Goal: Contribute content: Contribute content

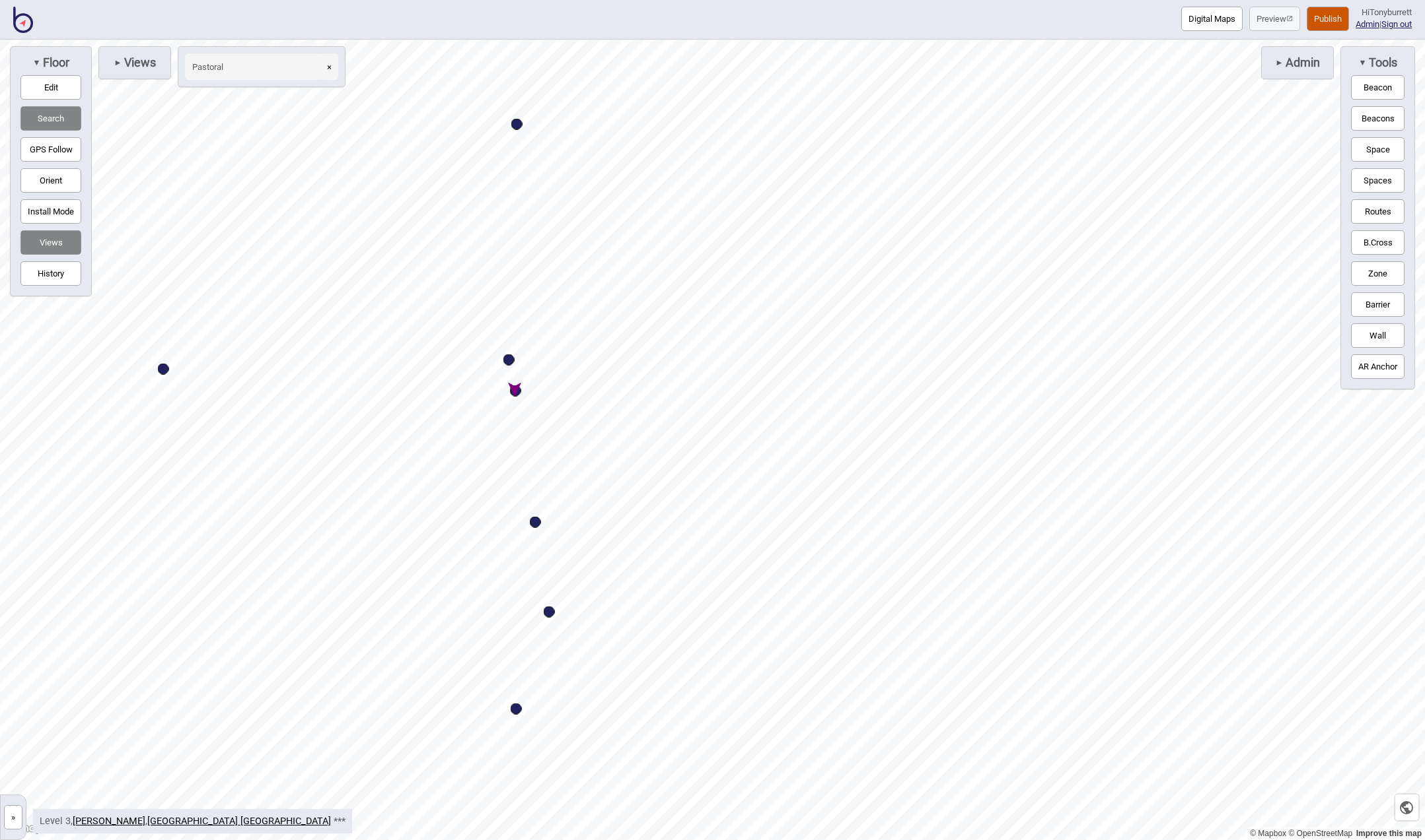
click at [333, 70] on button "×" at bounding box center [329, 67] width 18 height 27
click at [120, 56] on span "►" at bounding box center [117, 62] width 8 height 14
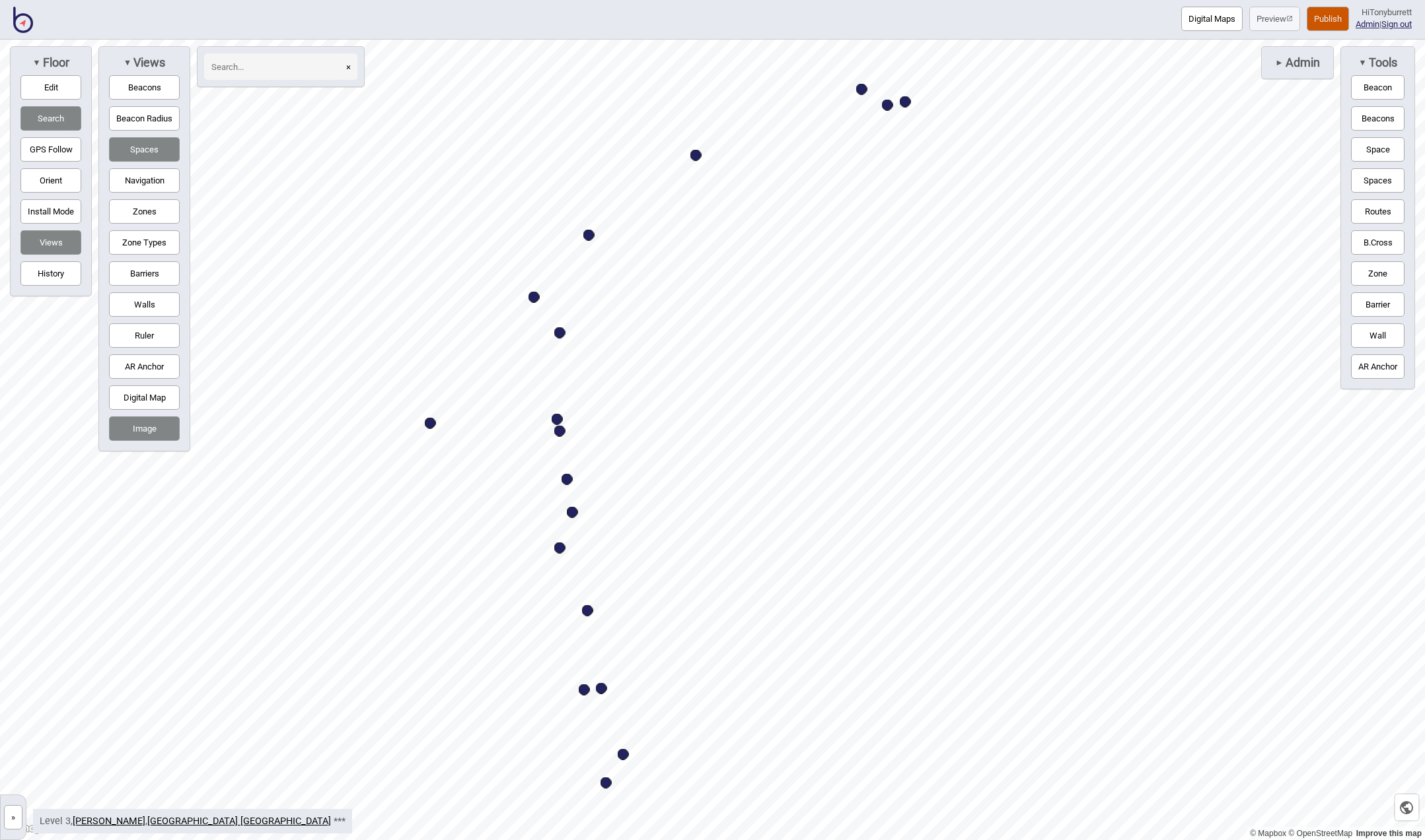
click at [130, 401] on button "Digital Map" at bounding box center [144, 397] width 71 height 24
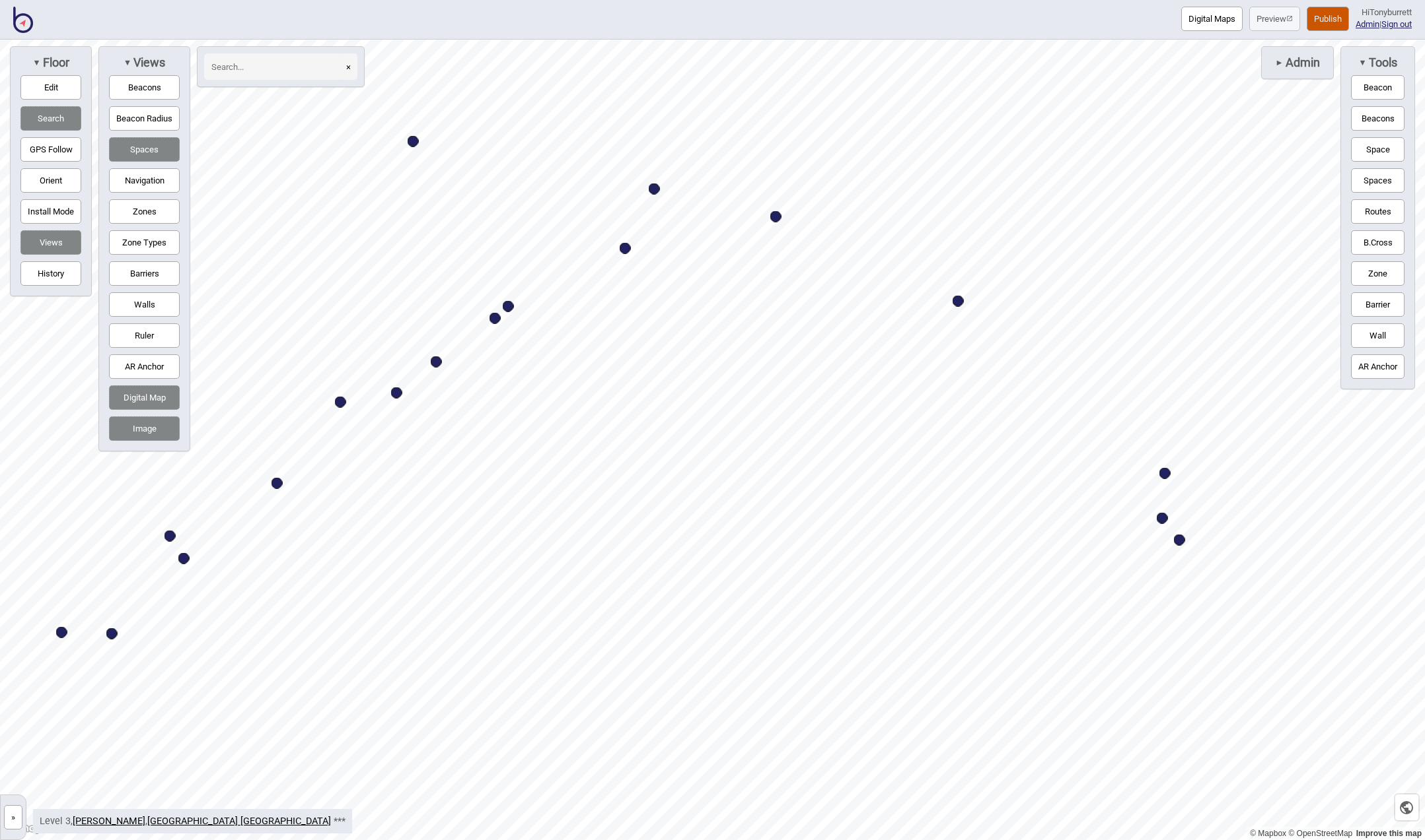
click at [142, 274] on button "Barriers" at bounding box center [144, 273] width 71 height 24
click at [140, 175] on button "Navigation" at bounding box center [144, 180] width 71 height 24
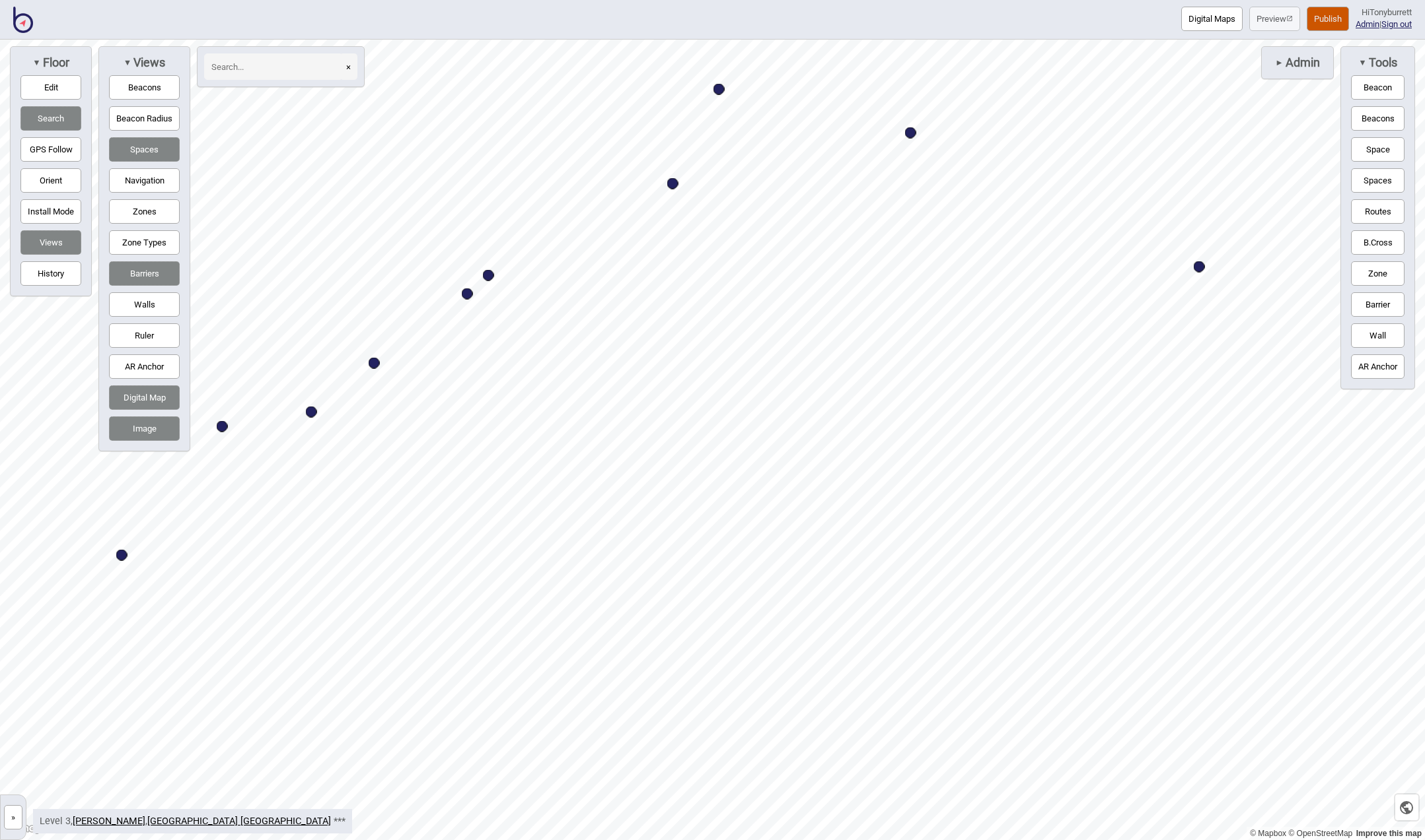
click at [52, 77] on button "Edit" at bounding box center [50, 87] width 61 height 24
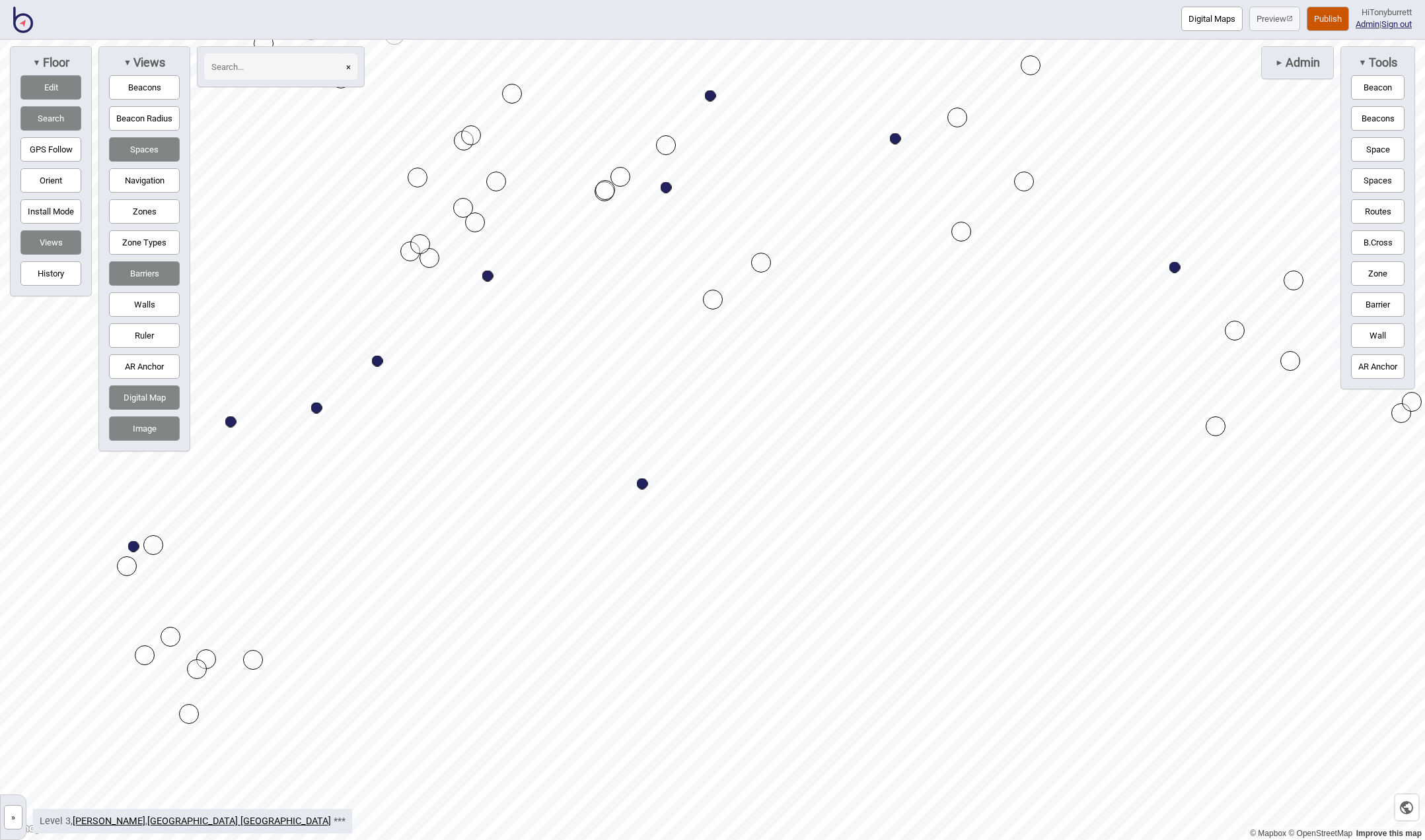
drag, startPoint x: 468, startPoint y: 296, endPoint x: 643, endPoint y: 486, distance: 258.3
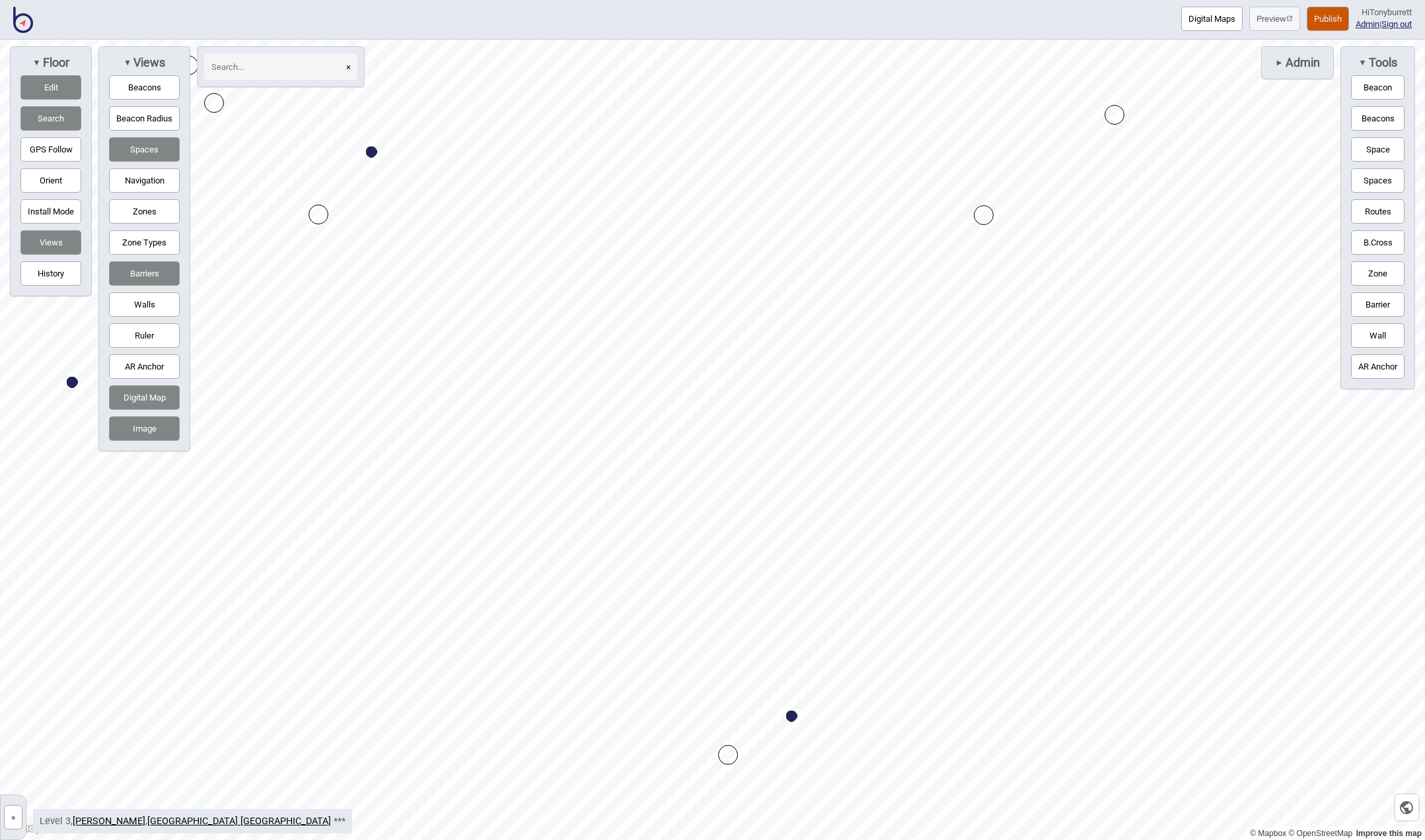
drag, startPoint x: 338, startPoint y: 211, endPoint x: 734, endPoint y: 761, distance: 677.7
drag, startPoint x: 727, startPoint y: 751, endPoint x: 309, endPoint y: 400, distance: 545.8
drag, startPoint x: 464, startPoint y: 415, endPoint x: 765, endPoint y: 713, distance: 423.6
click at [631, 410] on div "Map marker" at bounding box center [635, 416] width 20 height 20
drag, startPoint x: 580, startPoint y: 432, endPoint x: 574, endPoint y: 426, distance: 8.5
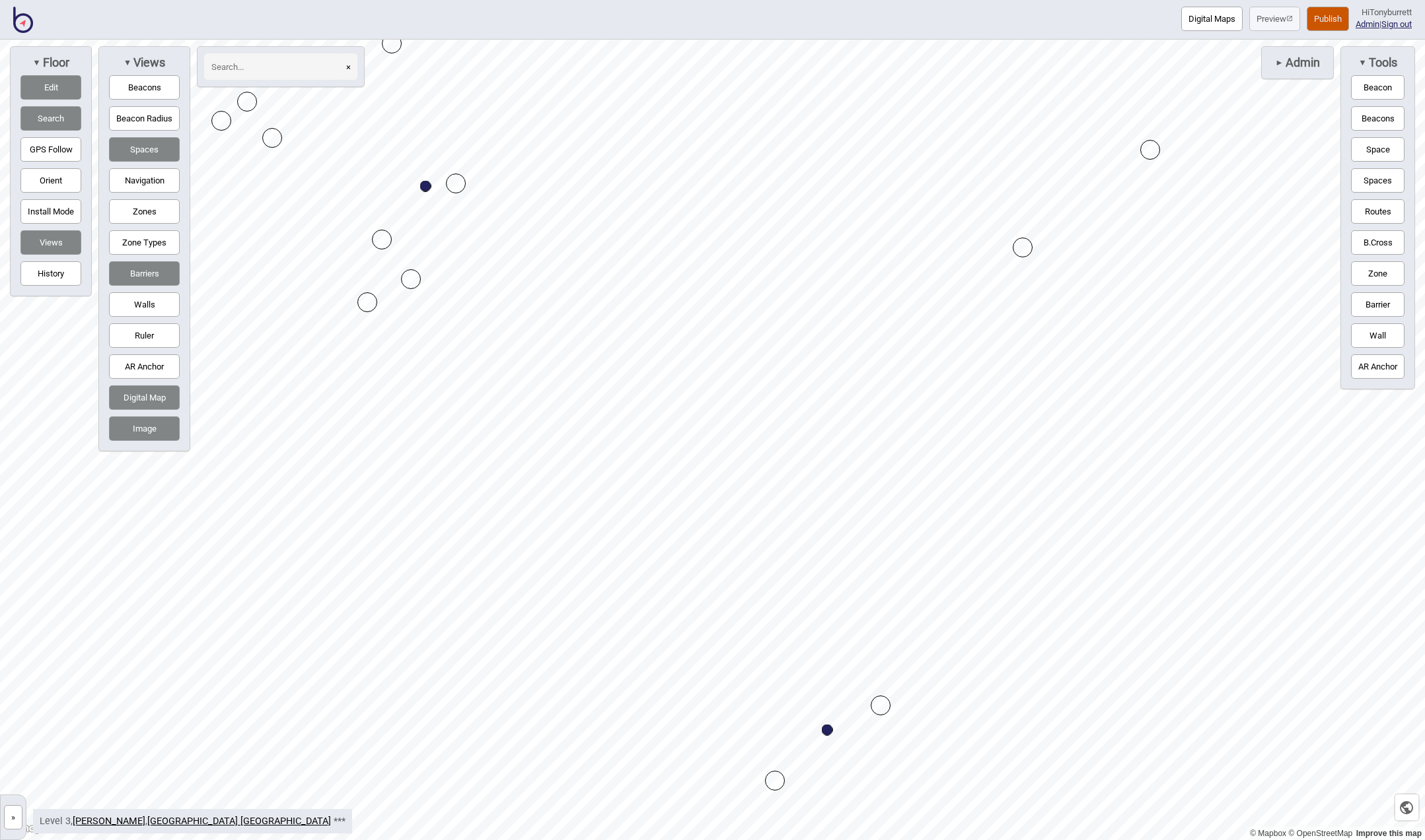
drag, startPoint x: 413, startPoint y: 288, endPoint x: 367, endPoint y: 303, distance: 48.4
drag, startPoint x: 410, startPoint y: 276, endPoint x: 410, endPoint y: 267, distance: 9.0
click at [411, 268] on div "Map marker" at bounding box center [411, 267] width 20 height 20
drag, startPoint x: 325, startPoint y: 182, endPoint x: 332, endPoint y: 181, distance: 7.1
drag, startPoint x: 557, startPoint y: 227, endPoint x: 553, endPoint y: 254, distance: 27.3
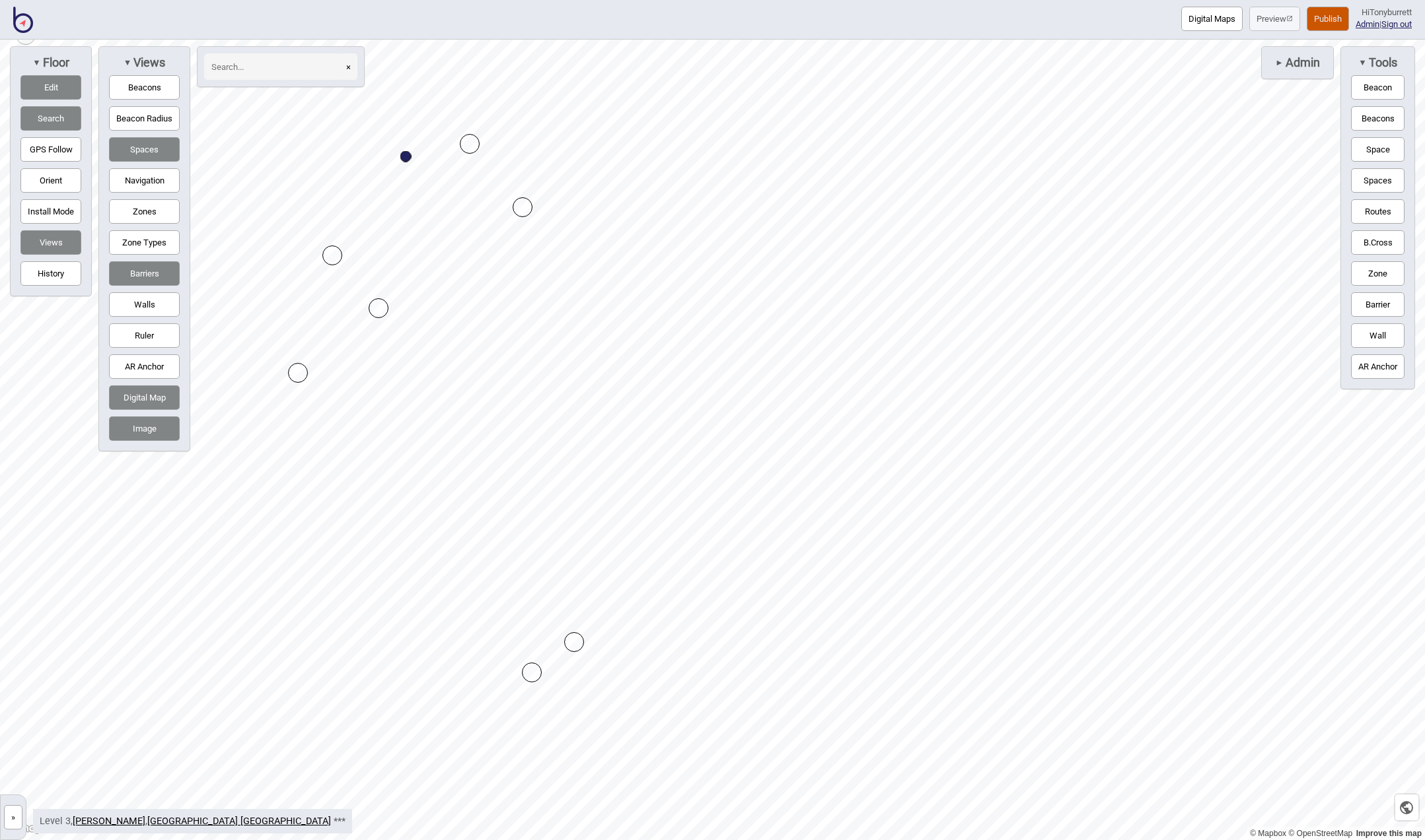
click at [522, 206] on div "Map marker" at bounding box center [523, 207] width 20 height 20
drag, startPoint x: 519, startPoint y: 197, endPoint x: 479, endPoint y: 227, distance: 50.0
drag, startPoint x: 467, startPoint y: 177, endPoint x: 490, endPoint y: 176, distance: 23.0
click at [130, 180] on button "Navigation" at bounding box center [144, 180] width 71 height 24
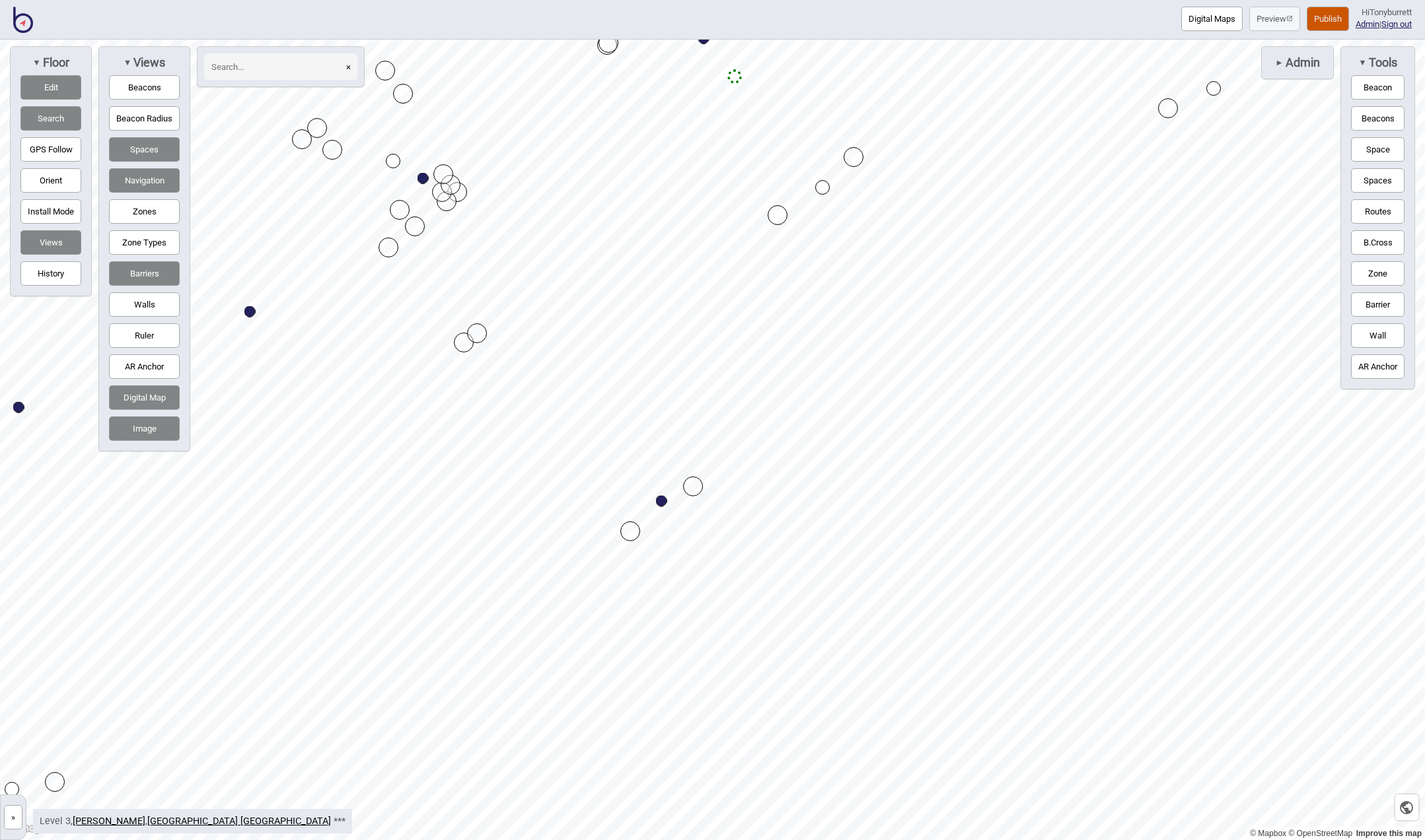
click at [51, 84] on button "Edit" at bounding box center [50, 87] width 61 height 24
click at [1391, 216] on button "Routes" at bounding box center [1377, 211] width 54 height 24
click at [394, 162] on div "Map marker" at bounding box center [393, 160] width 11 height 11
click at [1364, 214] on button "Routes" at bounding box center [1377, 211] width 54 height 24
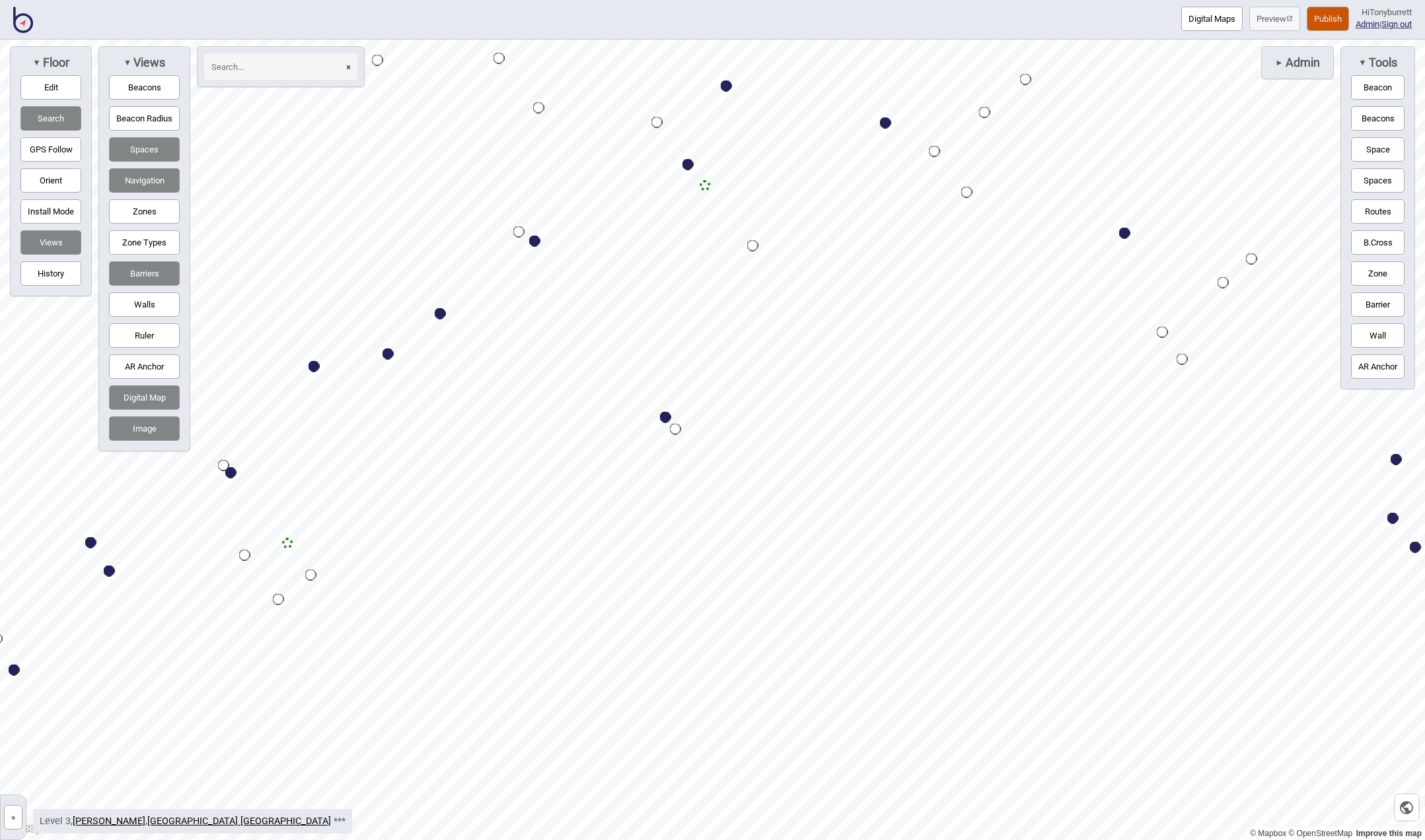
click at [149, 283] on button "Barriers" at bounding box center [144, 273] width 71 height 24
click at [133, 177] on button "Navigation" at bounding box center [144, 180] width 71 height 24
click at [138, 400] on button "Digital Map" at bounding box center [144, 397] width 71 height 24
click at [223, 67] on input at bounding box center [273, 67] width 139 height 27
type input "Peter ferris"
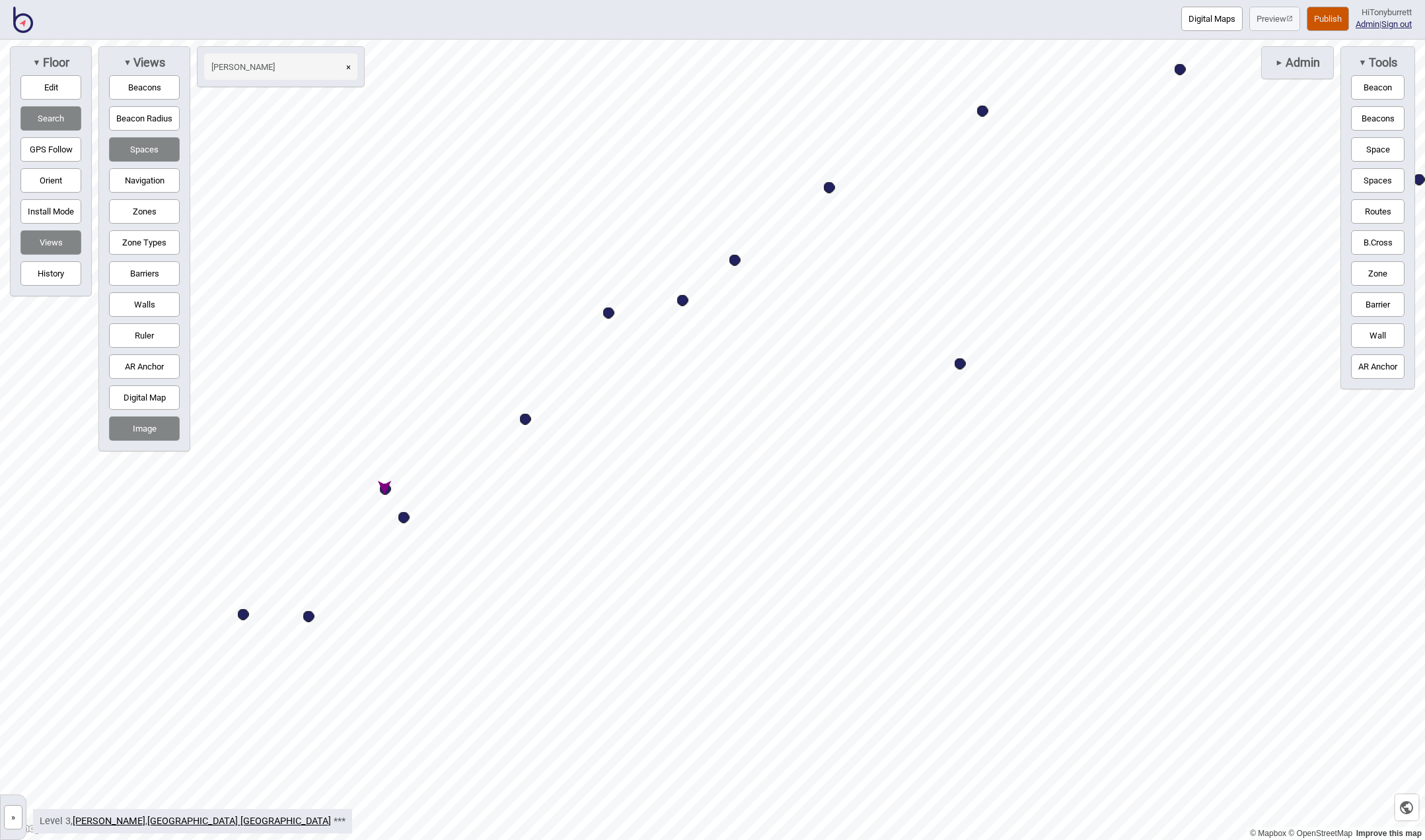
click at [385, 489] on div "Map marker" at bounding box center [385, 489] width 11 height 11
select select "Meeting Rooms"
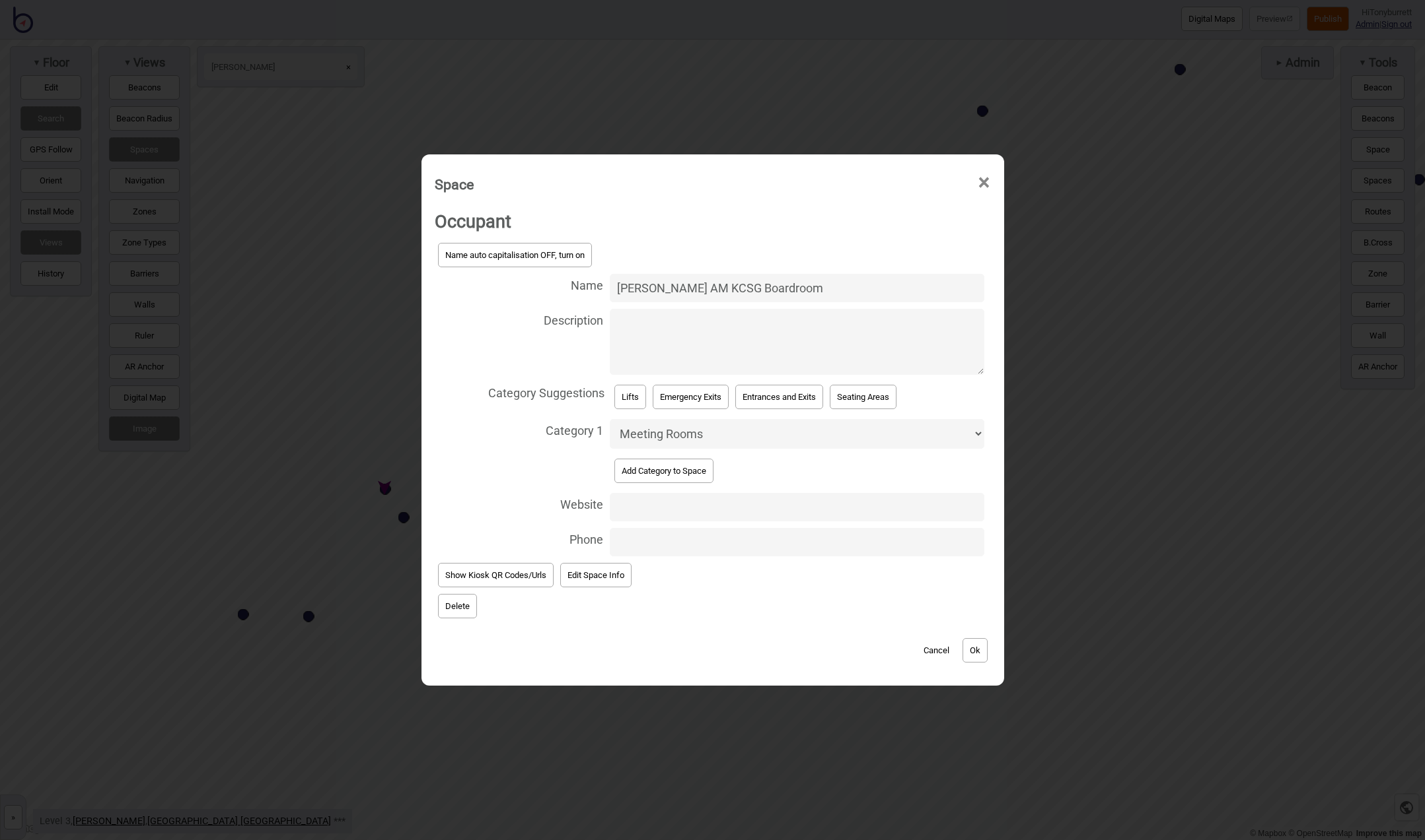
click at [451, 602] on button "Delete" at bounding box center [457, 606] width 39 height 24
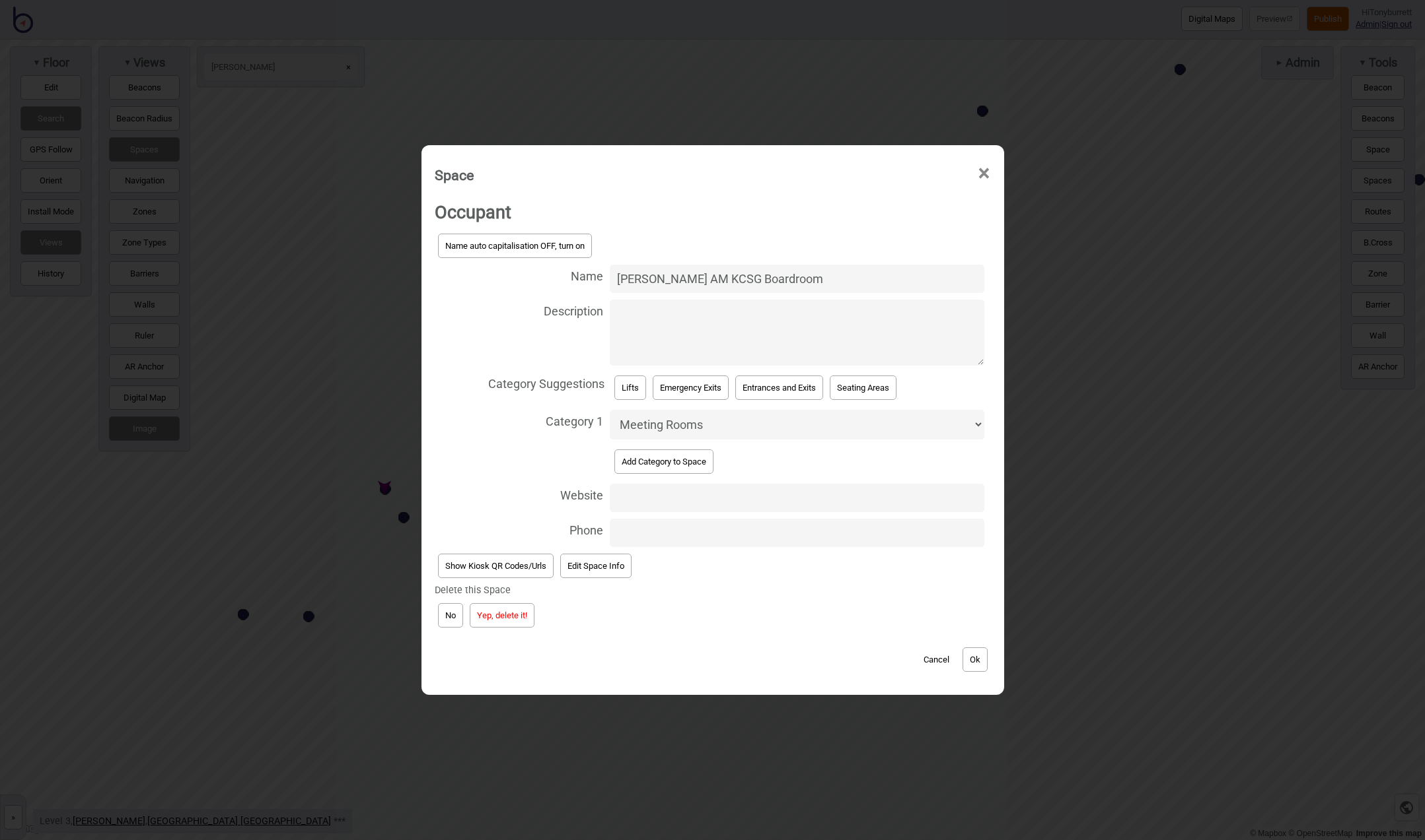
click at [494, 616] on button "Yep, delete it!" at bounding box center [502, 615] width 64 height 24
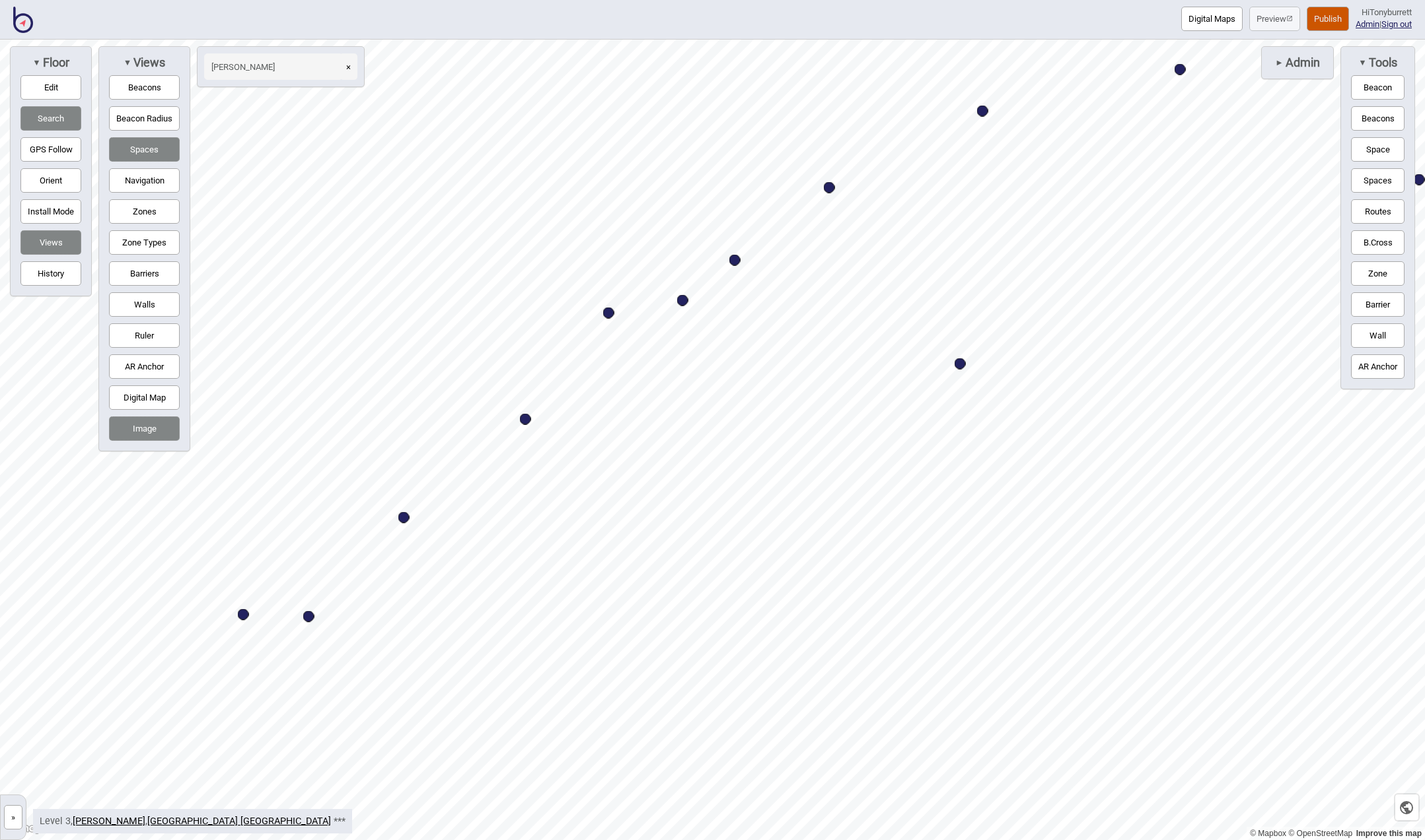
drag, startPoint x: 349, startPoint y: 66, endPoint x: 331, endPoint y: 67, distance: 18.0
click at [346, 67] on button "×" at bounding box center [348, 67] width 18 height 27
click at [326, 67] on input at bounding box center [273, 67] width 139 height 27
click at [829, 190] on div "Map marker" at bounding box center [829, 187] width 11 height 11
type input "dept of vas"
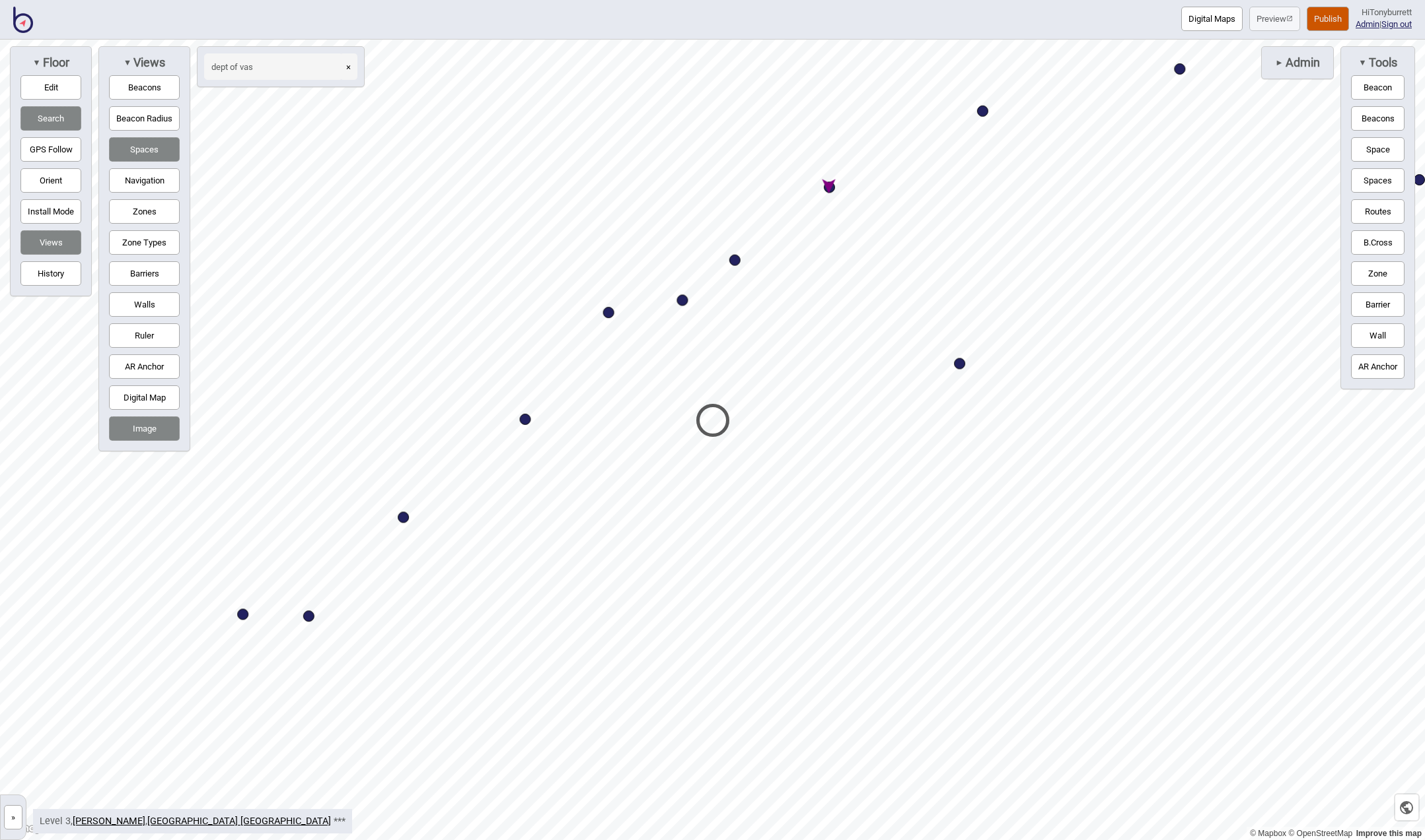
select select "Offices"
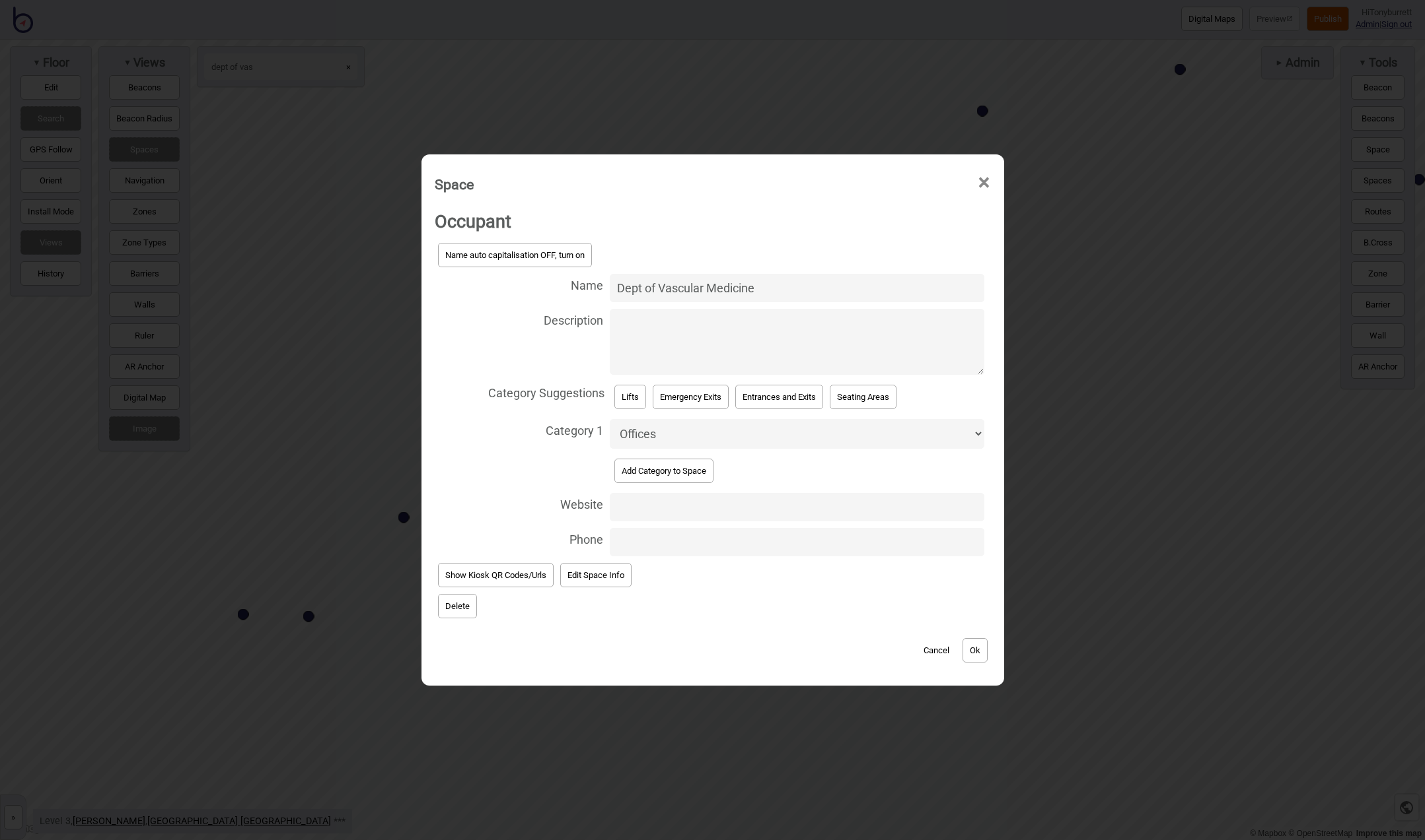
drag, startPoint x: 706, startPoint y: 293, endPoint x: 591, endPoint y: 293, distance: 115.0
click at [591, 293] on label "Name Dept of Vascular Medicine" at bounding box center [712, 288] width 556 height 35
click at [610, 293] on input "Dept of Vascular Medicine" at bounding box center [796, 288] width 374 height 28
paste input "Clinical Pastoral Care Education Centr"
type input "Clinical Pastoral Care Education Centre"
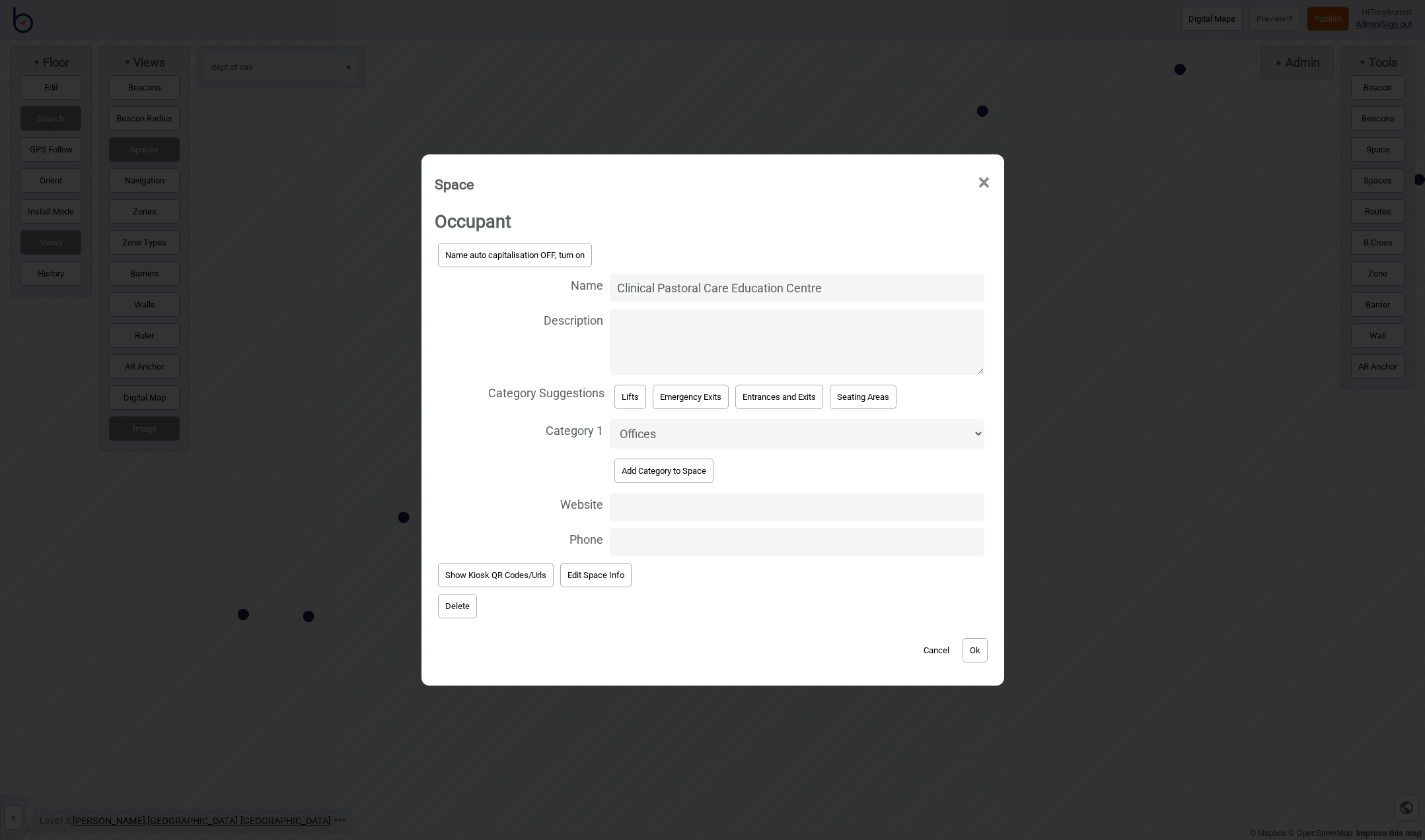
click at [967, 646] on button "Ok" at bounding box center [975, 650] width 25 height 24
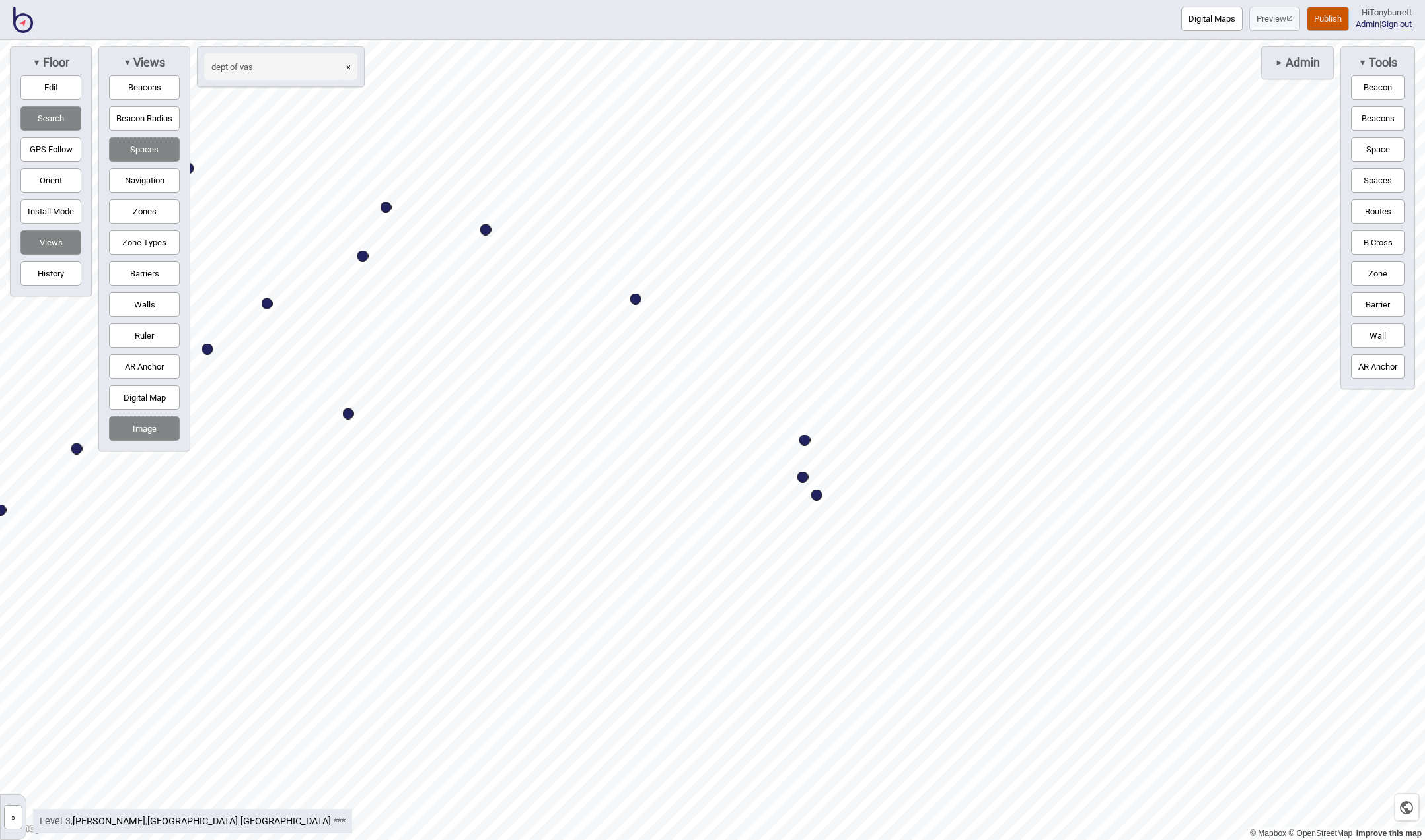
click at [799, 441] on div "Map marker" at bounding box center [804, 440] width 11 height 11
select select "Offices"
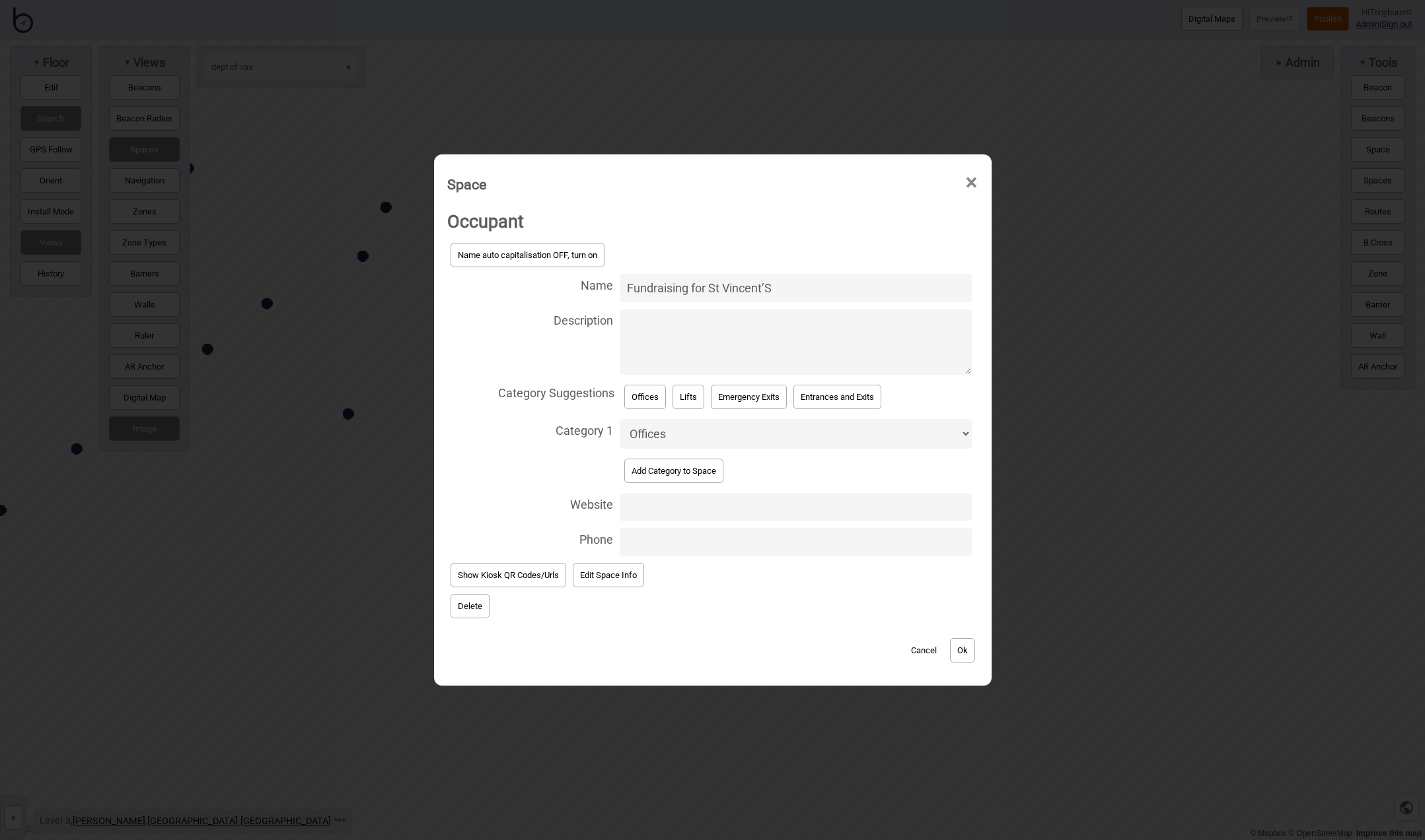
drag, startPoint x: 794, startPoint y: 290, endPoint x: 644, endPoint y: 290, distance: 150.0
click at [644, 290] on input "Fundraising for St Vincent’S" at bounding box center [795, 288] width 352 height 28
click at [660, 291] on input "Fundraising for St Vincent’S" at bounding box center [795, 288] width 352 height 28
drag, startPoint x: 787, startPoint y: 293, endPoint x: 517, endPoint y: 279, distance: 270.4
click at [517, 279] on label "Name Fundraising for St Vincent’S" at bounding box center [712, 288] width 531 height 35
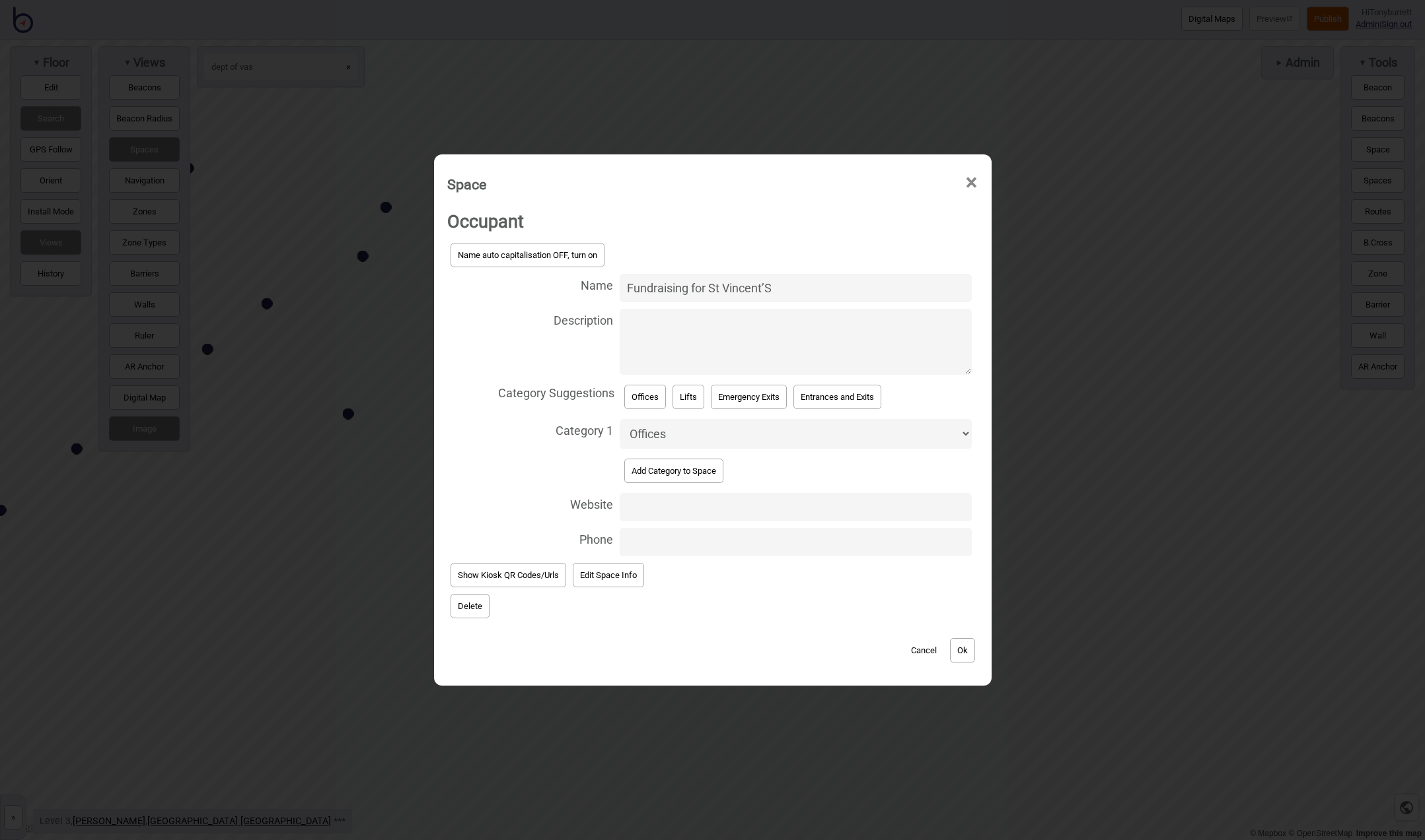
click at [620, 279] on input "Fundraising for St Vincent’S" at bounding box center [795, 288] width 352 height 28
type input "St Vincent's Curren Foundation"
click at [964, 649] on button "Ok" at bounding box center [963, 650] width 25 height 24
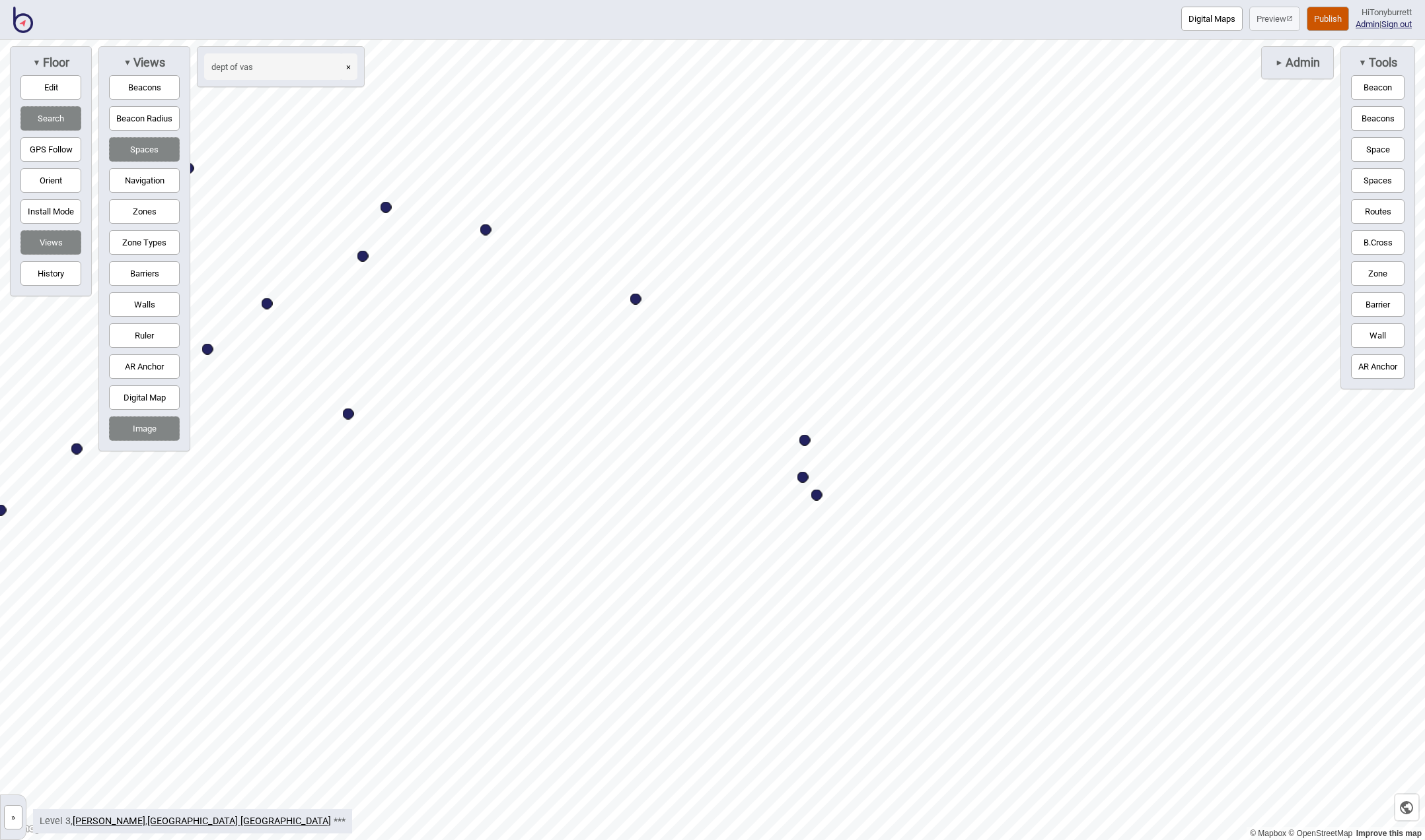
click at [389, 209] on div "Map marker" at bounding box center [386, 207] width 11 height 11
select select "Offices"
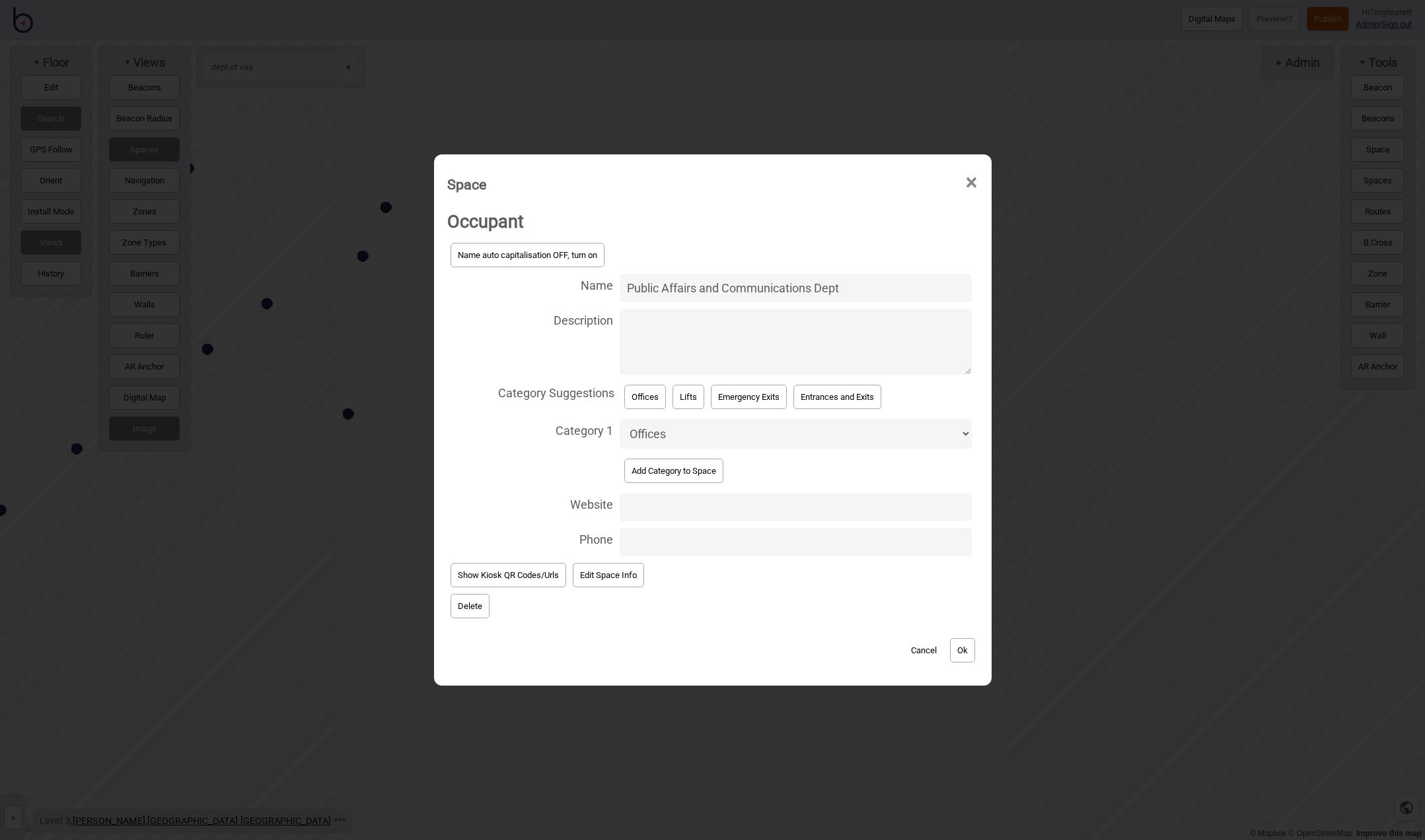
click at [467, 598] on button "Delete" at bounding box center [470, 606] width 39 height 24
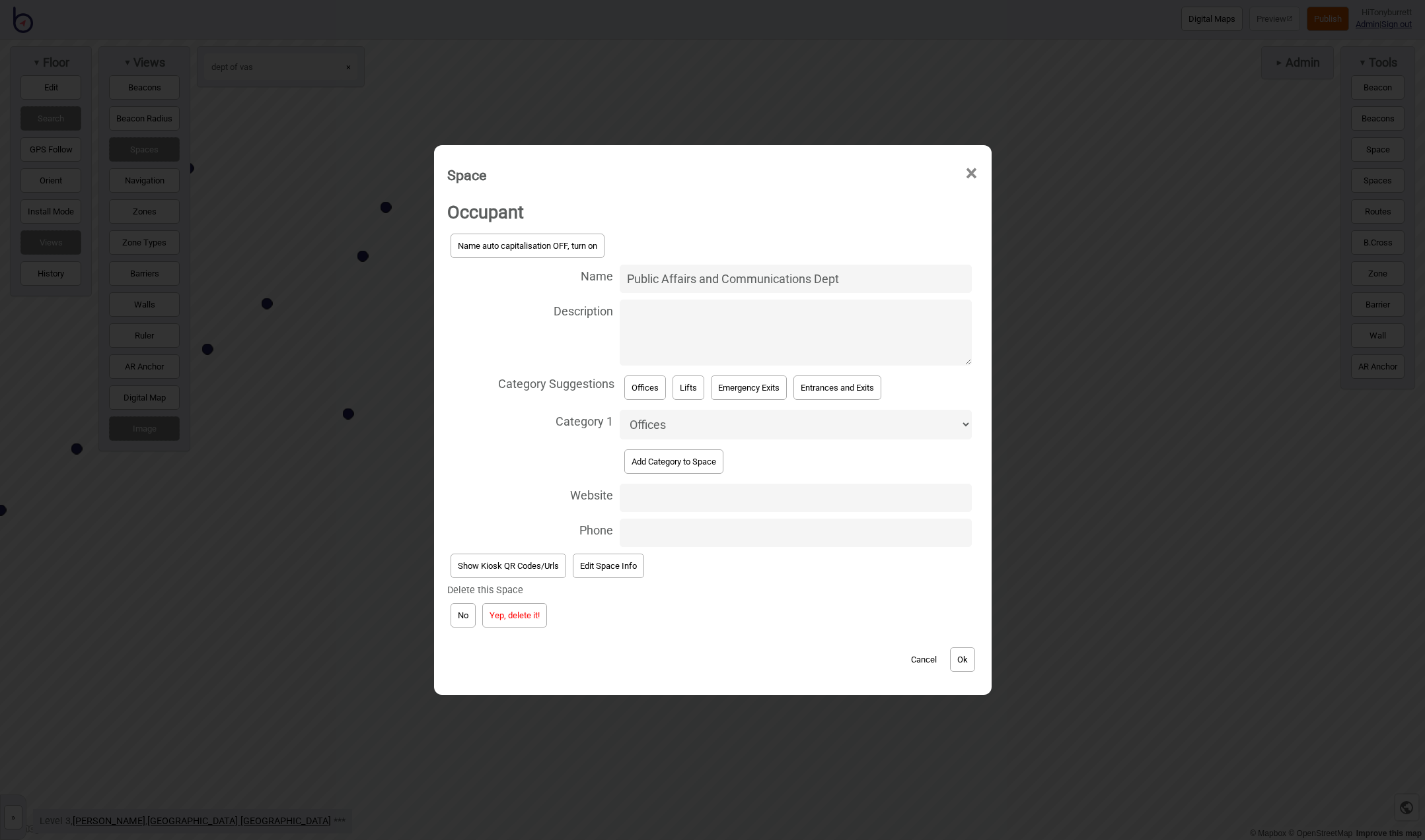
click at [505, 613] on button "Yep, delete it!" at bounding box center [514, 615] width 64 height 24
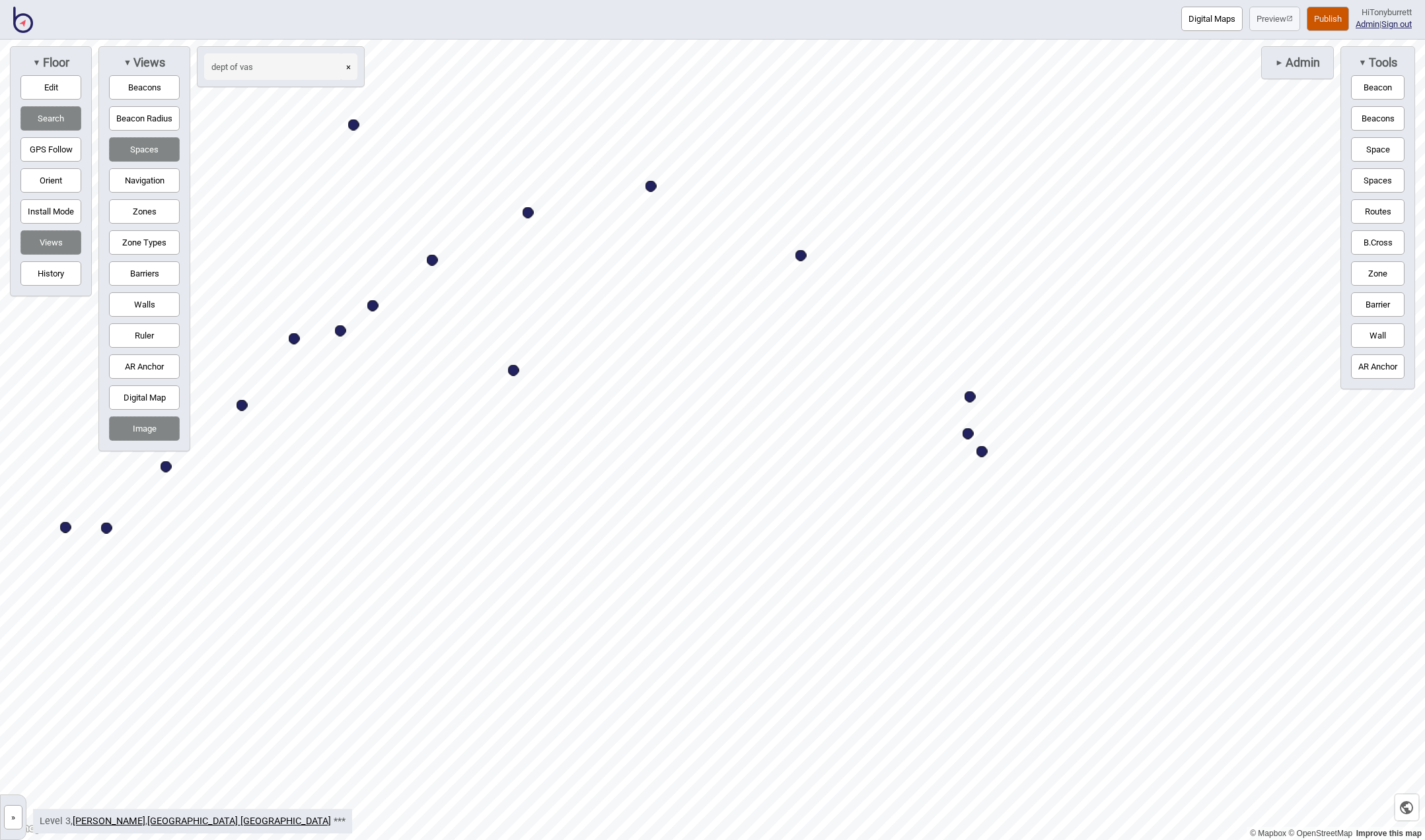
click at [339, 328] on div "Map marker" at bounding box center [340, 330] width 11 height 11
select select "Offices"
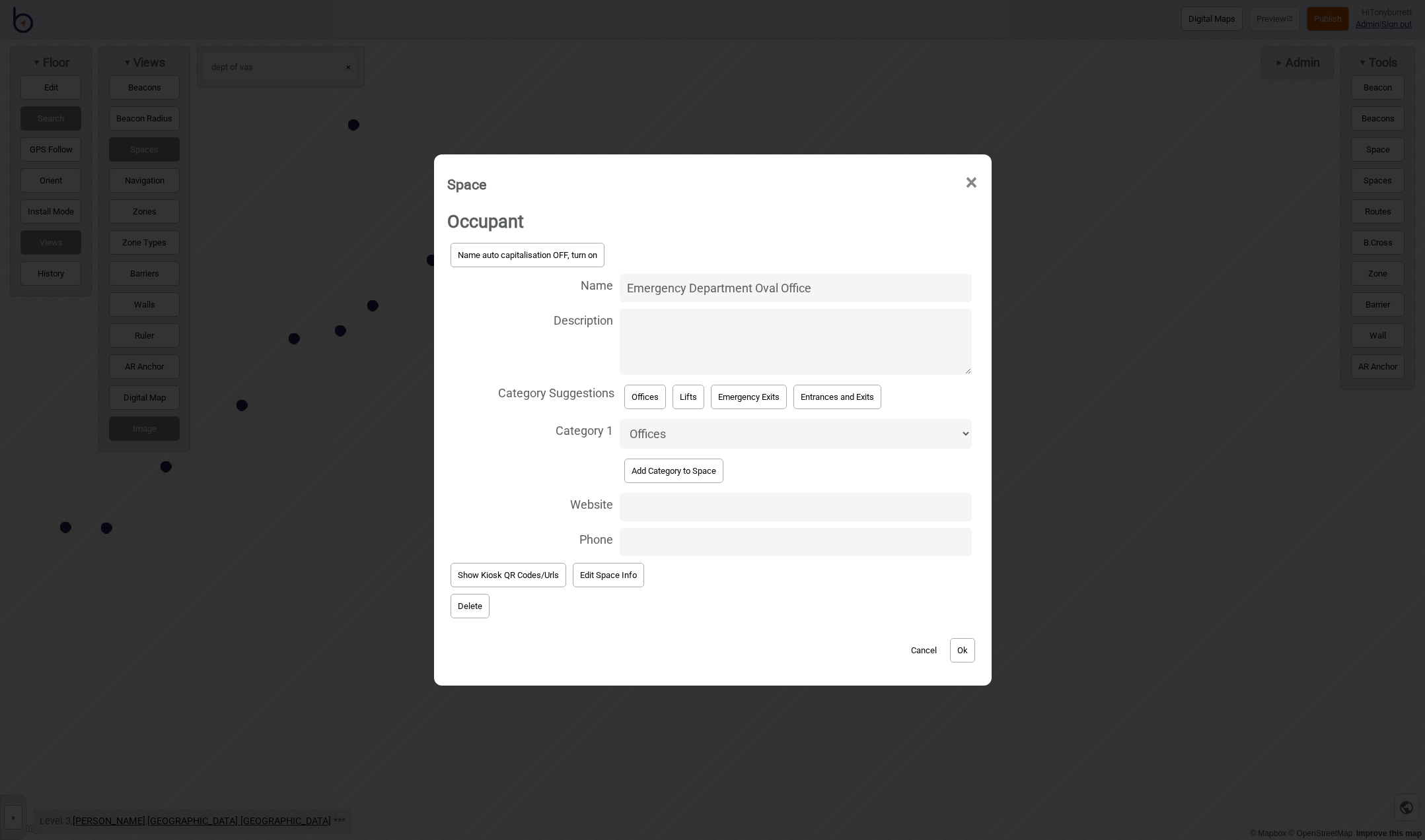
click at [482, 606] on button "Delete" at bounding box center [470, 606] width 39 height 24
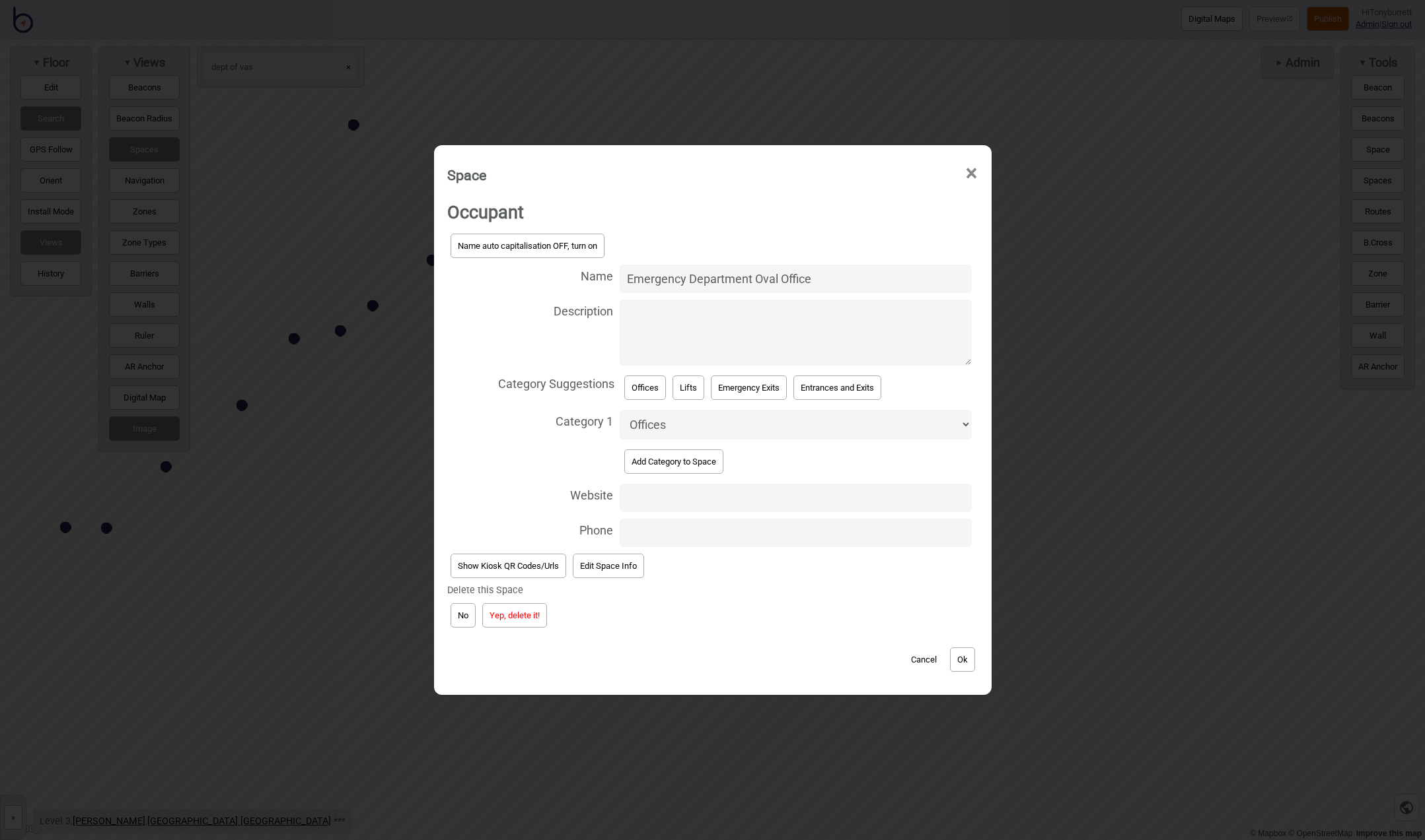
click at [502, 622] on button "Yep, delete it!" at bounding box center [514, 615] width 64 height 24
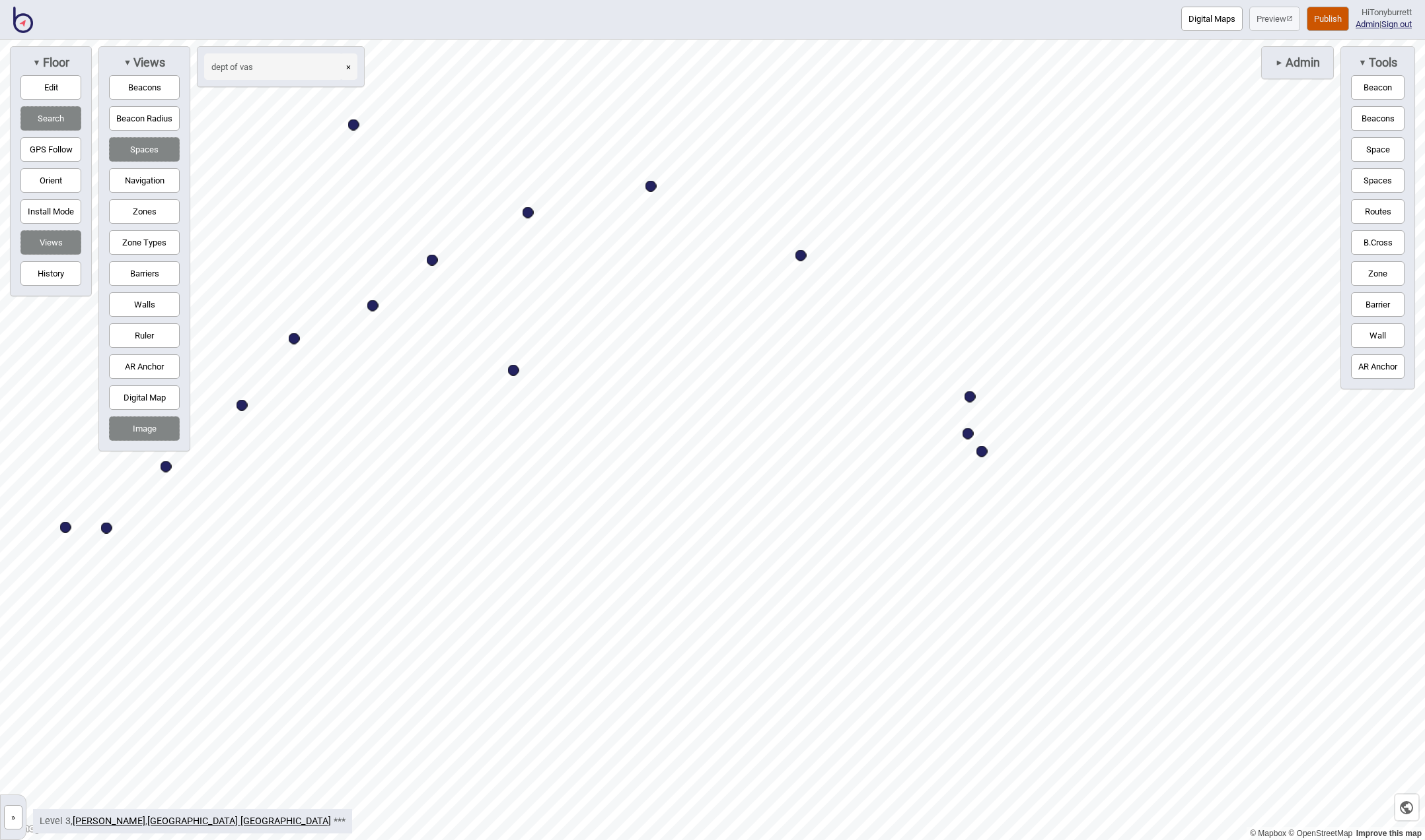
click at [6, 813] on button "»" at bounding box center [13, 817] width 18 height 24
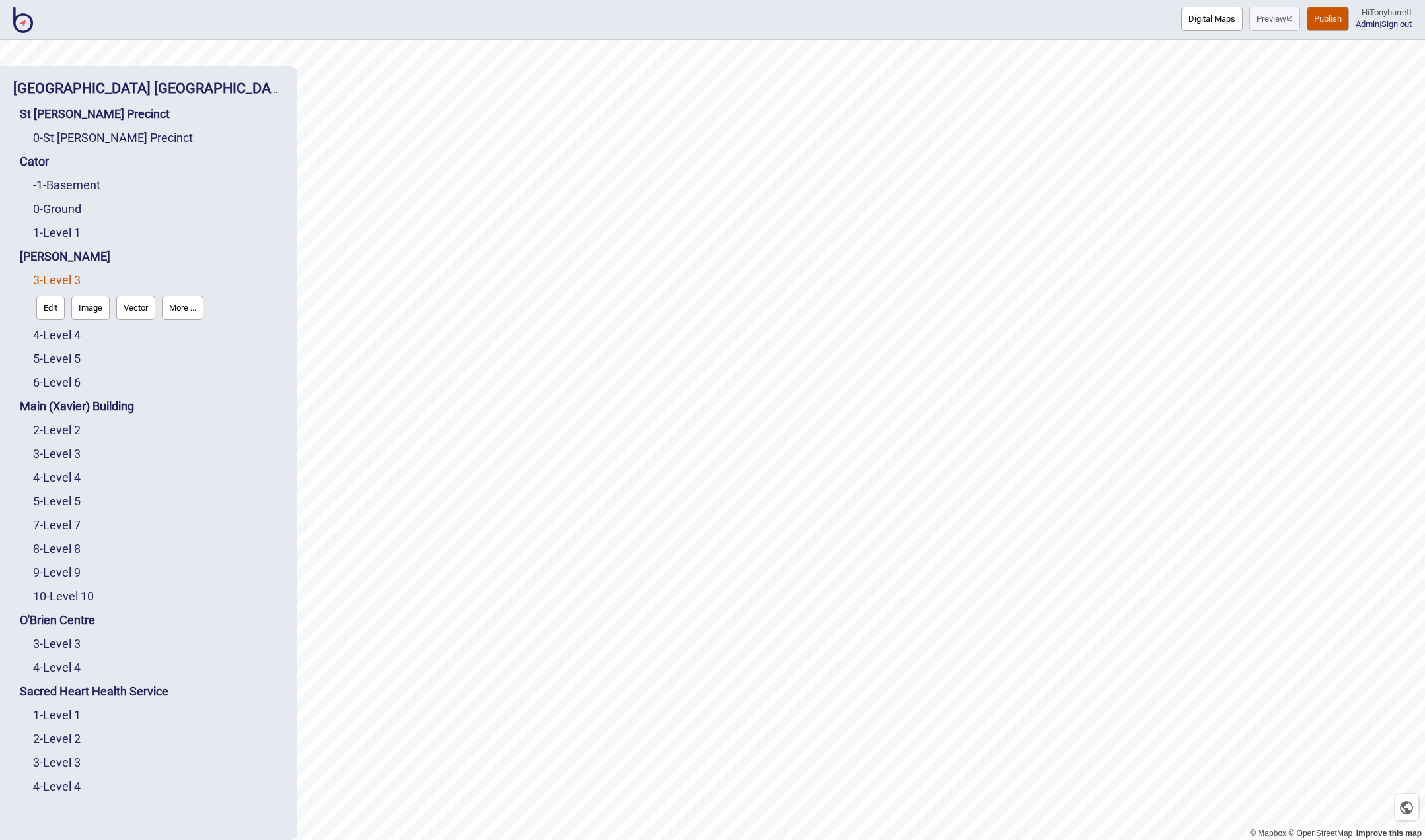
scroll to position [4, 0]
click at [49, 340] on link "4 - Level 4" at bounding box center [56, 336] width 48 height 14
click at [49, 340] on button "Edit" at bounding box center [50, 333] width 28 height 24
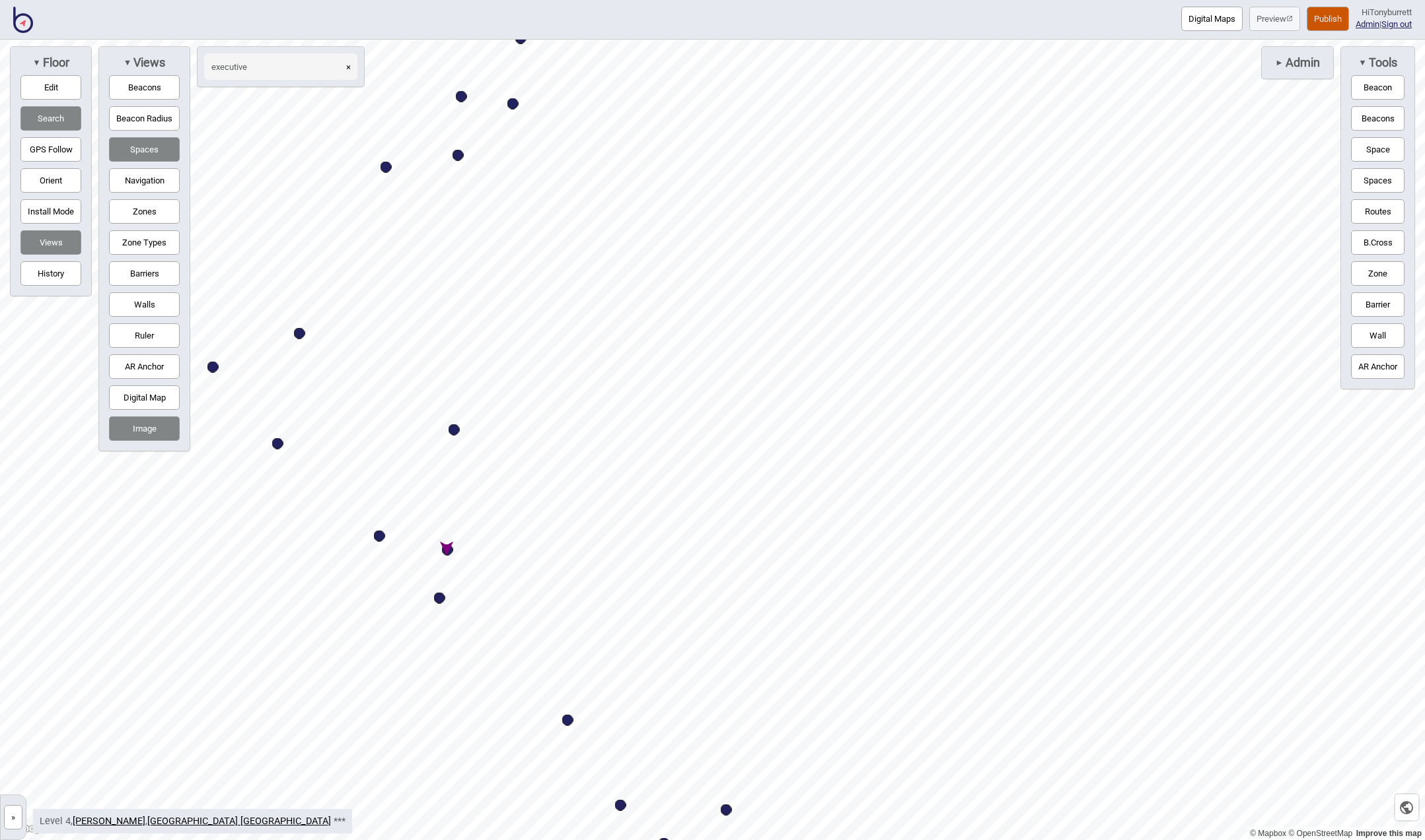
click at [448, 548] on div "Map marker" at bounding box center [447, 550] width 11 height 11
type input "executive"
select select "Offices"
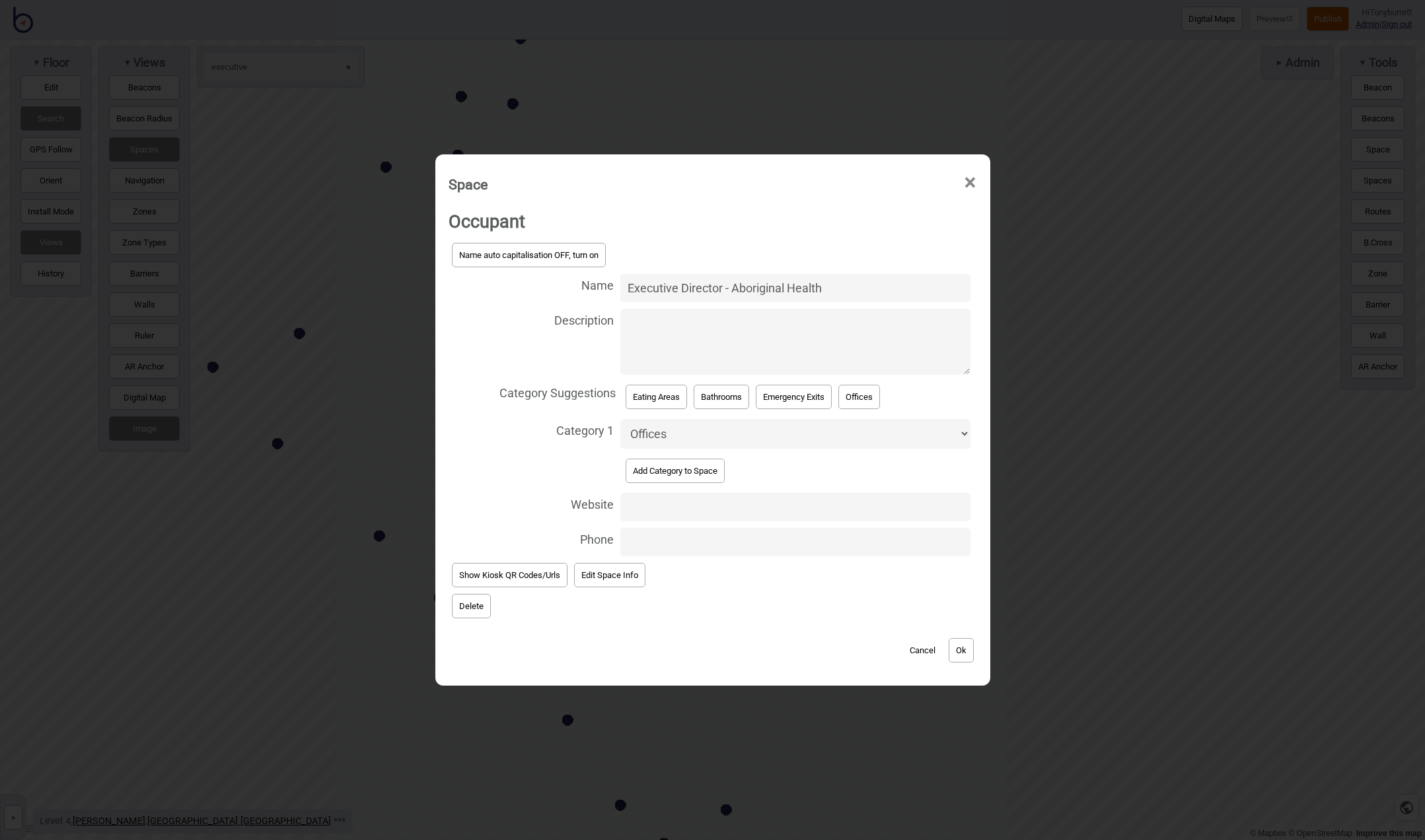
click at [463, 607] on button "Delete" at bounding box center [471, 606] width 39 height 24
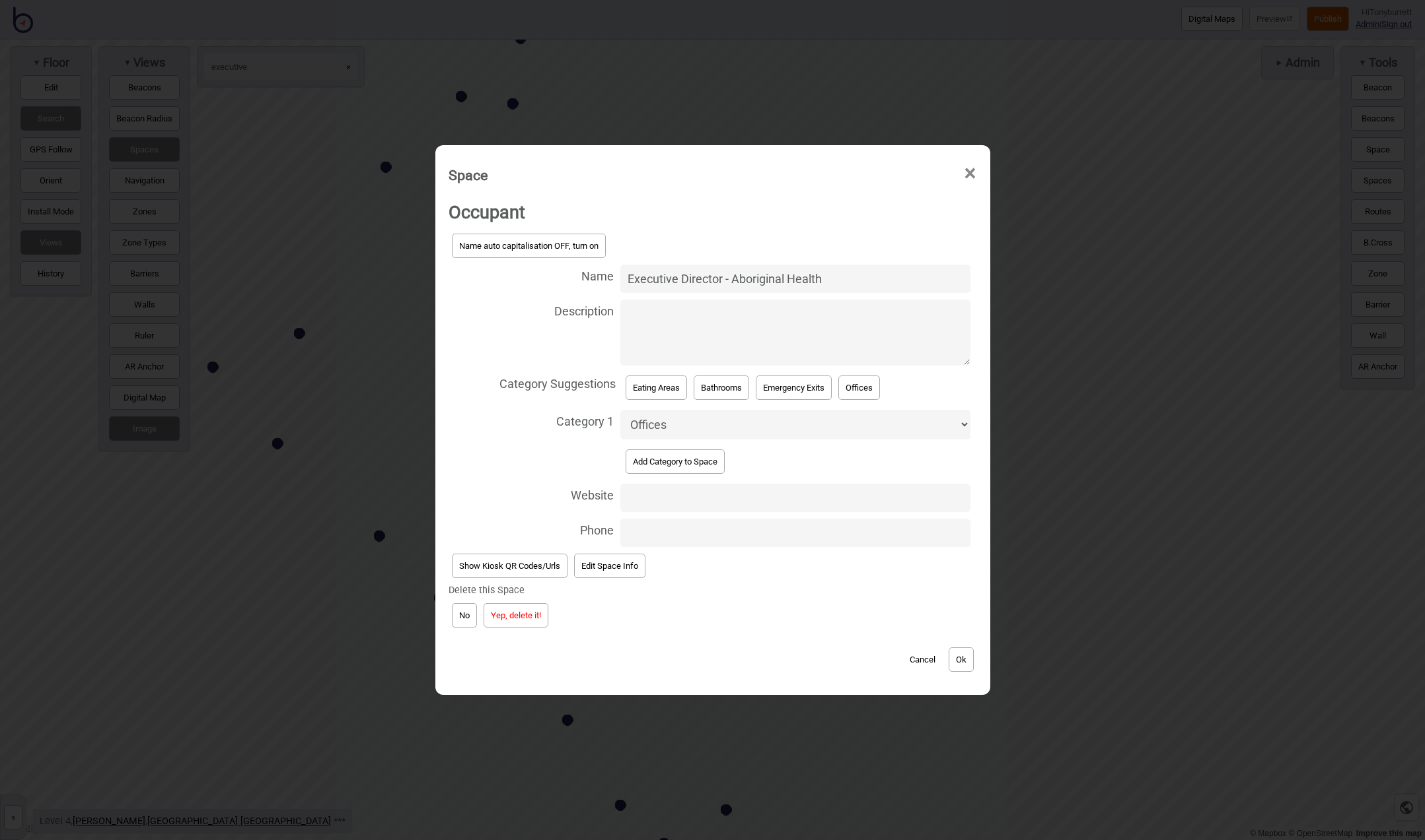
click at [502, 620] on button "Yep, delete it!" at bounding box center [515, 615] width 64 height 24
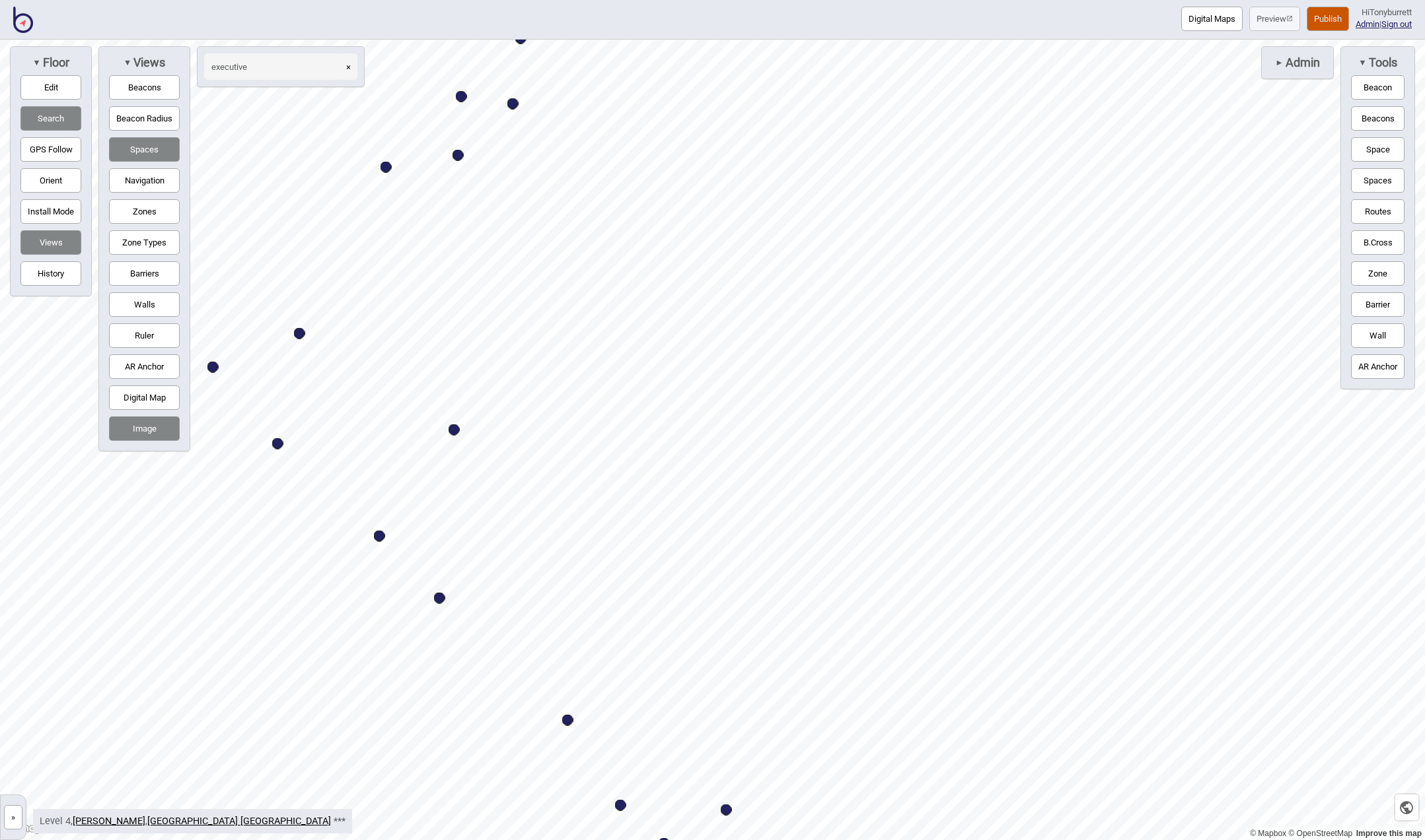
click at [354, 64] on button "×" at bounding box center [348, 67] width 18 height 27
click at [319, 70] on input at bounding box center [273, 67] width 139 height 27
click at [379, 536] on div "Map marker" at bounding box center [379, 536] width 11 height 11
type input "database"
select select "Offices"
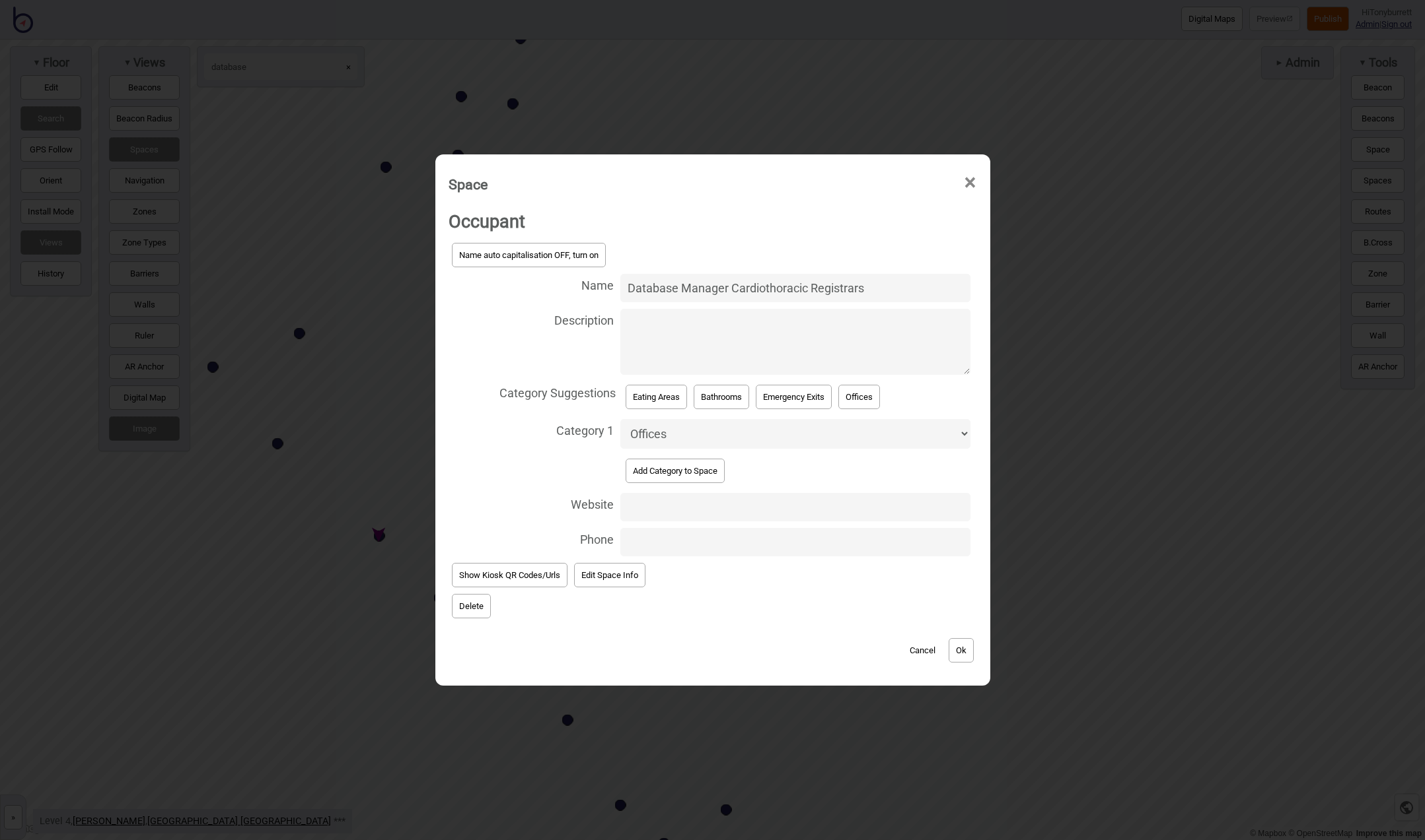
click at [467, 603] on button "Delete" at bounding box center [471, 606] width 39 height 24
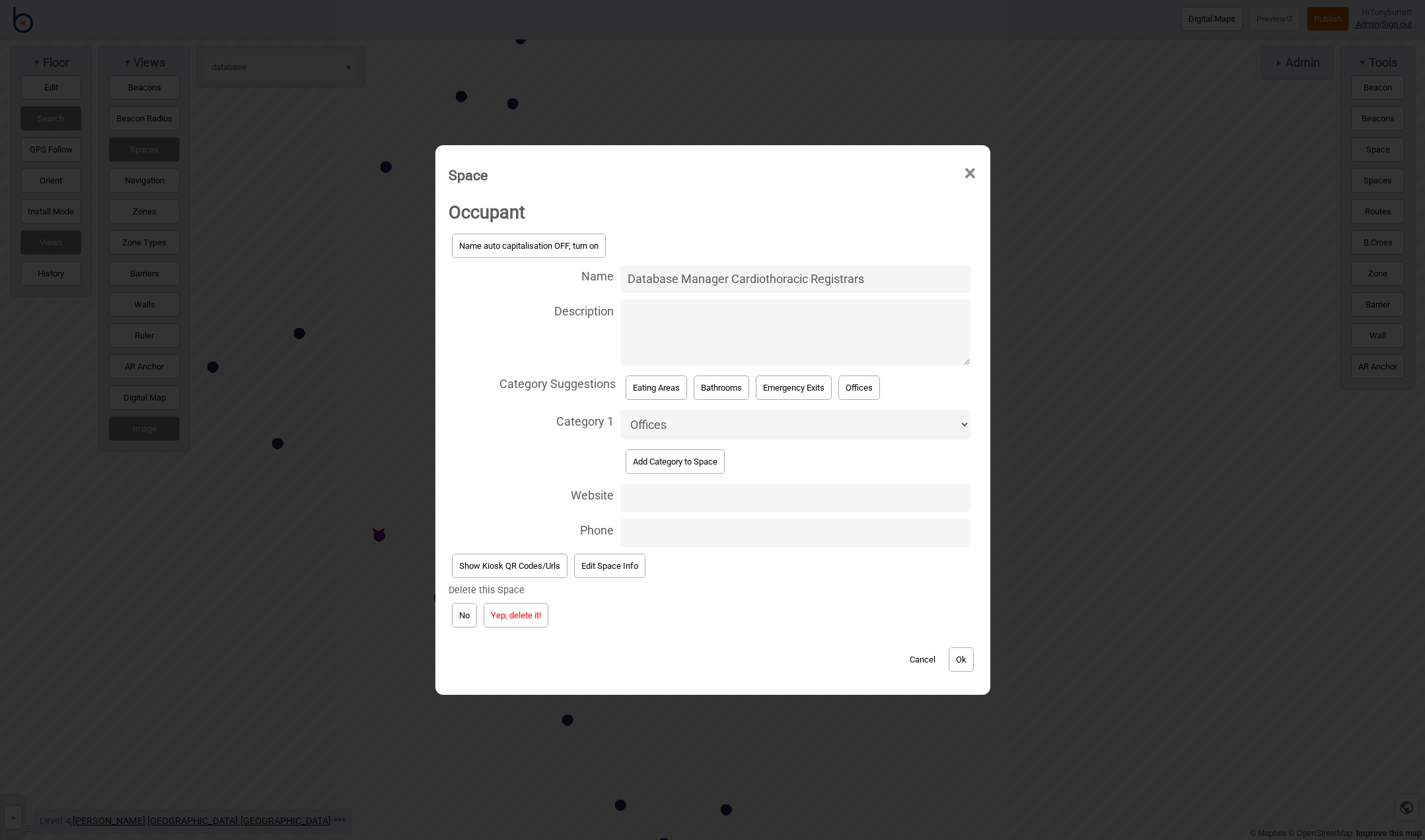
click at [501, 614] on button "Yep, delete it!" at bounding box center [515, 615] width 64 height 24
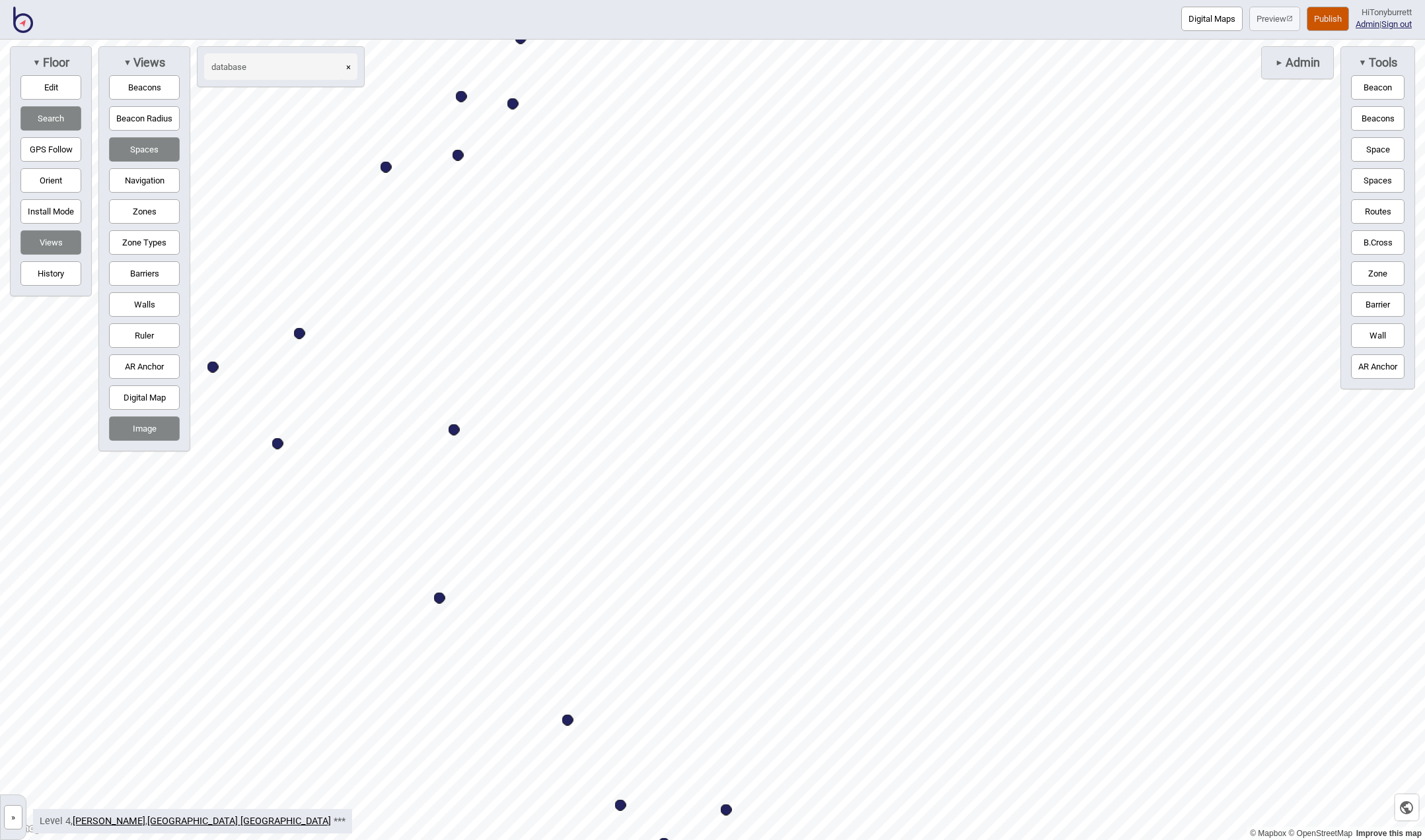
click at [249, 65] on input "database" at bounding box center [273, 67] width 139 height 27
drag, startPoint x: 256, startPoint y: 64, endPoint x: 187, endPoint y: 61, distance: 69.1
click at [187, 61] on div "▼ Floor Edit Search GPS Follow Orient Install Mode Views History ▼ Views Beacon…" at bounding box center [187, 248] width 361 height 405
click at [273, 445] on div "Map marker" at bounding box center [277, 443] width 11 height 11
type input "cardiac"
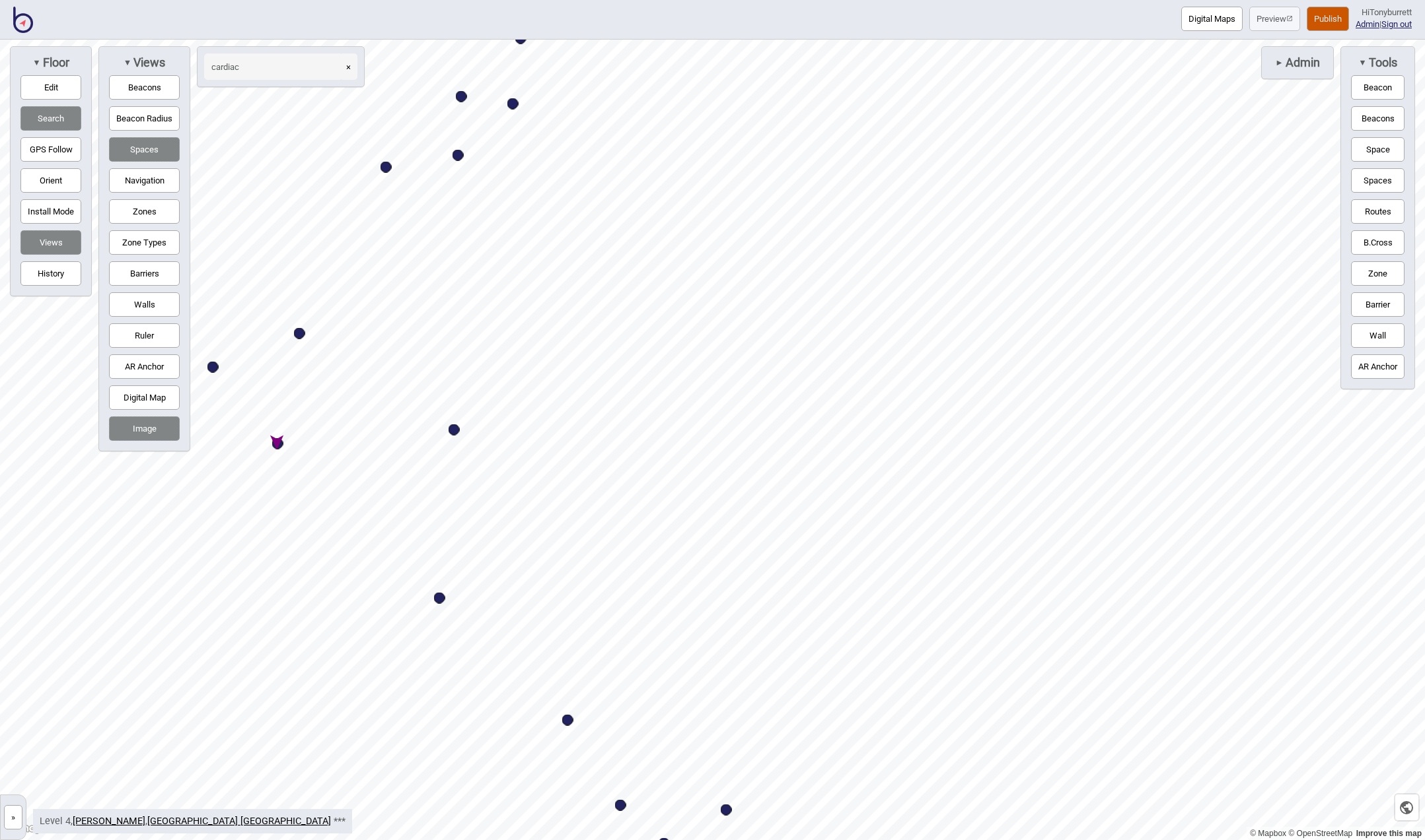
select select "Offices"
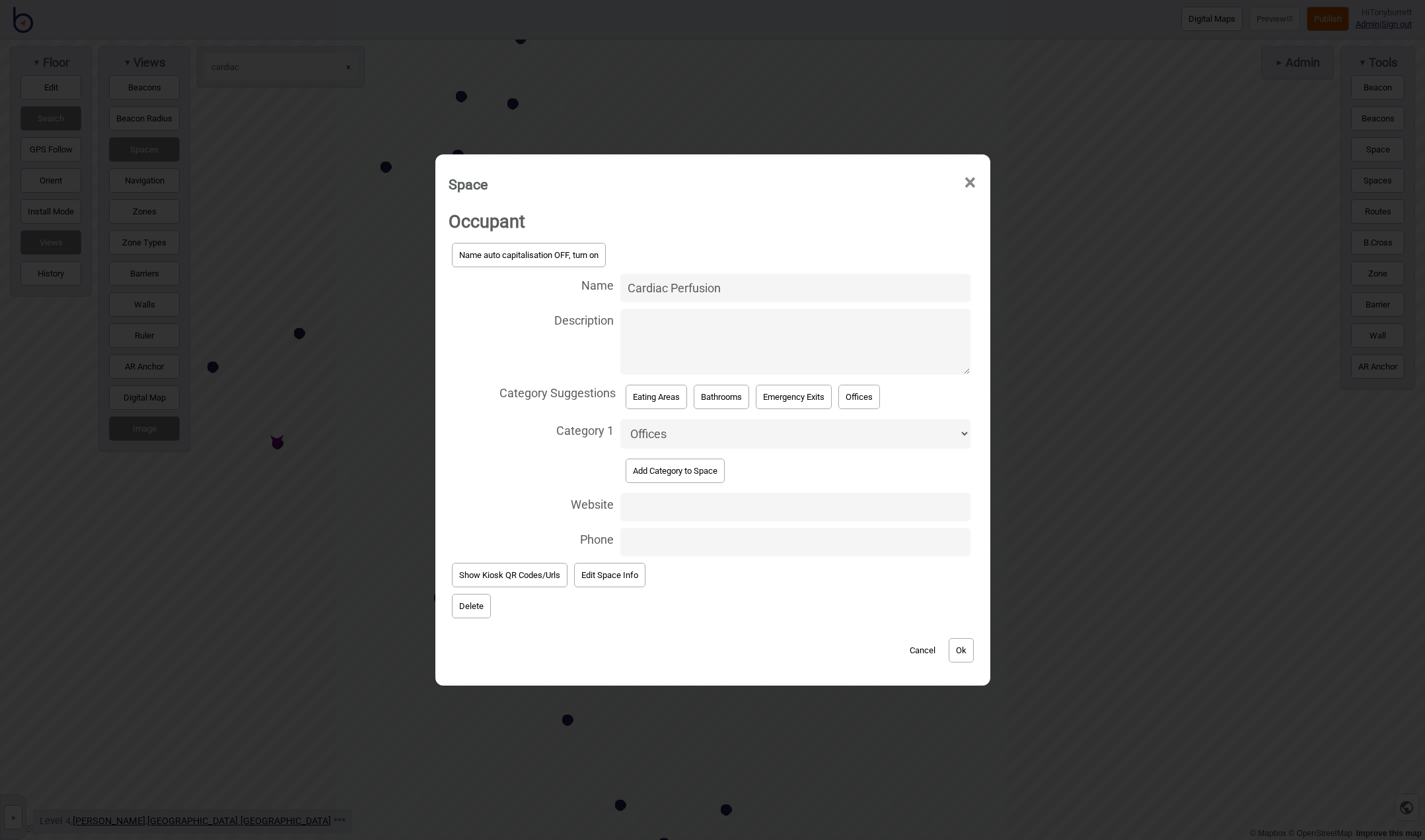
click at [457, 595] on button "Delete" at bounding box center [471, 606] width 39 height 24
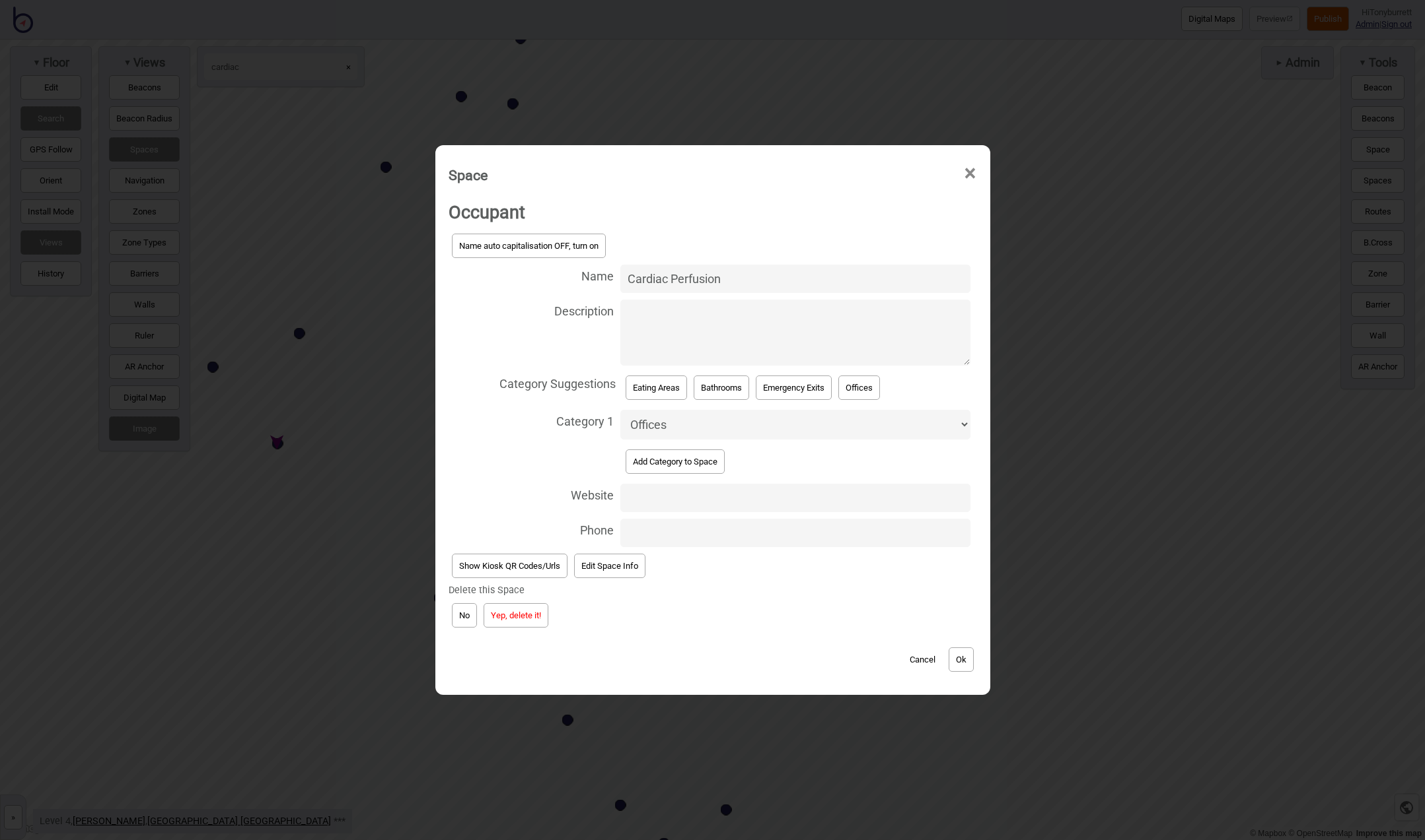
click at [511, 619] on button "Yep, delete it!" at bounding box center [515, 615] width 64 height 24
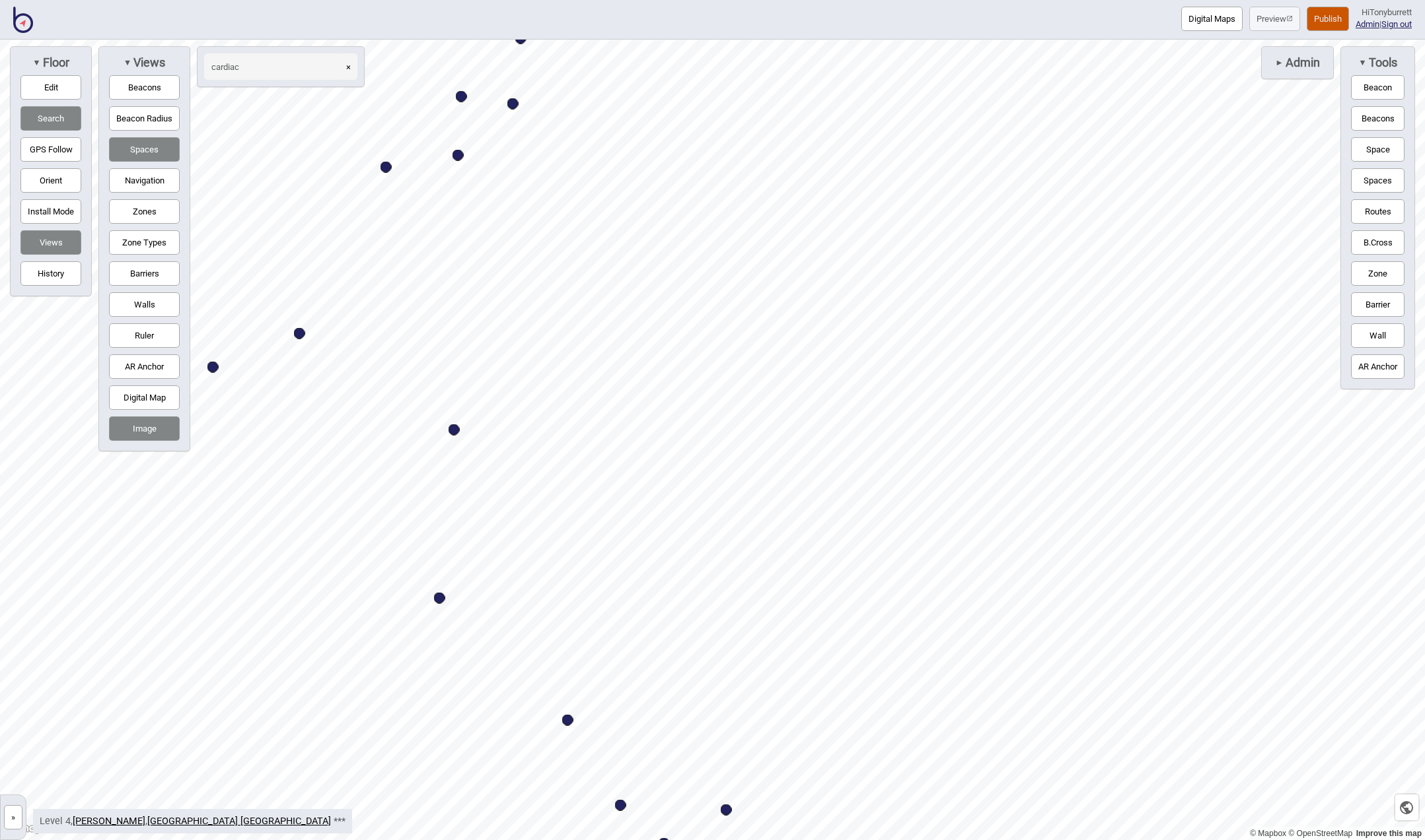
click at [350, 67] on button "×" at bounding box center [348, 67] width 18 height 27
click at [306, 62] on input at bounding box center [273, 67] width 139 height 27
type input "anne"
click at [553, 386] on div "Map marker" at bounding box center [553, 384] width 11 height 11
select select "Offices"
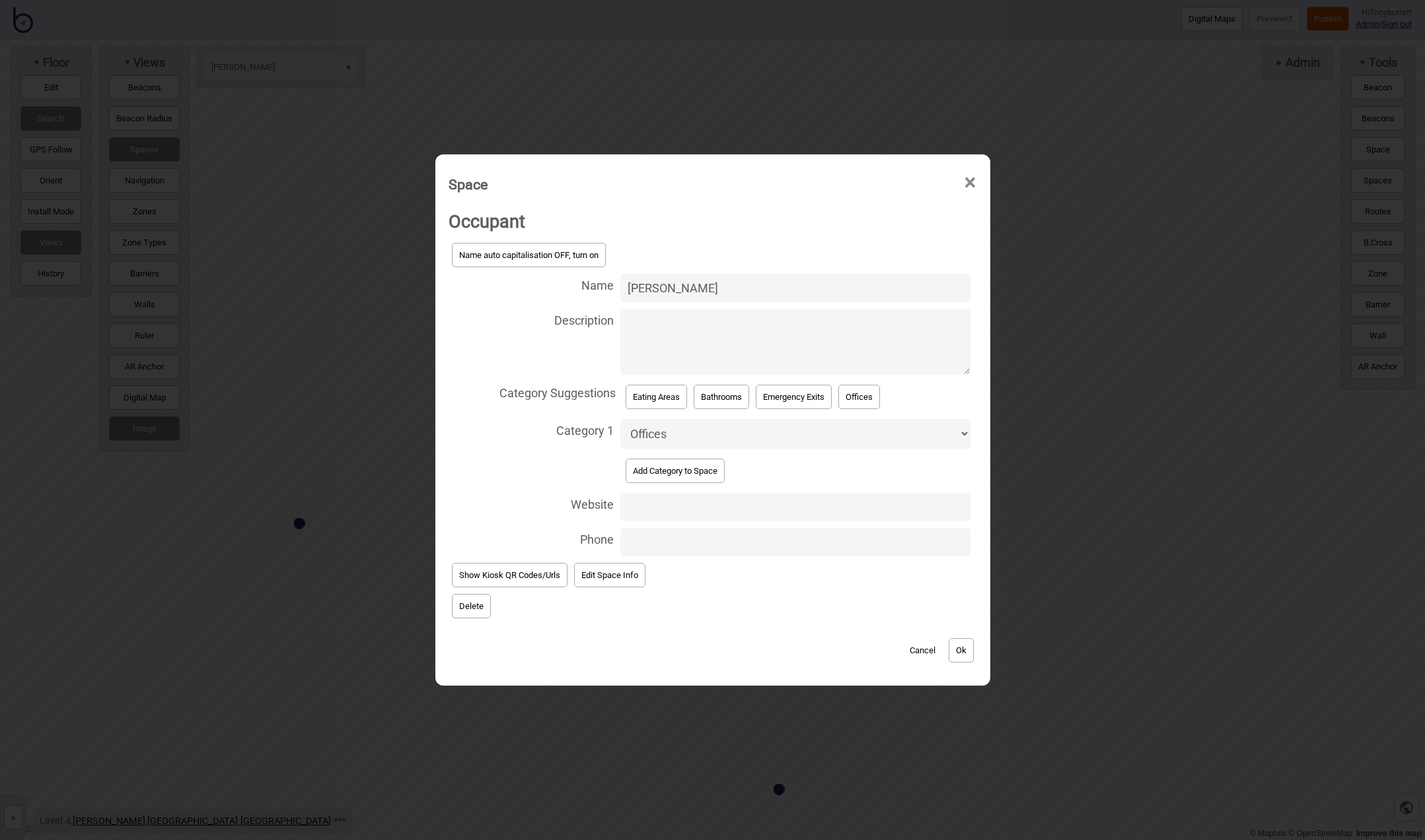
click at [467, 603] on button "Delete" at bounding box center [471, 606] width 39 height 24
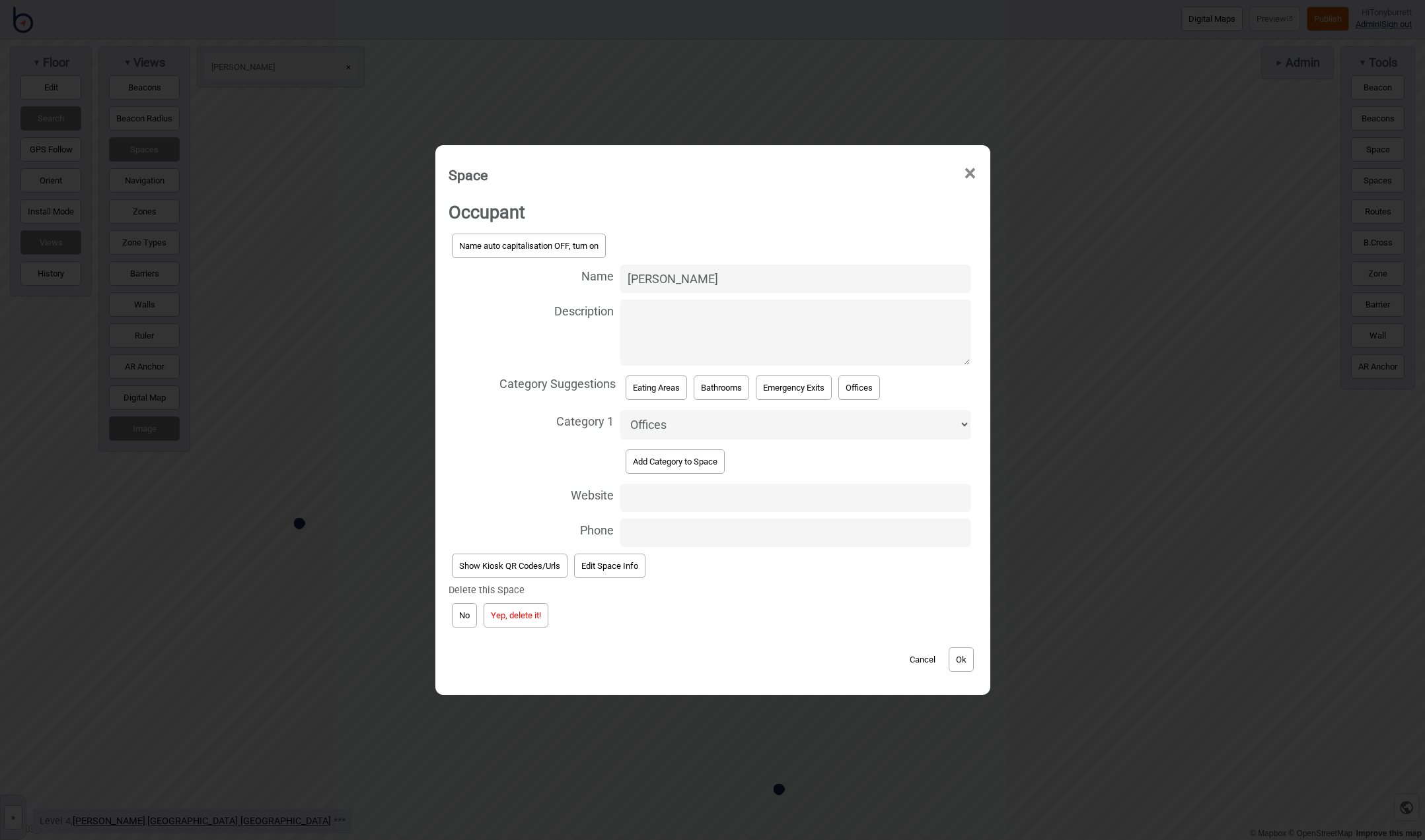
click at [505, 616] on button "Yep, delete it!" at bounding box center [515, 615] width 64 height 24
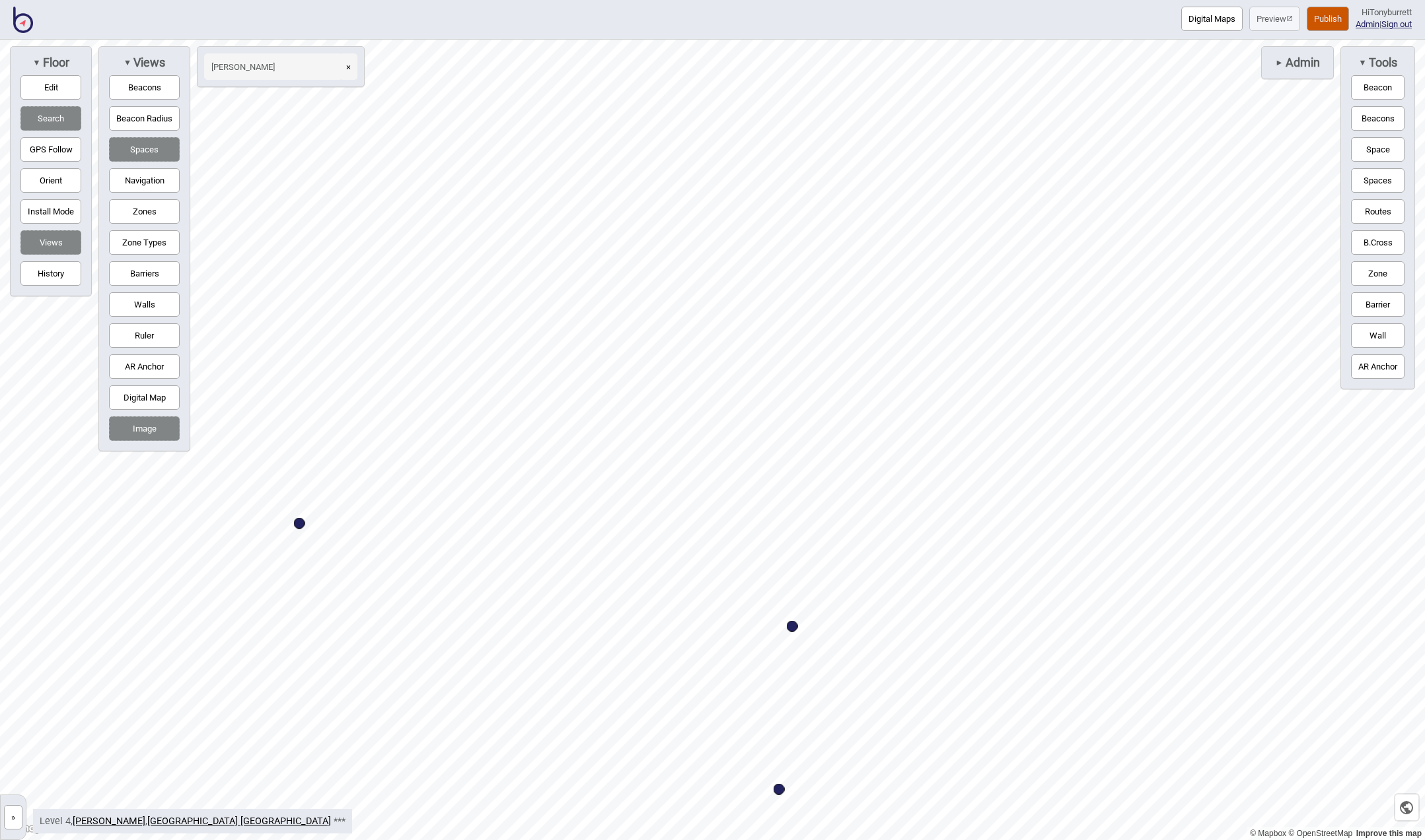
drag, startPoint x: 352, startPoint y: 68, endPoint x: 338, endPoint y: 68, distance: 14.0
click at [352, 68] on button "×" at bounding box center [348, 67] width 18 height 27
click at [304, 66] on input at bounding box center [273, 67] width 139 height 27
type input "staff kitchen"
click at [748, 205] on div "Map marker" at bounding box center [747, 204] width 11 height 11
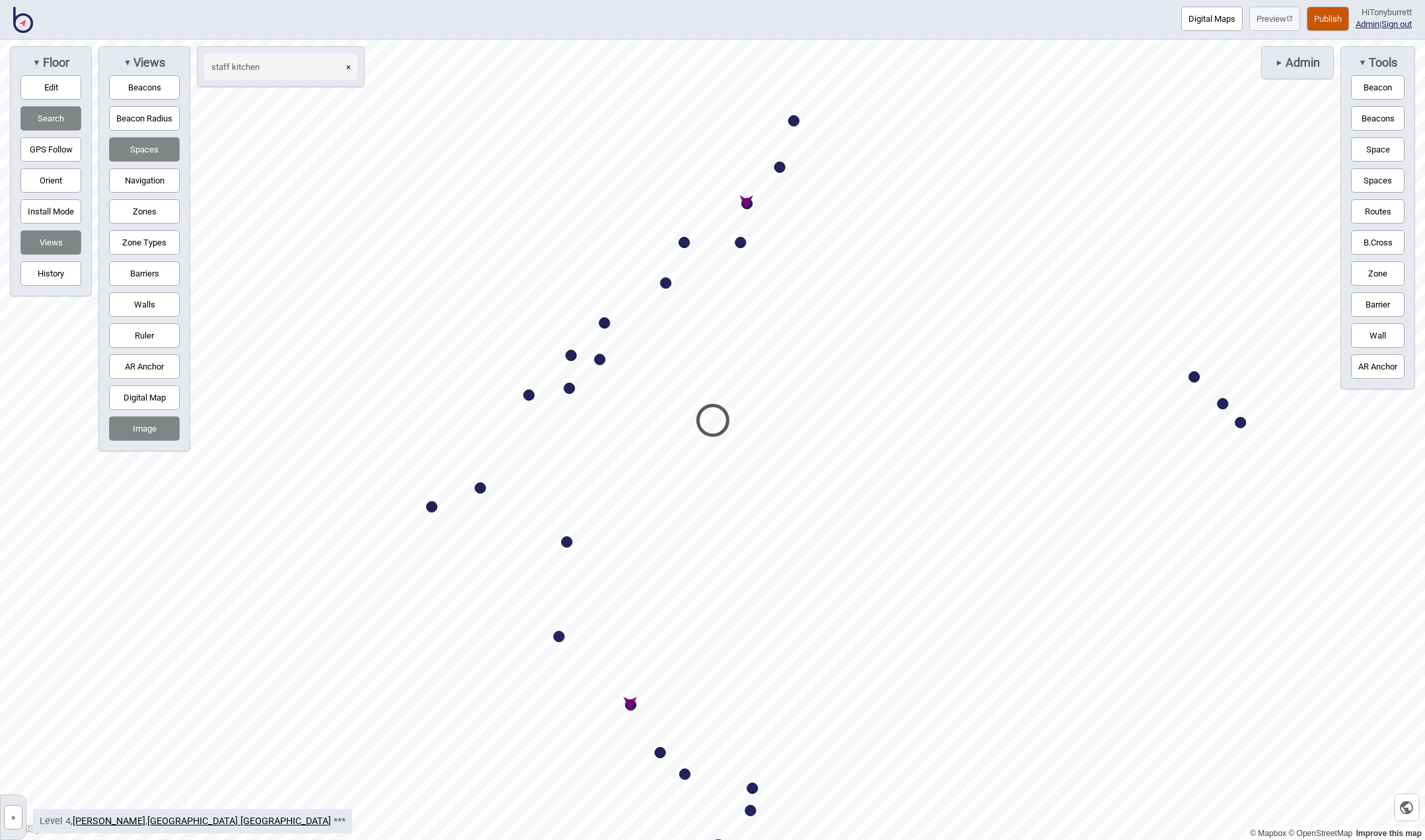
select select "Eating Areas"
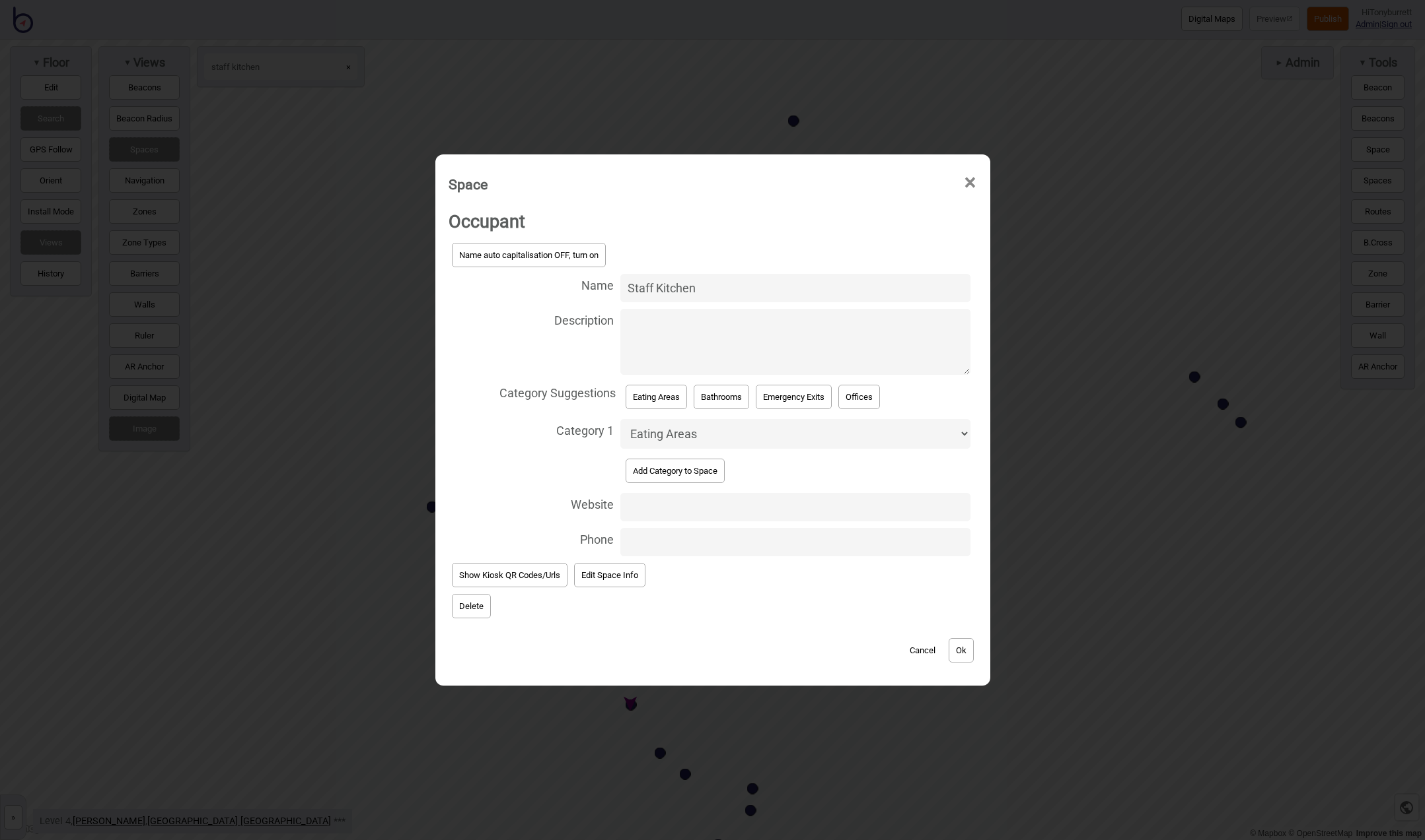
click at [476, 596] on button "Delete" at bounding box center [471, 606] width 39 height 24
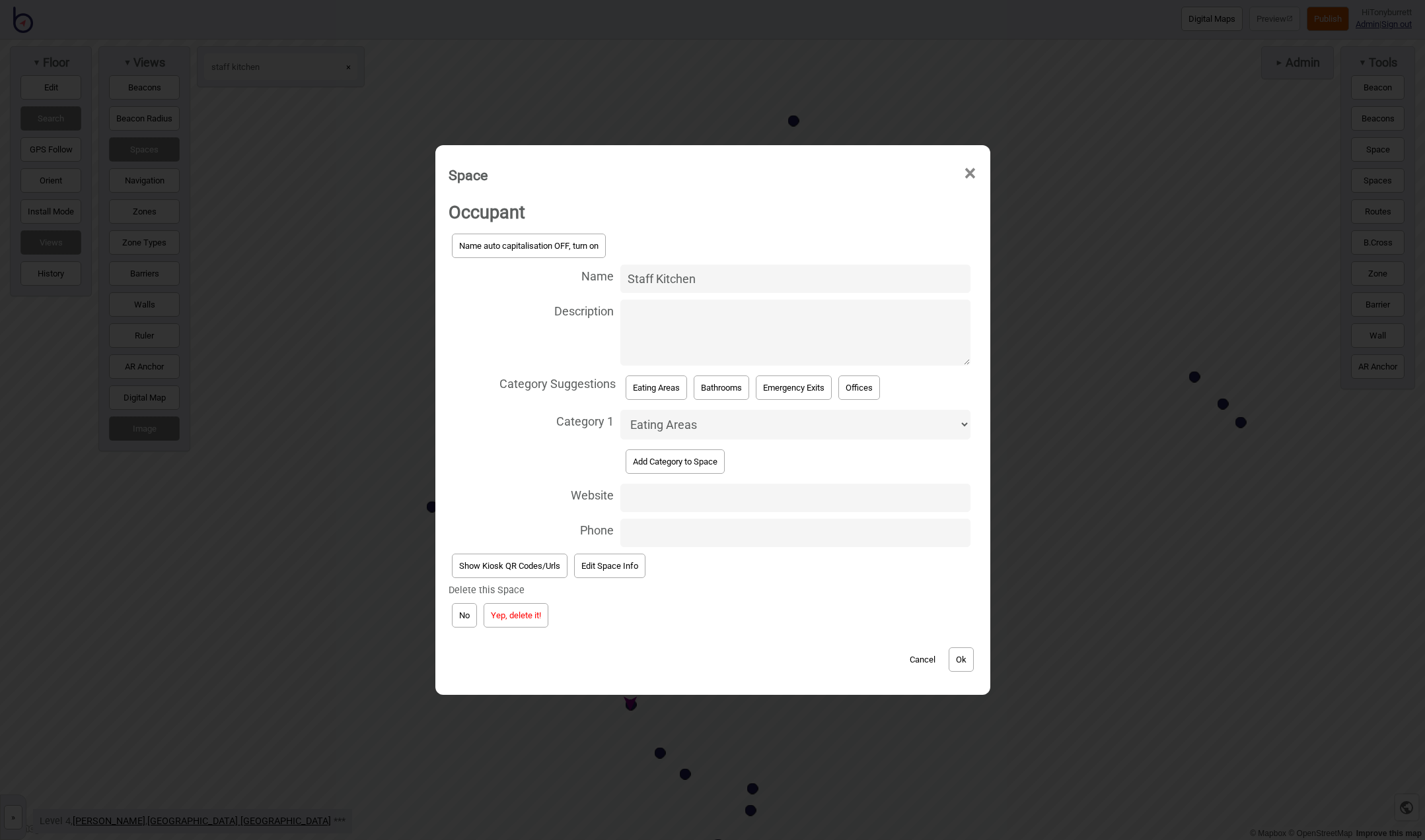
click at [492, 608] on button "Yep, delete it!" at bounding box center [515, 615] width 64 height 24
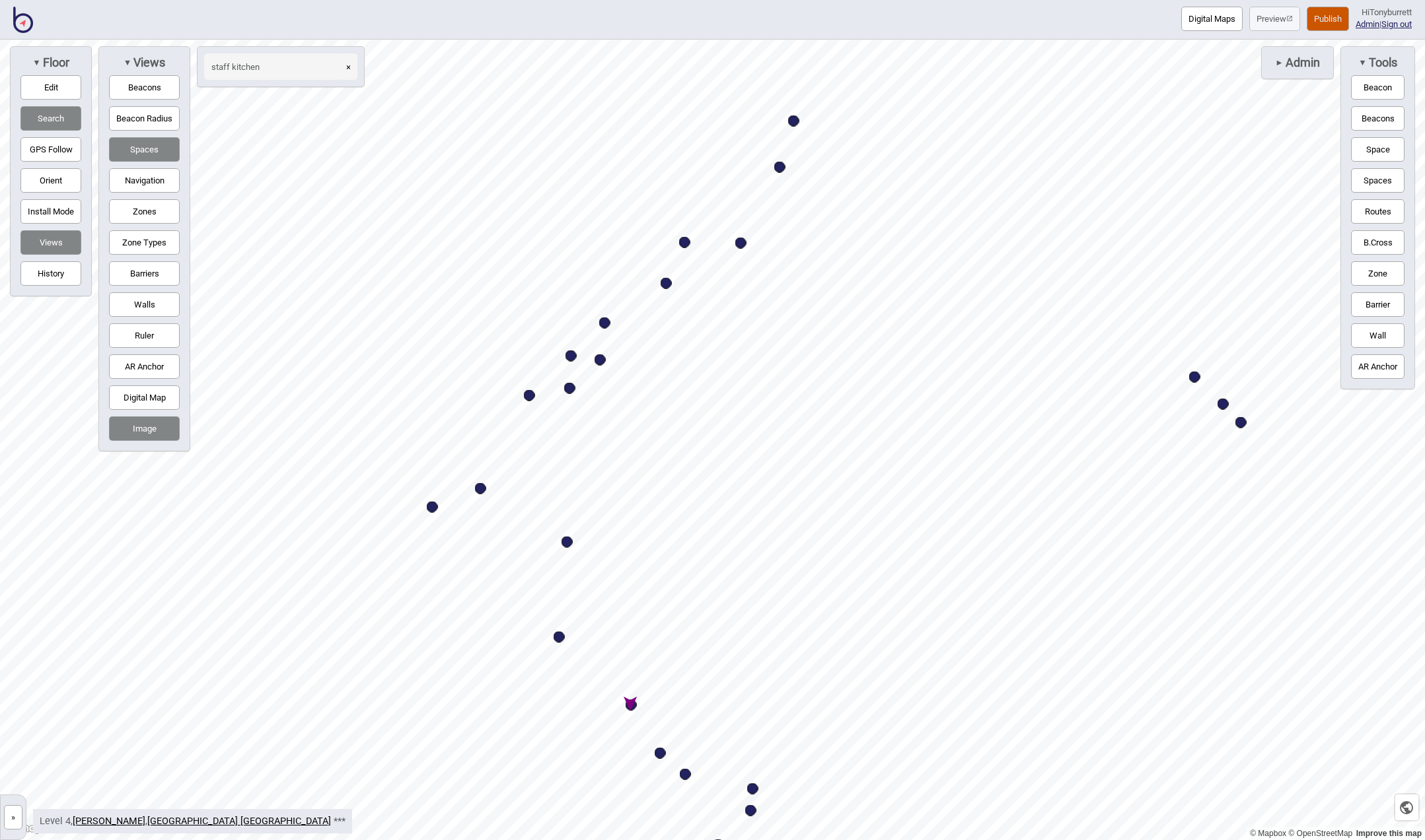
click at [631, 705] on div "Map marker" at bounding box center [631, 705] width 11 height 11
select select "Eating Areas"
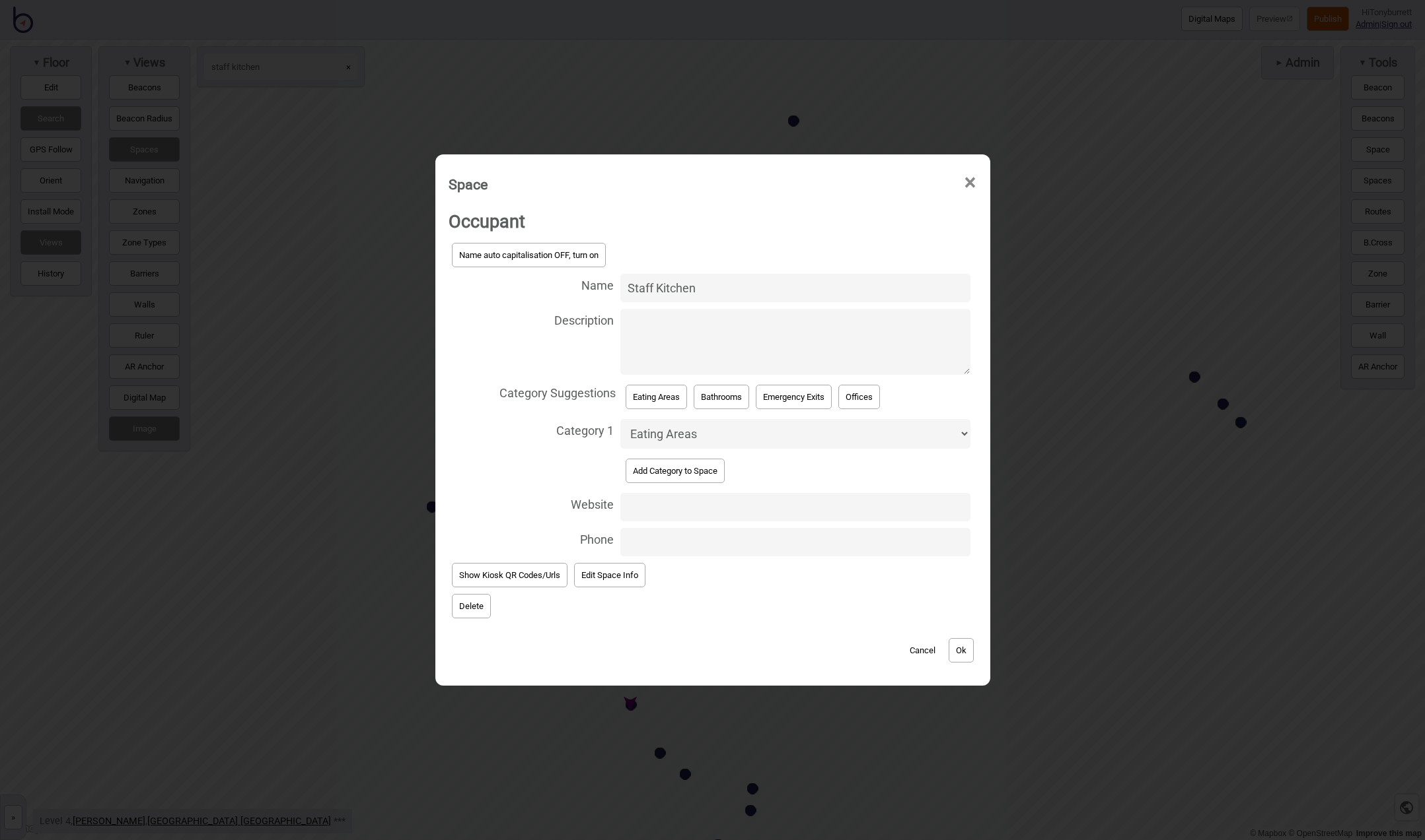
click at [471, 599] on button "Delete" at bounding box center [471, 606] width 39 height 24
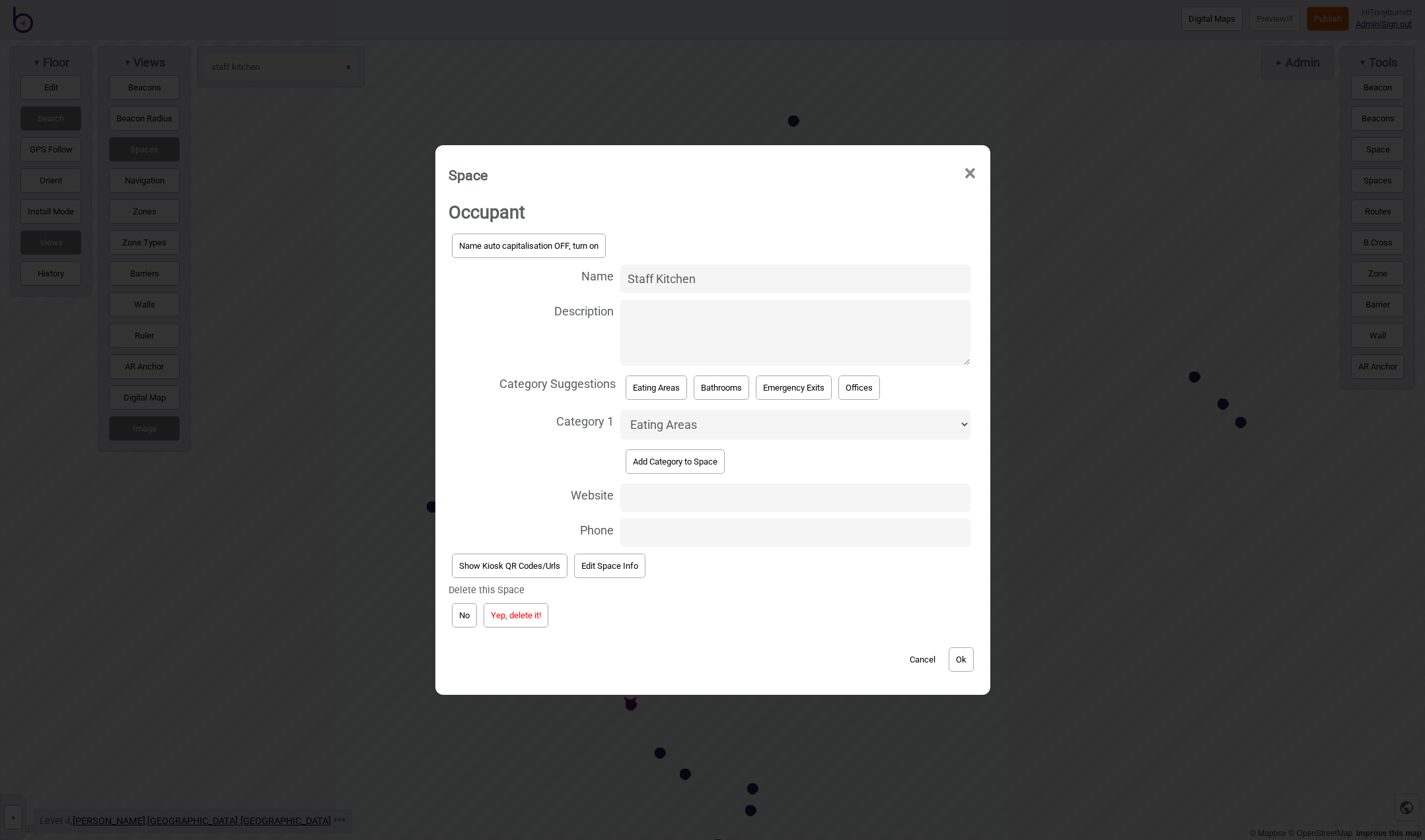
click at [508, 616] on button "Yep, delete it!" at bounding box center [515, 615] width 64 height 24
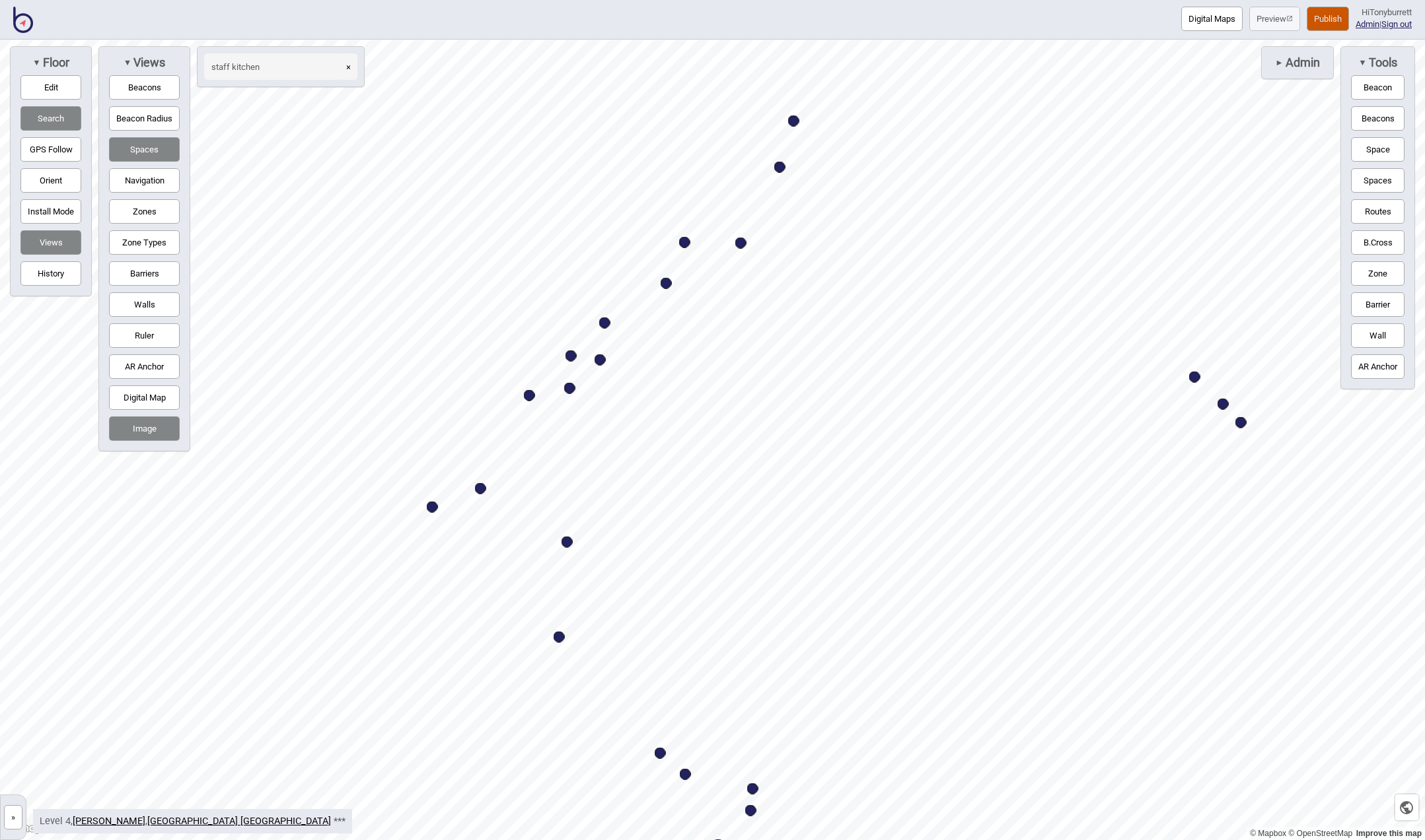
click at [347, 66] on button "×" at bounding box center [348, 67] width 18 height 27
click at [297, 63] on input at bounding box center [273, 67] width 139 height 27
type input "curran"
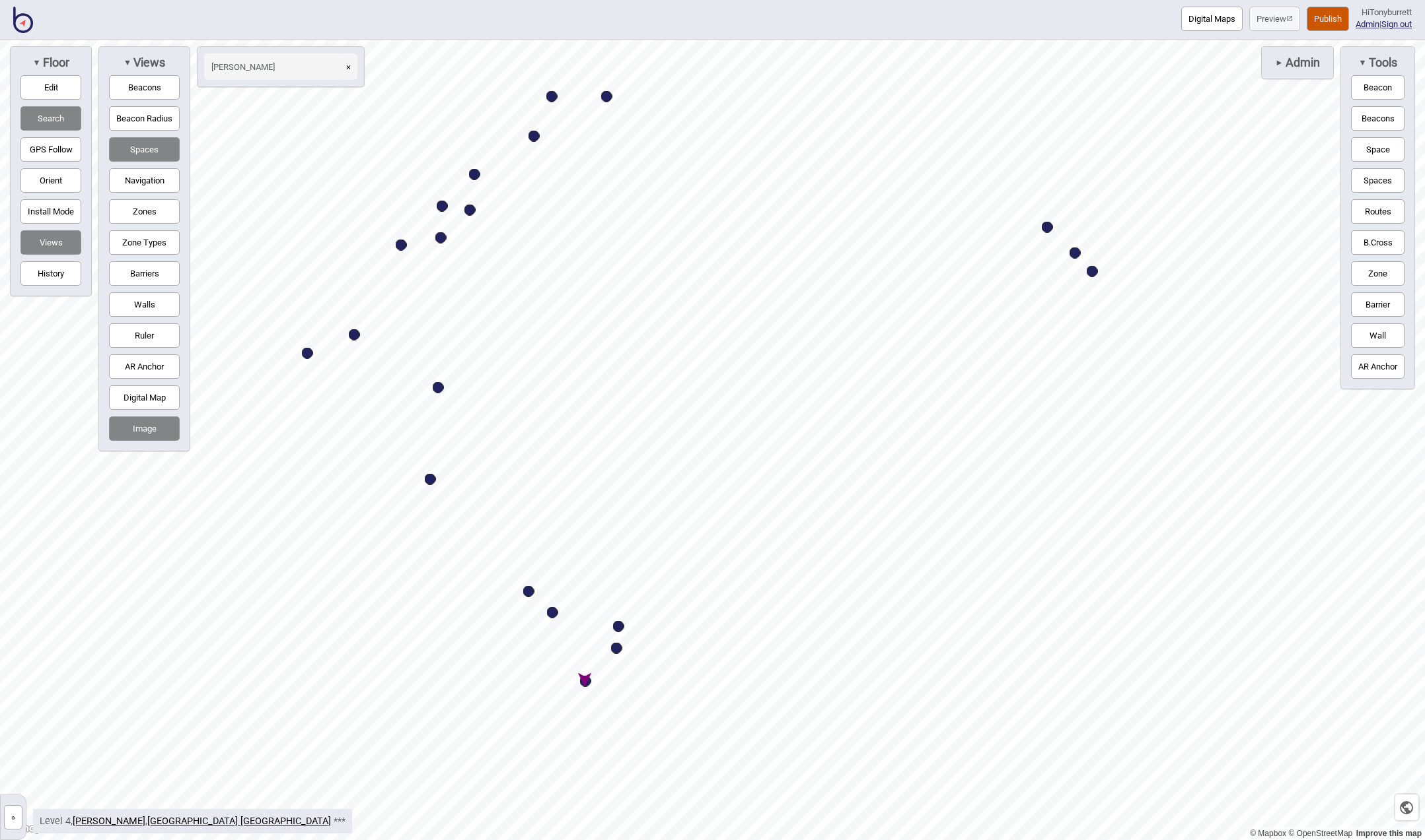
click at [587, 683] on div "Map marker" at bounding box center [585, 681] width 11 height 11
select select "Allied Health"
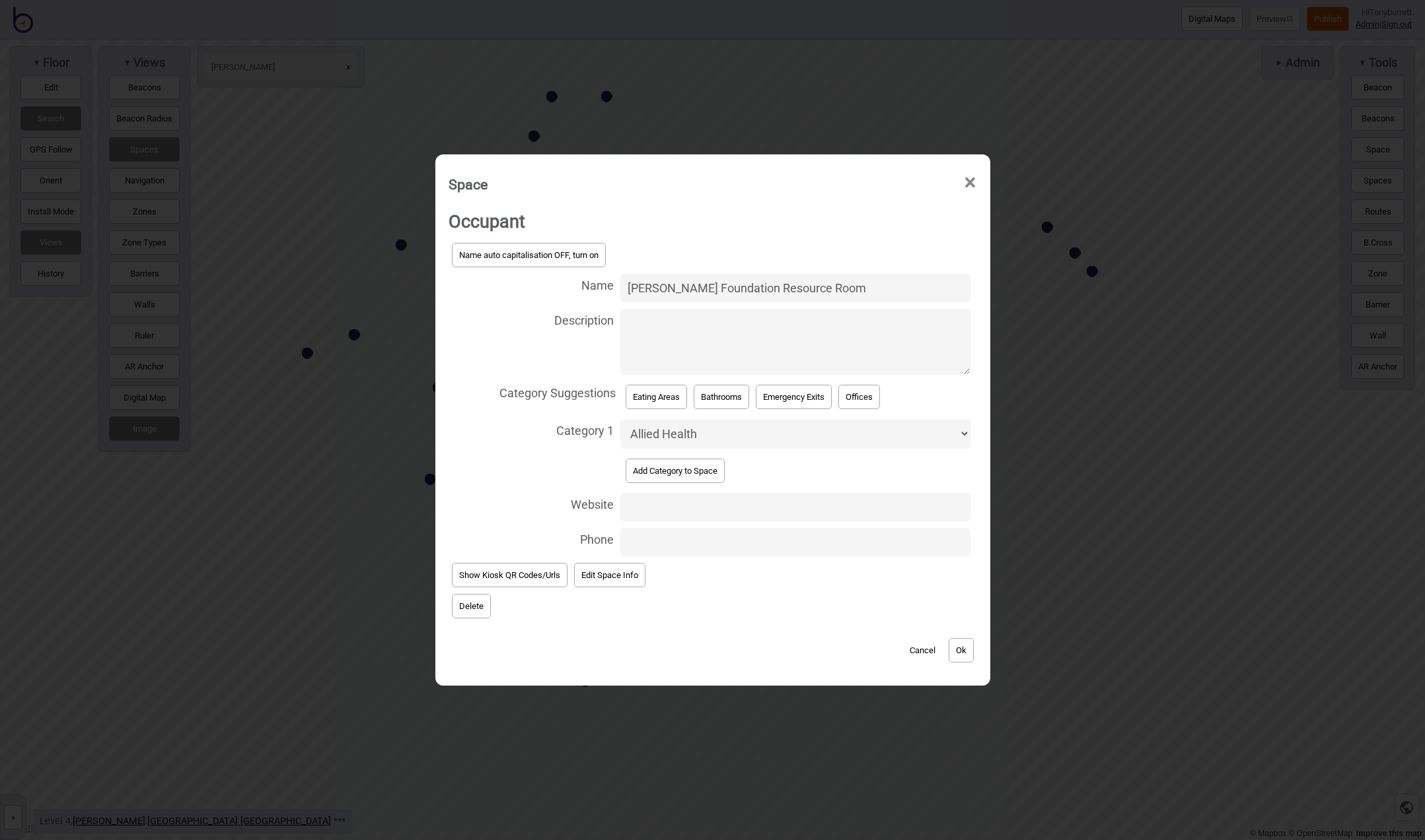
click at [476, 608] on button "Delete" at bounding box center [471, 606] width 39 height 24
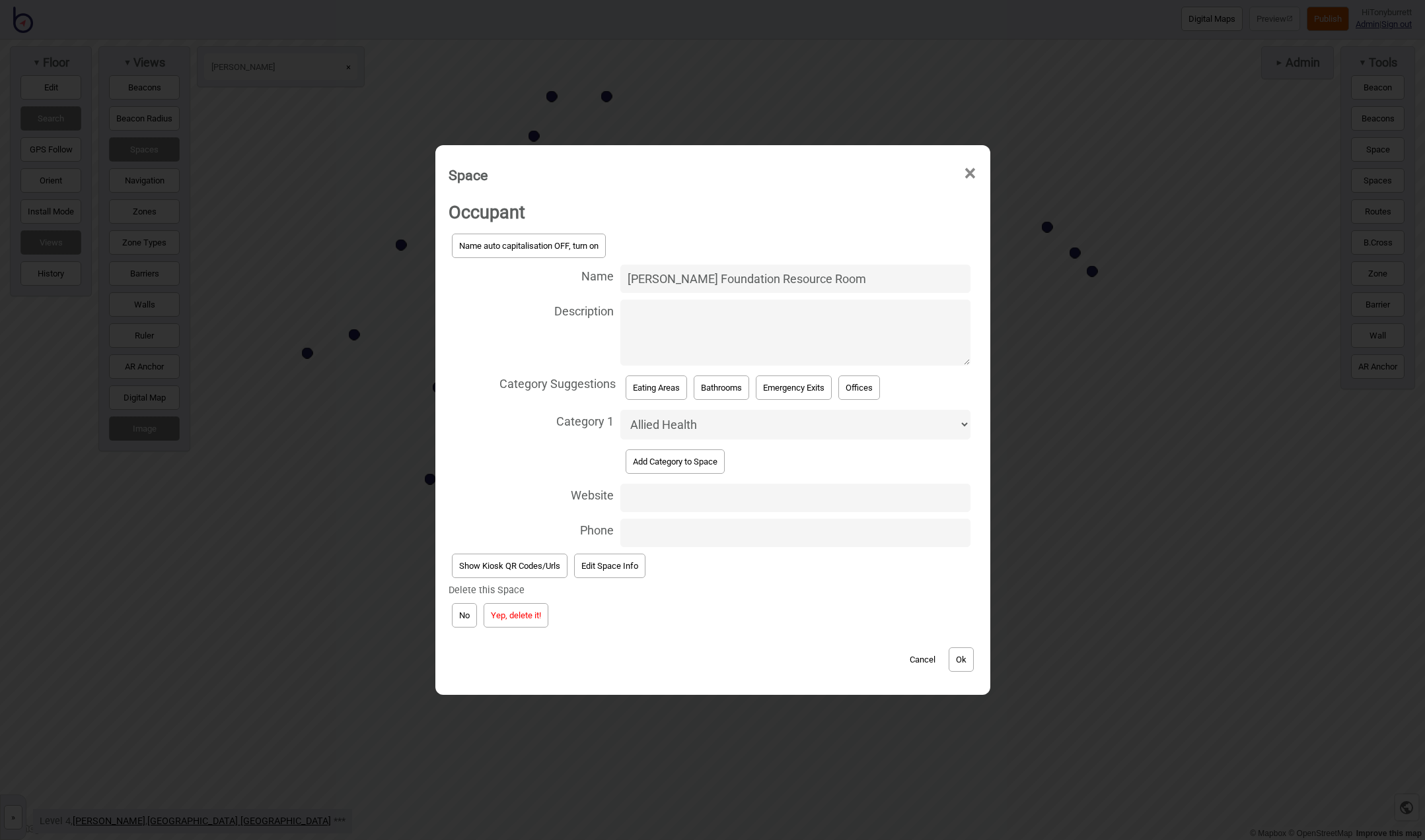
click at [511, 620] on button "Yep, delete it!" at bounding box center [515, 615] width 64 height 24
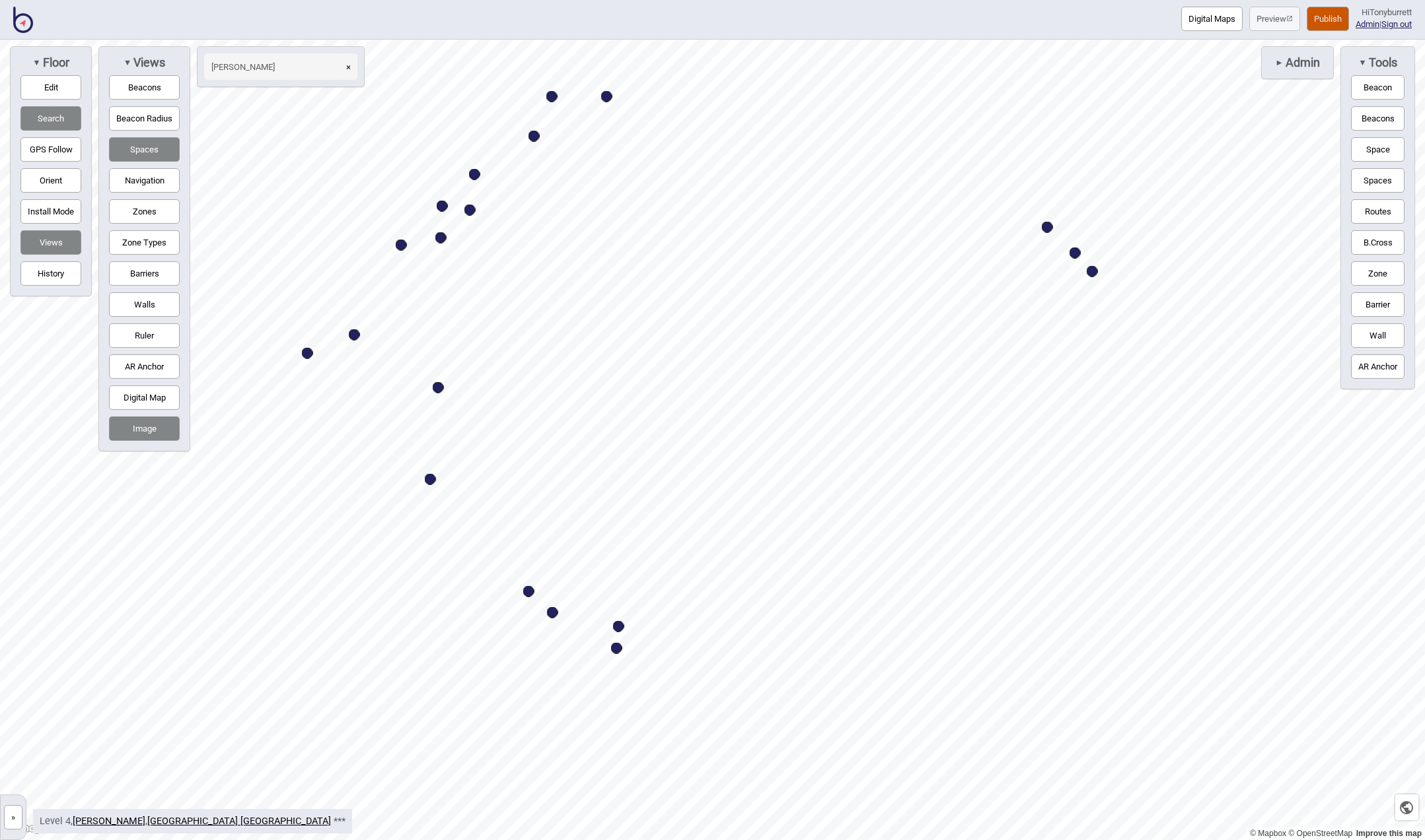
click at [348, 67] on button "×" at bounding box center [348, 67] width 18 height 27
click at [335, 68] on input at bounding box center [273, 67] width 139 height 27
click at [470, 177] on div "Map marker" at bounding box center [474, 174] width 11 height 11
type input "dieti"
select select "Offices"
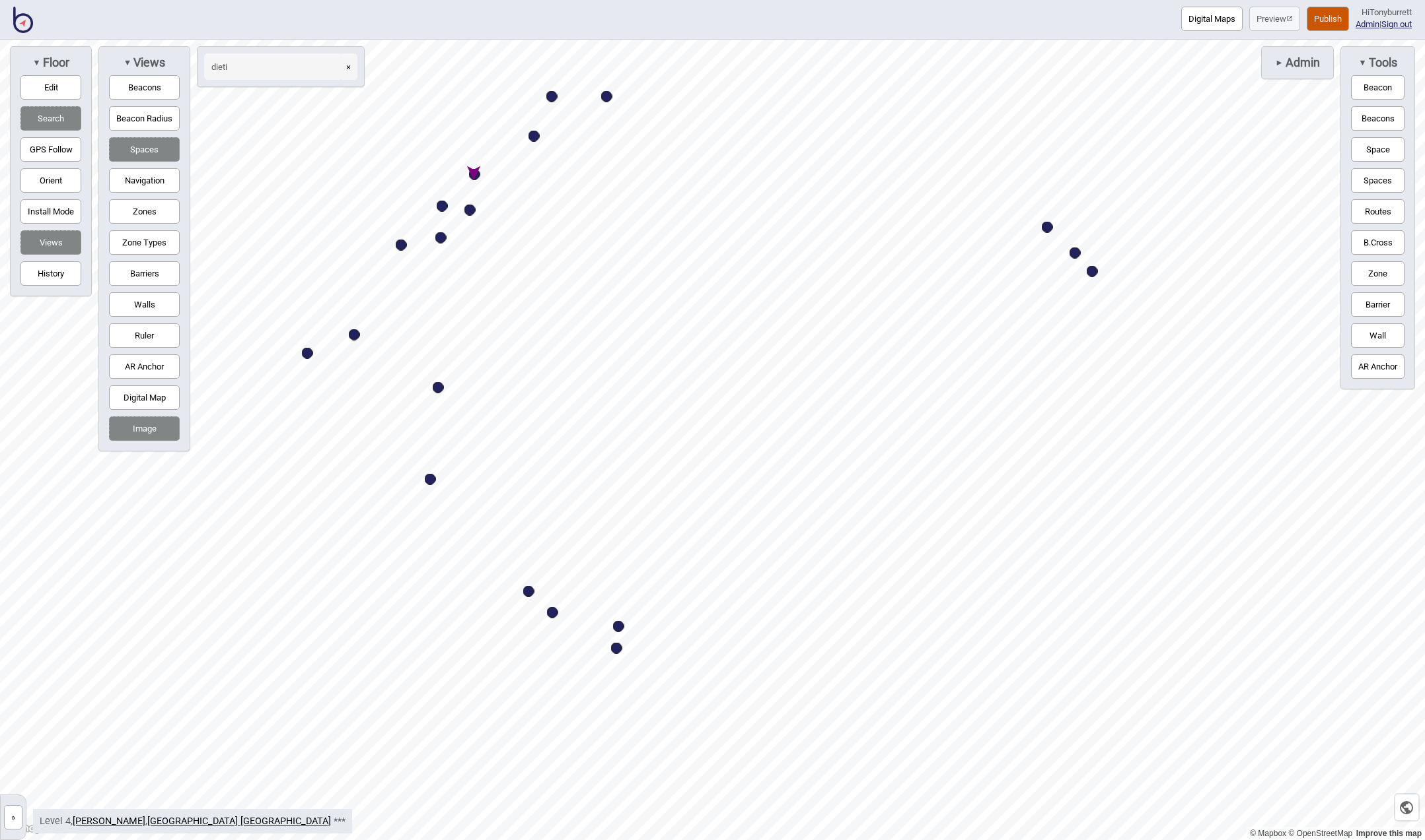
select select "Allied Health"
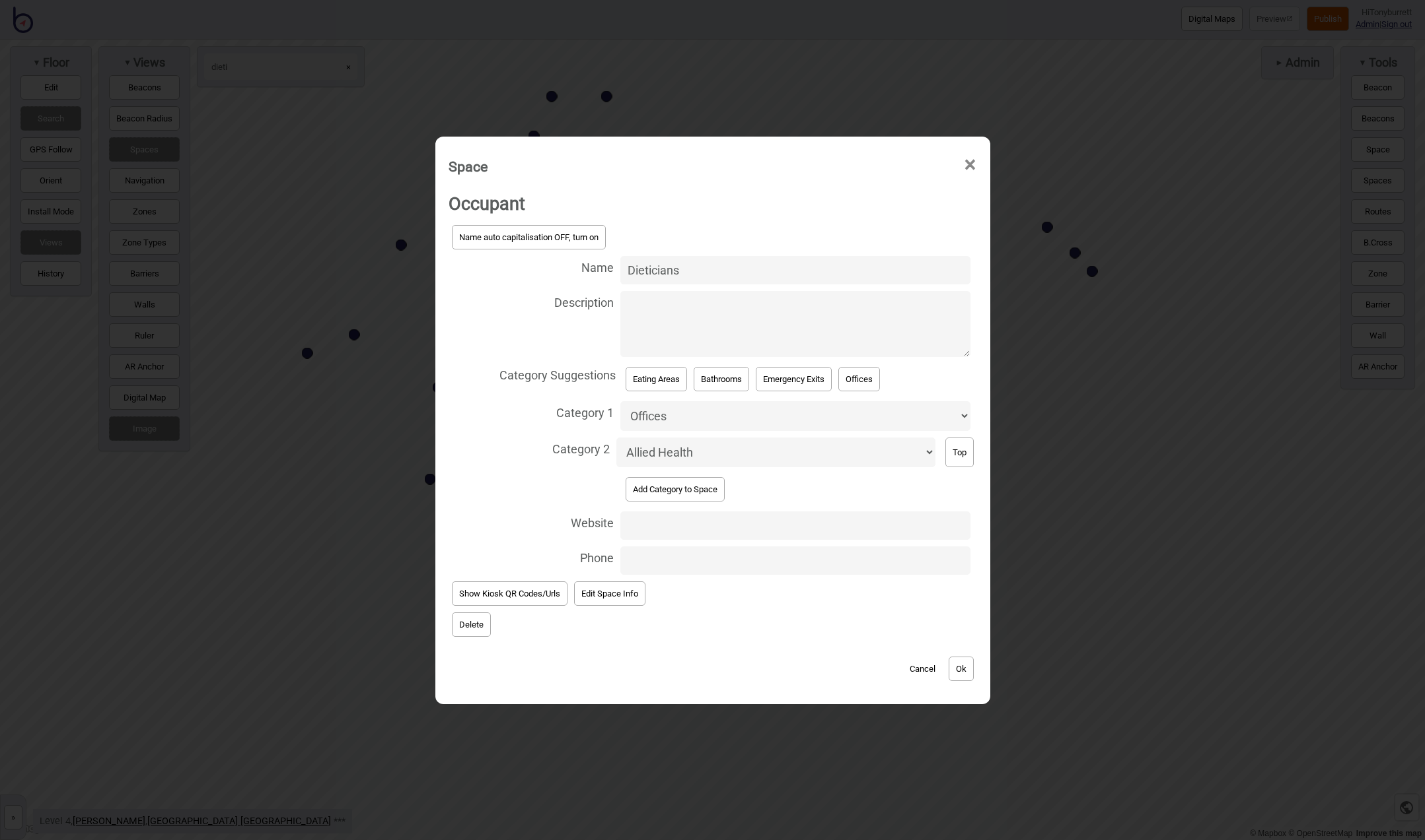
click at [458, 613] on button "Delete" at bounding box center [471, 624] width 39 height 24
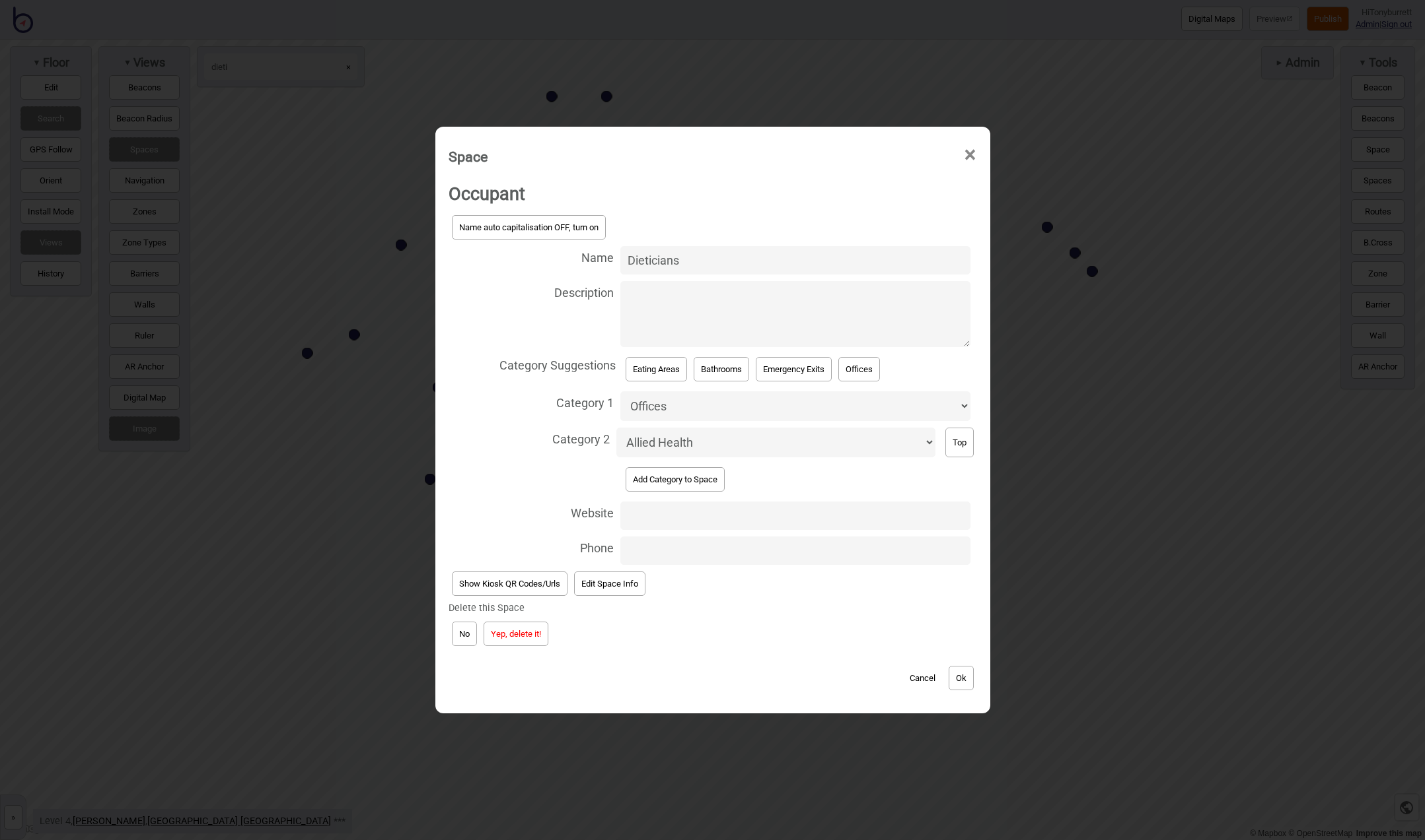
click at [508, 622] on button "Yep, delete it!" at bounding box center [515, 634] width 64 height 24
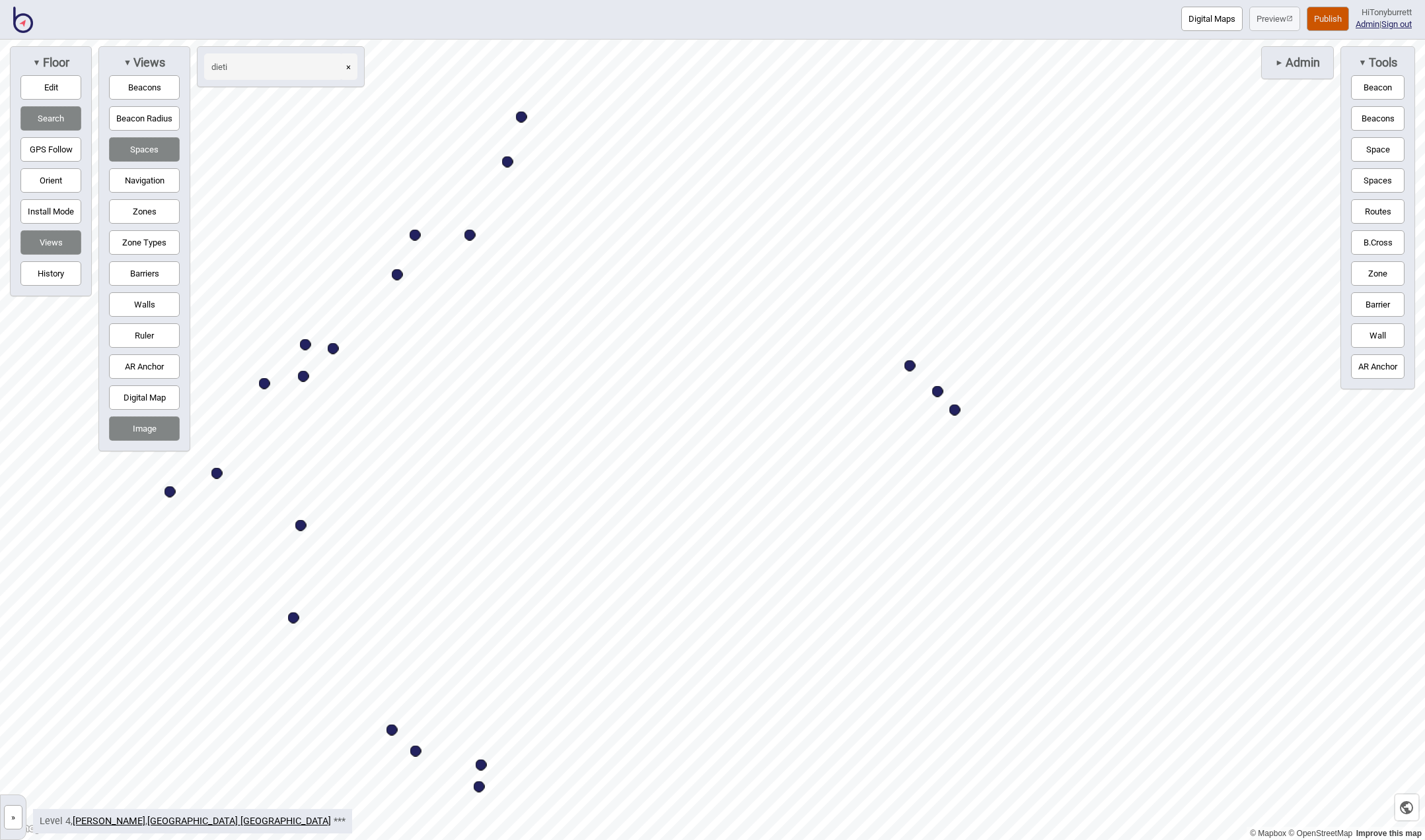
click at [954, 411] on div "Map marker" at bounding box center [954, 410] width 11 height 11
select select "Bathrooms"
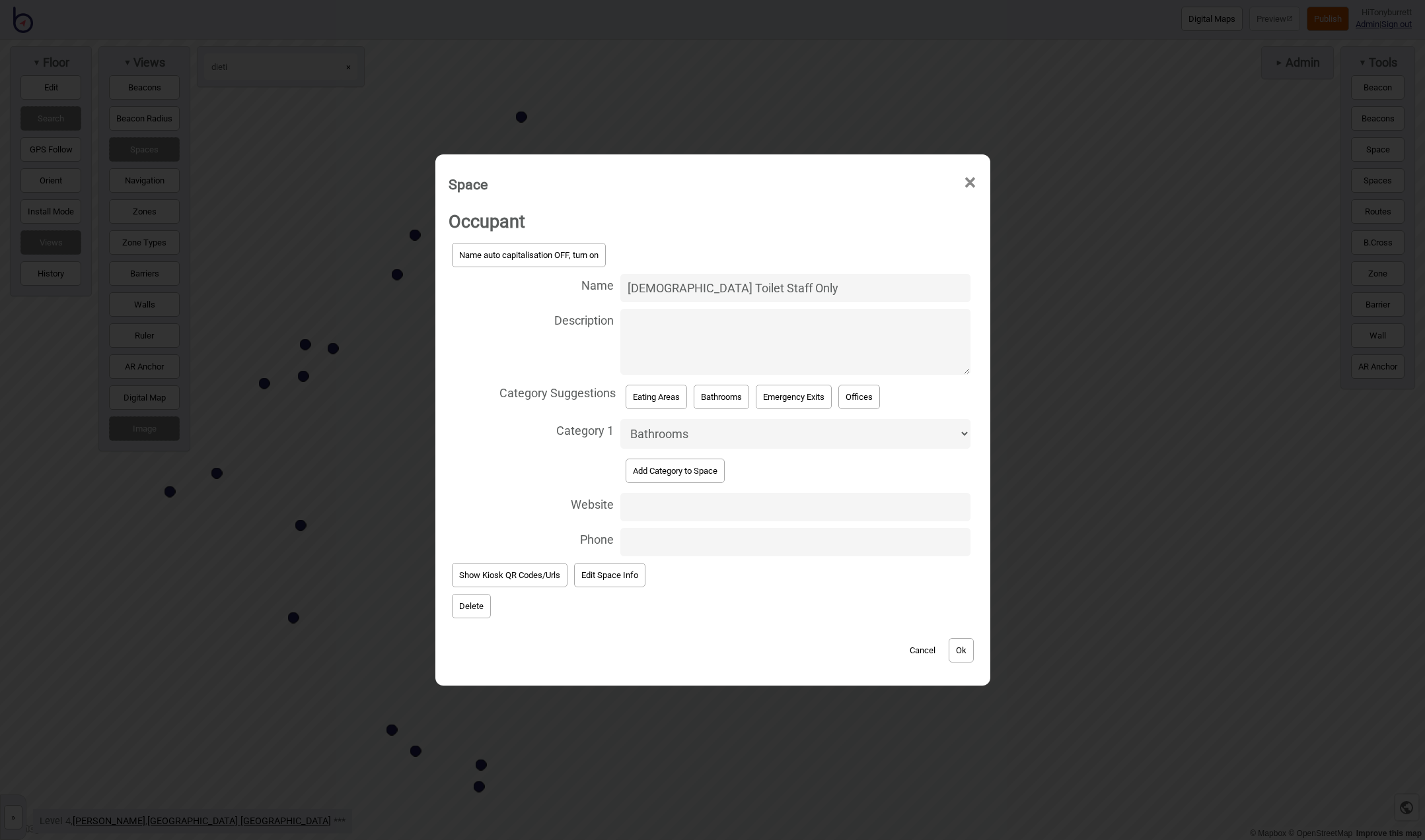
click at [481, 603] on button "Delete" at bounding box center [471, 606] width 39 height 24
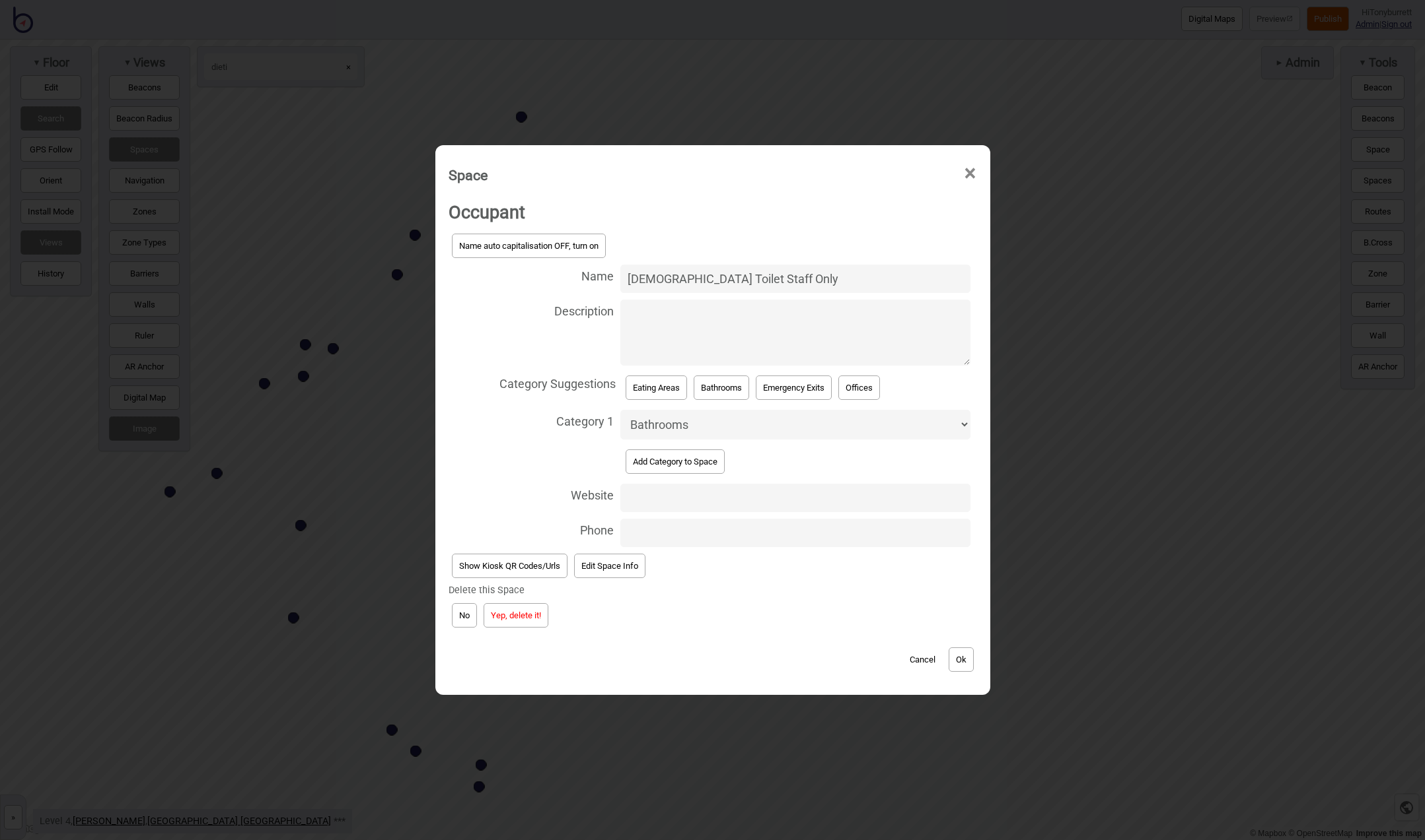
click at [499, 610] on button "Yep, delete it!" at bounding box center [515, 615] width 64 height 24
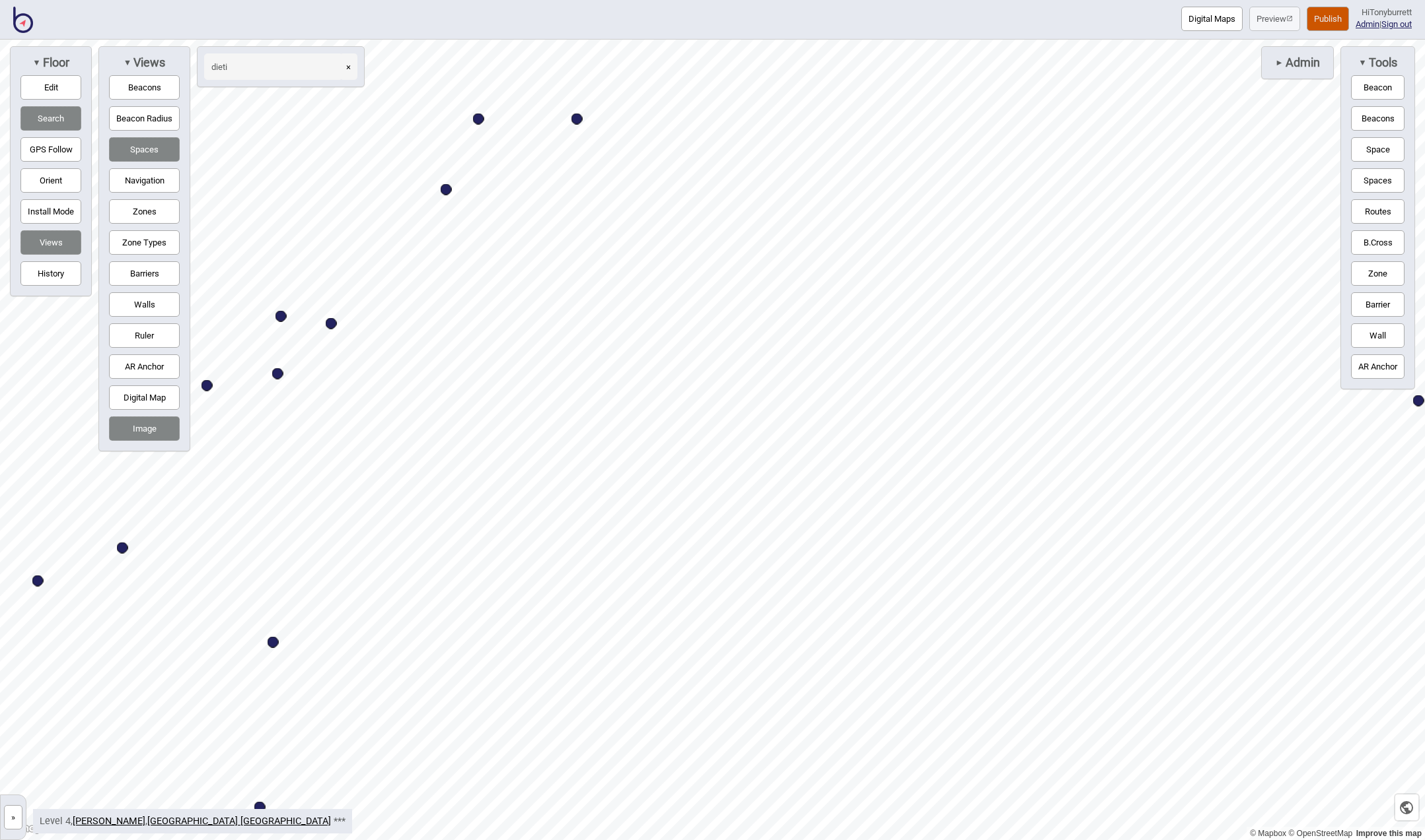
click at [331, 326] on div "Map marker" at bounding box center [330, 323] width 11 height 11
select select "Eating Areas"
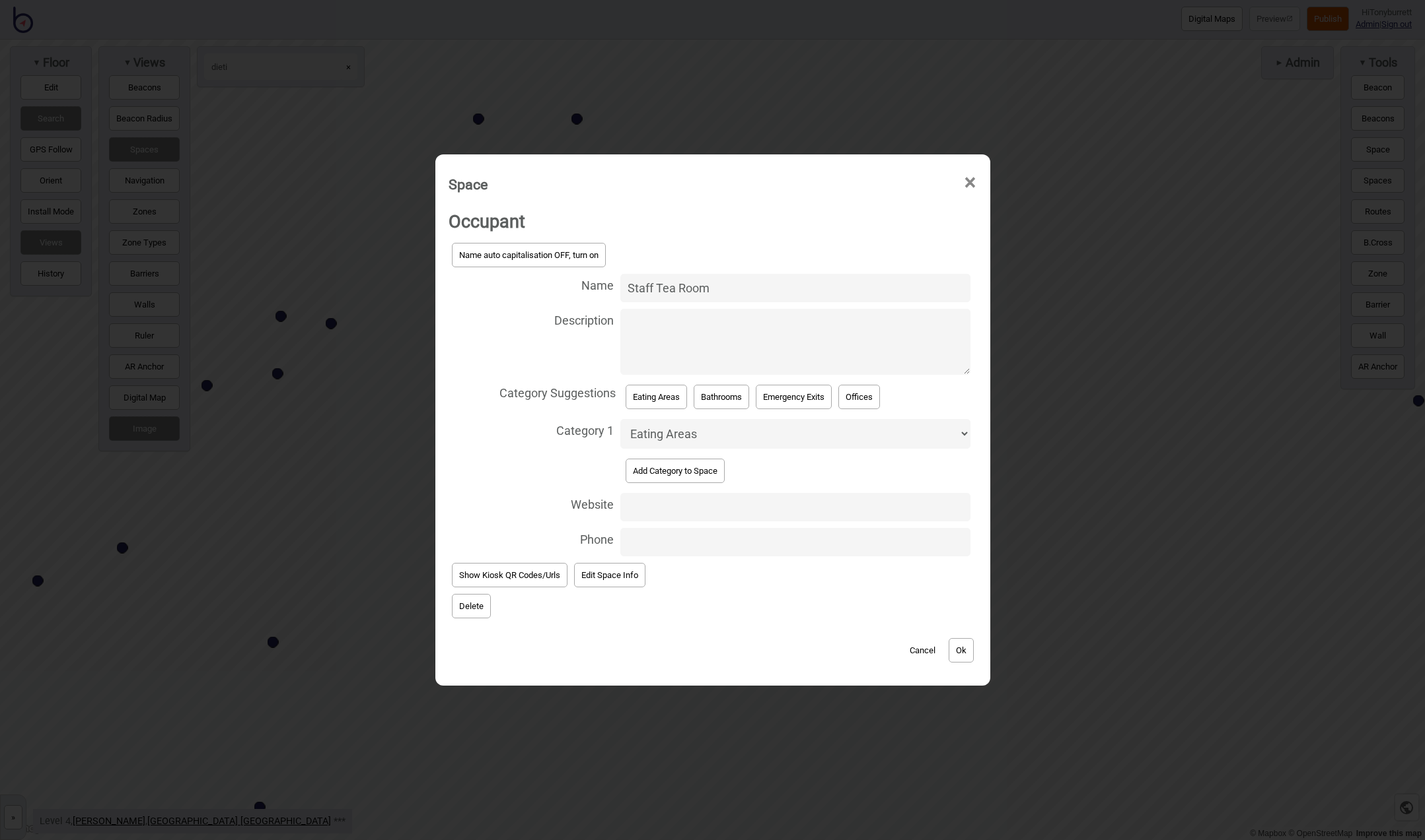
click at [463, 595] on button "Delete" at bounding box center [471, 606] width 39 height 24
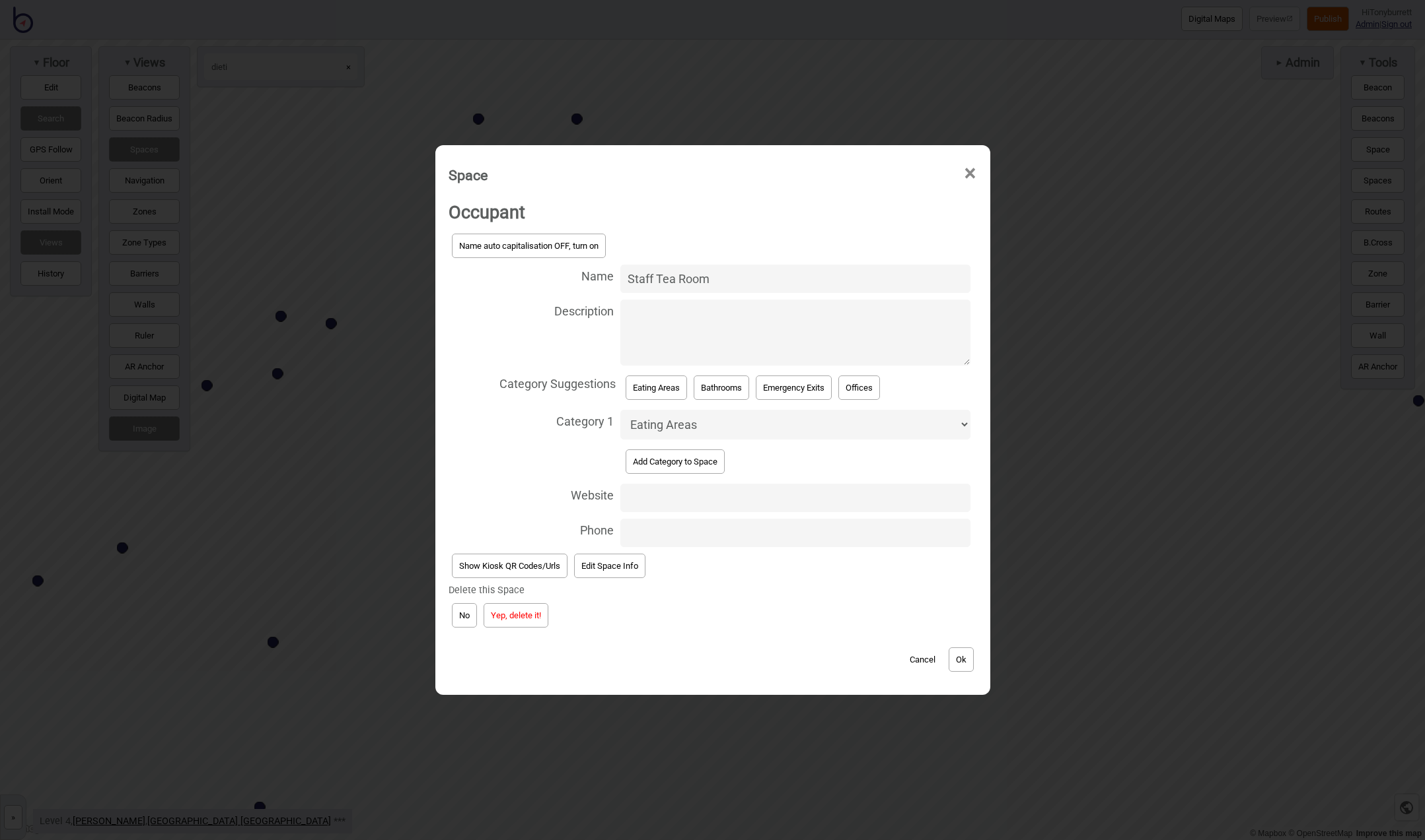
click at [508, 614] on button "Yep, delete it!" at bounding box center [515, 615] width 64 height 24
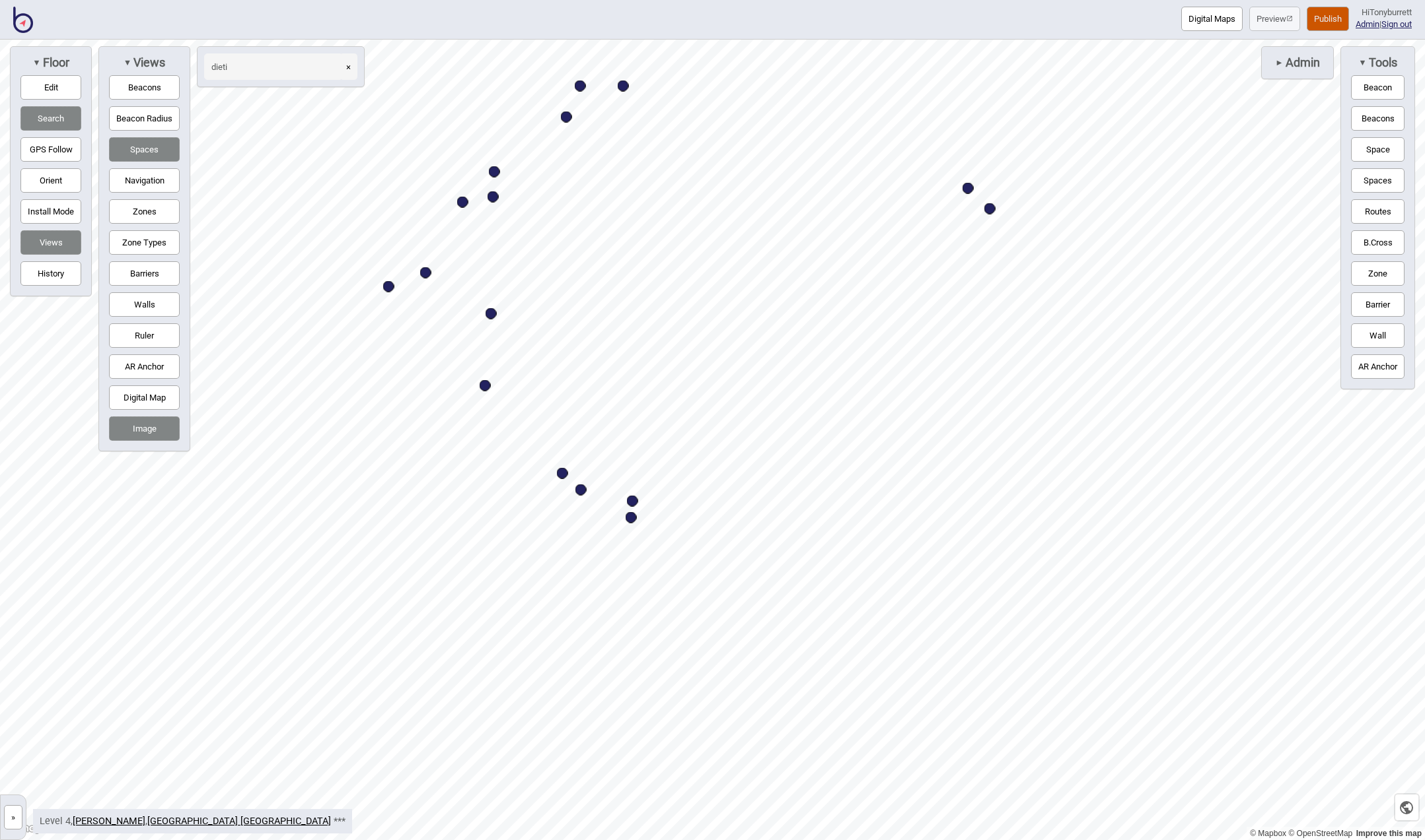
click at [565, 474] on div "Map marker" at bounding box center [562, 473] width 11 height 11
select select "Allied Health"
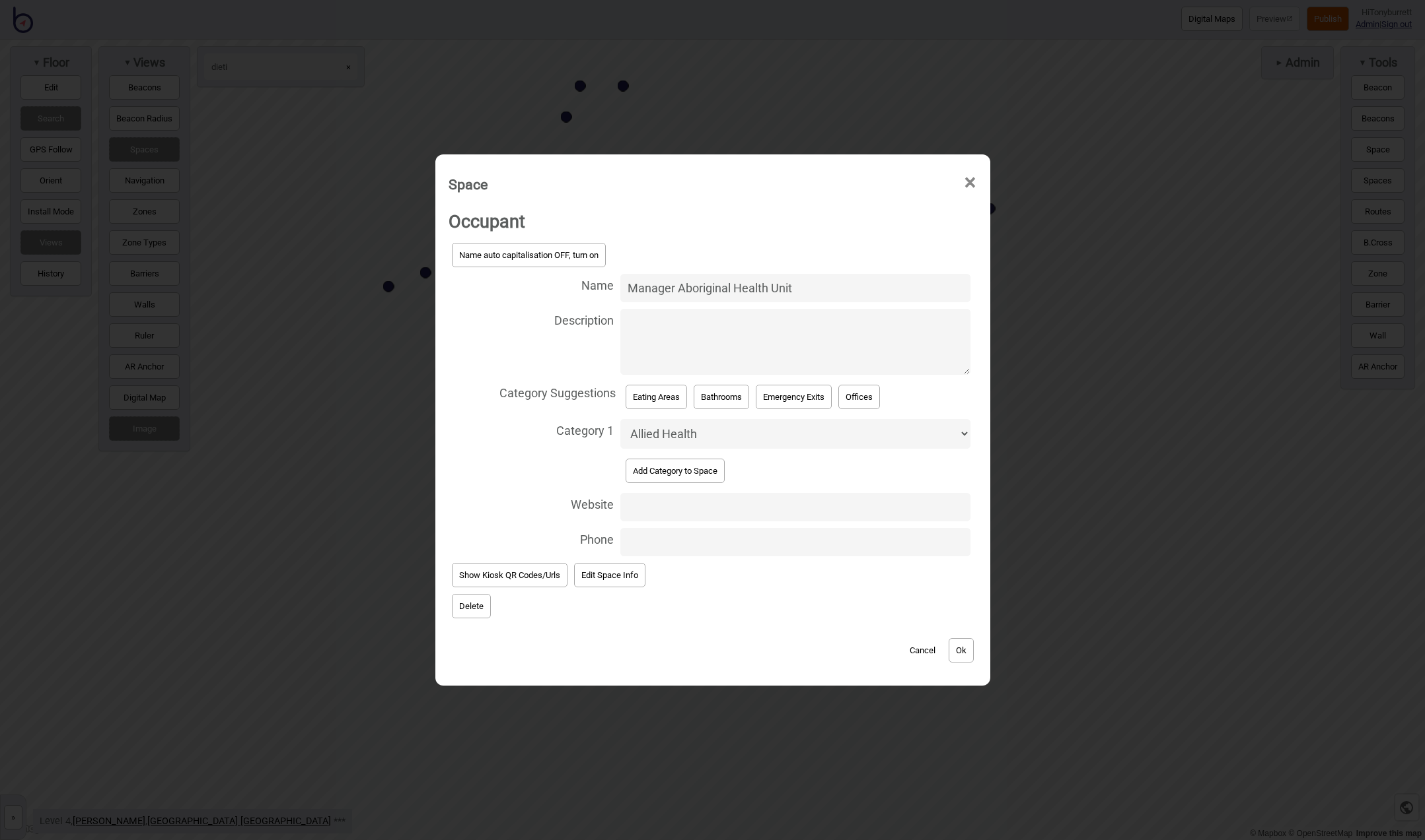
click at [477, 594] on button "Delete" at bounding box center [471, 606] width 39 height 24
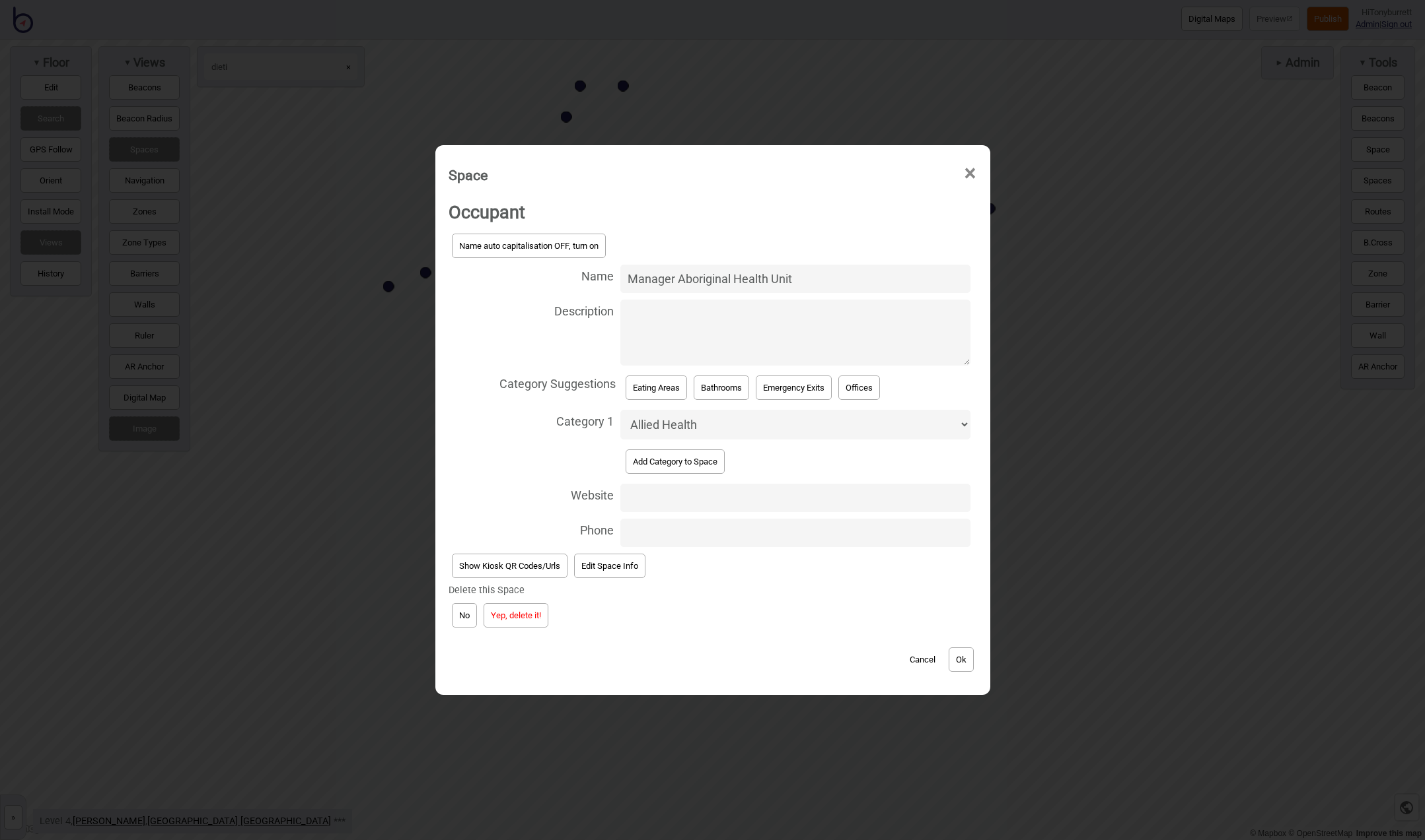
click at [503, 611] on button "Yep, delete it!" at bounding box center [515, 615] width 64 height 24
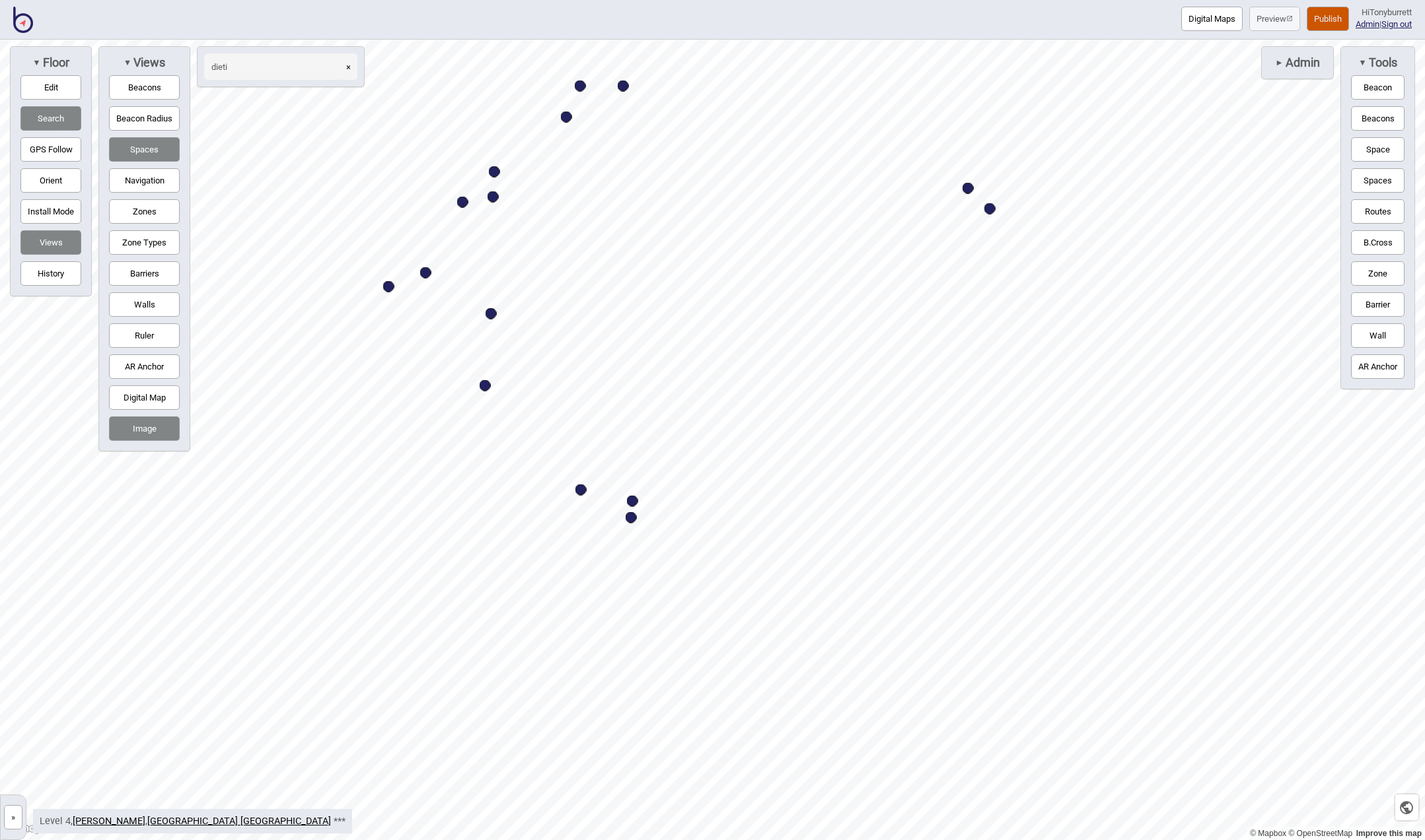
click at [987, 210] on div "Map marker" at bounding box center [989, 208] width 11 height 11
select select "Bathrooms"
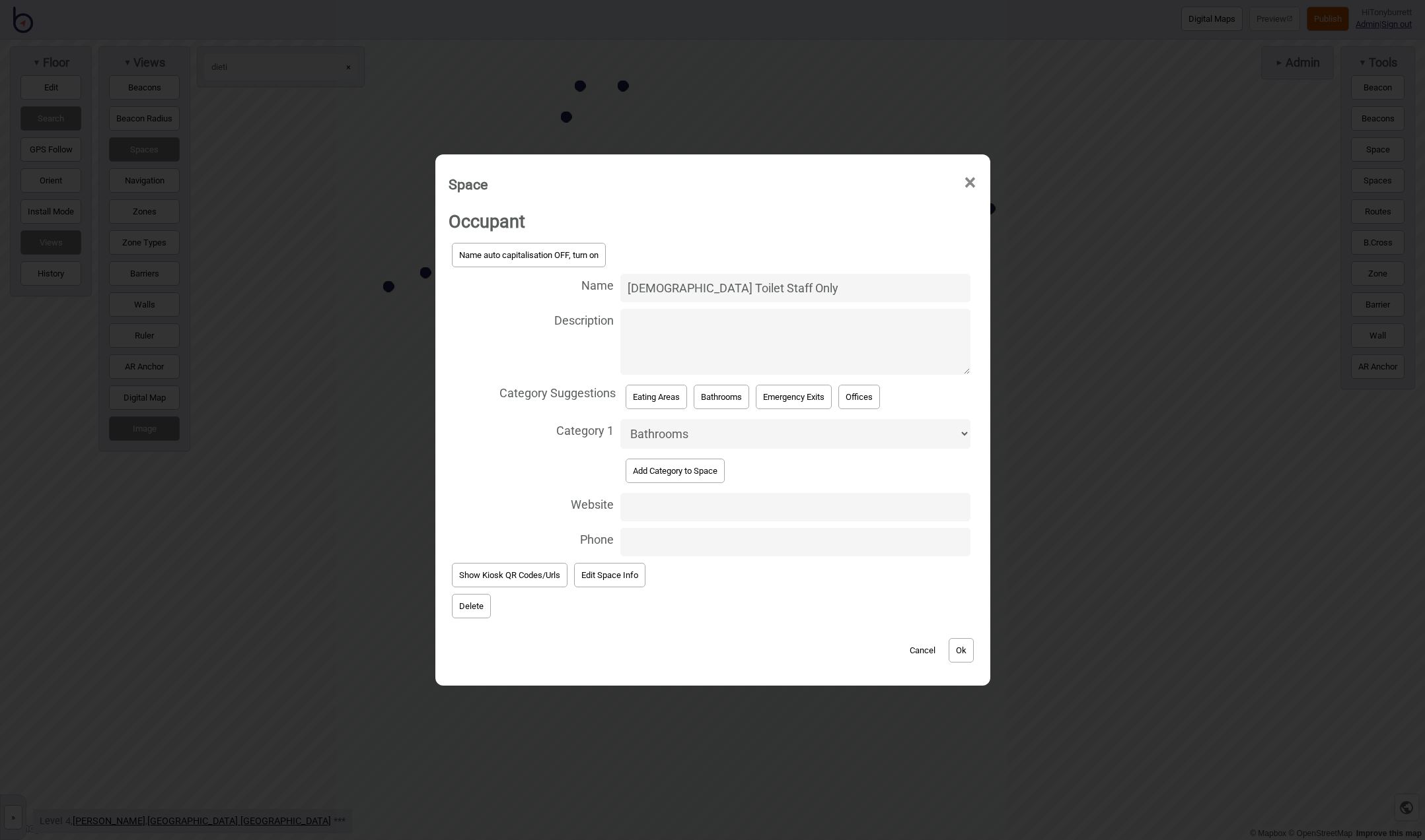
click at [467, 608] on button "Delete" at bounding box center [471, 606] width 39 height 24
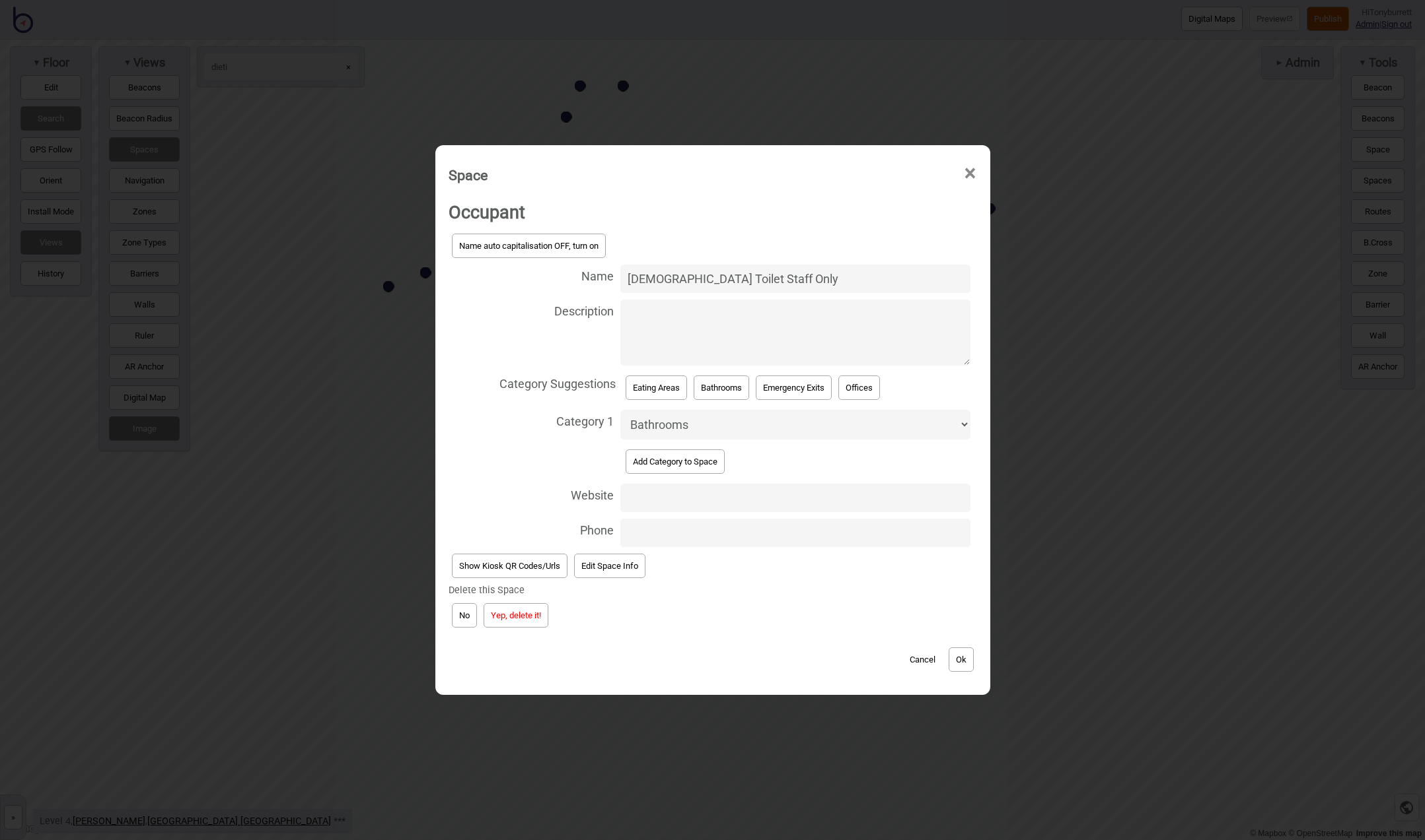
click at [498, 614] on button "Yep, delete it!" at bounding box center [515, 615] width 64 height 24
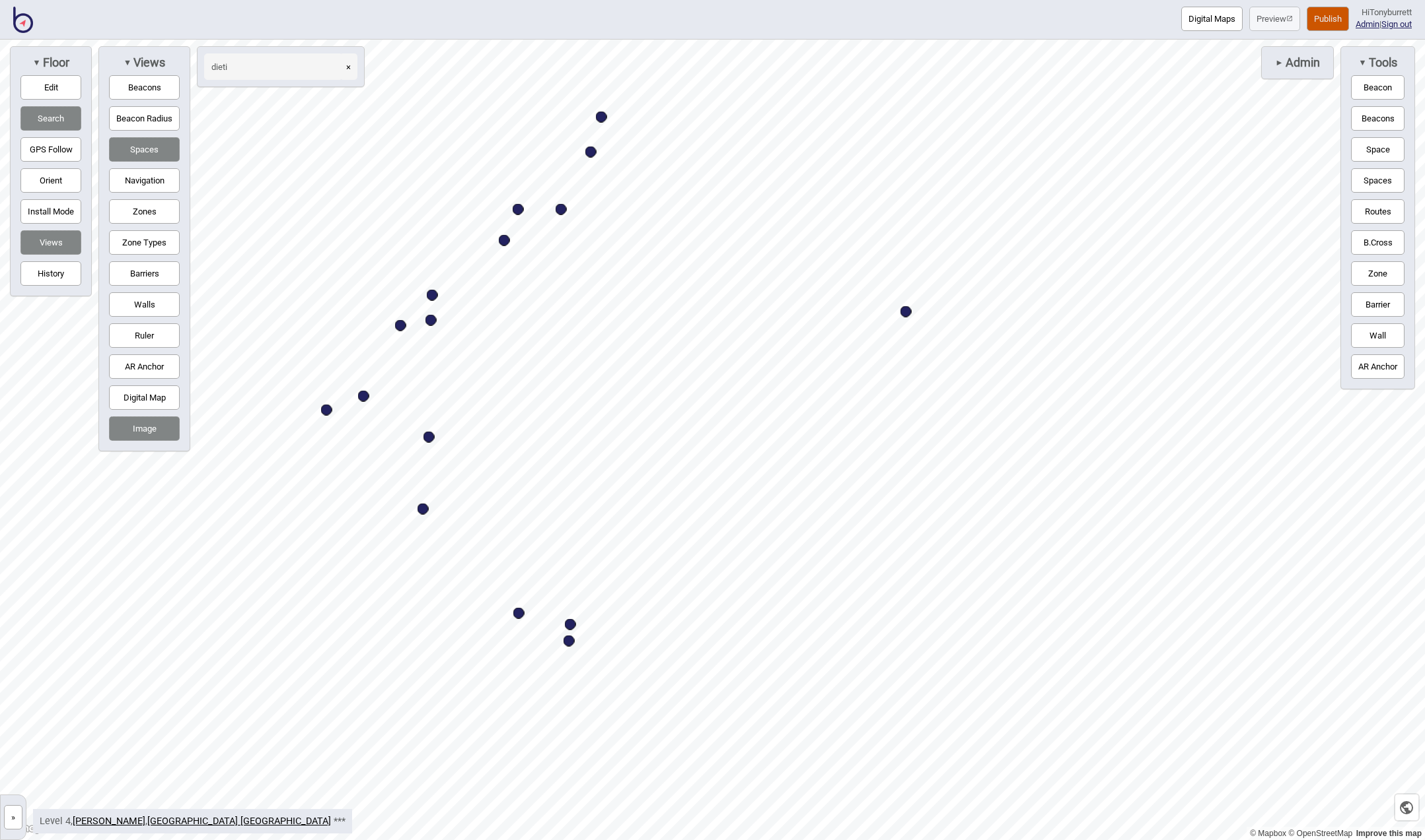
click at [422, 511] on div "Map marker" at bounding box center [422, 509] width 11 height 11
select select "Offices"
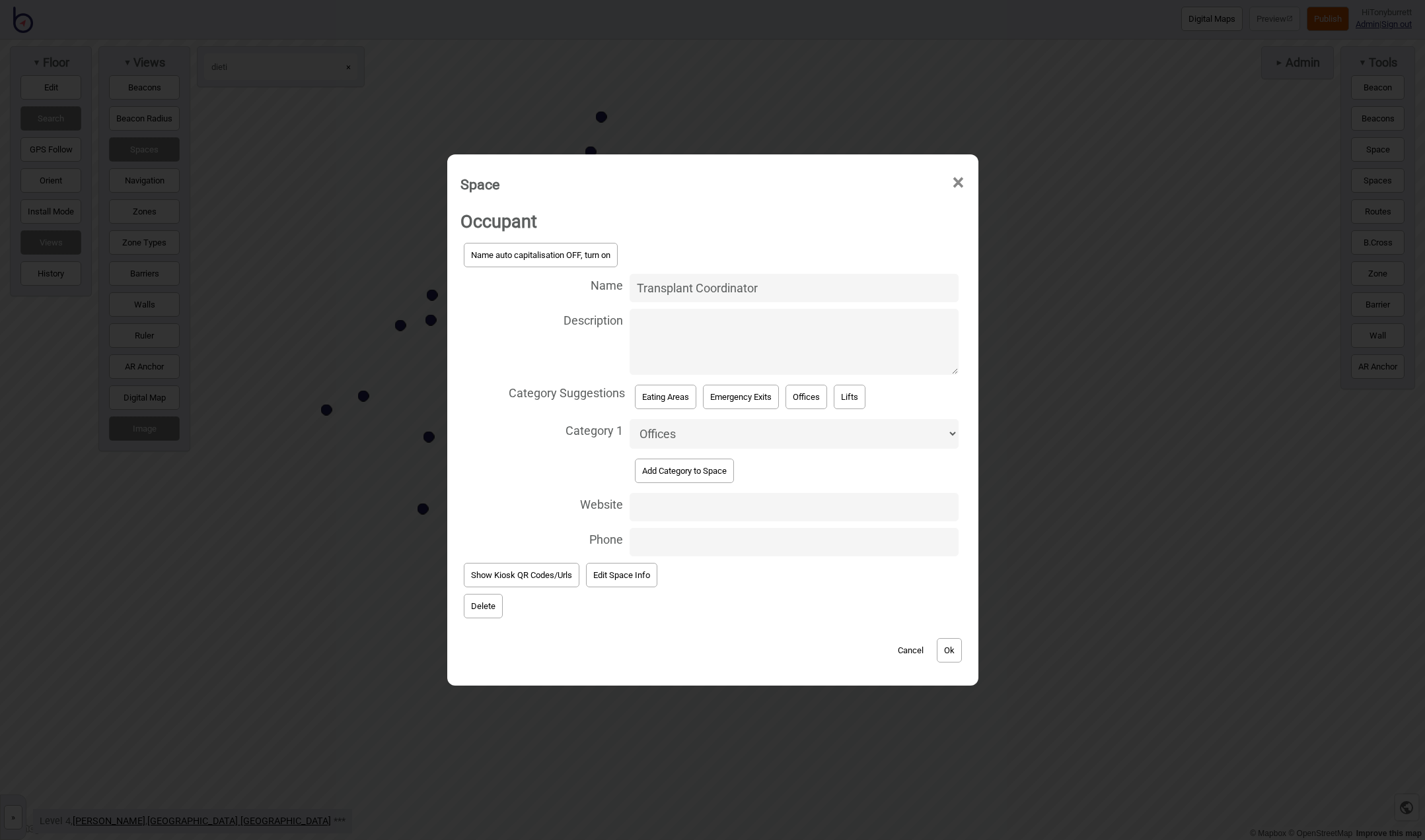
click at [488, 601] on button "Delete" at bounding box center [483, 606] width 39 height 24
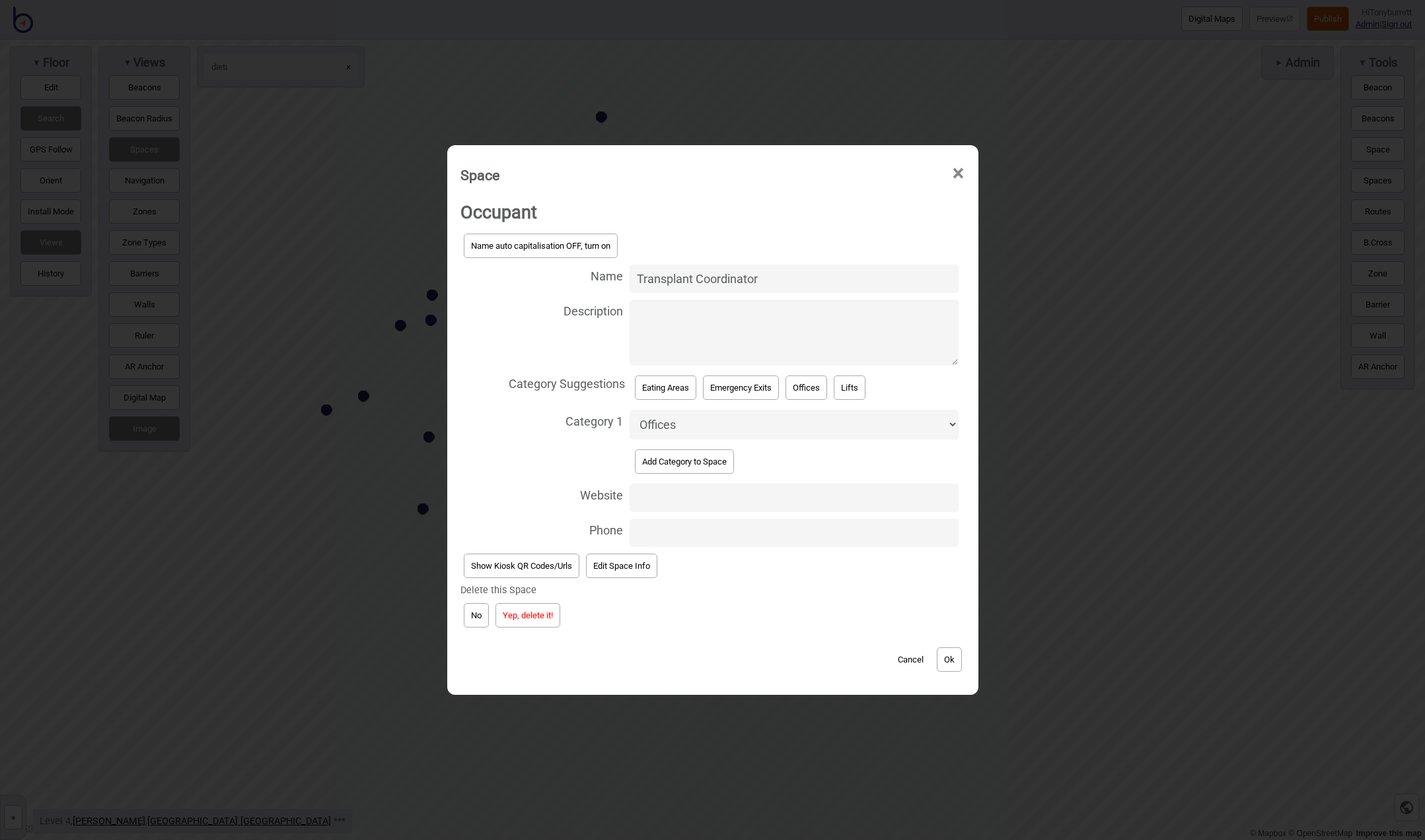
click at [509, 615] on button "Yep, delete it!" at bounding box center [527, 615] width 64 height 24
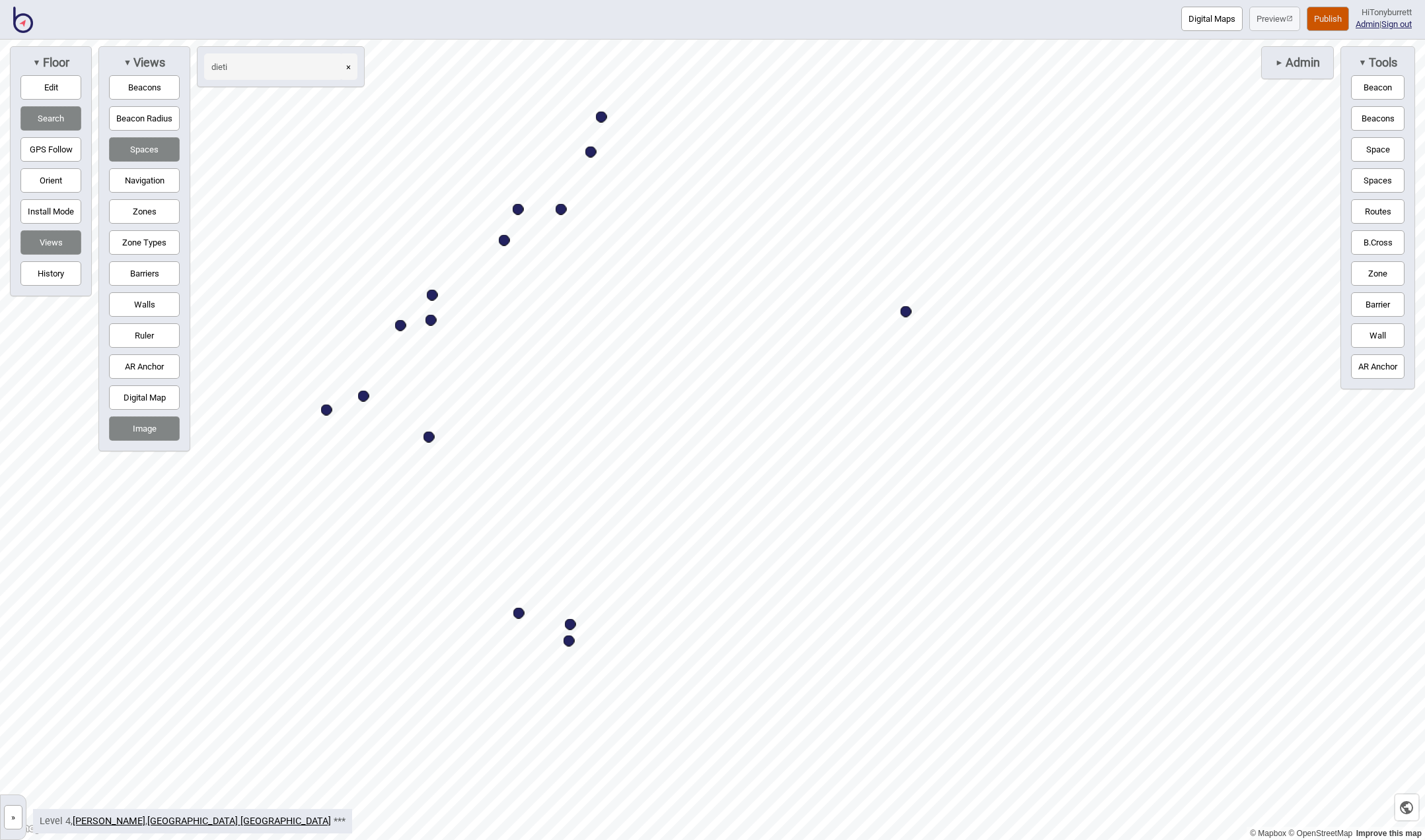
click at [521, 614] on div "Map marker" at bounding box center [518, 613] width 11 height 11
select select "Offices"
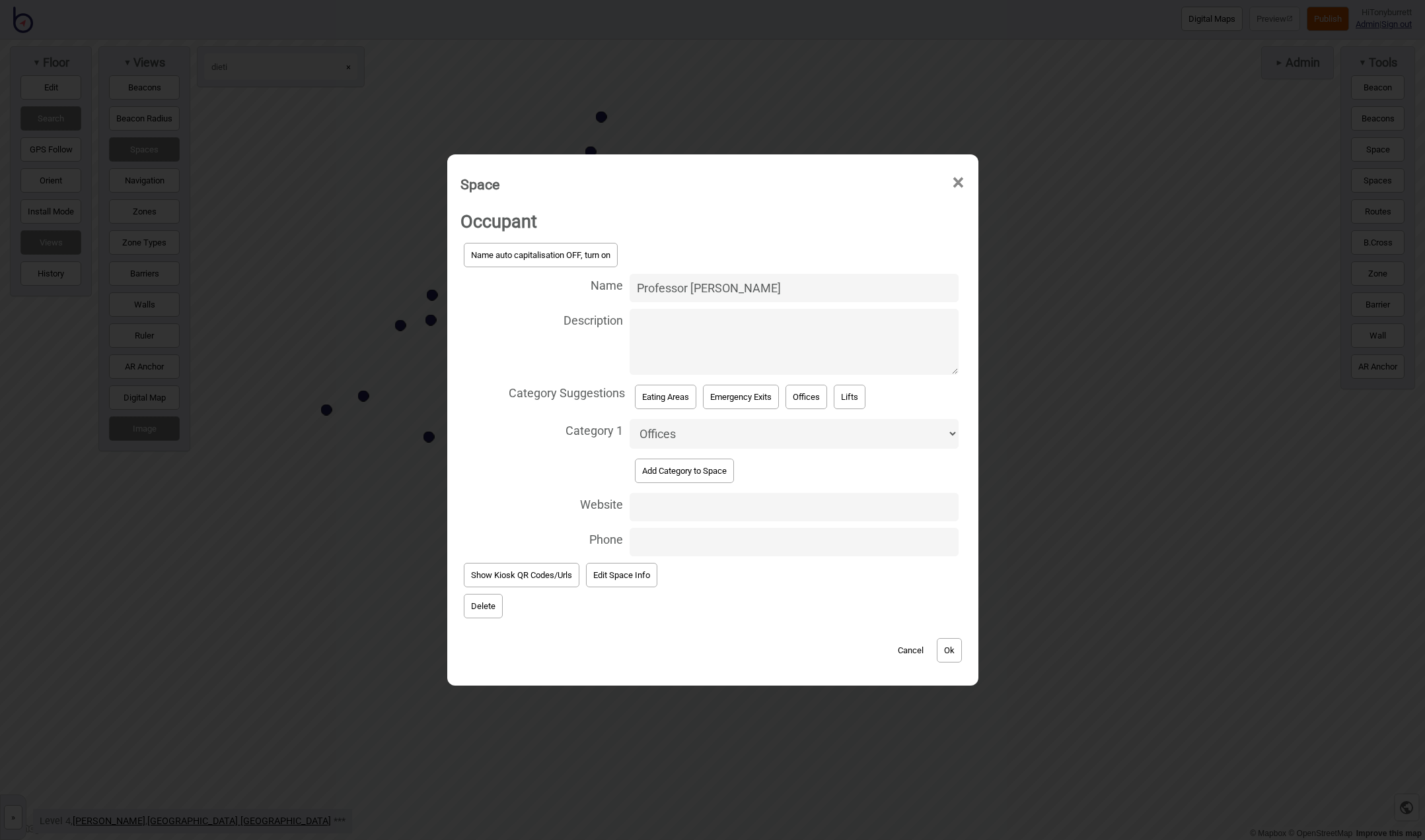
click at [475, 601] on button "Delete" at bounding box center [483, 606] width 39 height 24
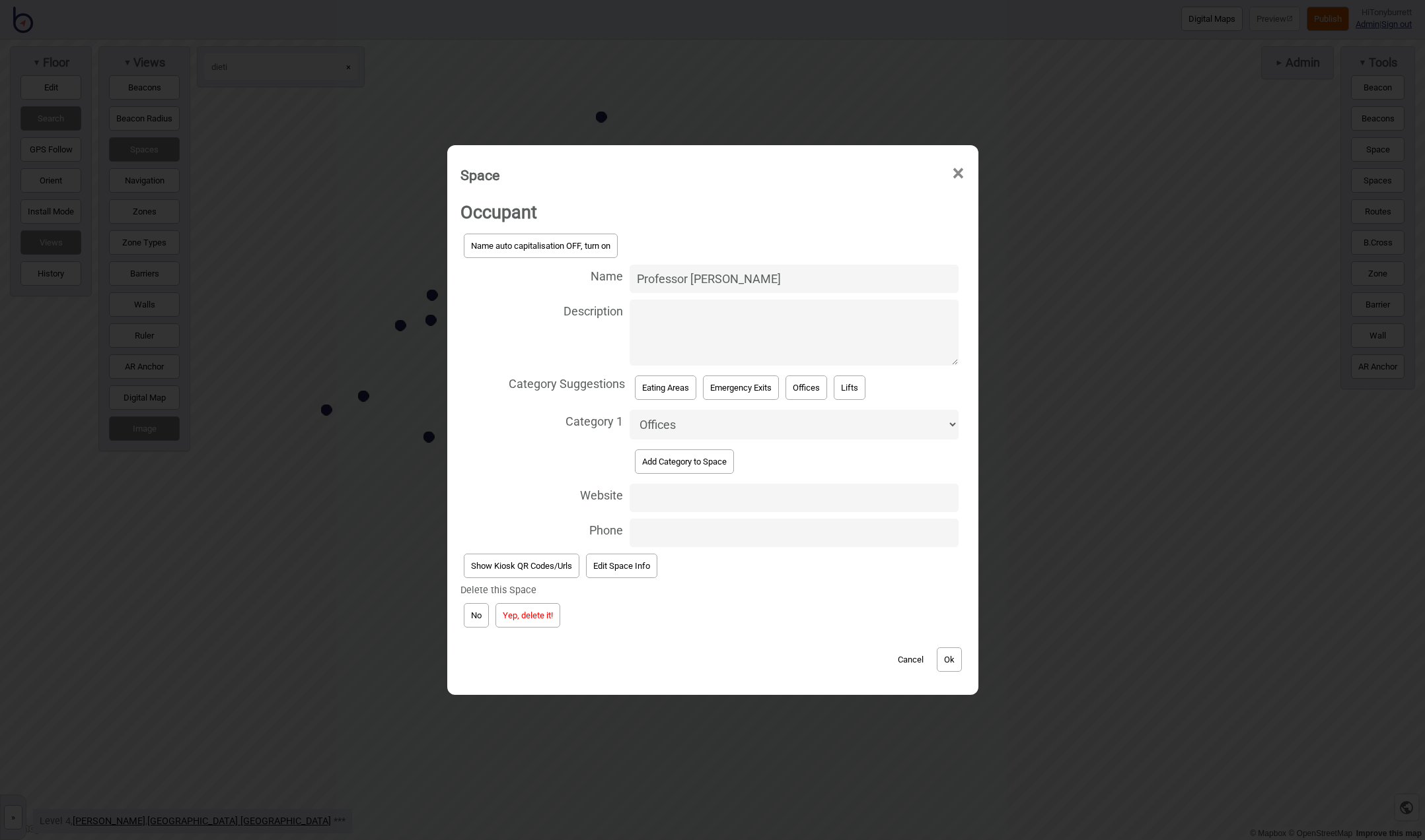
click at [510, 611] on button "Yep, delete it!" at bounding box center [527, 615] width 64 height 24
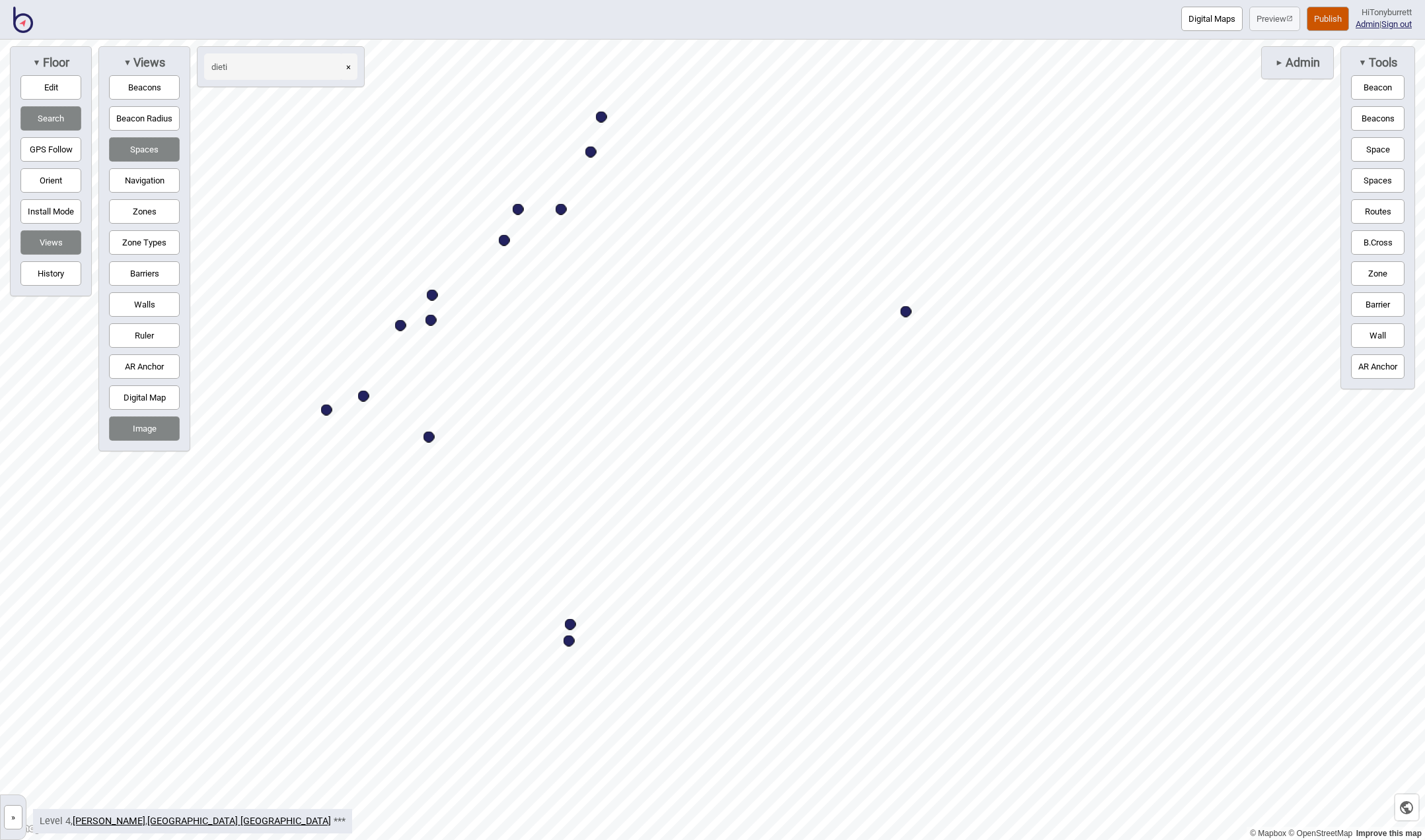
click at [10, 818] on button "»" at bounding box center [13, 817] width 18 height 24
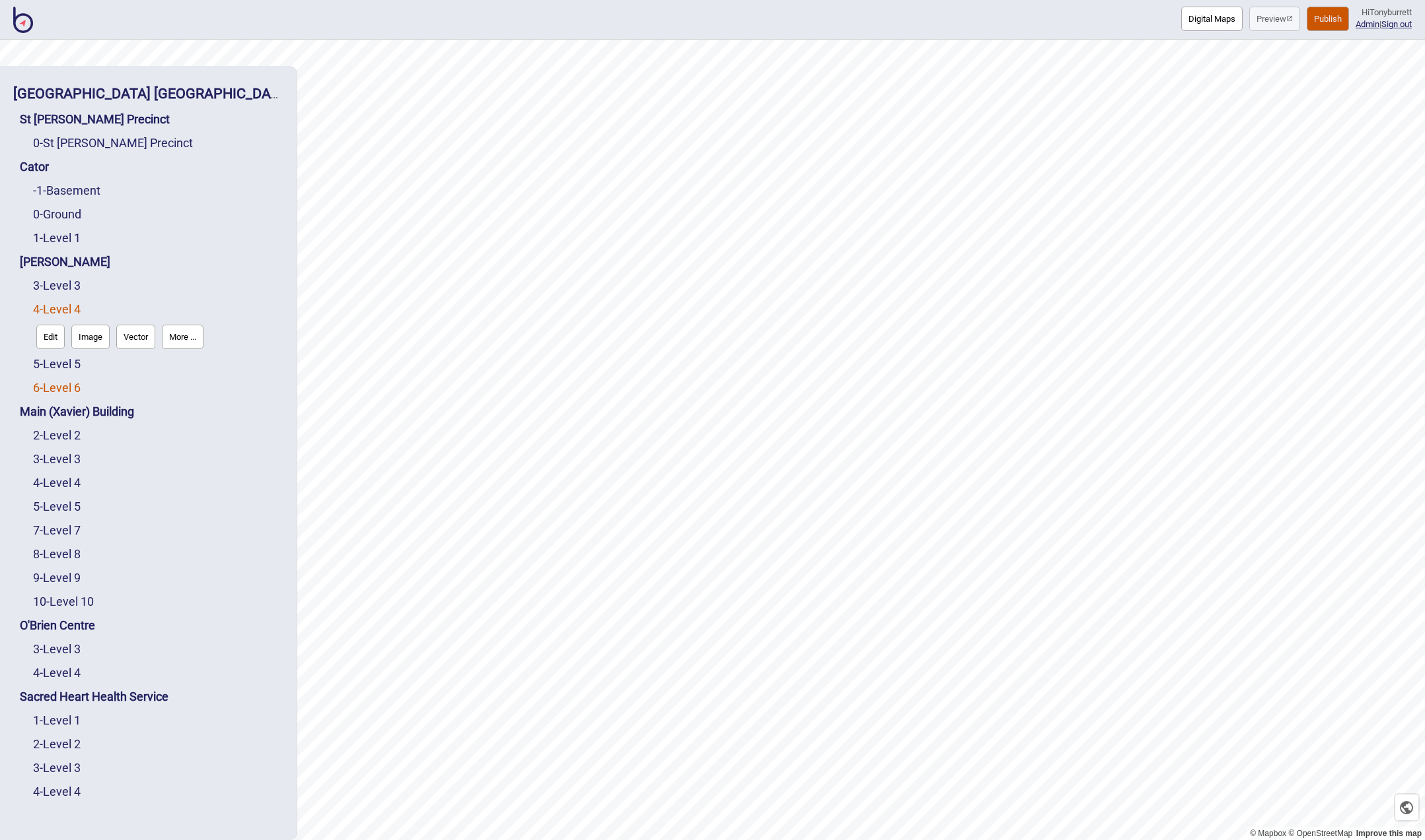
click at [52, 386] on link "6 - Level 6" at bounding box center [56, 388] width 48 height 14
click at [49, 389] on button "Edit" at bounding box center [50, 384] width 28 height 24
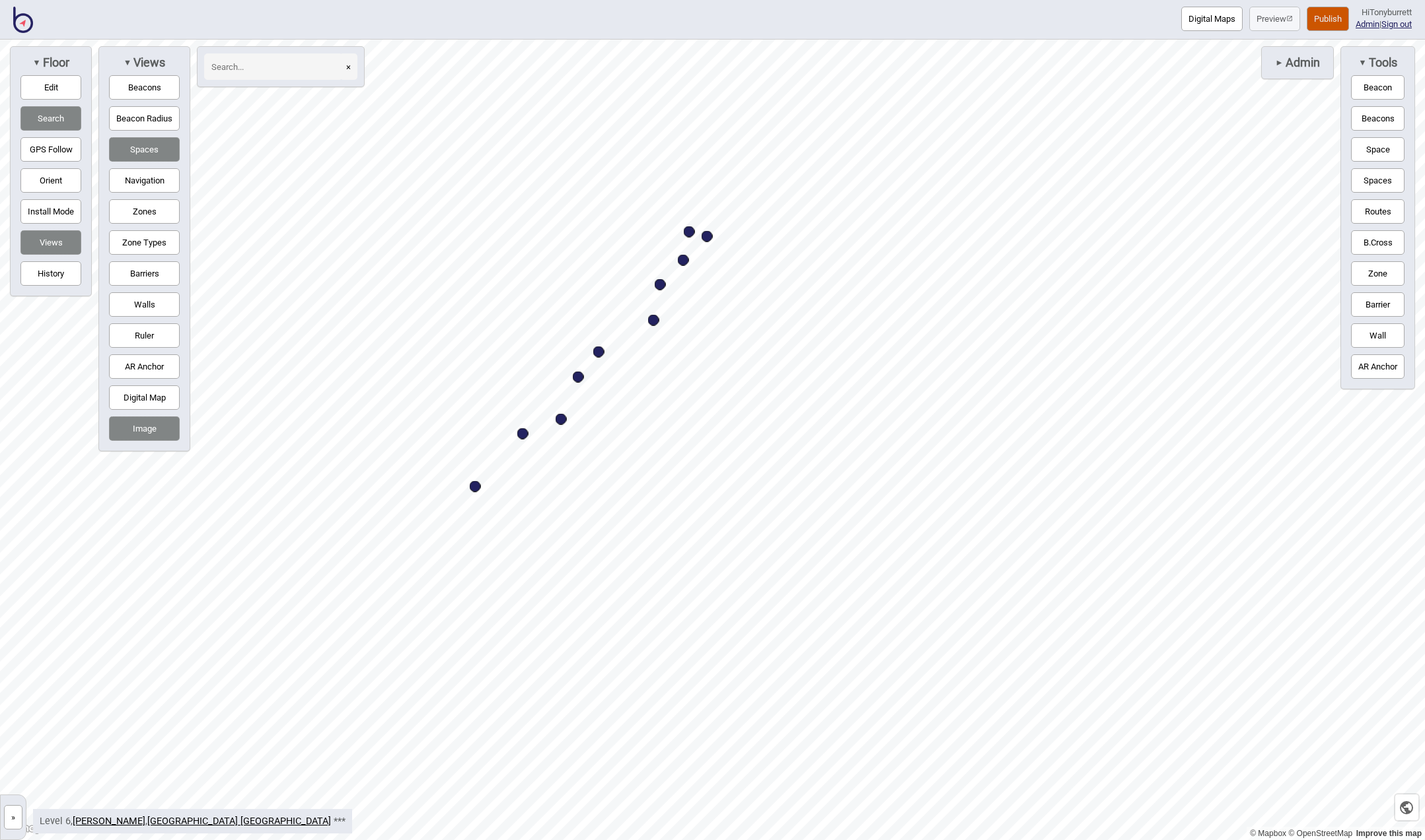
click at [601, 356] on div "Map marker" at bounding box center [598, 352] width 11 height 11
select select "Points of Interest"
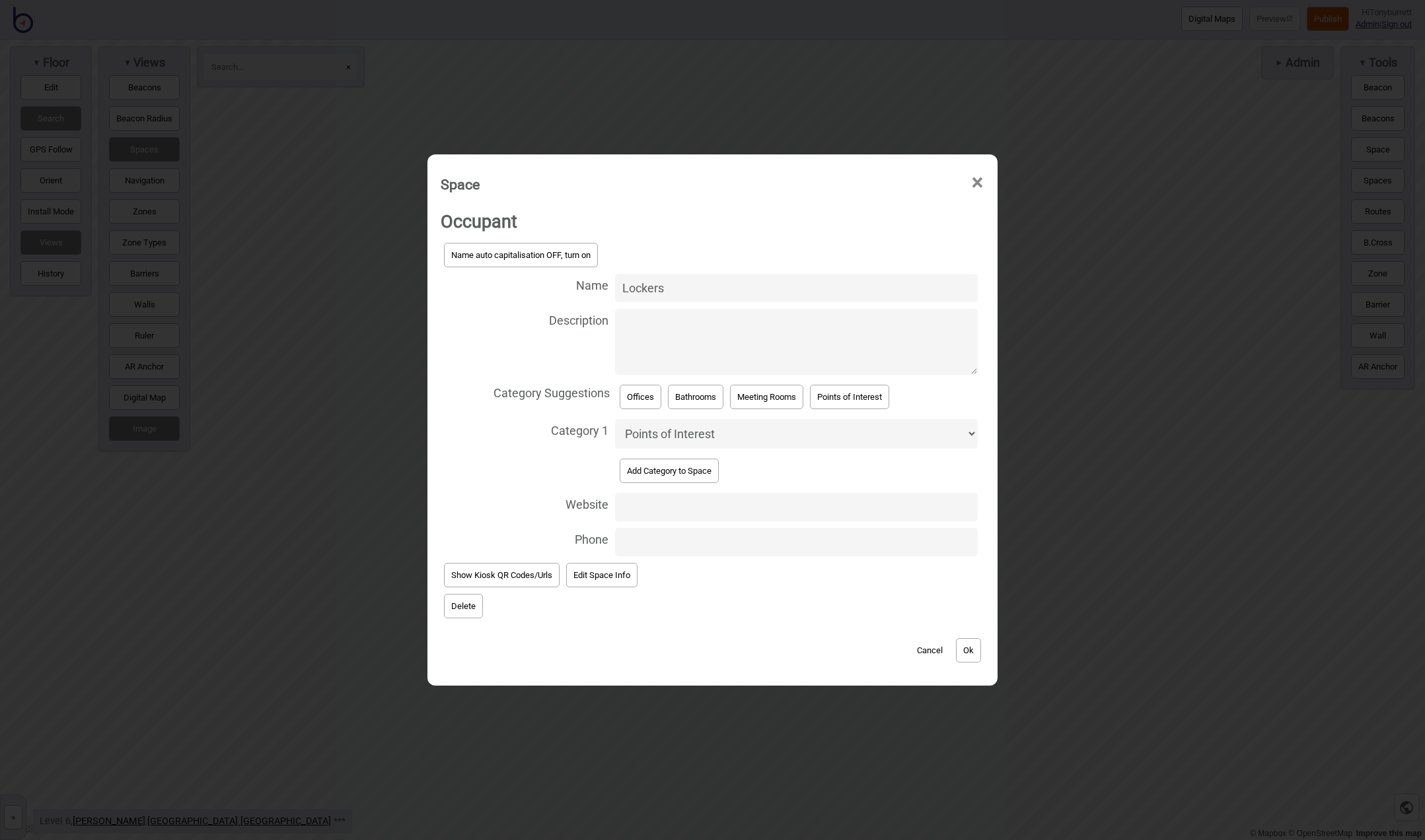
click at [460, 605] on button "Delete" at bounding box center [463, 606] width 39 height 24
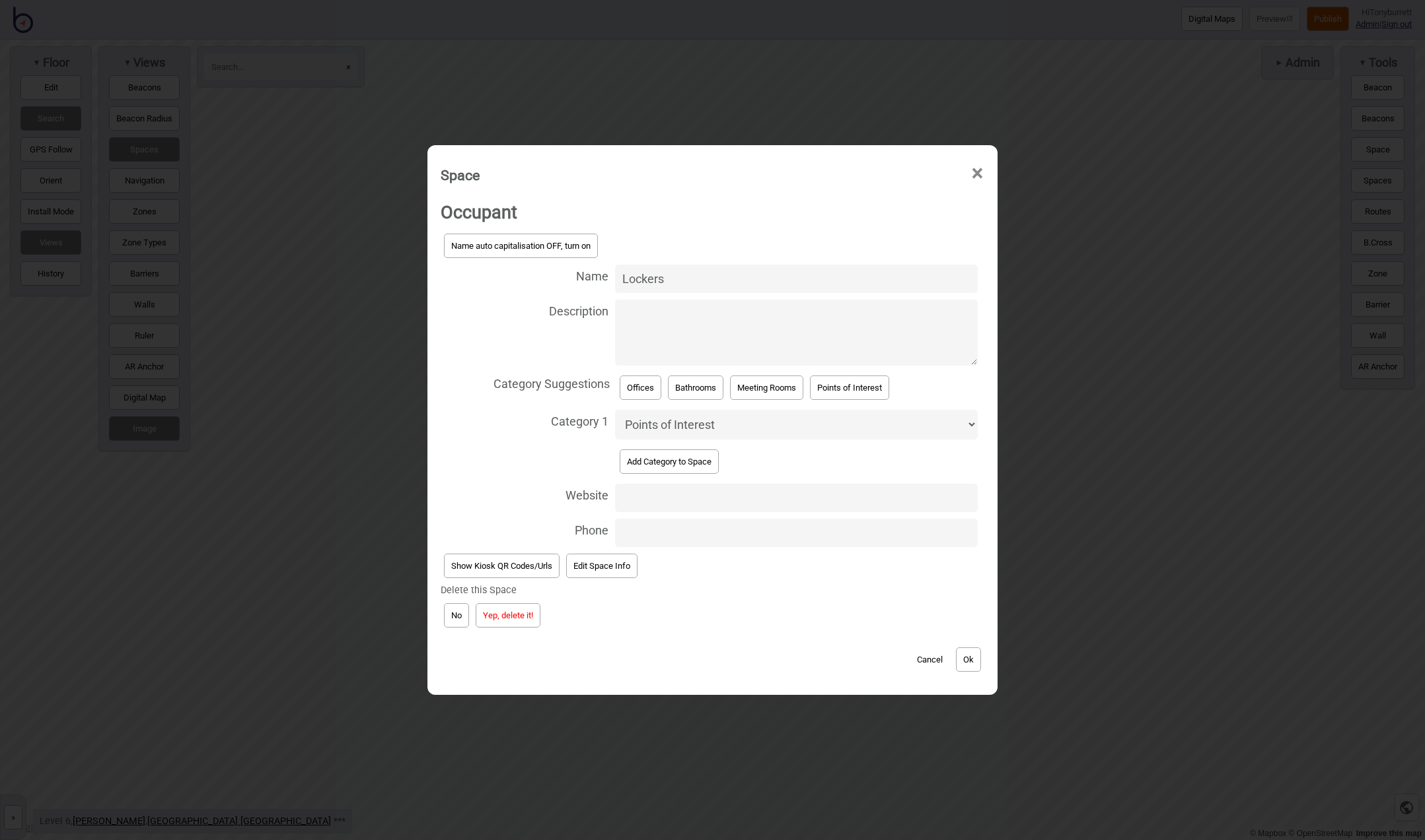
click at [483, 613] on button "Yep, delete it!" at bounding box center [508, 615] width 64 height 24
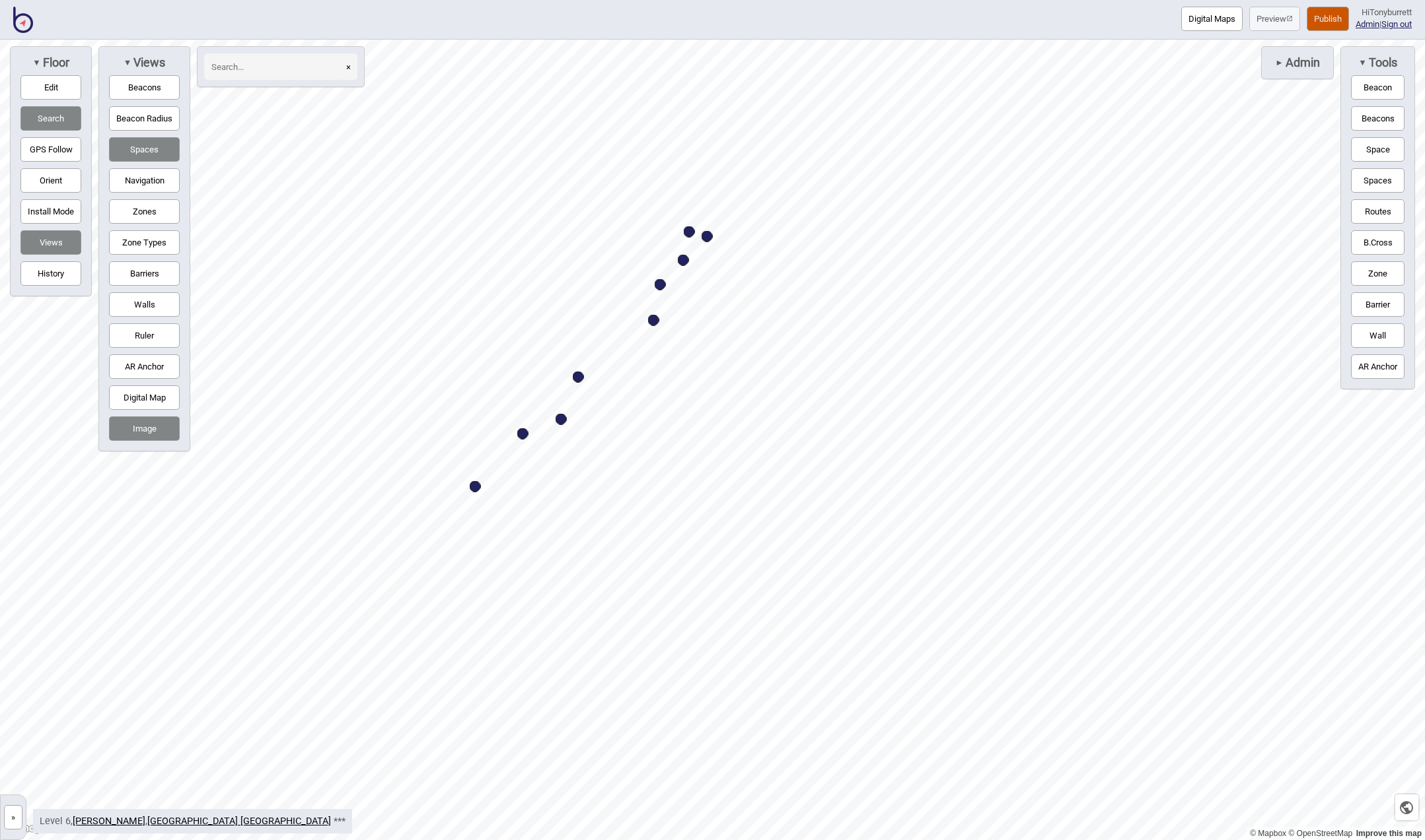
click at [475, 486] on div "Map marker" at bounding box center [475, 486] width 11 height 11
select select "Offices"
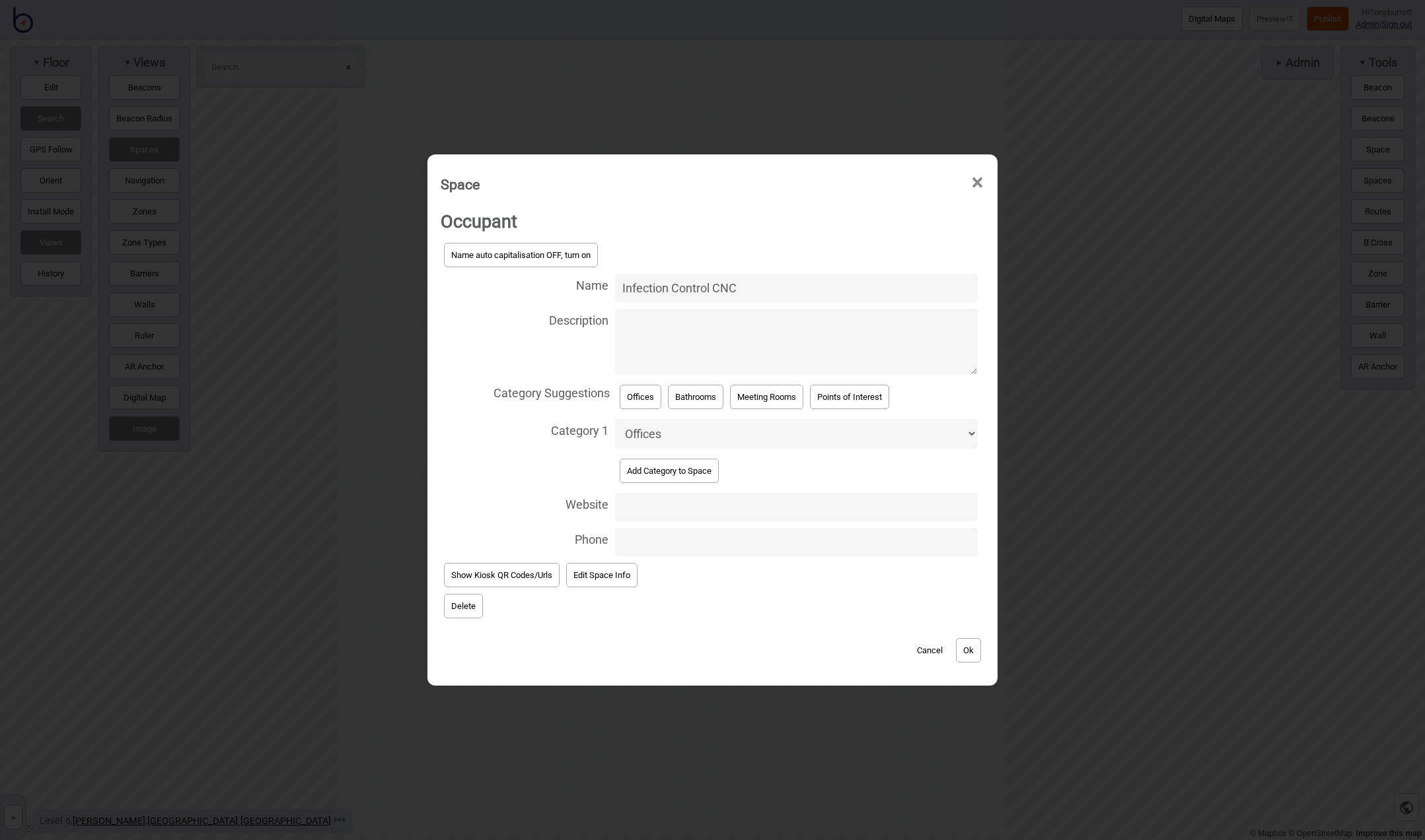
click at [454, 594] on button "Delete" at bounding box center [463, 606] width 39 height 24
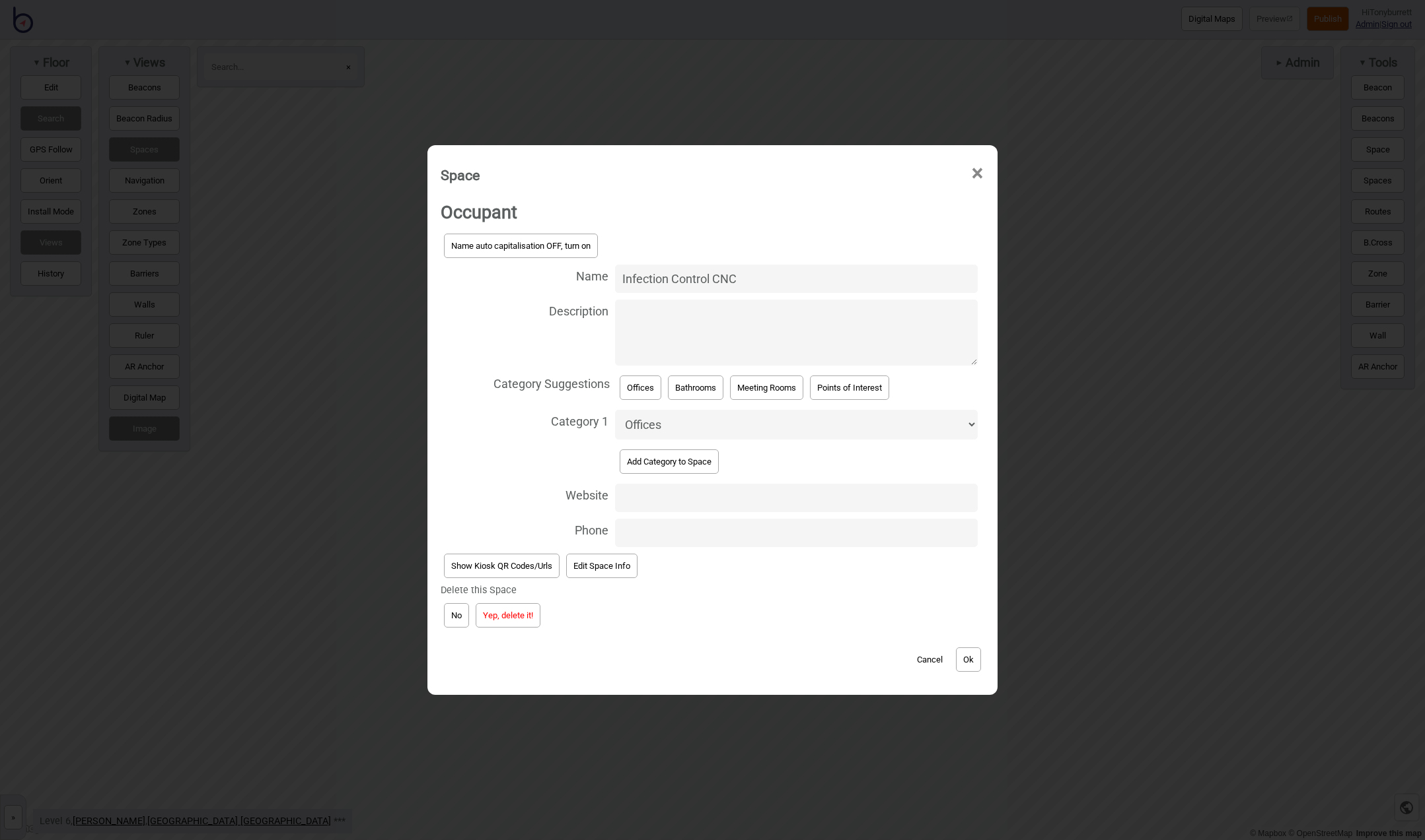
click at [491, 610] on button "Yep, delete it!" at bounding box center [508, 615] width 64 height 24
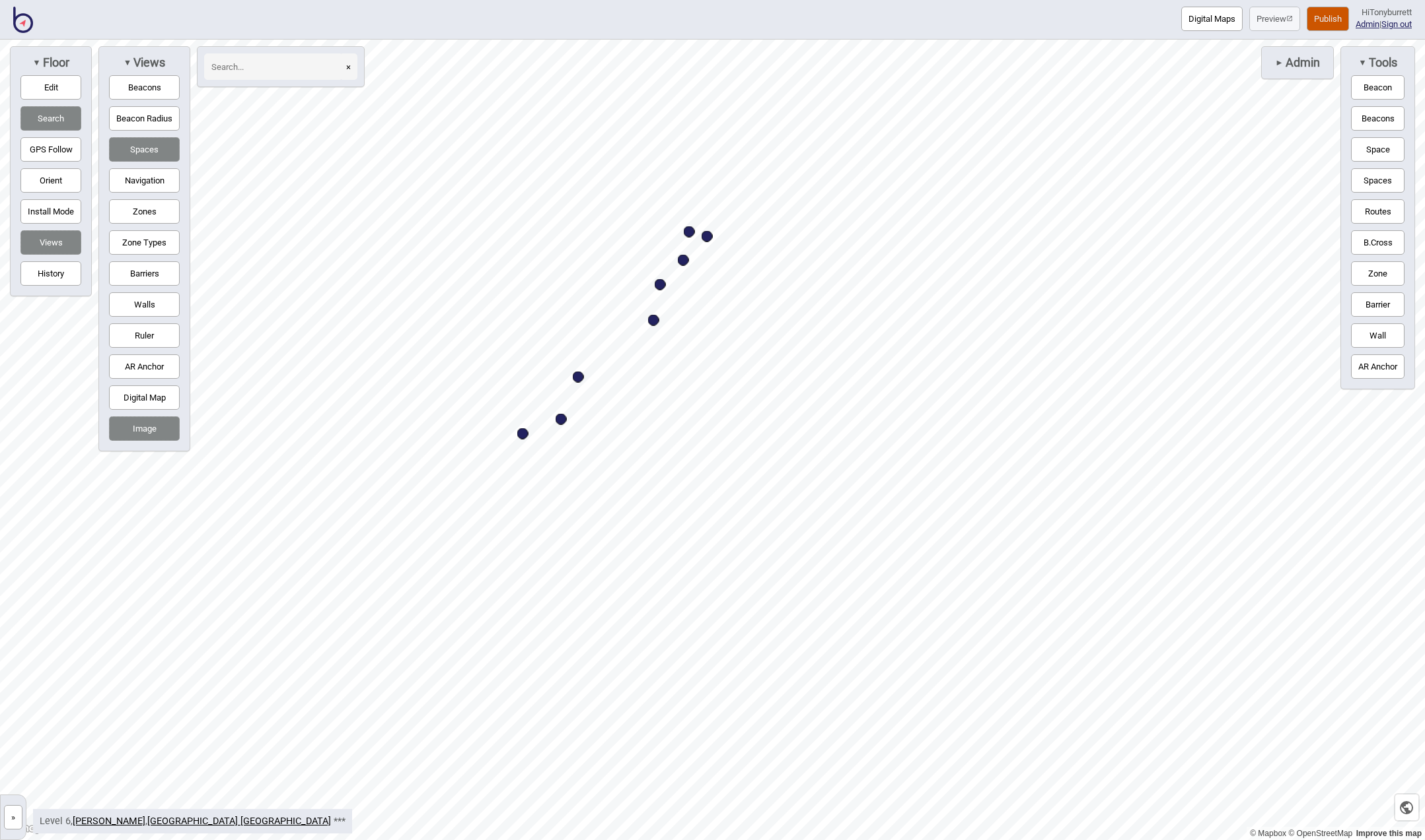
click at [684, 231] on div "Map marker" at bounding box center [689, 232] width 11 height 11
select select "Points of Interest"
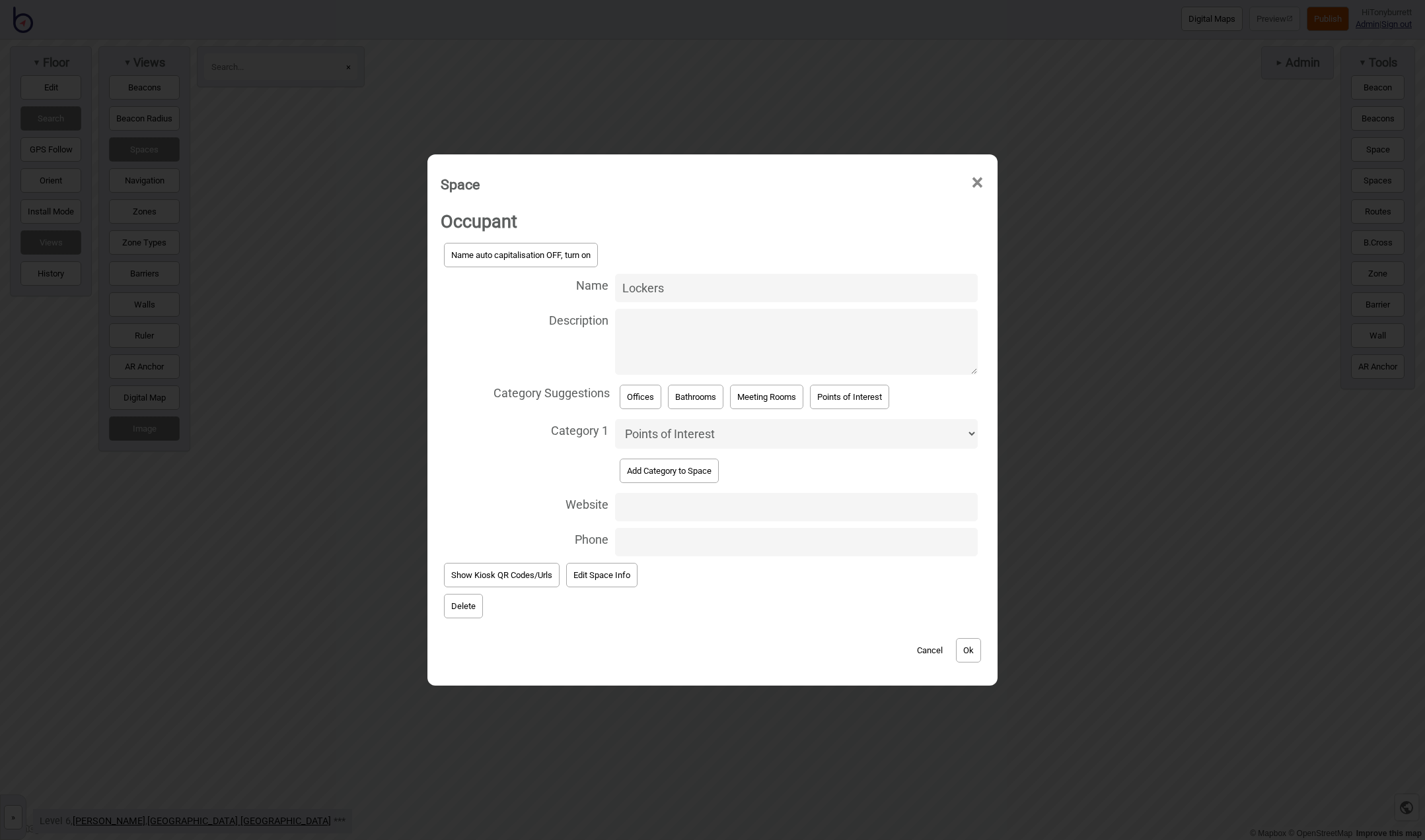
click at [449, 601] on button "Delete" at bounding box center [463, 606] width 39 height 24
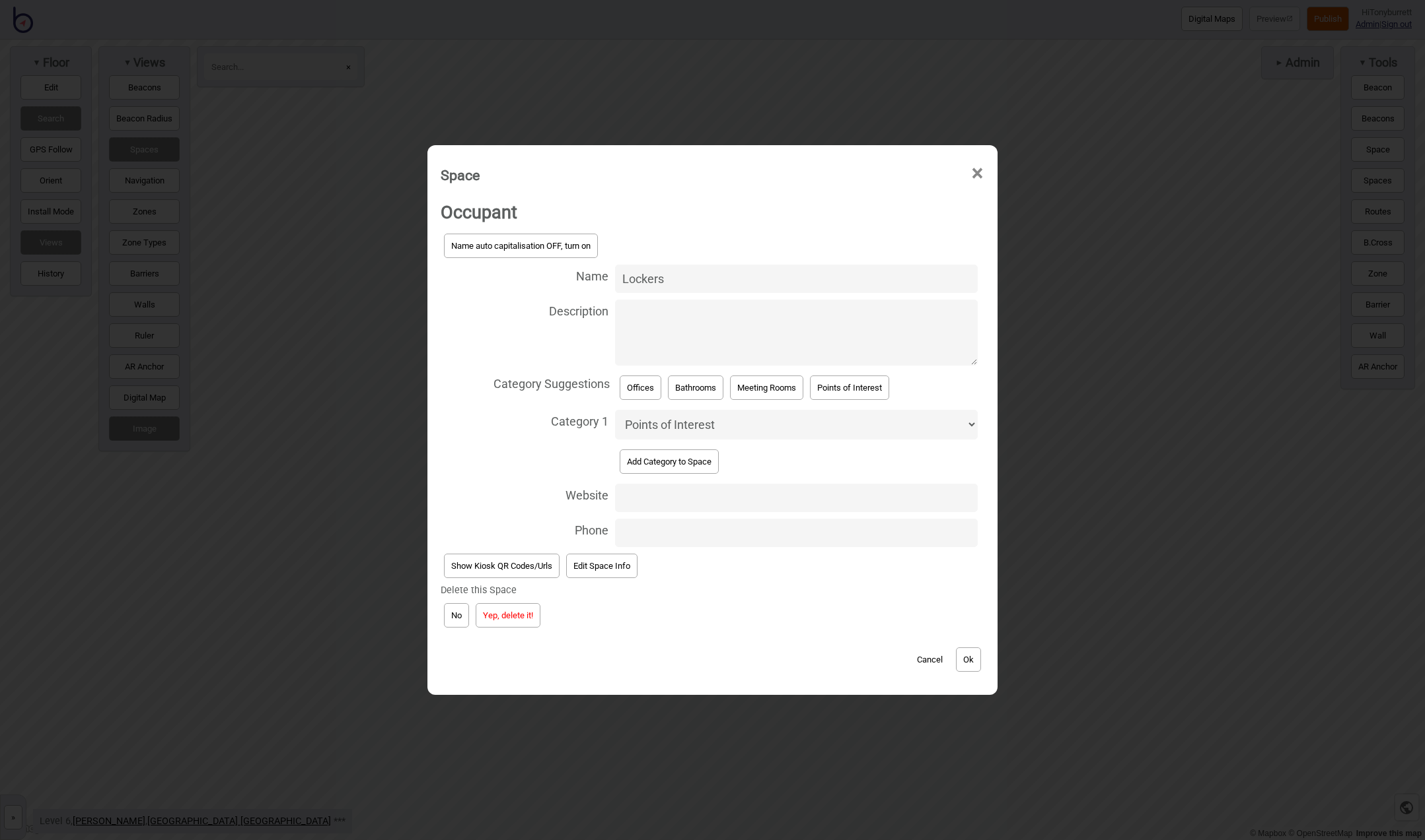
click at [486, 617] on button "Yep, delete it!" at bounding box center [508, 615] width 64 height 24
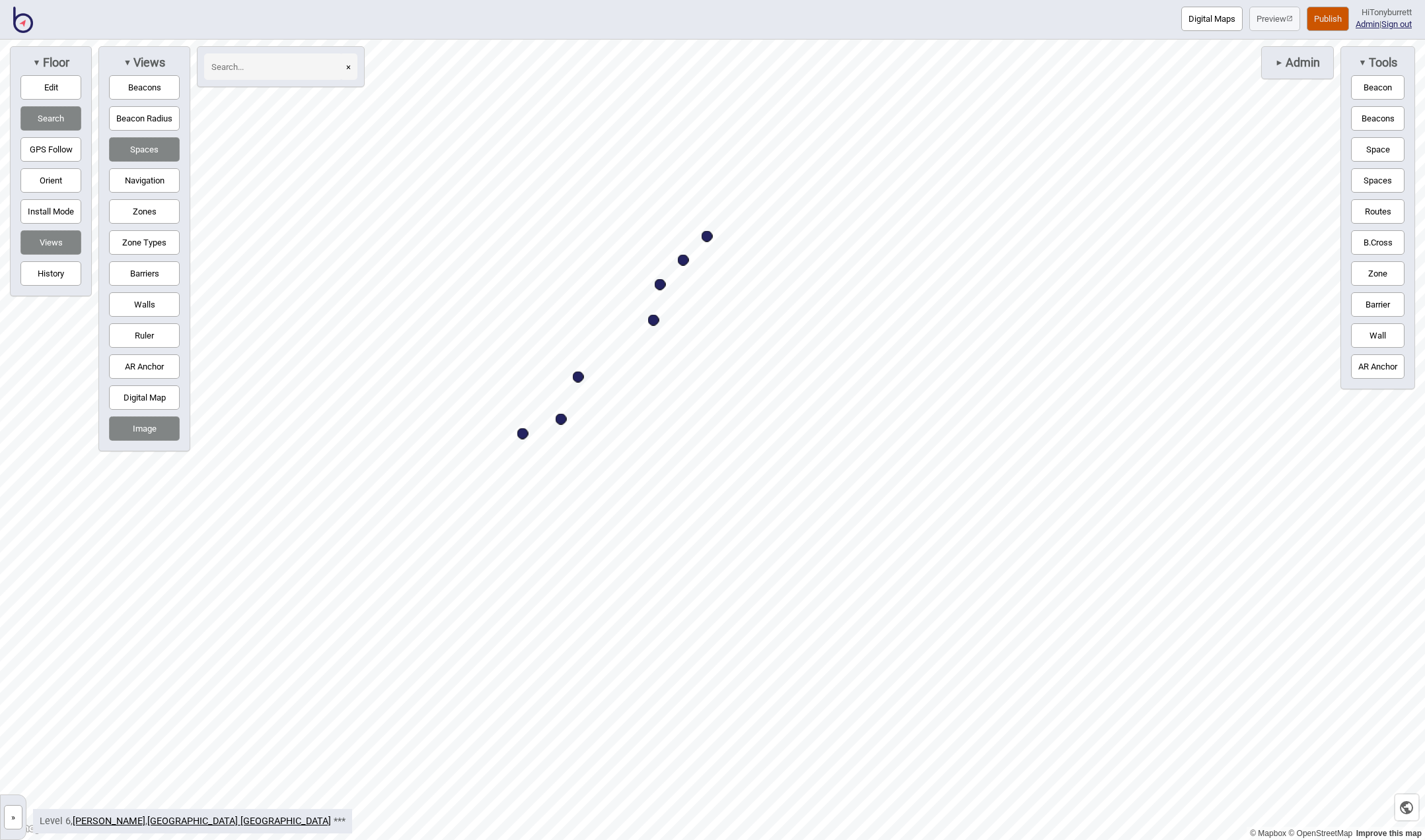
click at [657, 281] on div "Map marker" at bounding box center [660, 284] width 11 height 11
select select "Offices"
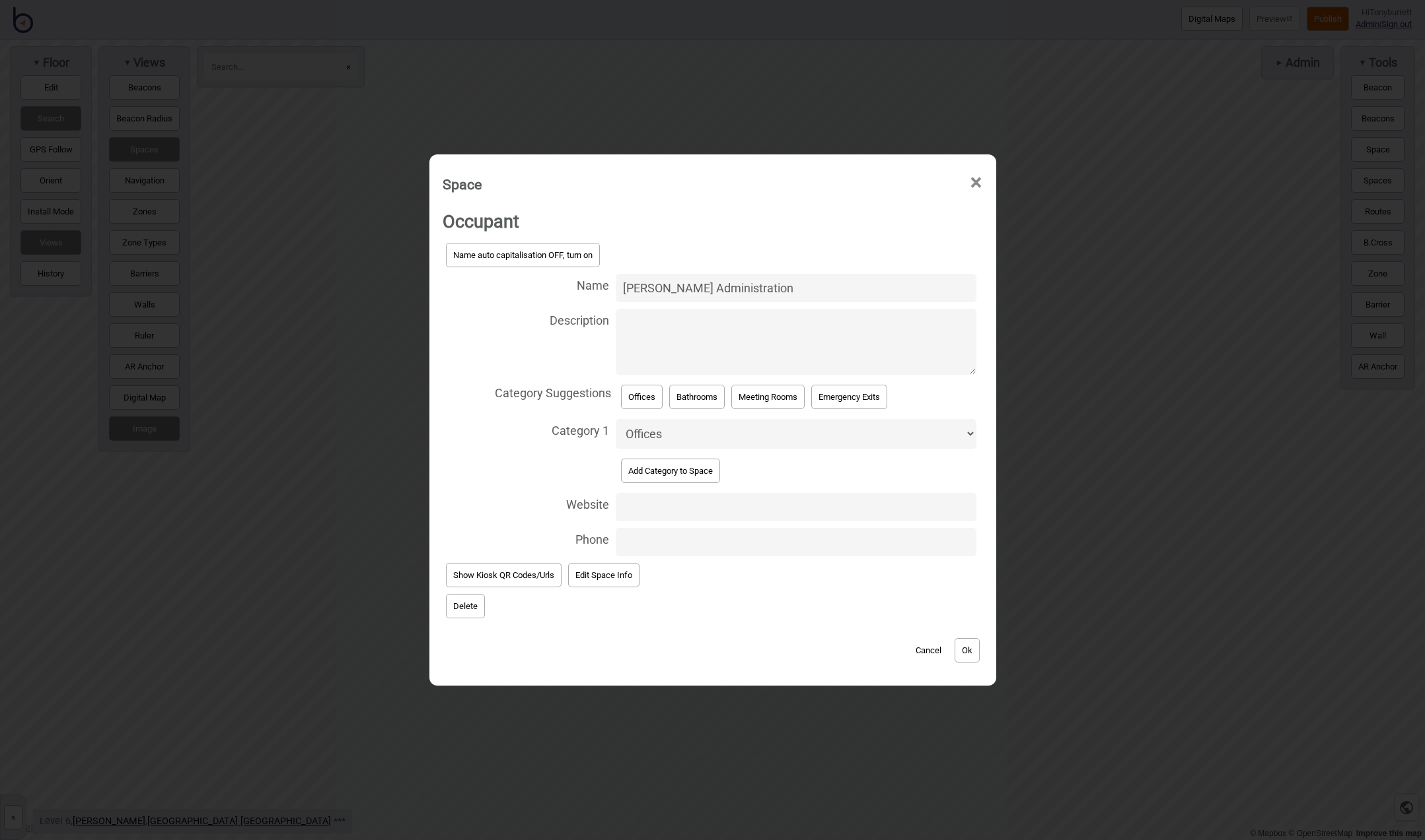
click at [452, 602] on button "Delete" at bounding box center [465, 606] width 39 height 24
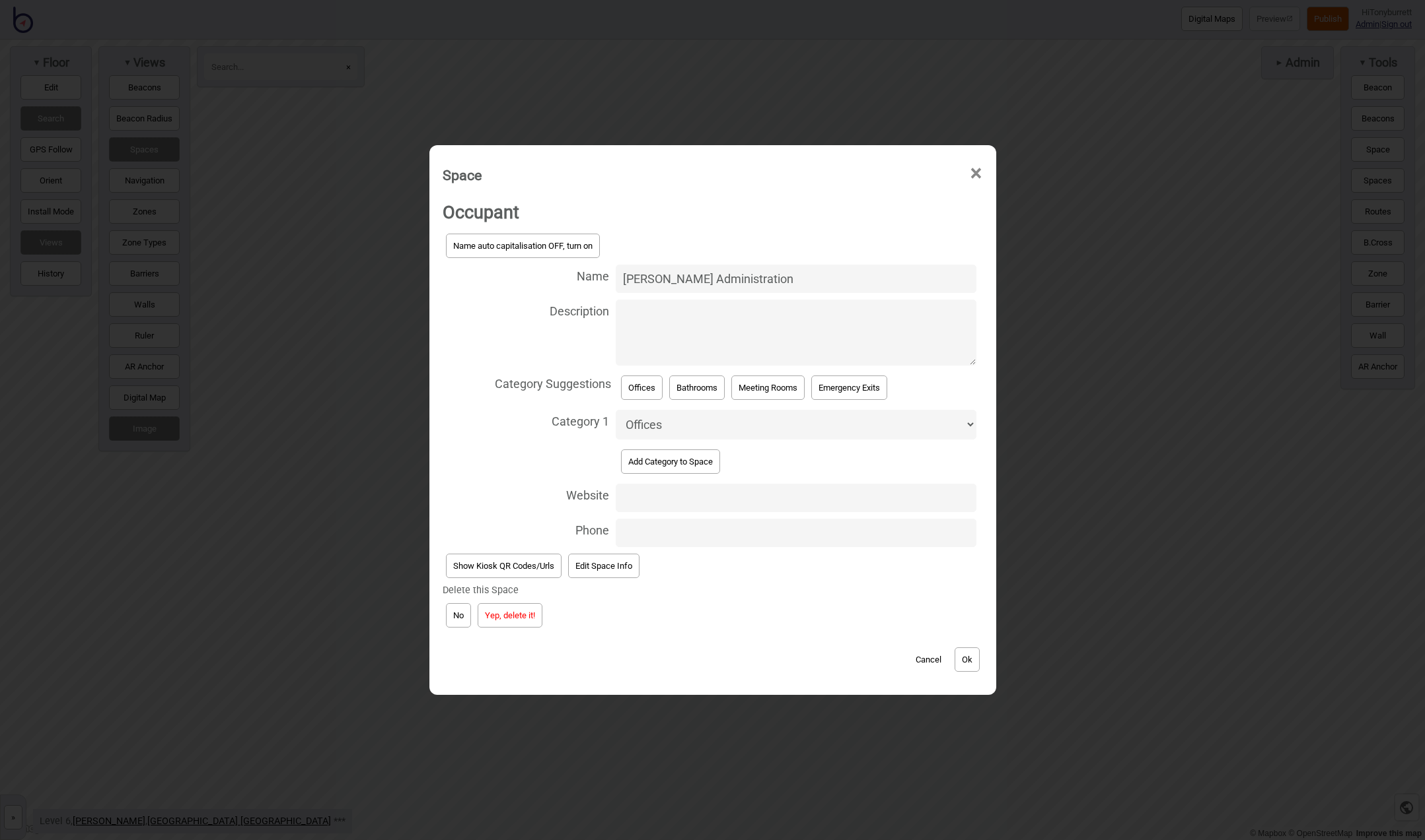
click at [498, 620] on button "Yep, delete it!" at bounding box center [509, 615] width 64 height 24
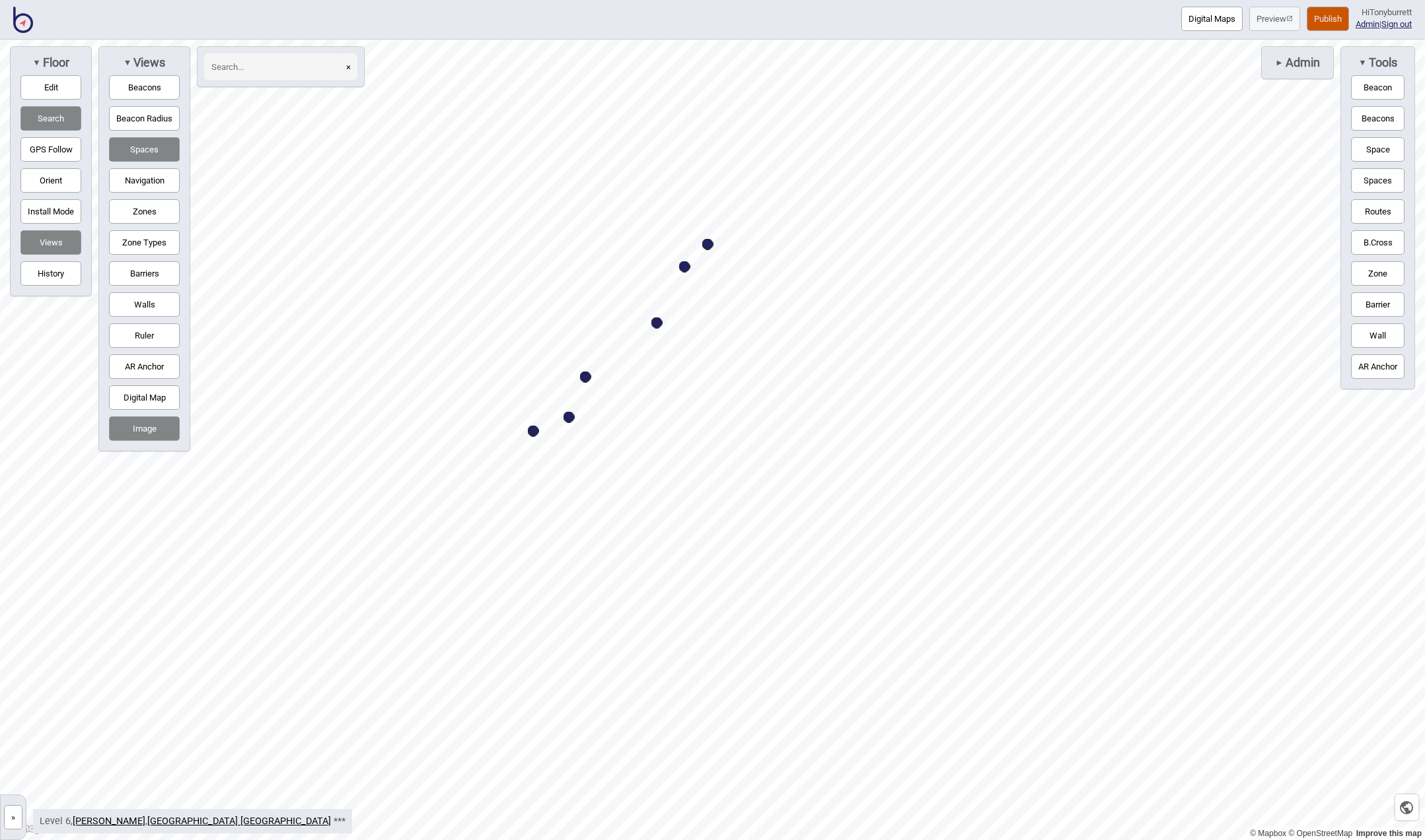
click at [14, 819] on button "»" at bounding box center [13, 817] width 18 height 24
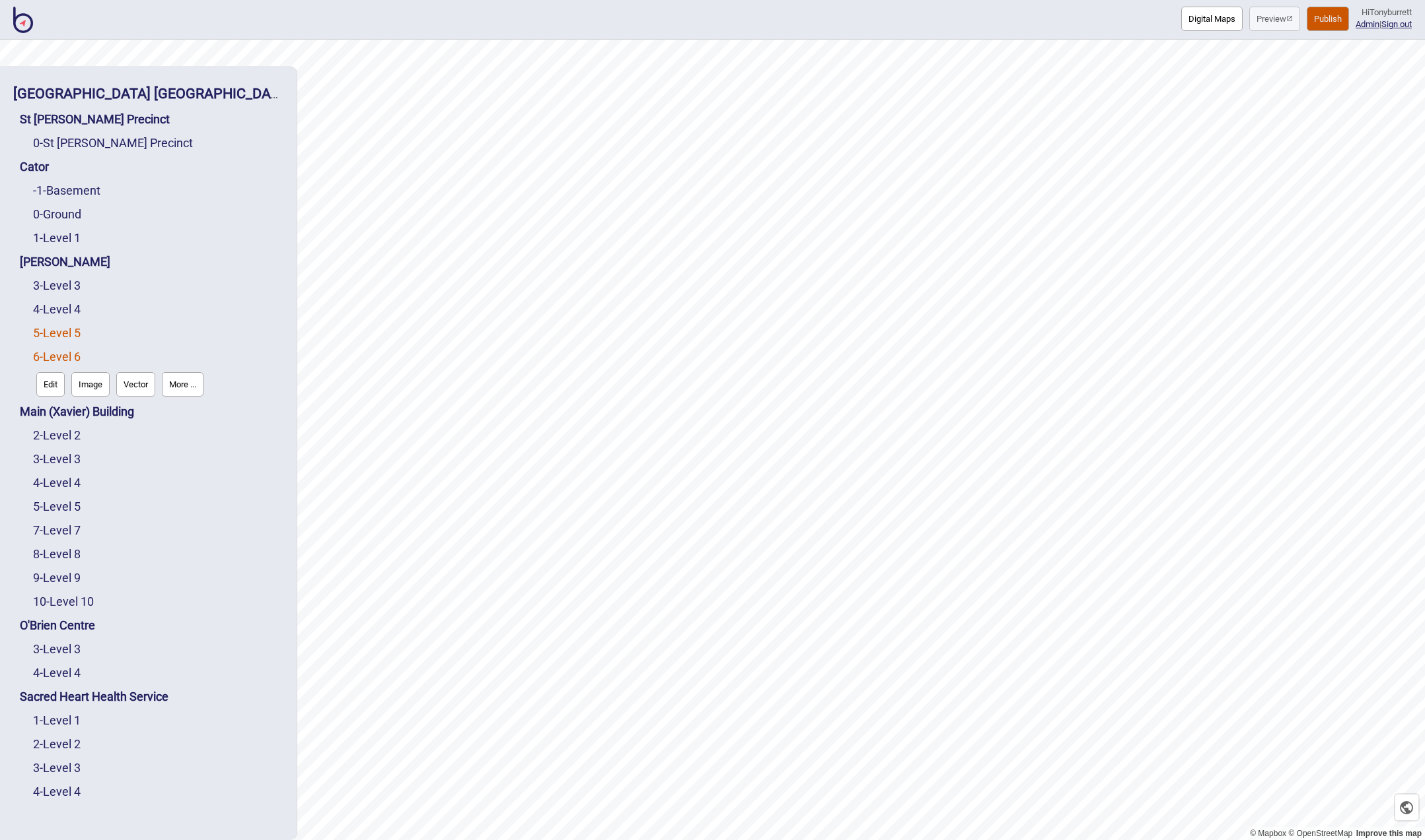
click at [54, 336] on link "5 - Level 5" at bounding box center [56, 333] width 48 height 14
click at [52, 359] on button "Edit" at bounding box center [50, 360] width 28 height 24
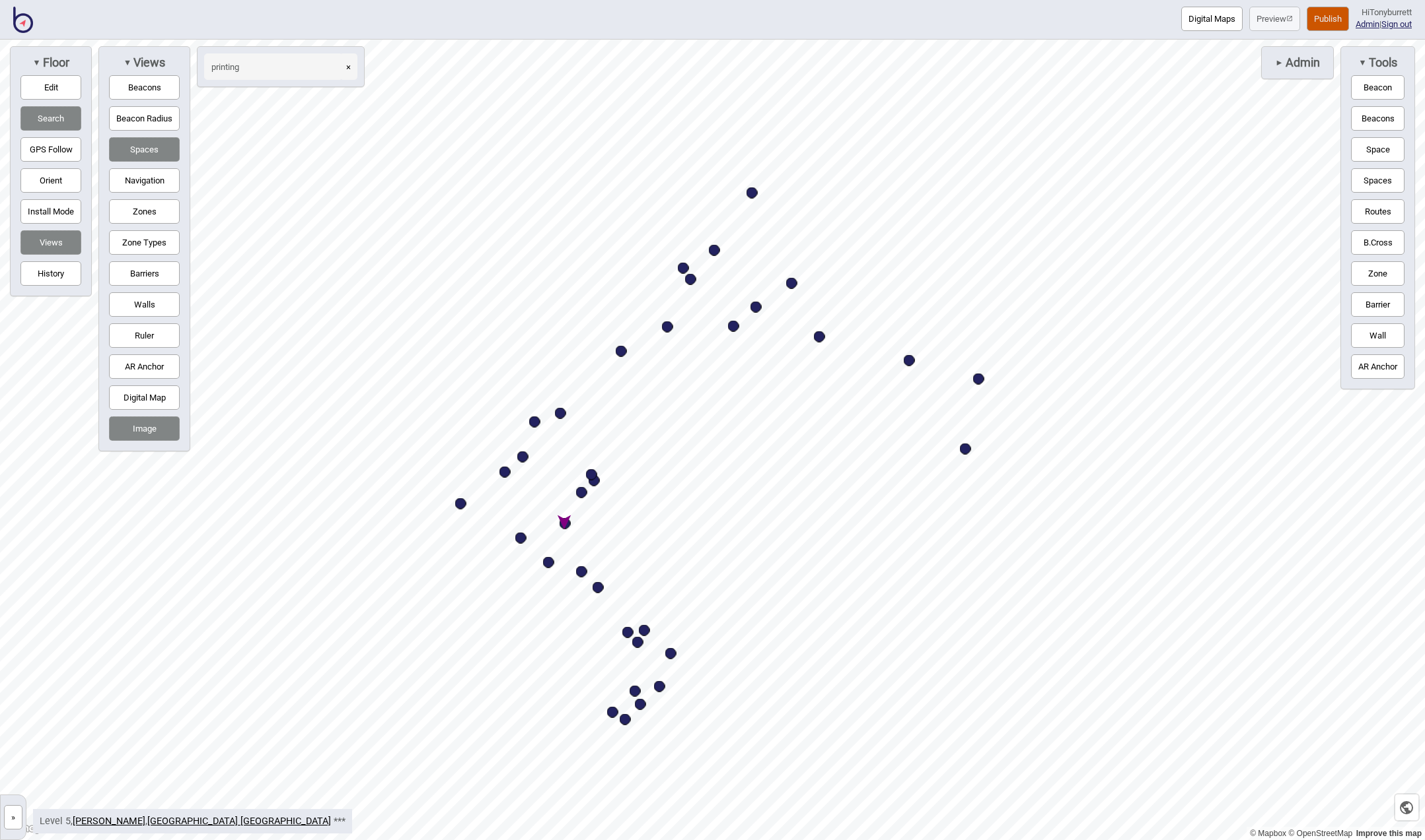
click at [564, 525] on div "Map marker" at bounding box center [564, 523] width 11 height 11
type input "printing"
select select "Facilities"
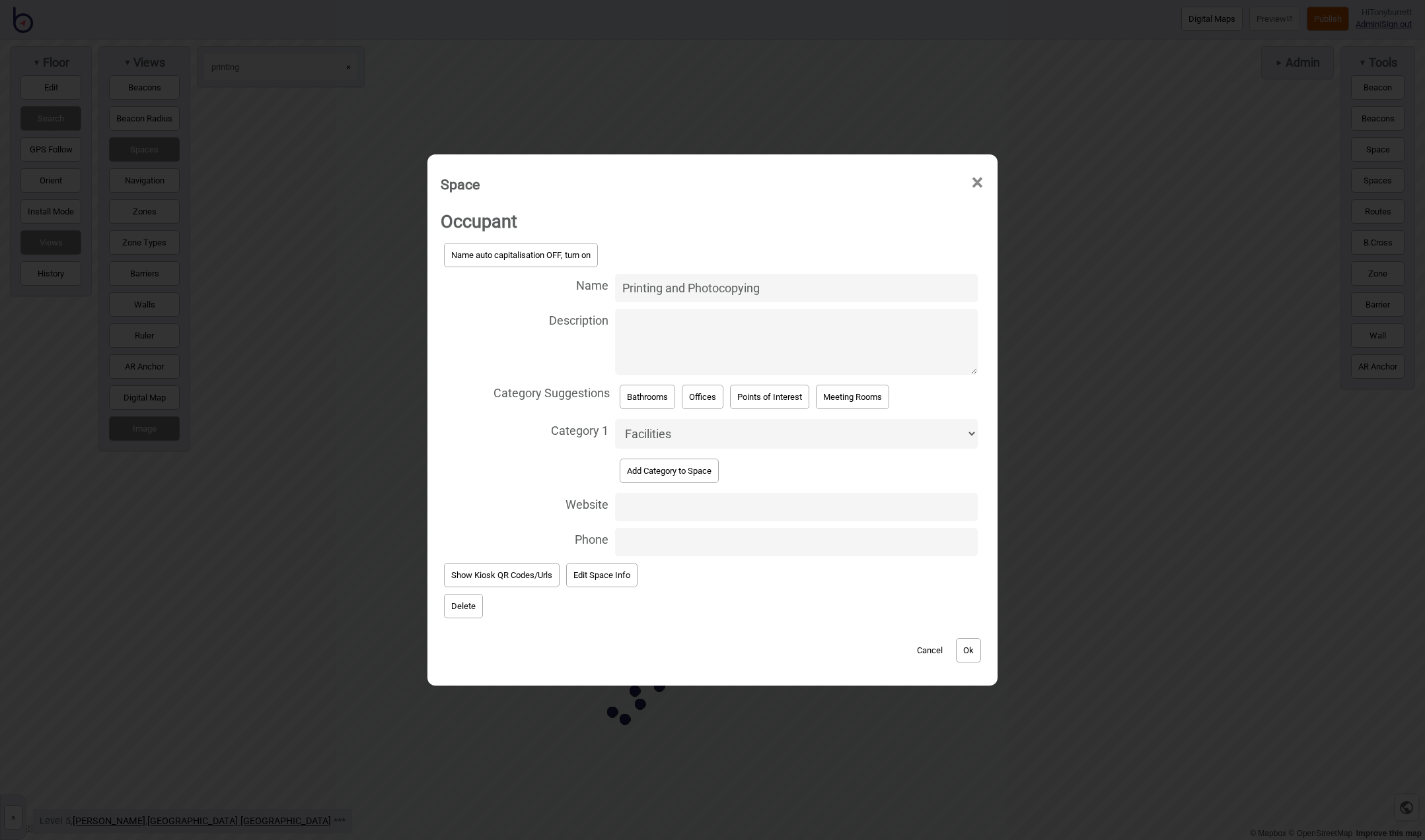
click at [460, 604] on button "Delete" at bounding box center [463, 606] width 39 height 24
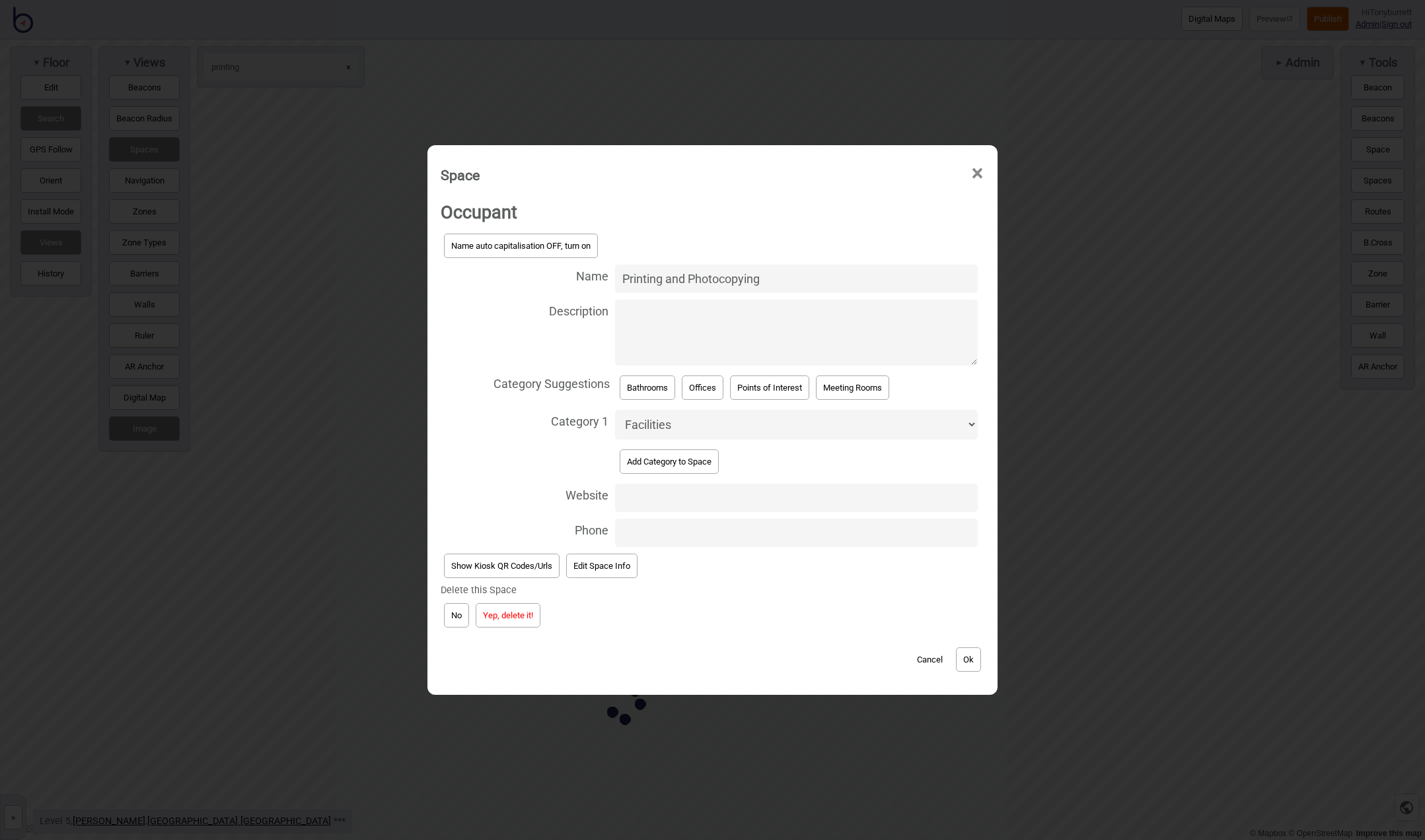
click at [503, 616] on button "Yep, delete it!" at bounding box center [508, 615] width 64 height 24
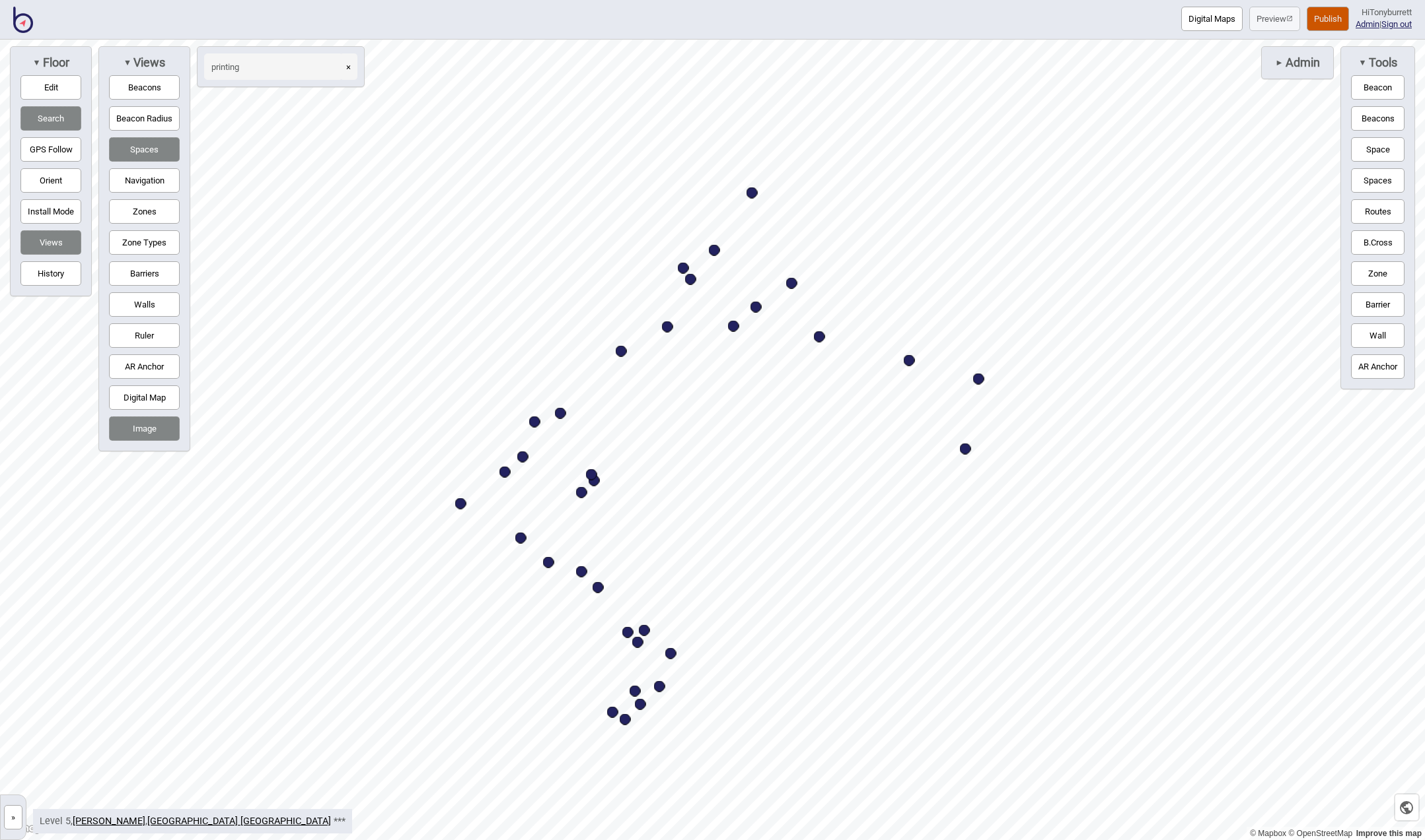
click at [818, 335] on div "Map marker" at bounding box center [819, 337] width 11 height 11
select select "Points of Interest"
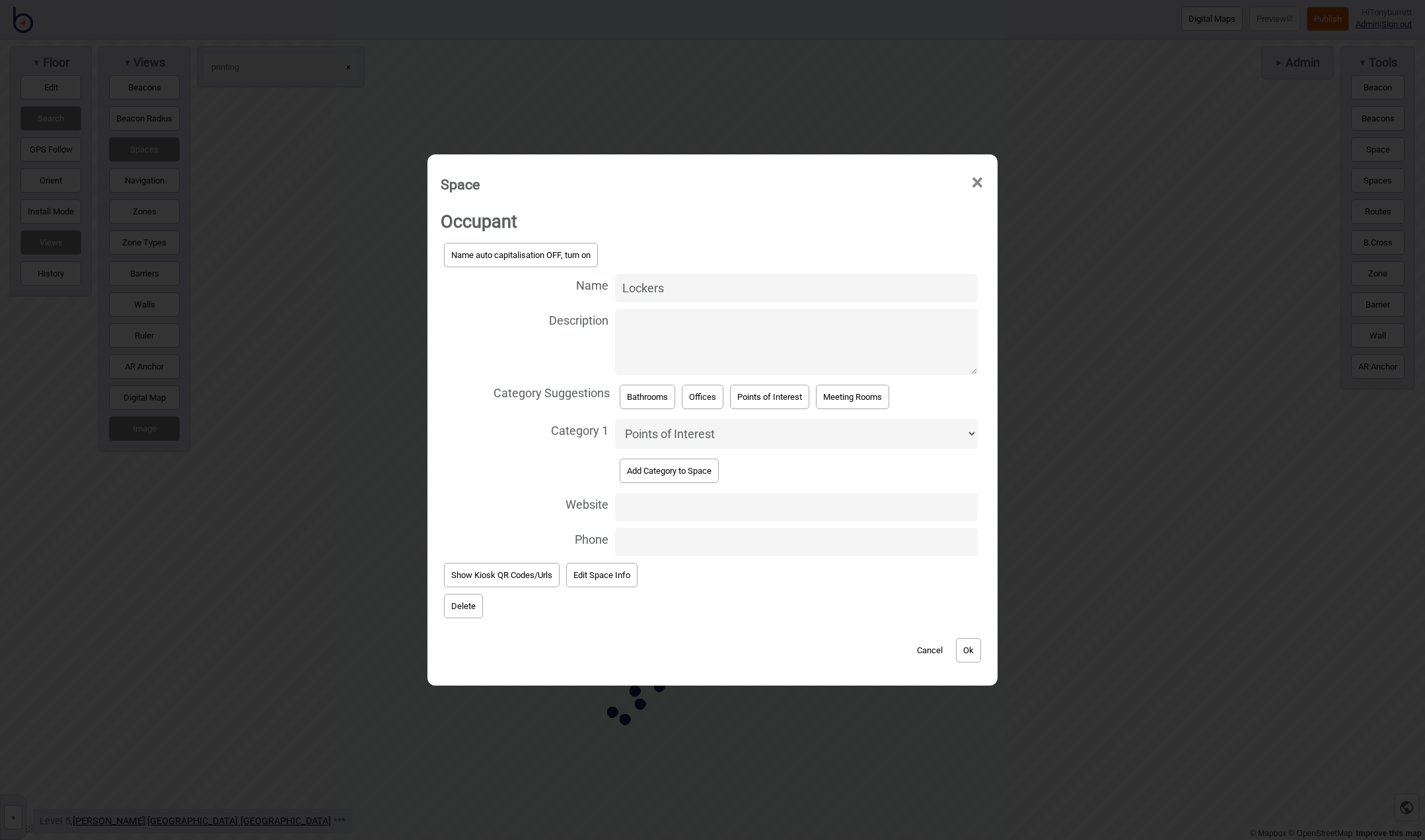
click at [449, 602] on button "Delete" at bounding box center [463, 606] width 39 height 24
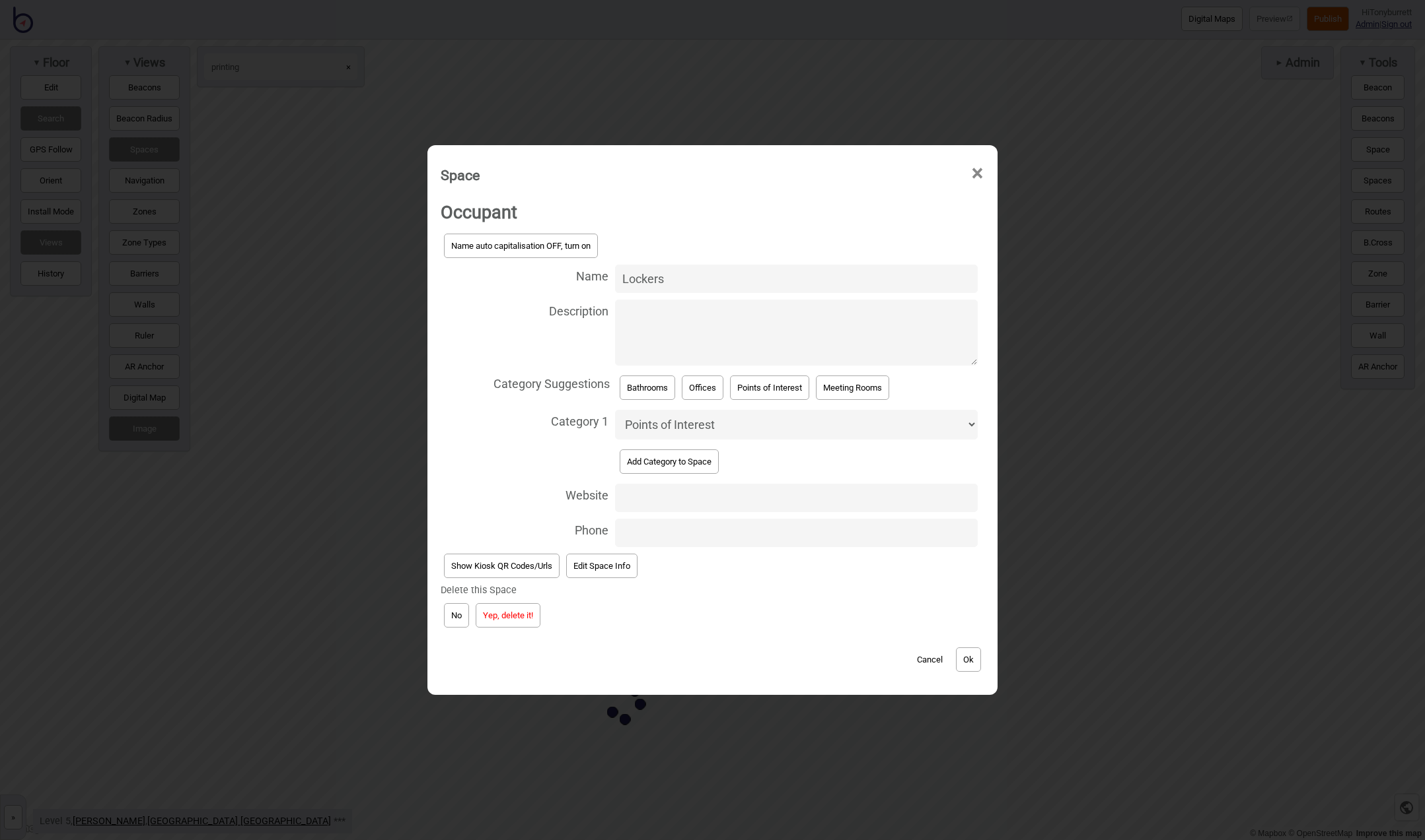
click at [511, 612] on button "Yep, delete it!" at bounding box center [508, 615] width 64 height 24
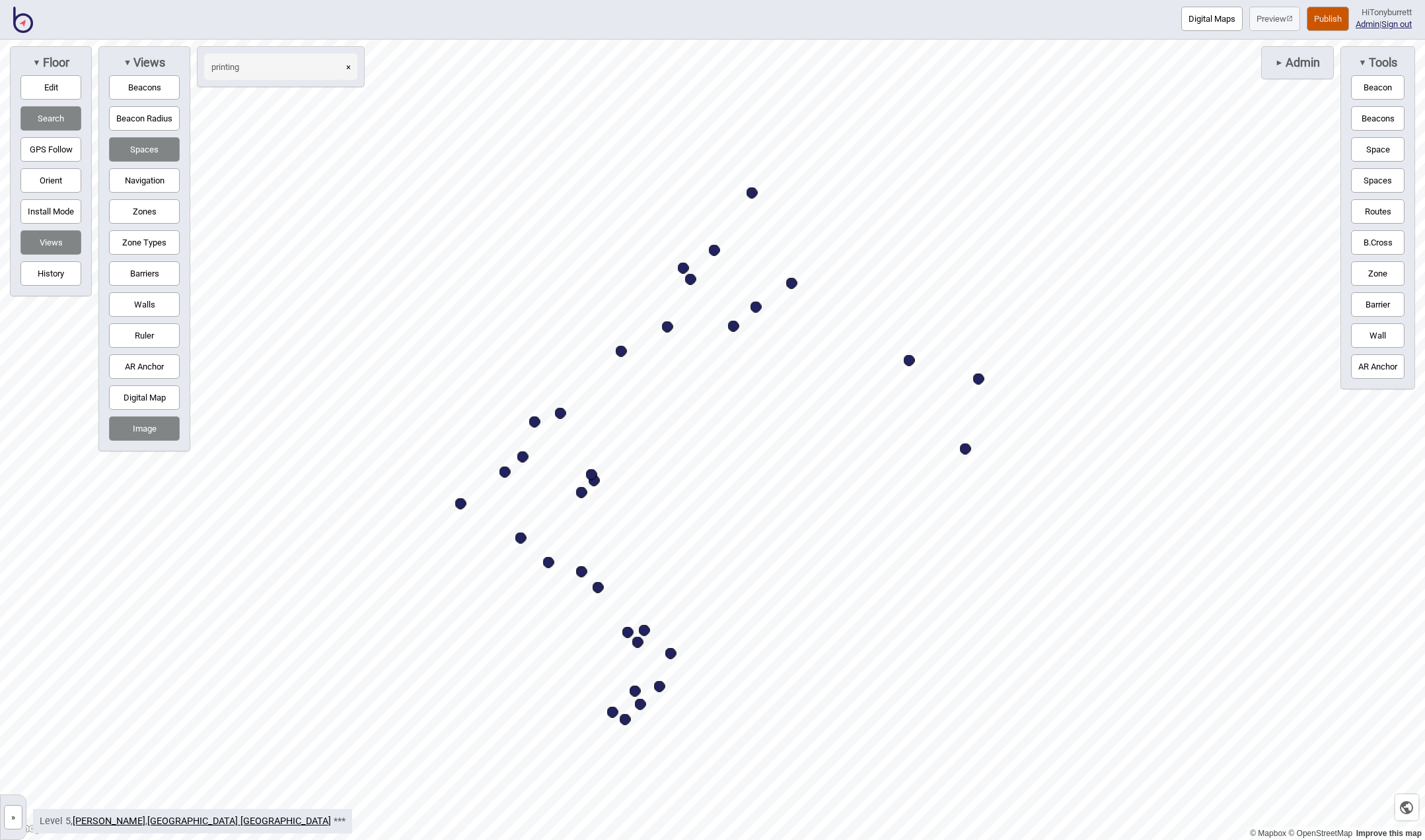
click at [627, 720] on div "Map marker" at bounding box center [625, 720] width 11 height 11
select select "Offices"
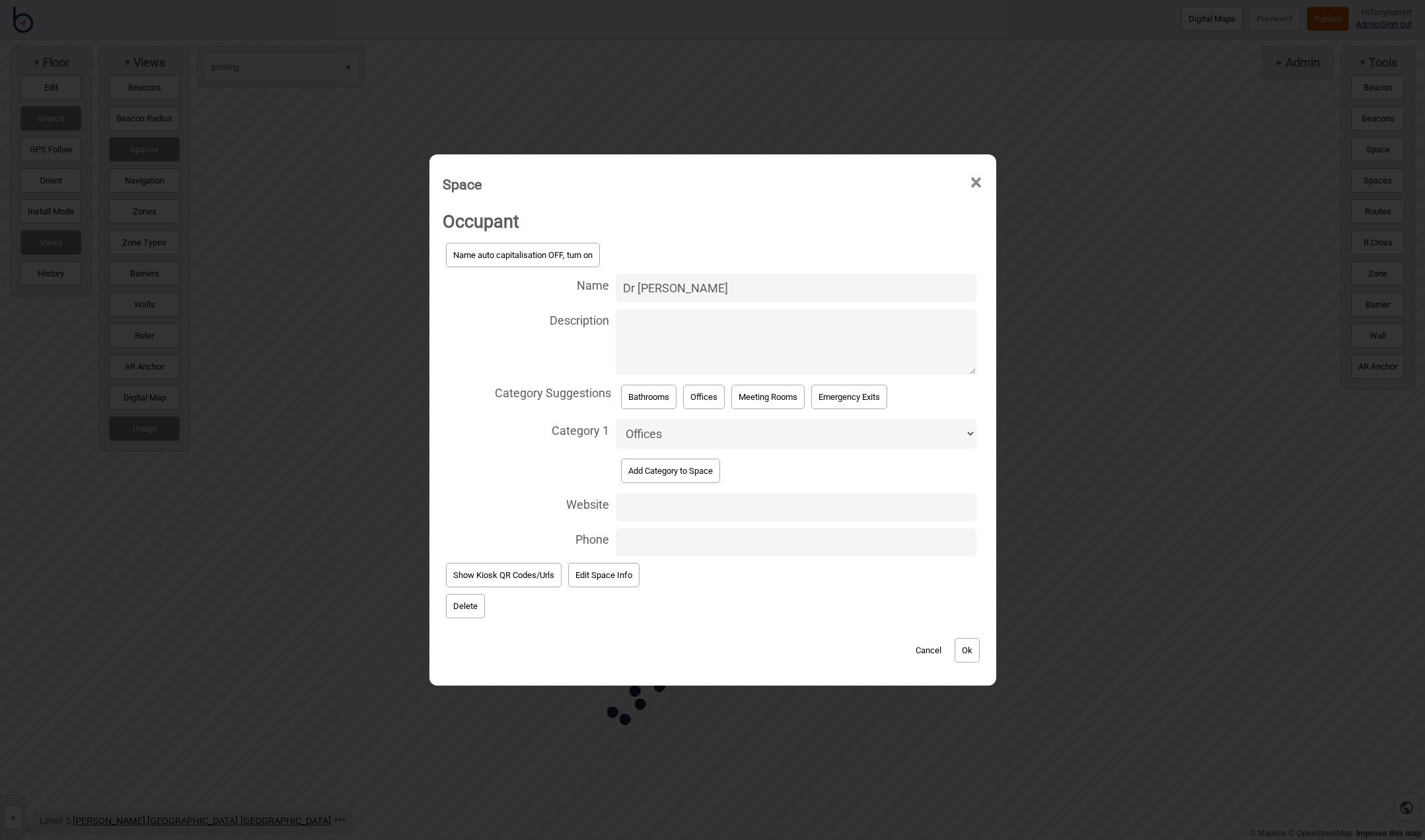
click at [469, 605] on button "Delete" at bounding box center [465, 606] width 39 height 24
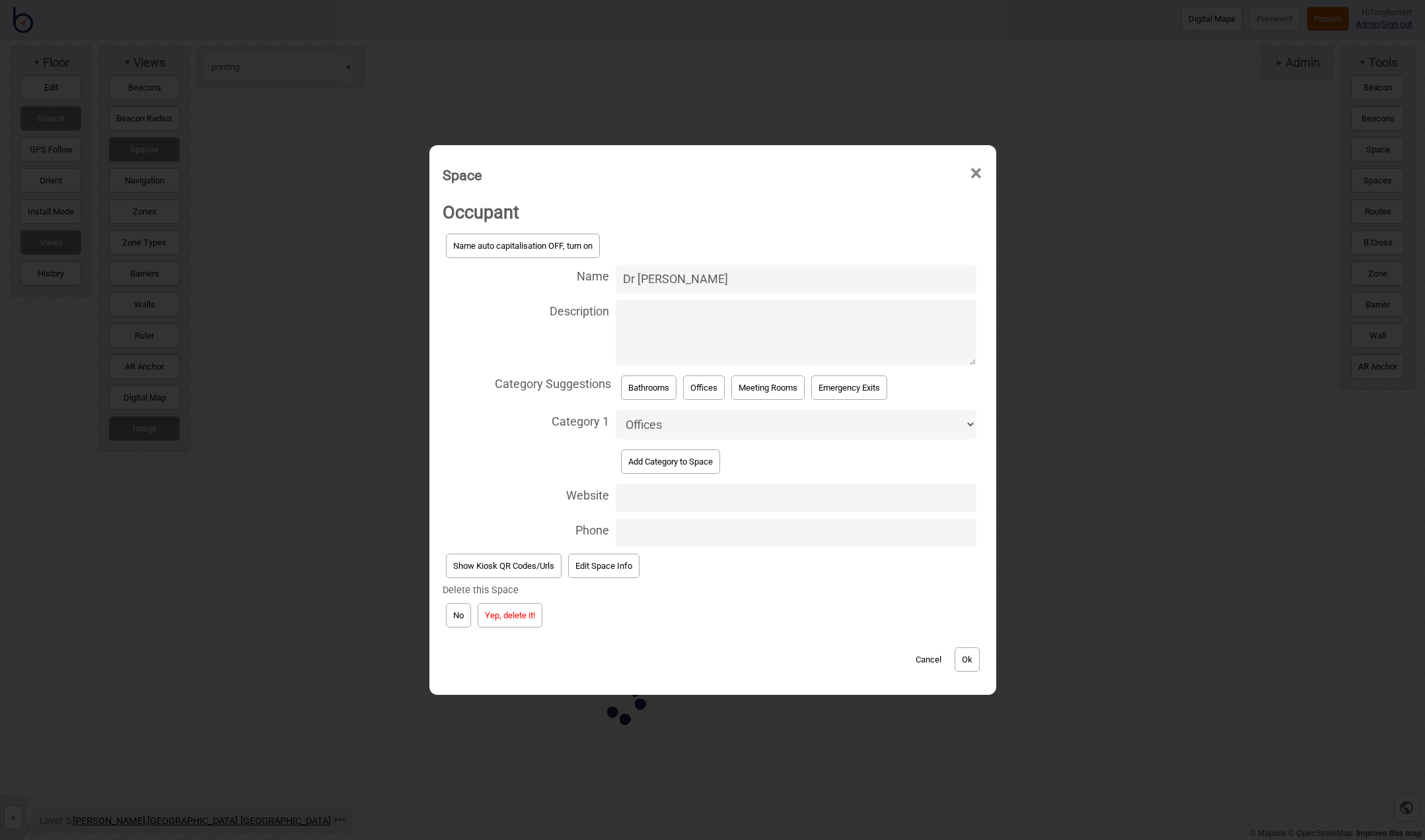
click at [488, 612] on button "Yep, delete it!" at bounding box center [509, 615] width 64 height 24
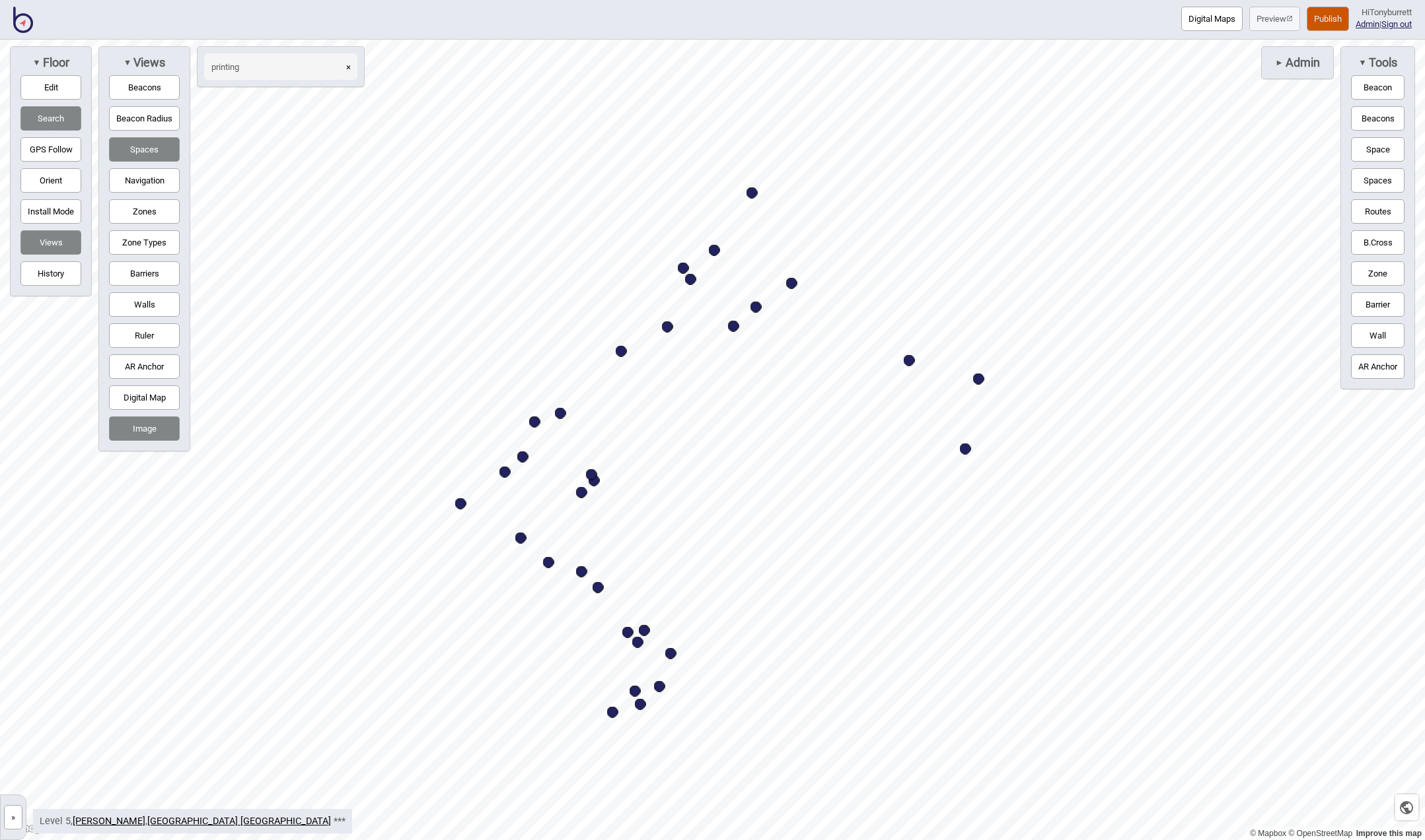
click at [350, 65] on button "×" at bounding box center [348, 67] width 18 height 27
click at [298, 61] on input at bounding box center [273, 67] width 139 height 27
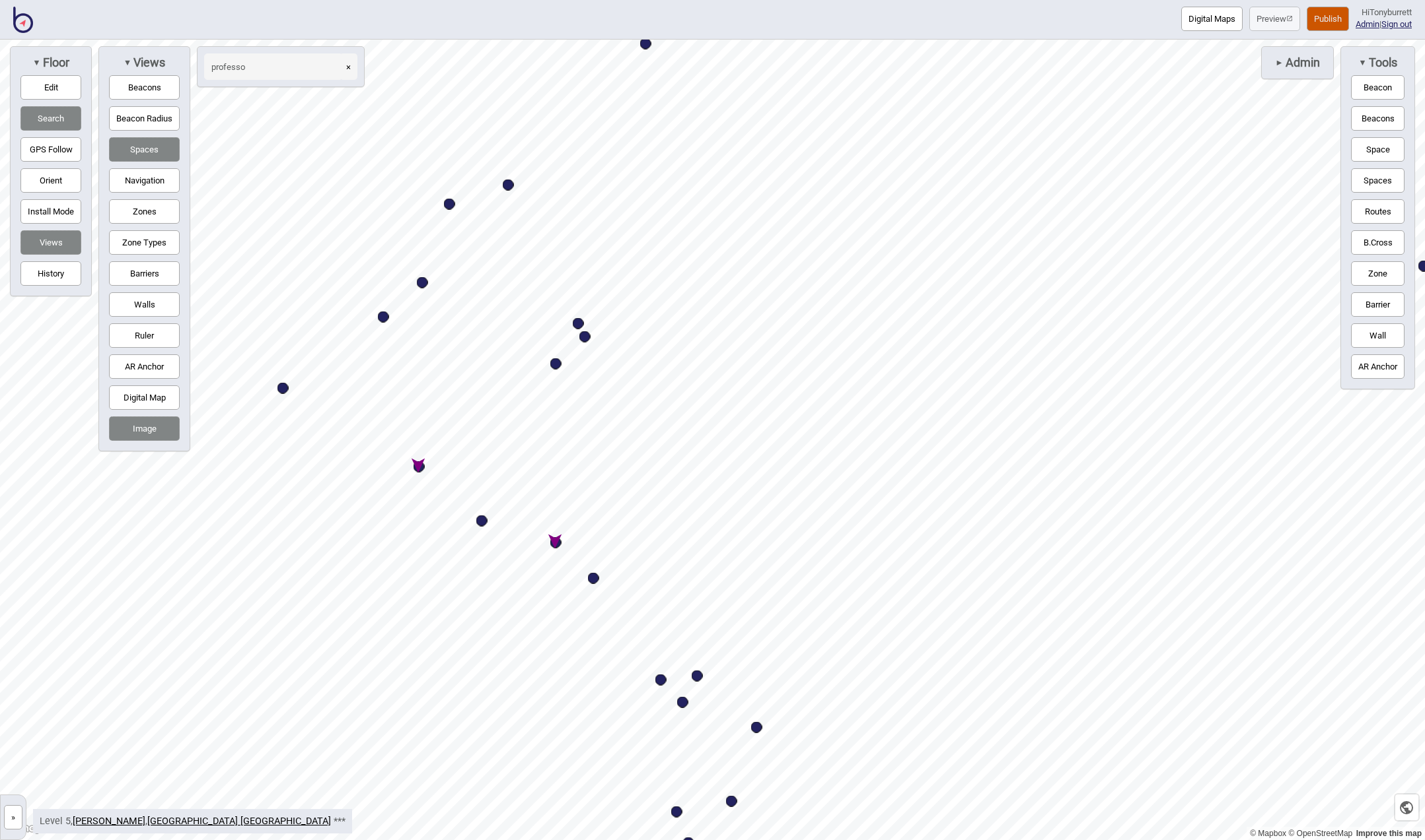
click at [416, 464] on div "Map marker" at bounding box center [418, 466] width 11 height 11
type input "professo"
select select "Offices"
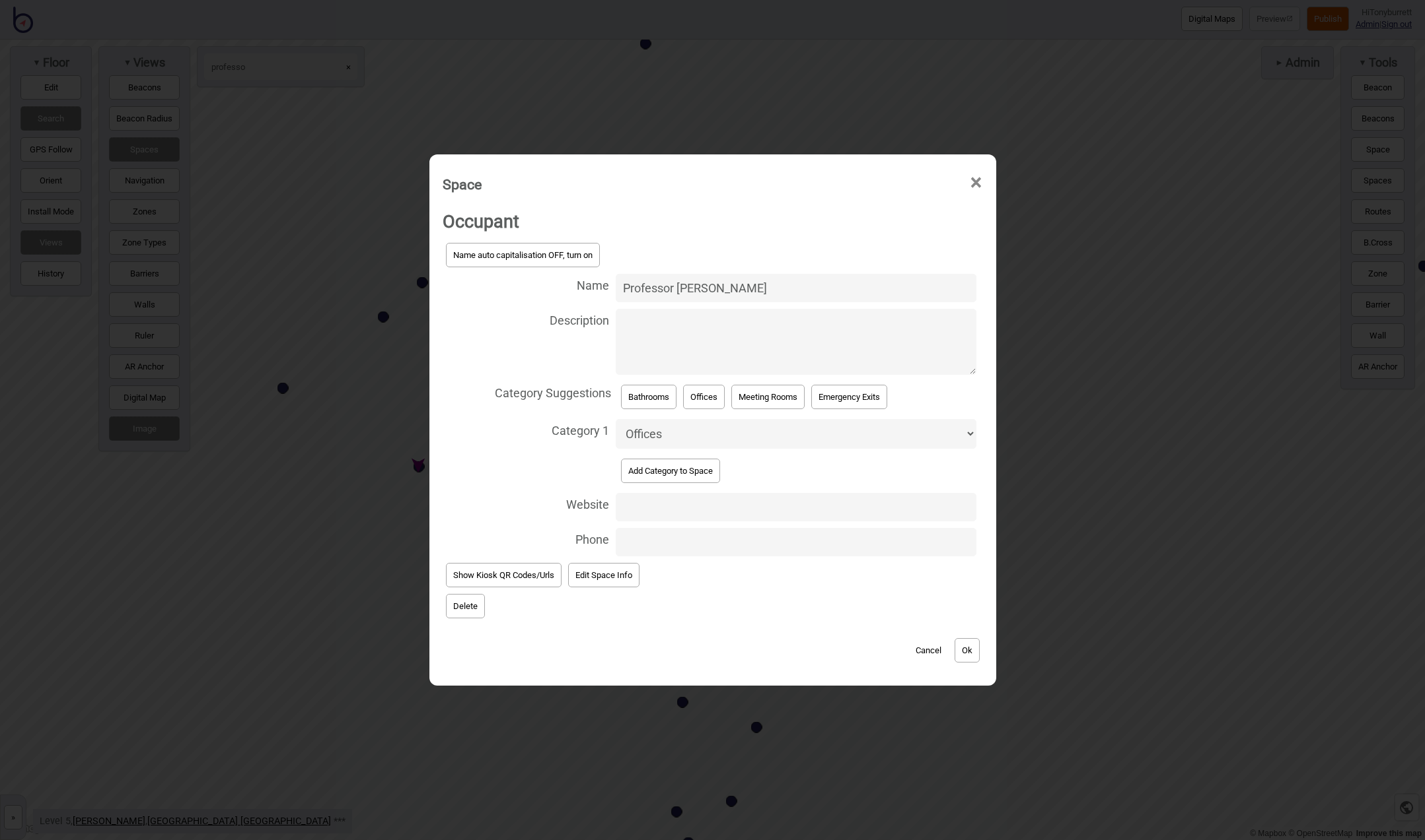
click at [457, 602] on button "Delete" at bounding box center [465, 606] width 39 height 24
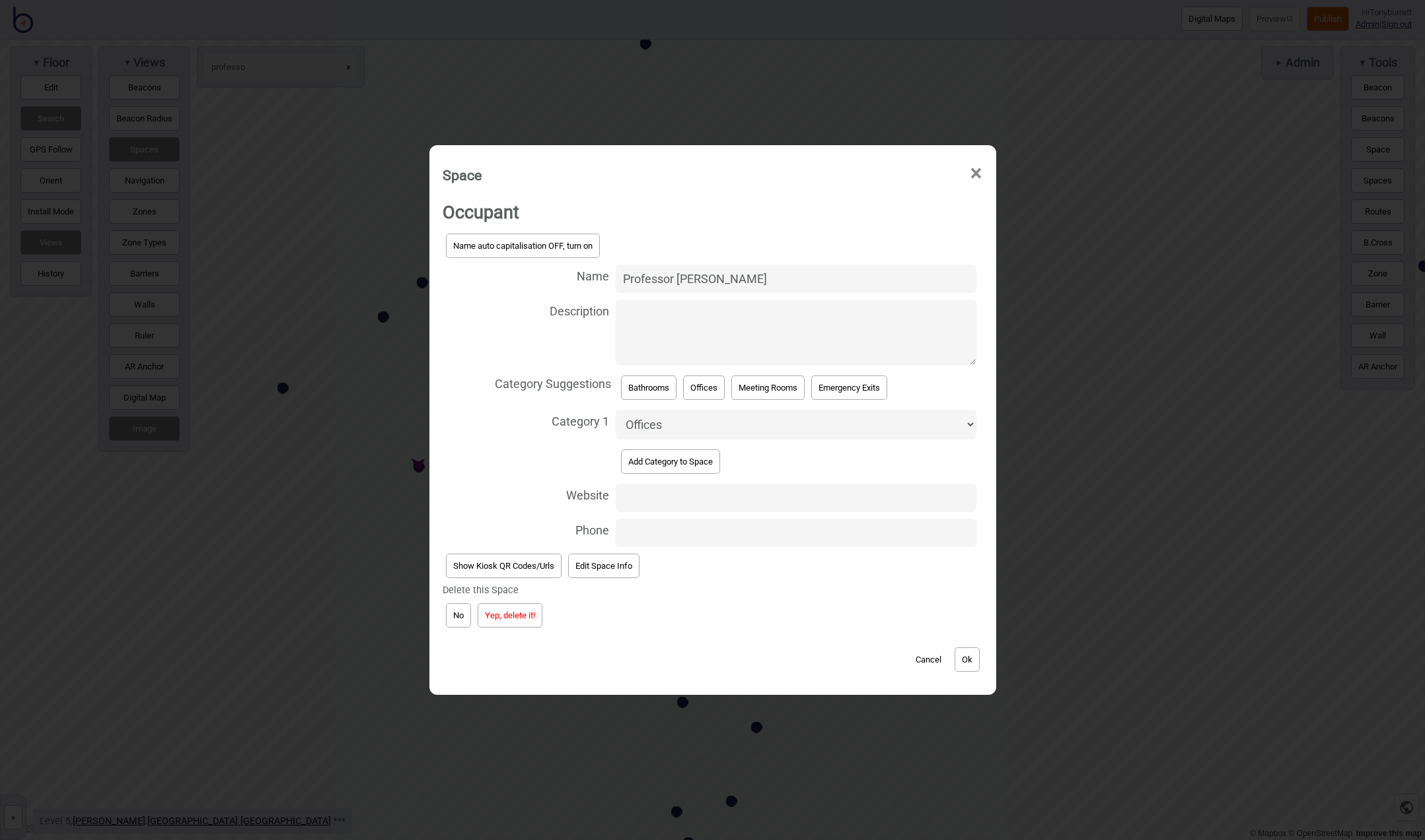
click at [494, 618] on button "Yep, delete it!" at bounding box center [509, 615] width 64 height 24
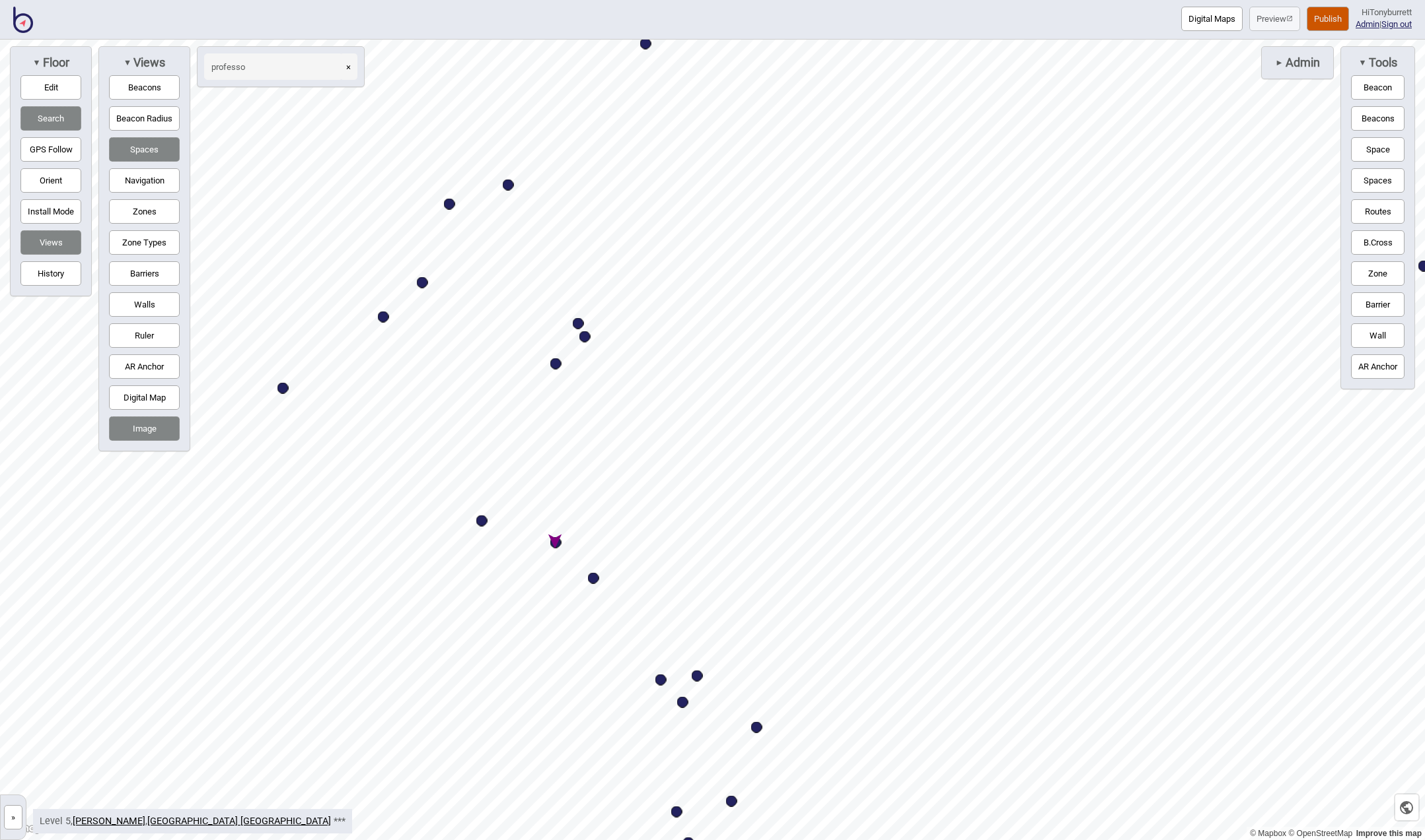
click at [350, 68] on button "×" at bounding box center [348, 67] width 18 height 27
click at [300, 68] on input at bounding box center [273, 67] width 139 height 27
click at [684, 704] on div "Map marker" at bounding box center [682, 702] width 11 height 11
type input "dr roh"
select select "Offices"
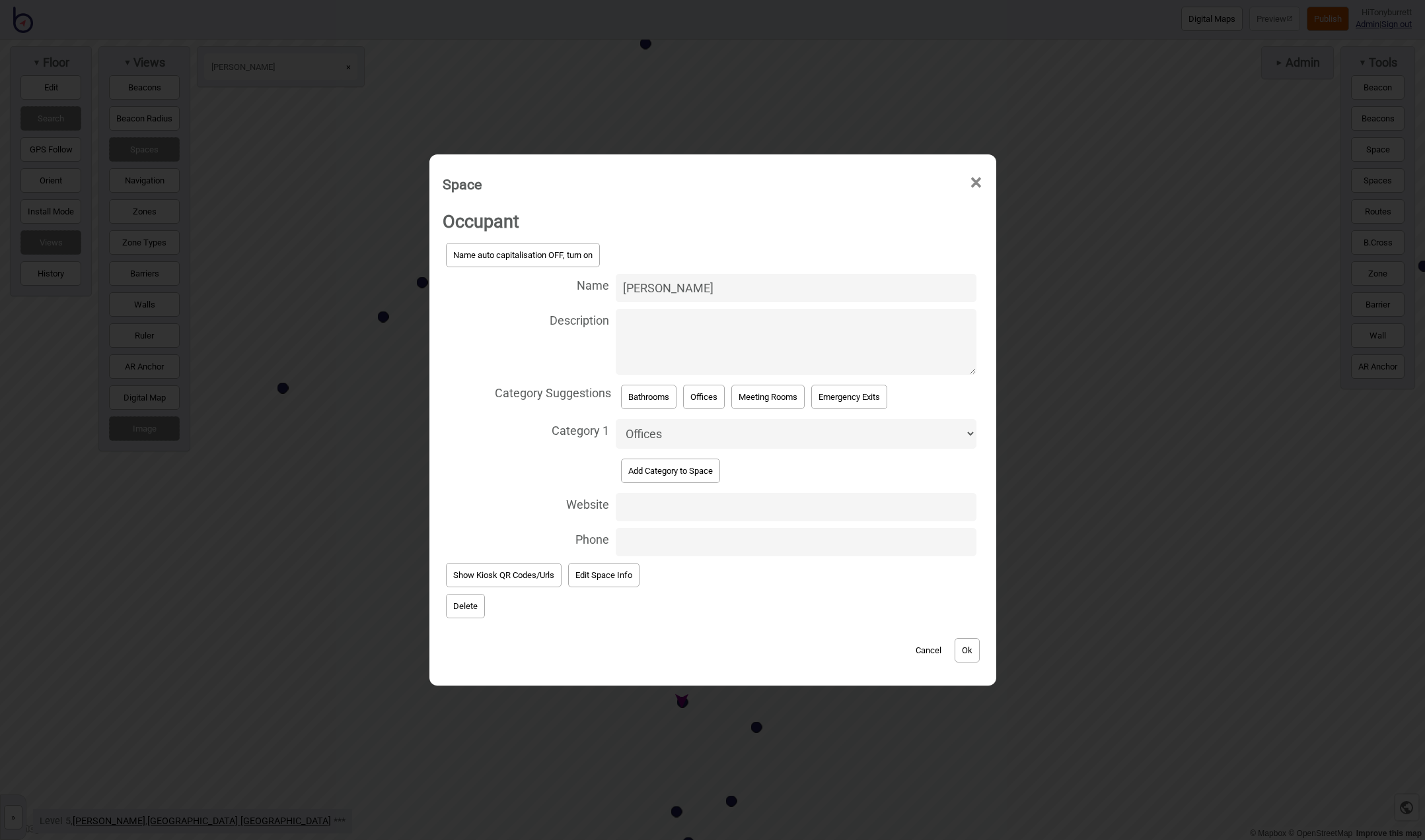
click at [461, 606] on button "Delete" at bounding box center [465, 606] width 39 height 24
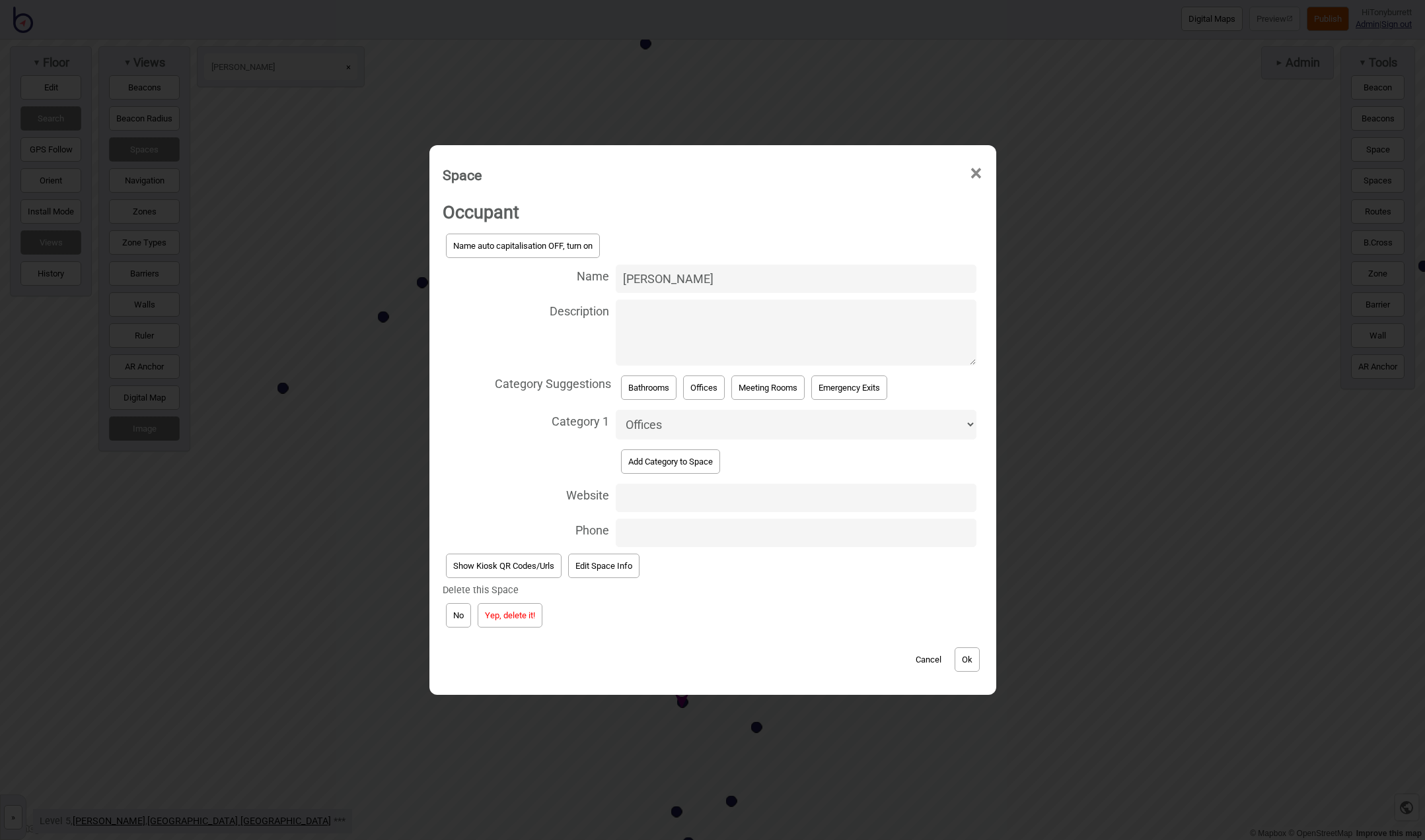
click at [492, 619] on button "Yep, delete it!" at bounding box center [509, 615] width 64 height 24
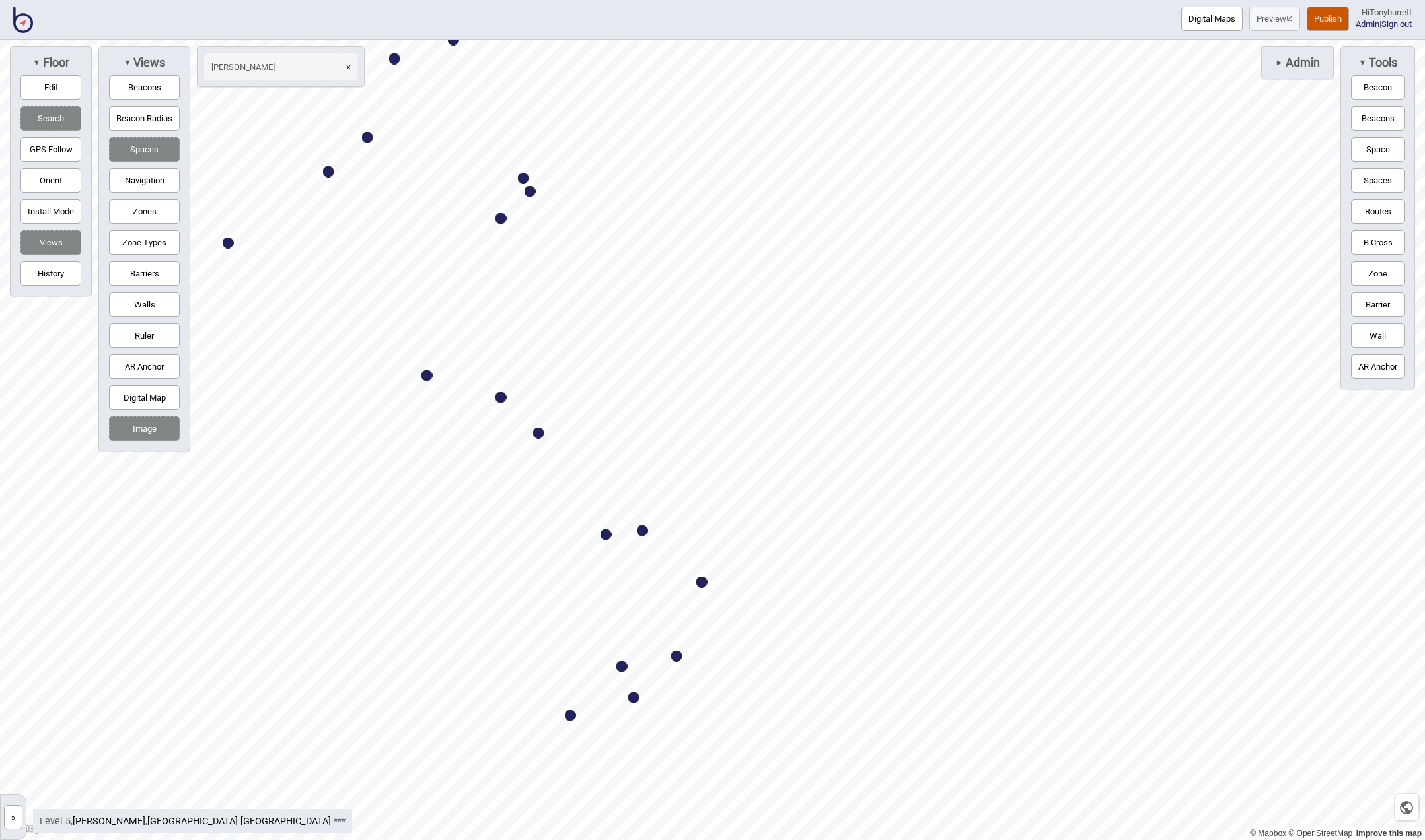
click at [538, 433] on div "Map marker" at bounding box center [538, 433] width 11 height 11
select select "Offices"
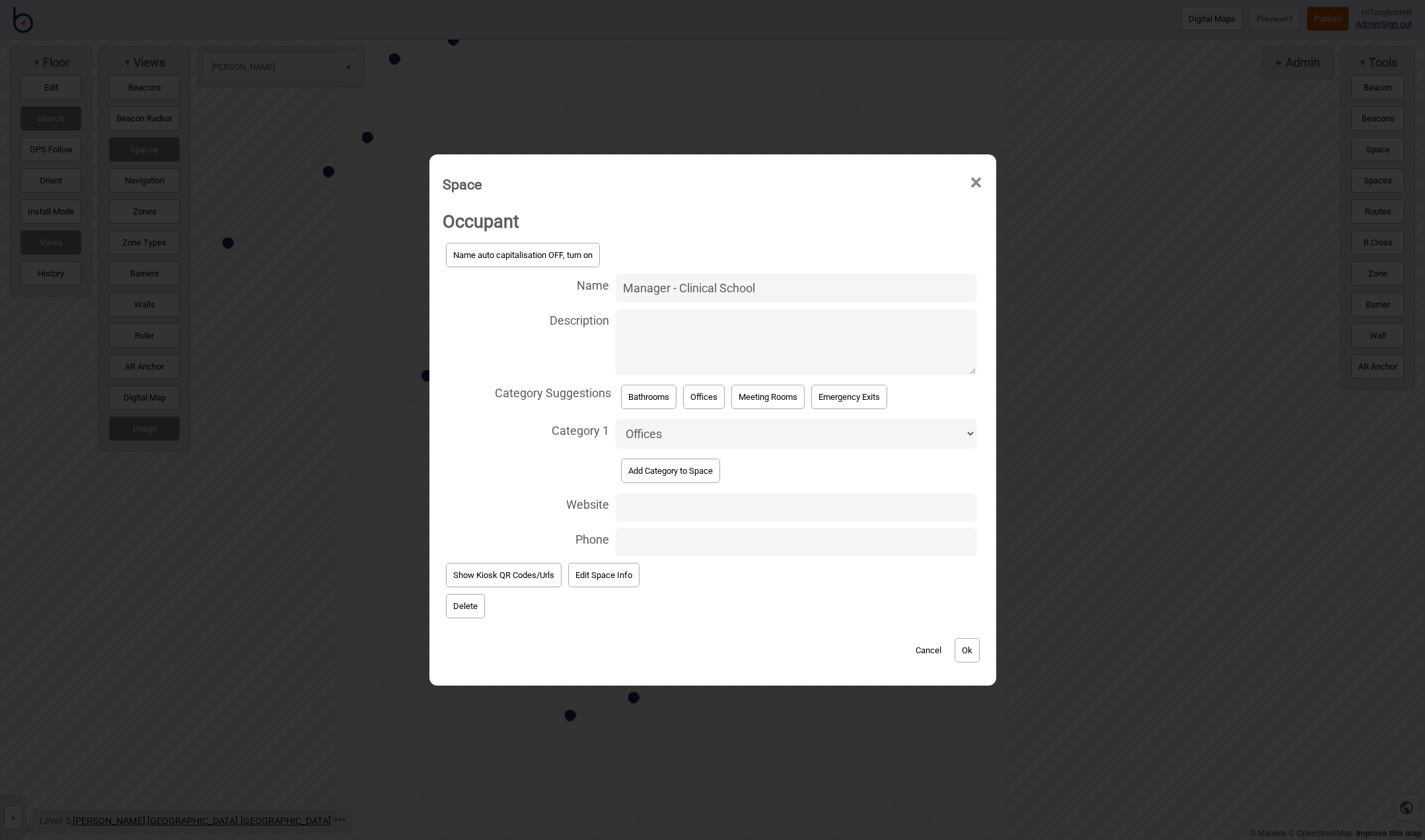
click at [475, 602] on button "Delete" at bounding box center [465, 606] width 39 height 24
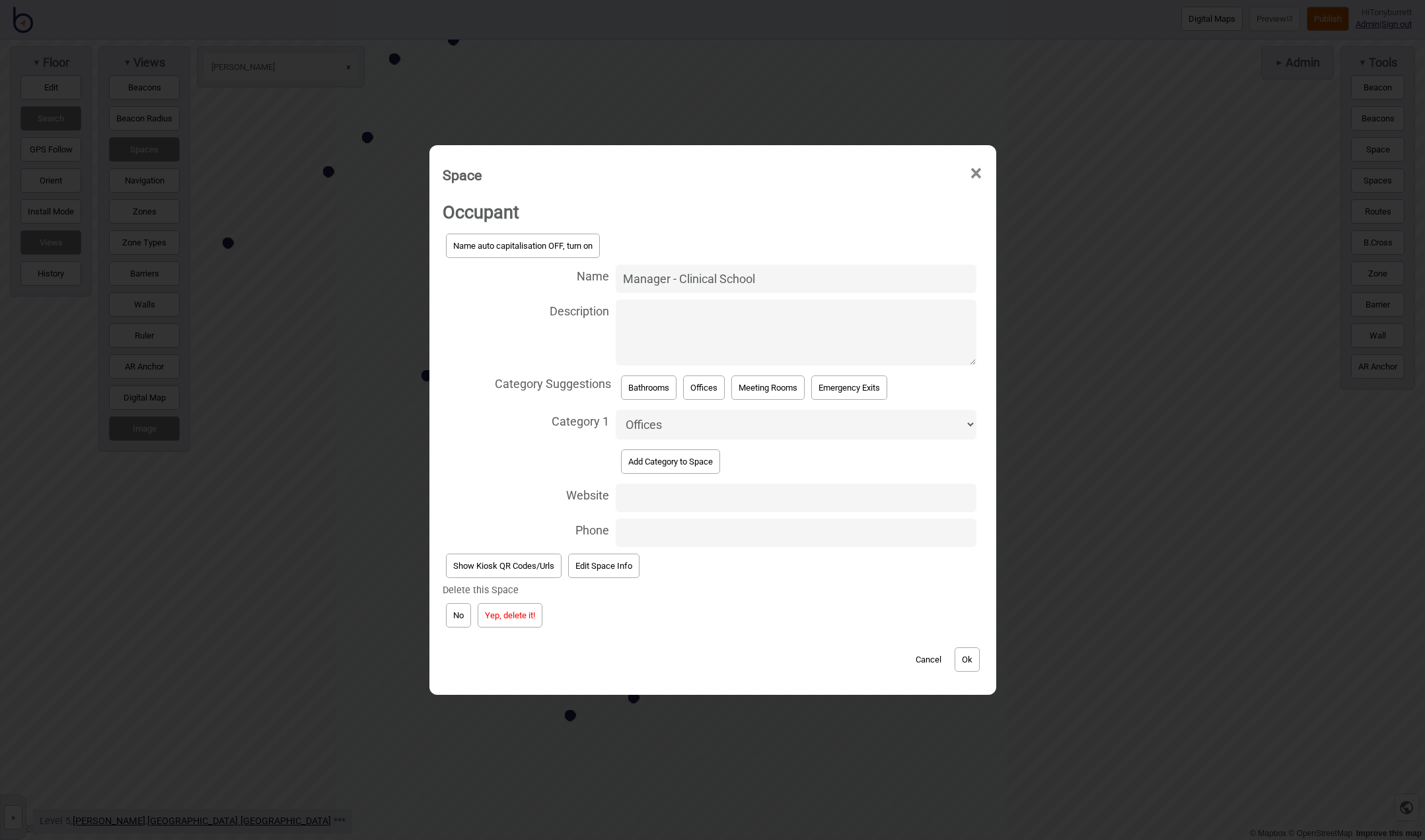
click at [488, 611] on button "Yep, delete it!" at bounding box center [509, 615] width 64 height 24
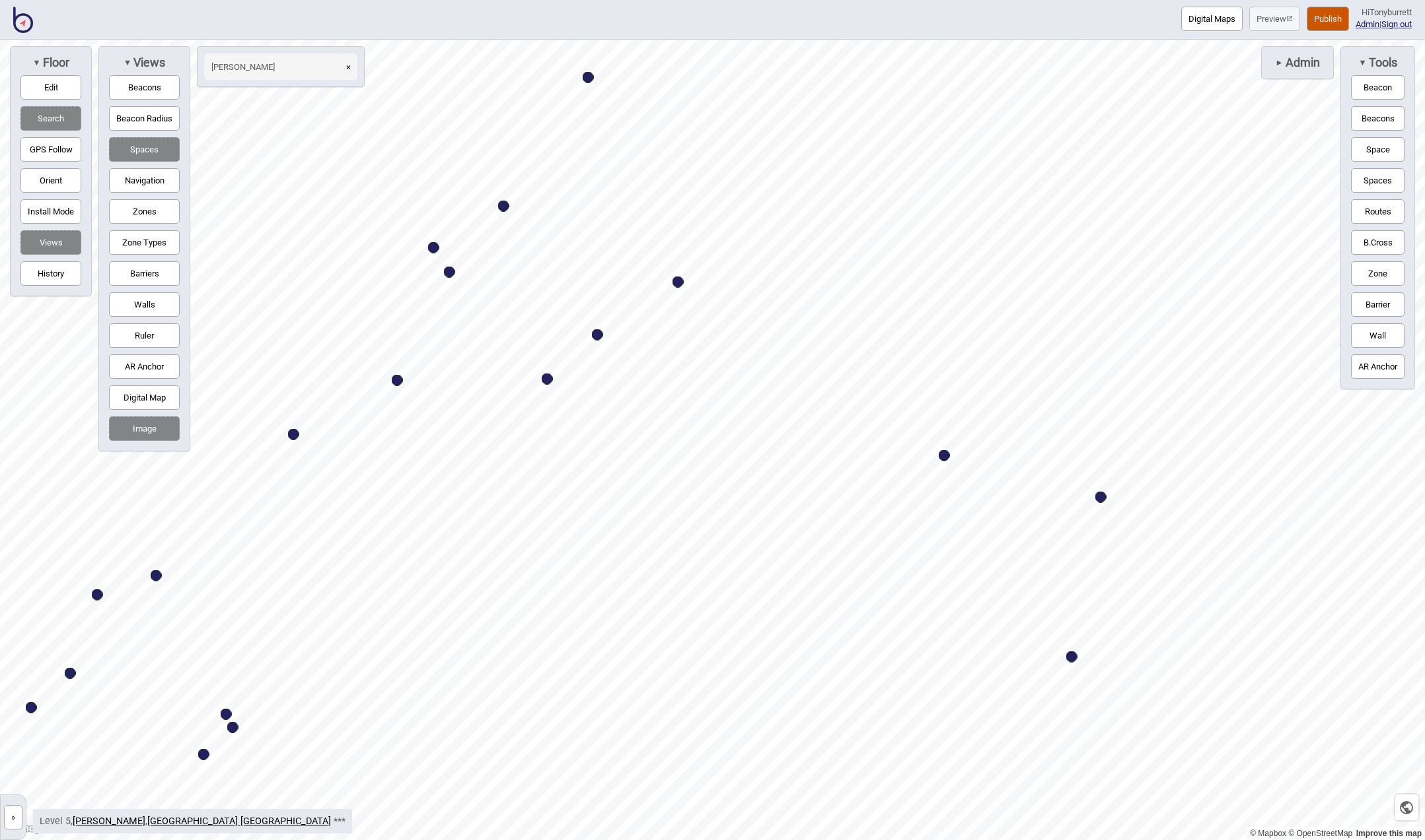
click at [677, 283] on div "Map marker" at bounding box center [677, 282] width 11 height 11
select select "Offices"
select select "Meeting Rooms"
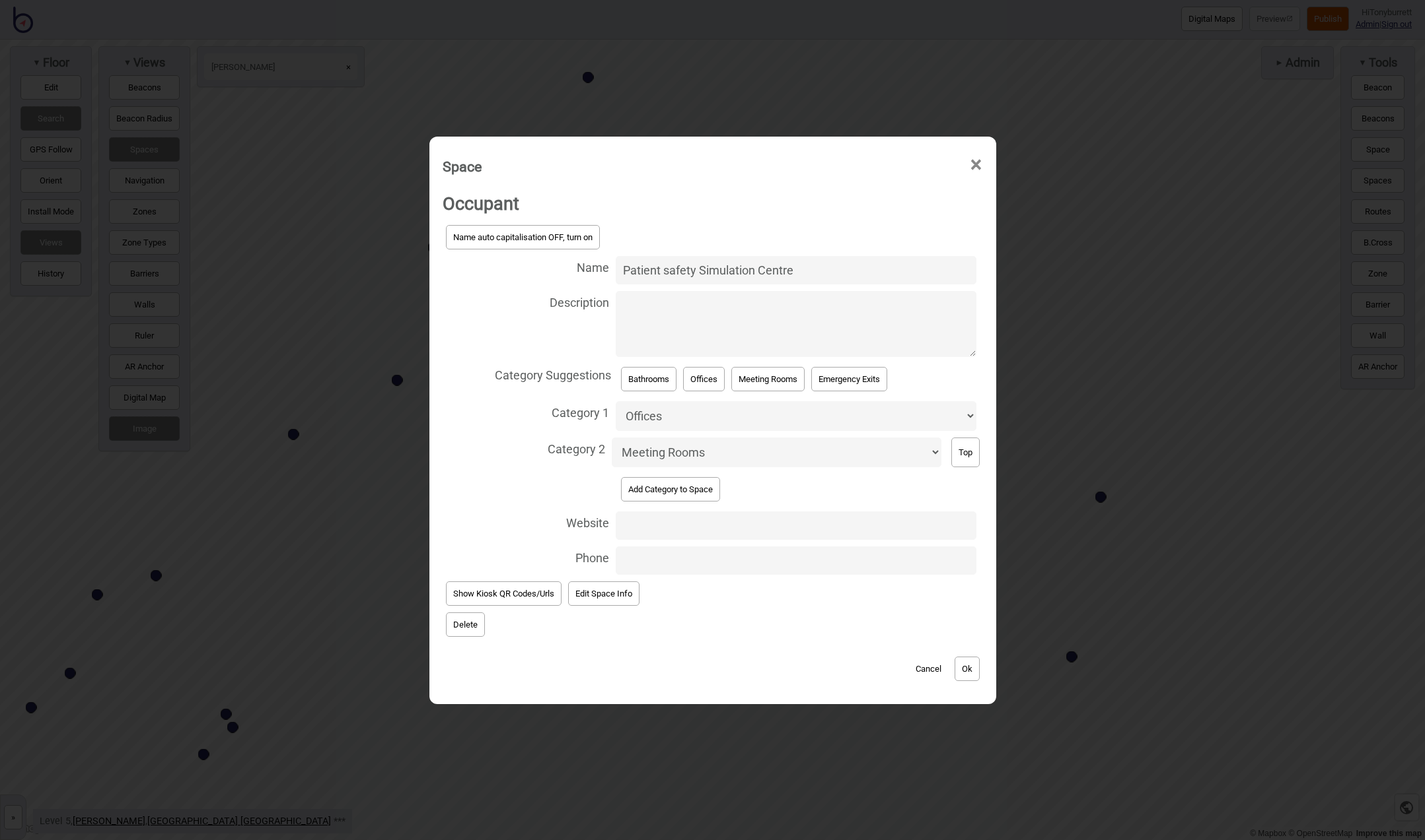
drag, startPoint x: 828, startPoint y: 283, endPoint x: 583, endPoint y: 280, distance: 245.0
click at [583, 280] on label "Name Patient safety Simulation Centre" at bounding box center [712, 271] width 540 height 35
click at [615, 280] on input "Patient safety Simulation Centre" at bounding box center [795, 270] width 360 height 28
type input "Don Harrison Simulation Centre"
click at [961, 657] on button "Ok" at bounding box center [967, 669] width 25 height 24
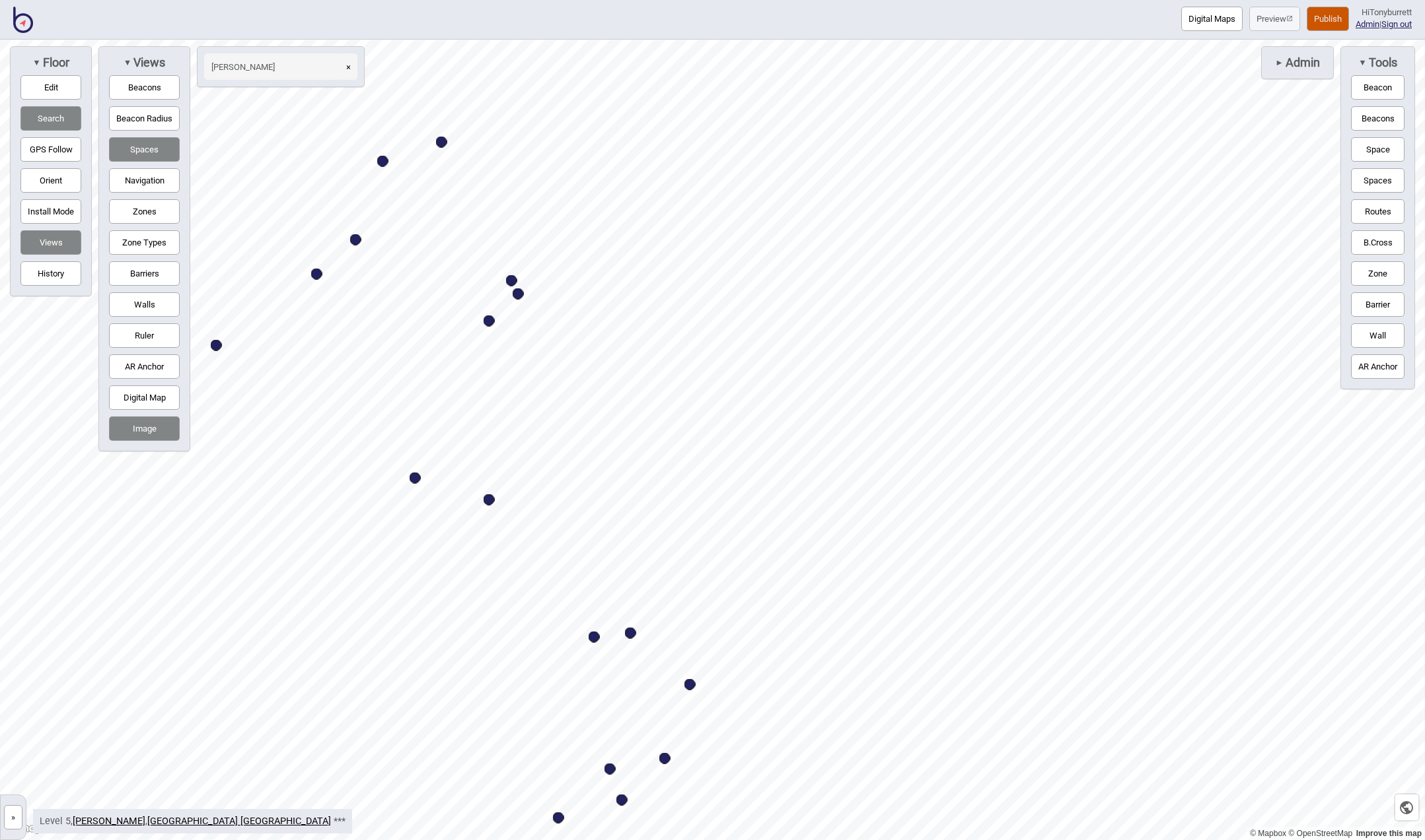
click at [492, 502] on div "Map marker" at bounding box center [488, 500] width 11 height 11
select select "Offices"
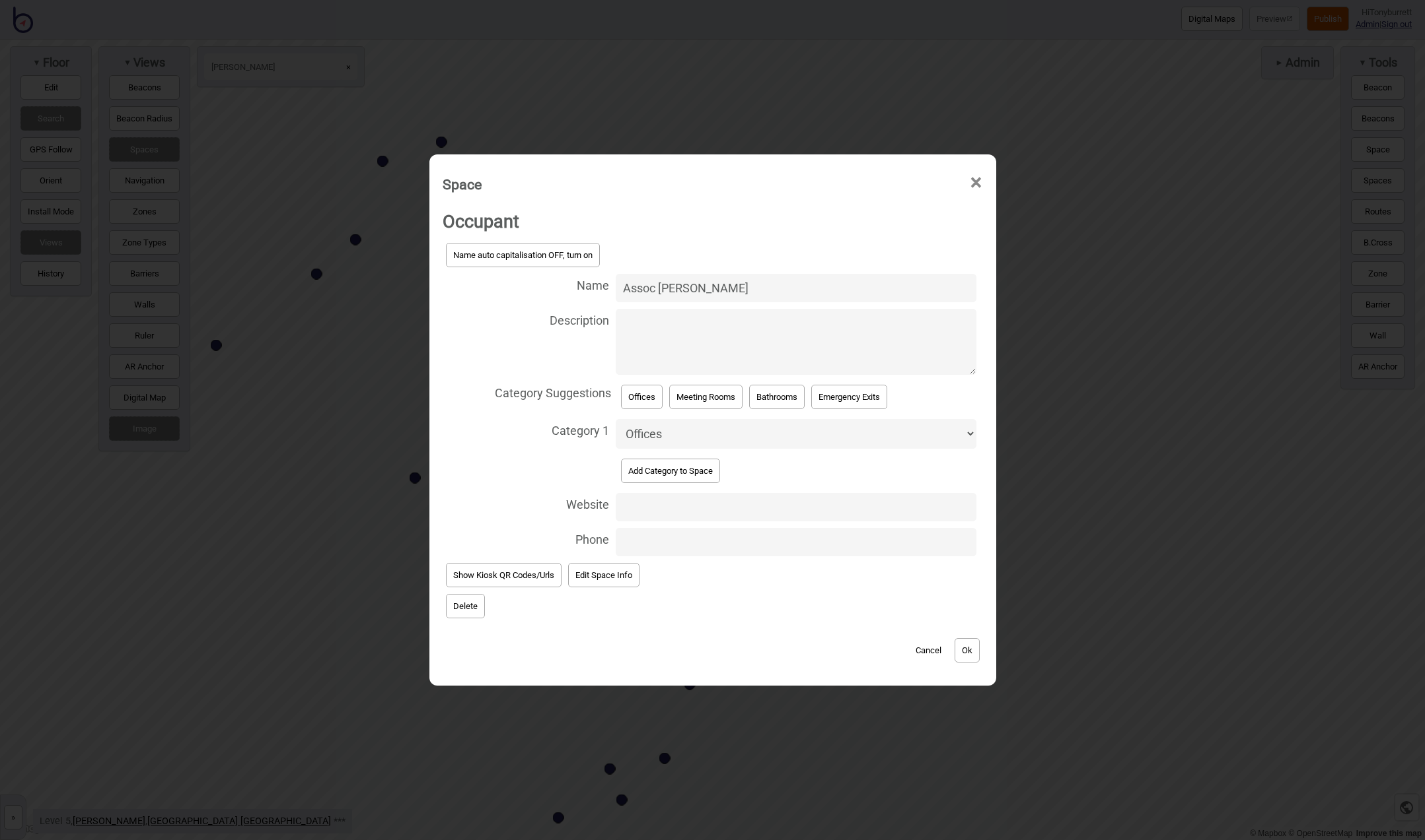
click at [456, 604] on button "Delete" at bounding box center [465, 606] width 39 height 24
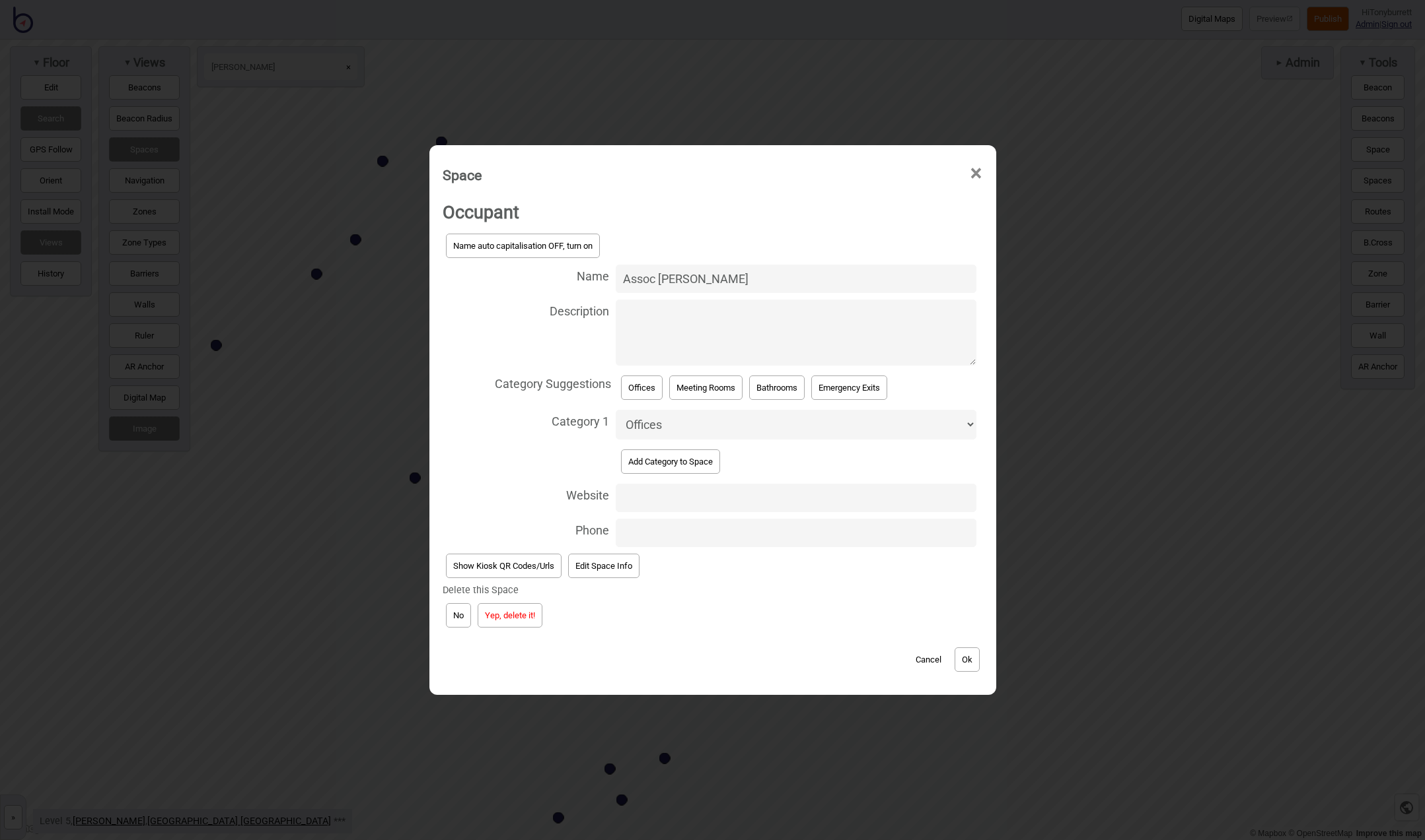
click at [488, 613] on button "Yep, delete it!" at bounding box center [509, 615] width 64 height 24
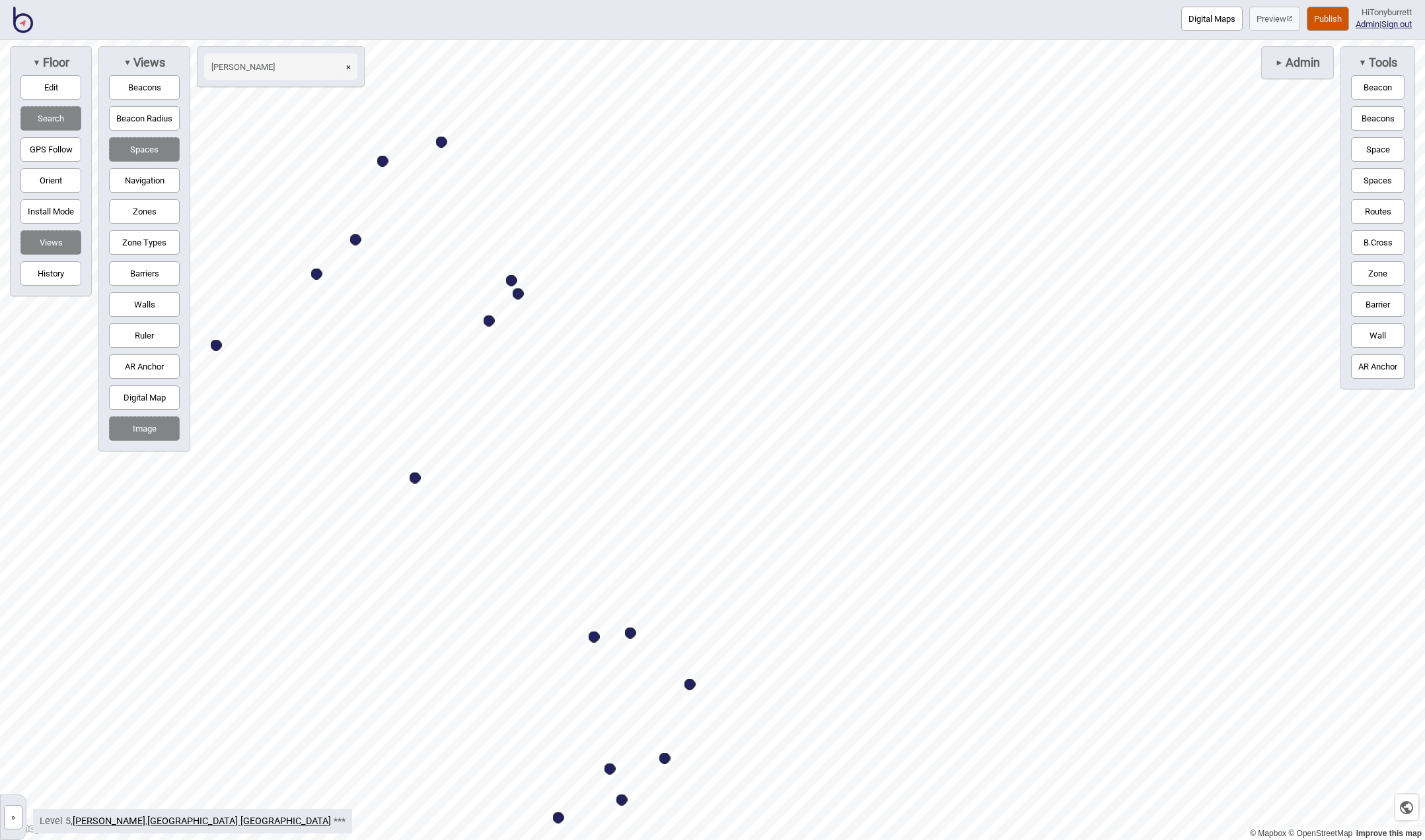
click at [595, 639] on div "Map marker" at bounding box center [594, 637] width 11 height 11
select select "Offices"
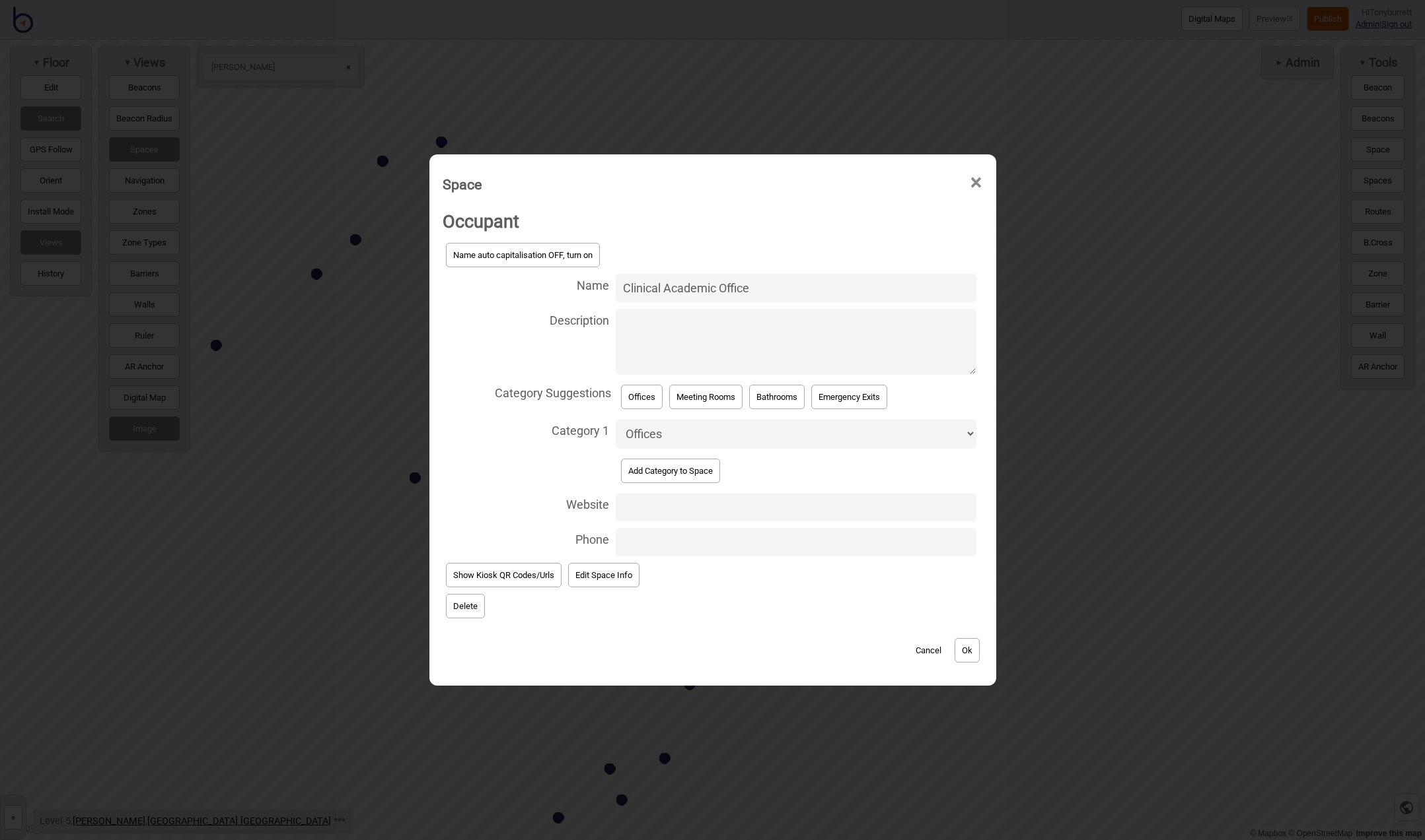
click at [465, 597] on button "Delete" at bounding box center [465, 606] width 39 height 24
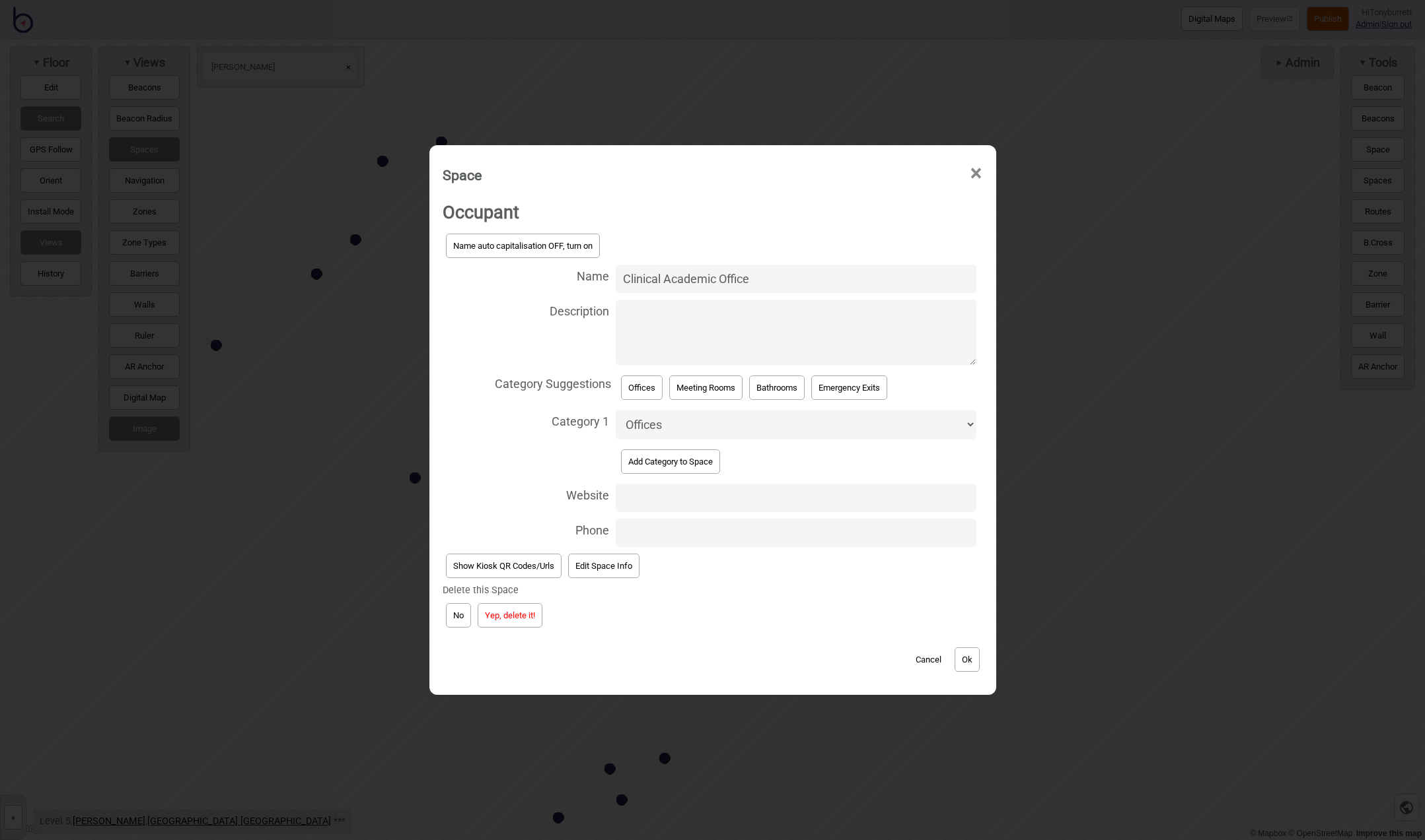
click at [508, 608] on button "Yep, delete it!" at bounding box center [509, 615] width 64 height 24
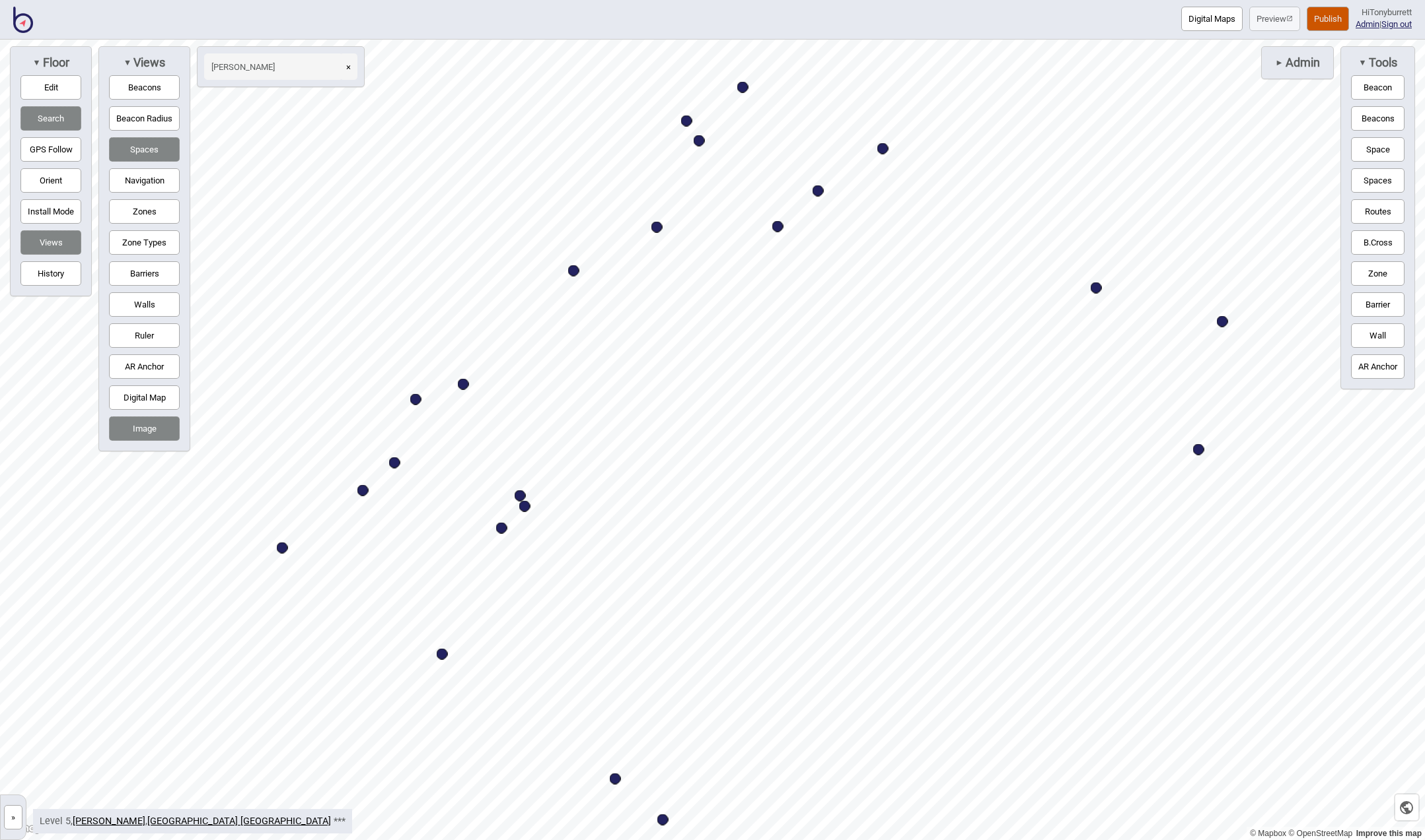
drag, startPoint x: 350, startPoint y: 67, endPoint x: 311, endPoint y: 62, distance: 39.3
click at [349, 67] on button "×" at bounding box center [348, 67] width 18 height 27
click at [304, 63] on input at bounding box center [273, 67] width 139 height 27
type input "dept"
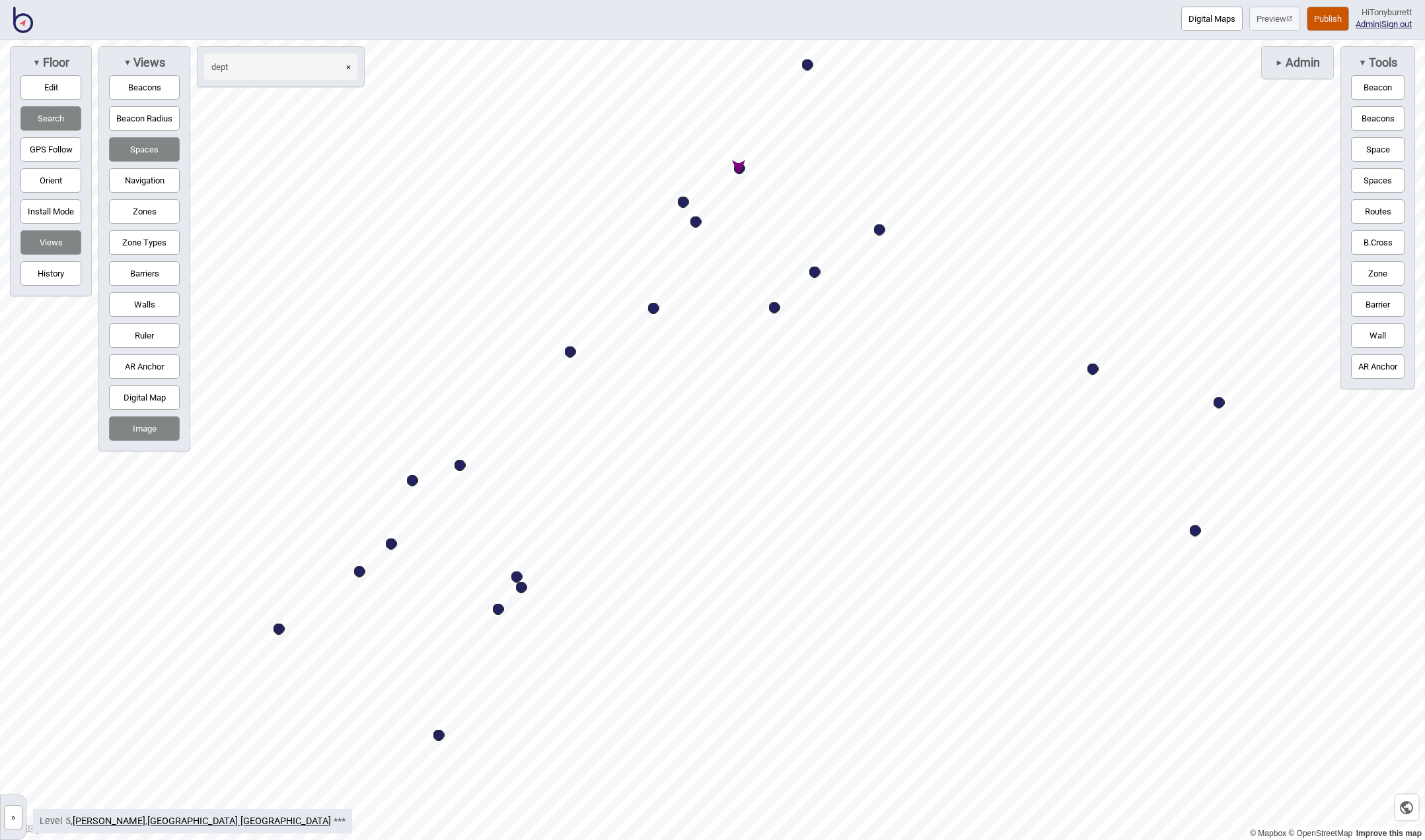
click at [741, 173] on div "Map marker" at bounding box center [739, 168] width 11 height 11
select select "Offices"
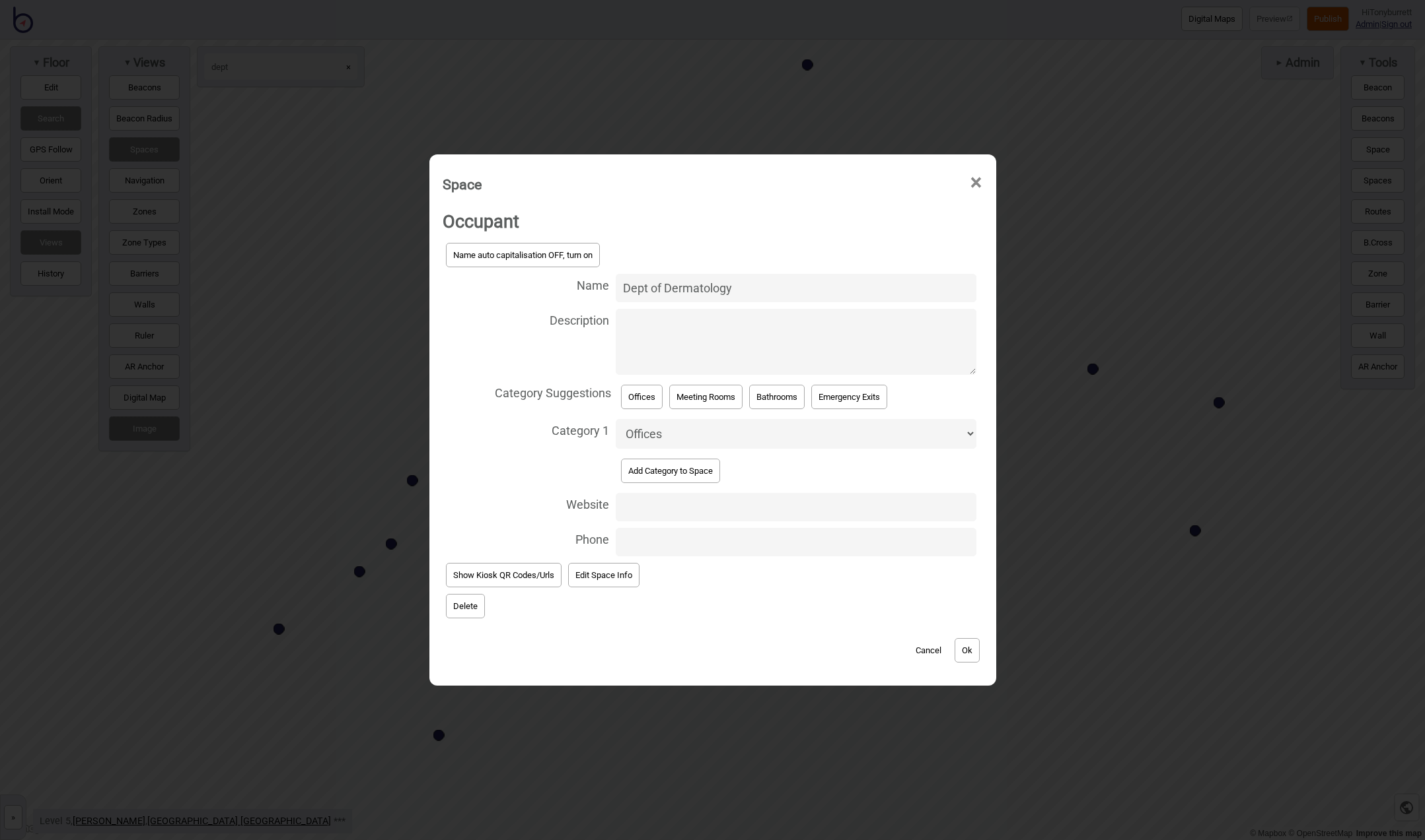
click at [471, 598] on button "Delete" at bounding box center [465, 606] width 39 height 24
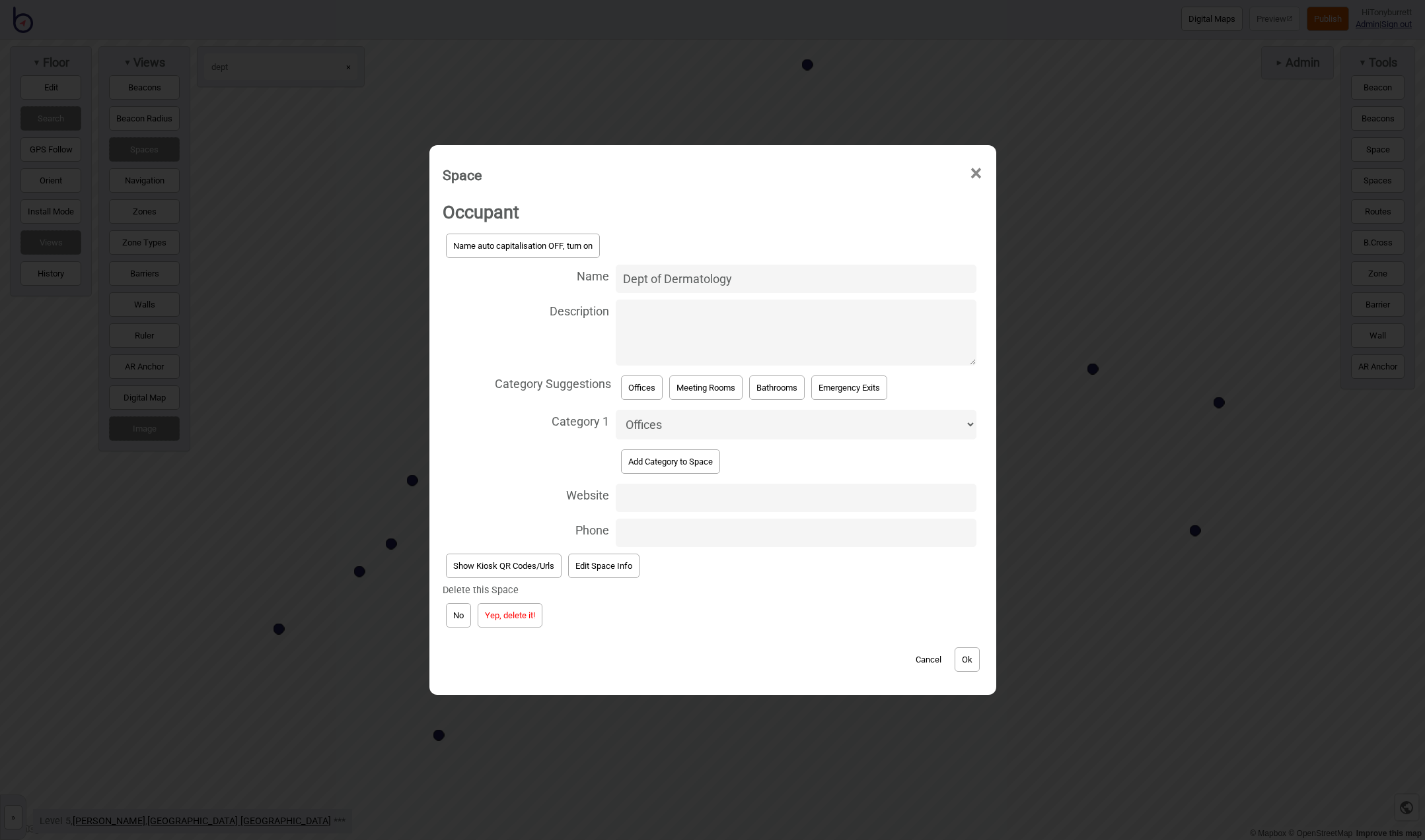
click at [498, 614] on button "Yep, delete it!" at bounding box center [509, 615] width 64 height 24
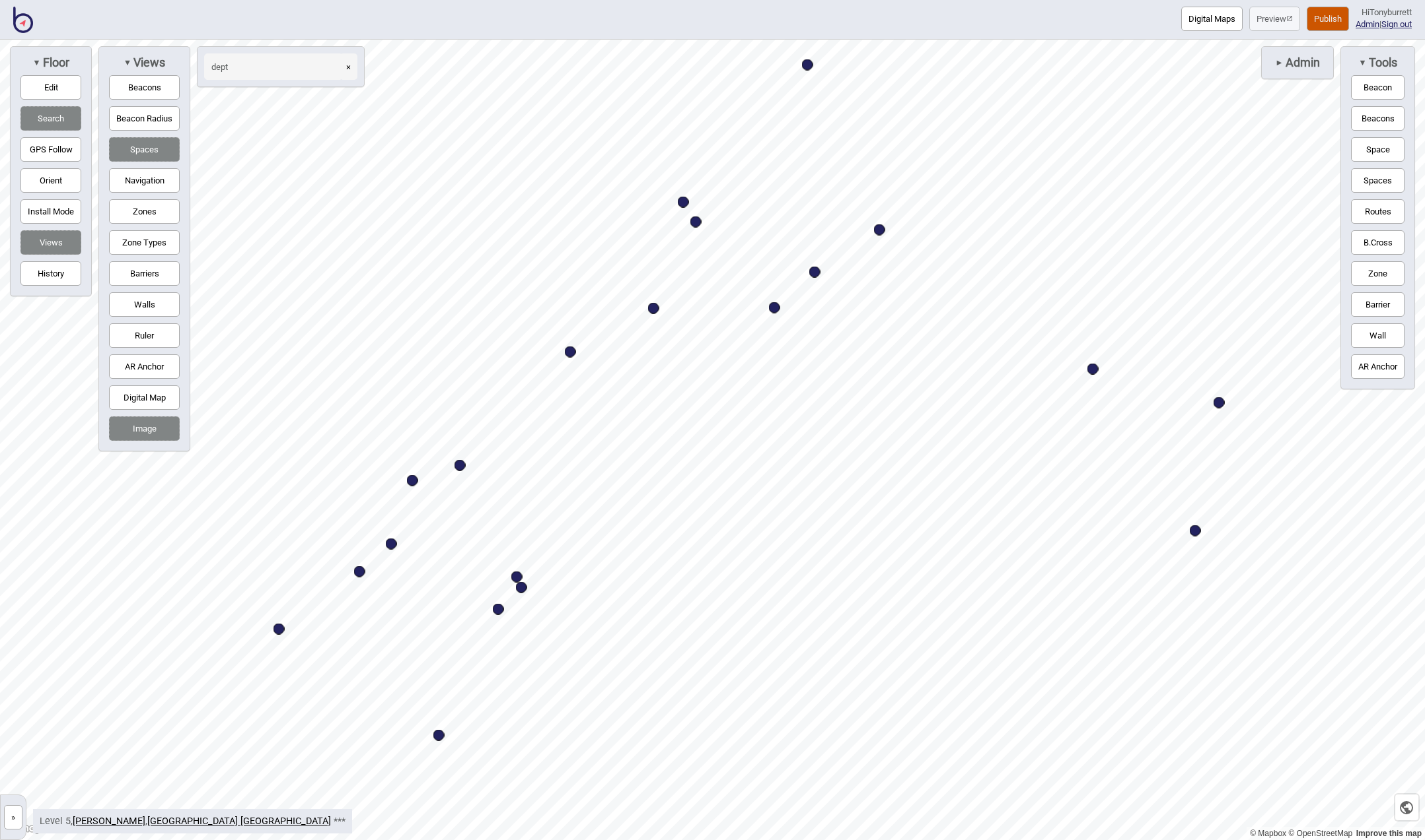
click at [196, 56] on div "© Mapbox © OpenStreetMap Improve this map » St Vincent's Public Hospital Sydney…" at bounding box center [712, 440] width 1425 height 801
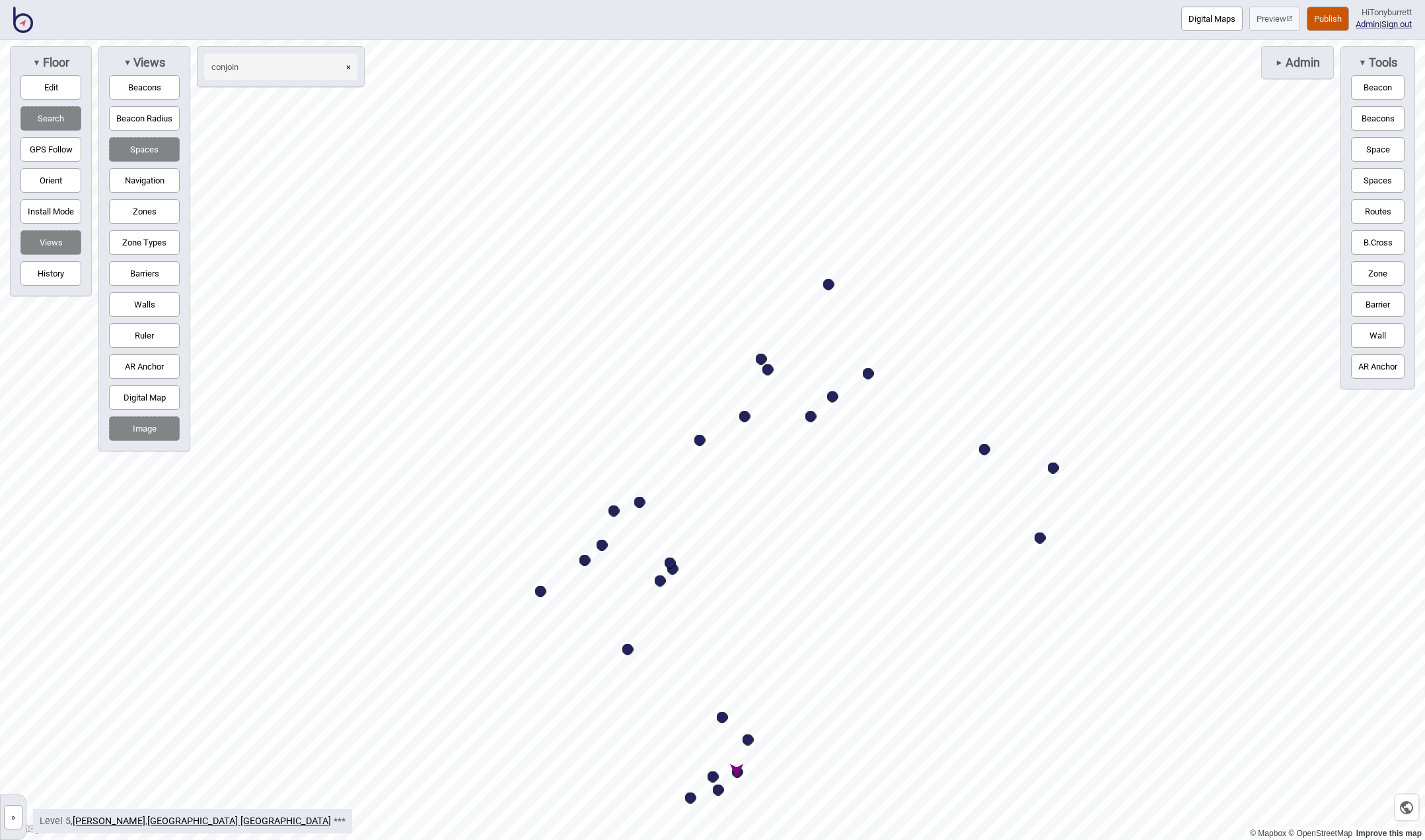
type input "conjoin"
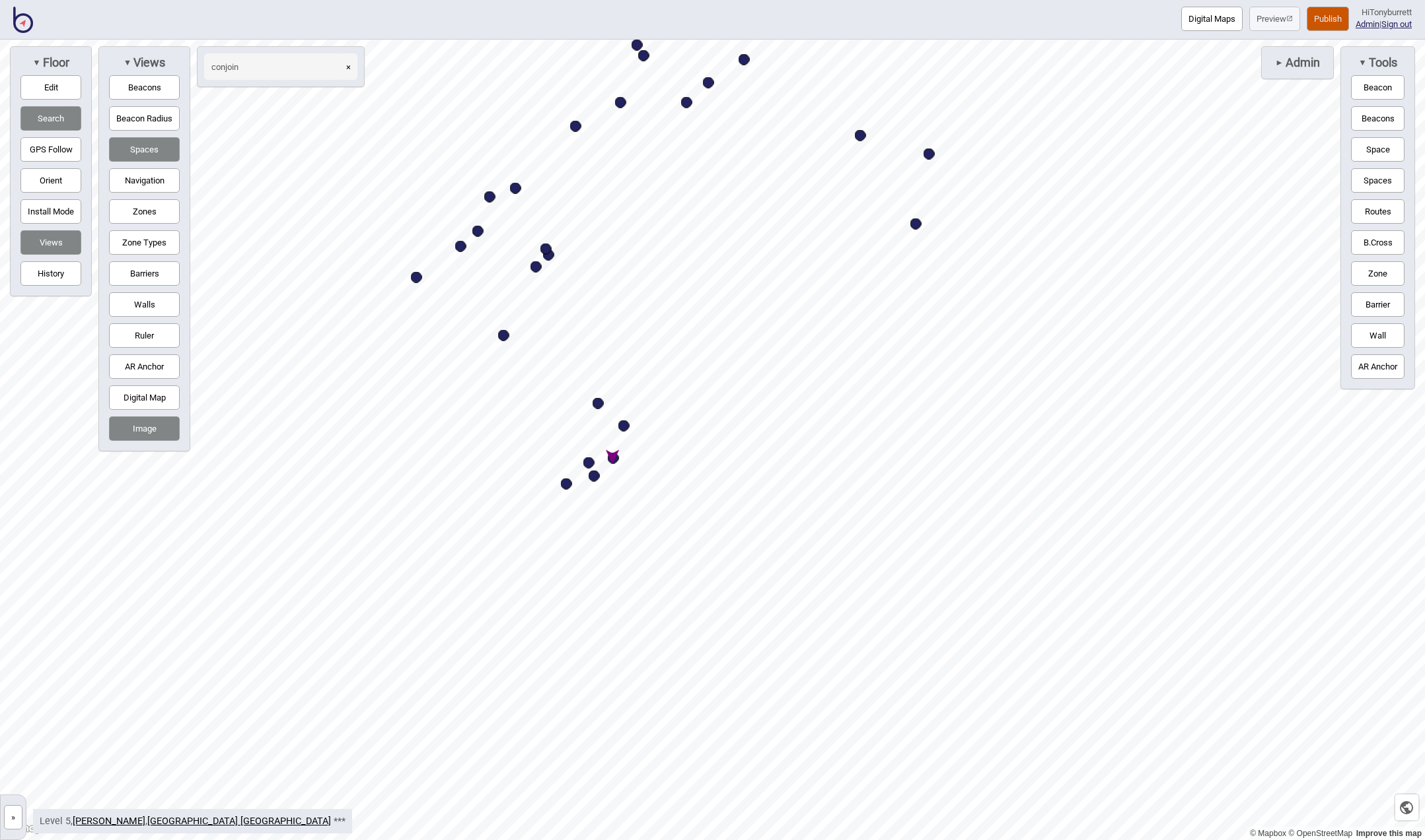
click at [614, 460] on div "Map marker" at bounding box center [613, 458] width 11 height 11
select select "Offices"
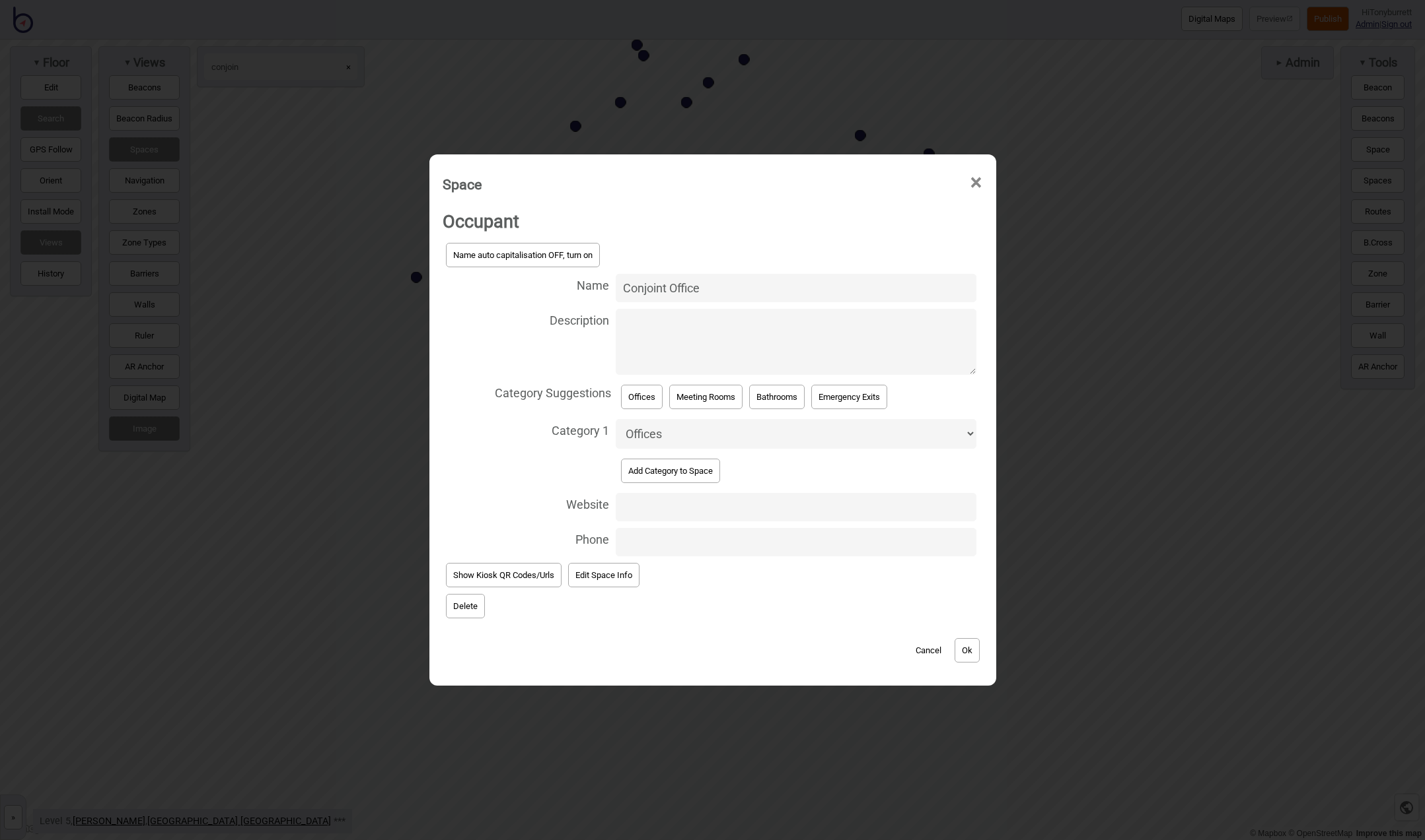
click at [472, 605] on button "Delete" at bounding box center [465, 606] width 39 height 24
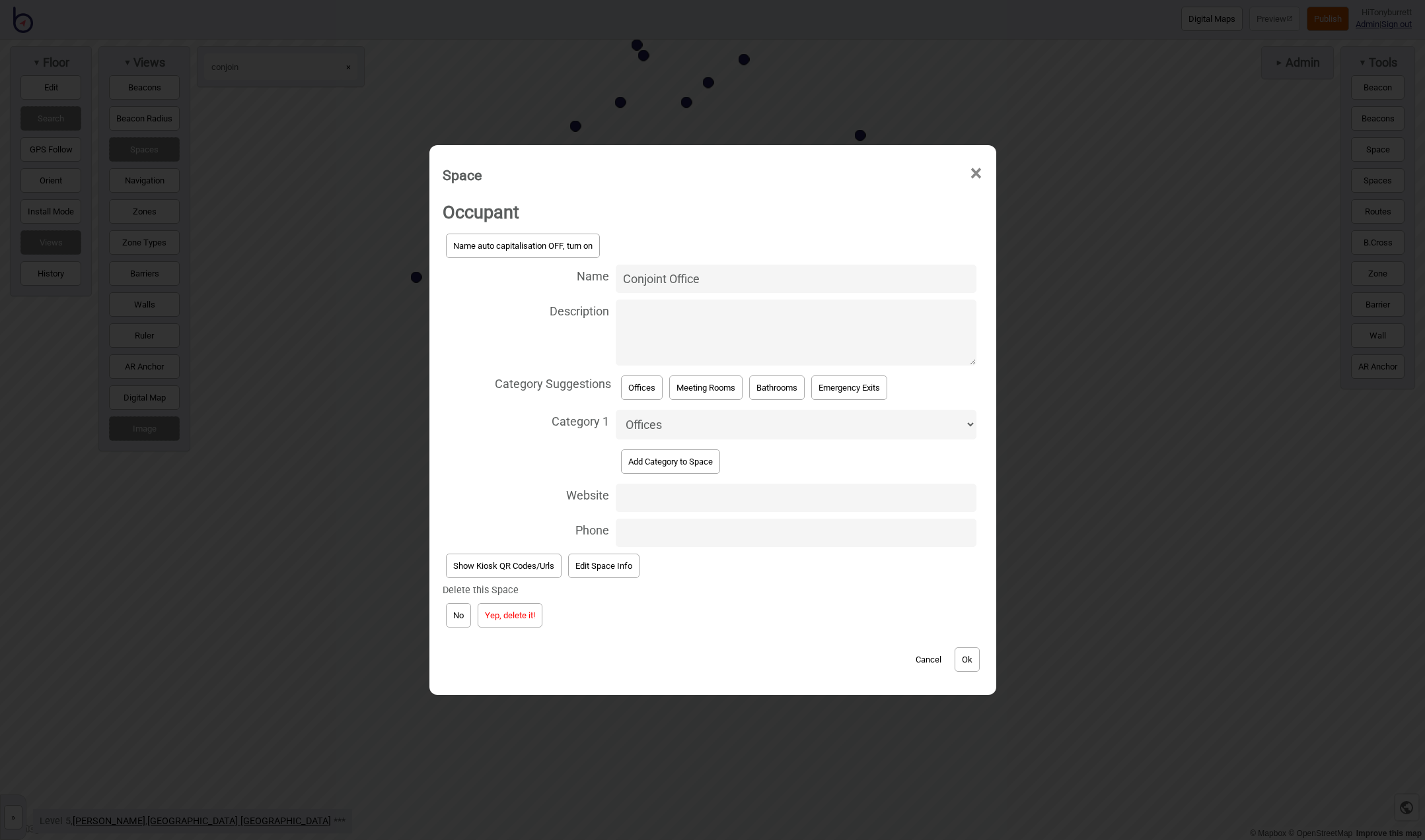
click at [503, 611] on button "Yep, delete it!" at bounding box center [509, 615] width 64 height 24
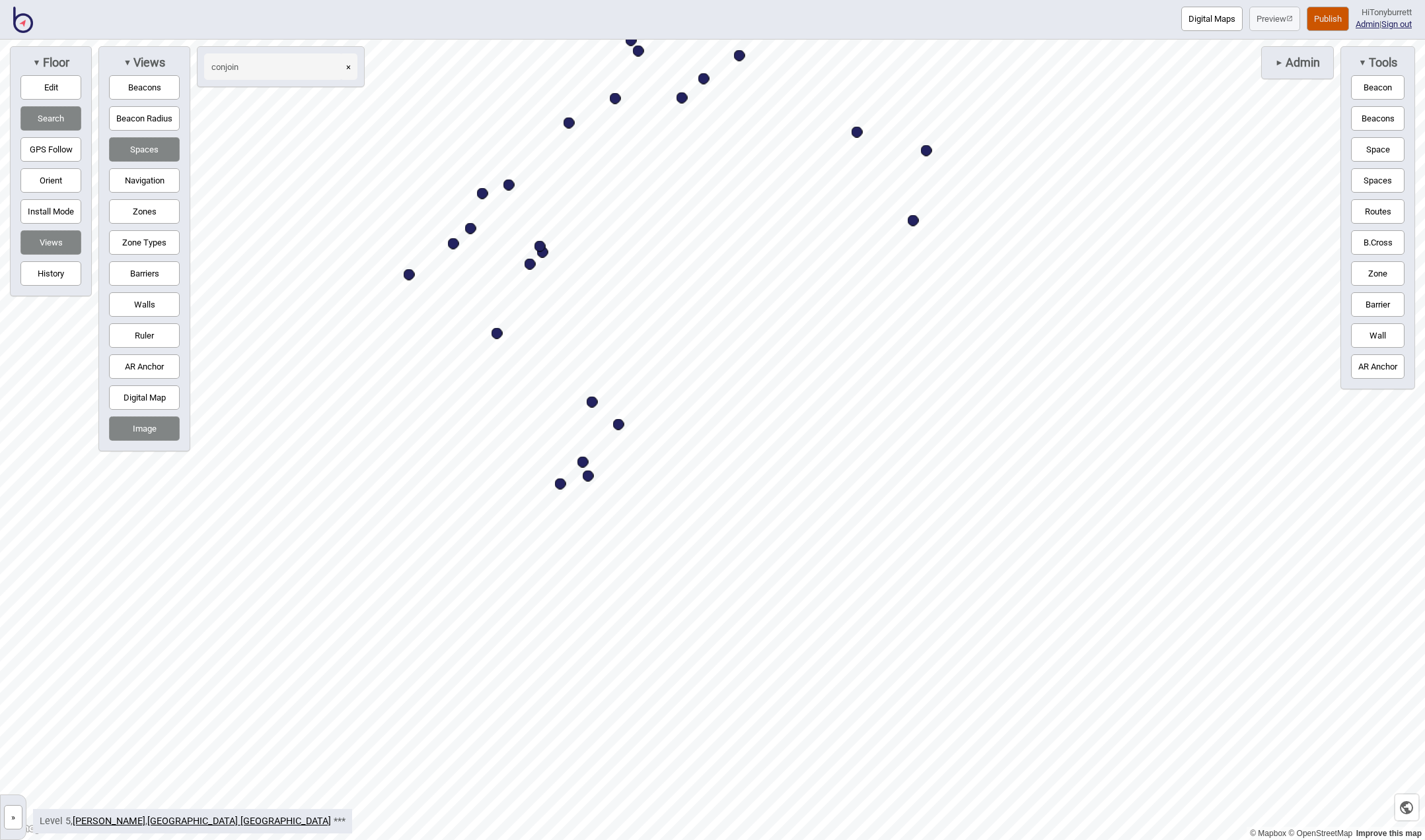
click at [11, 810] on button "»" at bounding box center [13, 817] width 18 height 24
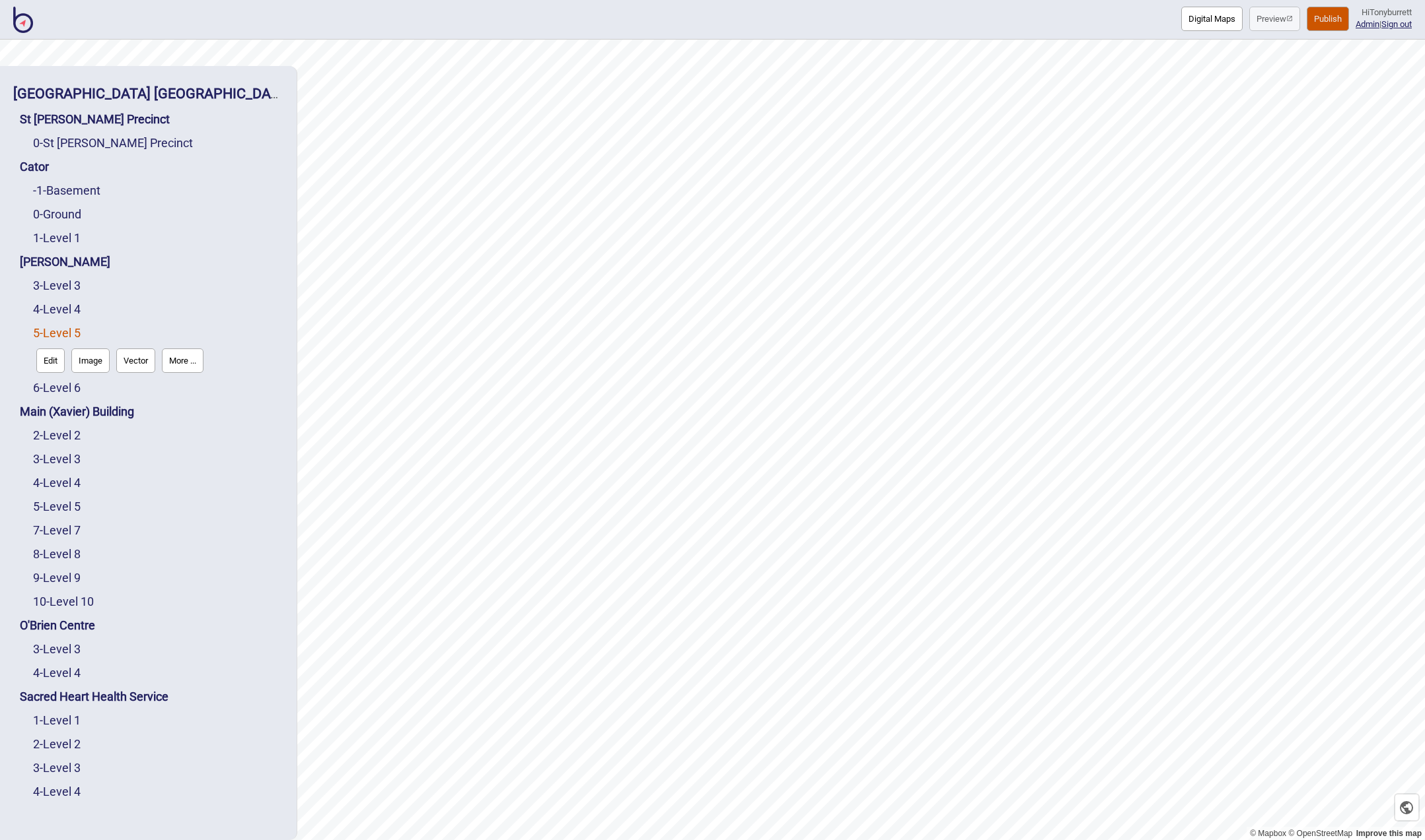
click at [64, 277] on div "3 - Level 3" at bounding box center [157, 286] width 250 height 23
click at [62, 286] on link "3 - Level 3" at bounding box center [56, 285] width 48 height 14
click at [48, 311] on button "Edit" at bounding box center [50, 313] width 28 height 24
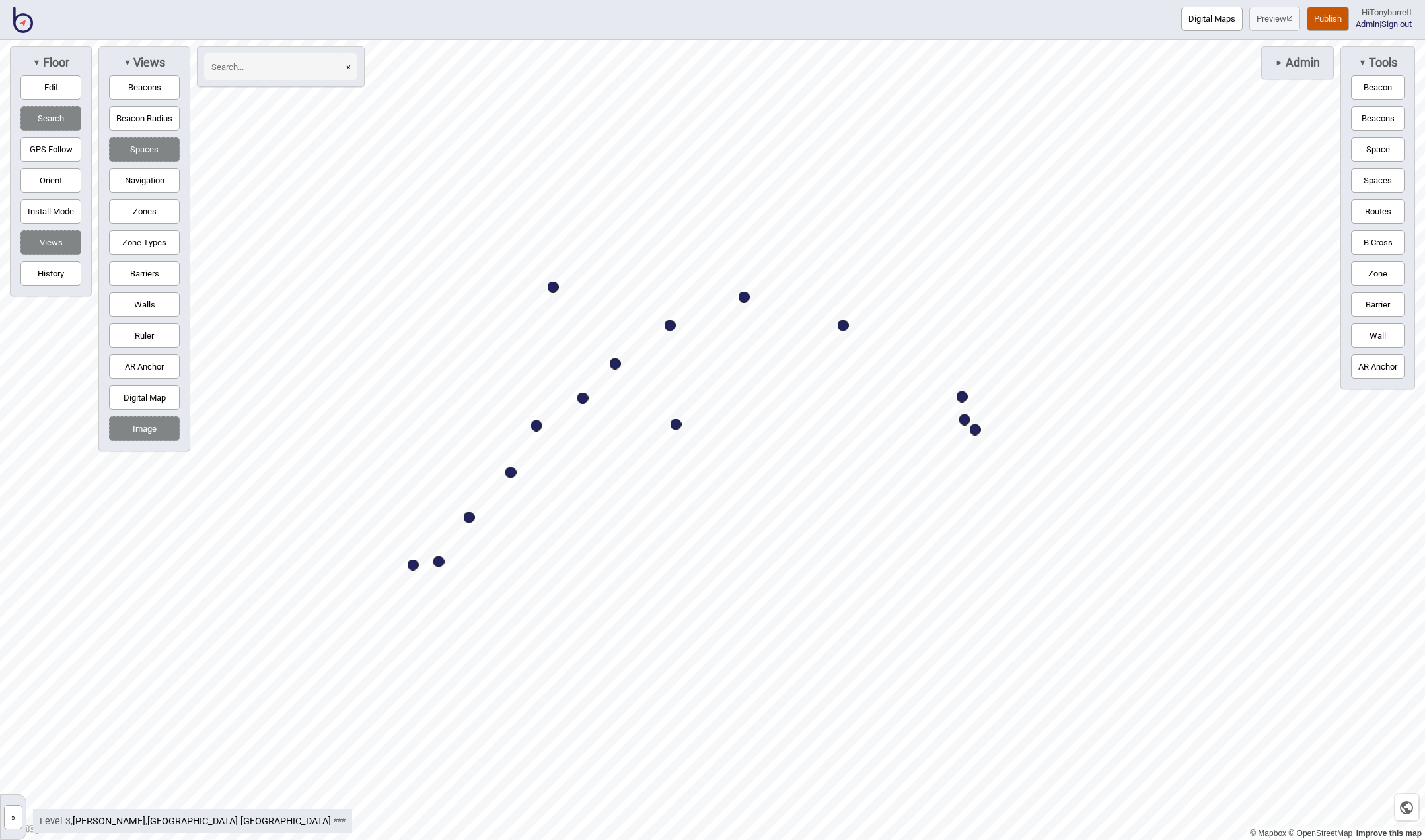
click at [552, 288] on div "Map marker" at bounding box center [553, 287] width 11 height 11
select select "Entrances and Exits"
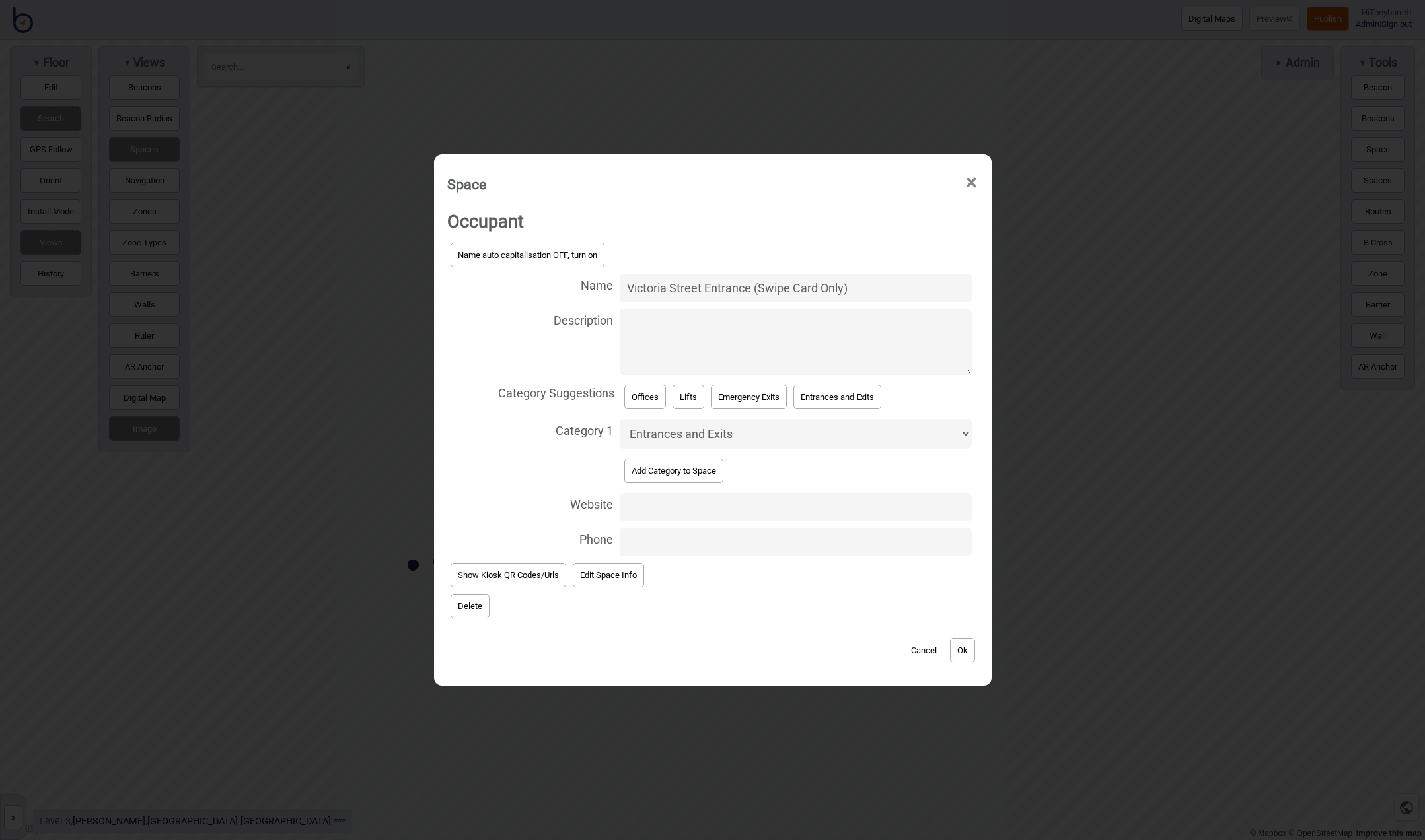
type input "Victoria Street Entrance (Swipe Card Only)"
click at [710, 338] on textarea "Description" at bounding box center [795, 342] width 352 height 66
type textarea "Staff only"
click at [953, 639] on button "Ok" at bounding box center [963, 650] width 25 height 24
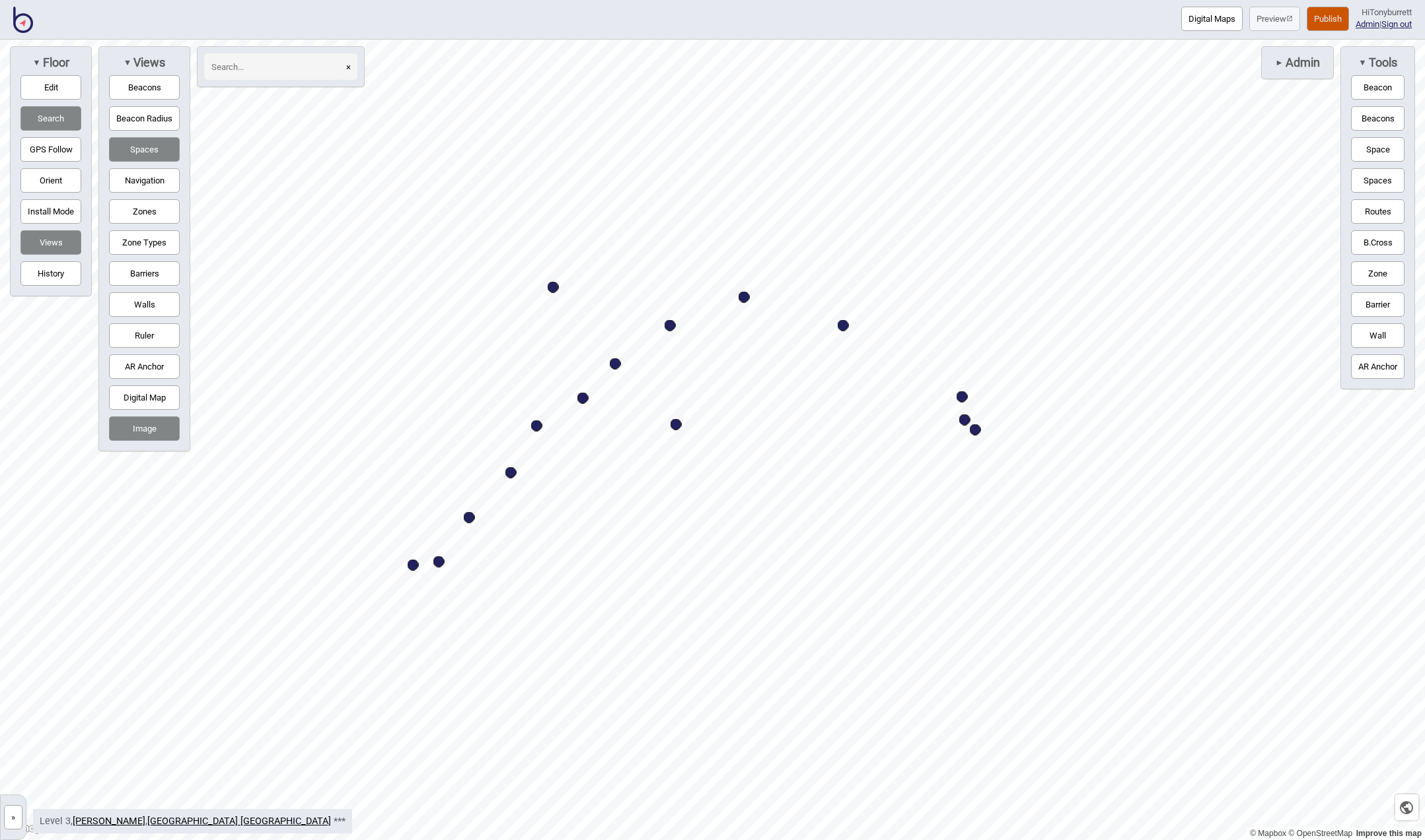
click at [17, 814] on button "»" at bounding box center [13, 817] width 18 height 24
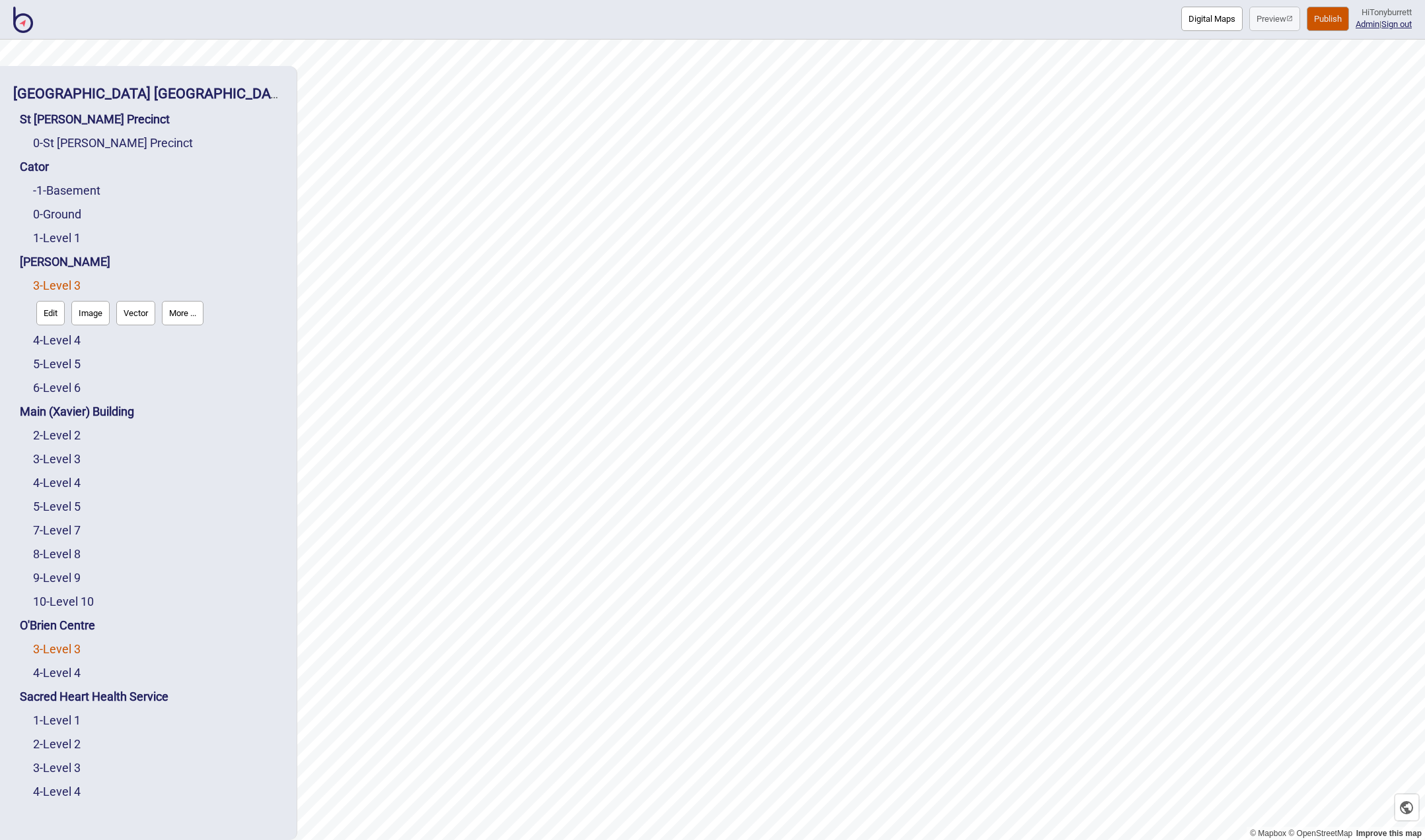
click at [59, 649] on link "3 - Level 3" at bounding box center [56, 649] width 48 height 14
click at [46, 649] on button "Edit" at bounding box center [50, 645] width 28 height 24
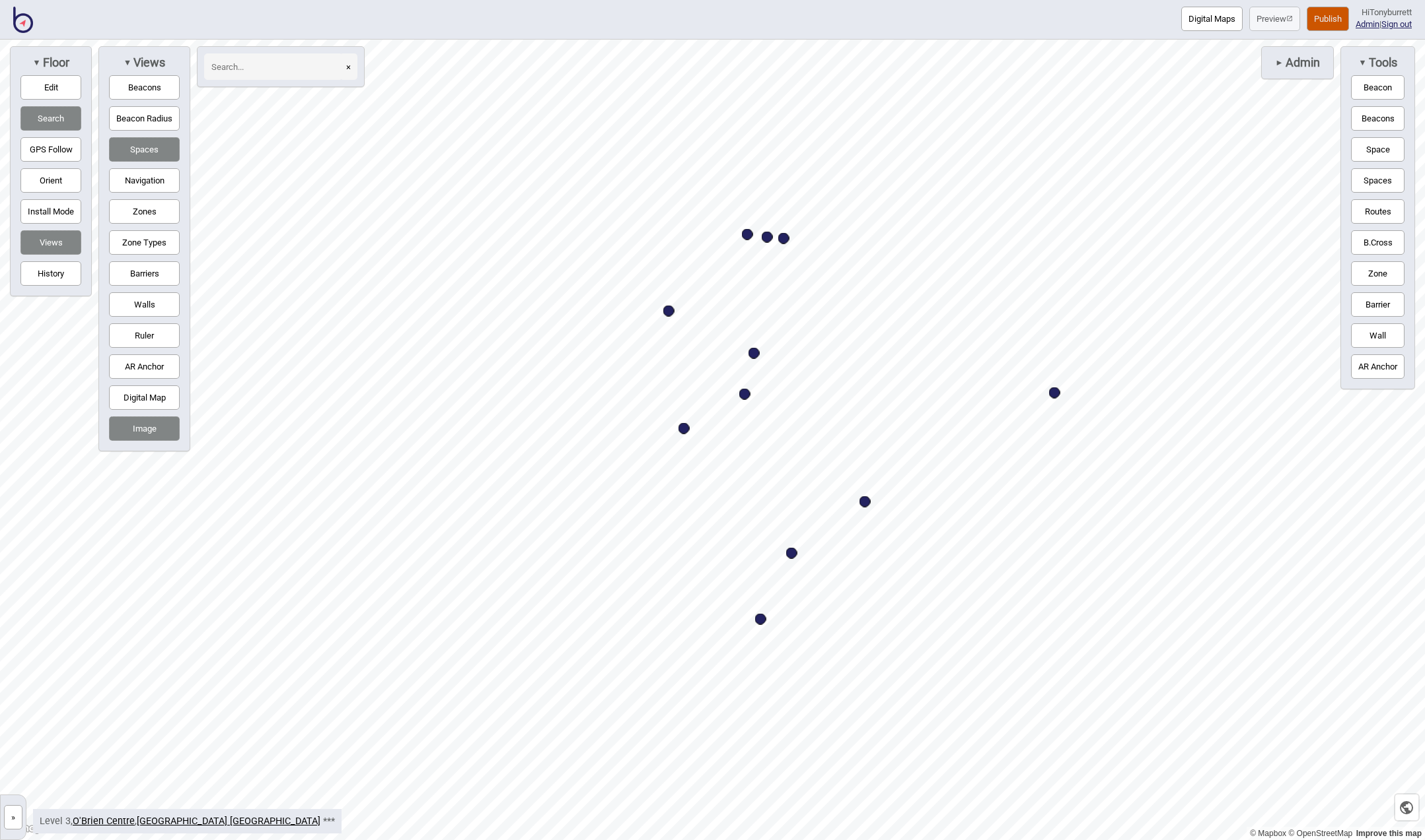
click at [1379, 149] on button "Space" at bounding box center [1377, 149] width 54 height 24
click at [140, 271] on button "Barriers" at bounding box center [144, 273] width 71 height 24
click at [150, 184] on button "Navigation" at bounding box center [144, 180] width 71 height 24
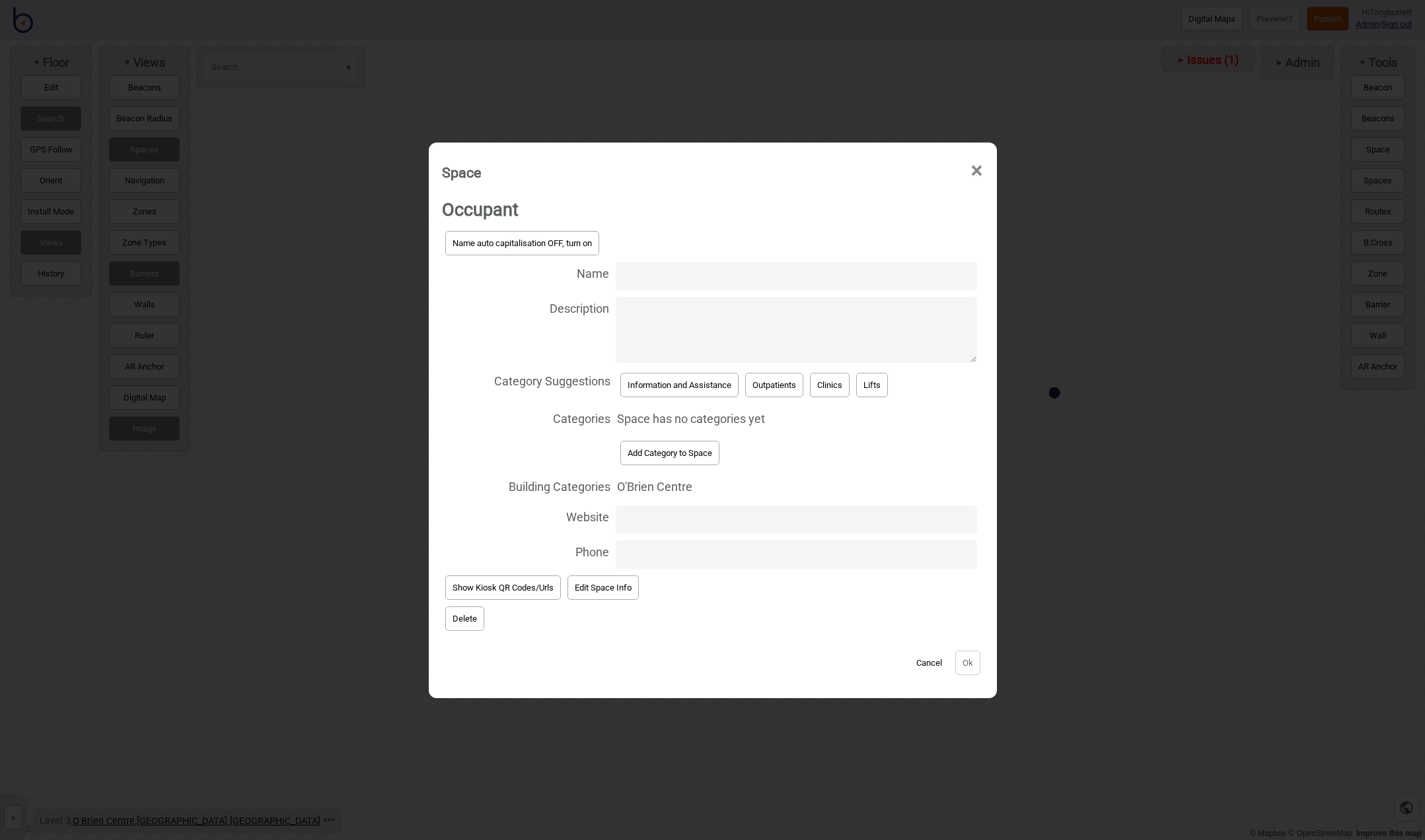
paste input "Entrance to O'Brien Centre meeting rooms 3.1, 3.2, 3.3"
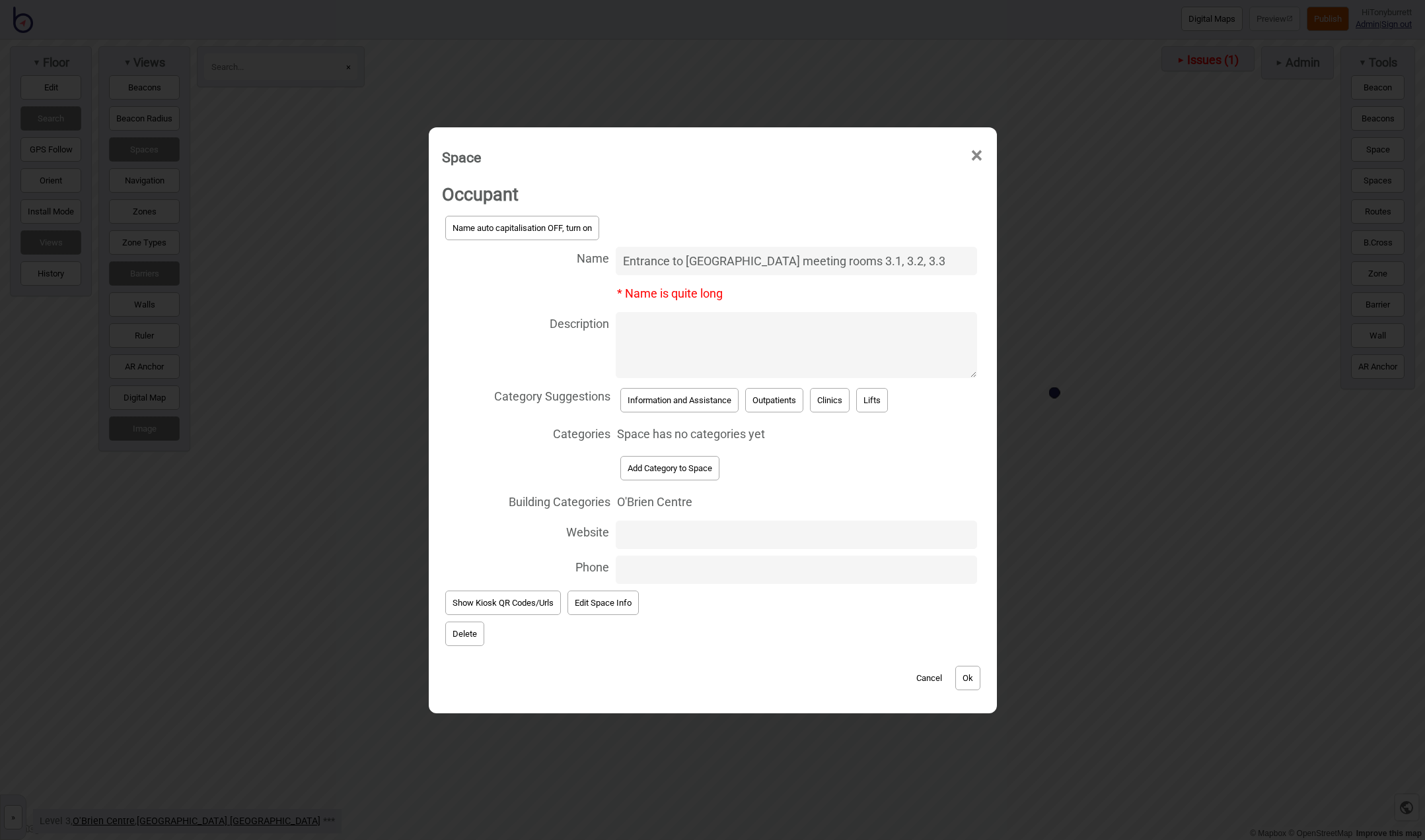
type input "Entrance to O'Brien Centre meeting rooms 3.1, 3.2, 3.3"
click at [652, 466] on button "Add Category to Space" at bounding box center [670, 468] width 99 height 24
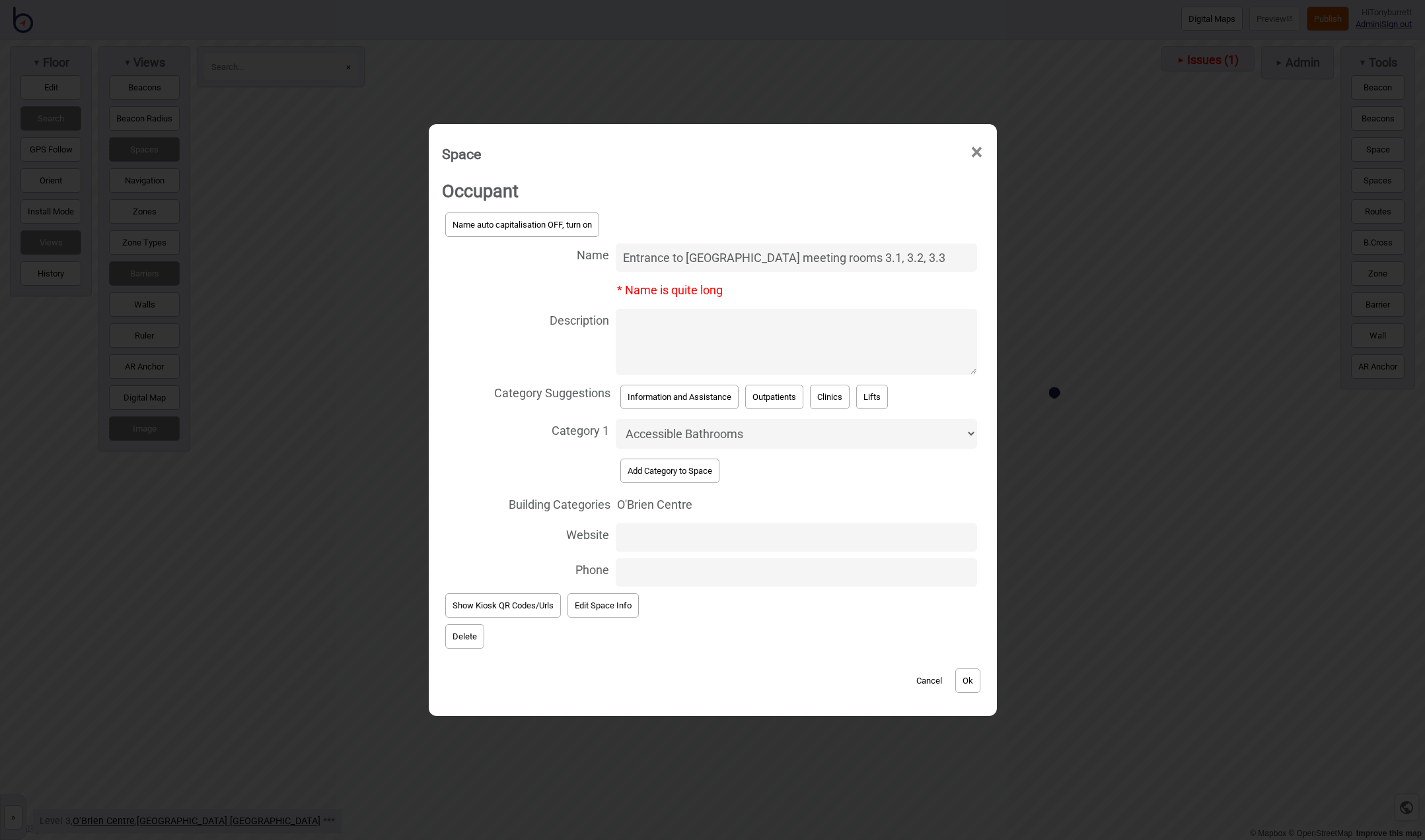
select select "Meeting Rooms"
click at [963, 684] on button "Ok" at bounding box center [968, 680] width 25 height 24
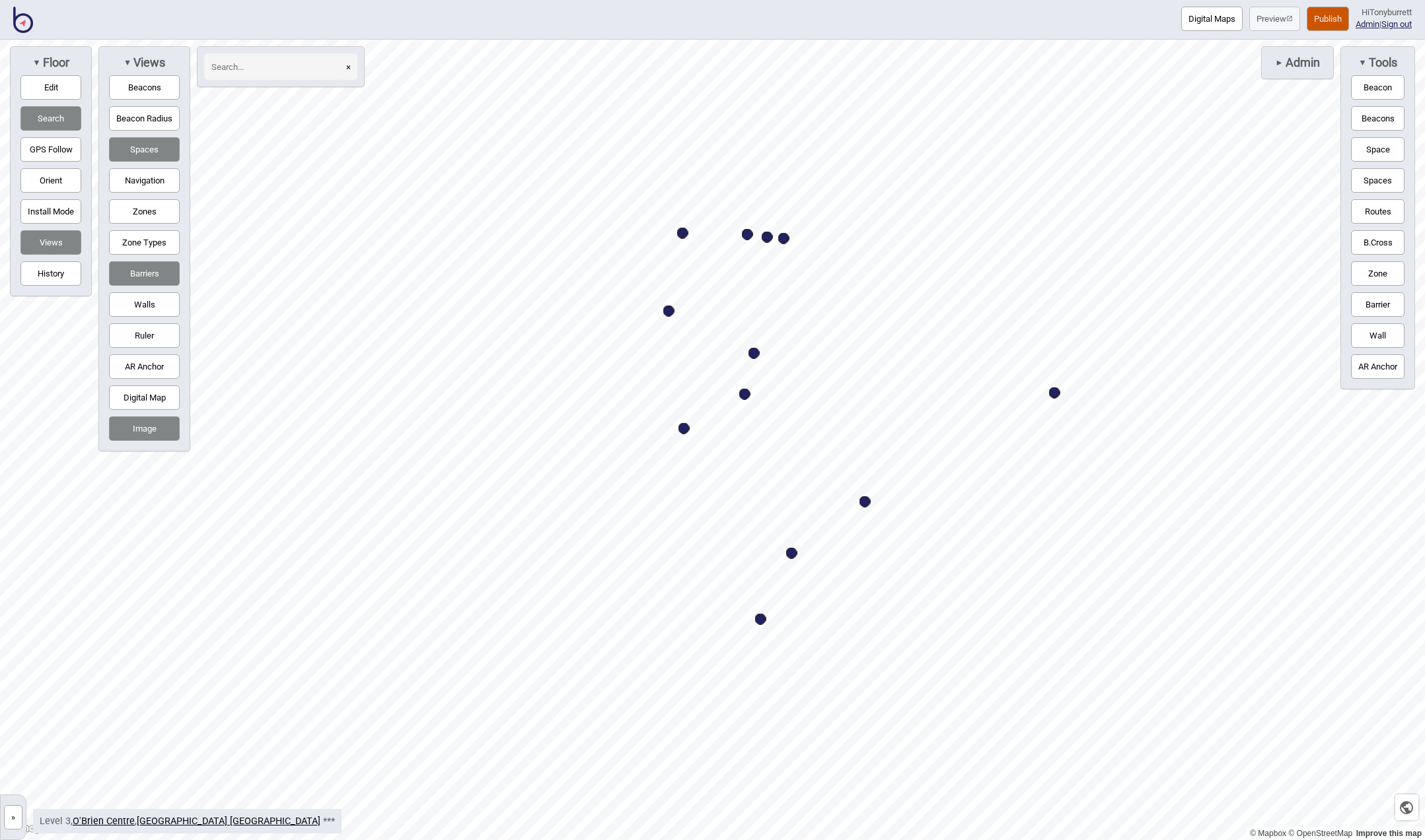
click at [5, 814] on button "»" at bounding box center [13, 817] width 18 height 24
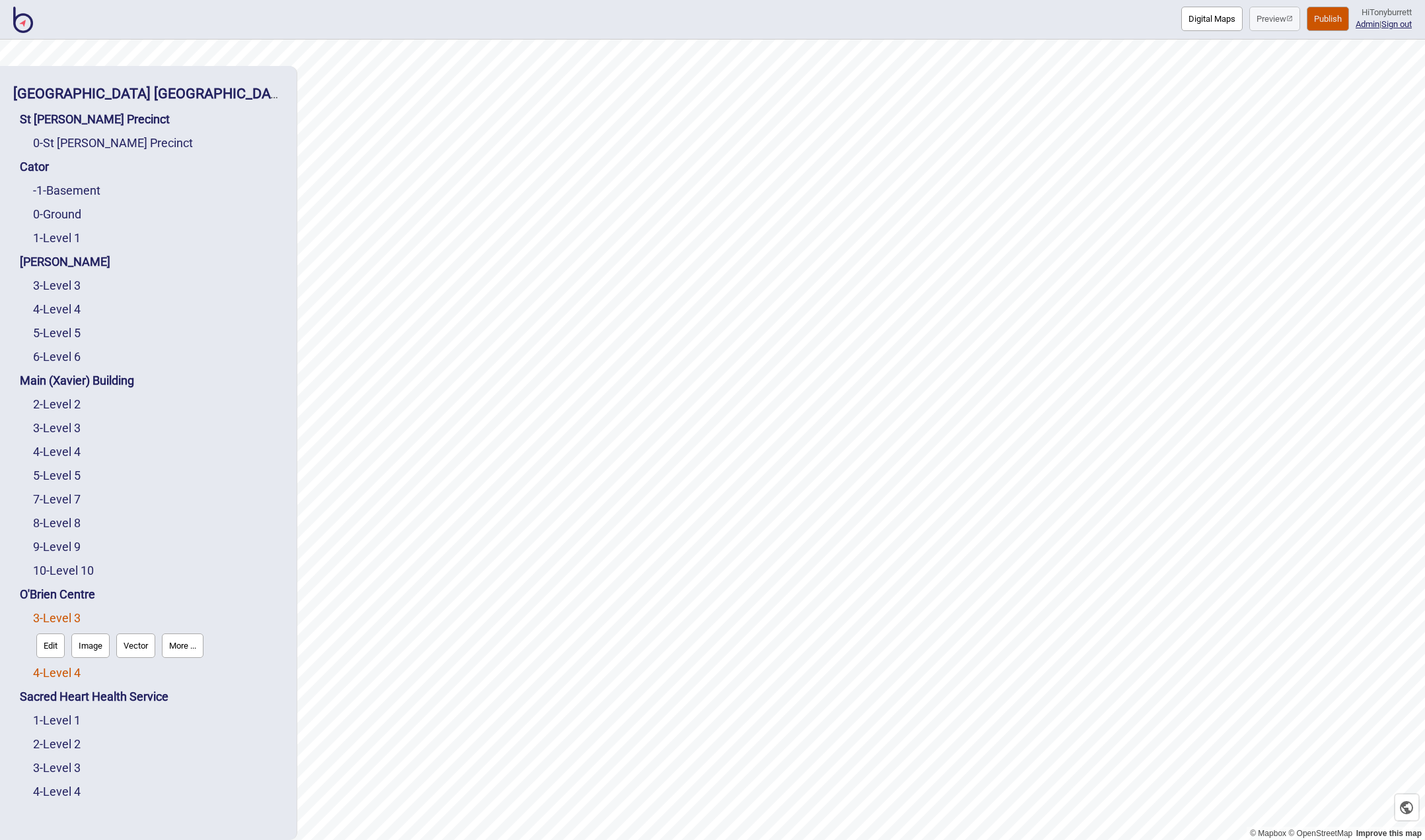
click at [68, 674] on link "4 - Level 4" at bounding box center [56, 673] width 48 height 14
click at [64, 673] on button "Edit" at bounding box center [50, 669] width 28 height 24
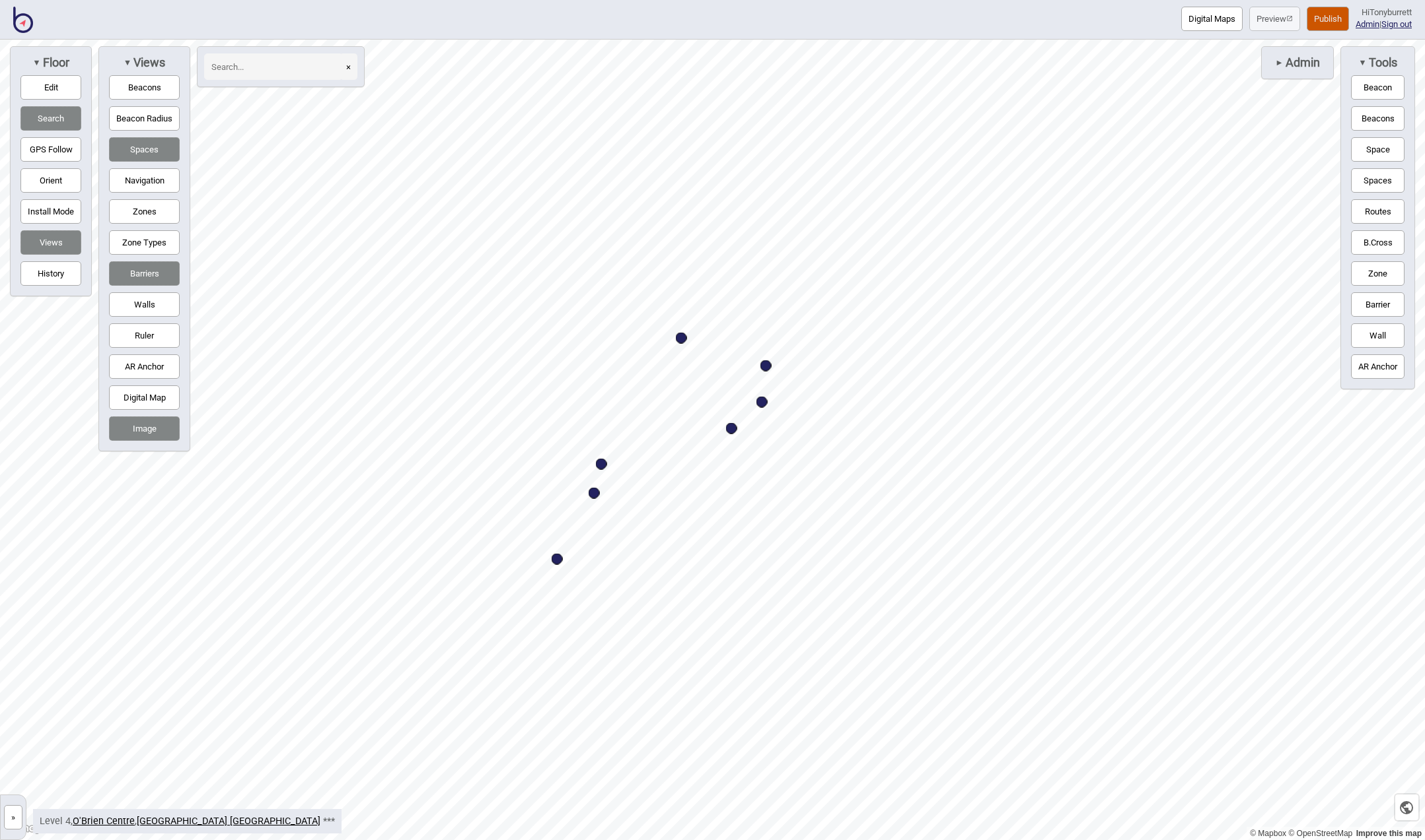
click at [143, 272] on button "Barriers" at bounding box center [144, 273] width 71 height 24
click at [132, 264] on button "Barriers" at bounding box center [144, 273] width 71 height 24
click at [145, 395] on button "Digital Map" at bounding box center [144, 397] width 71 height 24
click at [140, 179] on button "Navigation" at bounding box center [144, 180] width 71 height 24
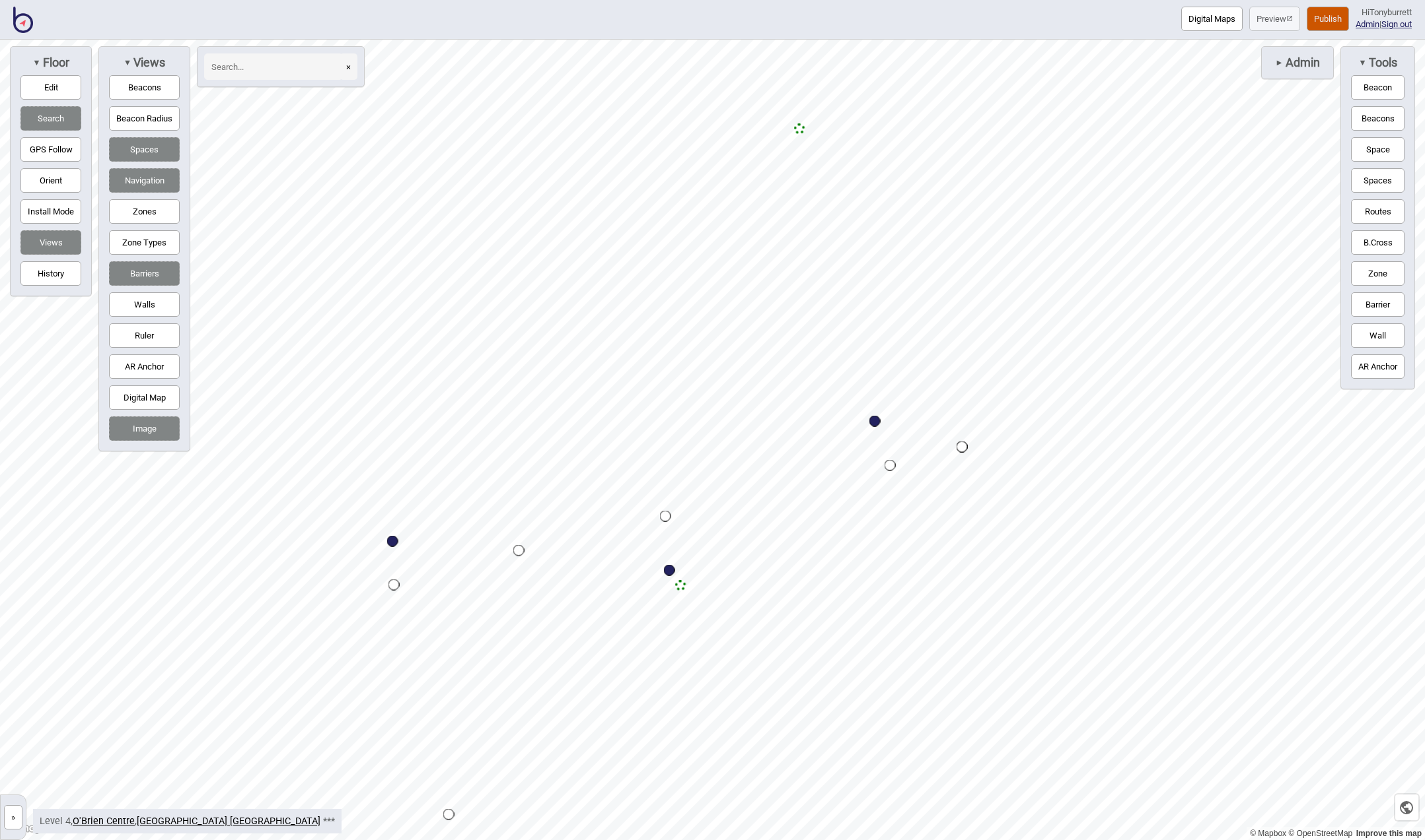
click at [1377, 211] on button "Routes" at bounding box center [1377, 211] width 54 height 24
click at [66, 88] on button "Edit" at bounding box center [50, 87] width 61 height 24
drag, startPoint x: 961, startPoint y: 445, endPoint x: 1009, endPoint y: 440, distance: 48.3
drag, startPoint x: 1014, startPoint y: 435, endPoint x: 1010, endPoint y: 425, distance: 10.8
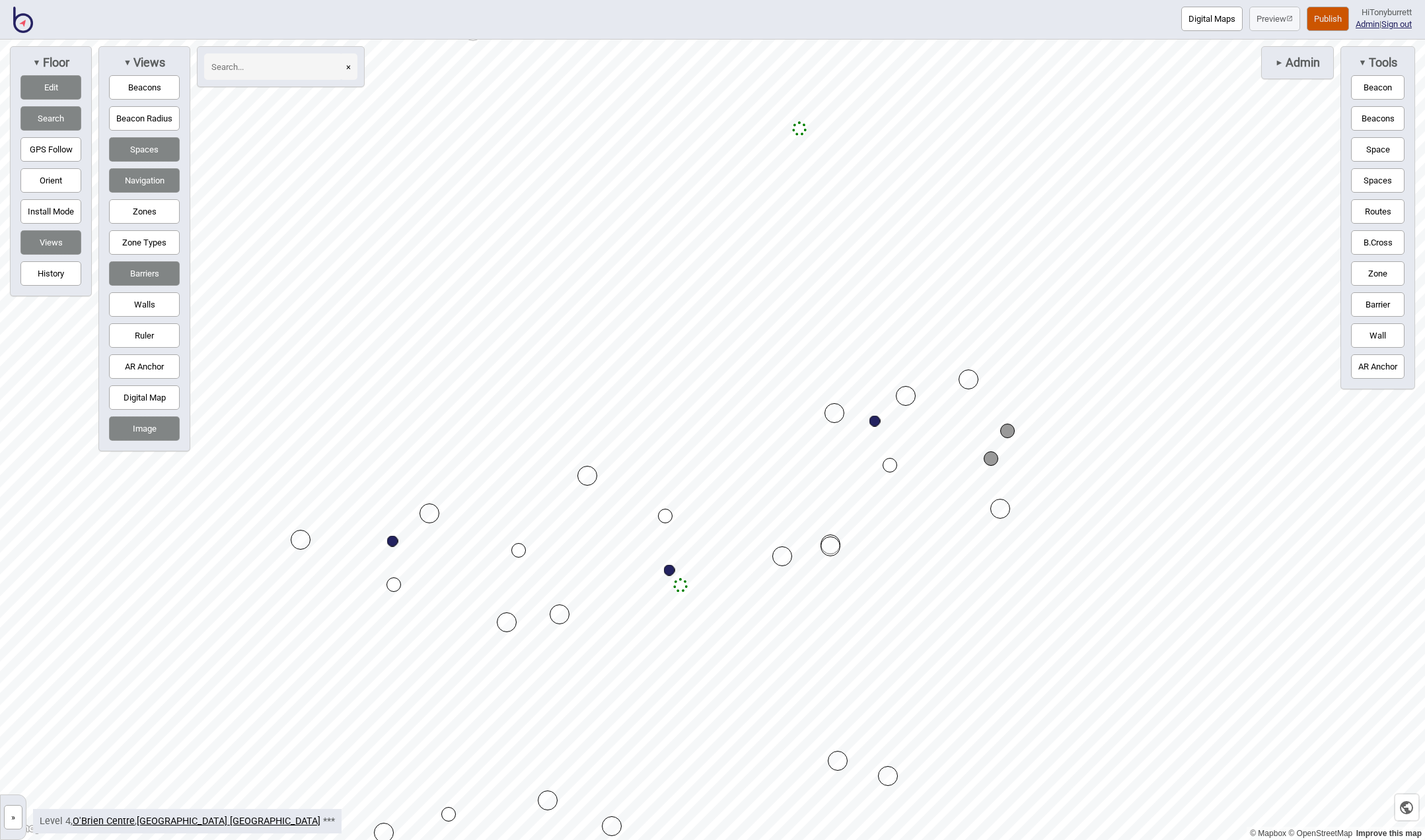
click at [991, 456] on div "Map marker" at bounding box center [990, 458] width 14 height 14
click at [989, 460] on div "Map marker" at bounding box center [990, 458] width 14 height 14
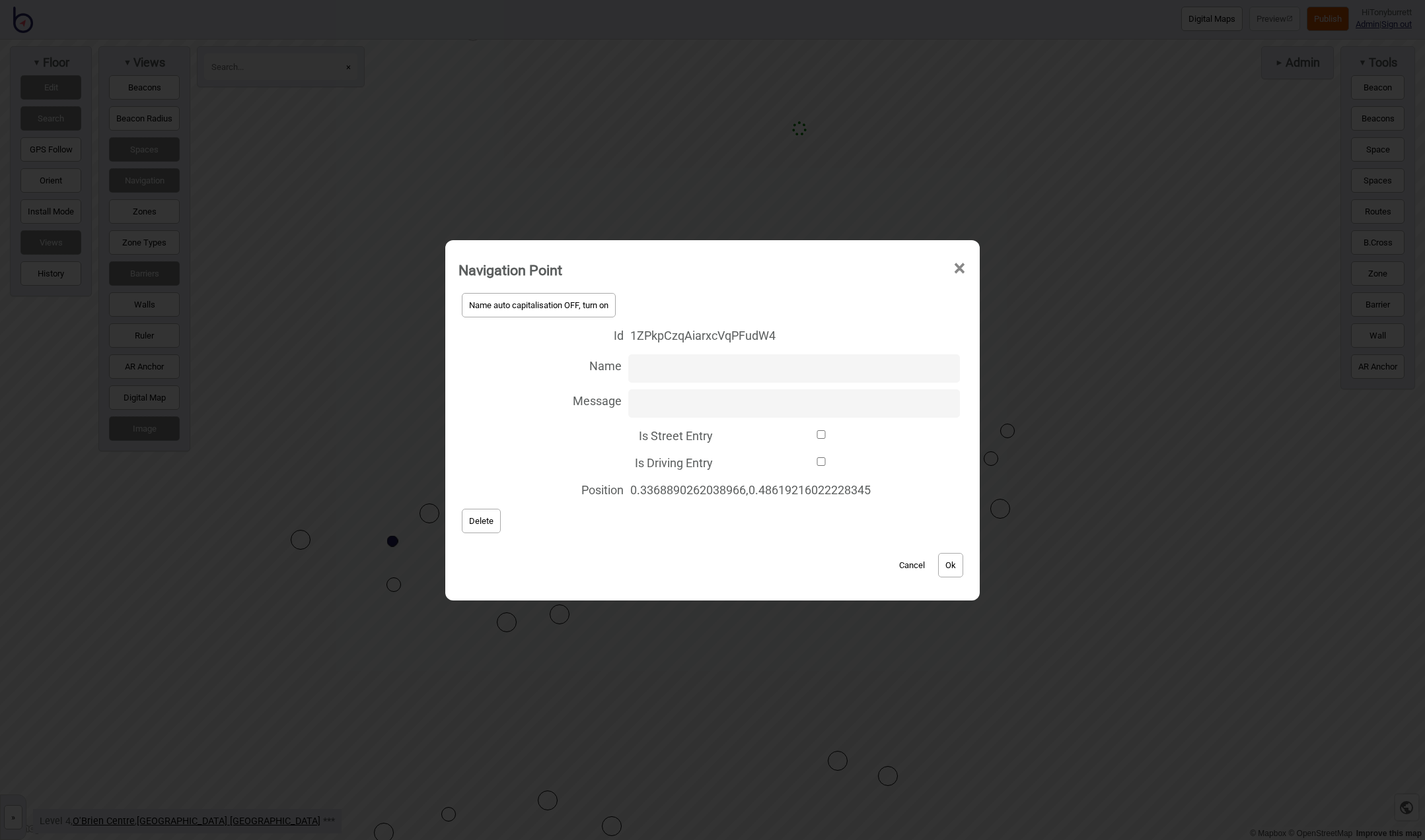
click at [476, 527] on button "Delete" at bounding box center [481, 521] width 39 height 24
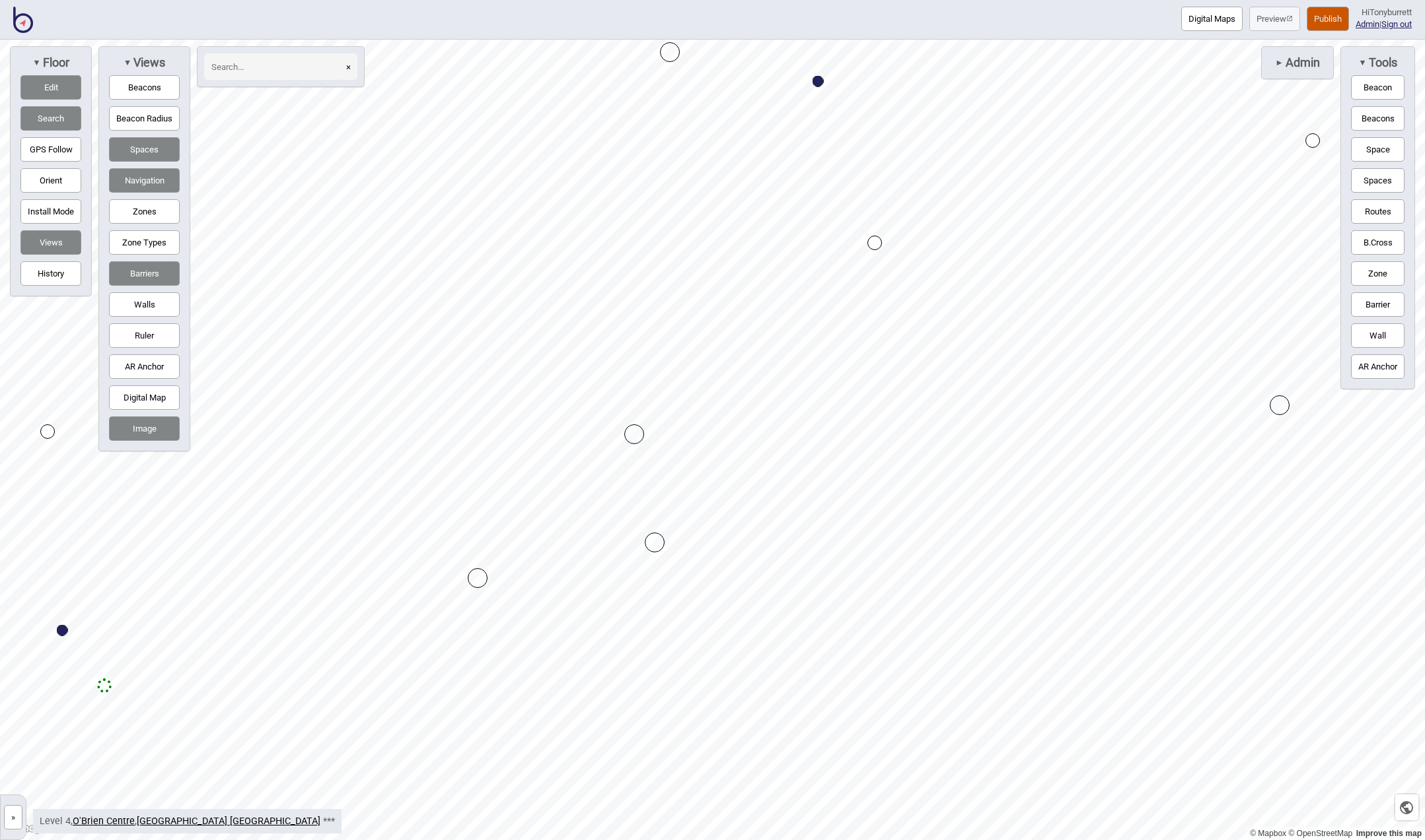
drag, startPoint x: 658, startPoint y: 529, endPoint x: 636, endPoint y: 428, distance: 103.4
drag, startPoint x: 656, startPoint y: 543, endPoint x: 661, endPoint y: 541, distance: 5.4
drag, startPoint x: 1035, startPoint y: 577, endPoint x: 984, endPoint y: 446, distance: 140.6
click at [141, 394] on button "Digital Map" at bounding box center [144, 397] width 71 height 24
click at [142, 399] on button "Digital Map" at bounding box center [144, 397] width 71 height 24
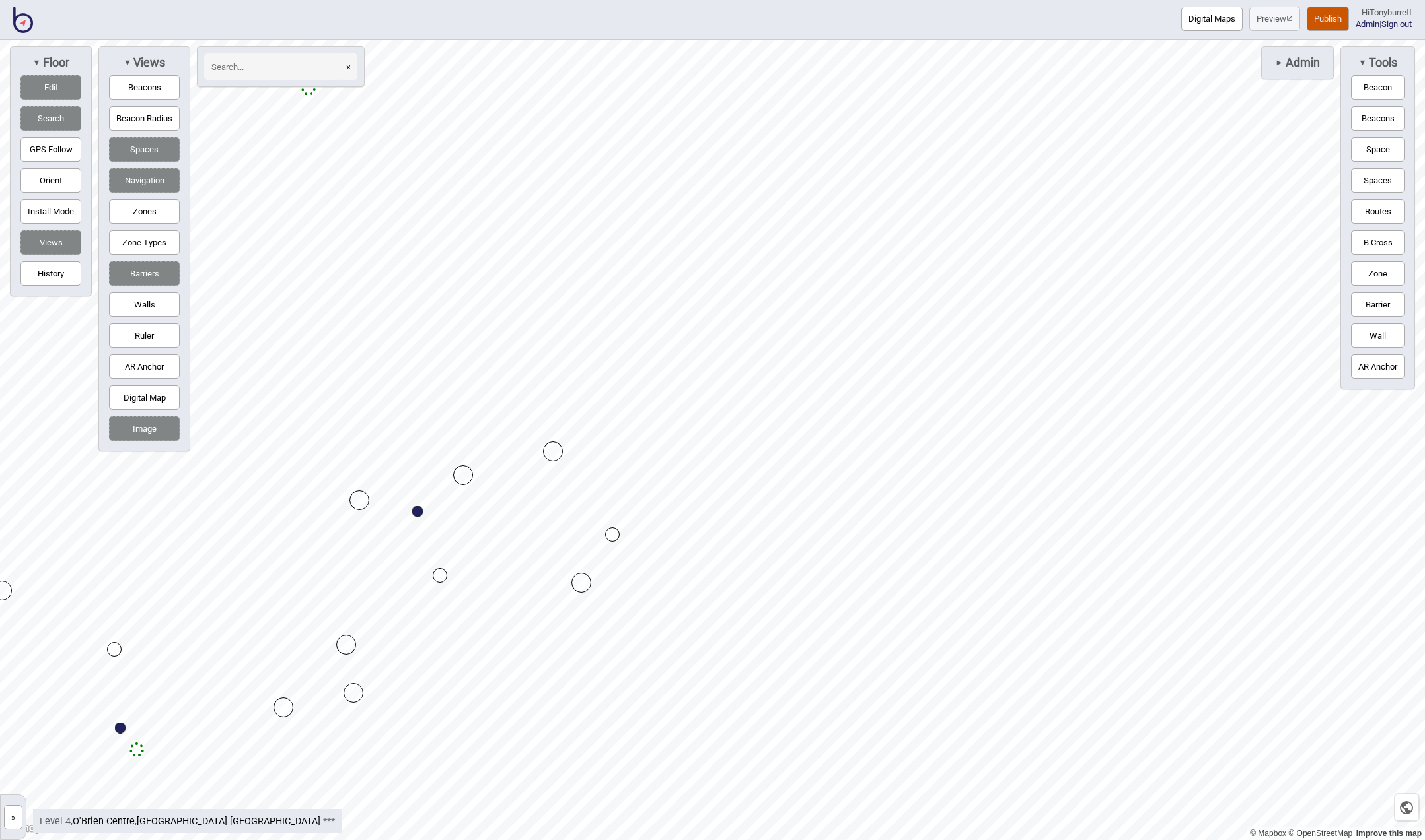
drag, startPoint x: 52, startPoint y: 86, endPoint x: 116, endPoint y: 94, distance: 64.5
click at [52, 86] on button "Edit" at bounding box center [50, 87] width 61 height 24
click at [1364, 144] on button "Space" at bounding box center [1377, 149] width 54 height 24
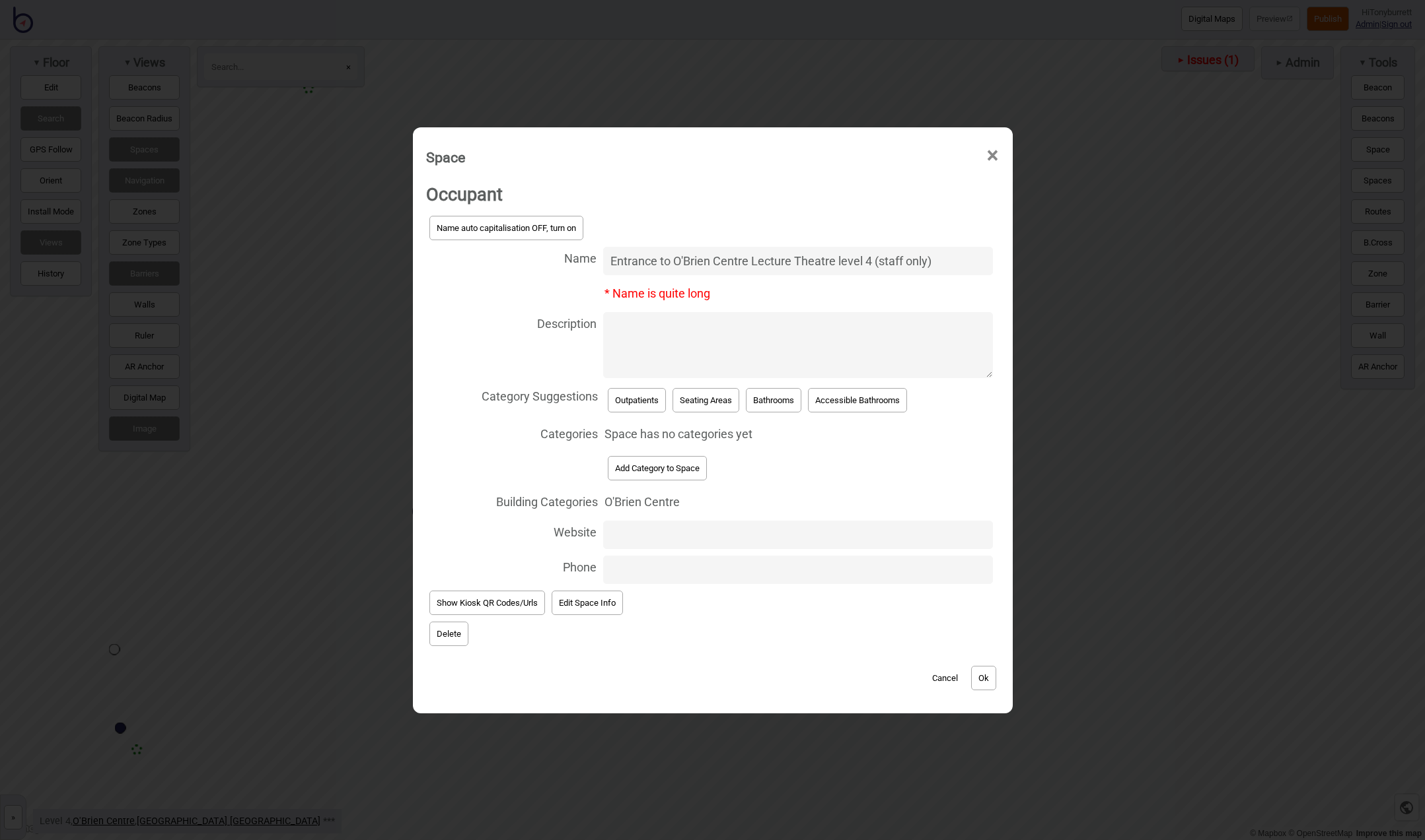
type input "Entrance to O'Brien Centre Lecture Theatre level 4 (staff only)"
click at [667, 461] on button "Add Category to Space" at bounding box center [657, 468] width 99 height 24
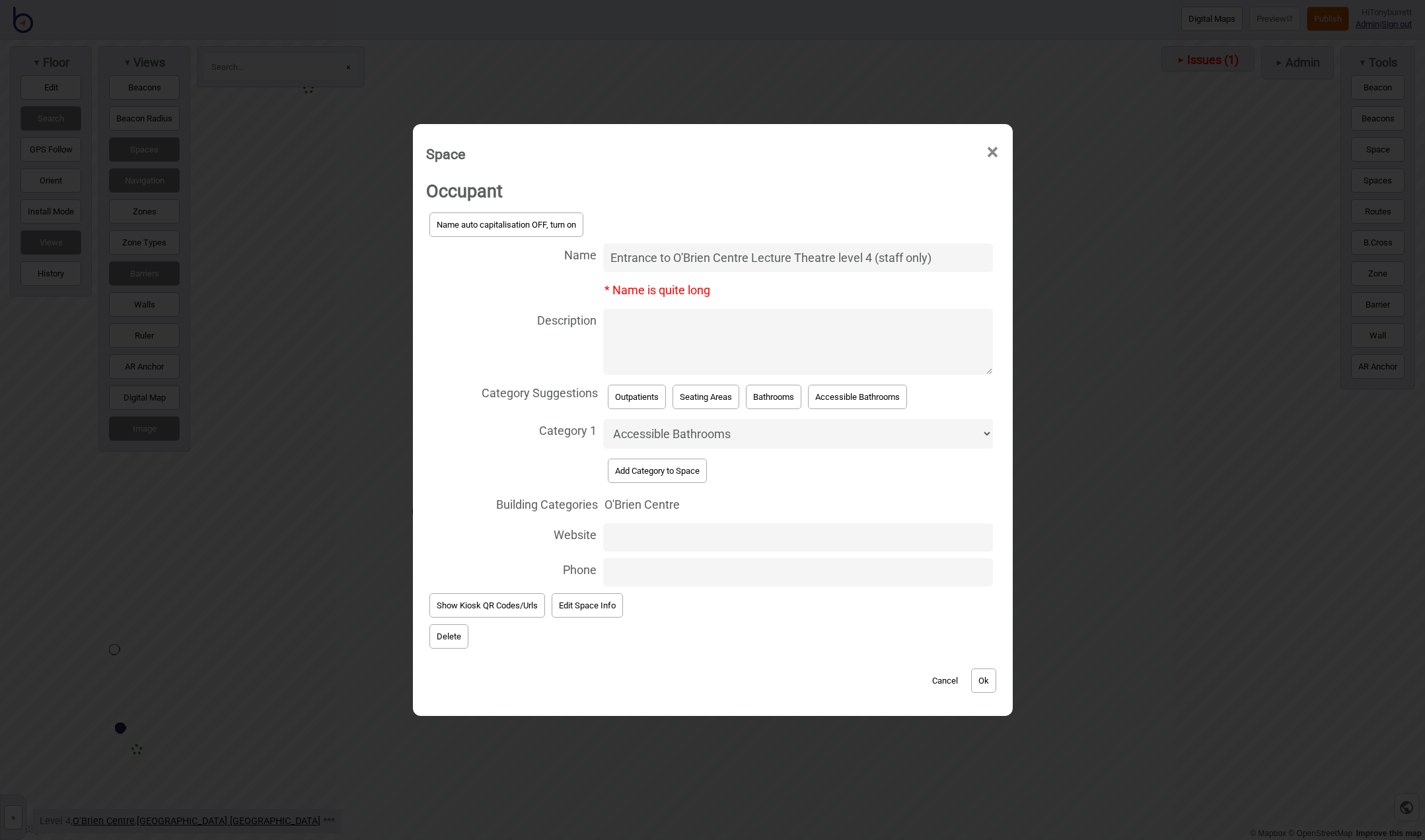
select select "Meeting Rooms"
click at [976, 679] on button "Ok" at bounding box center [983, 680] width 25 height 24
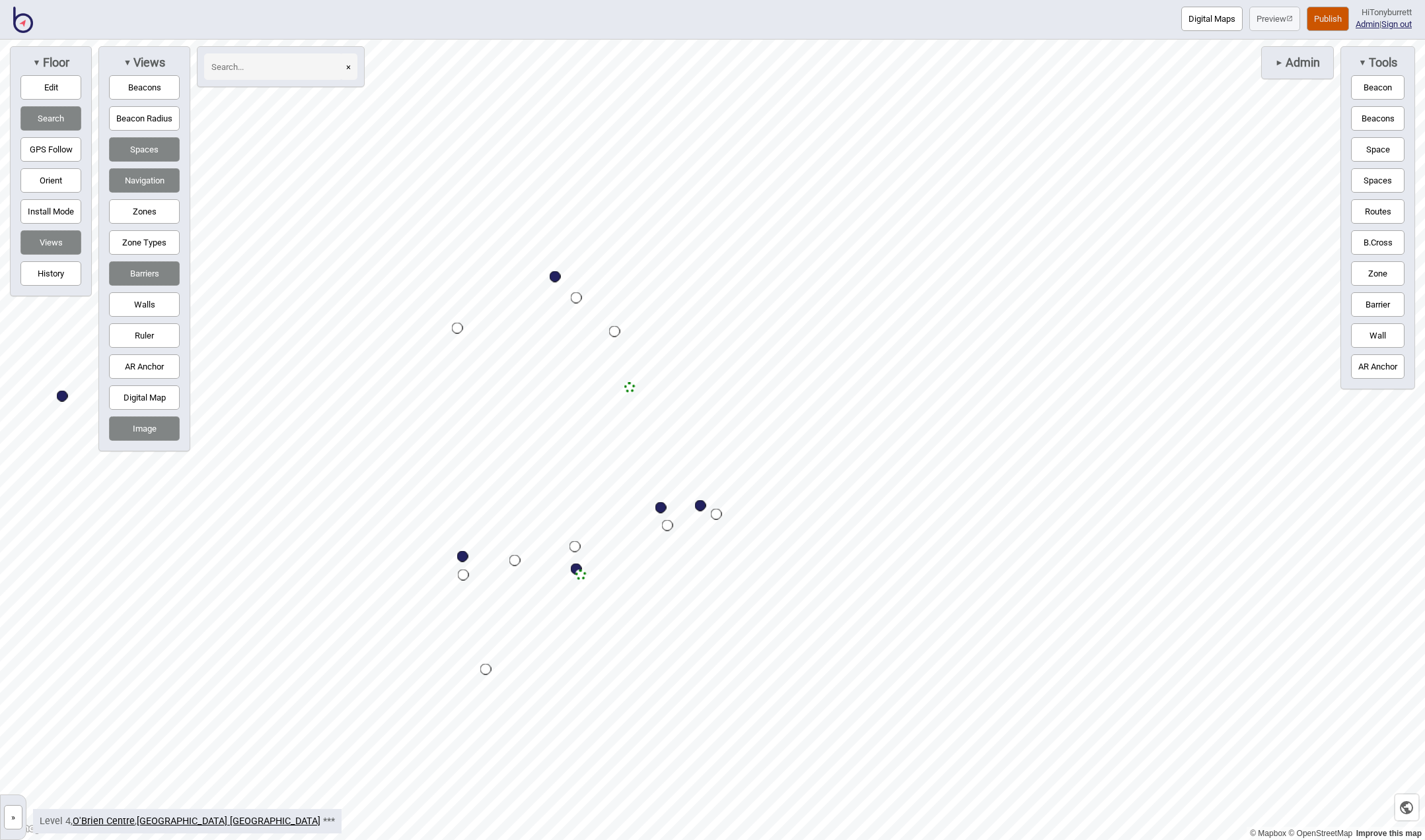
click at [1374, 148] on button "Space" at bounding box center [1377, 149] width 54 height 24
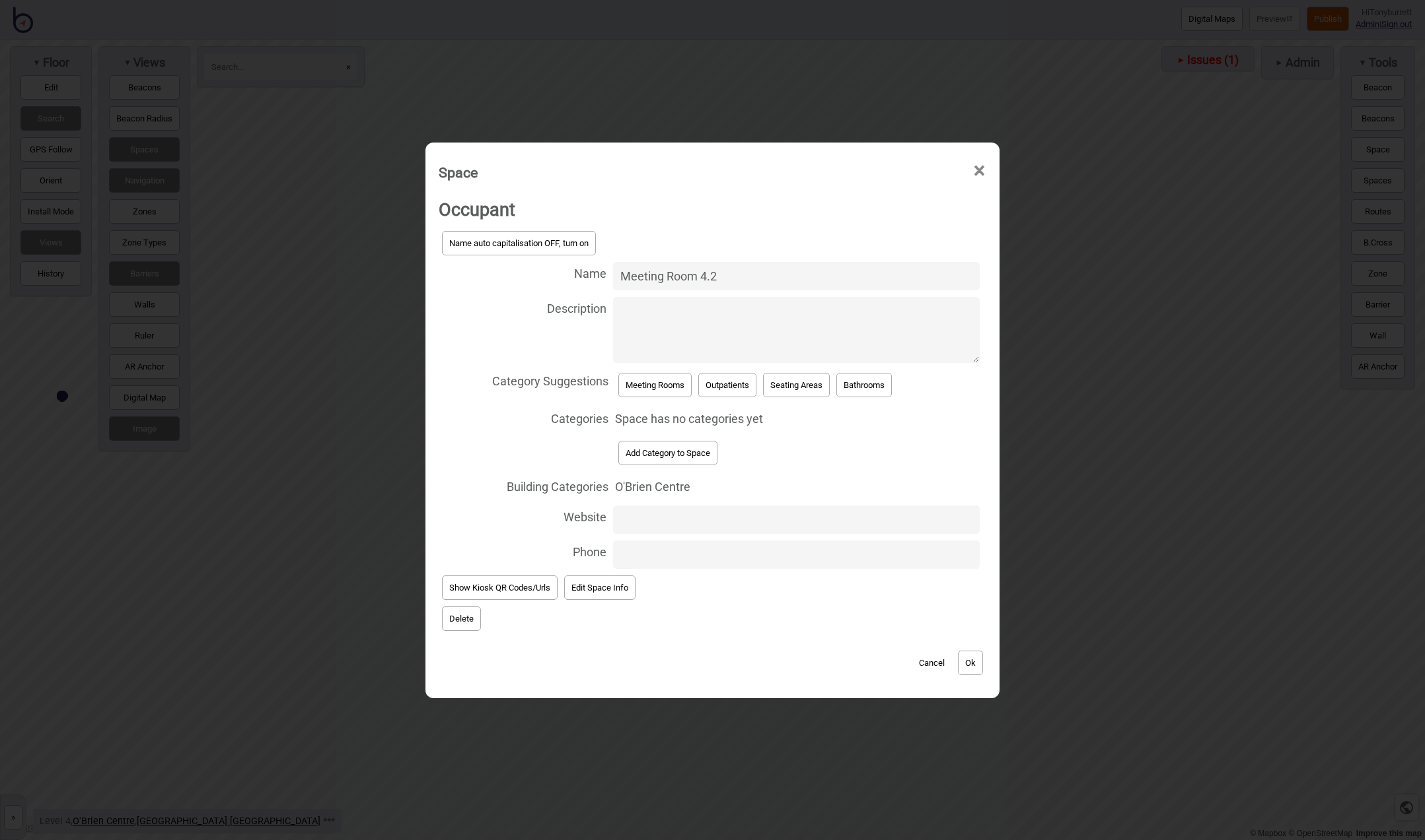
type input "Meeting Room 4.2"
click at [631, 387] on button "Meeting Rooms" at bounding box center [655, 384] width 74 height 24
select select "Meeting Rooms"
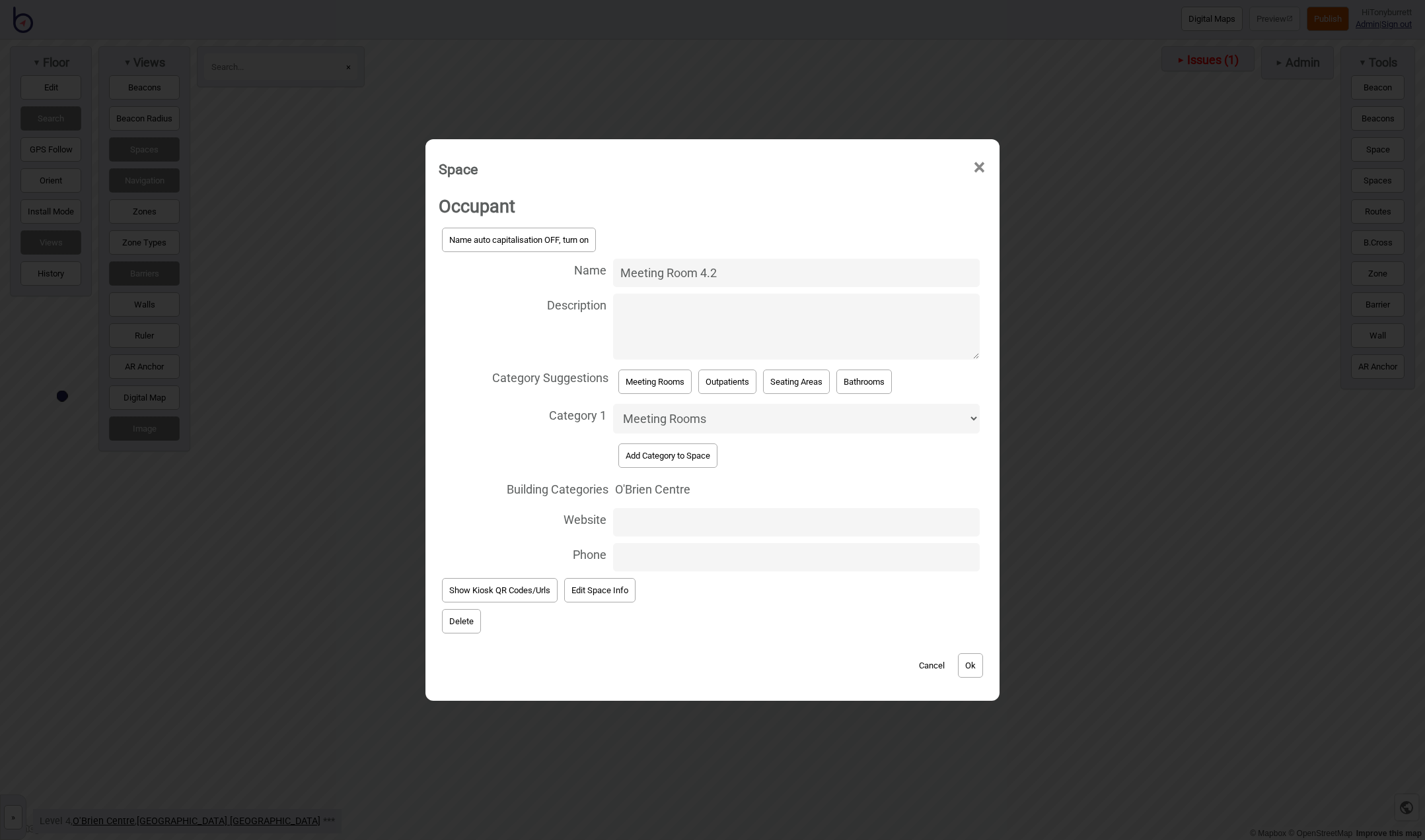
click at [968, 666] on button "Ok" at bounding box center [970, 665] width 25 height 24
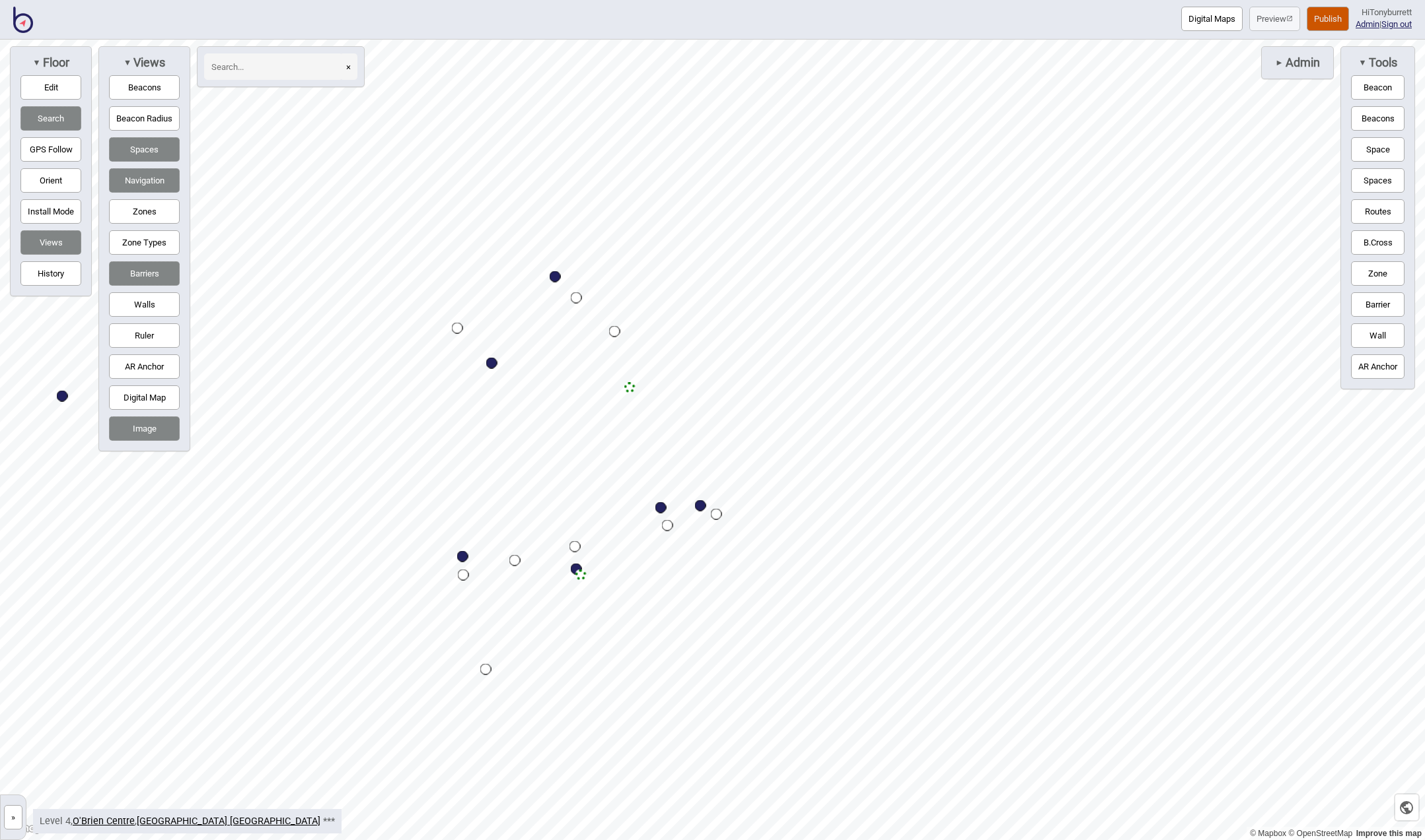
click at [1372, 152] on button "Space" at bounding box center [1377, 149] width 54 height 24
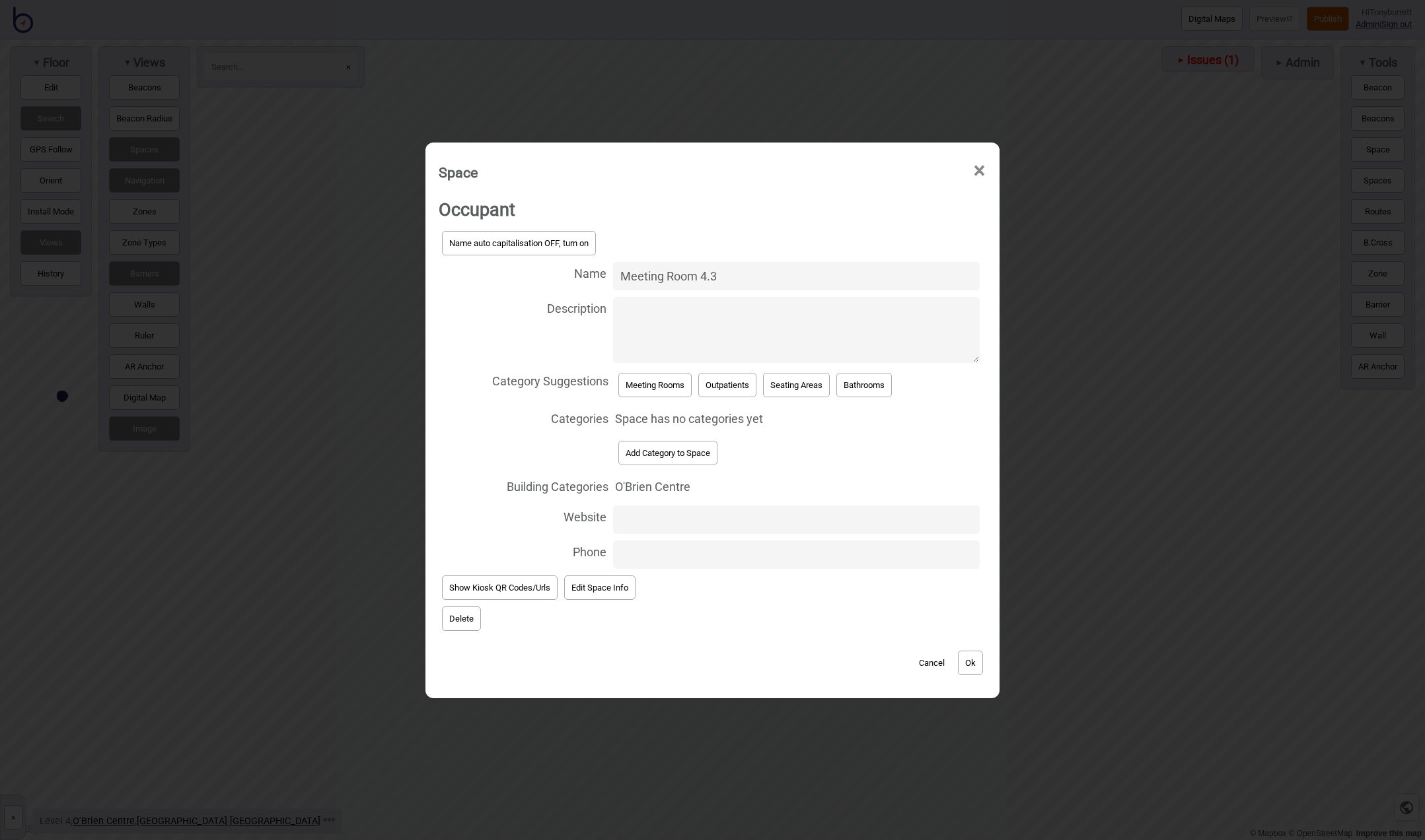
type input "Meeting Room 4.3"
drag, startPoint x: 598, startPoint y: 391, endPoint x: 631, endPoint y: 399, distance: 34.0
click at [598, 391] on span "Category Suggestions" at bounding box center [523, 379] width 170 height 27
drag, startPoint x: 636, startPoint y: 391, endPoint x: 652, endPoint y: 386, distance: 16.8
click at [636, 391] on button "Meeting Rooms" at bounding box center [655, 384] width 74 height 24
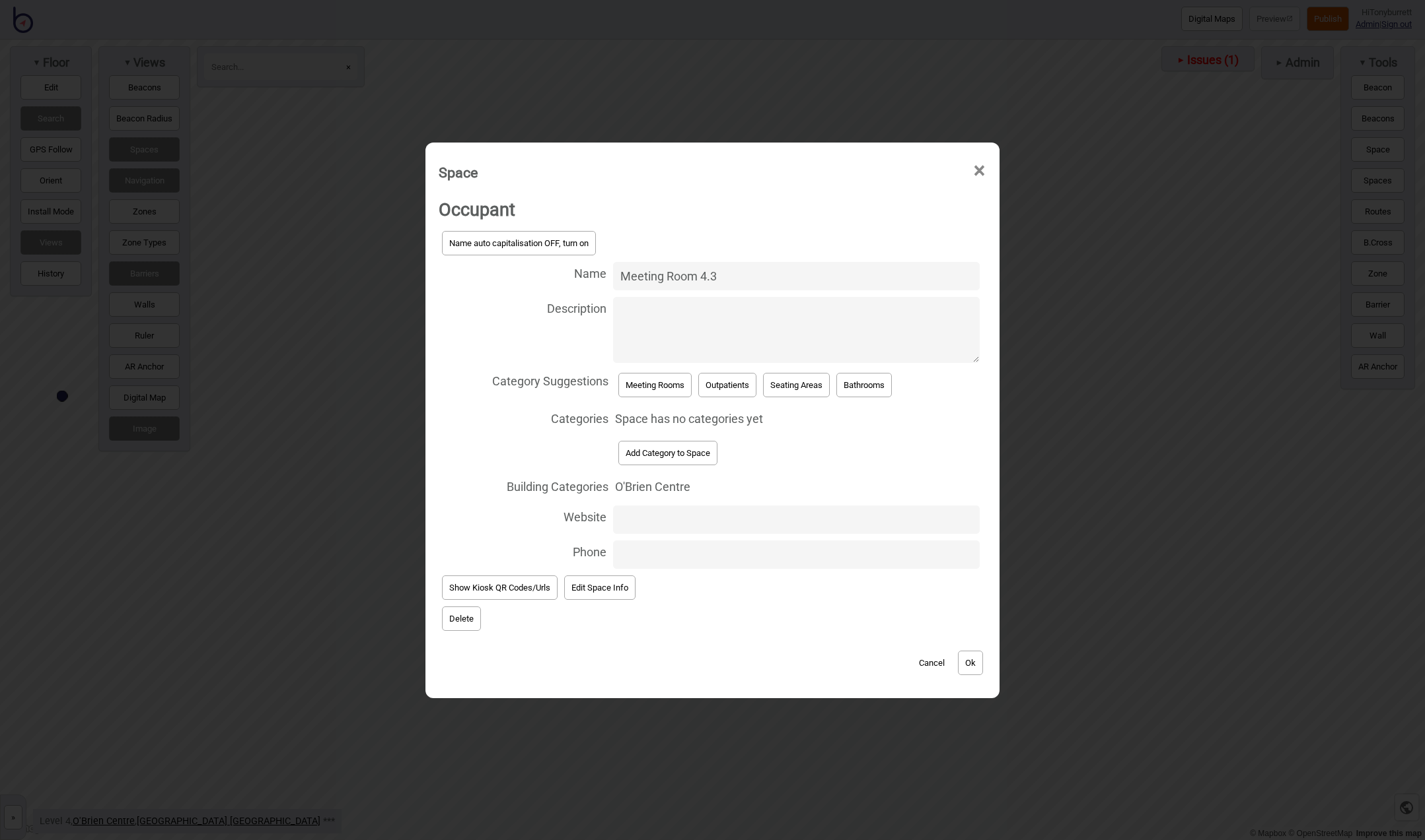
select select "Meeting Rooms"
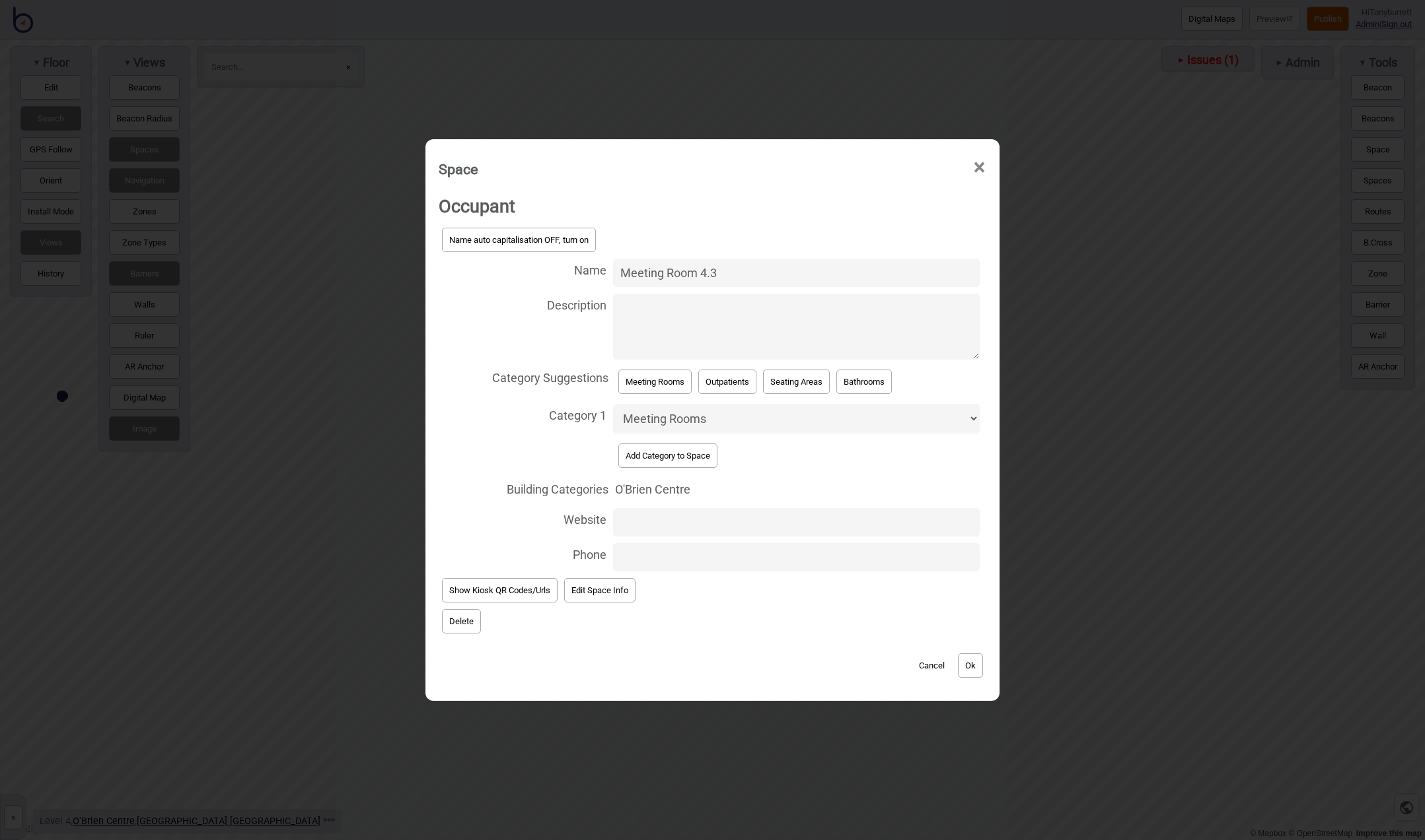
drag, startPoint x: 989, startPoint y: 655, endPoint x: 979, endPoint y: 656, distance: 10.0
click at [985, 656] on div "Occupant Name auto capitalisation OFF, turn on Name Meeting Room 4.3 Descriptio…" at bounding box center [712, 440] width 561 height 509
click at [979, 657] on button "Ok" at bounding box center [970, 665] width 25 height 24
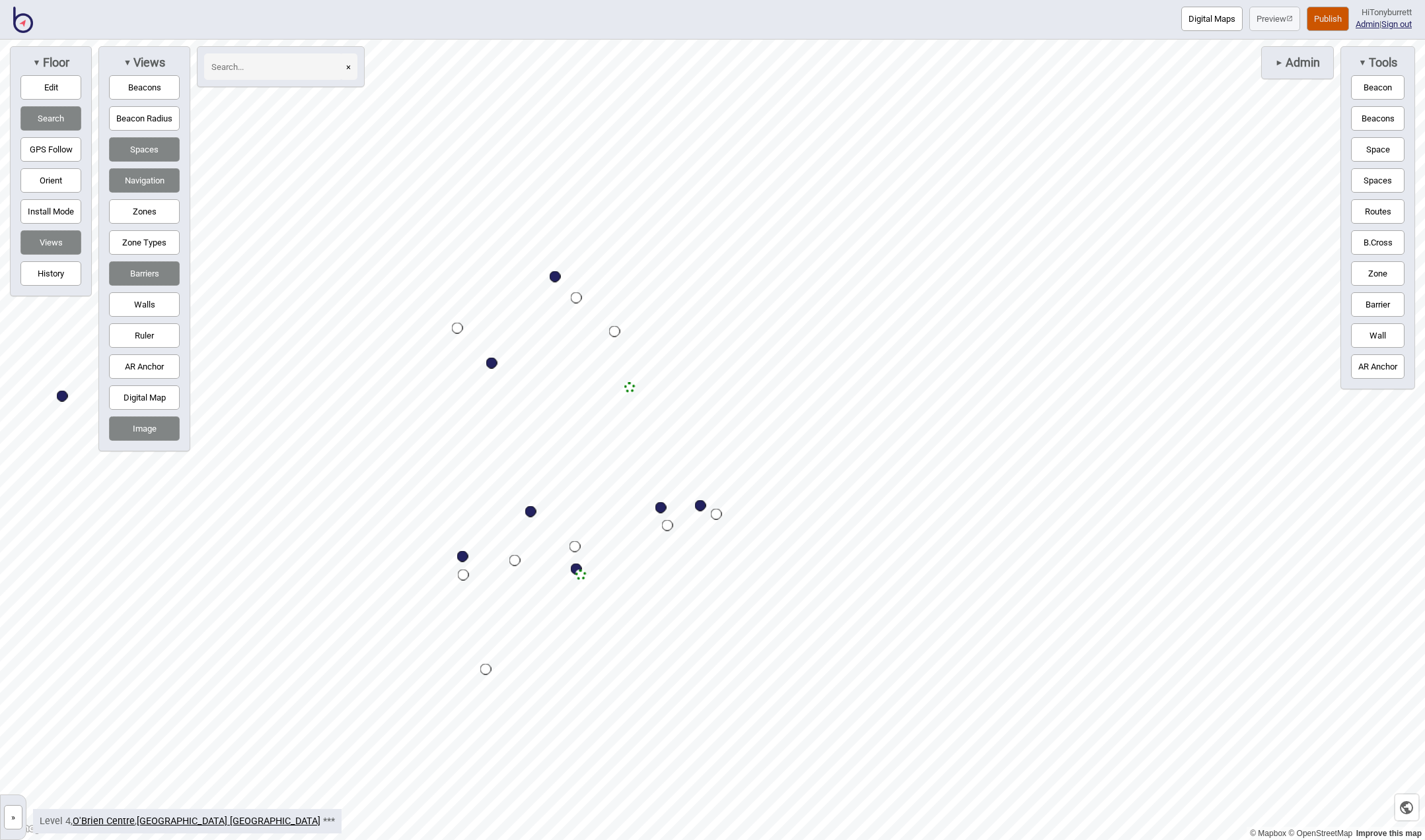
click at [150, 401] on button "Digital Map" at bounding box center [144, 397] width 71 height 24
click at [1366, 140] on button "Space" at bounding box center [1377, 149] width 54 height 24
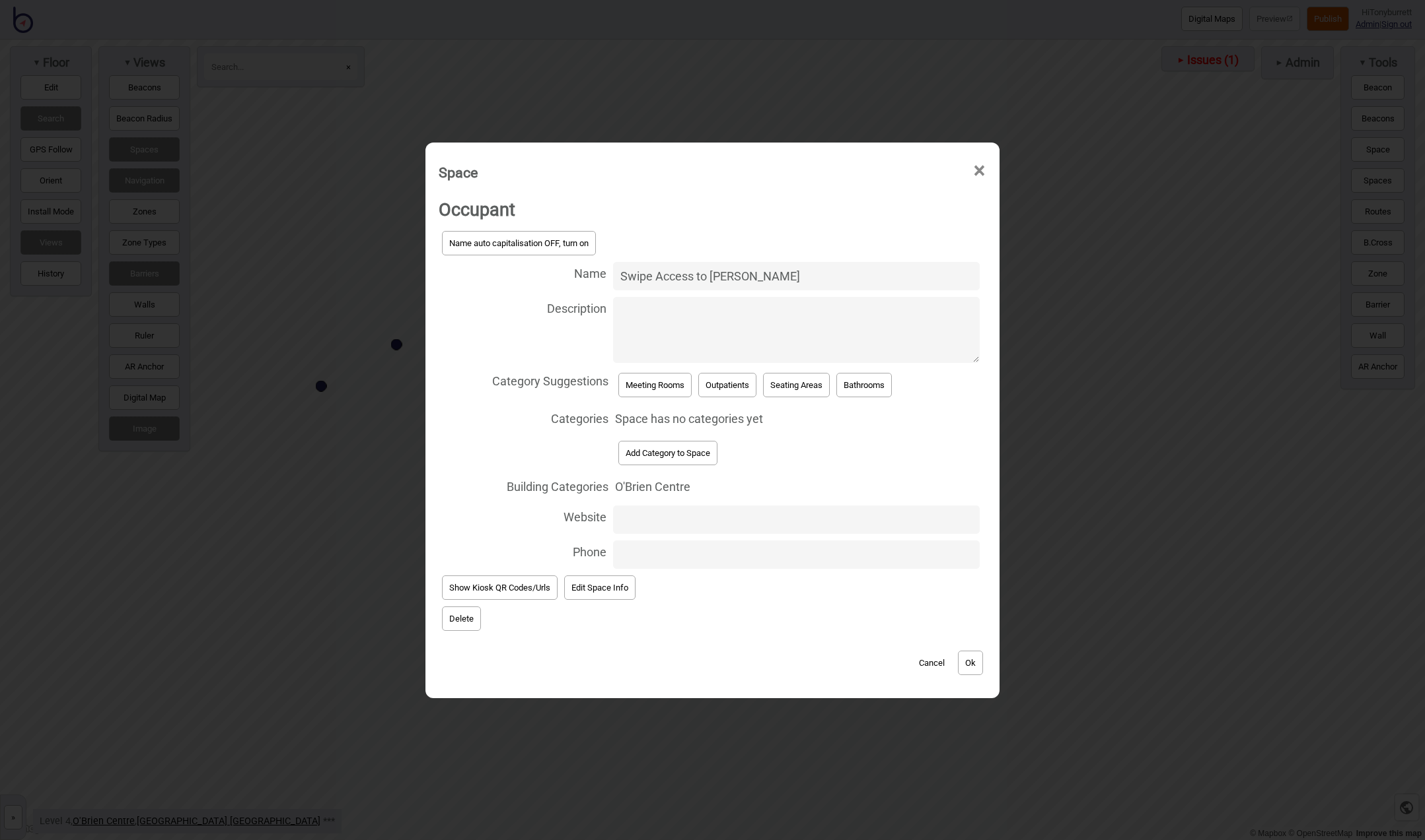
type input "Swipe Access to De Lacy"
click at [668, 314] on textarea "Description" at bounding box center [796, 329] width 366 height 66
type textarea "Staff Only"
click at [658, 443] on button "Add Category to Space" at bounding box center [667, 453] width 99 height 24
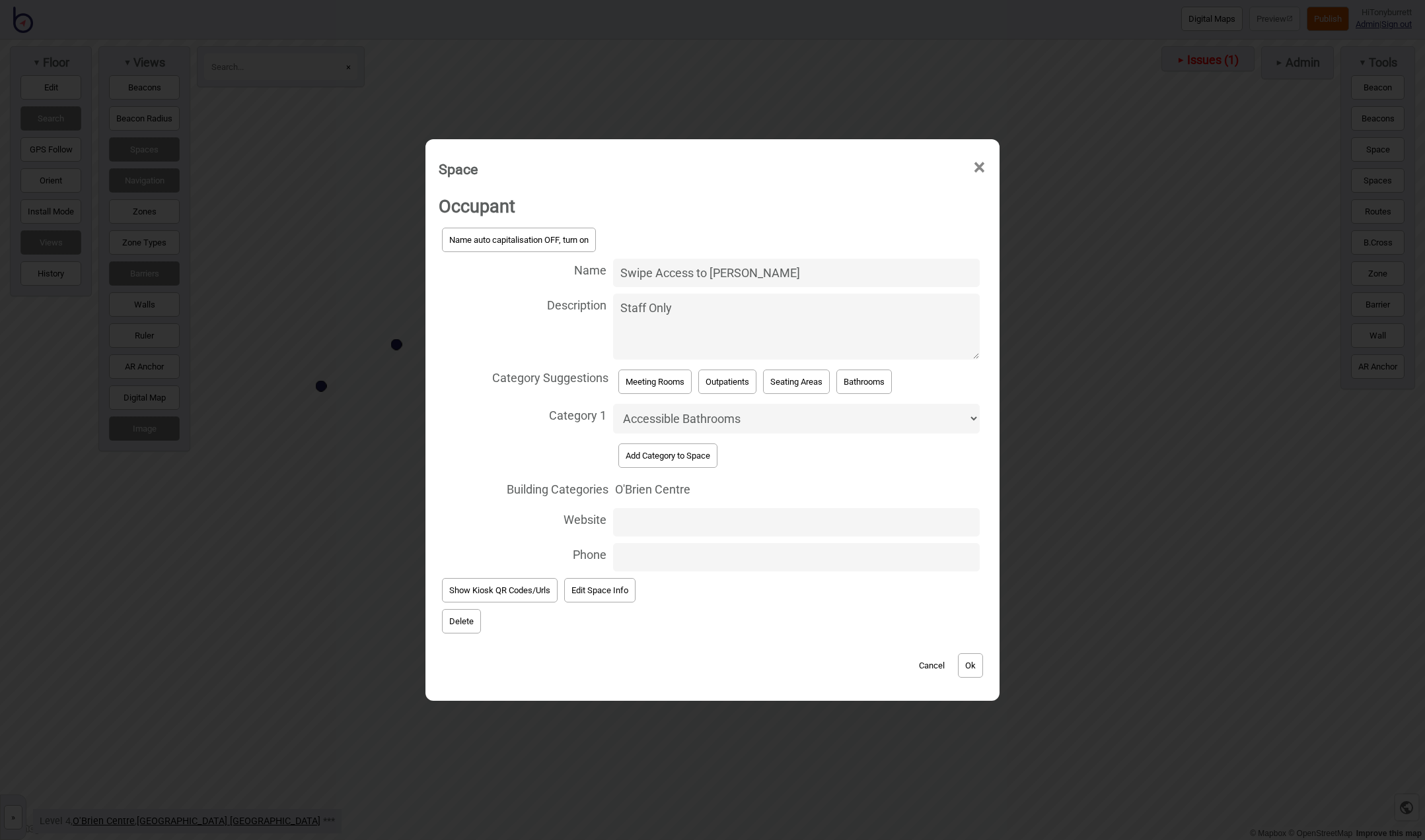
select select "Entrances and Exits"
click at [967, 664] on button "Ok" at bounding box center [970, 665] width 25 height 24
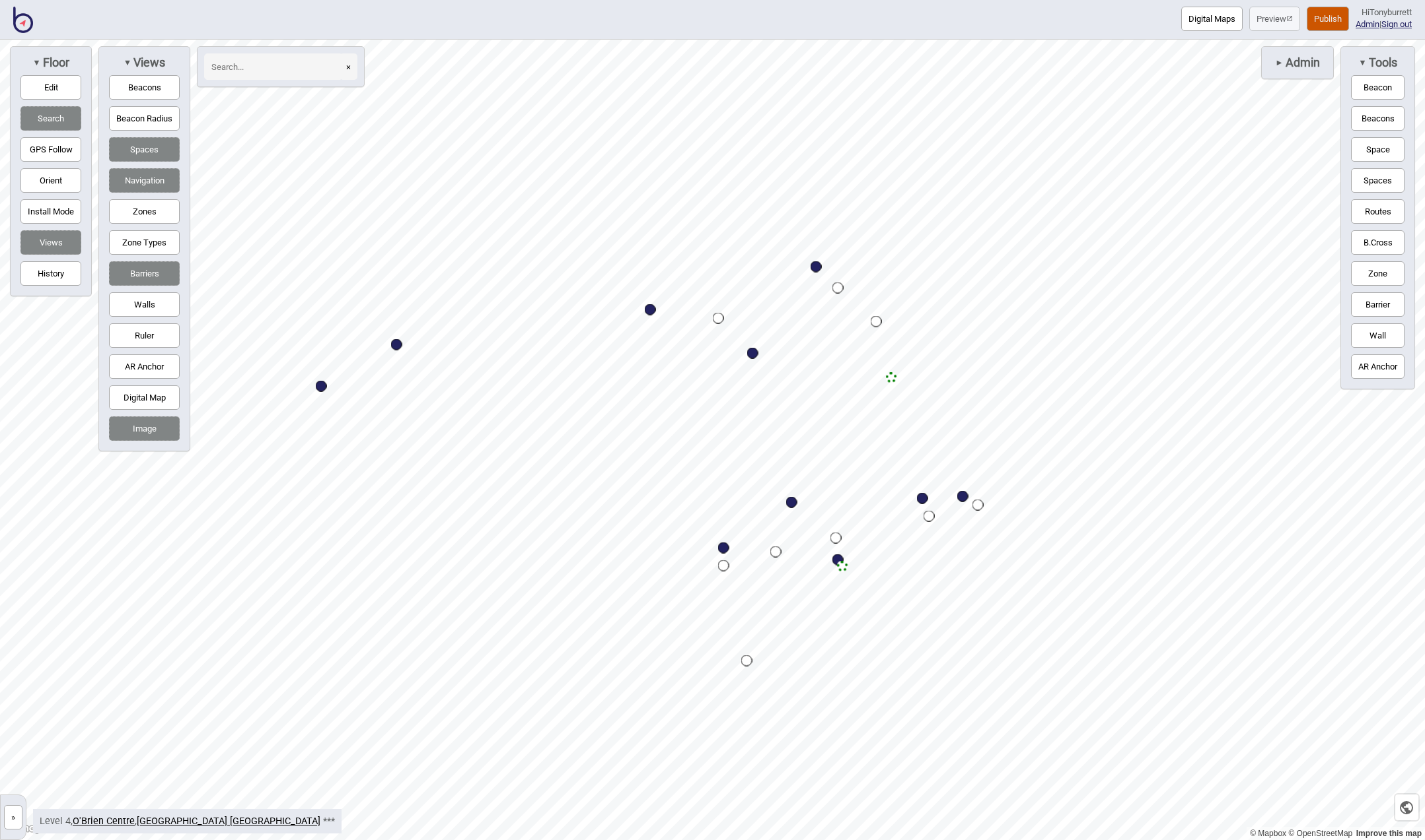
click at [241, 68] on input at bounding box center [273, 67] width 139 height 27
click at [963, 498] on div "Map marker" at bounding box center [963, 496] width 11 height 11
type input "entrance"
select select "Meeting Rooms"
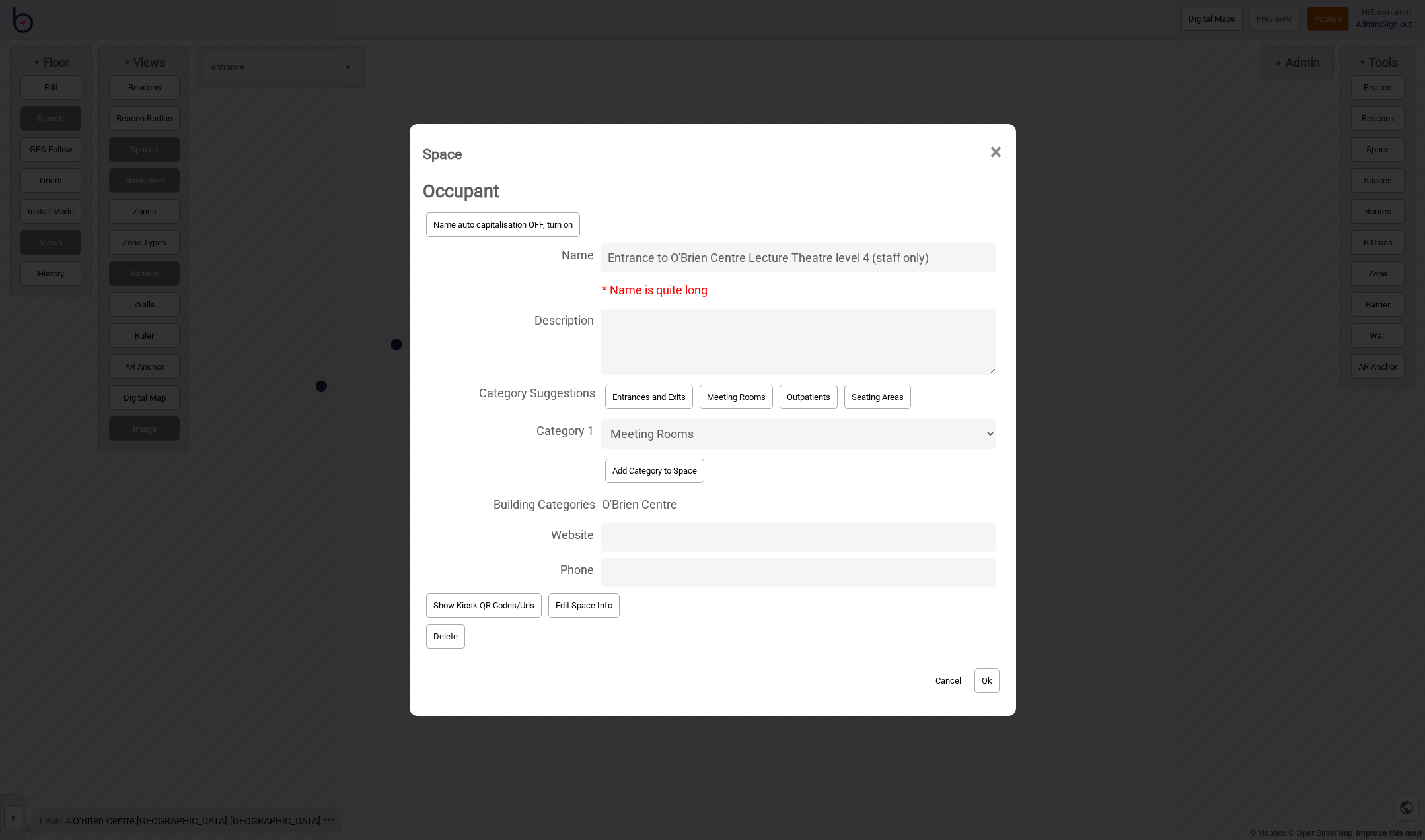
click at [633, 323] on textarea "Description" at bounding box center [798, 342] width 396 height 66
type textarea "Staff only"
drag, startPoint x: 869, startPoint y: 264, endPoint x: 1039, endPoint y: 265, distance: 170.0
click at [1039, 265] on div "Space × Occupant Name auto capitalisation OFF, turn on Name Entrance to O'Brien…" at bounding box center [712, 420] width 1425 height 840
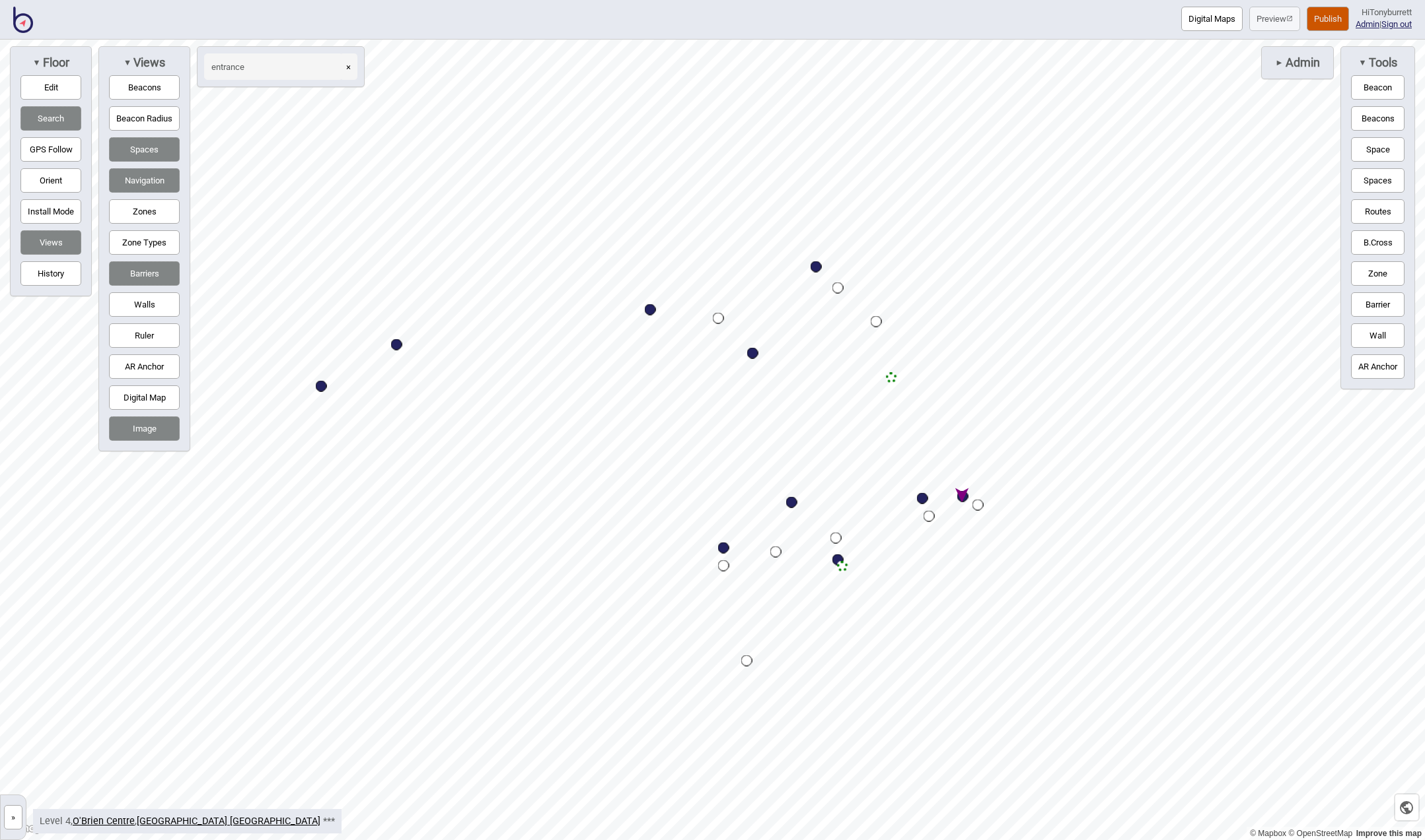
click at [962, 496] on div "Map marker" at bounding box center [963, 496] width 11 height 11
select select "Meeting Rooms"
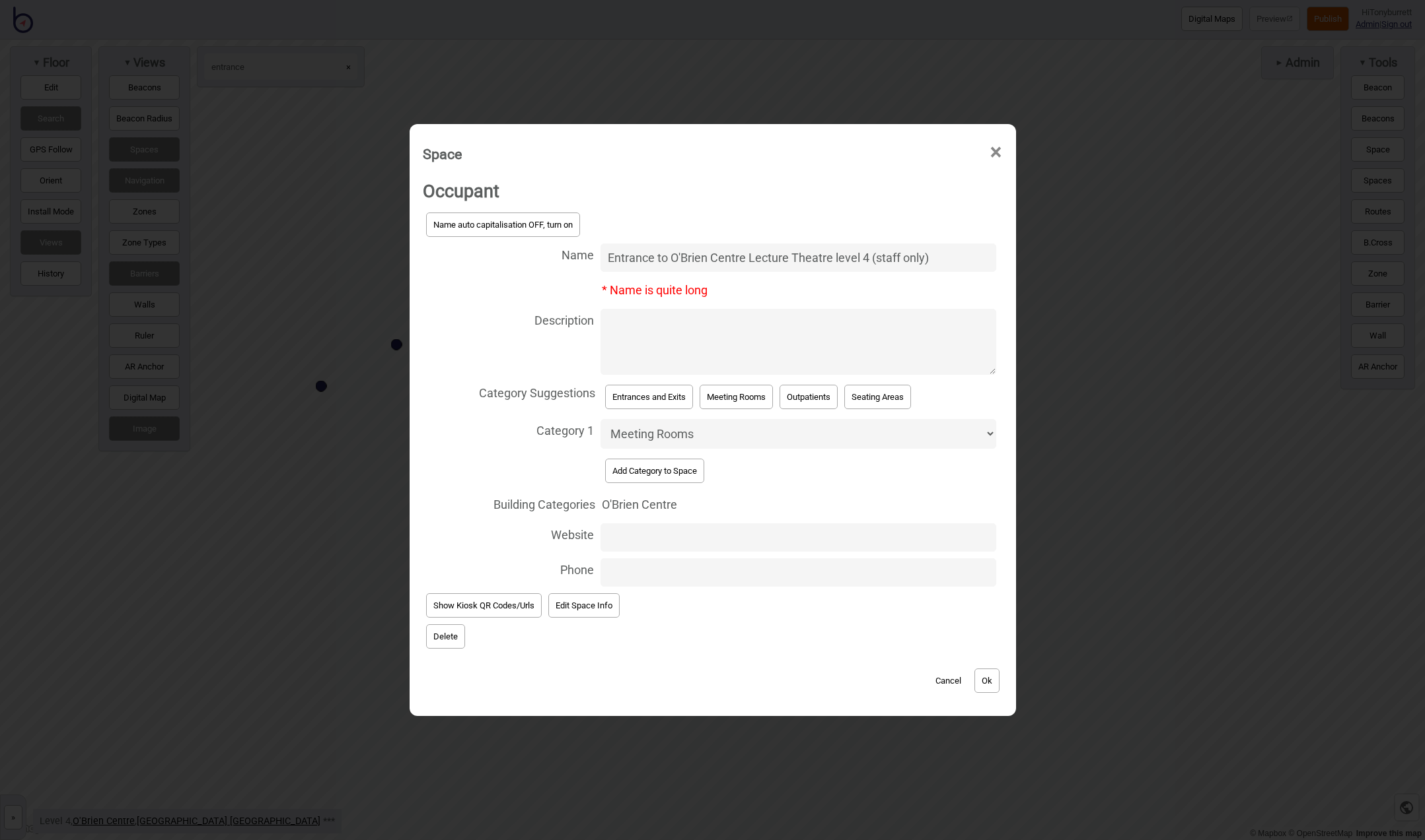
click at [668, 318] on textarea "Description" at bounding box center [798, 342] width 396 height 66
type textarea "Staff only"
click at [999, 676] on button "Ok" at bounding box center [987, 680] width 25 height 24
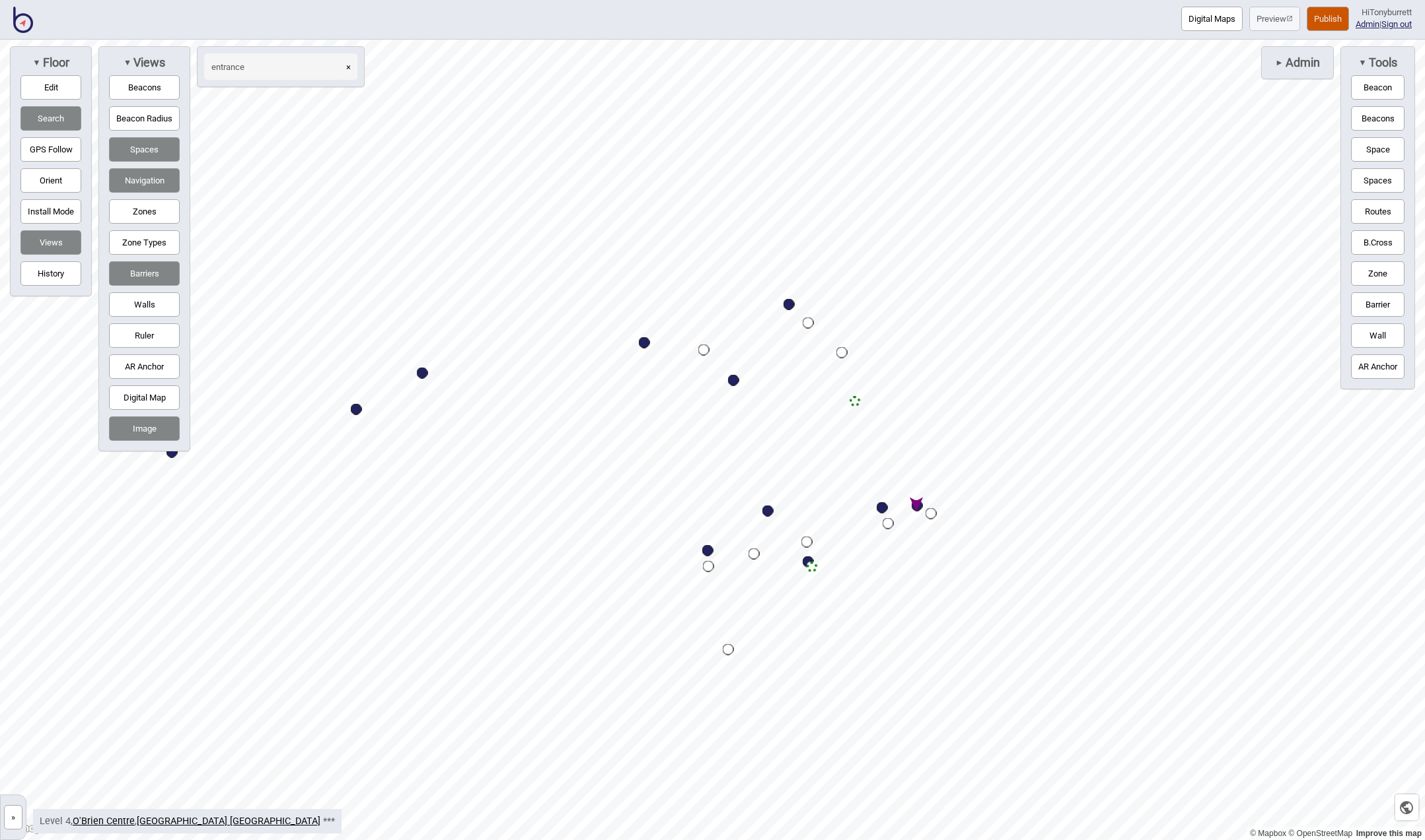
drag, startPoint x: 13, startPoint y: 820, endPoint x: 35, endPoint y: 778, distance: 47.4
click at [13, 820] on button "»" at bounding box center [13, 817] width 18 height 24
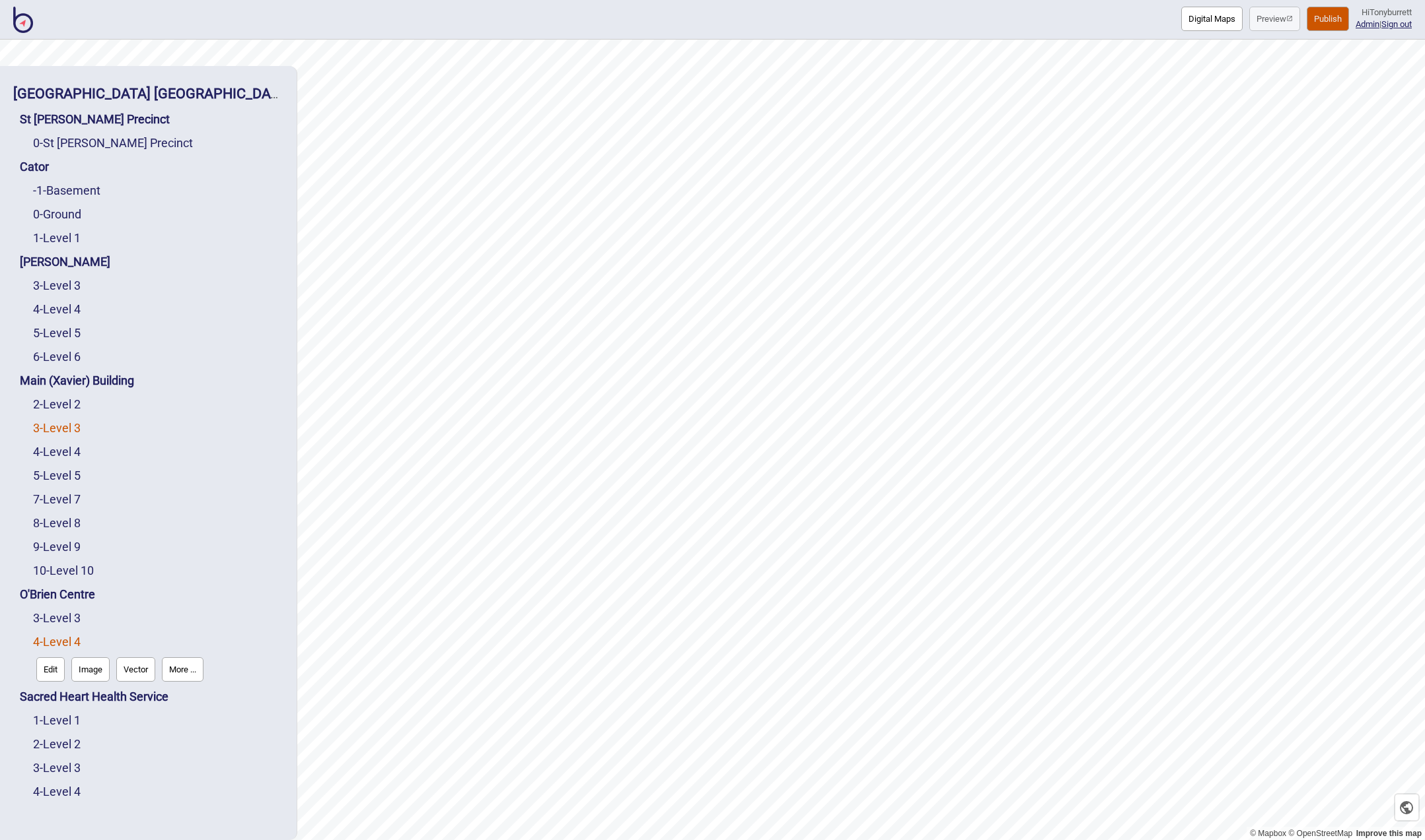
click at [62, 429] on link "3 - Level 3" at bounding box center [56, 428] width 48 height 14
click at [49, 429] on link "3 - Level 3" at bounding box center [56, 428] width 48 height 14
click at [51, 453] on button "Edit" at bounding box center [50, 456] width 28 height 24
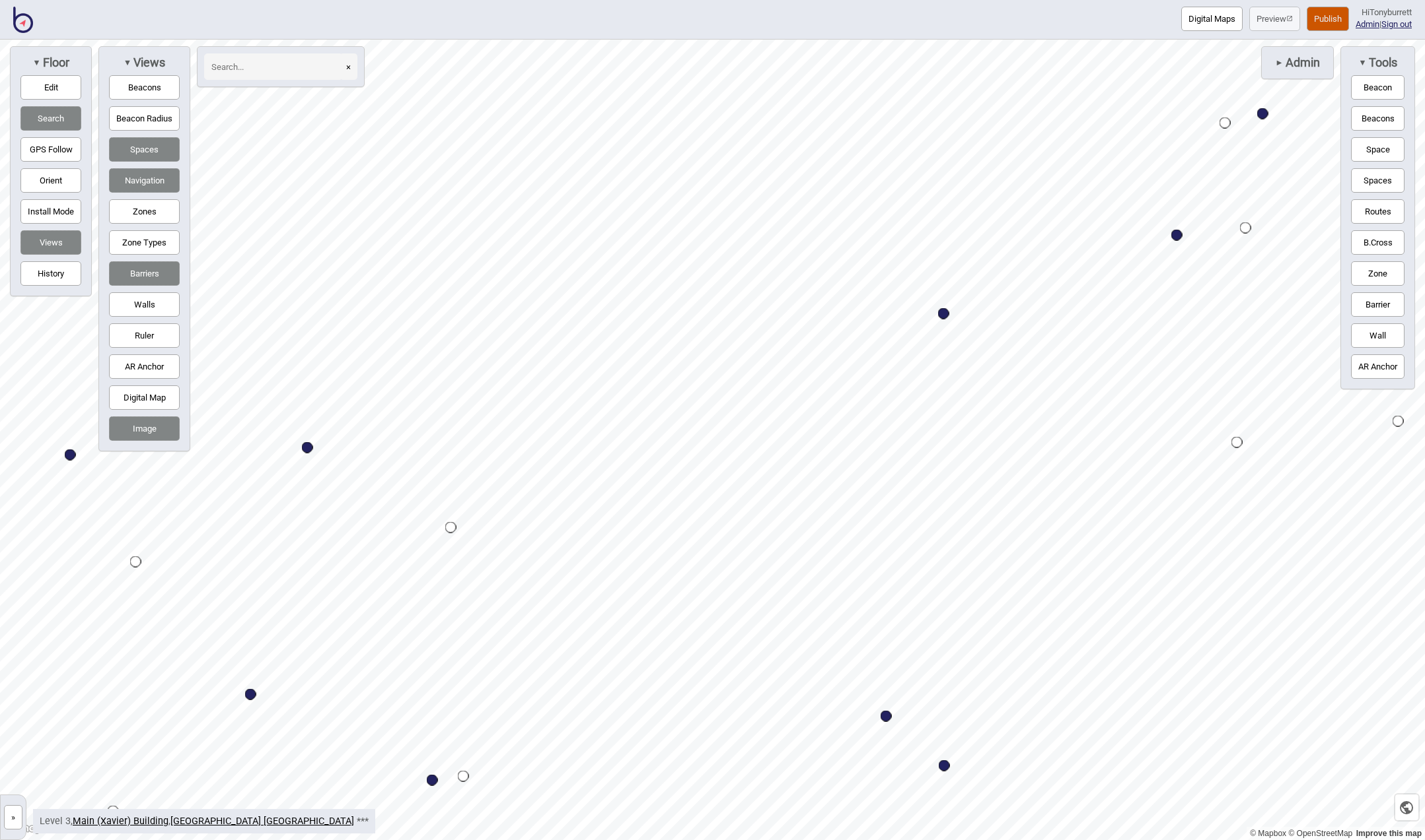
click at [140, 392] on button "Digital Map" at bounding box center [144, 397] width 71 height 24
click at [68, 99] on button "Edit" at bounding box center [50, 87] width 61 height 24
drag, startPoint x: 781, startPoint y: 333, endPoint x: 807, endPoint y: 347, distance: 29.5
click at [44, 88] on button "Edit" at bounding box center [50, 87] width 61 height 24
drag, startPoint x: 1370, startPoint y: 150, endPoint x: 1351, endPoint y: 155, distance: 19.6
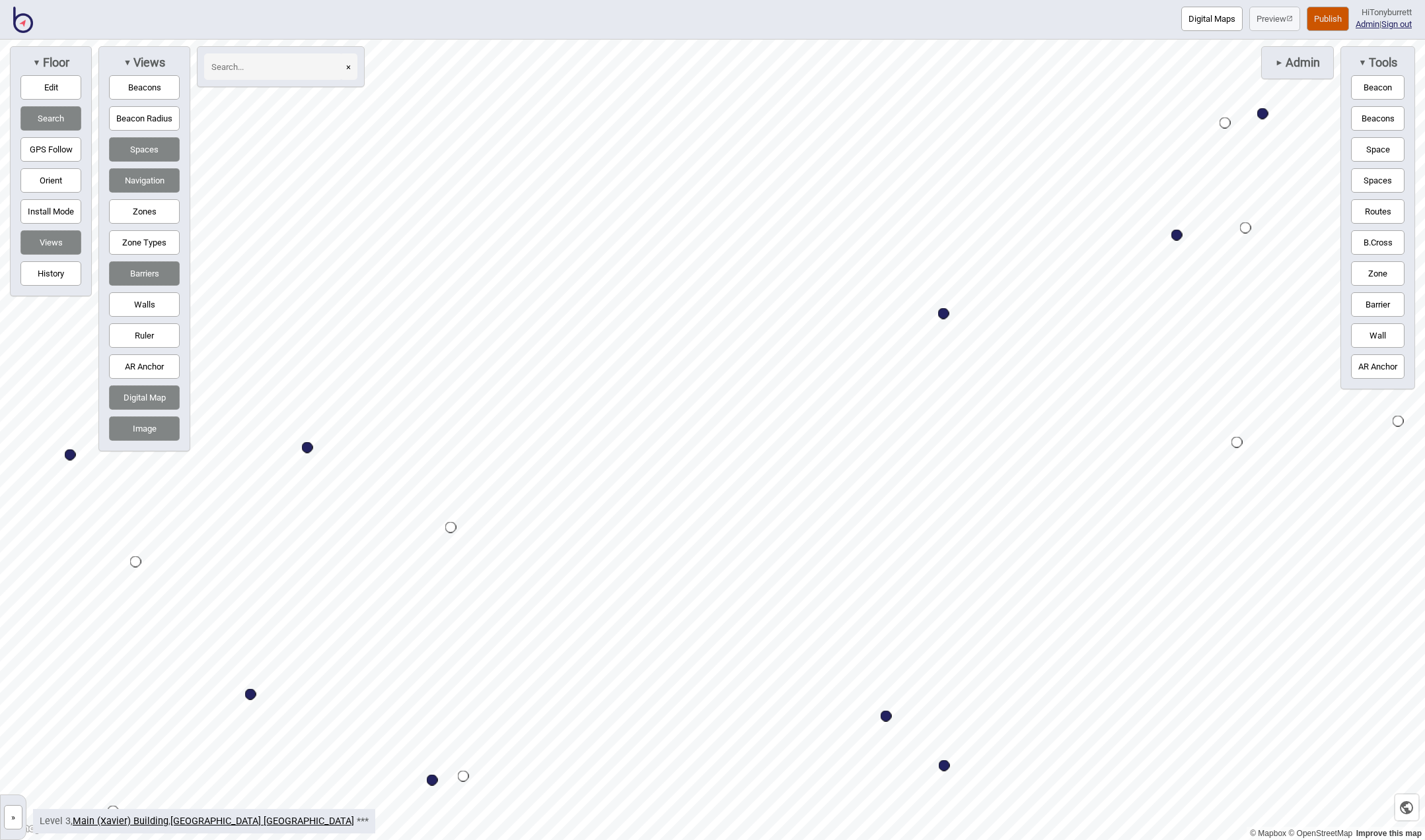
click at [1370, 150] on button "Space" at bounding box center [1377, 149] width 54 height 24
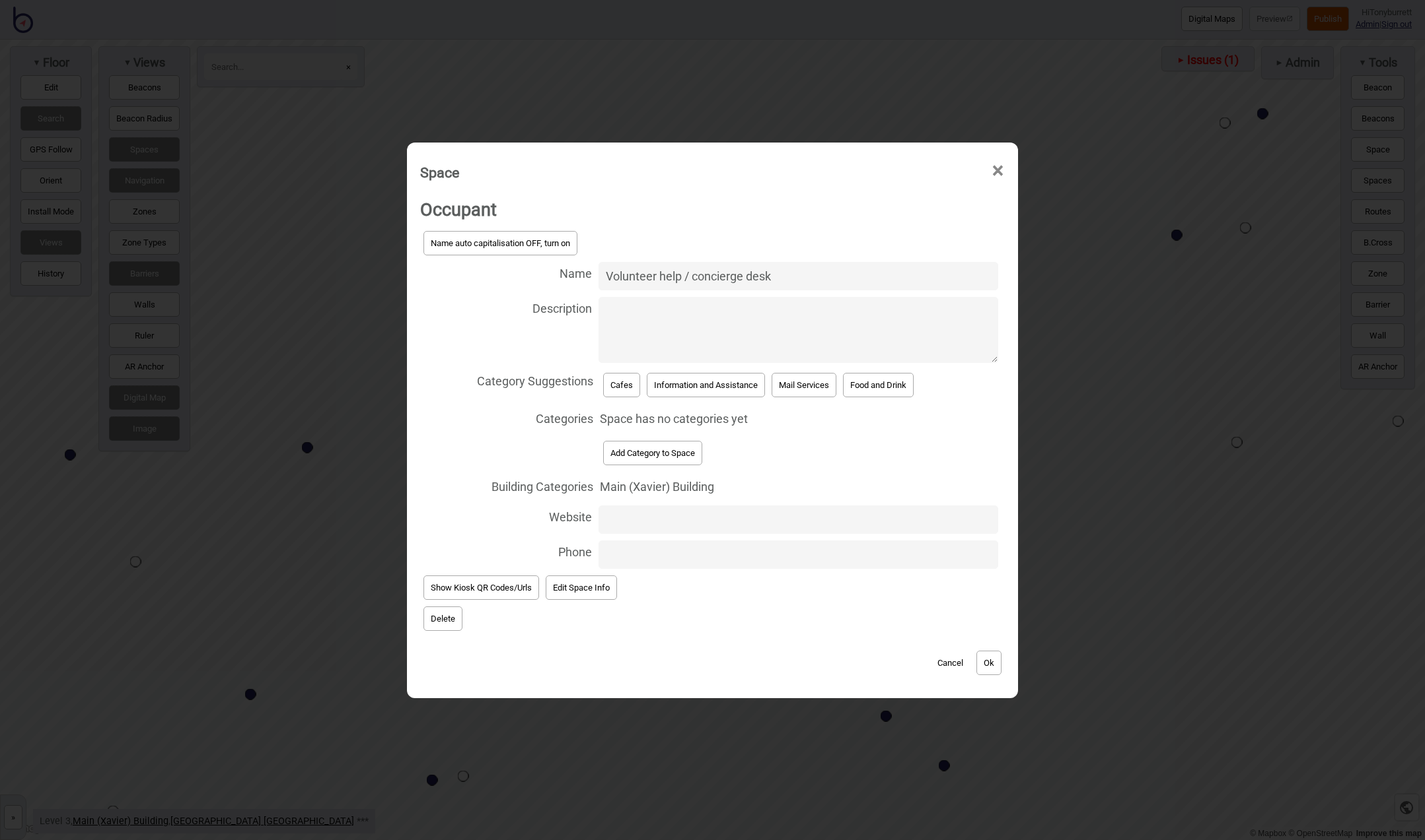
type input "Volunteer help / concierge desk"
click at [706, 389] on button "Information and Assistance" at bounding box center [705, 384] width 118 height 24
select select "Information and Assistance"
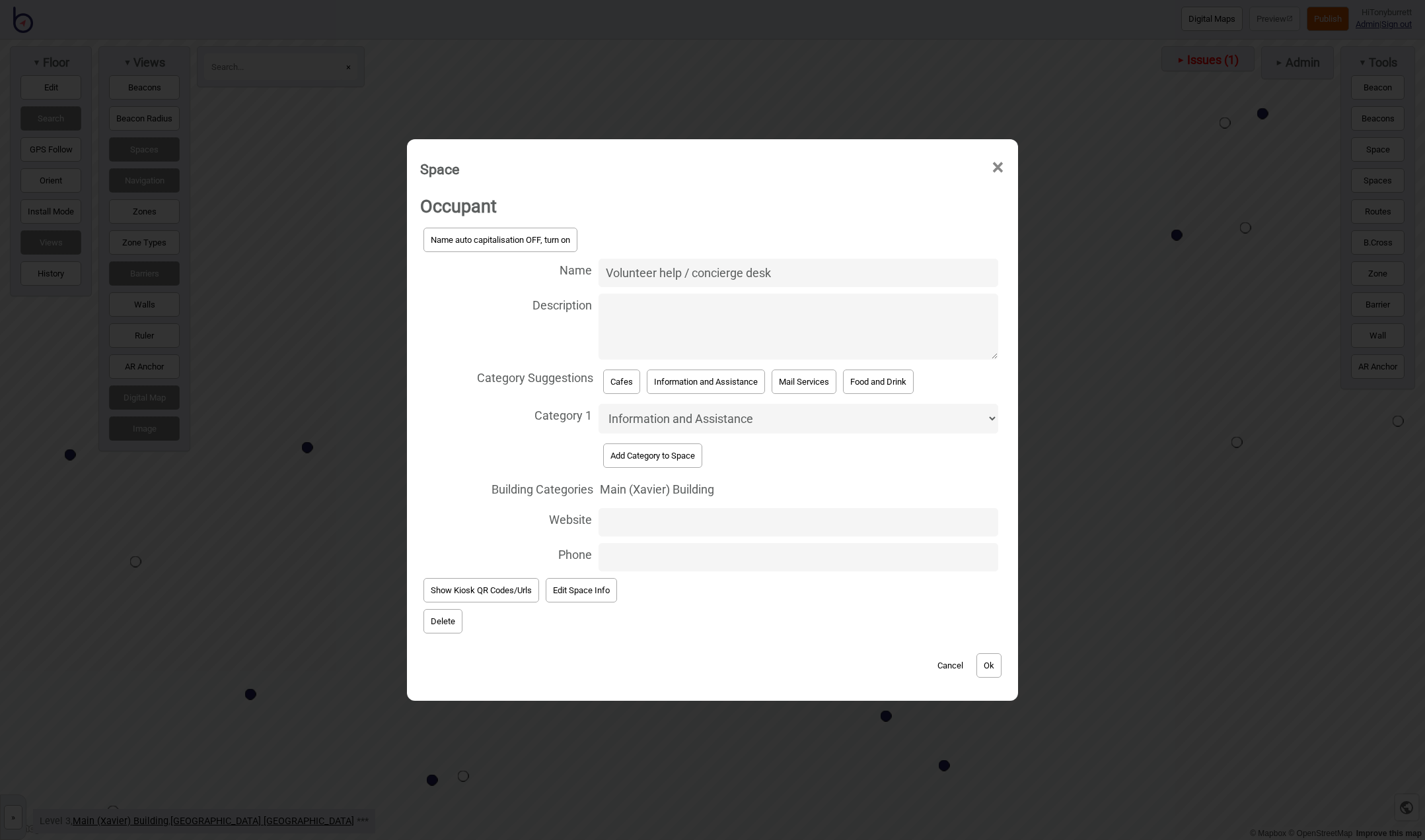
drag, startPoint x: 696, startPoint y: 276, endPoint x: 724, endPoint y: 274, distance: 28.1
click at [697, 276] on input "Volunteer help / concierge desk" at bounding box center [799, 273] width 400 height 28
click at [752, 278] on input "Volunteer help / Concierge desk" at bounding box center [799, 273] width 400 height 28
click at [665, 277] on input "Volunteer help / Concierge Desk" at bounding box center [799, 273] width 400 height 28
type input "Volunteer Help / Concierge Desk"
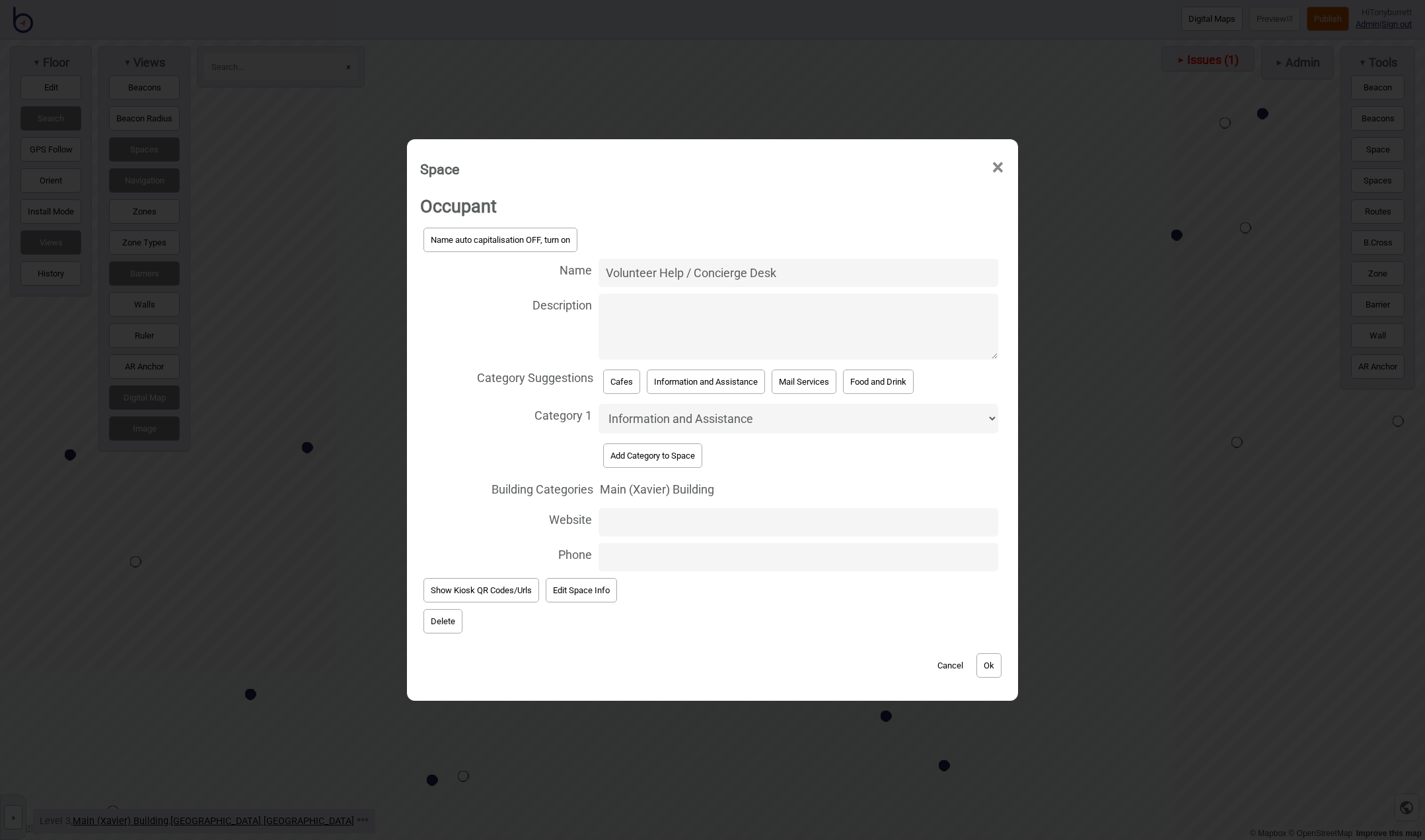
click at [791, 613] on span "Delete" at bounding box center [712, 621] width 585 height 31
click at [985, 664] on button "Ok" at bounding box center [988, 665] width 25 height 24
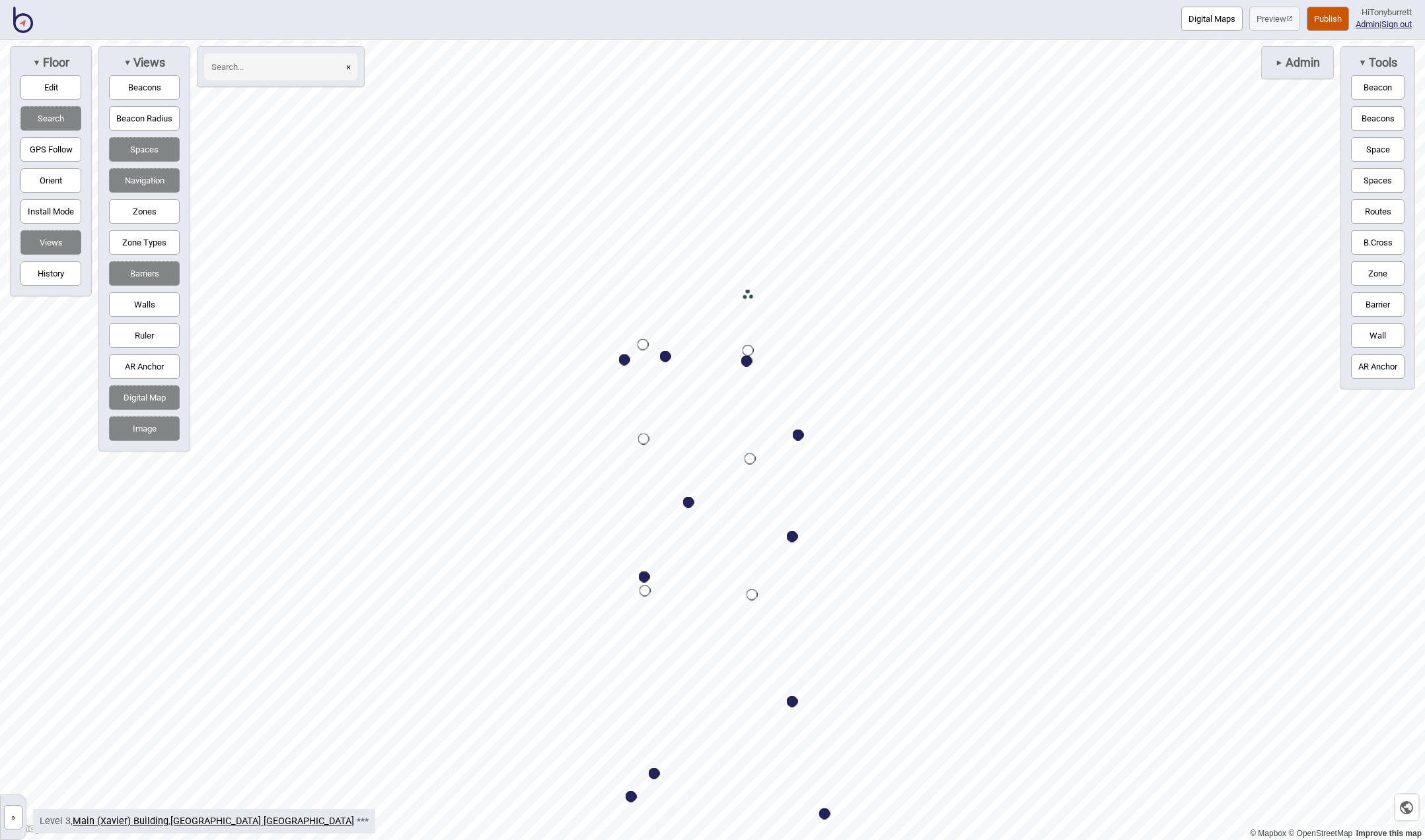
click at [54, 88] on button "Edit" at bounding box center [50, 87] width 61 height 24
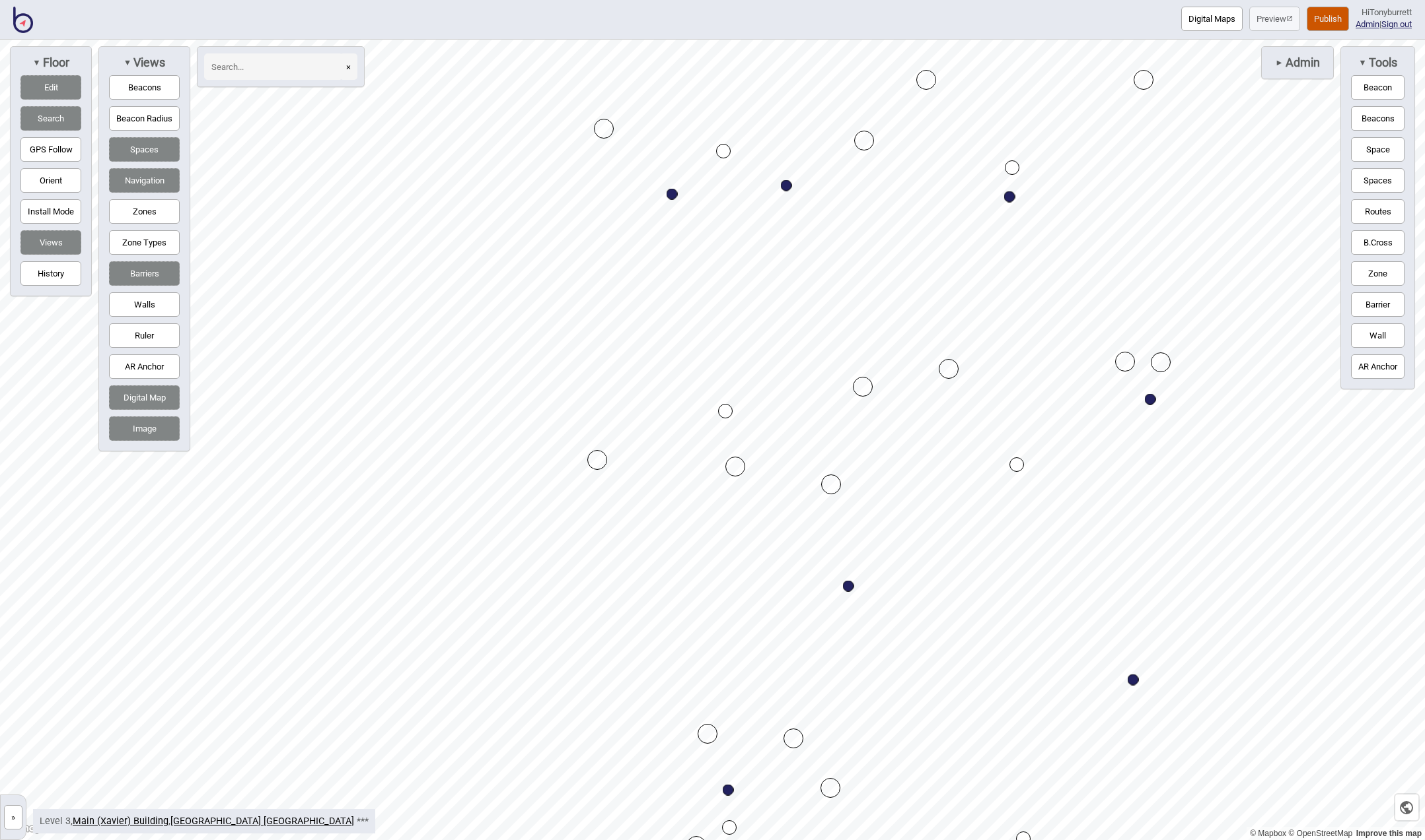
drag, startPoint x: 600, startPoint y: 451, endPoint x: 595, endPoint y: 461, distance: 11.2
drag, startPoint x: 598, startPoint y: 454, endPoint x: 281, endPoint y: 350, distance: 333.6
drag, startPoint x: 281, startPoint y: 350, endPoint x: 593, endPoint y: 354, distance: 312.0
click at [39, 87] on button "Edit" at bounding box center [50, 87] width 61 height 24
click at [1371, 213] on button "Routes" at bounding box center [1377, 211] width 54 height 24
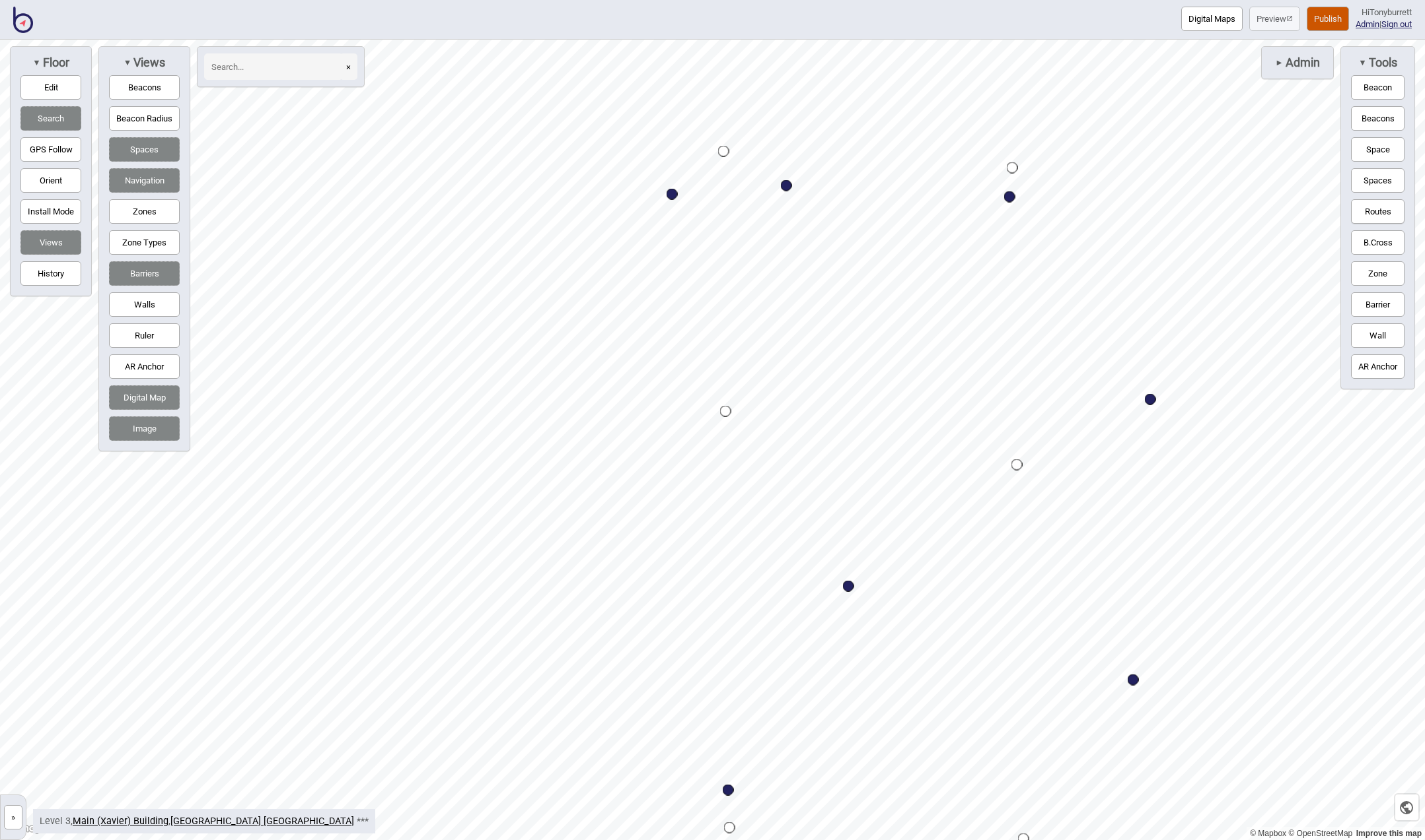
click at [724, 413] on div "Map marker" at bounding box center [725, 411] width 11 height 11
drag, startPoint x: 1366, startPoint y: 210, endPoint x: 1350, endPoint y: 216, distance: 17.1
click at [1366, 211] on button "Routes" at bounding box center [1377, 211] width 54 height 24
click at [1389, 164] on div "▼ Tools Beacon Beacons Space Spaces Routes B.Cross Zone Barrier Wall AR Anchor" at bounding box center [1377, 217] width 74 height 344
click at [1387, 176] on button "Spaces" at bounding box center [1377, 180] width 54 height 24
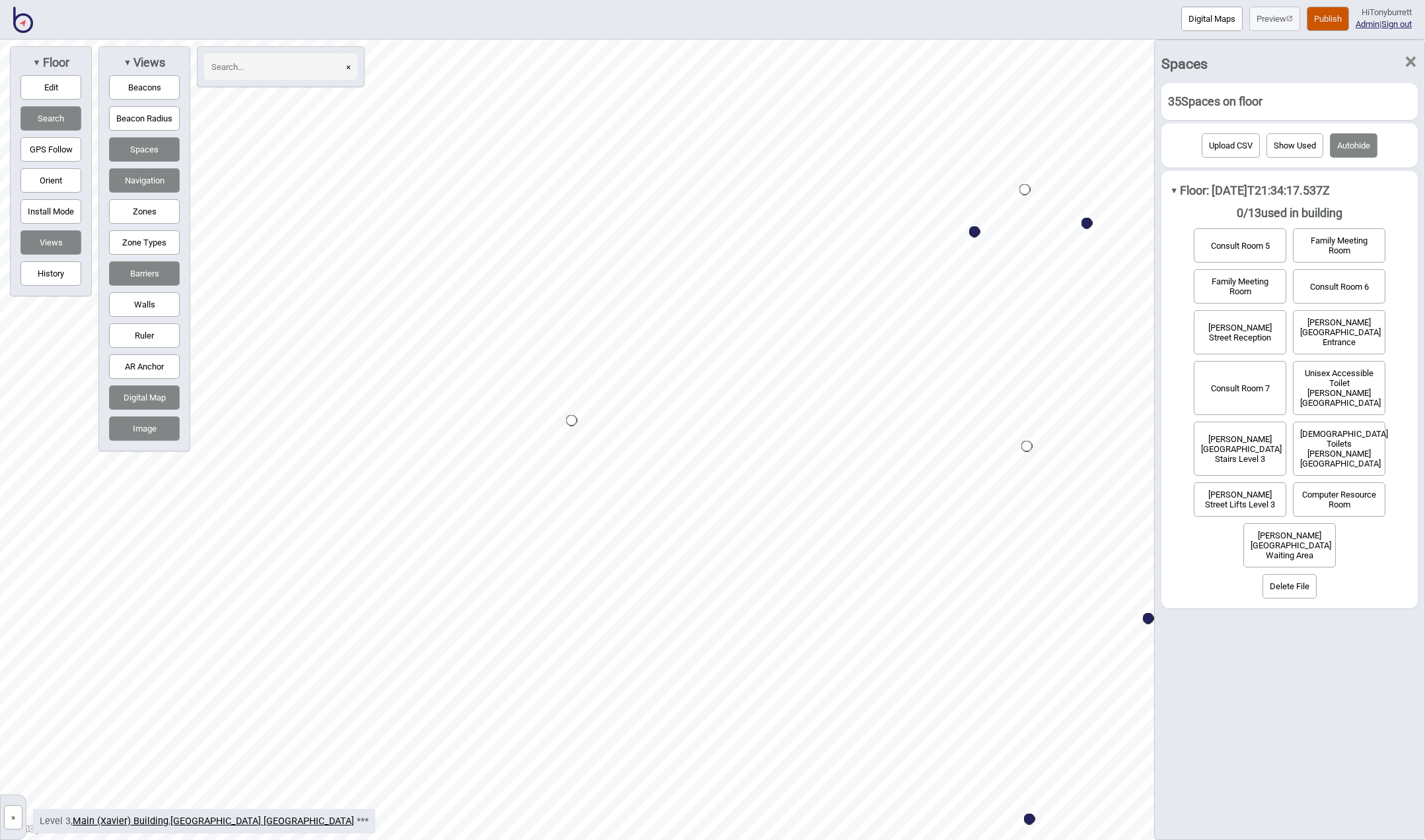
click at [1409, 64] on span "×" at bounding box center [1410, 62] width 14 height 43
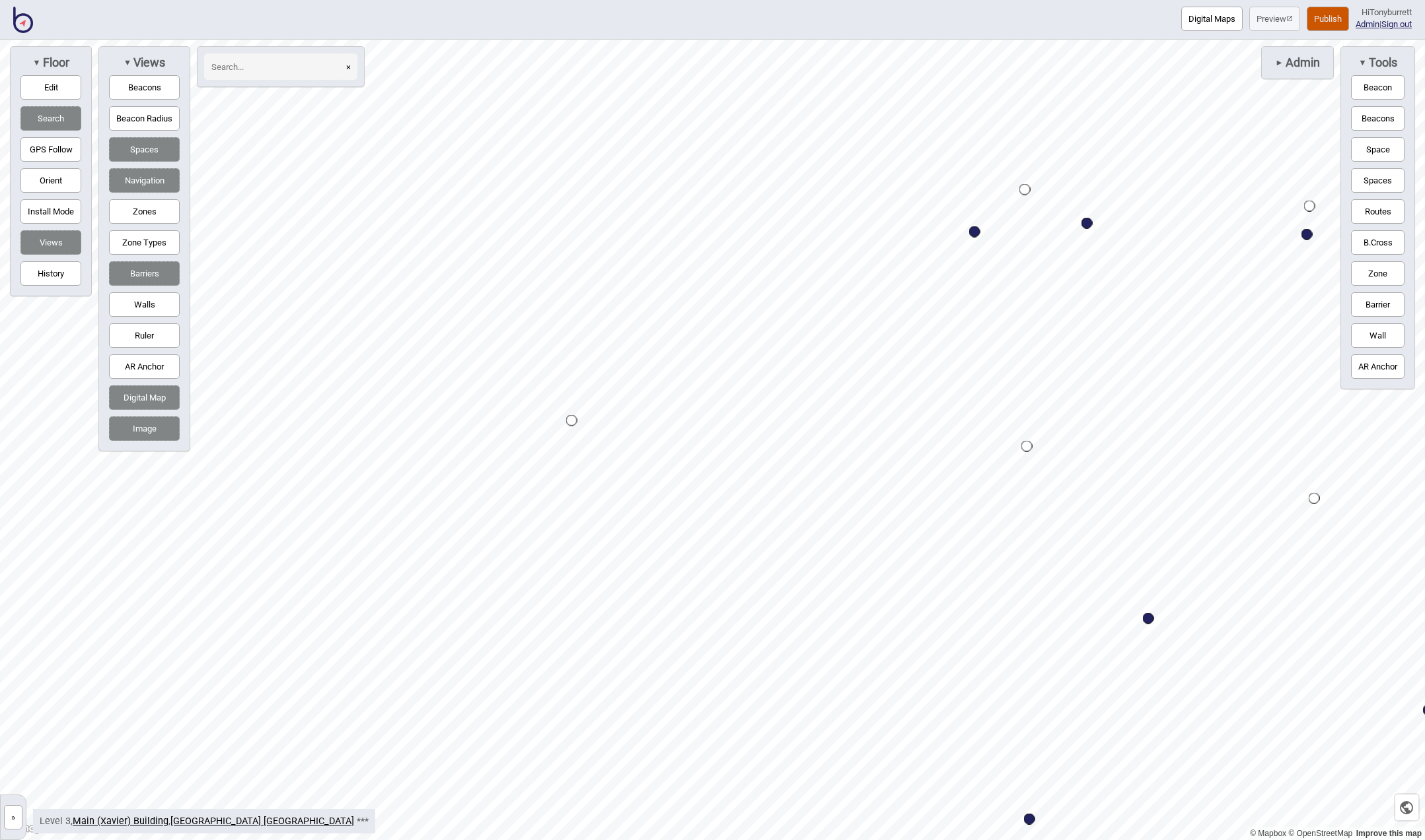
click at [1382, 143] on button "Space" at bounding box center [1377, 149] width 54 height 24
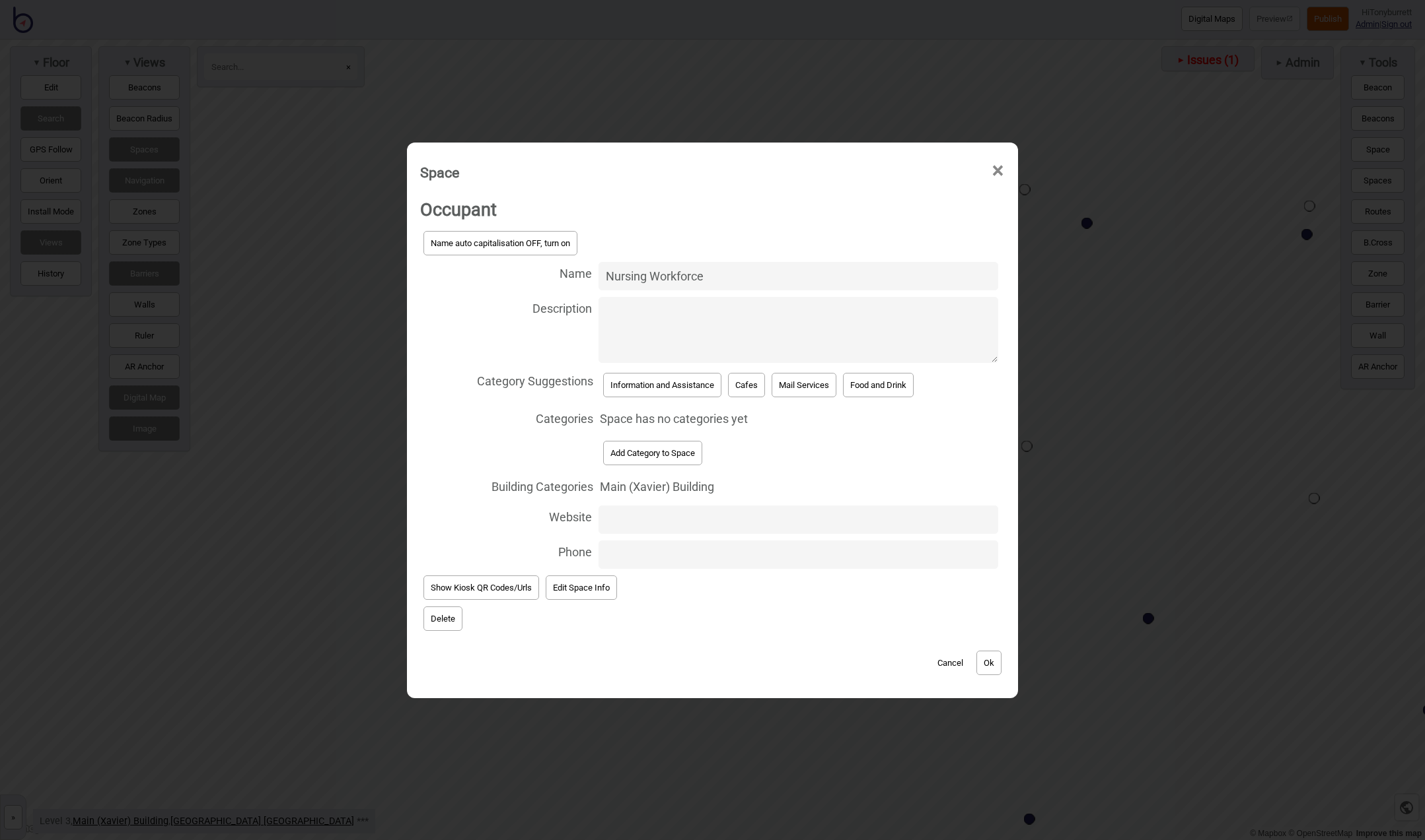
type input "Nursing Workforce"
click at [646, 451] on button "Add Category to Space" at bounding box center [652, 453] width 99 height 24
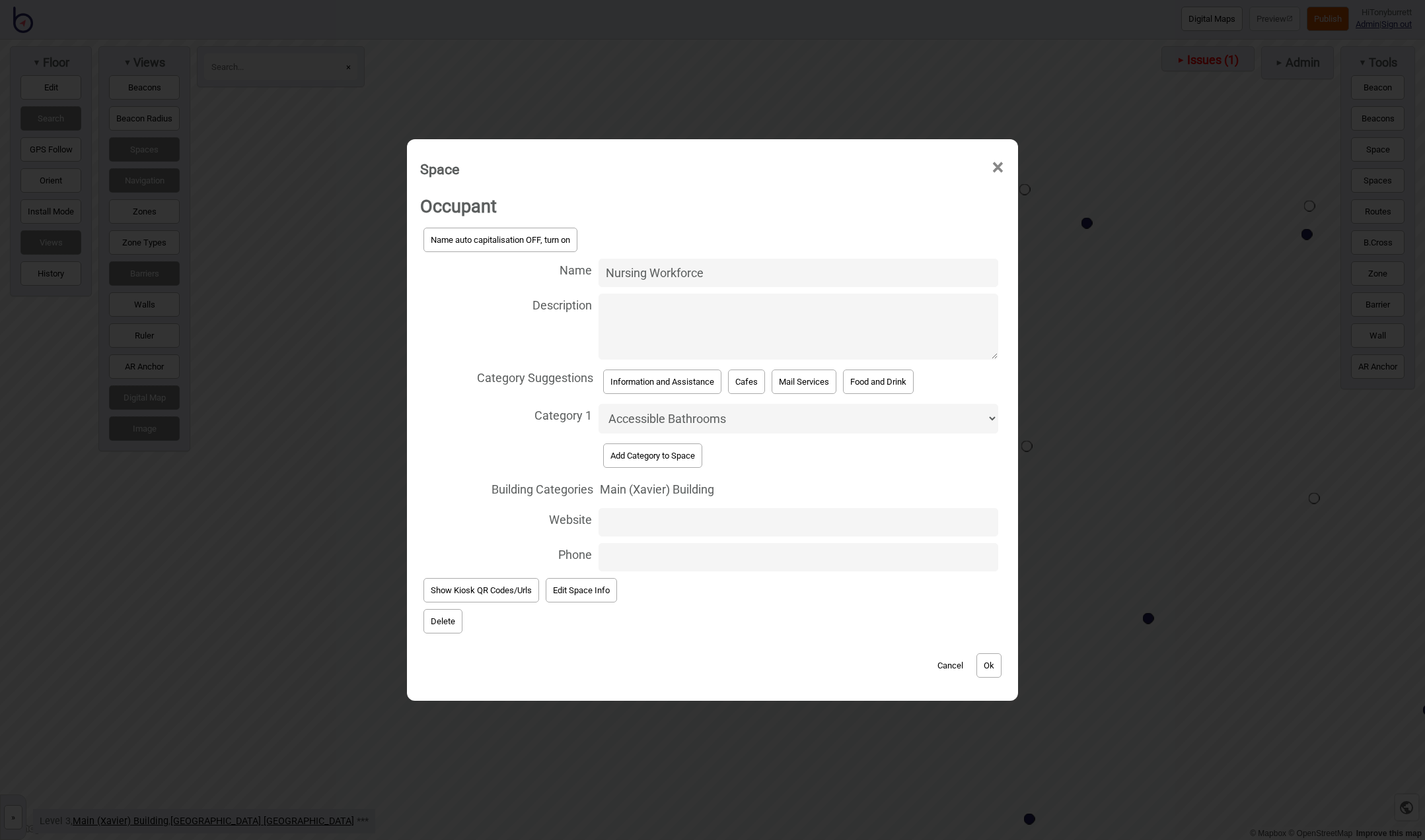
select select "Offices"
click at [988, 665] on button "Ok" at bounding box center [988, 665] width 25 height 24
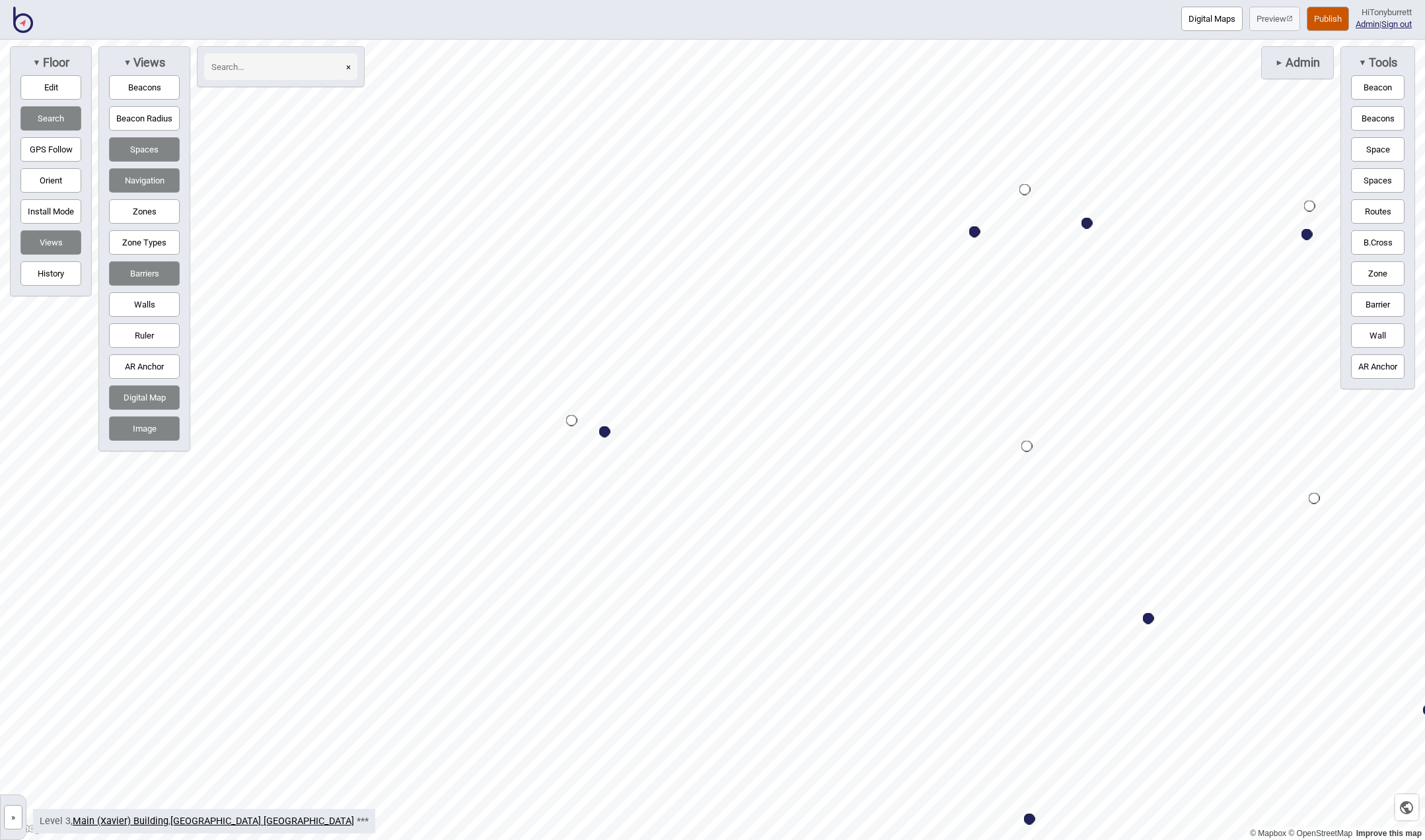
click at [141, 392] on button "Digital Map" at bounding box center [144, 397] width 71 height 24
drag, startPoint x: 143, startPoint y: 278, endPoint x: 111, endPoint y: 348, distance: 77.0
click at [143, 278] on button "Barriers" at bounding box center [144, 273] width 71 height 24
drag, startPoint x: 13, startPoint y: 822, endPoint x: 23, endPoint y: 812, distance: 14.1
click at [13, 821] on button "»" at bounding box center [13, 817] width 18 height 24
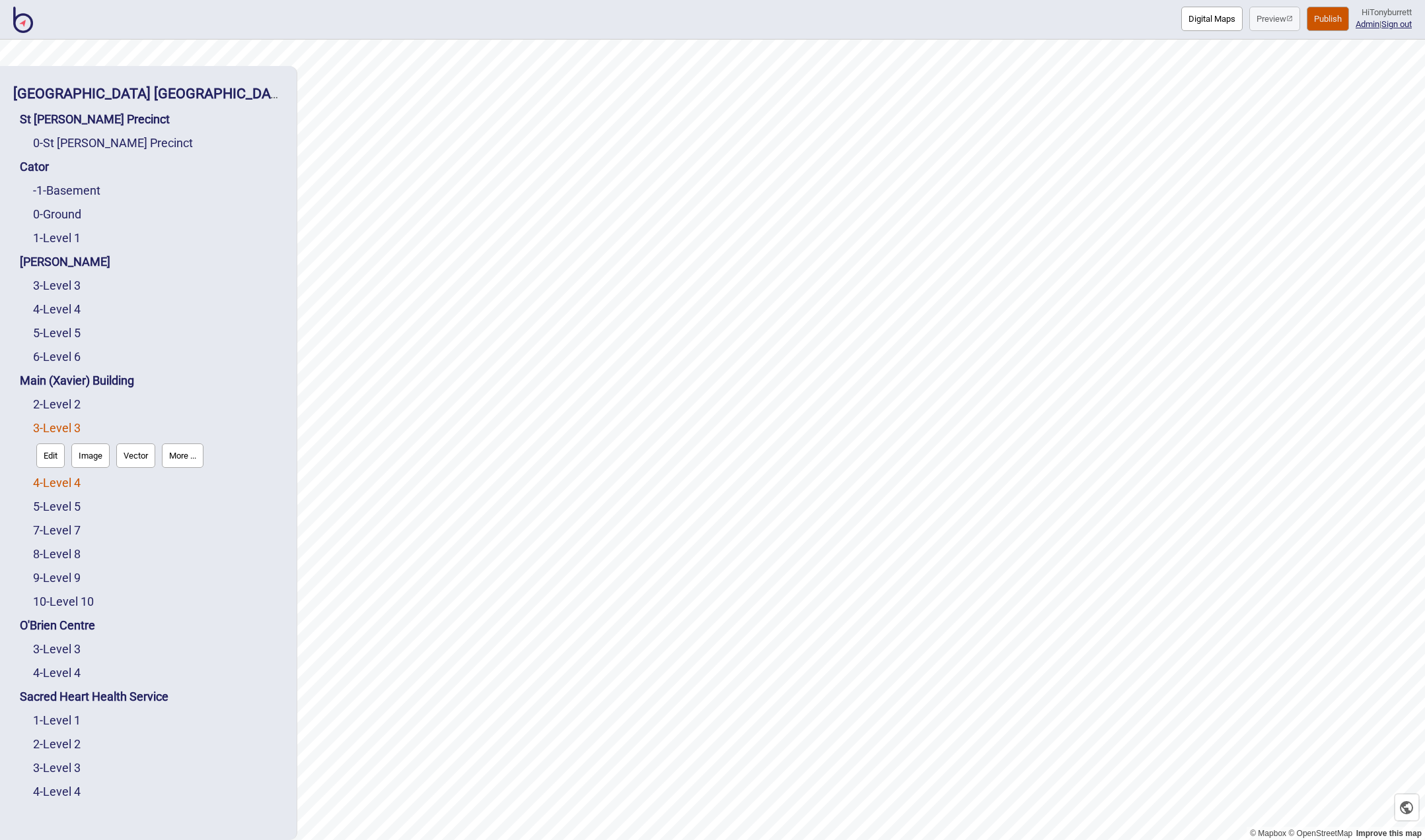
click at [64, 483] on link "4 - Level 4" at bounding box center [56, 482] width 48 height 14
click at [37, 482] on button "Edit" at bounding box center [50, 479] width 28 height 24
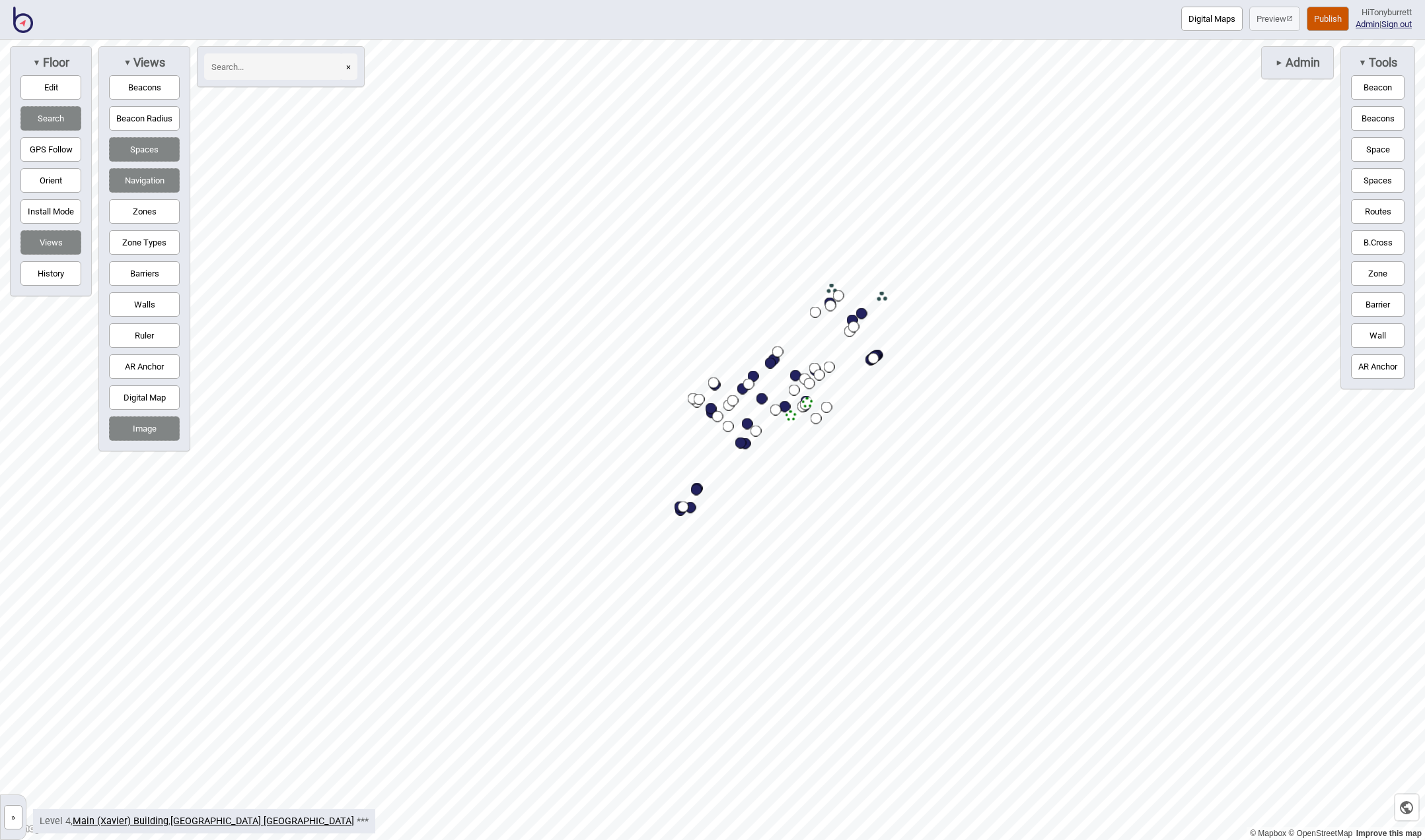
click at [18, 824] on button "»" at bounding box center [13, 817] width 18 height 24
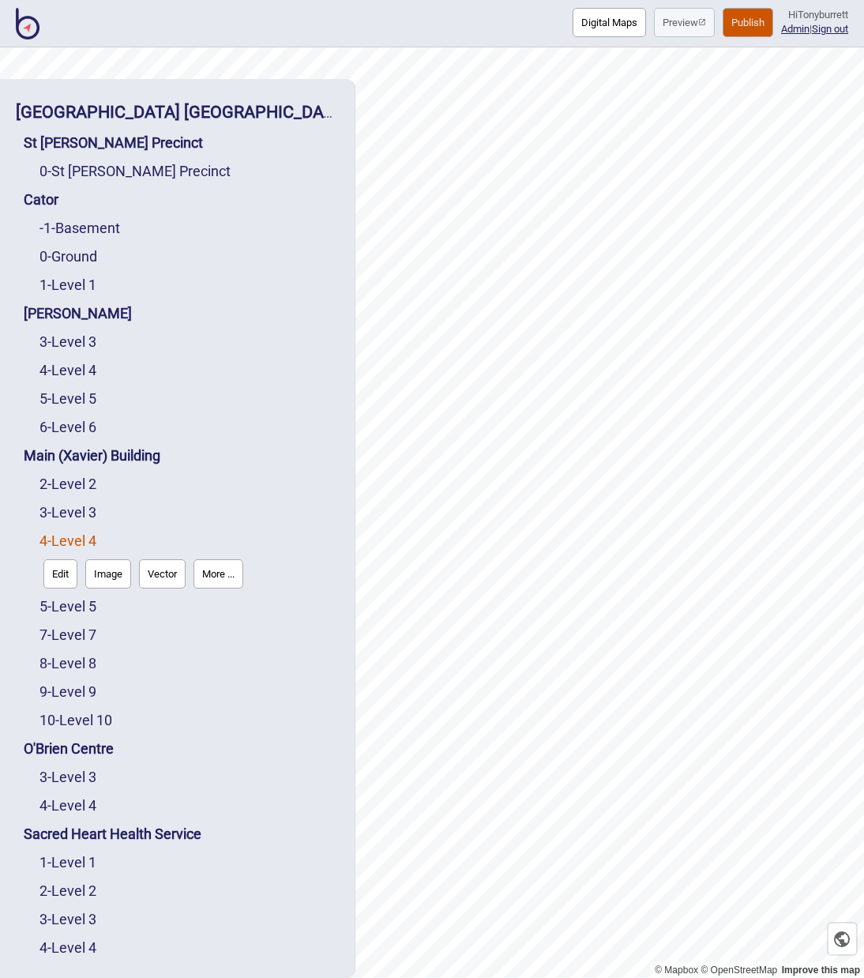
click at [57, 578] on button "Edit" at bounding box center [60, 573] width 34 height 29
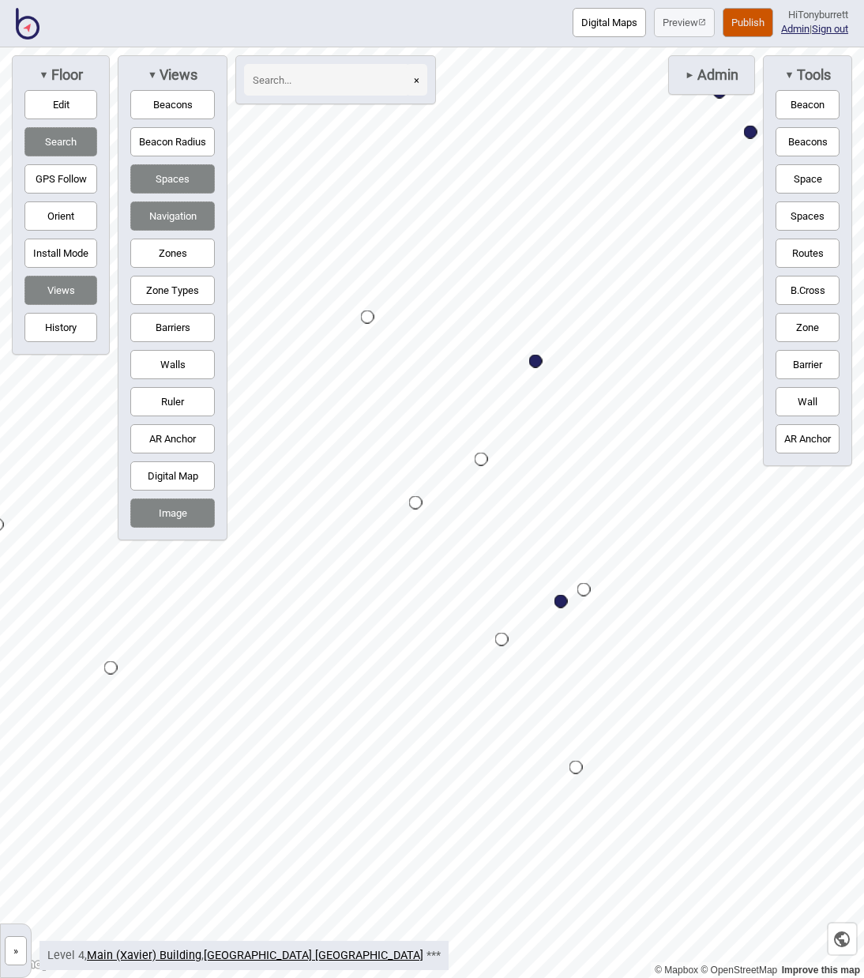
click at [165, 479] on button "Digital Map" at bounding box center [172, 475] width 85 height 29
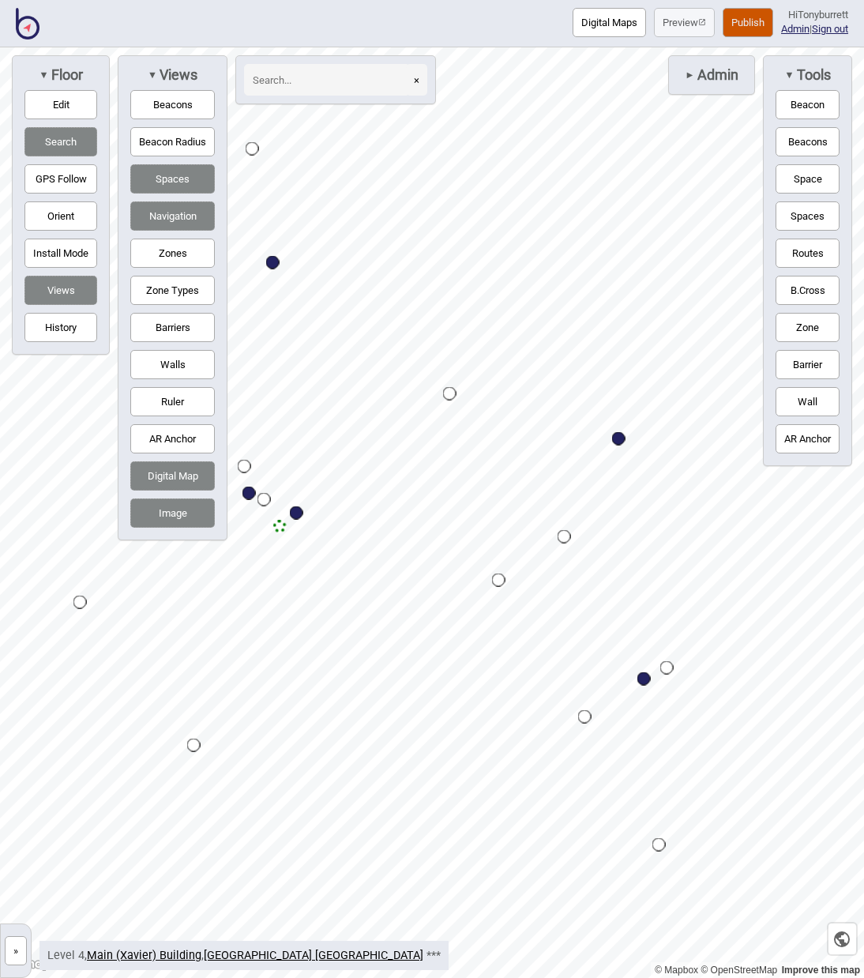
click at [160, 328] on button "Barriers" at bounding box center [172, 327] width 85 height 29
click at [814, 252] on button "Routes" at bounding box center [808, 253] width 64 height 29
click at [449, 395] on div "Map marker" at bounding box center [449, 393] width 13 height 13
click at [814, 250] on button "Routes" at bounding box center [808, 253] width 64 height 29
click at [801, 180] on button "Space" at bounding box center [808, 178] width 64 height 29
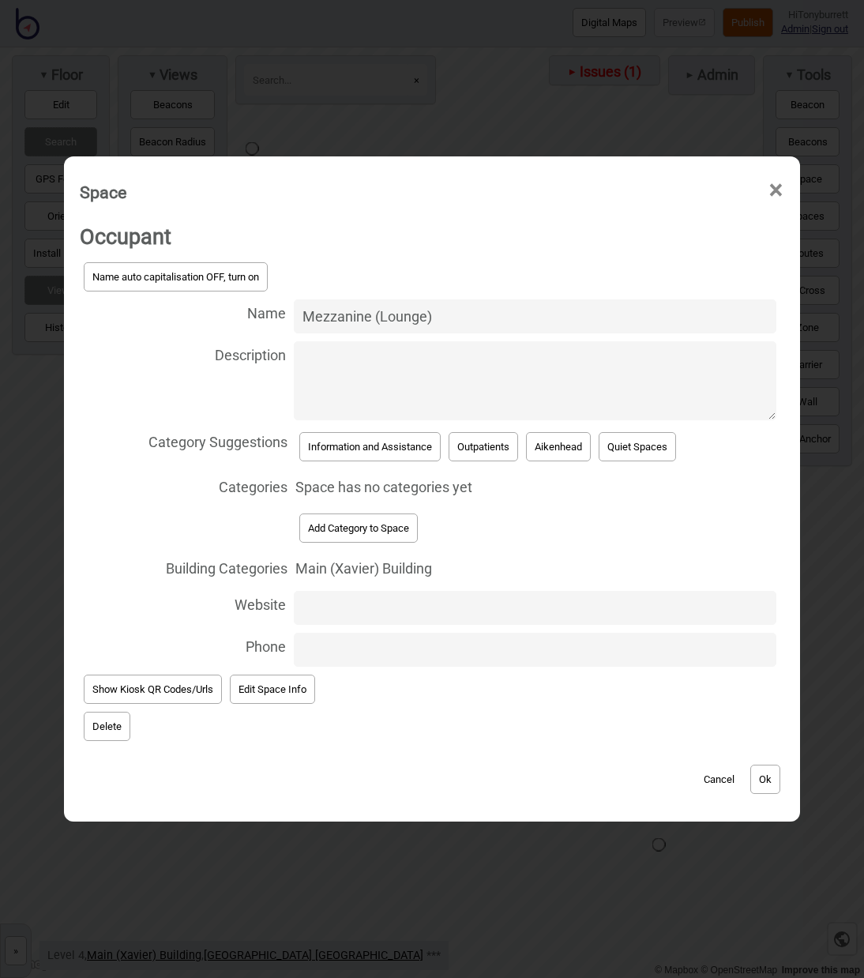
type input "Mezzanine (Lounge)"
click at [377, 524] on button "Add Category to Space" at bounding box center [358, 527] width 118 height 29
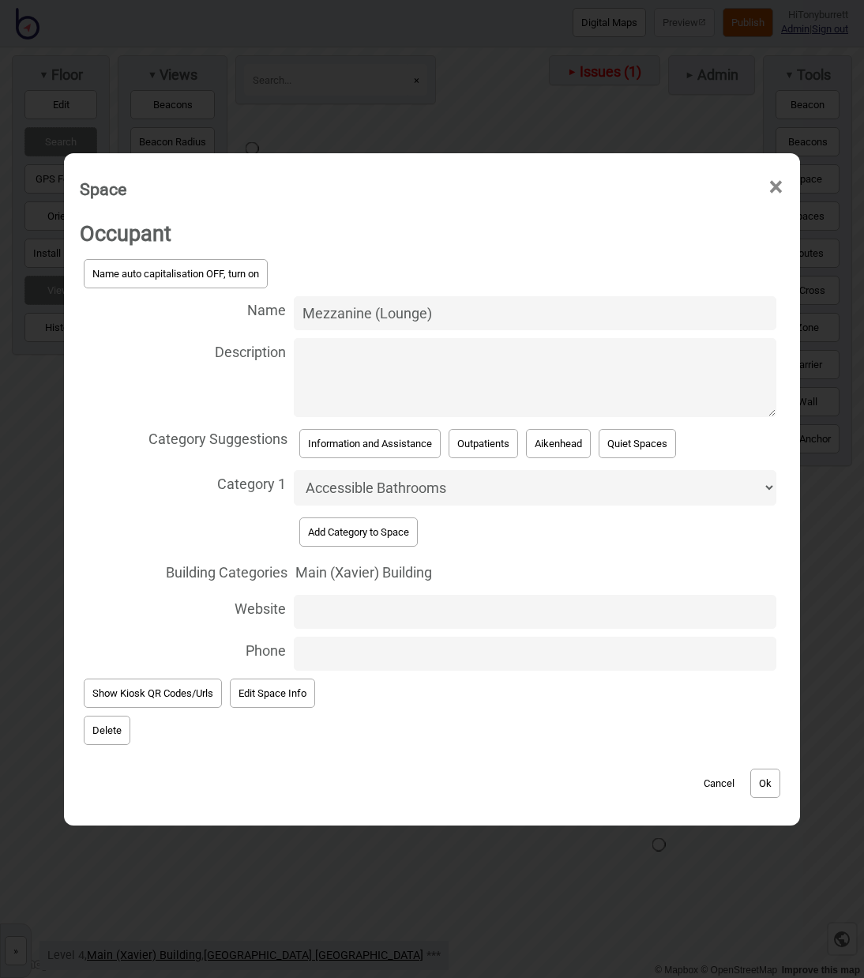
select select "Seating Areas"
click at [761, 784] on button "Ok" at bounding box center [765, 783] width 30 height 29
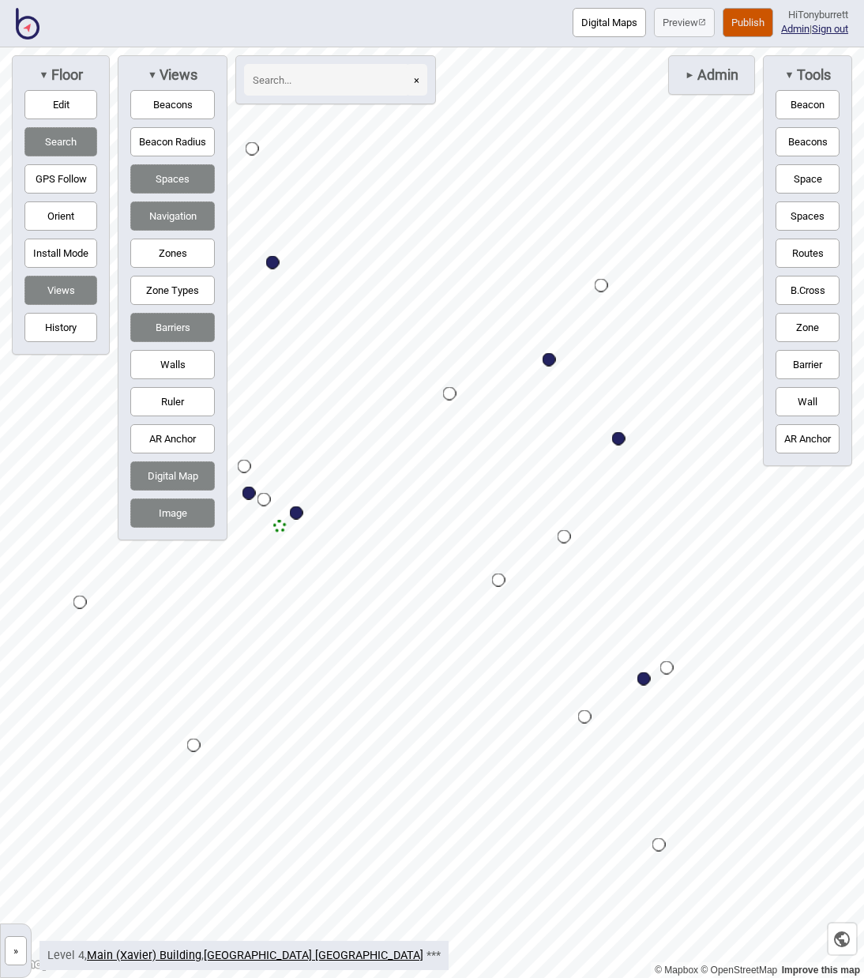
click at [181, 483] on button "Digital Map" at bounding box center [172, 475] width 85 height 29
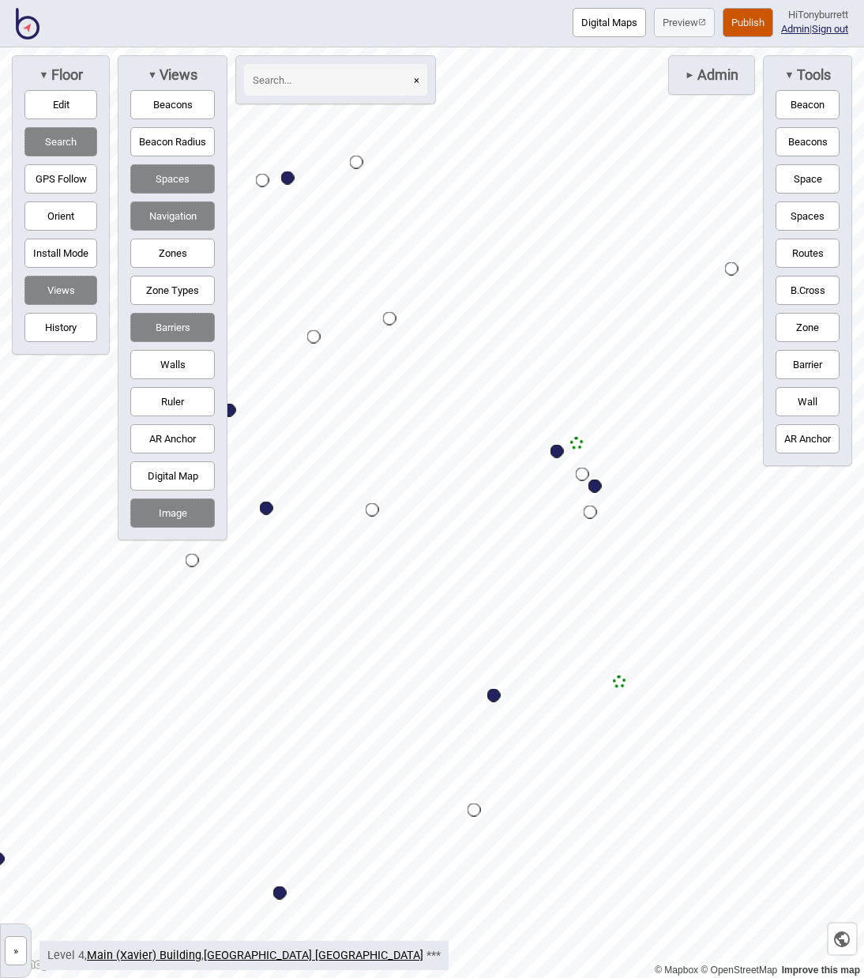
click at [176, 478] on button "Digital Map" at bounding box center [172, 475] width 85 height 29
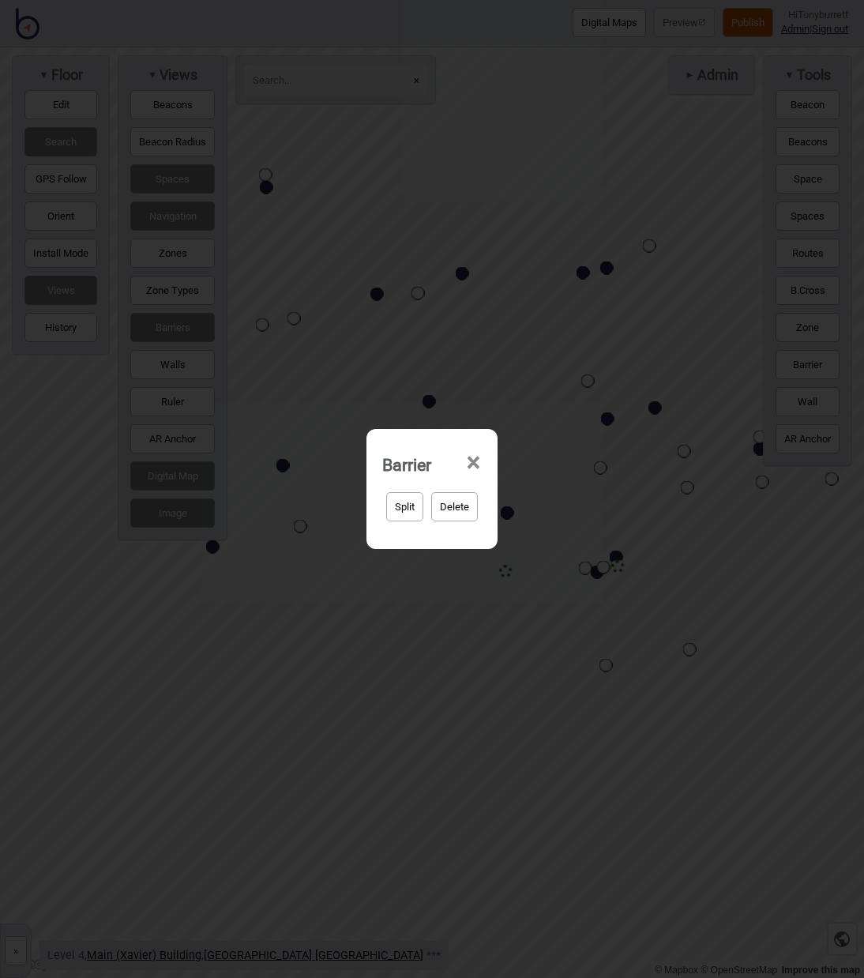
click at [469, 460] on span "×" at bounding box center [473, 463] width 17 height 52
click at [474, 460] on span "×" at bounding box center [473, 463] width 17 height 52
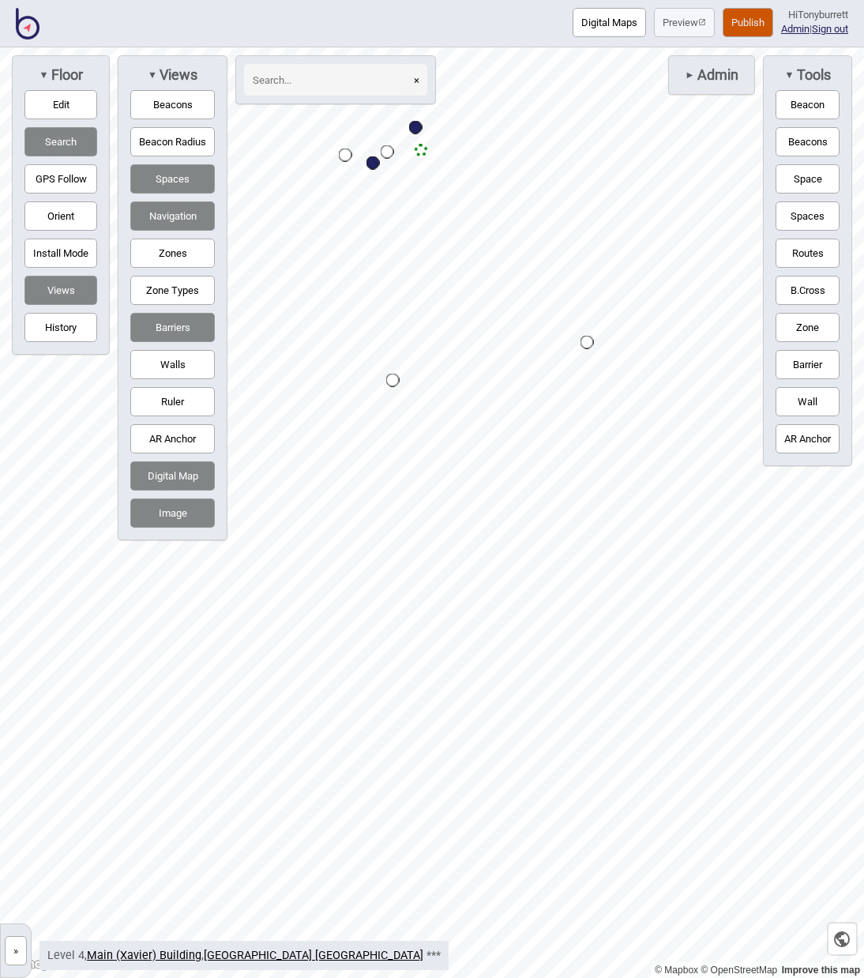
click at [795, 169] on button "Space" at bounding box center [808, 178] width 64 height 29
click at [171, 211] on button "Navigation" at bounding box center [172, 215] width 85 height 29
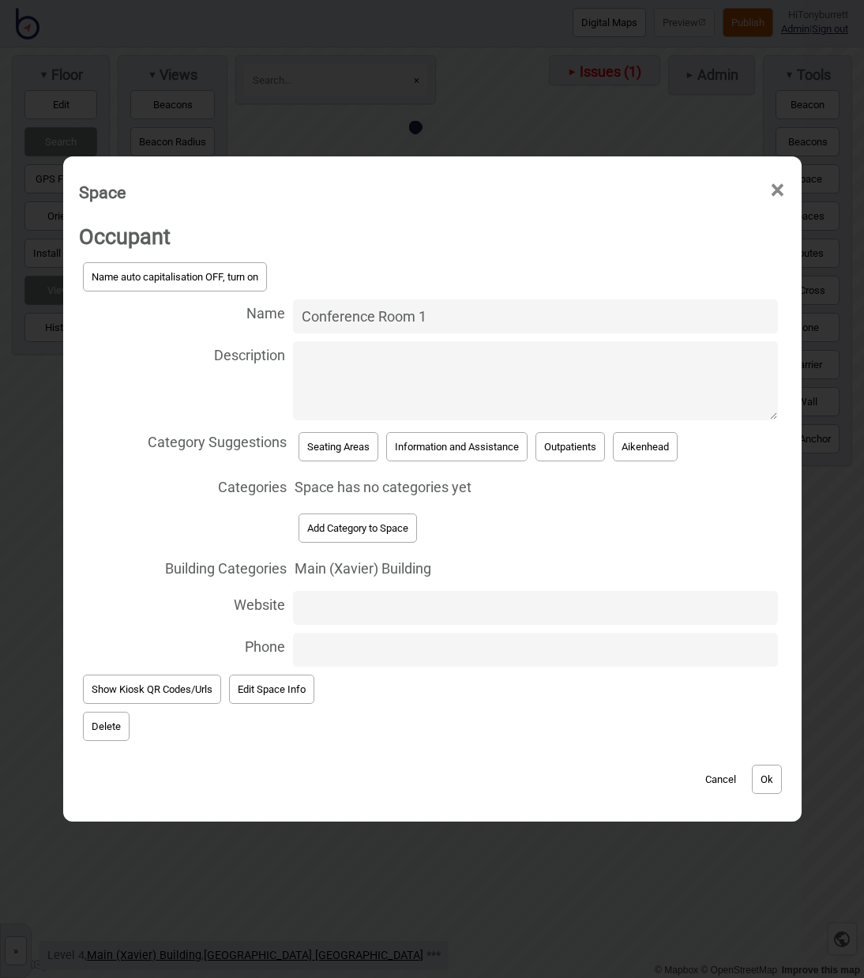
type input "Conference Room 1"
click at [347, 524] on button "Add Category to Space" at bounding box center [358, 527] width 118 height 29
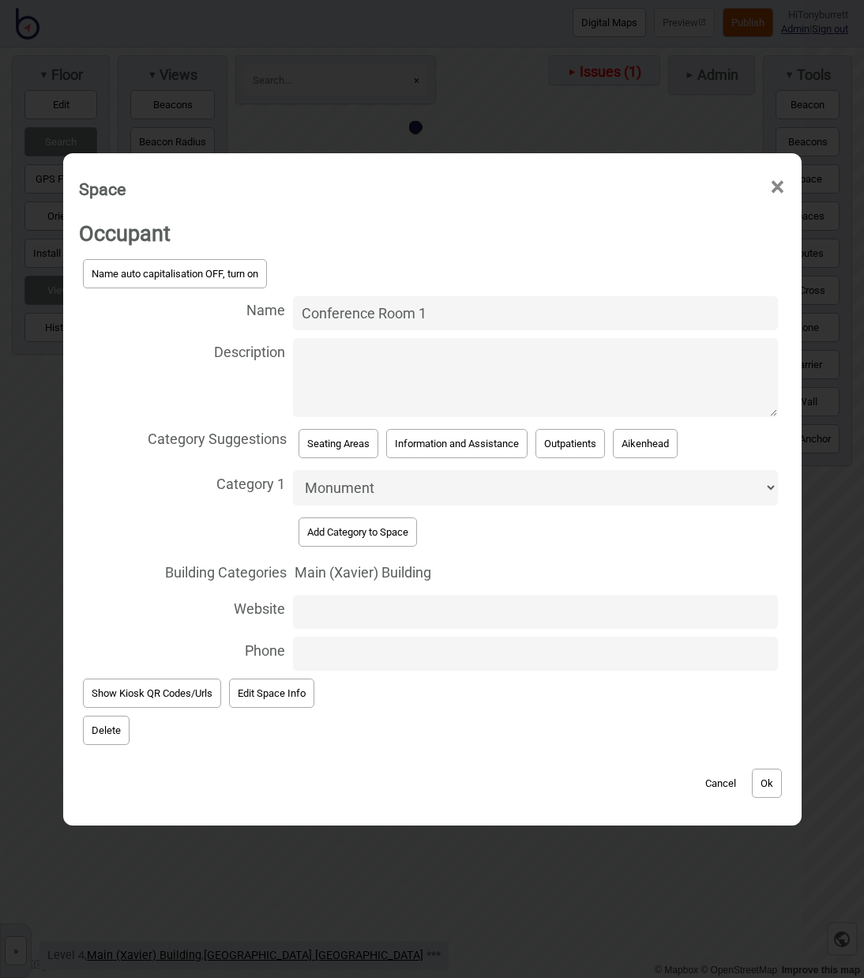
select select "Meeting Rooms"
click at [763, 774] on button "Ok" at bounding box center [767, 783] width 30 height 29
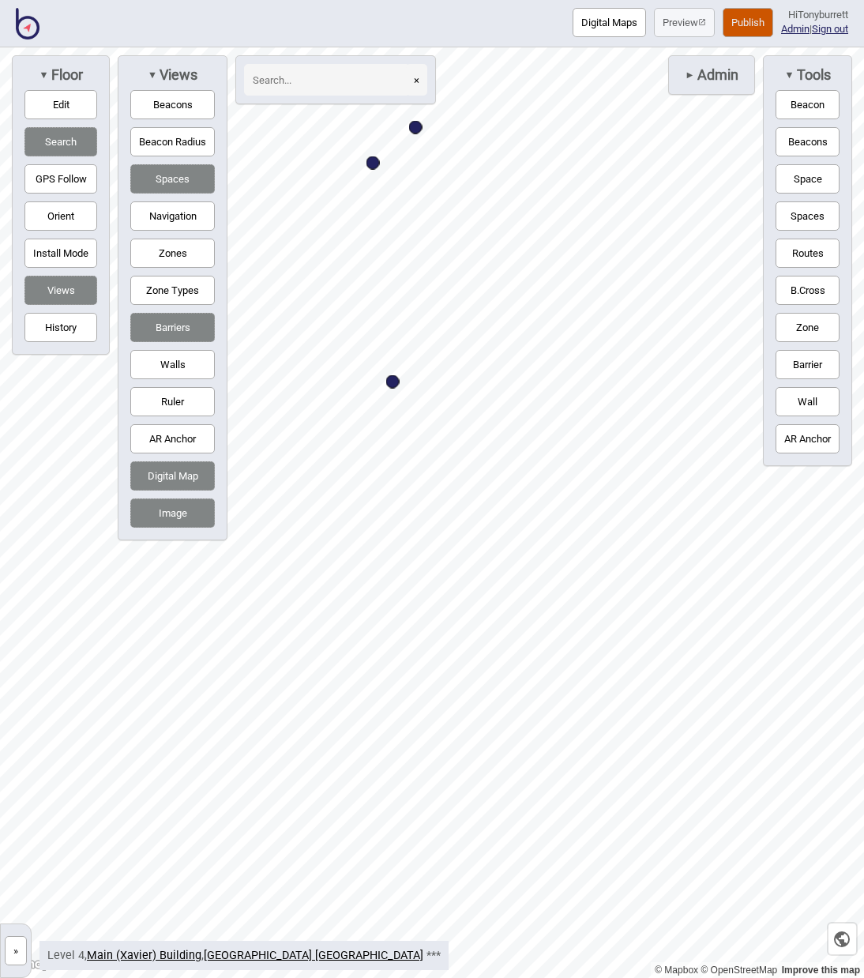
click at [797, 216] on button "Spaces" at bounding box center [808, 215] width 64 height 29
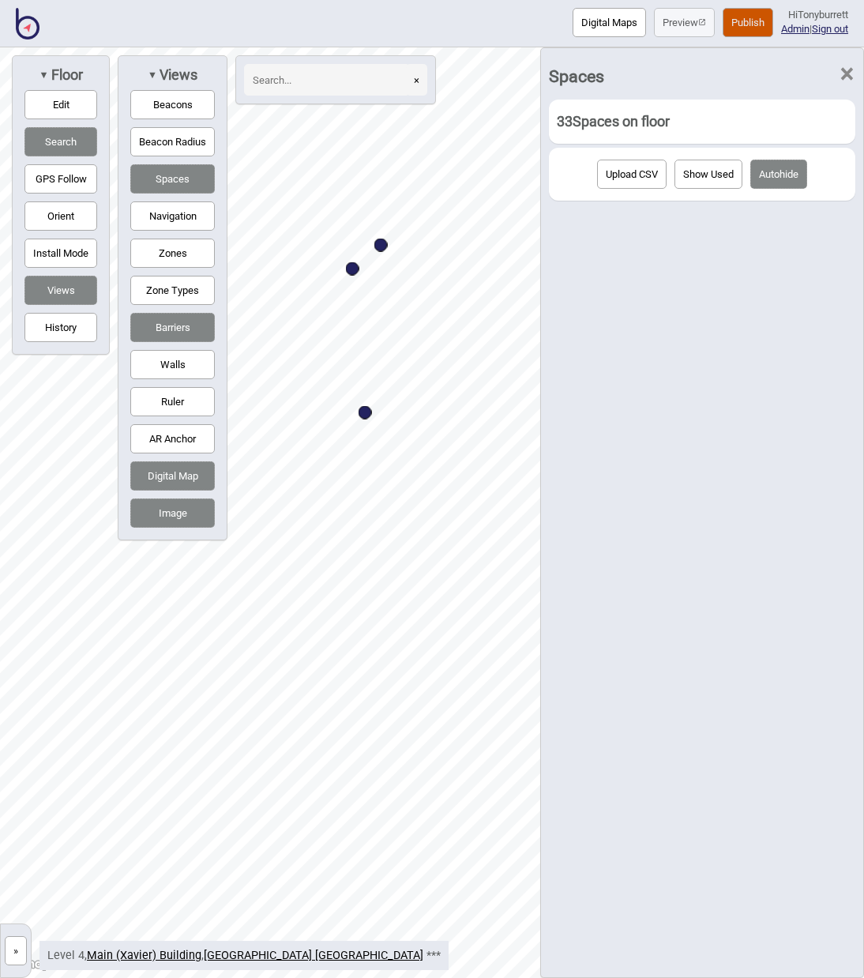
drag, startPoint x: 851, startPoint y: 67, endPoint x: 843, endPoint y: 72, distance: 9.2
click at [851, 67] on span "×" at bounding box center [847, 74] width 17 height 52
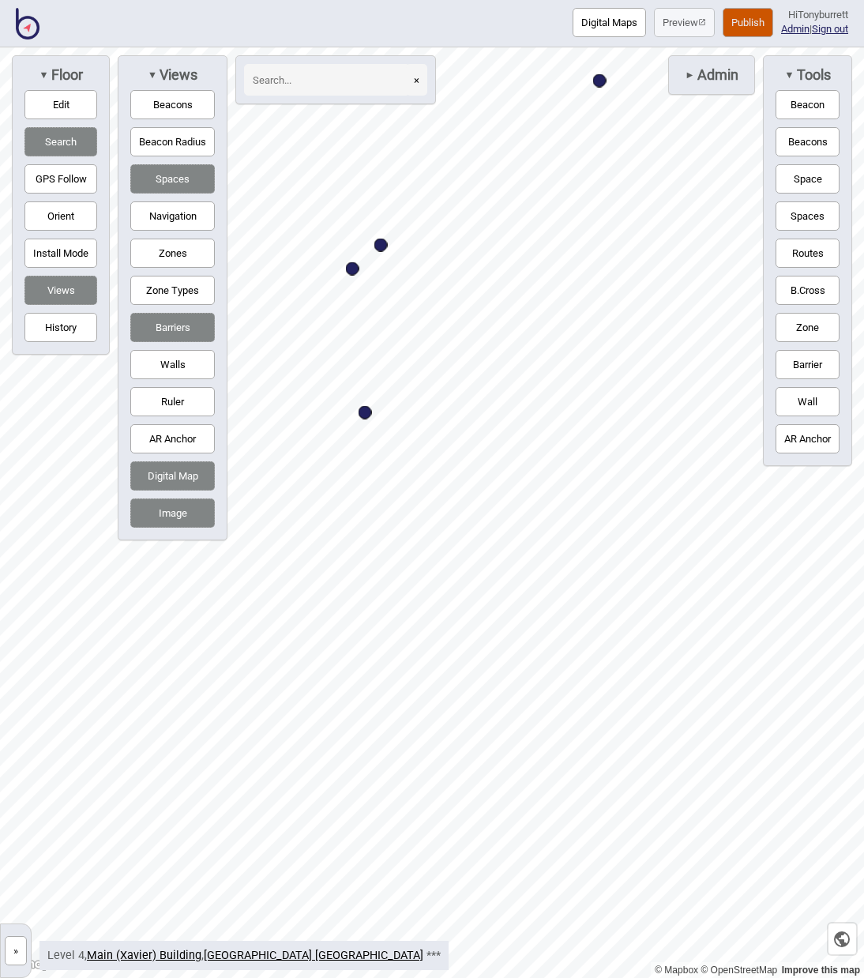
drag, startPoint x: 803, startPoint y: 179, endPoint x: 780, endPoint y: 186, distance: 23.8
click at [803, 179] on button "Space" at bounding box center [808, 178] width 64 height 29
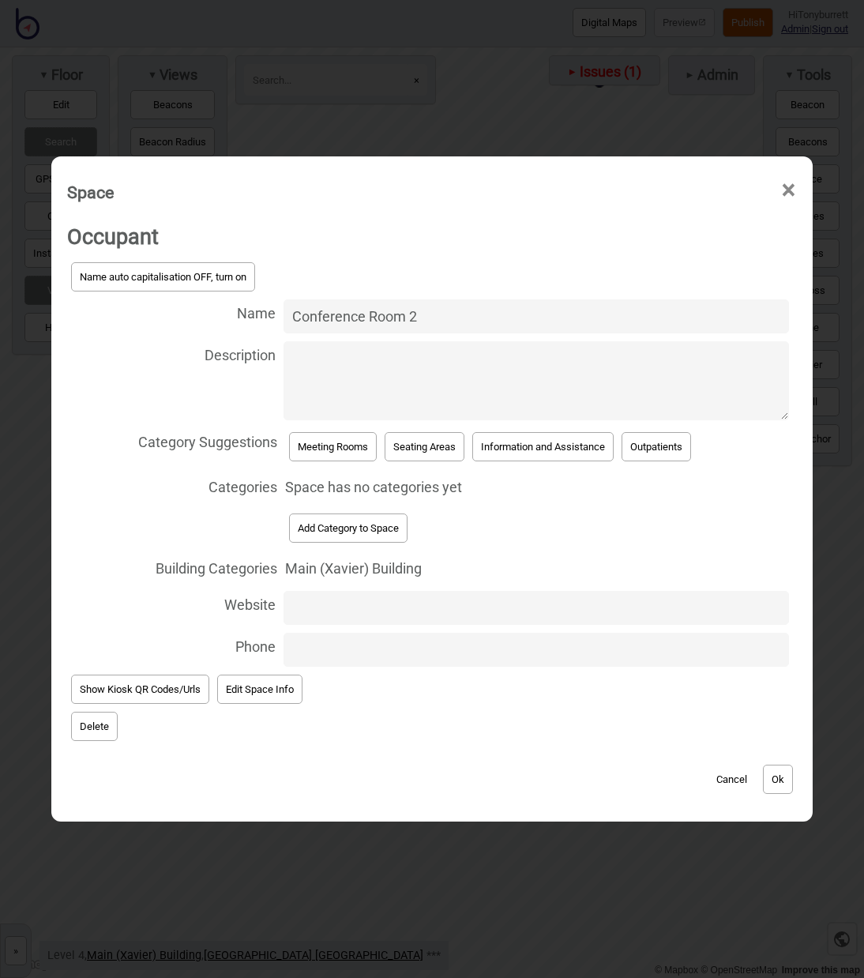
type input "Conference Room 2"
drag, startPoint x: 297, startPoint y: 441, endPoint x: 434, endPoint y: 513, distance: 155.1
click at [298, 441] on button "Meeting Rooms" at bounding box center [333, 446] width 88 height 29
select select "Meeting Rooms"
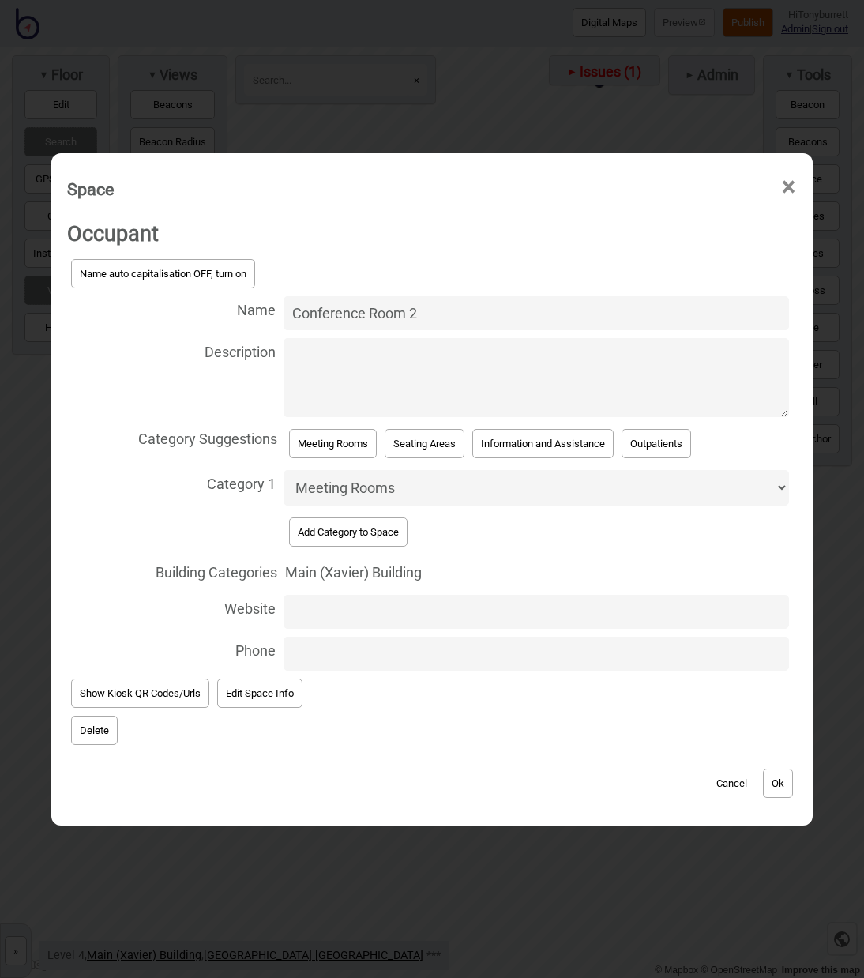
click at [780, 769] on button "Ok" at bounding box center [778, 783] width 30 height 29
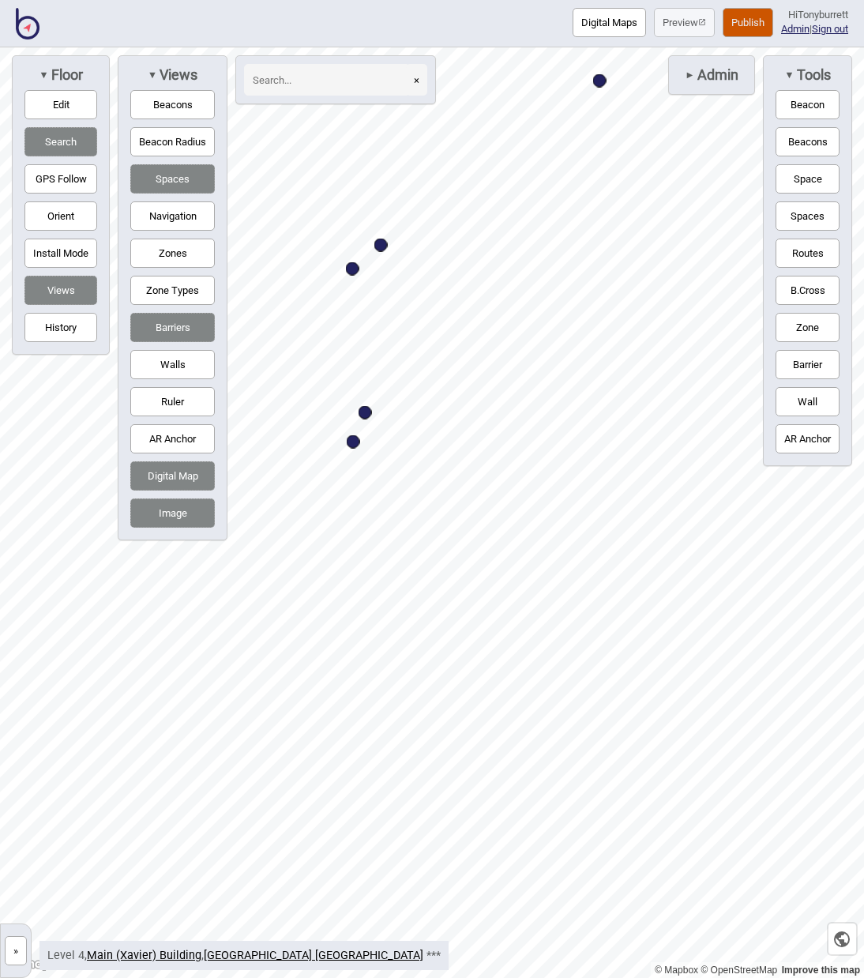
click at [800, 218] on button "Spaces" at bounding box center [808, 215] width 64 height 29
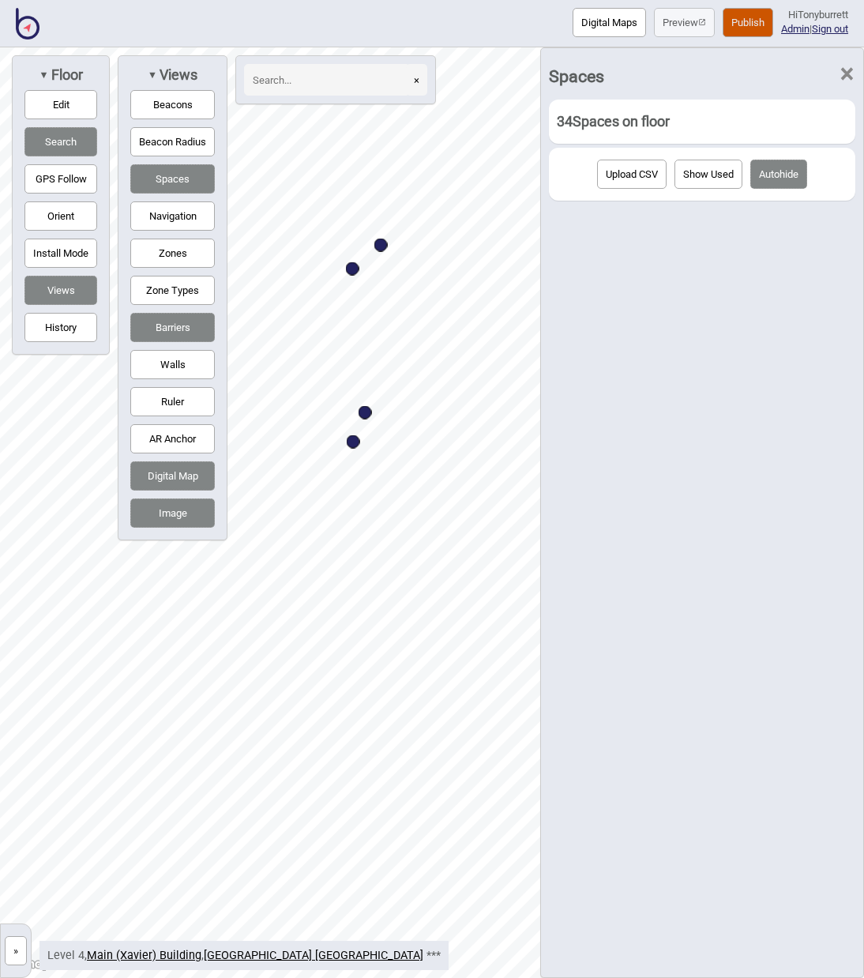
click at [846, 72] on span "×" at bounding box center [847, 74] width 17 height 52
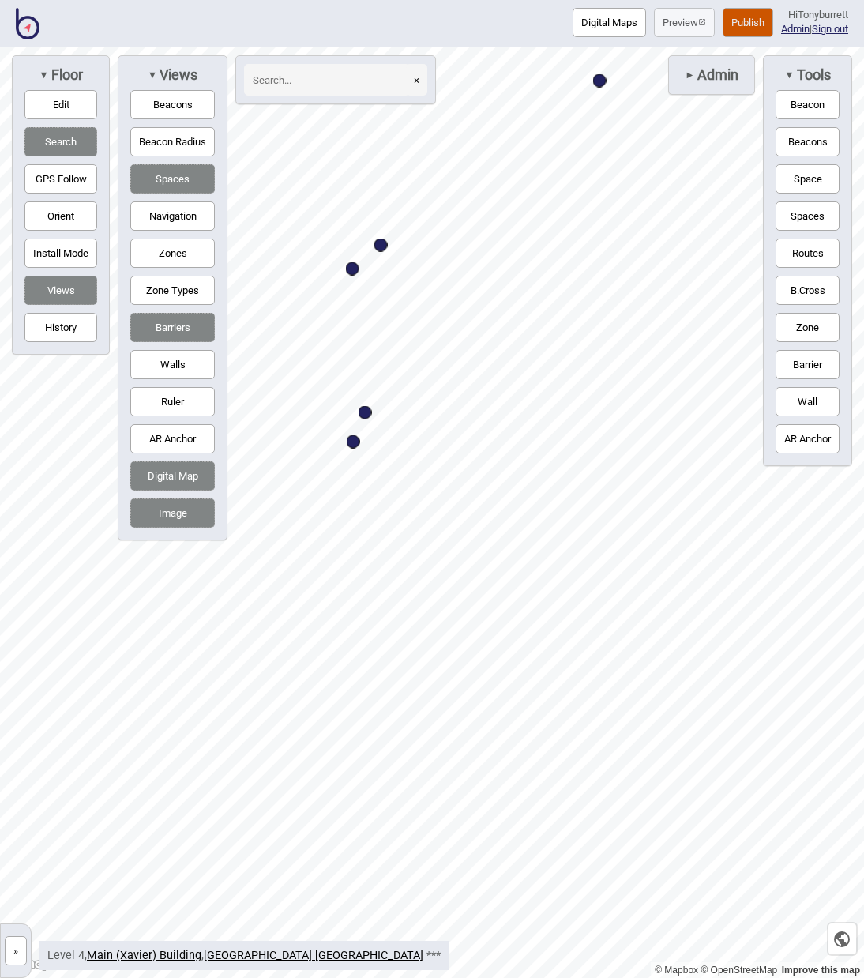
click at [801, 174] on button "Space" at bounding box center [808, 178] width 64 height 29
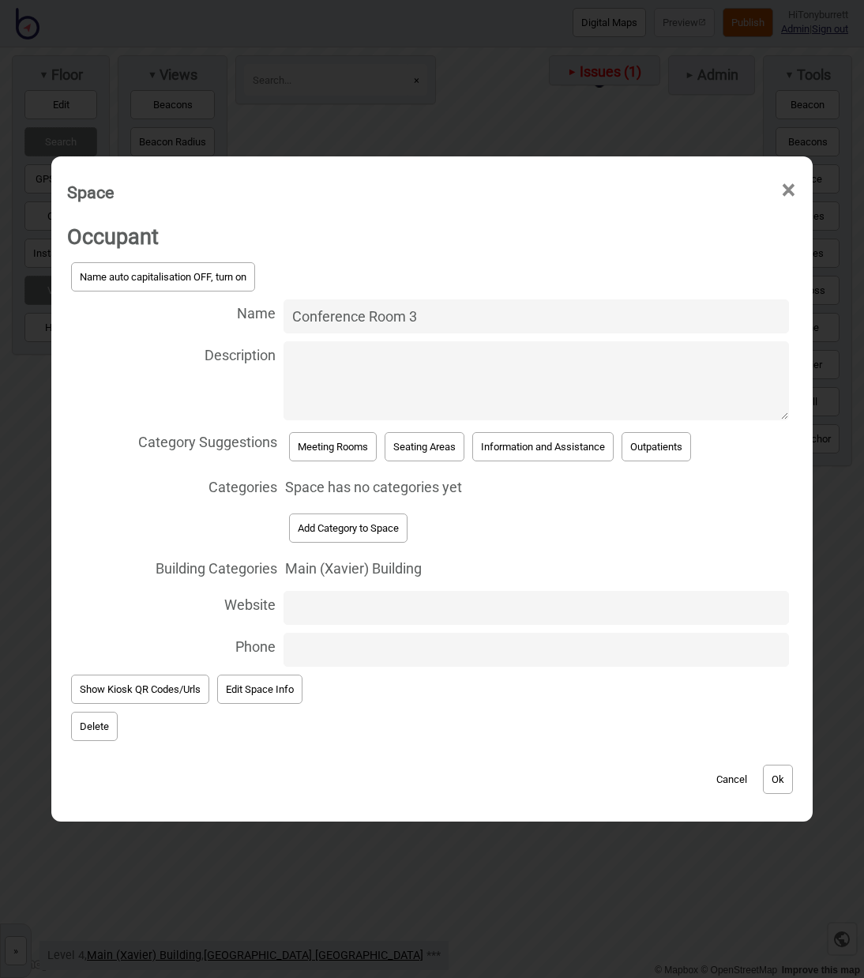
type input "Conference Room 3"
drag, startPoint x: 323, startPoint y: 449, endPoint x: 428, endPoint y: 544, distance: 142.0
click at [324, 449] on button "Meeting Rooms" at bounding box center [333, 446] width 88 height 29
select select "Meeting Rooms"
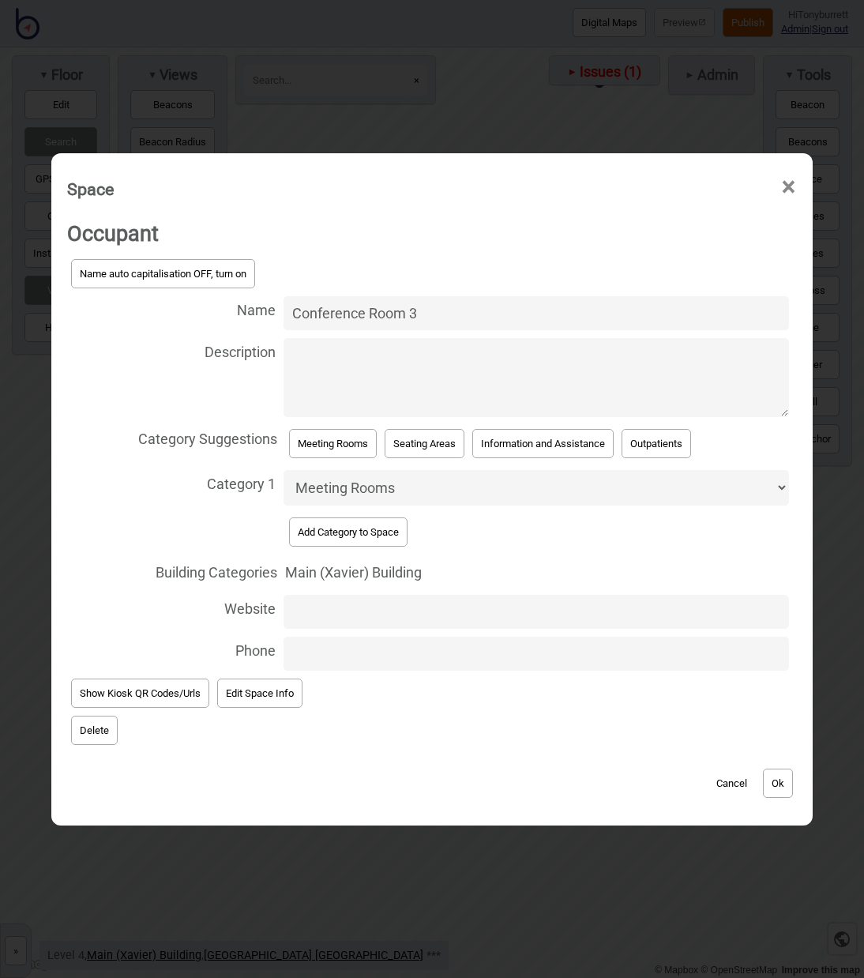
click at [774, 777] on button "Ok" at bounding box center [778, 783] width 30 height 29
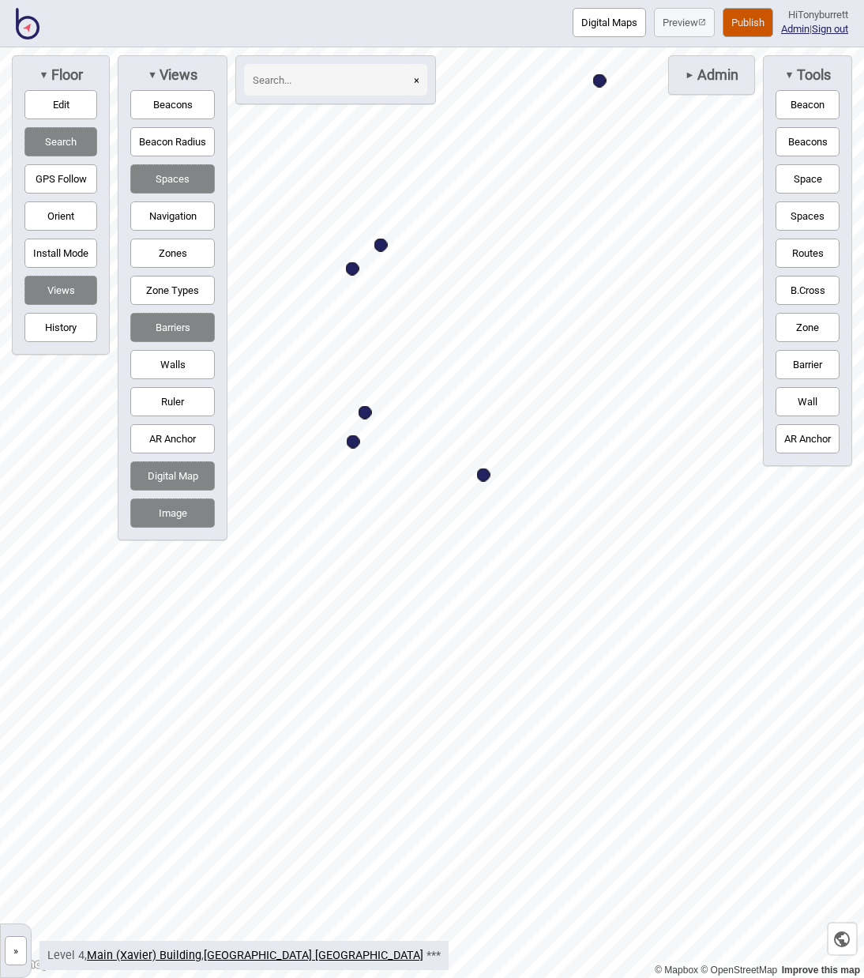
click at [806, 180] on button "Space" at bounding box center [808, 178] width 64 height 29
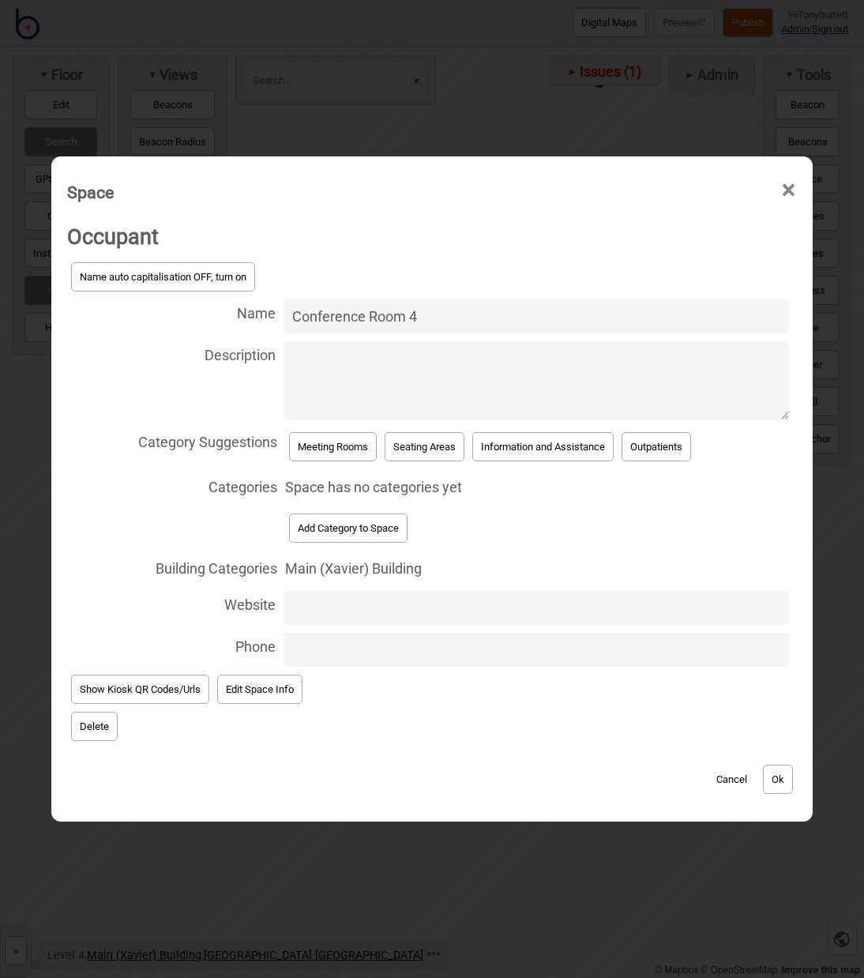
type input "Conference Room 4"
drag, startPoint x: 329, startPoint y: 448, endPoint x: 465, endPoint y: 536, distance: 161.7
click at [330, 449] on button "Meeting Rooms" at bounding box center [333, 446] width 88 height 29
select select "Meeting Rooms"
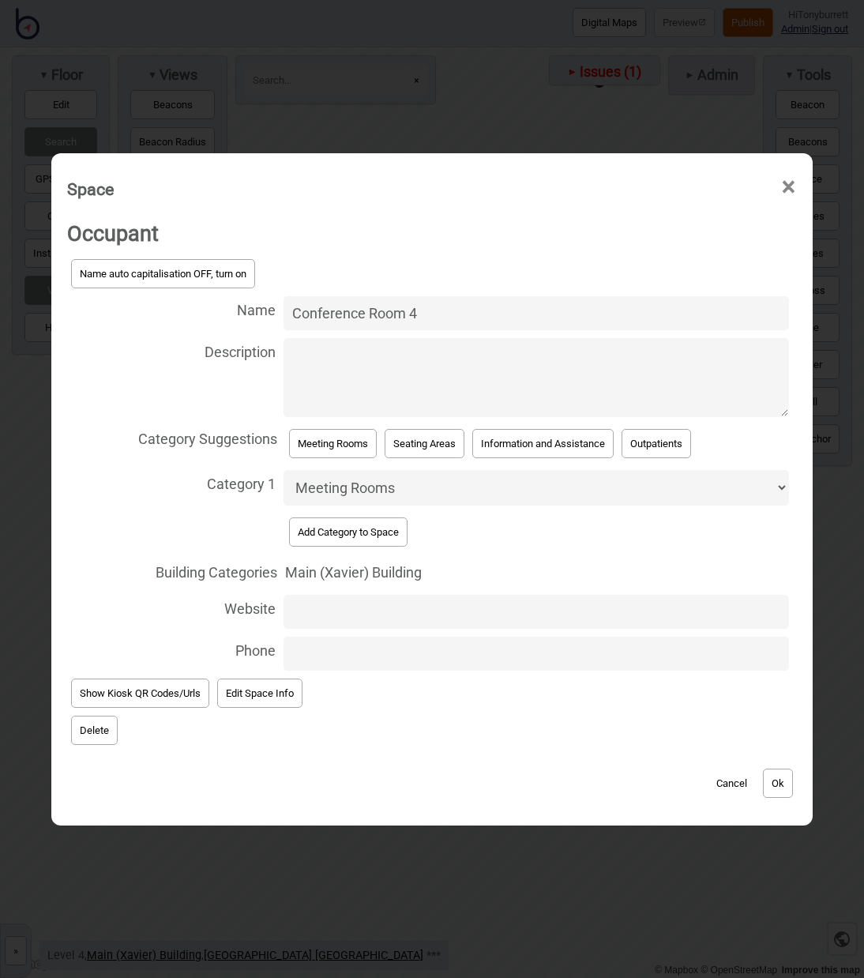
click at [789, 776] on button "Ok" at bounding box center [778, 783] width 30 height 29
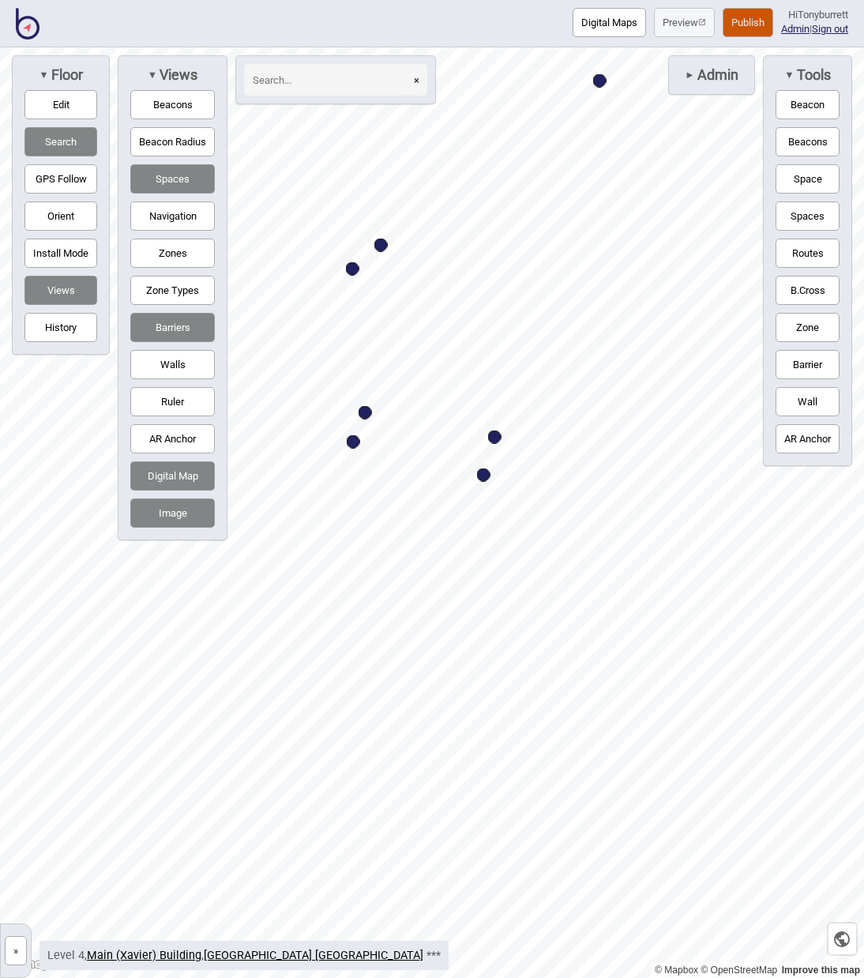
click at [355, 444] on div "Map marker" at bounding box center [353, 441] width 13 height 13
select select "Meeting Rooms"
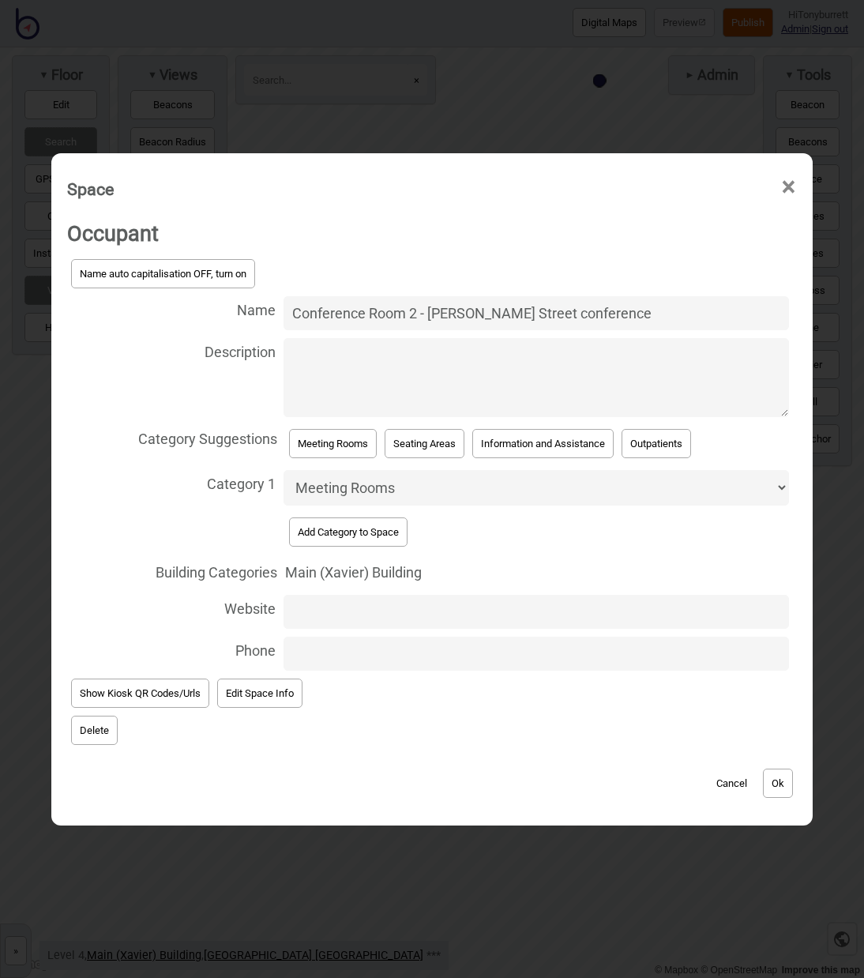
drag, startPoint x: 501, startPoint y: 319, endPoint x: 549, endPoint y: 325, distance: 48.5
click at [502, 319] on input "Conference Room 2 - Fred Street conference" at bounding box center [537, 313] width 506 height 34
type input "Conference Room 2 - Fred Street Conference"
click at [785, 777] on button "Ok" at bounding box center [778, 783] width 30 height 29
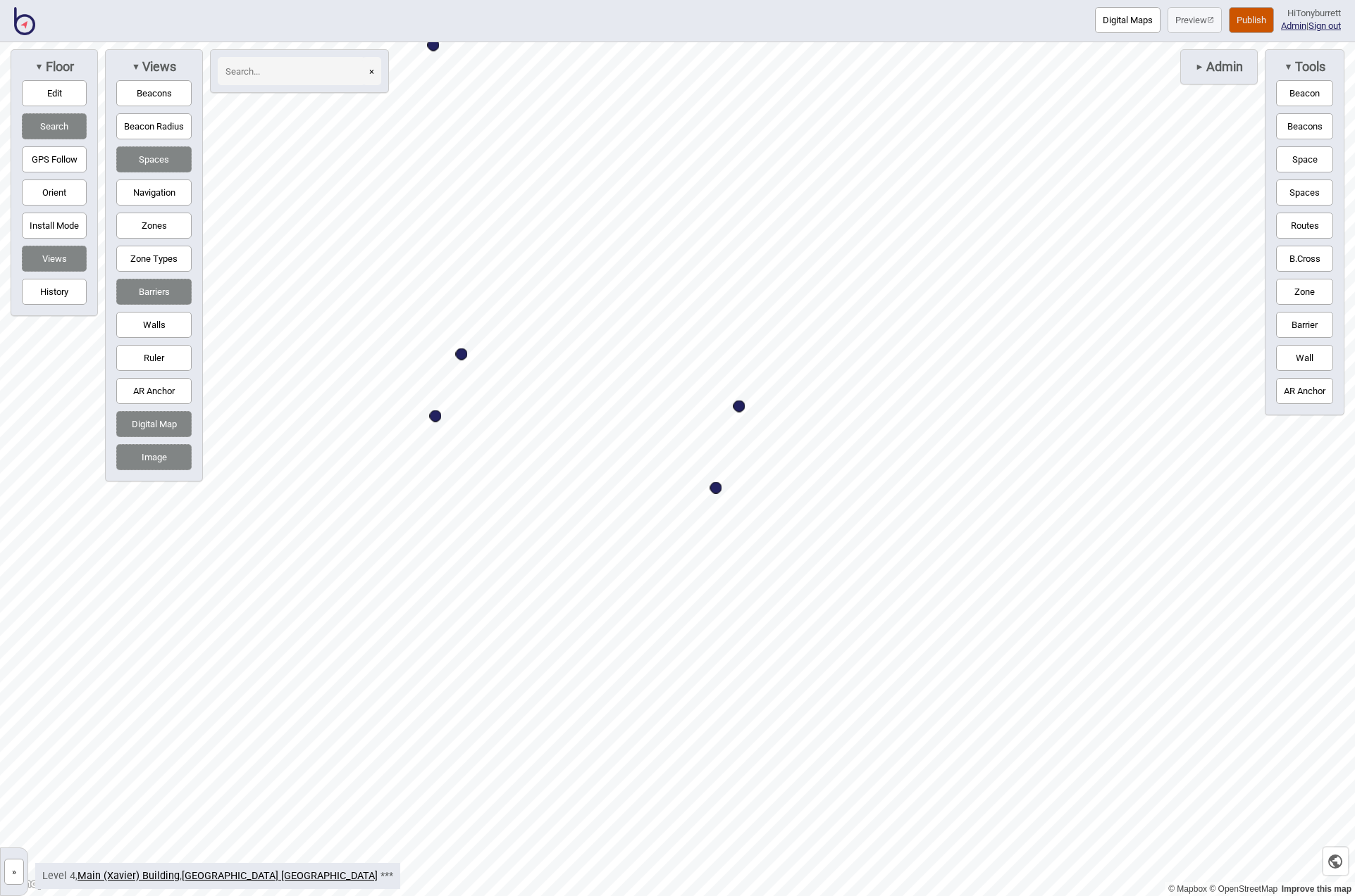
drag, startPoint x: 43, startPoint y: 93, endPoint x: 129, endPoint y: 103, distance: 86.6
click at [44, 94] on button "Edit" at bounding box center [54, 93] width 65 height 26
drag, startPoint x: 383, startPoint y: 332, endPoint x: 405, endPoint y: 456, distance: 125.9
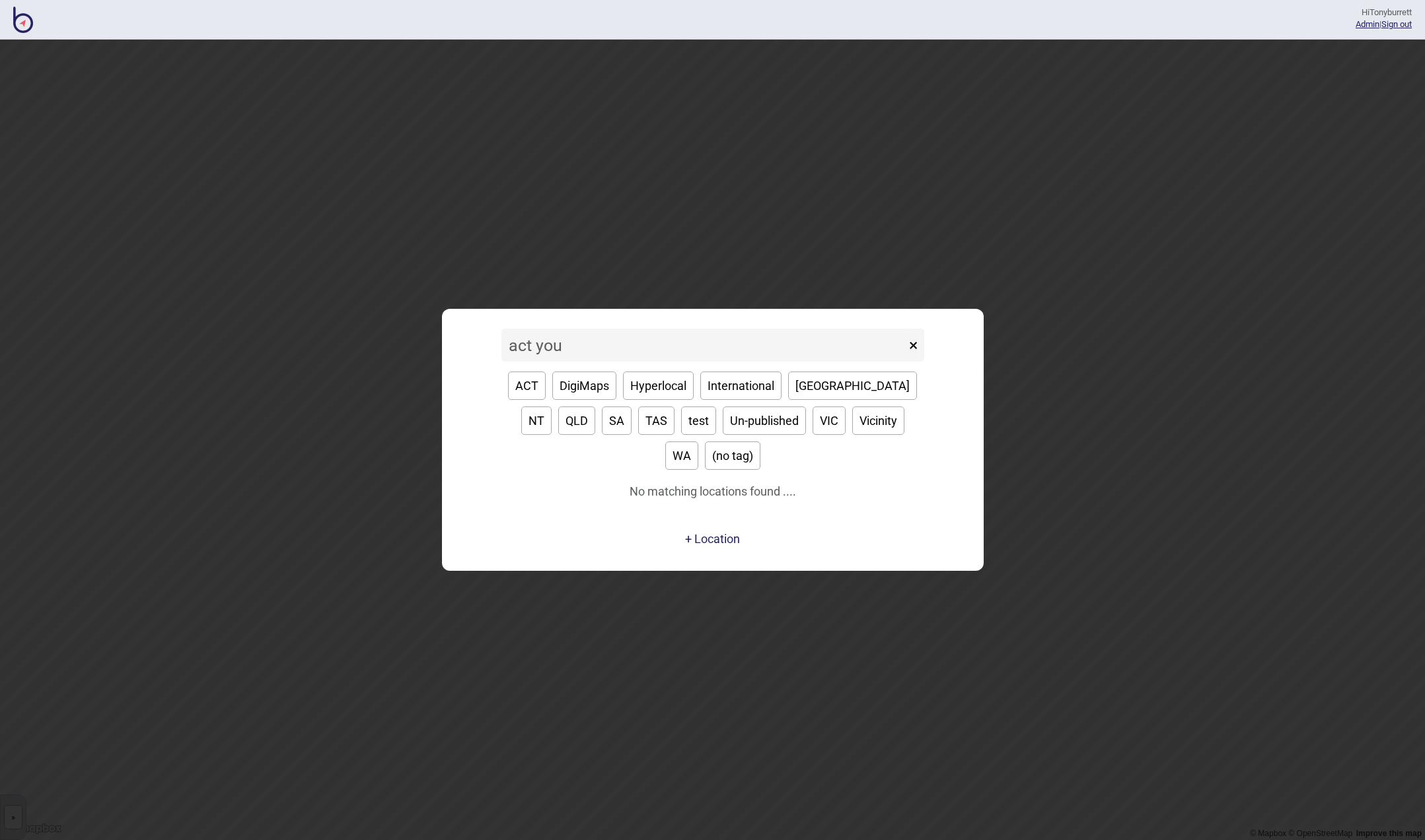
click at [545, 361] on input "act you" at bounding box center [703, 344] width 404 height 33
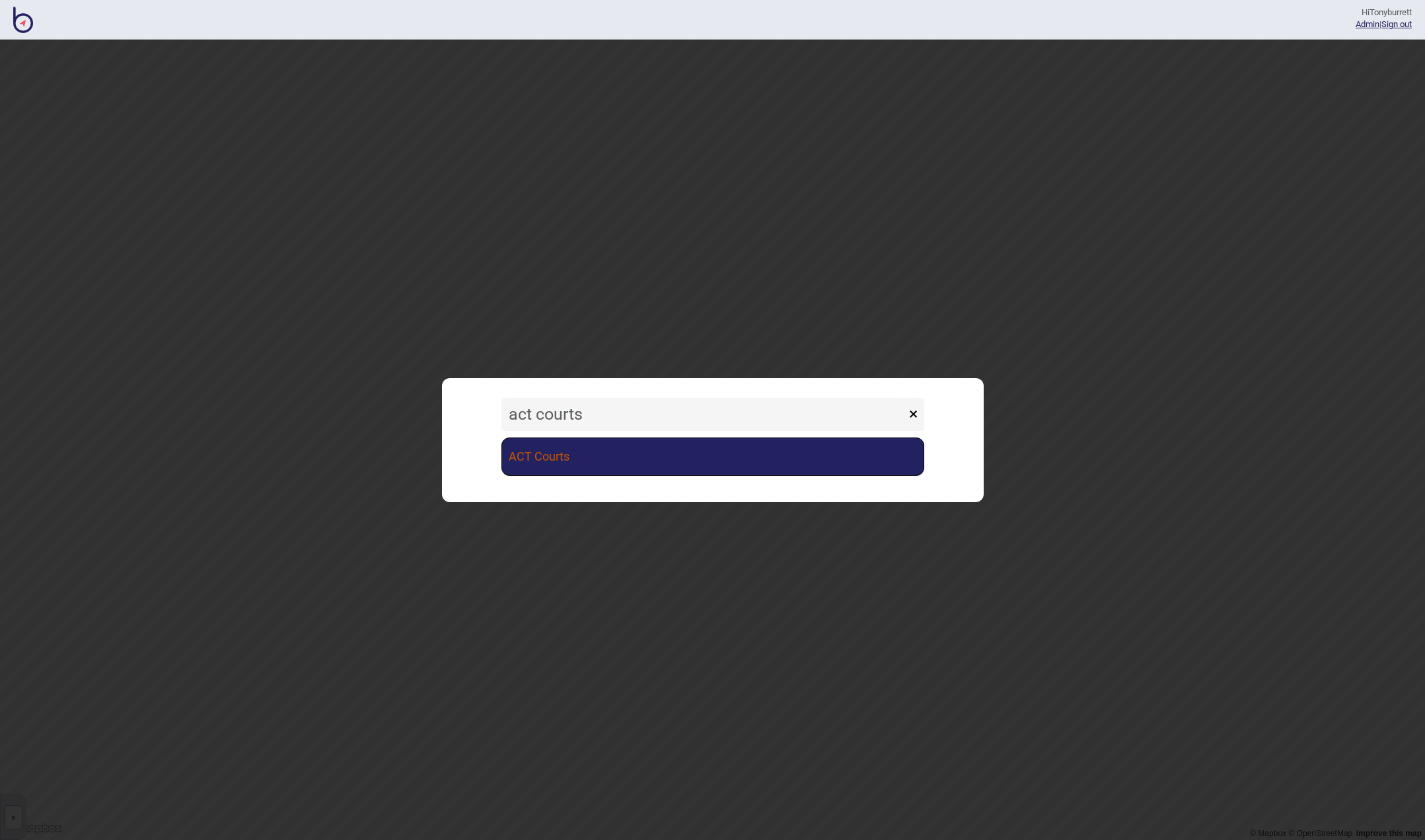
type input "act courts"
click at [548, 454] on link "ACT Courts" at bounding box center [713, 457] width 423 height 38
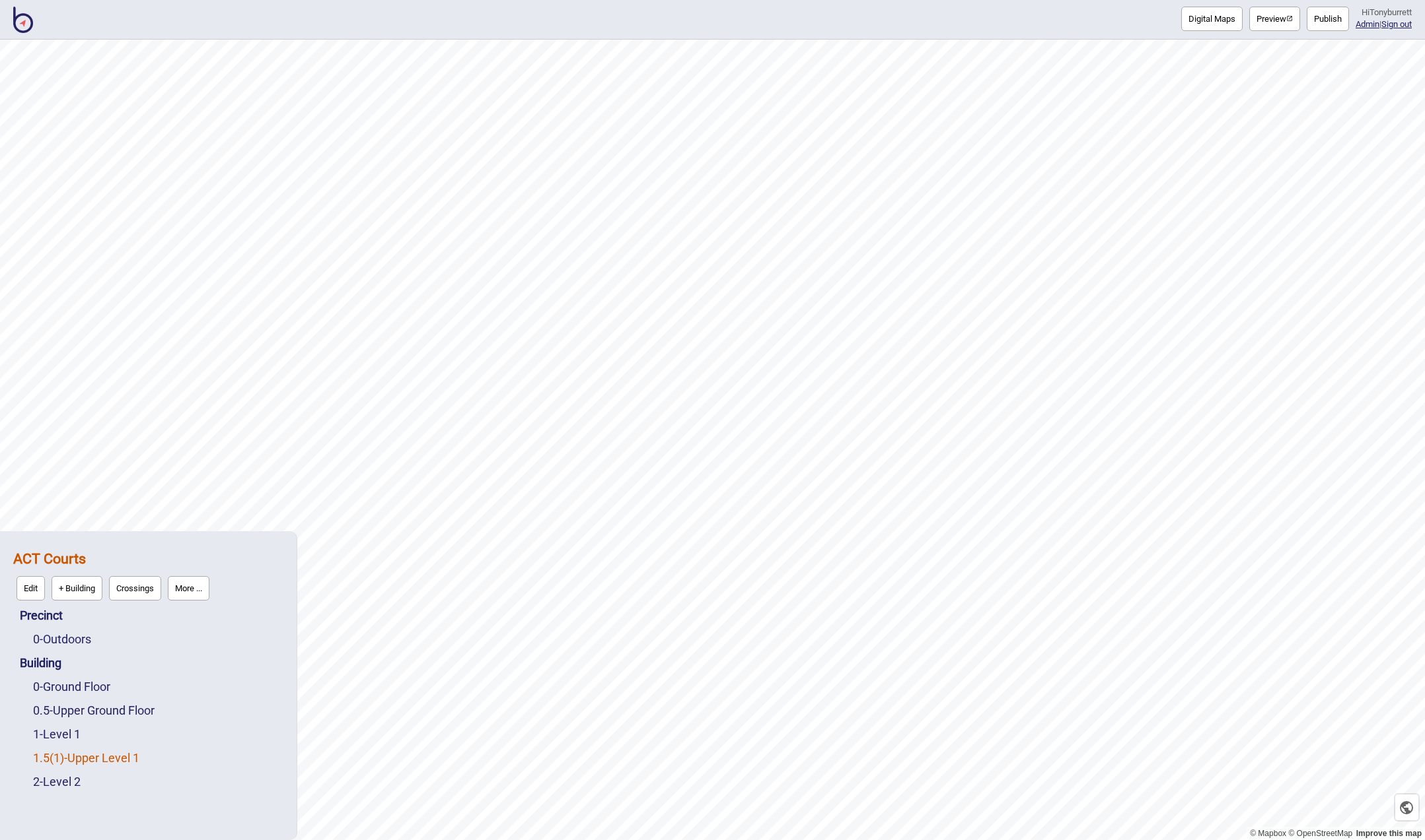
click at [109, 761] on link "1.5 ( 1 ) - Upper Level 1" at bounding box center [85, 758] width 106 height 14
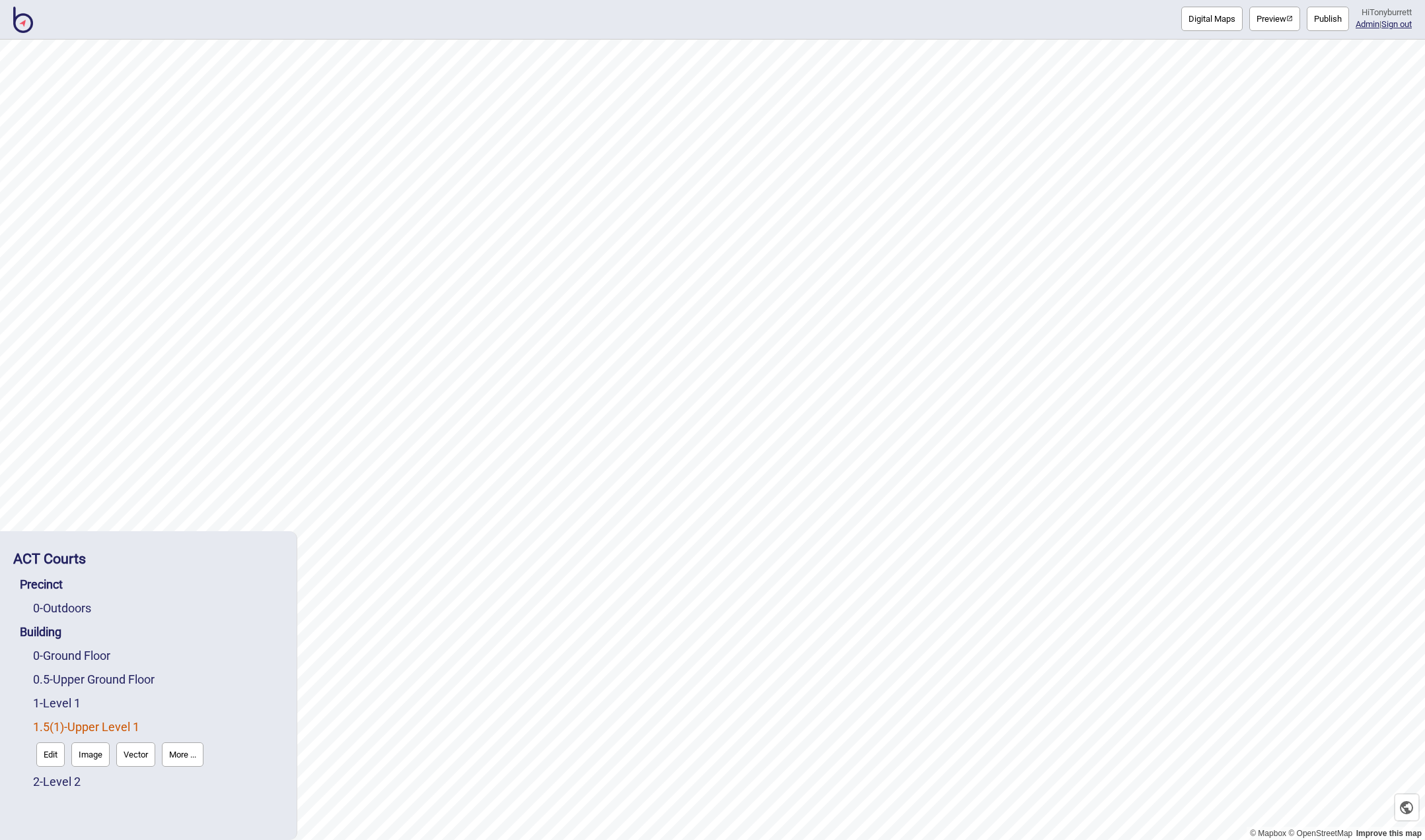
click at [176, 756] on button "More ..." at bounding box center [183, 755] width 42 height 24
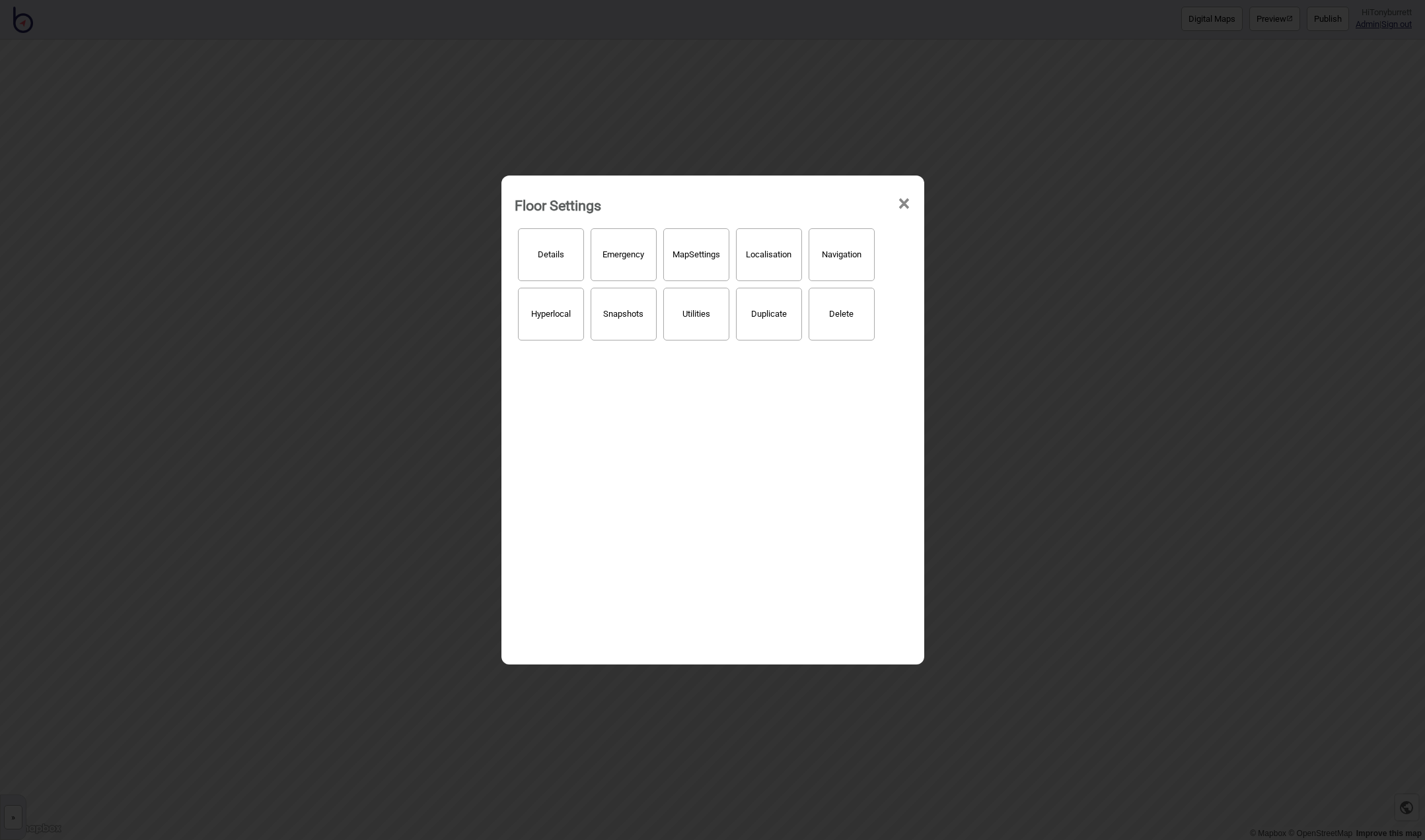
click at [768, 262] on button "Localisation" at bounding box center [769, 254] width 66 height 53
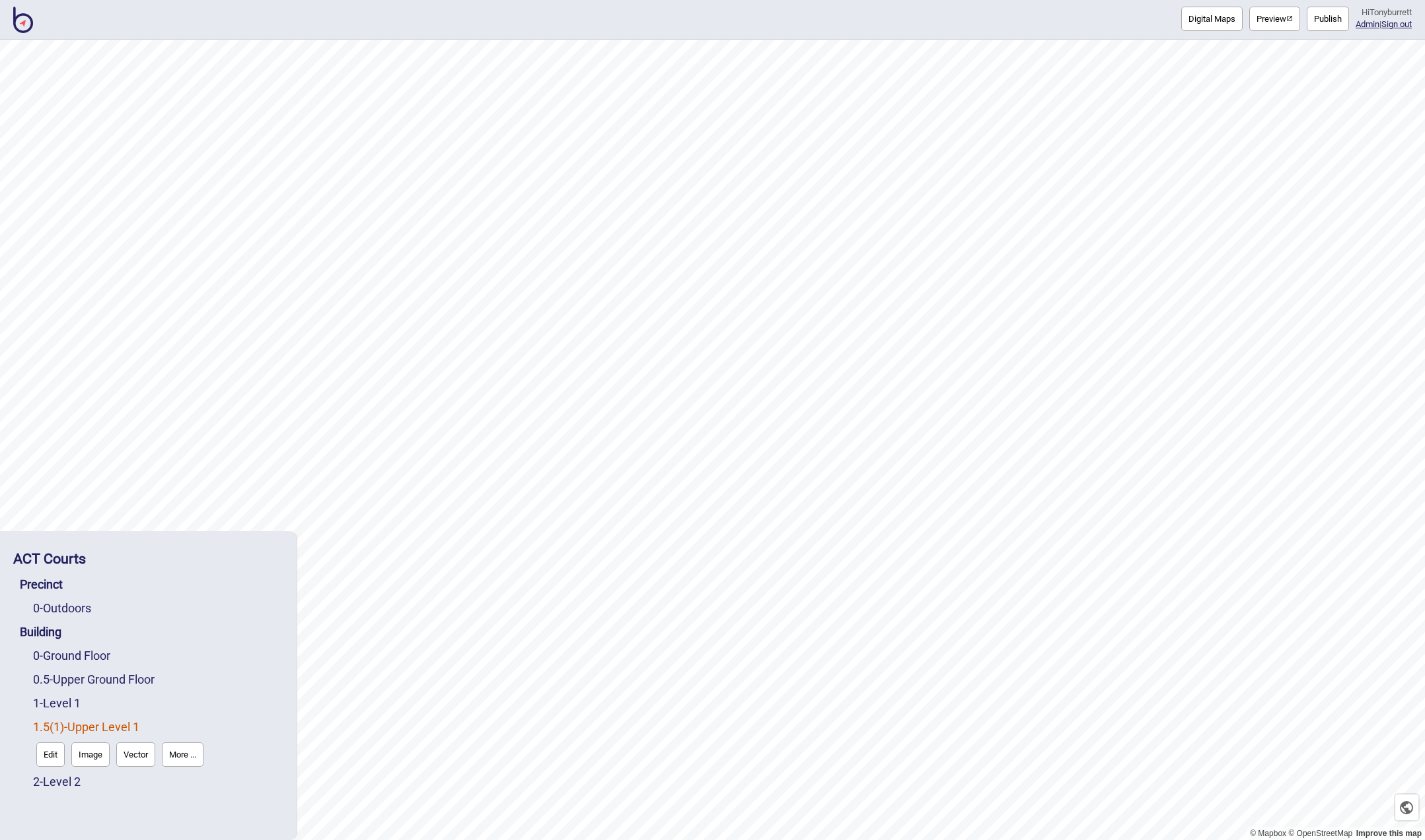
click at [186, 759] on button "More ..." at bounding box center [183, 755] width 42 height 24
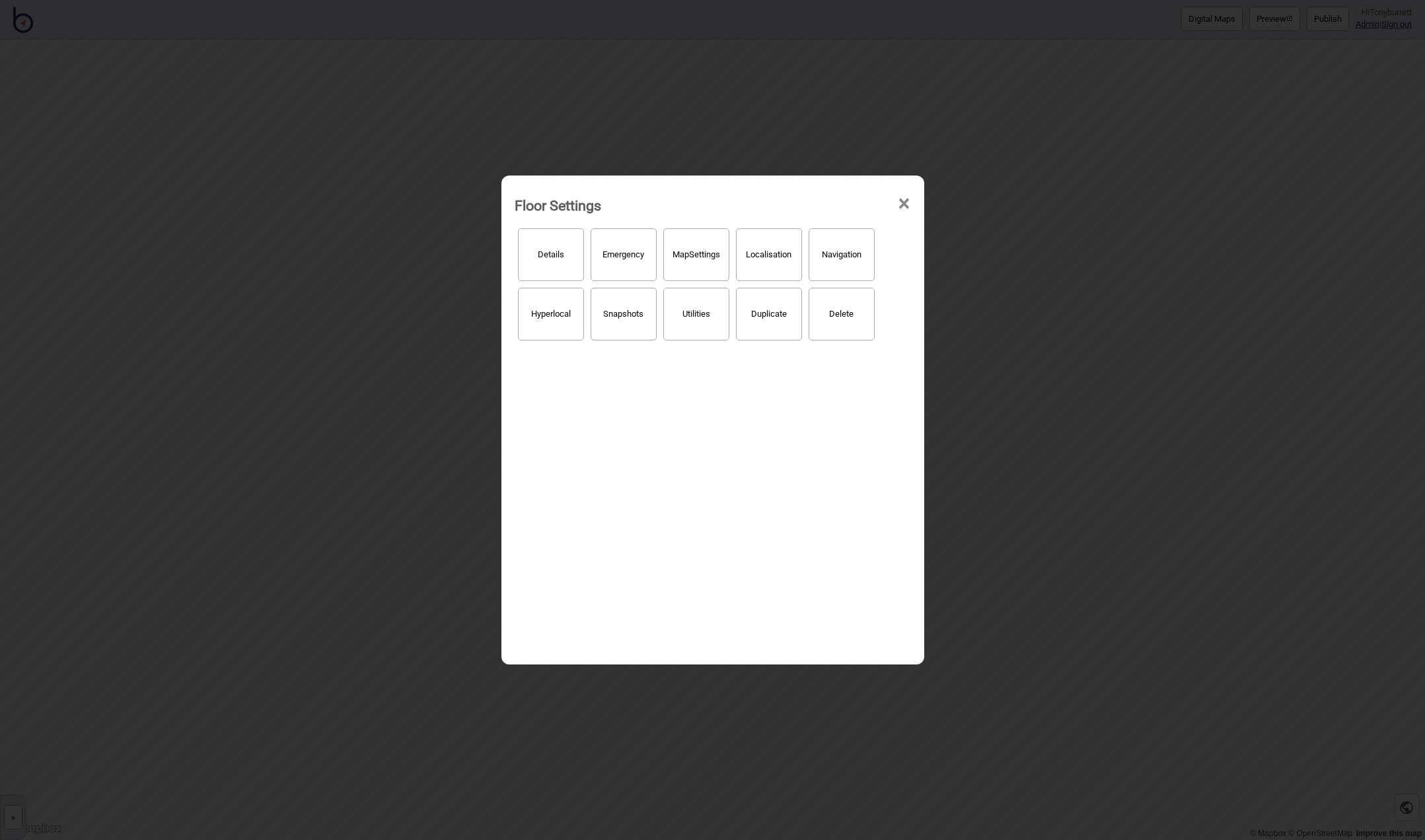
click at [556, 253] on button "Details" at bounding box center [550, 254] width 66 height 53
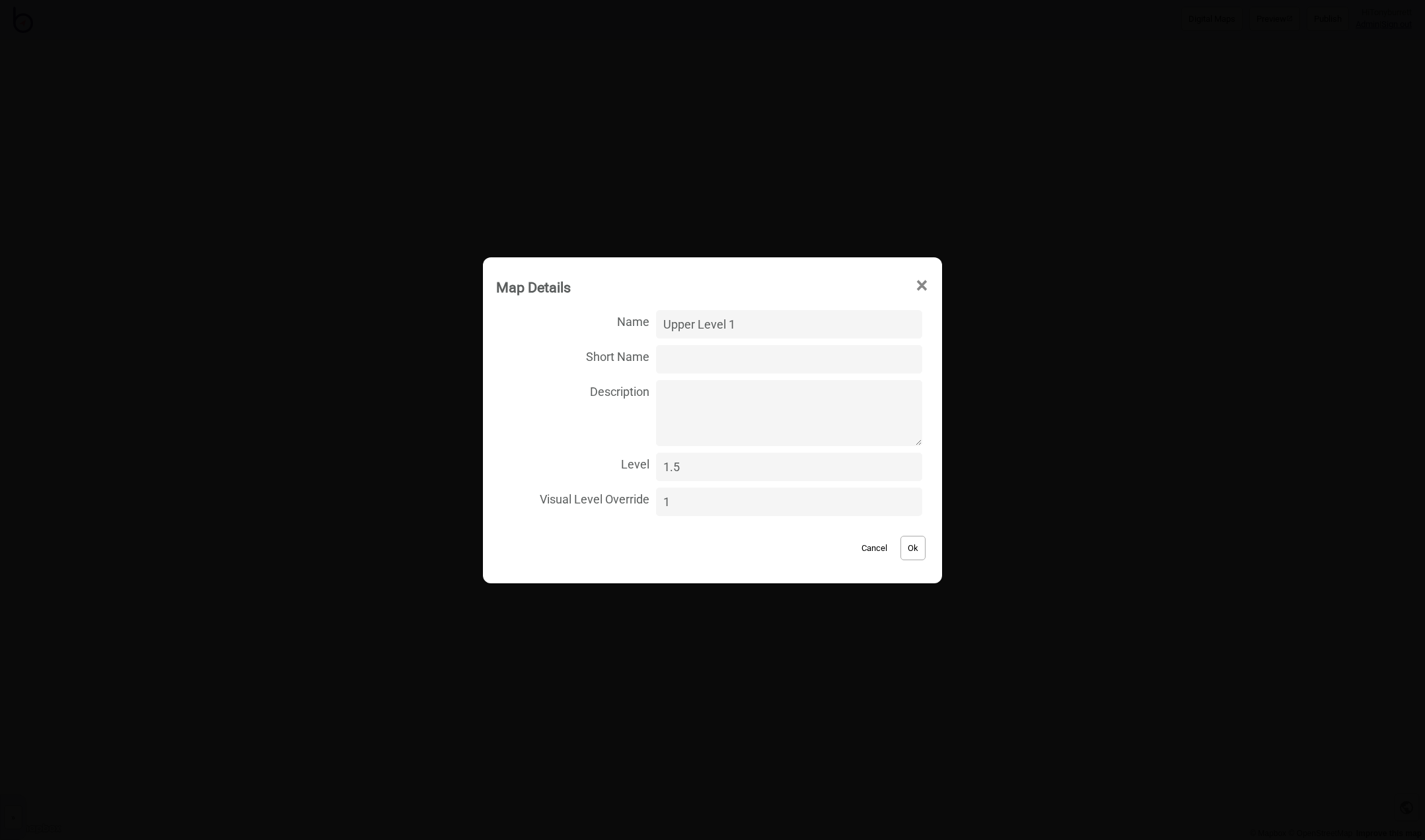
click at [866, 545] on button "Cancel" at bounding box center [874, 547] width 39 height 24
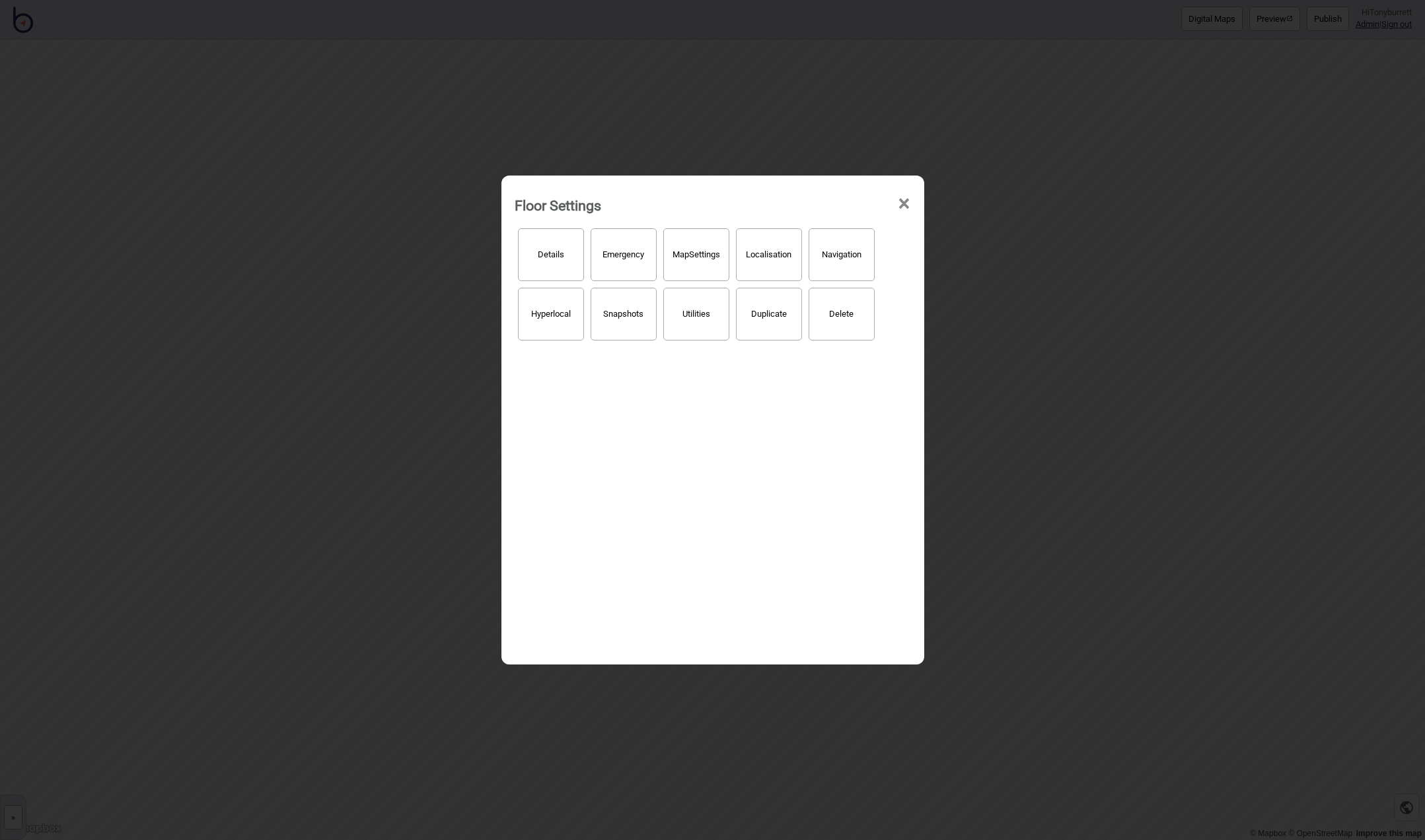
click at [901, 201] on span "×" at bounding box center [904, 204] width 14 height 43
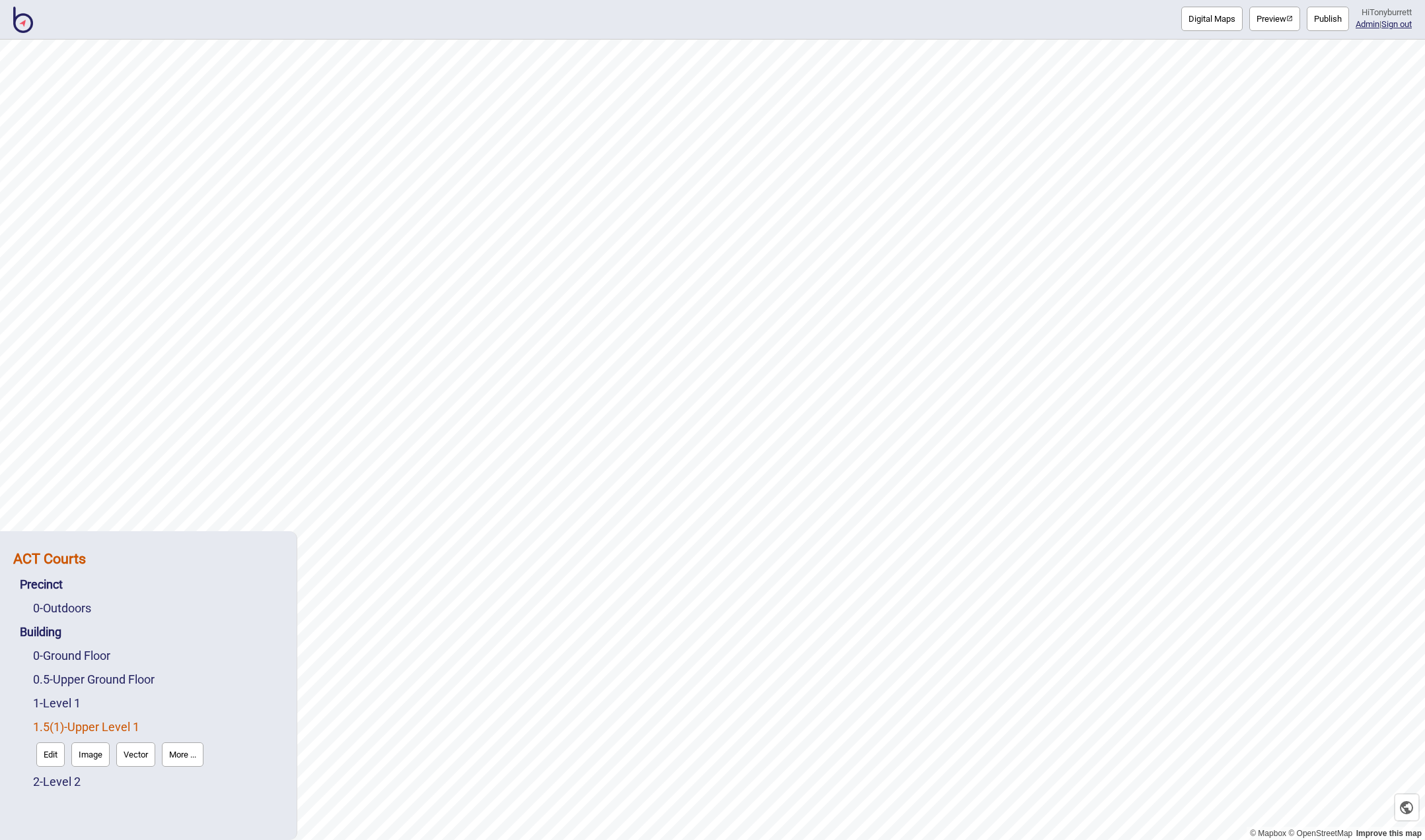
click at [64, 561] on strong "ACT Courts" at bounding box center [49, 559] width 73 height 17
click at [202, 598] on button "More ..." at bounding box center [189, 588] width 42 height 24
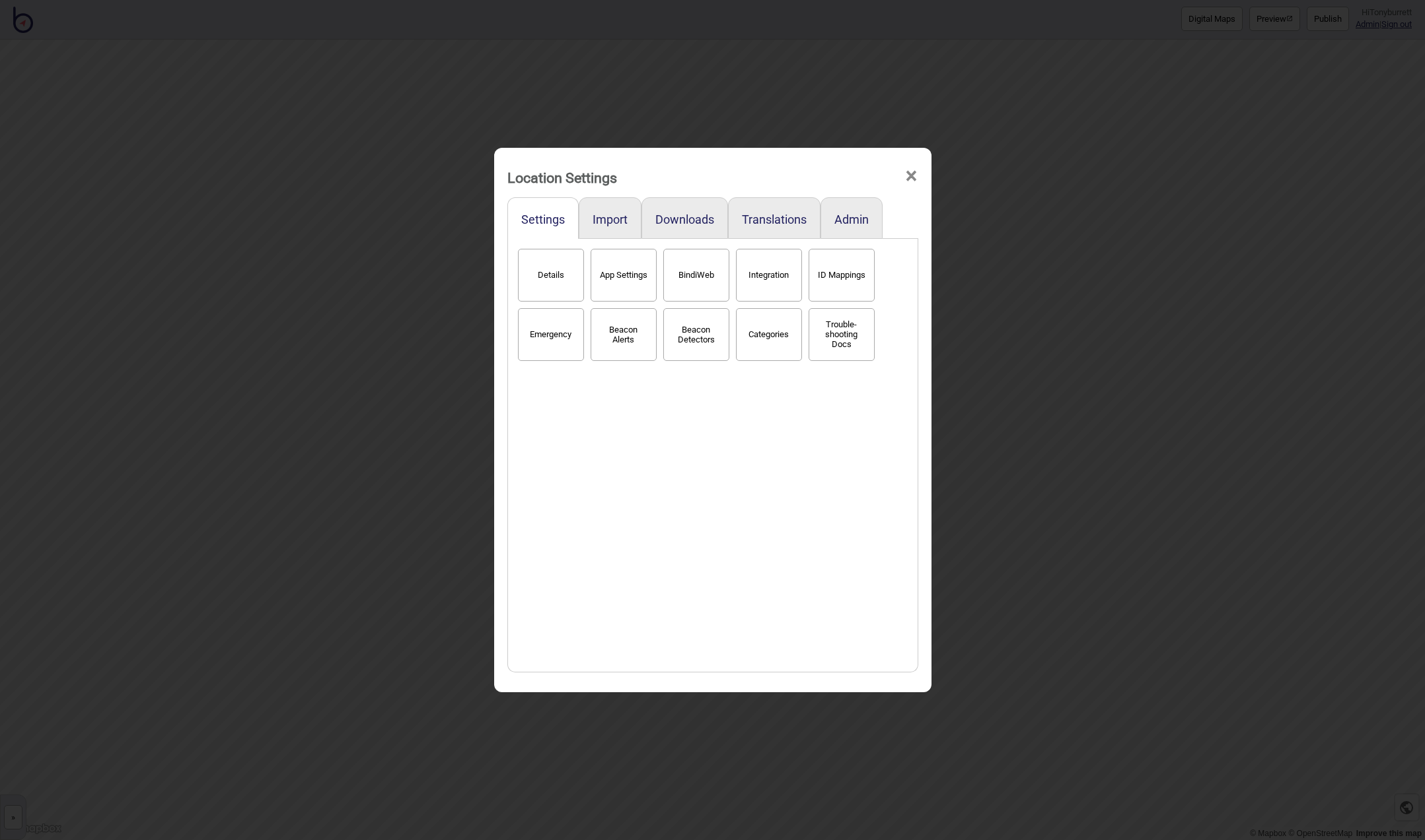
click at [907, 175] on span "×" at bounding box center [911, 176] width 14 height 43
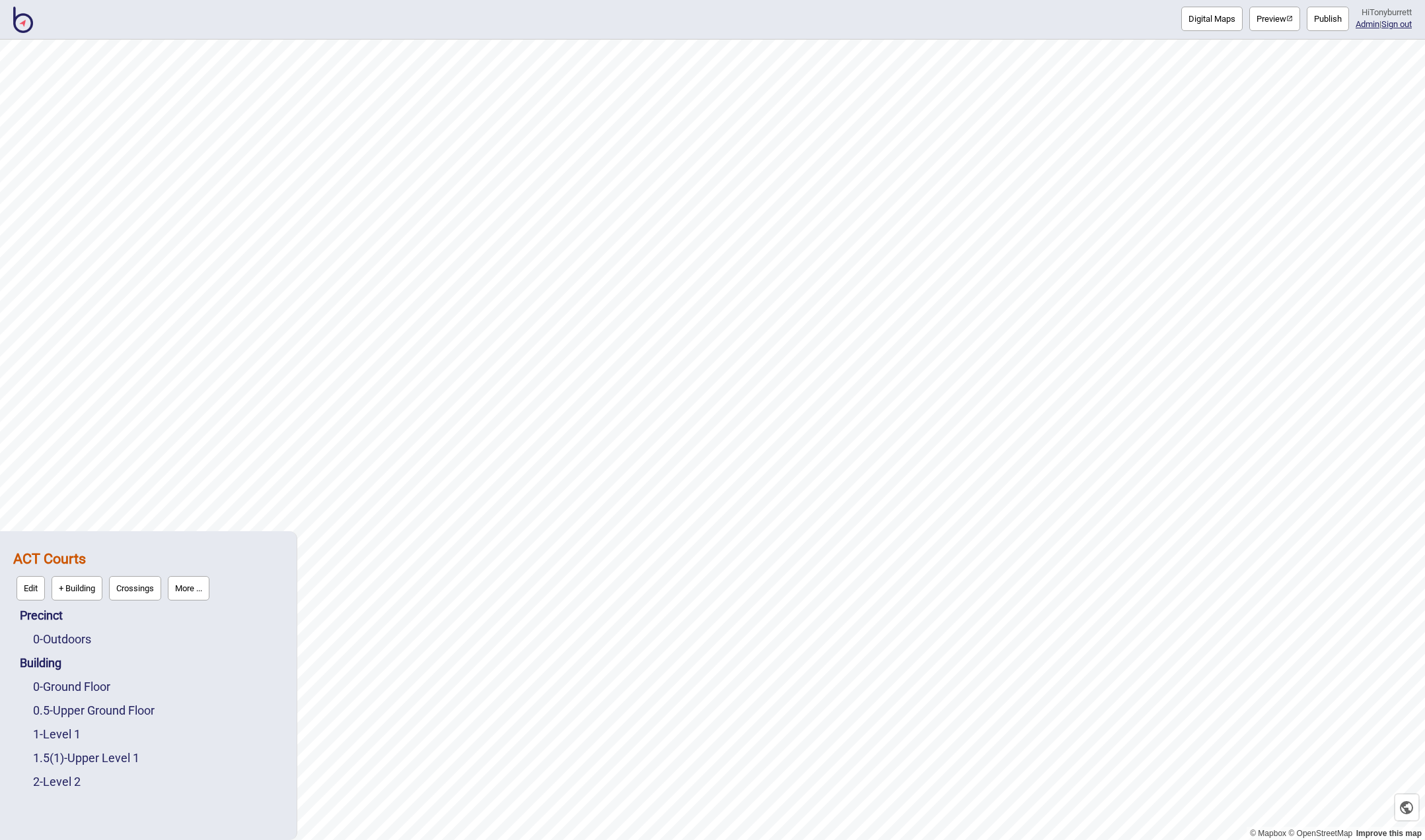
click at [181, 580] on button "More ..." at bounding box center [189, 588] width 42 height 24
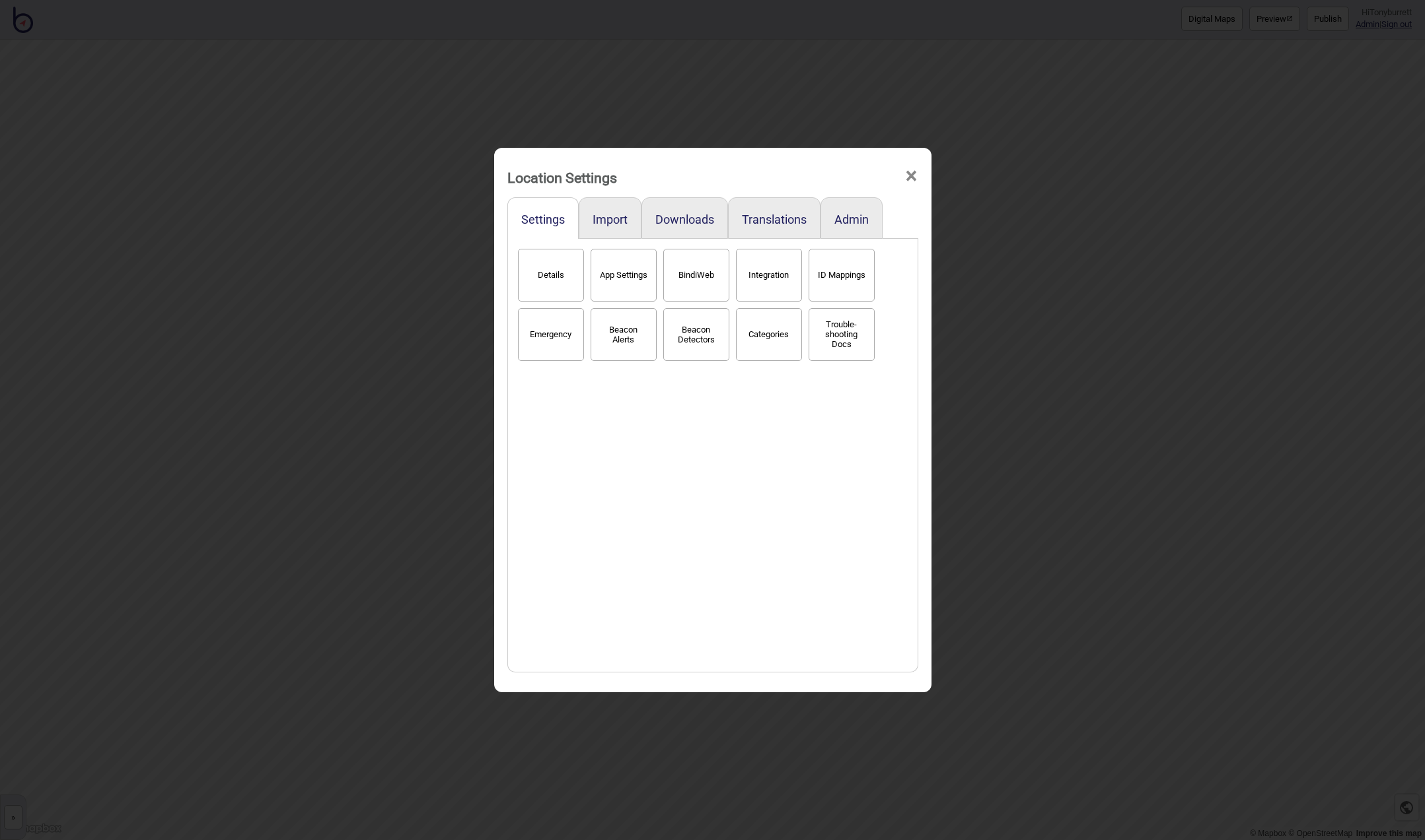
click at [700, 274] on button "BindiWeb" at bounding box center [696, 275] width 66 height 53
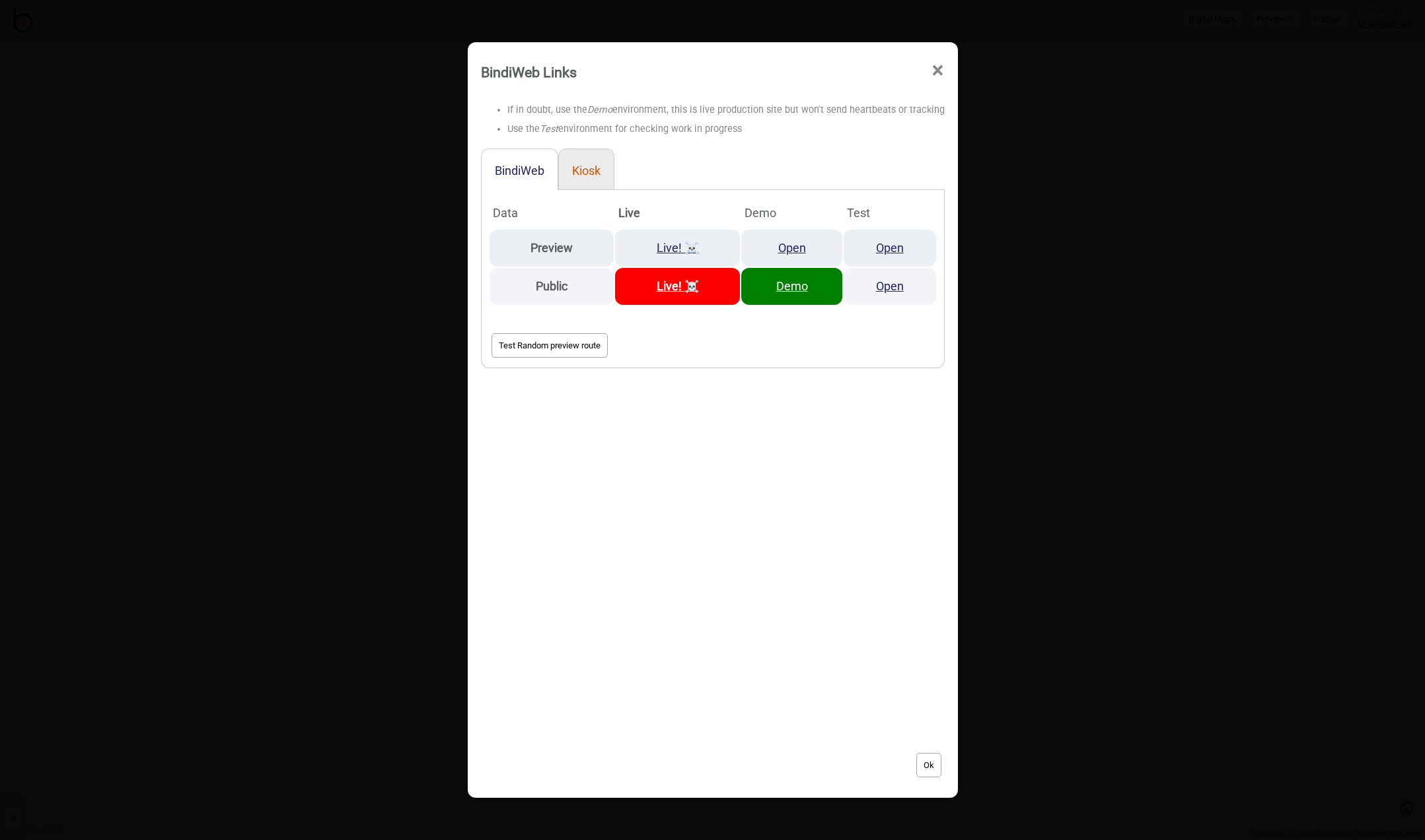
click at [593, 174] on button "Kiosk" at bounding box center [586, 171] width 28 height 14
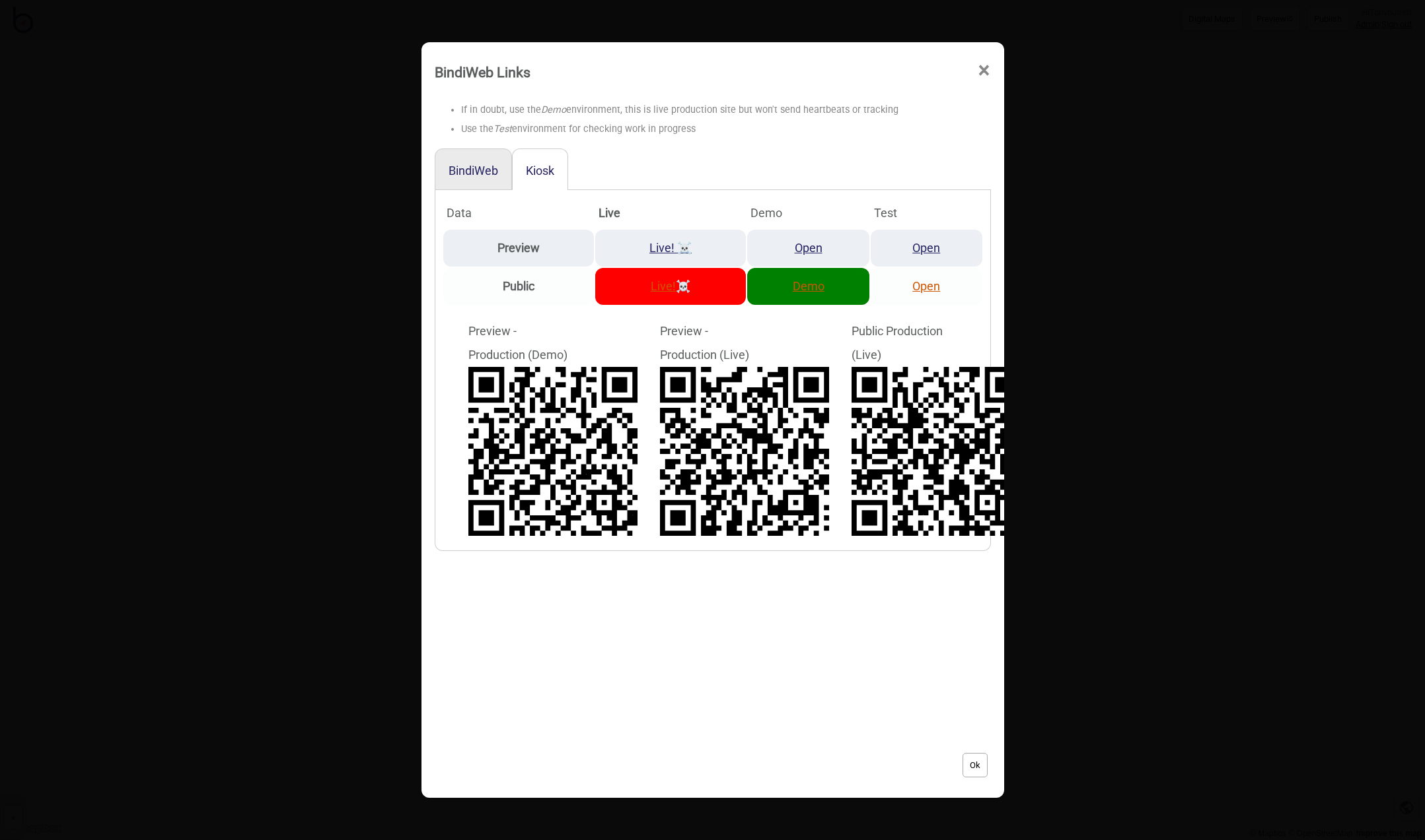
scroll to position [0, 6]
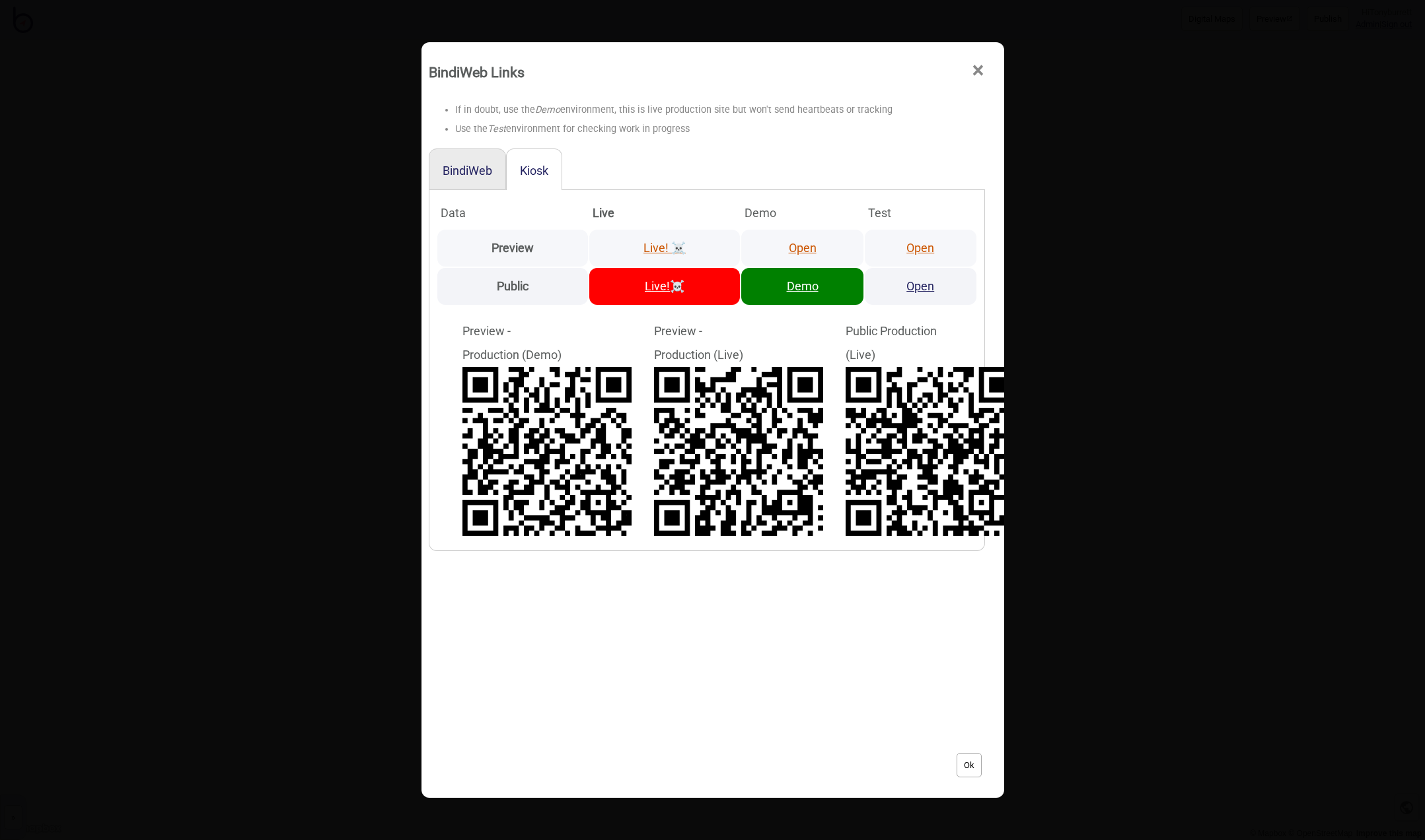
click at [806, 244] on link "Open" at bounding box center [802, 247] width 28 height 14
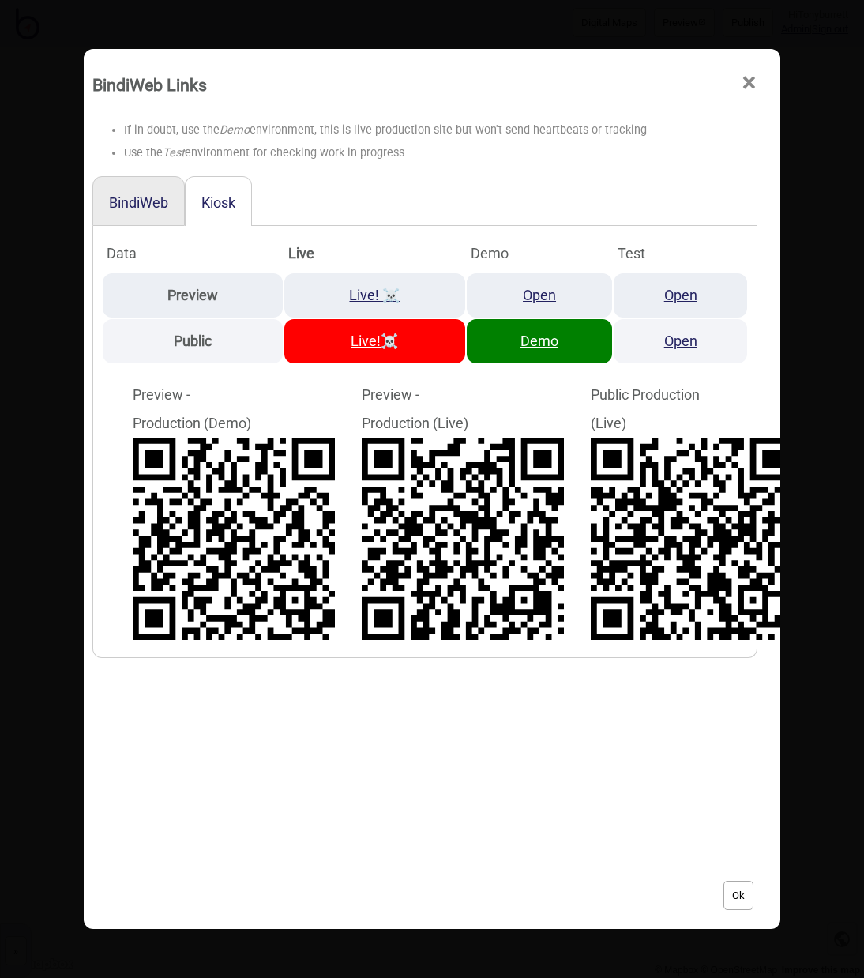
click at [747, 77] on span "×" at bounding box center [749, 83] width 17 height 52
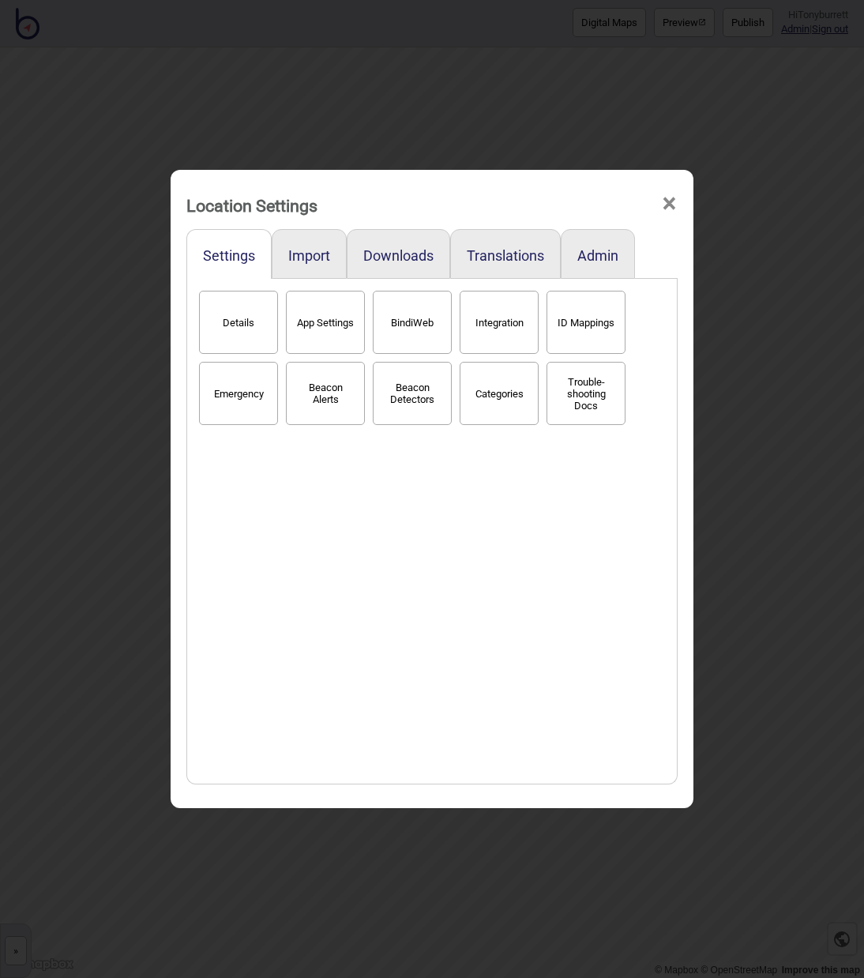
click at [676, 200] on span "×" at bounding box center [669, 204] width 17 height 52
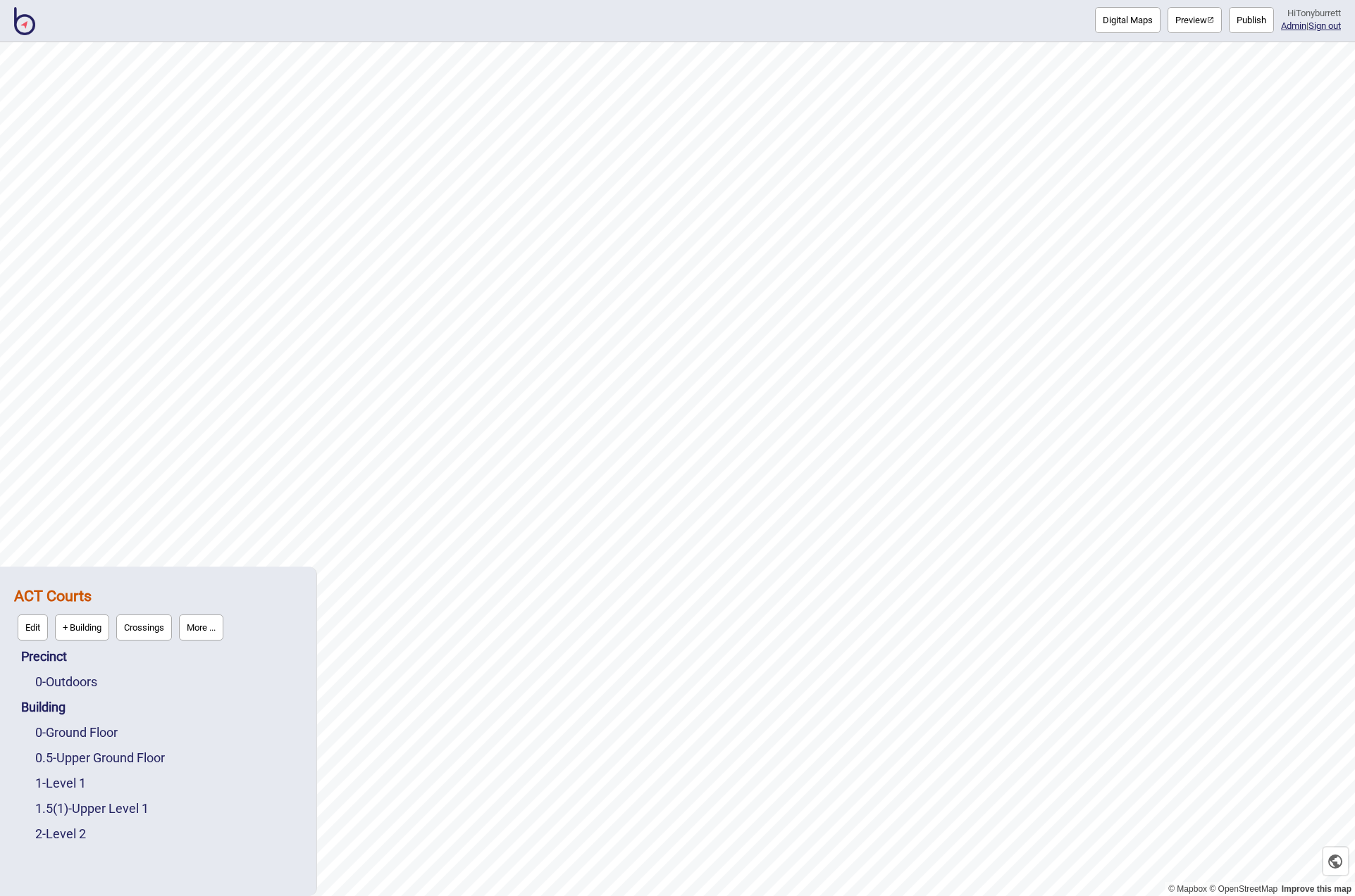
click at [37, 32] on div "Digital Maps Preview Publish Hi Tonyburrett Admin | Sign out" at bounding box center [677, 21] width 1355 height 42
click at [21, 27] on img at bounding box center [25, 21] width 21 height 29
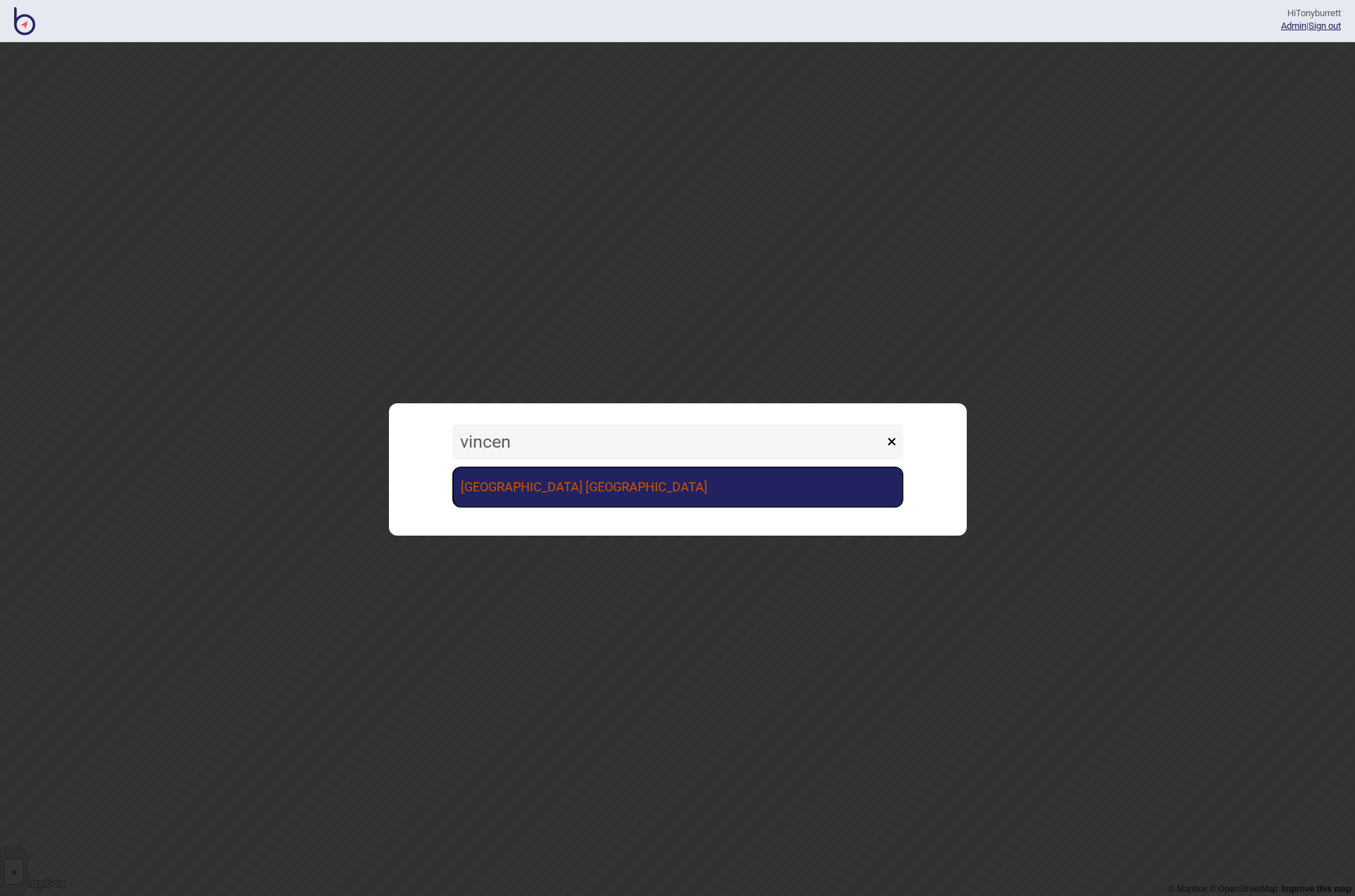
type input "vincen"
click at [520, 485] on link "[GEOGRAPHIC_DATA] [GEOGRAPHIC_DATA]" at bounding box center [678, 488] width 451 height 41
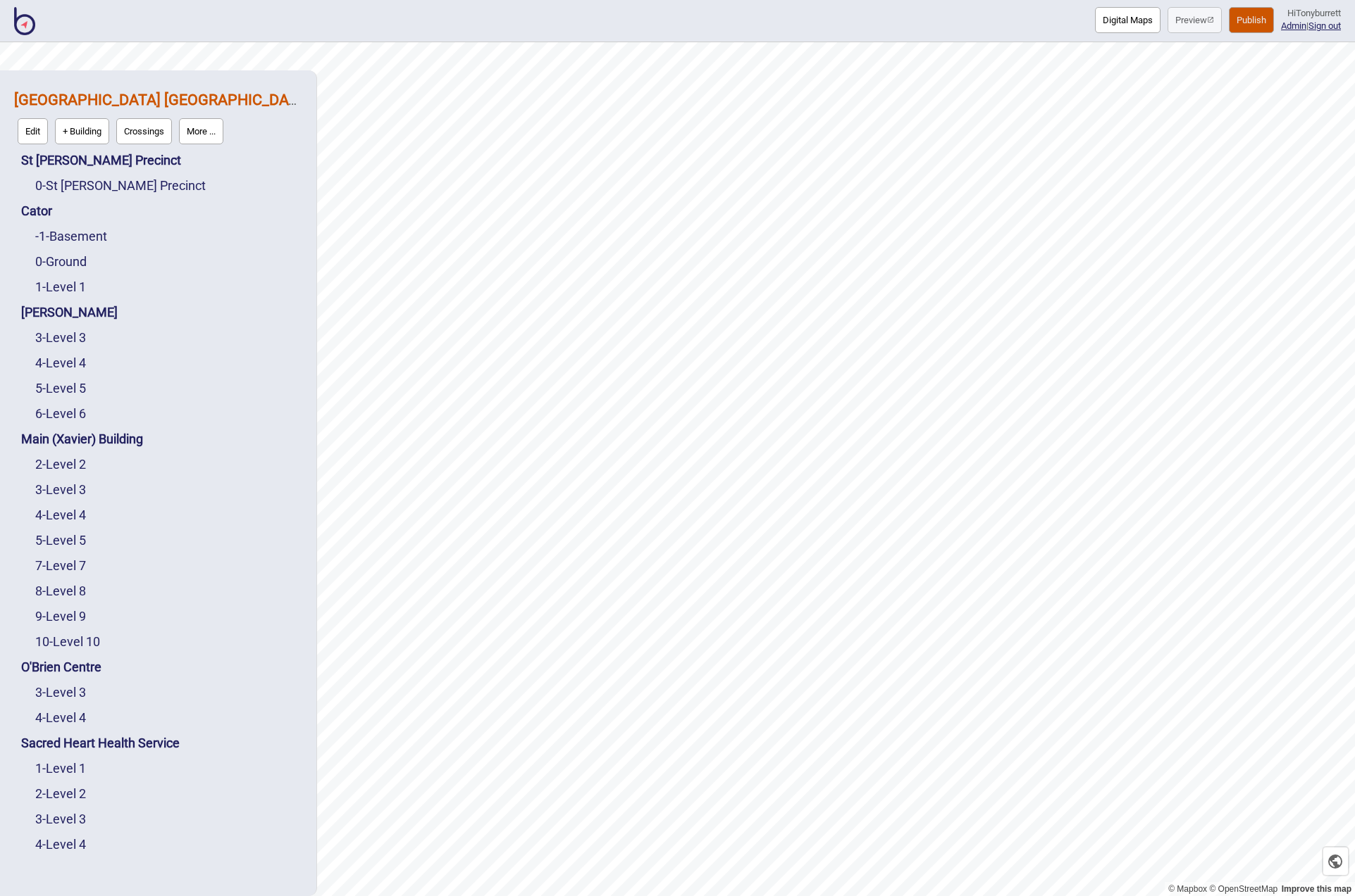
click at [198, 129] on button "More ..." at bounding box center [202, 131] width 45 height 26
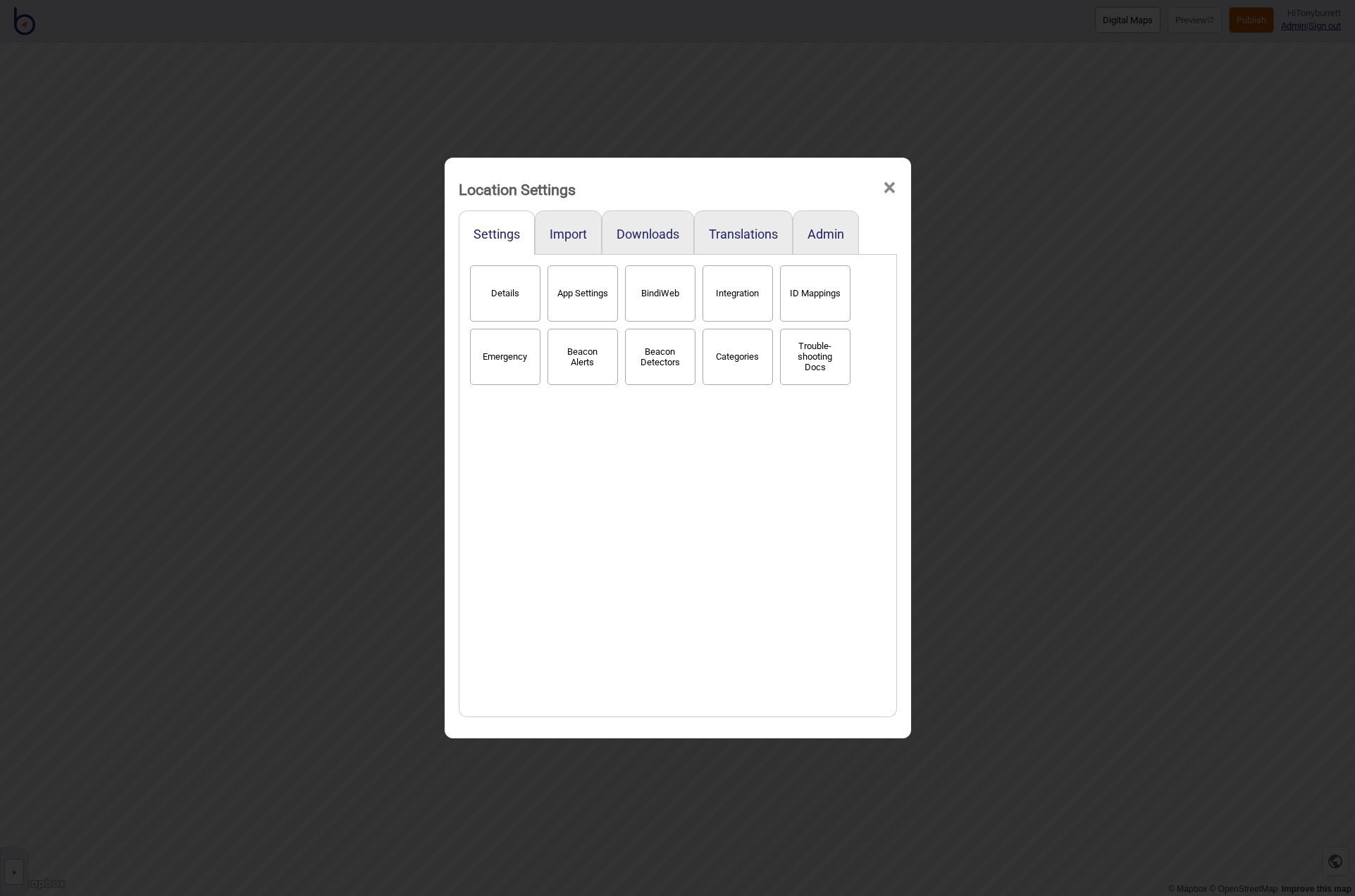
click at [649, 308] on button "BindiWeb" at bounding box center [660, 293] width 70 height 56
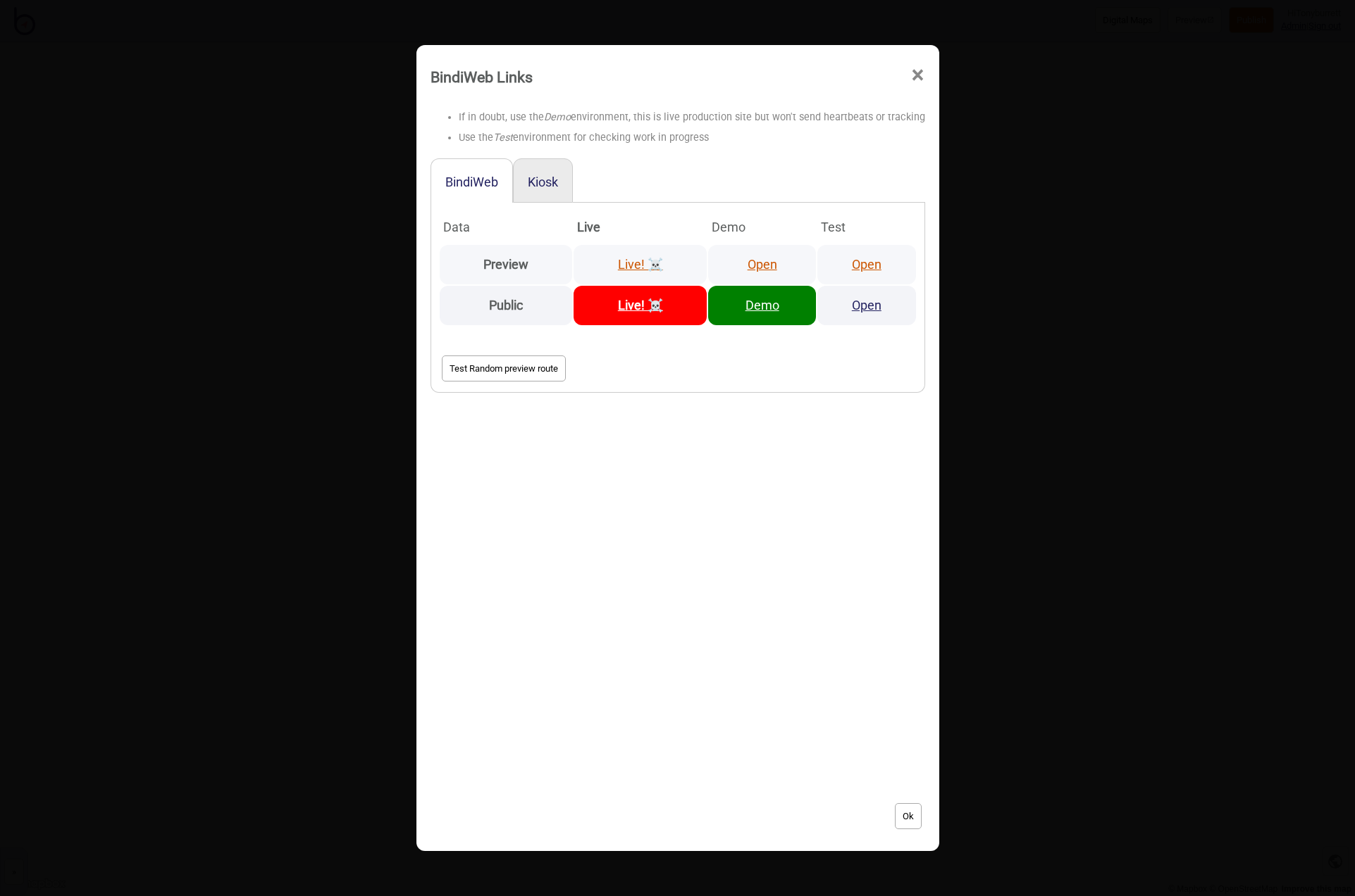
click at [760, 260] on link "Open" at bounding box center [762, 264] width 29 height 15
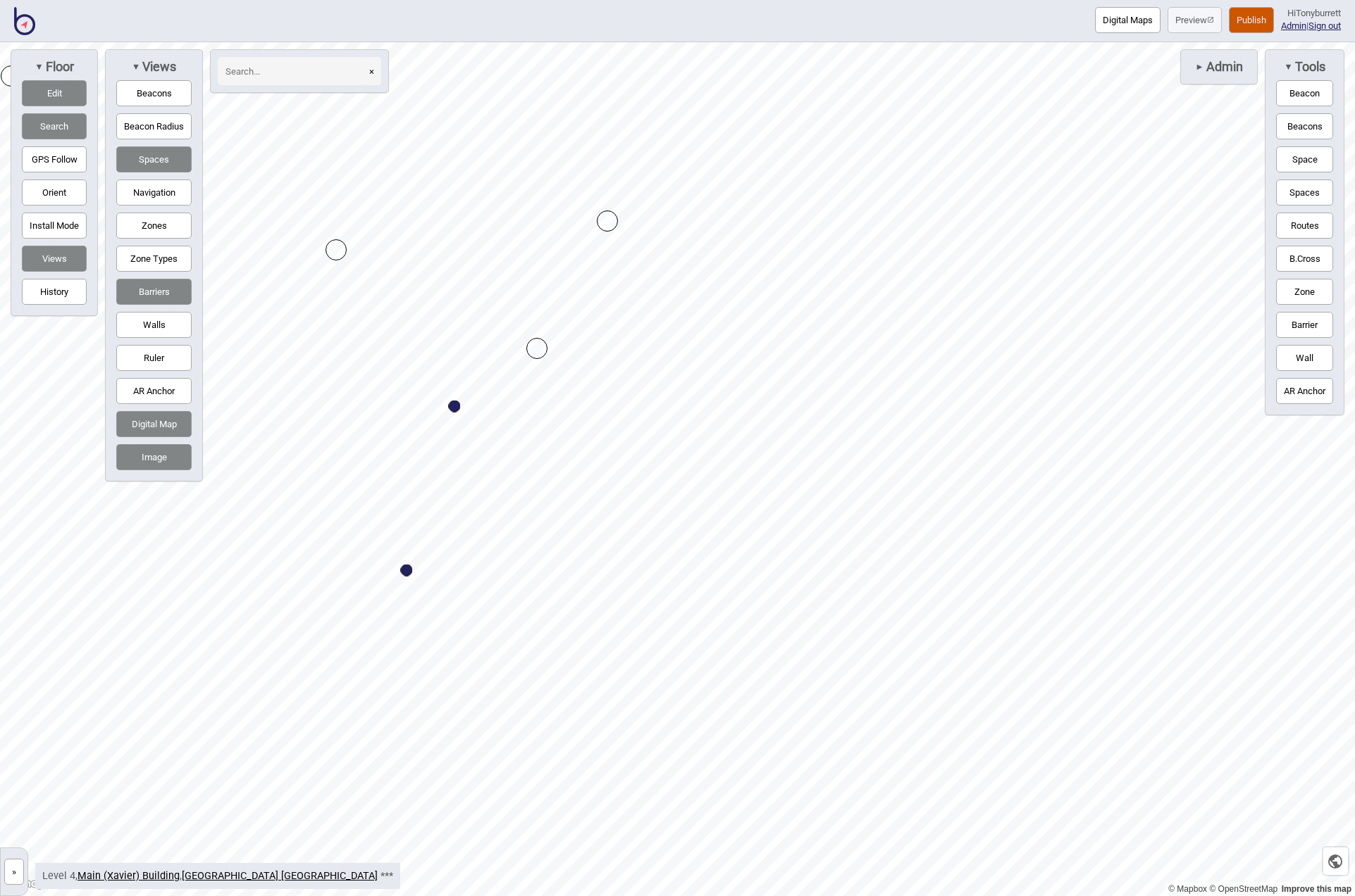
drag, startPoint x: 535, startPoint y: 231, endPoint x: 535, endPoint y: 343, distance: 112.0
drag, startPoint x: 528, startPoint y: 345, endPoint x: 378, endPoint y: 156, distance: 241.3
drag, startPoint x: 394, startPoint y: 190, endPoint x: 404, endPoint y: 266, distance: 76.7
drag, startPoint x: 526, startPoint y: 333, endPoint x: 471, endPoint y: 387, distance: 77.1
drag, startPoint x: 453, startPoint y: 362, endPoint x: 485, endPoint y: 666, distance: 305.7
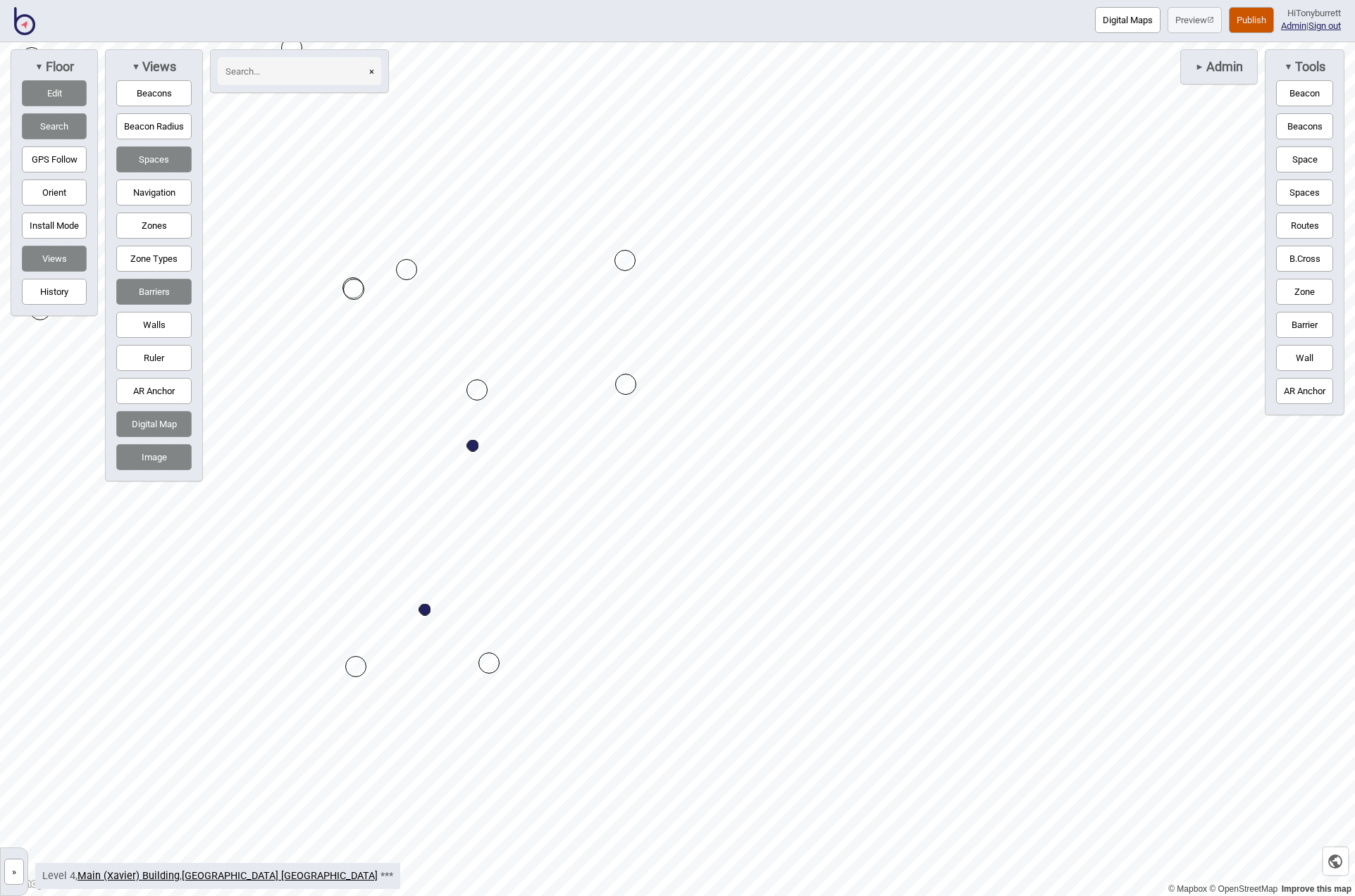
drag, startPoint x: 401, startPoint y: 303, endPoint x: 353, endPoint y: 287, distance: 50.6
drag, startPoint x: 240, startPoint y: 263, endPoint x: 246, endPoint y: 136, distance: 127.1
drag, startPoint x: 246, startPoint y: 136, endPoint x: 247, endPoint y: 127, distance: 9.1
drag, startPoint x: 803, startPoint y: 89, endPoint x: 803, endPoint y: 121, distance: 32.0
drag, startPoint x: 585, startPoint y: 303, endPoint x: 585, endPoint y: 497, distance: 194.0
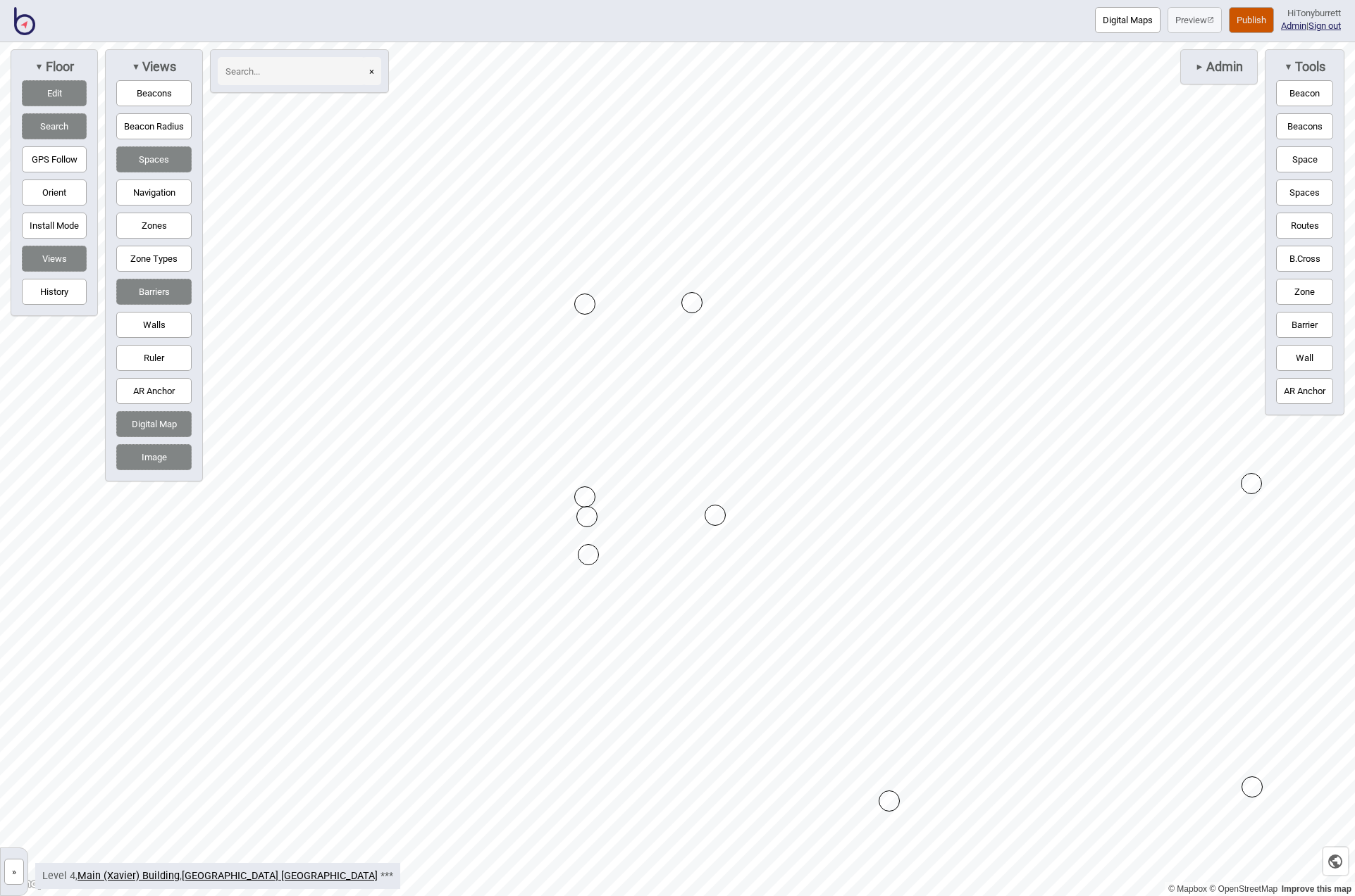
drag, startPoint x: 585, startPoint y: 301, endPoint x: 575, endPoint y: 303, distance: 10.2
drag, startPoint x: 583, startPoint y: 302, endPoint x: 574, endPoint y: 302, distance: 9.0
drag, startPoint x: 753, startPoint y: 399, endPoint x: 706, endPoint y: 401, distance: 47.0
drag, startPoint x: 709, startPoint y: 350, endPoint x: 742, endPoint y: 390, distance: 51.9
drag, startPoint x: 712, startPoint y: 467, endPoint x: 698, endPoint y: 479, distance: 18.4
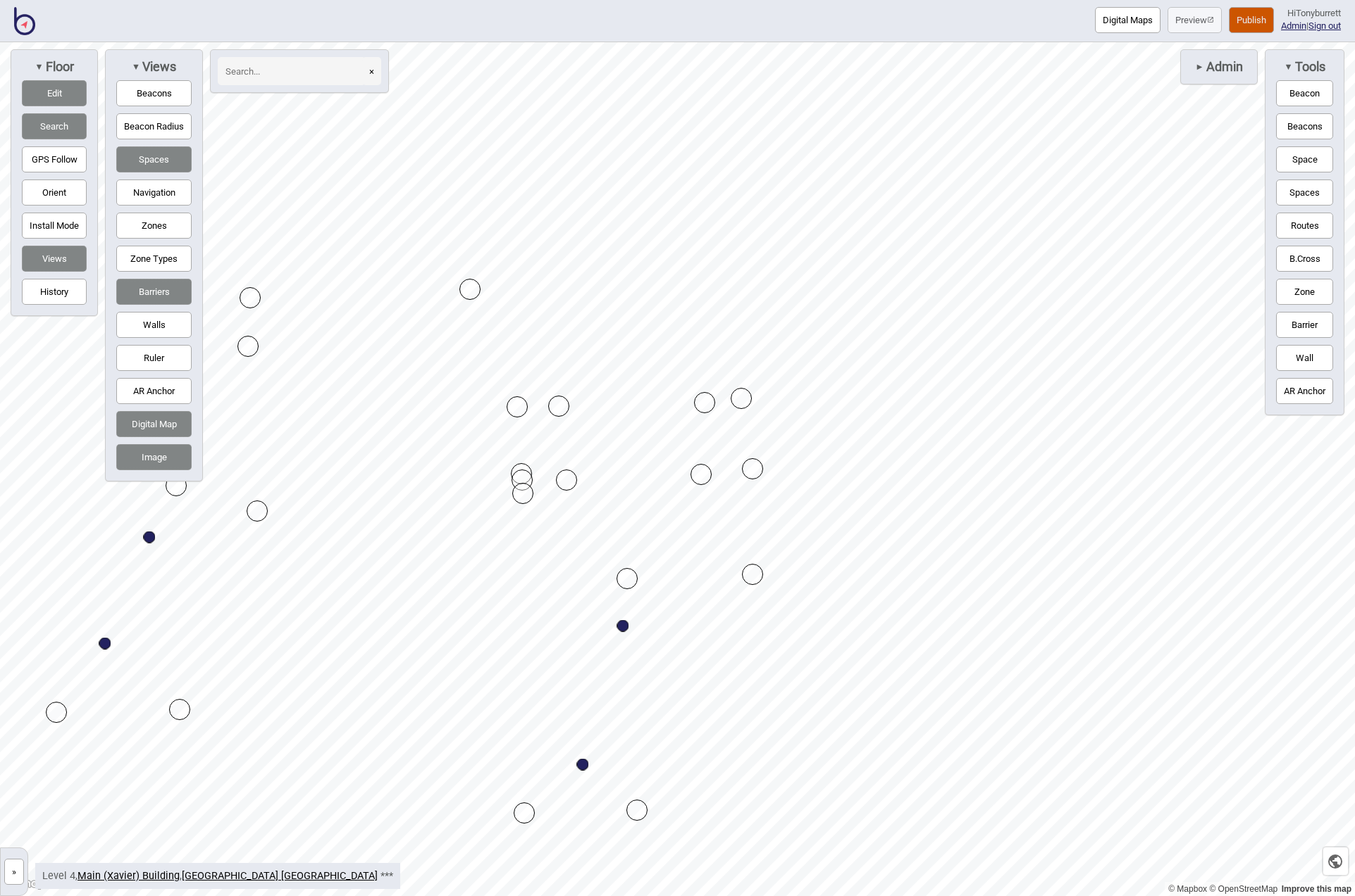
drag, startPoint x: 751, startPoint y: 468, endPoint x: 750, endPoint y: 478, distance: 10.0
click at [749, 479] on div "Map marker" at bounding box center [753, 469] width 21 height 21
drag, startPoint x: 569, startPoint y: 406, endPoint x: 558, endPoint y: 401, distance: 12.1
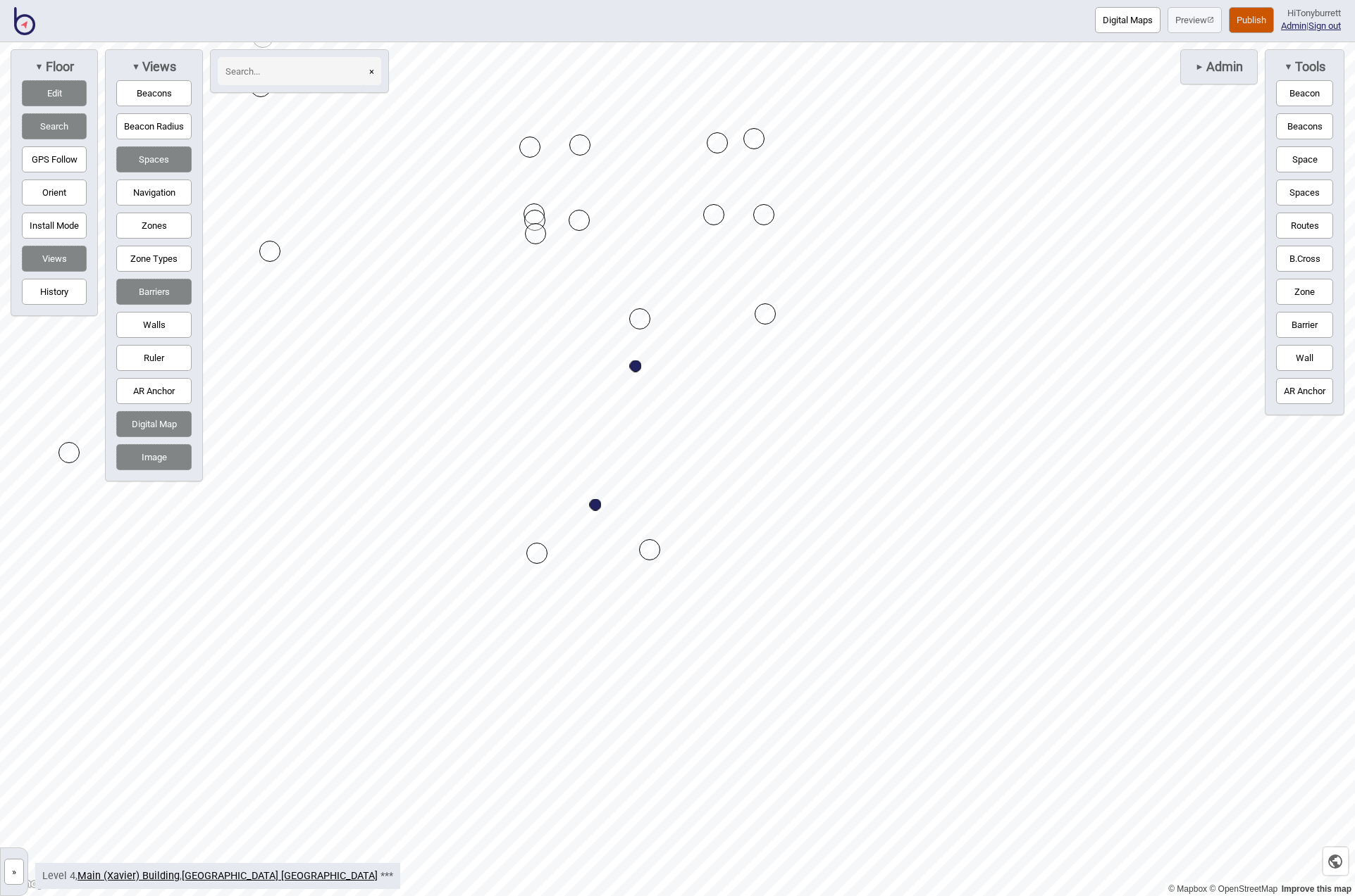
click at [45, 96] on button "Edit" at bounding box center [54, 93] width 65 height 26
drag, startPoint x: 146, startPoint y: 189, endPoint x: 196, endPoint y: 223, distance: 60.5
click at [146, 189] on button "Navigation" at bounding box center [153, 192] width 76 height 26
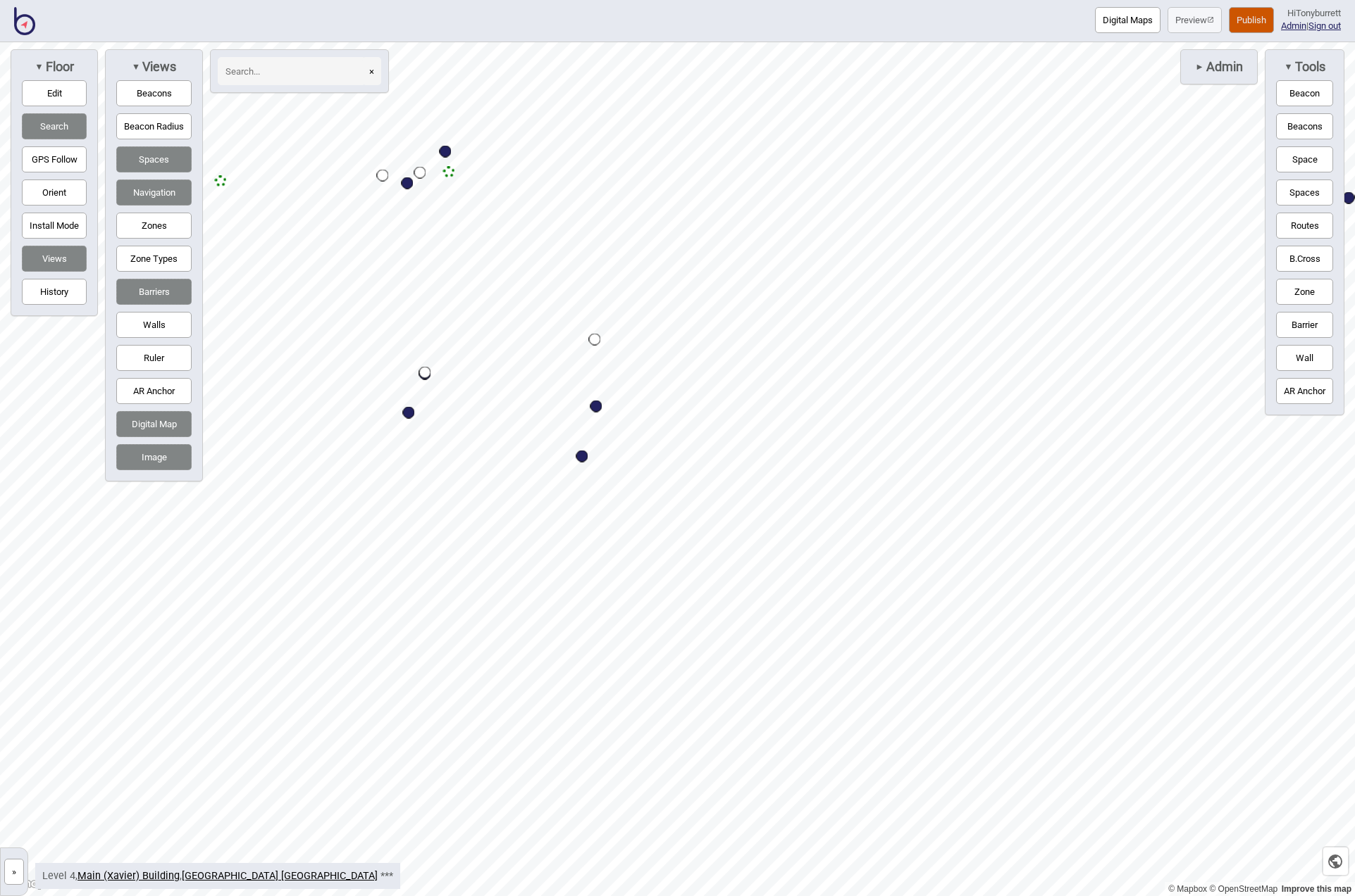
click at [1302, 223] on button "Routes" at bounding box center [1304, 226] width 57 height 26
click at [1296, 224] on button "Routes" at bounding box center [1304, 226] width 57 height 26
click at [59, 91] on button "Edit" at bounding box center [54, 93] width 65 height 26
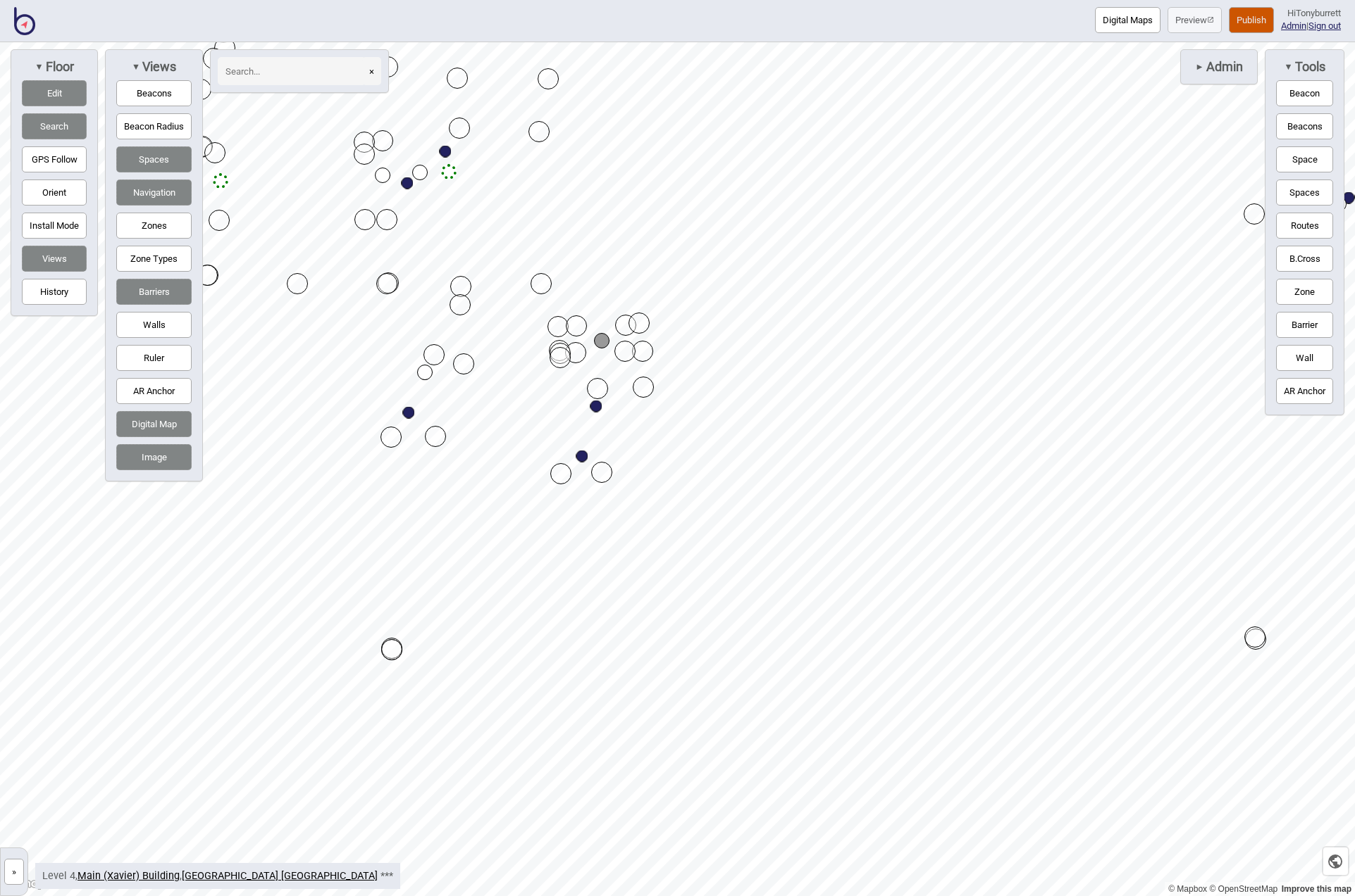
click at [49, 93] on button "Edit" at bounding box center [54, 93] width 65 height 26
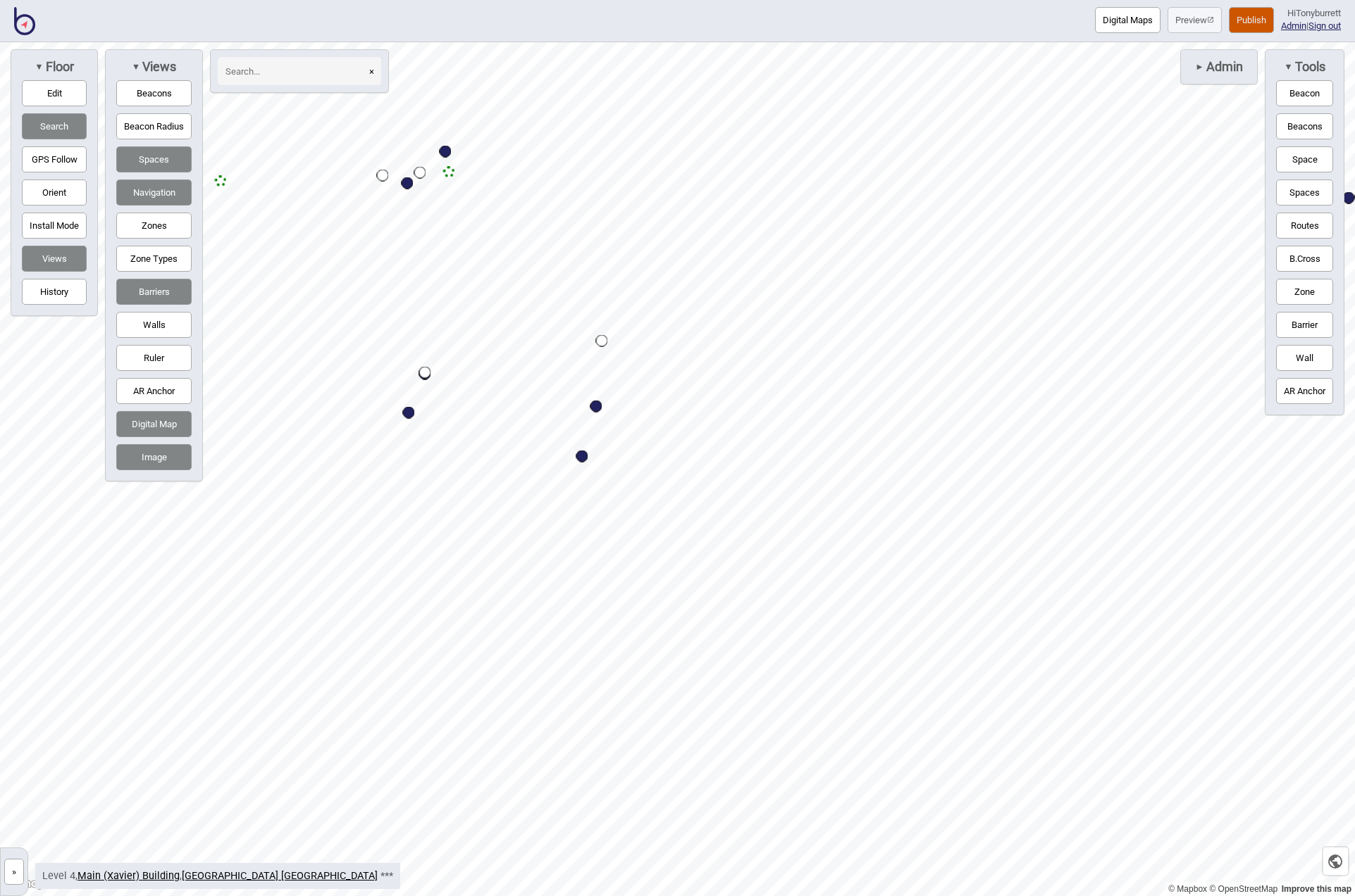
click at [65, 89] on button "Edit" at bounding box center [54, 93] width 65 height 26
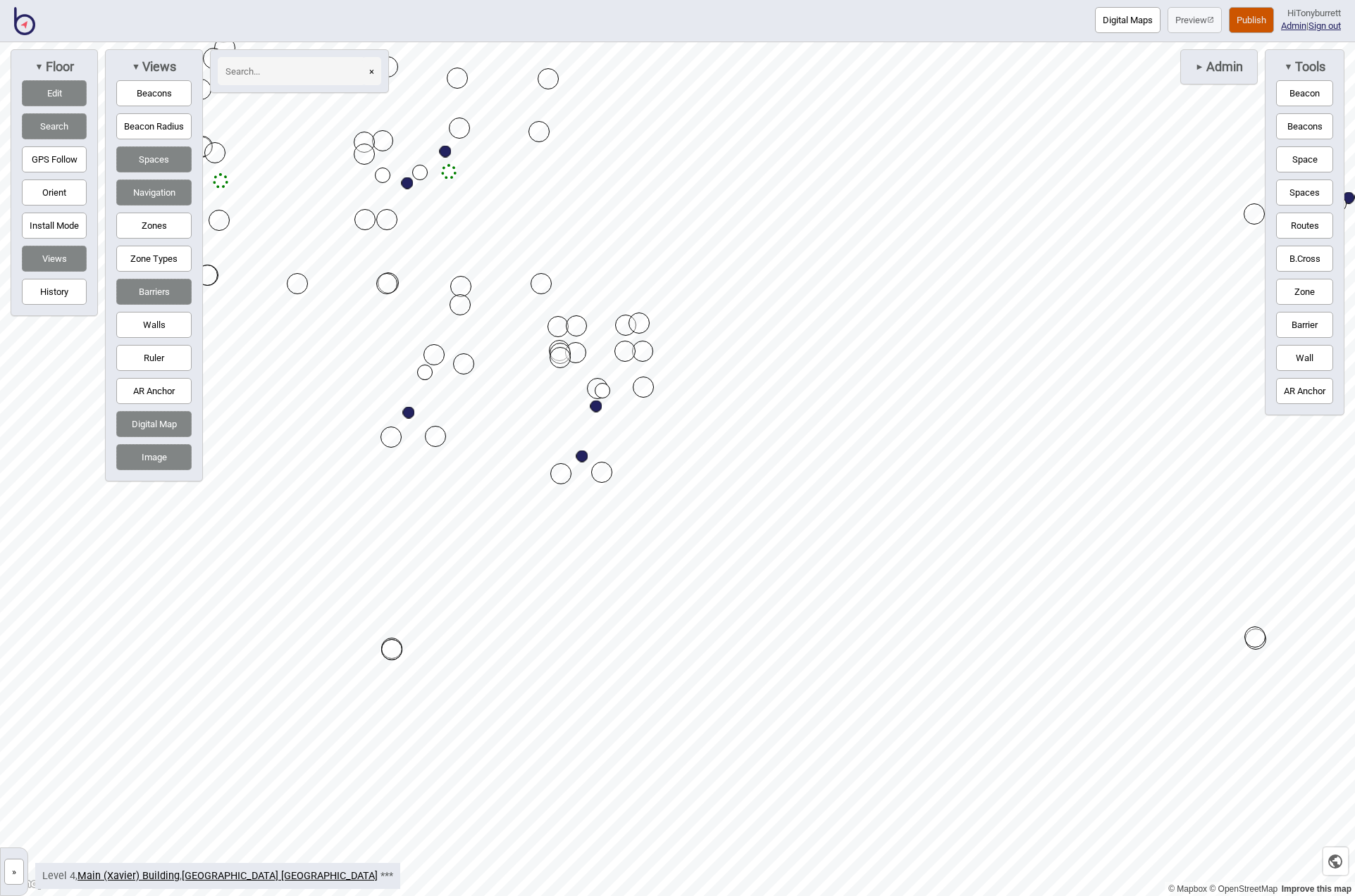
drag, startPoint x: 603, startPoint y: 347, endPoint x: 603, endPoint y: 390, distance: 43.0
click at [42, 86] on button "Edit" at bounding box center [54, 93] width 65 height 26
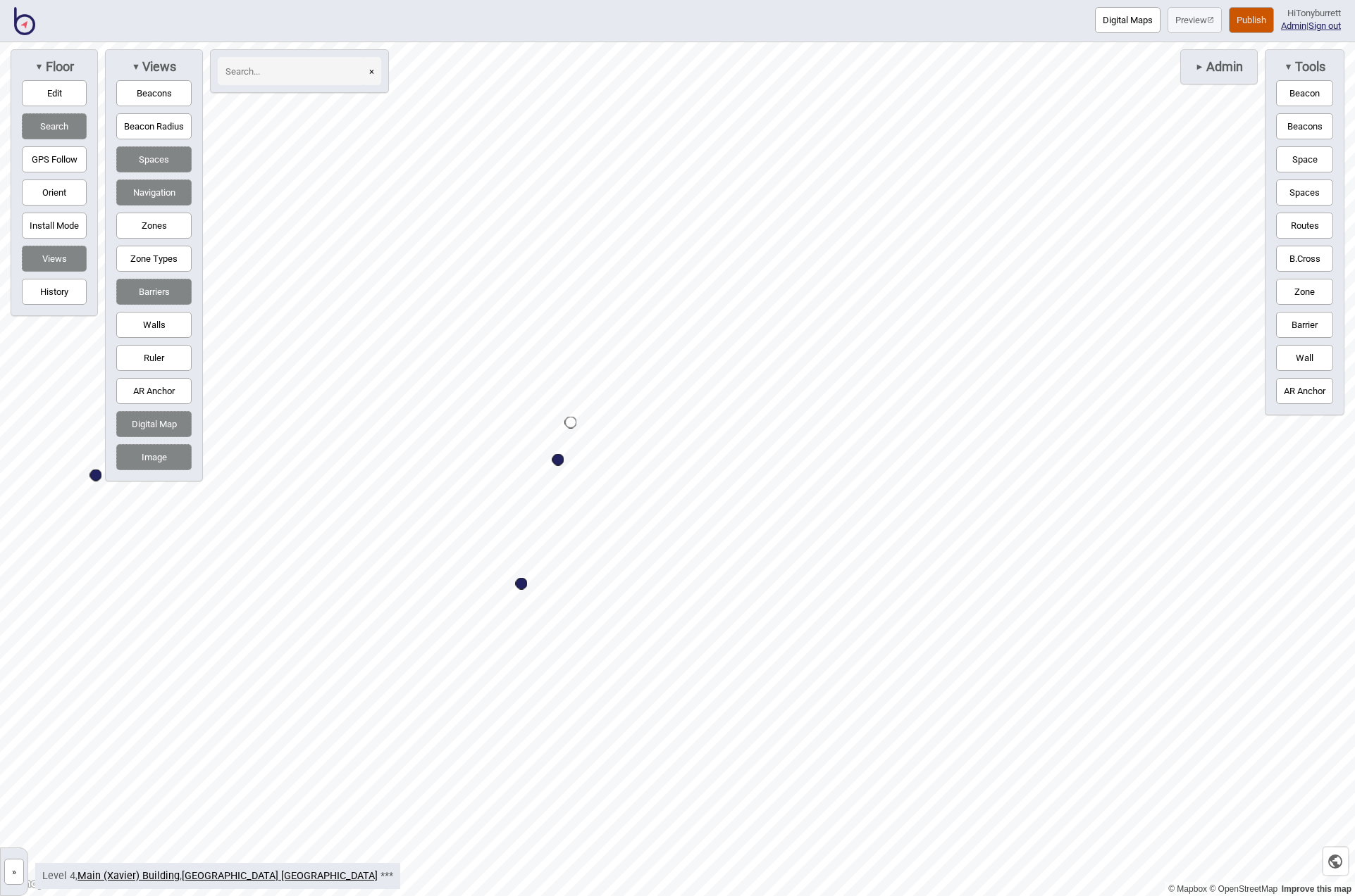
drag, startPoint x: 1295, startPoint y: 229, endPoint x: 1265, endPoint y: 245, distance: 34.0
click at [1295, 229] on button "Routes" at bounding box center [1304, 226] width 57 height 26
click at [1298, 224] on button "Routes" at bounding box center [1304, 226] width 57 height 26
click at [510, 383] on div "Map marker" at bounding box center [510, 382] width 12 height 12
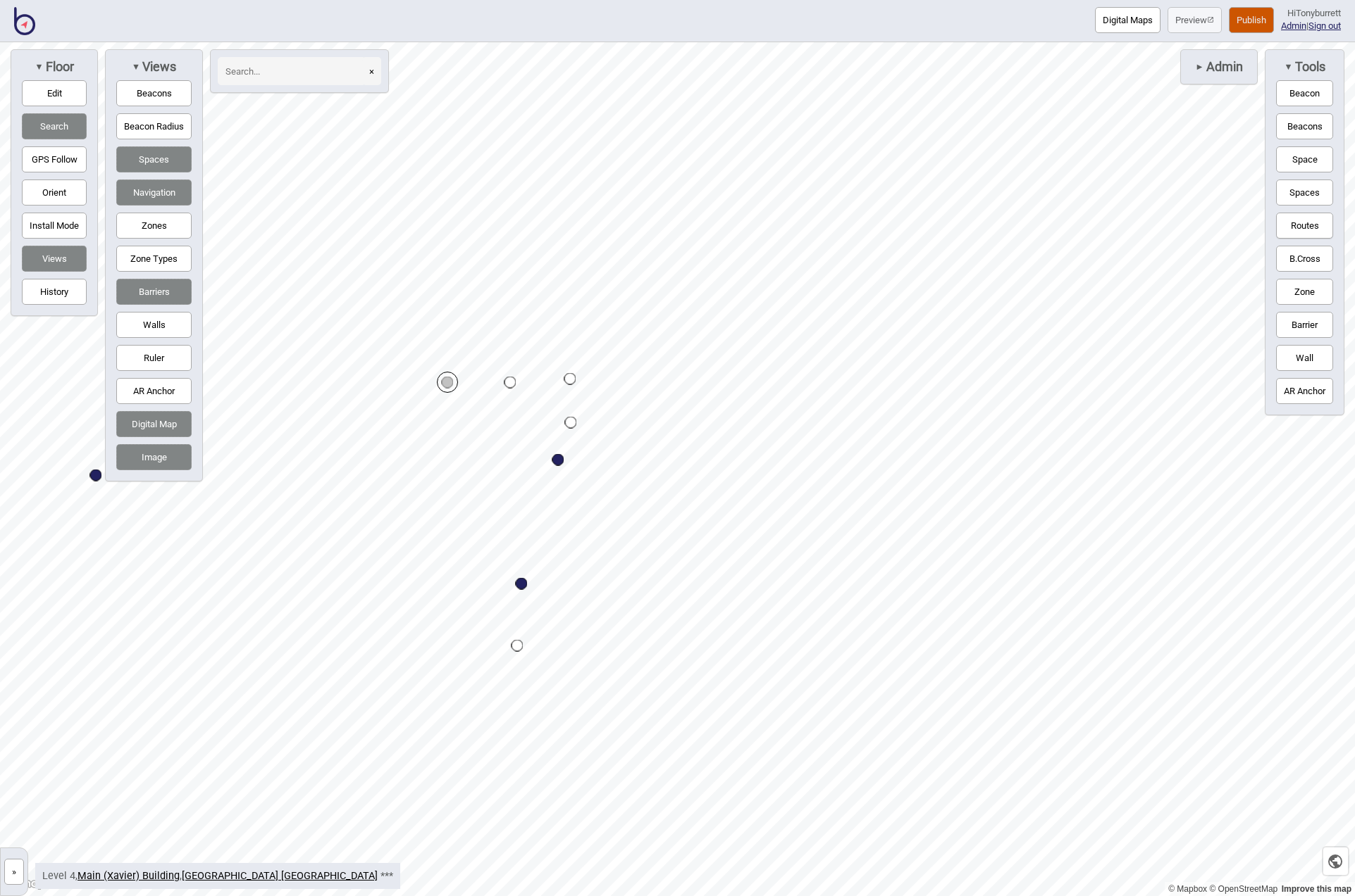
click at [1294, 226] on button "Routes" at bounding box center [1304, 226] width 57 height 26
drag, startPoint x: 64, startPoint y: 91, endPoint x: 82, endPoint y: 99, distance: 19.7
click at [65, 91] on button "Edit" at bounding box center [54, 93] width 65 height 26
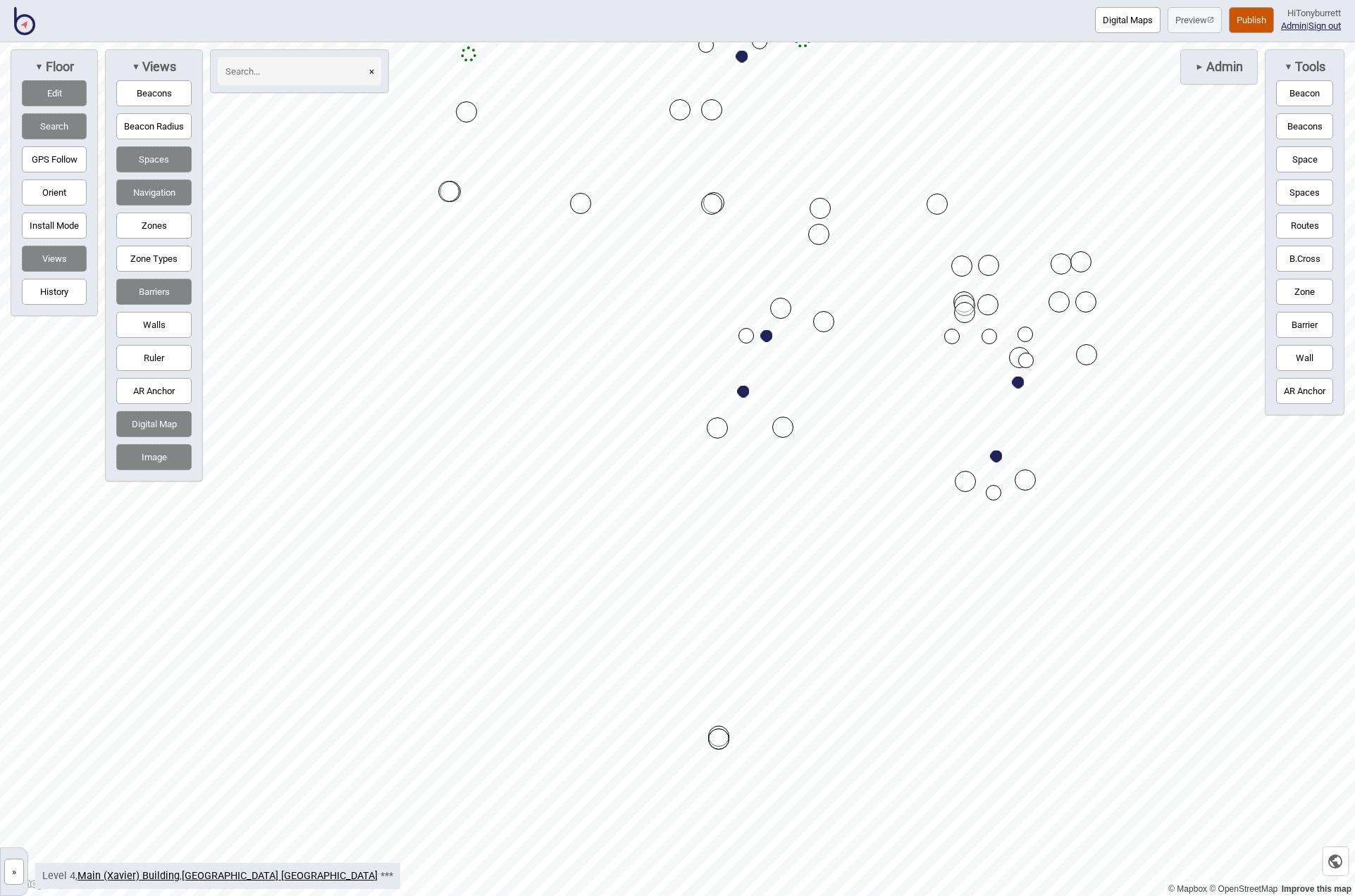
drag, startPoint x: 769, startPoint y: 333, endPoint x: 748, endPoint y: 336, distance: 21.2
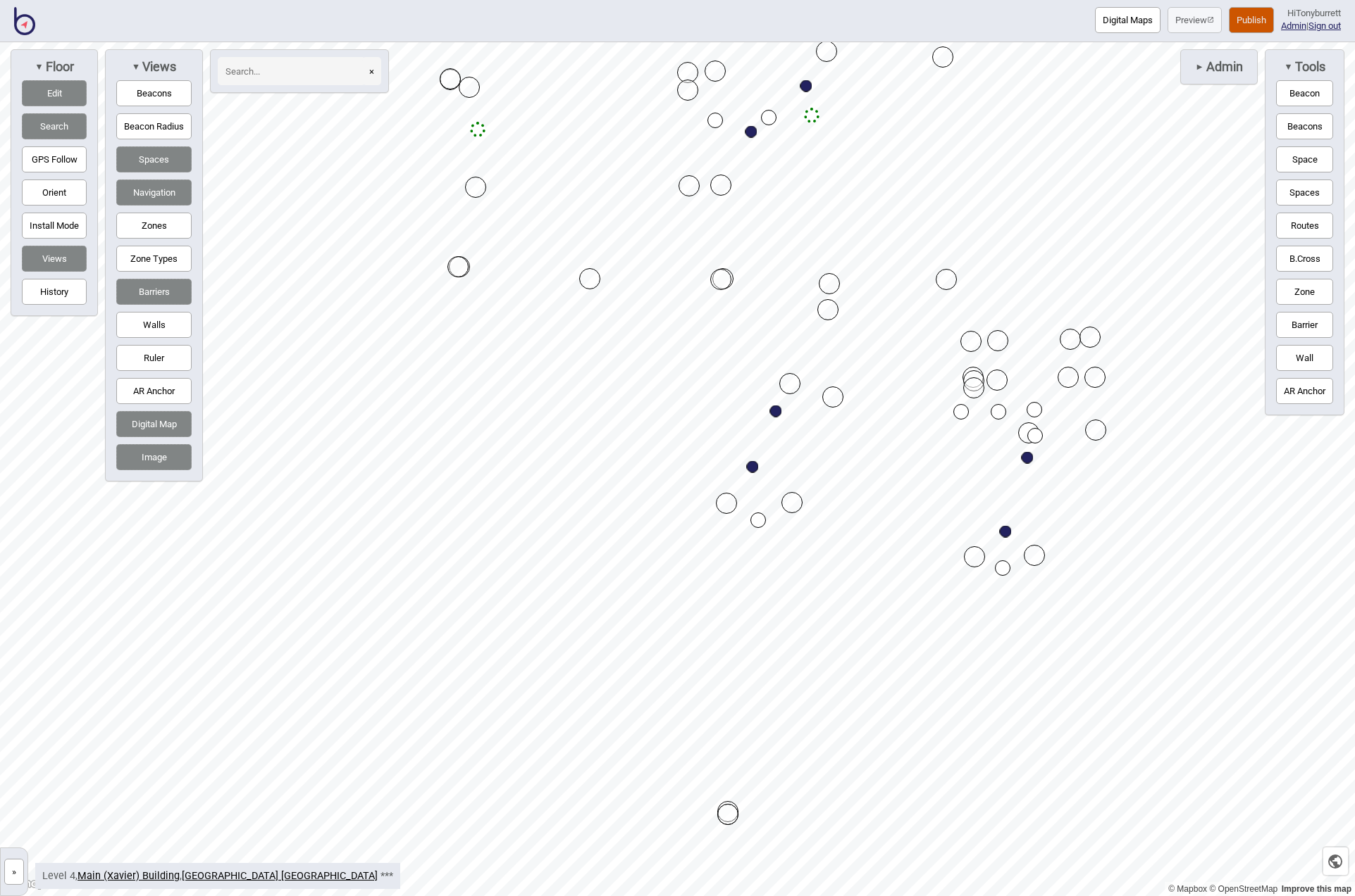
drag, startPoint x: 755, startPoint y: 416, endPoint x: 757, endPoint y: 525, distance: 109.0
click at [57, 92] on button "Edit" at bounding box center [54, 93] width 65 height 26
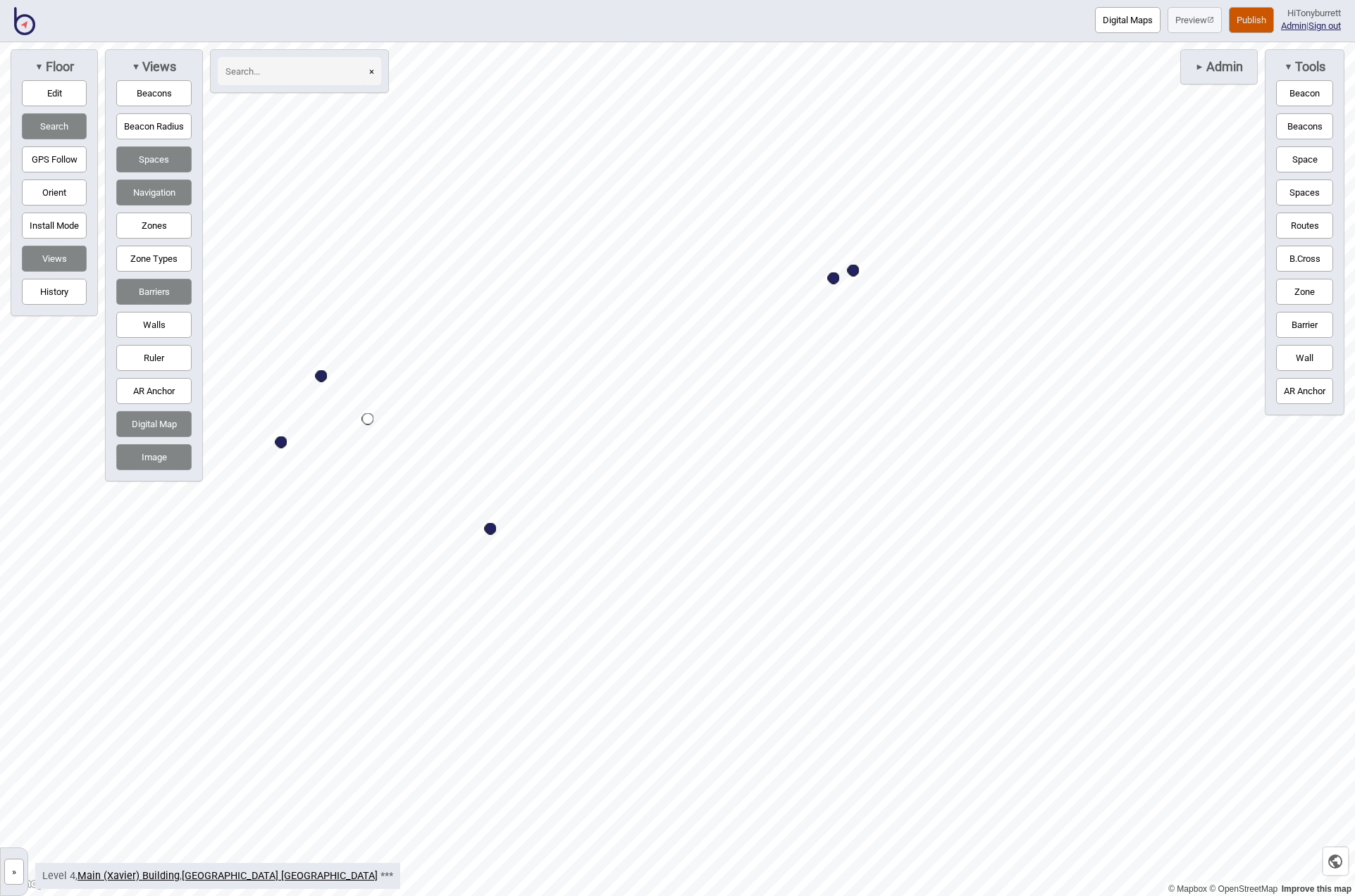
drag, startPoint x: 37, startPoint y: 91, endPoint x: 51, endPoint y: 95, distance: 14.6
click at [37, 91] on button "Edit" at bounding box center [54, 93] width 65 height 26
drag, startPoint x: 367, startPoint y: 420, endPoint x: 229, endPoint y: 431, distance: 138.4
click at [52, 81] on button "Edit" at bounding box center [54, 93] width 65 height 26
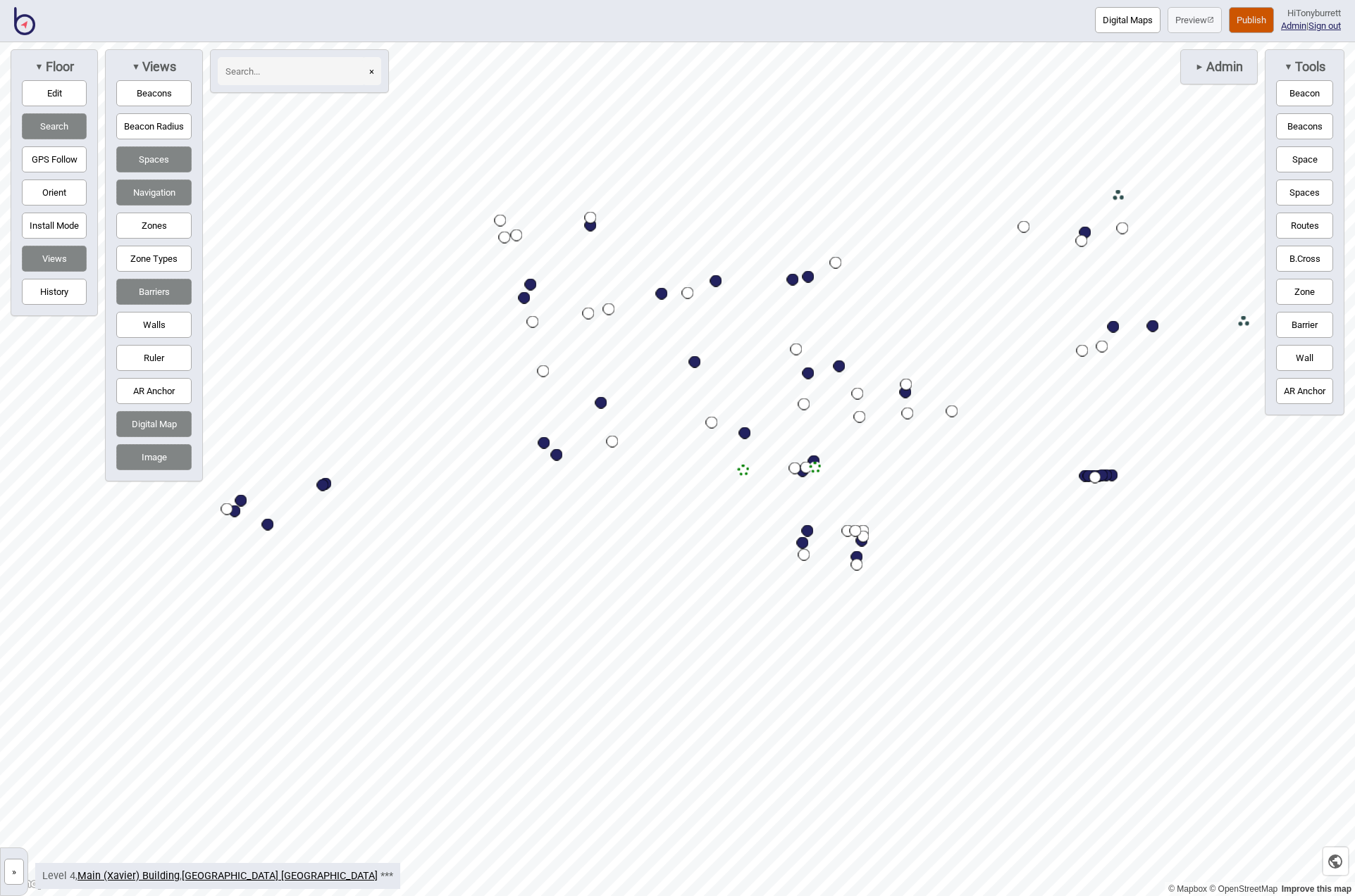
click at [19, 868] on button "»" at bounding box center [14, 872] width 20 height 26
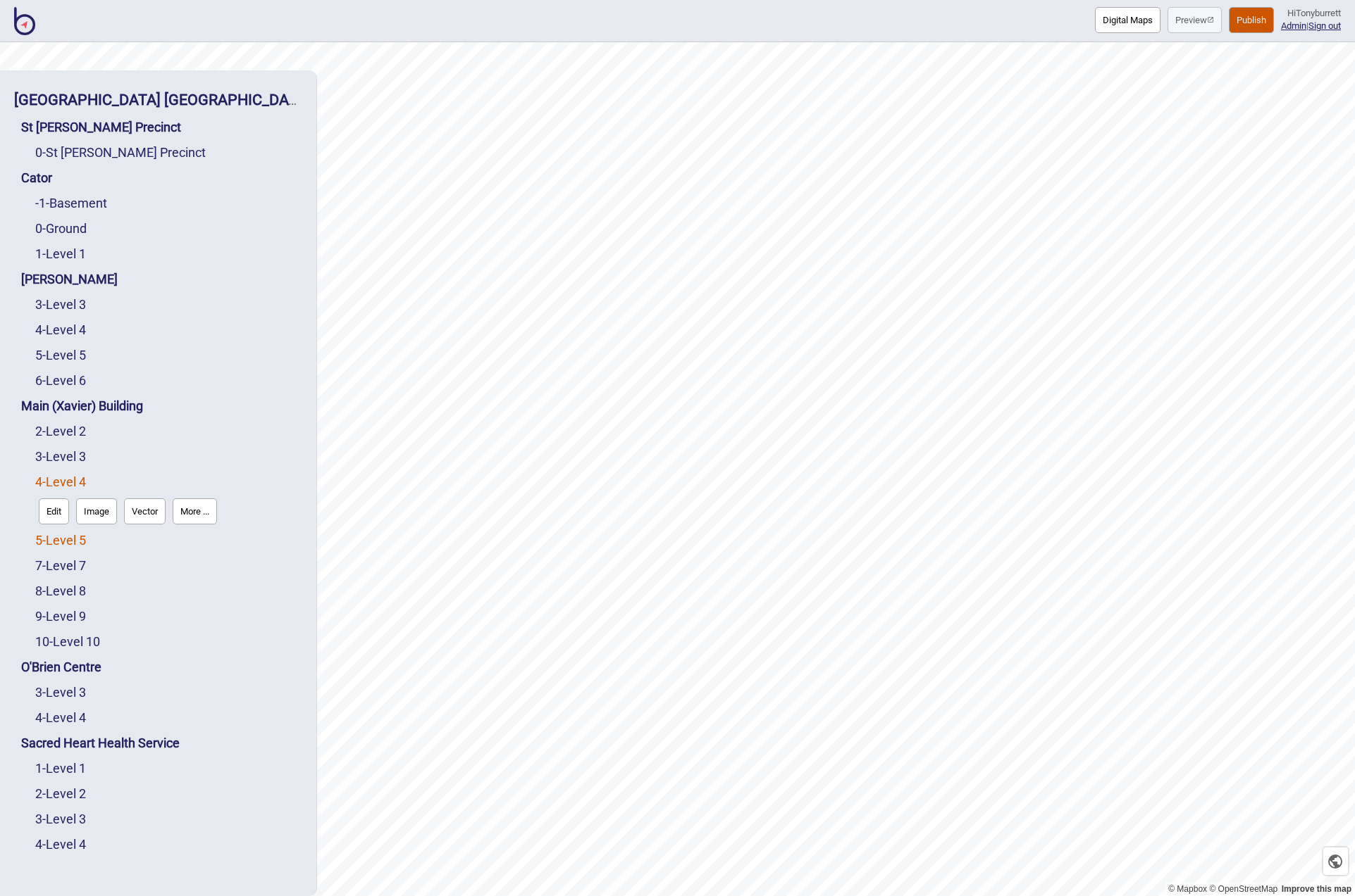
click at [51, 541] on link "5 - Level 5" at bounding box center [60, 540] width 51 height 15
click at [44, 541] on button "Edit" at bounding box center [54, 537] width 30 height 26
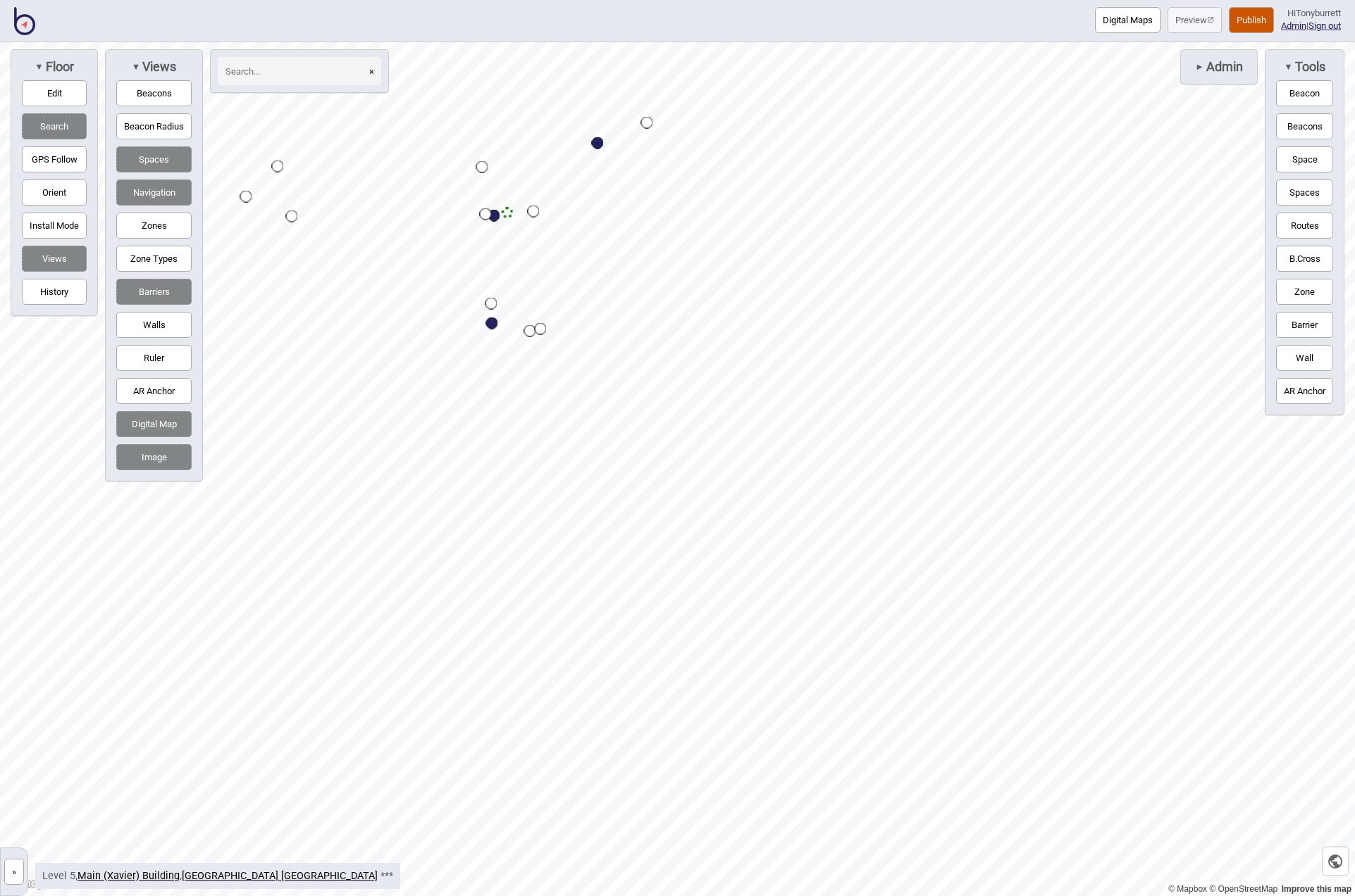
click at [164, 424] on button "Digital Map" at bounding box center [153, 423] width 76 height 26
drag, startPoint x: 153, startPoint y: 289, endPoint x: 191, endPoint y: 292, distance: 38.1
click at [155, 289] on button "Barriers" at bounding box center [153, 292] width 76 height 26
click at [16, 875] on button "»" at bounding box center [14, 872] width 20 height 26
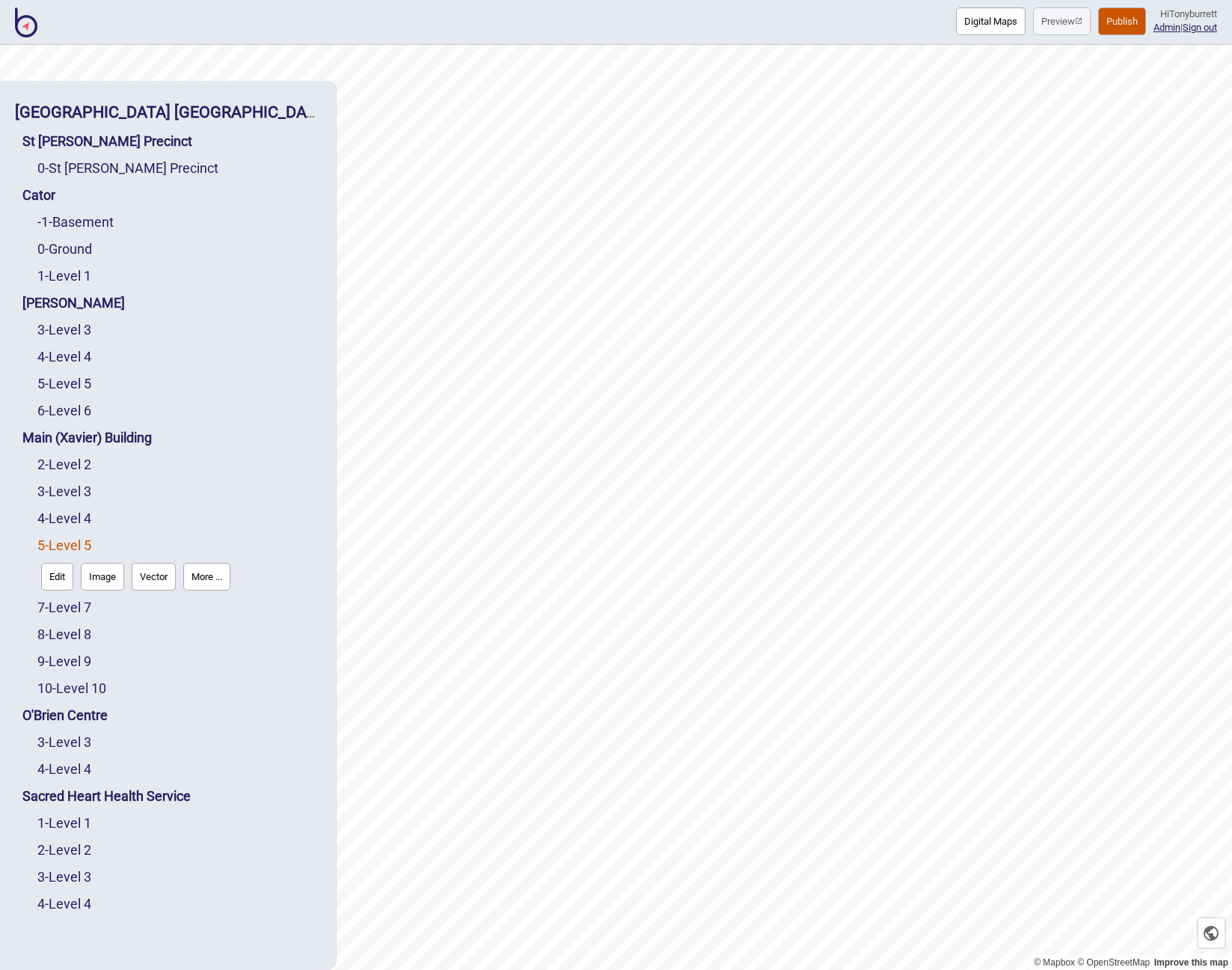
click at [69, 574] on button "Edit" at bounding box center [57, 576] width 32 height 27
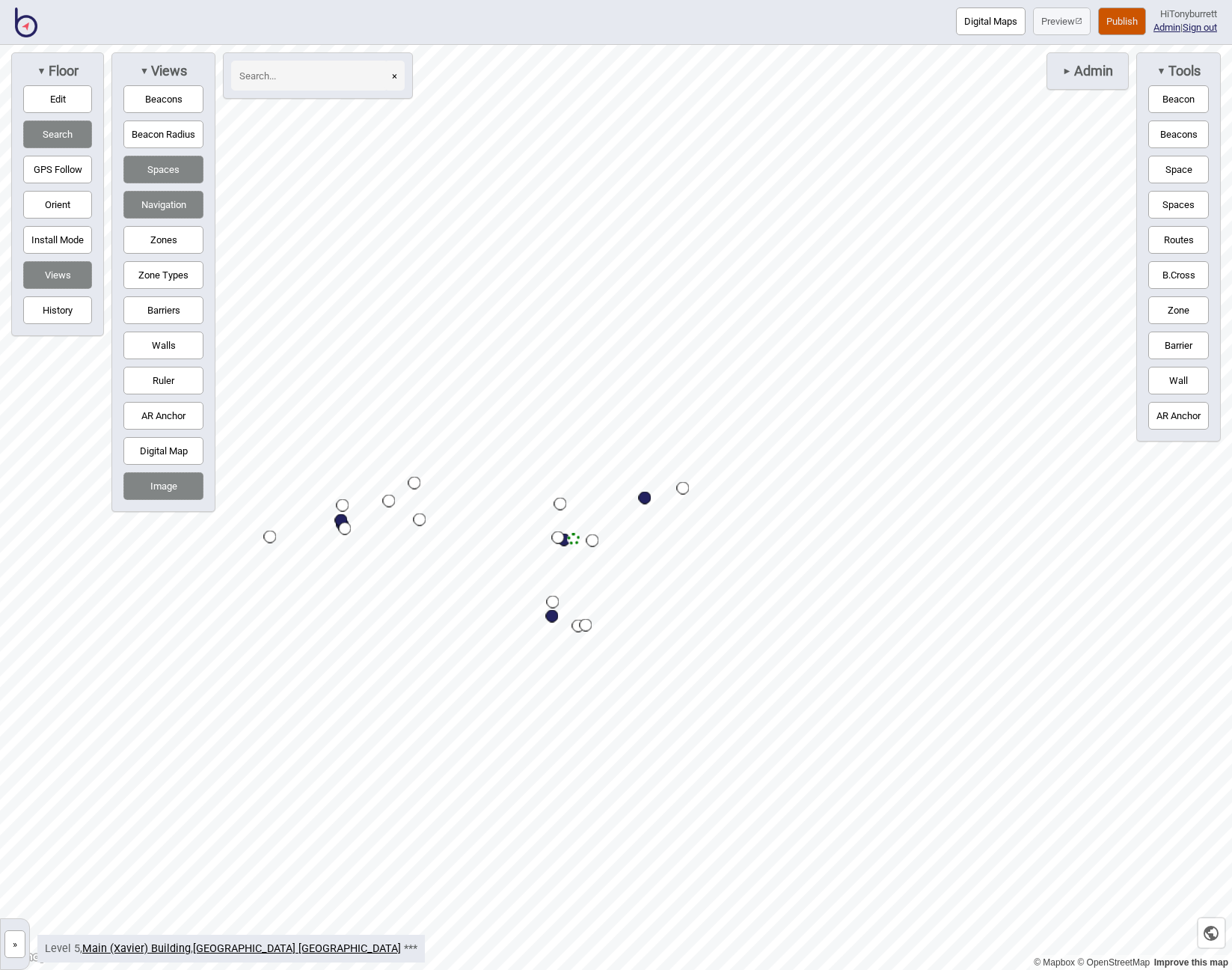
click at [192, 443] on button "Digital Map" at bounding box center [163, 450] width 80 height 27
drag, startPoint x: 1175, startPoint y: 166, endPoint x: 1148, endPoint y: 178, distance: 29.5
click at [1174, 166] on button "Space" at bounding box center [1178, 169] width 61 height 27
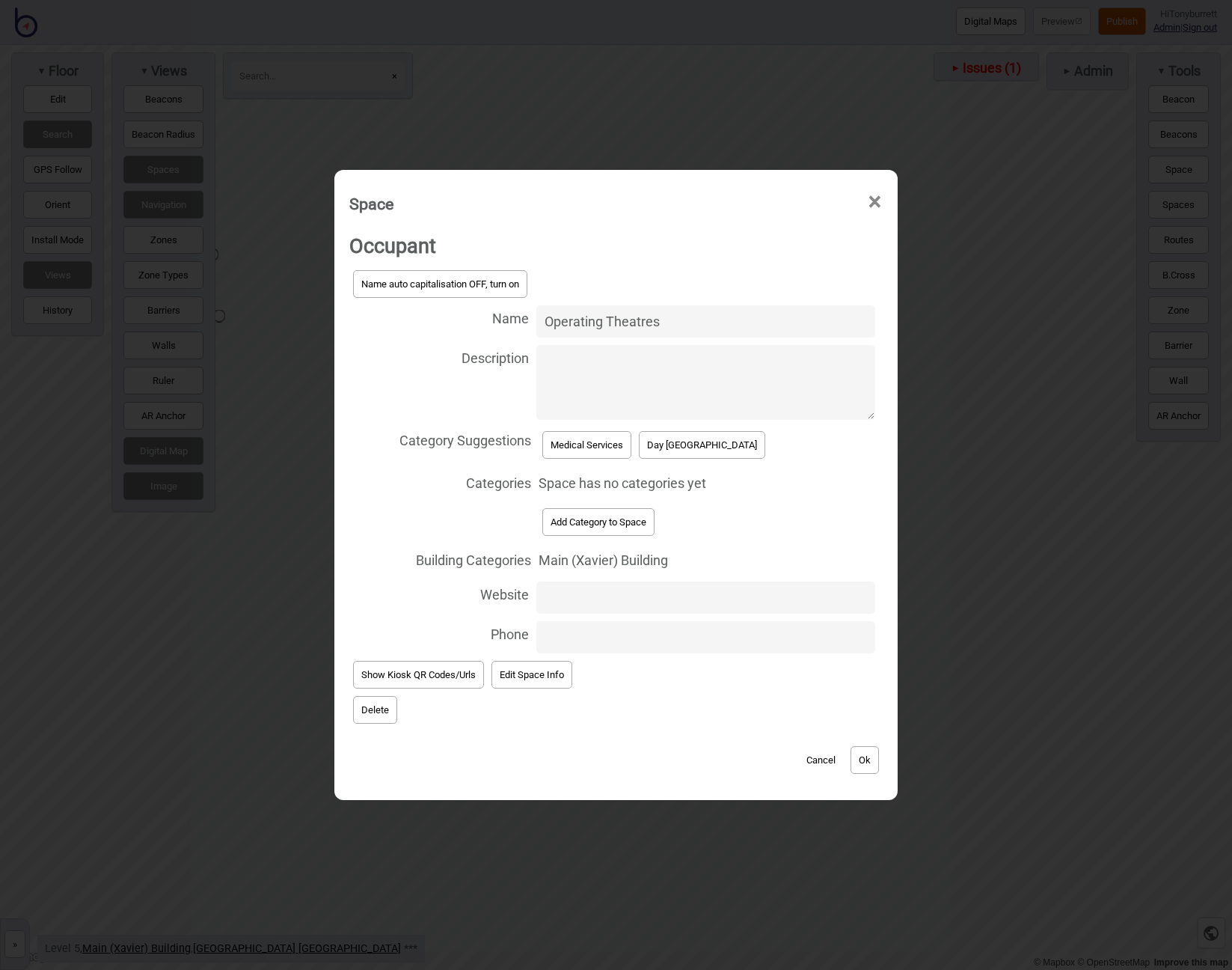
type input "Operating Theatres"
click at [603, 525] on button "Add Category to Space" at bounding box center [598, 521] width 112 height 27
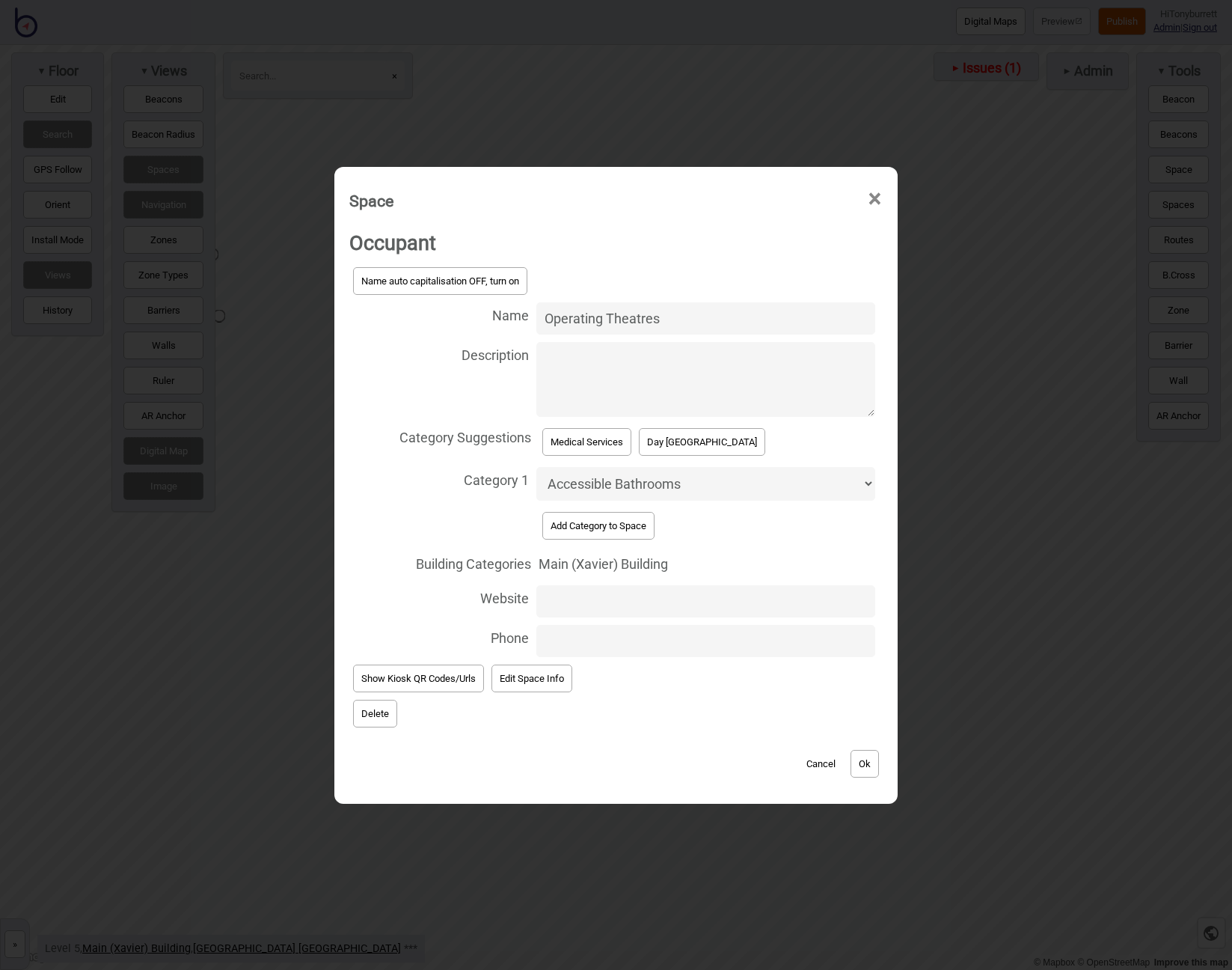
select select "Medical Services"
click at [856, 752] on button "Ok" at bounding box center [865, 763] width 28 height 27
